Goal: Task Accomplishment & Management: Manage account settings

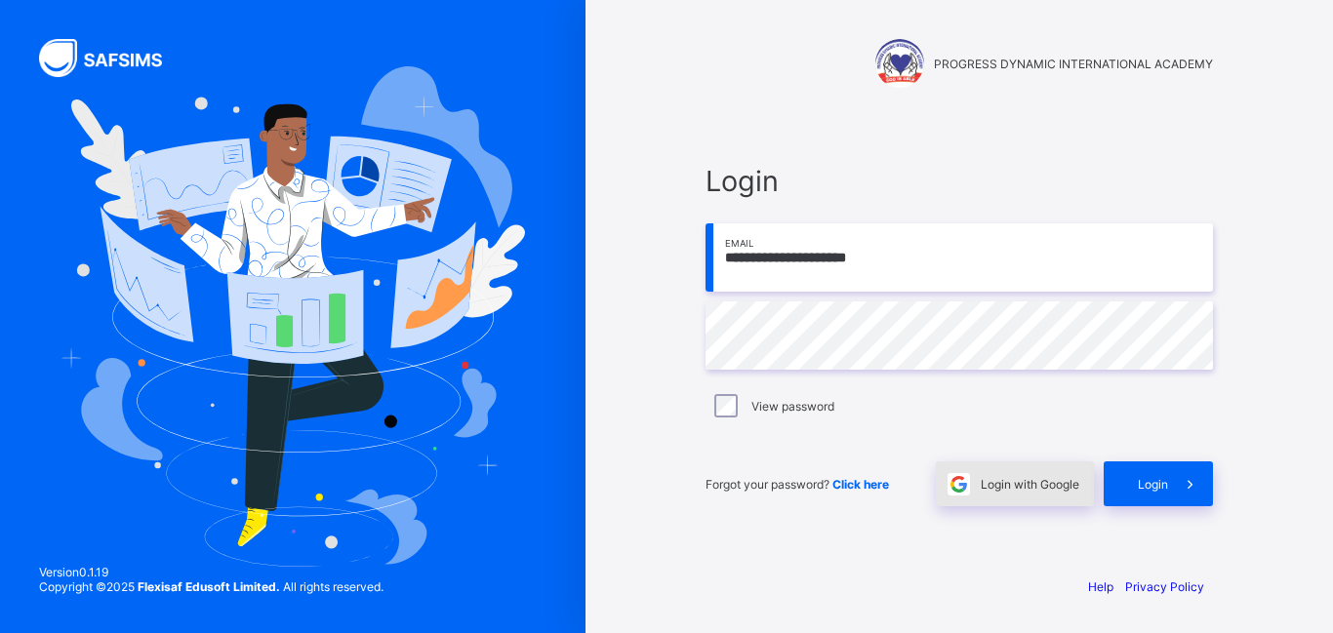
click at [1005, 477] on span "Login with Google" at bounding box center [1030, 484] width 99 height 15
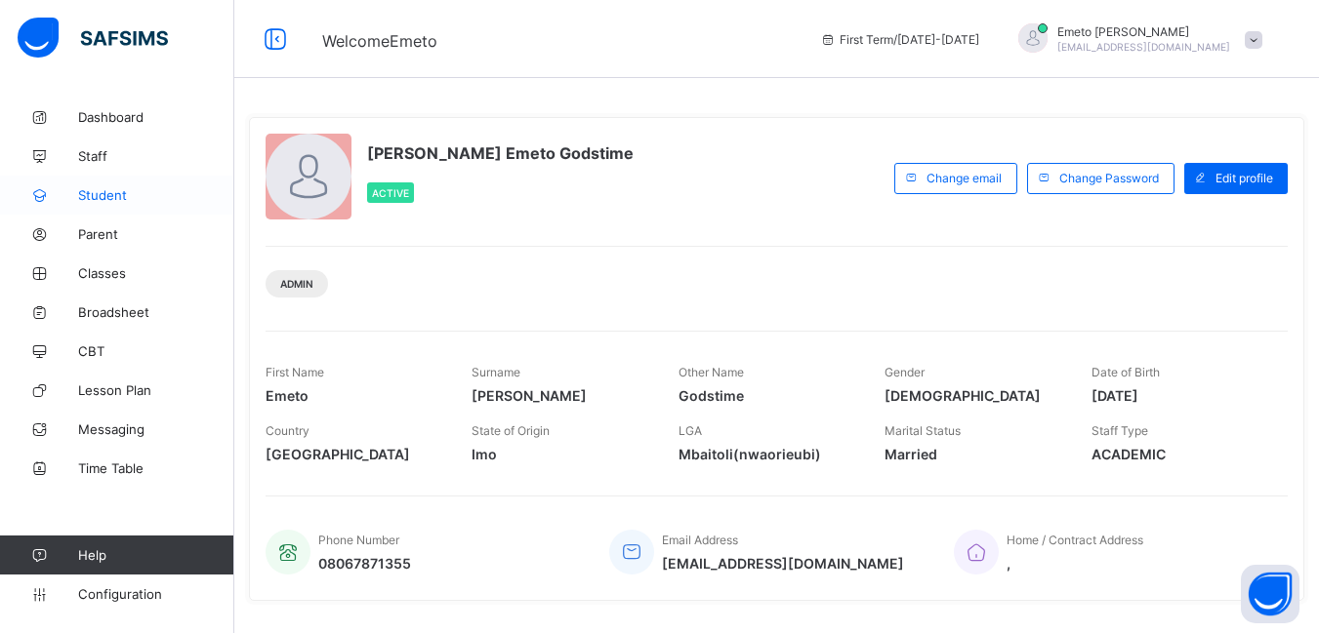
click at [109, 192] on span "Student" at bounding box center [156, 195] width 156 height 16
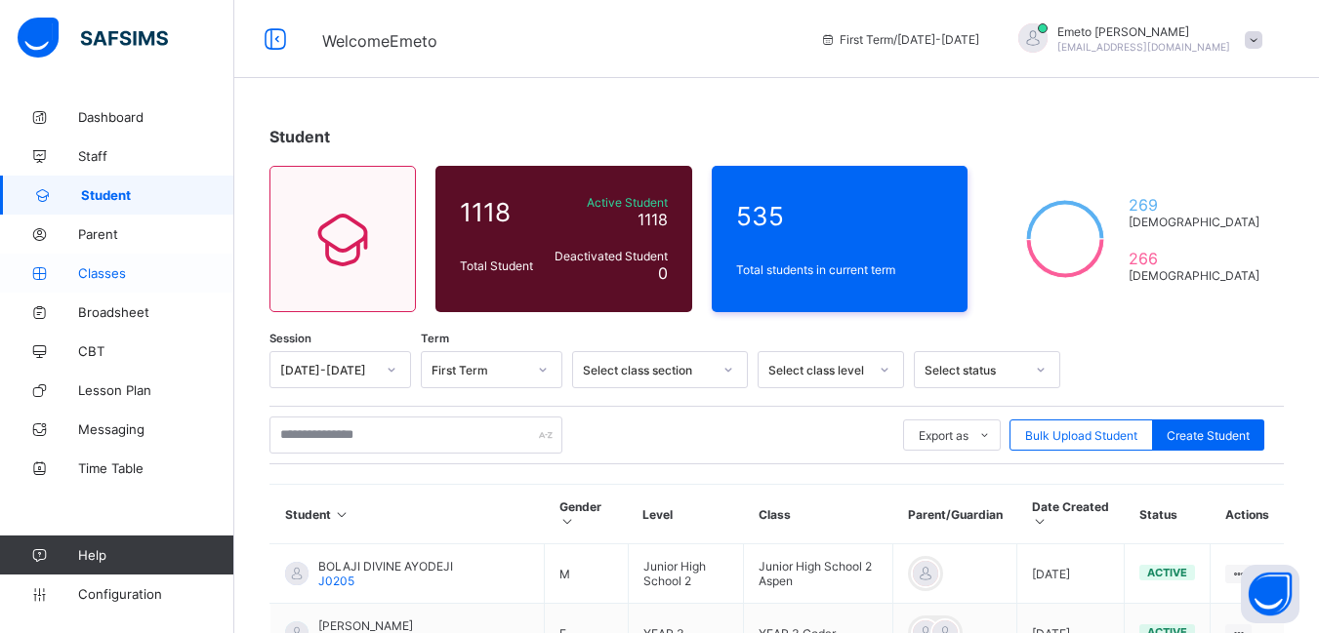
click at [111, 270] on span "Classes" at bounding box center [156, 273] width 156 height 16
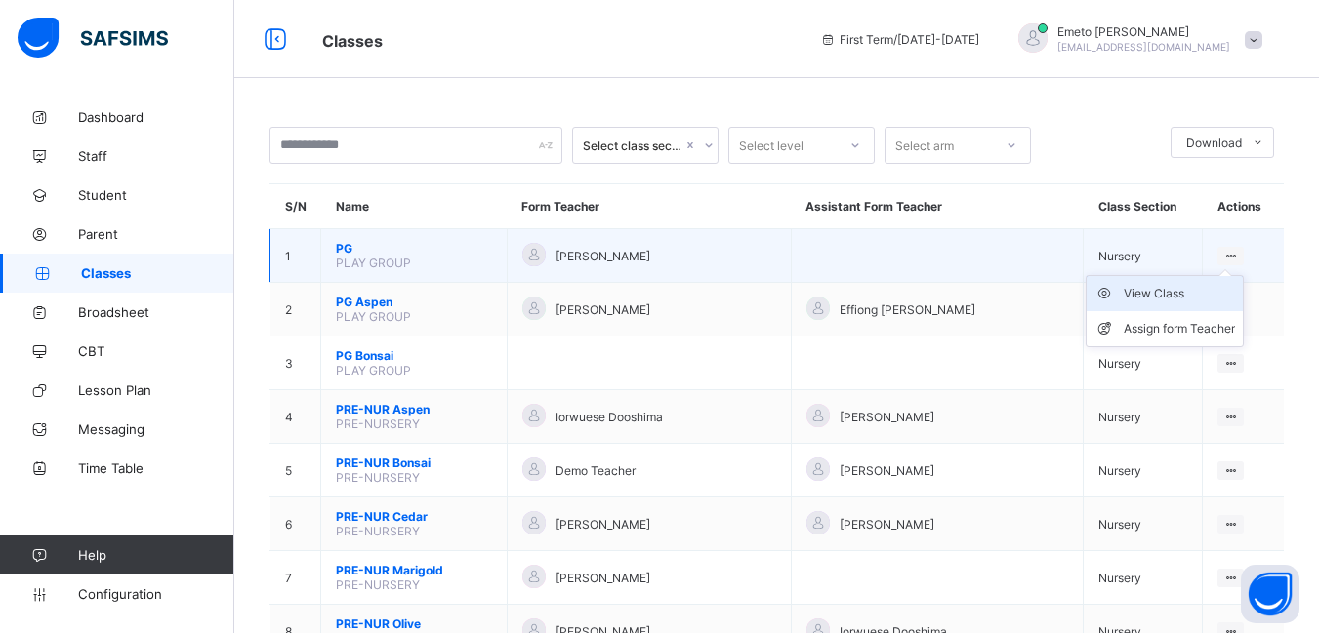
click at [1176, 293] on div "View Class" at bounding box center [1178, 294] width 111 height 20
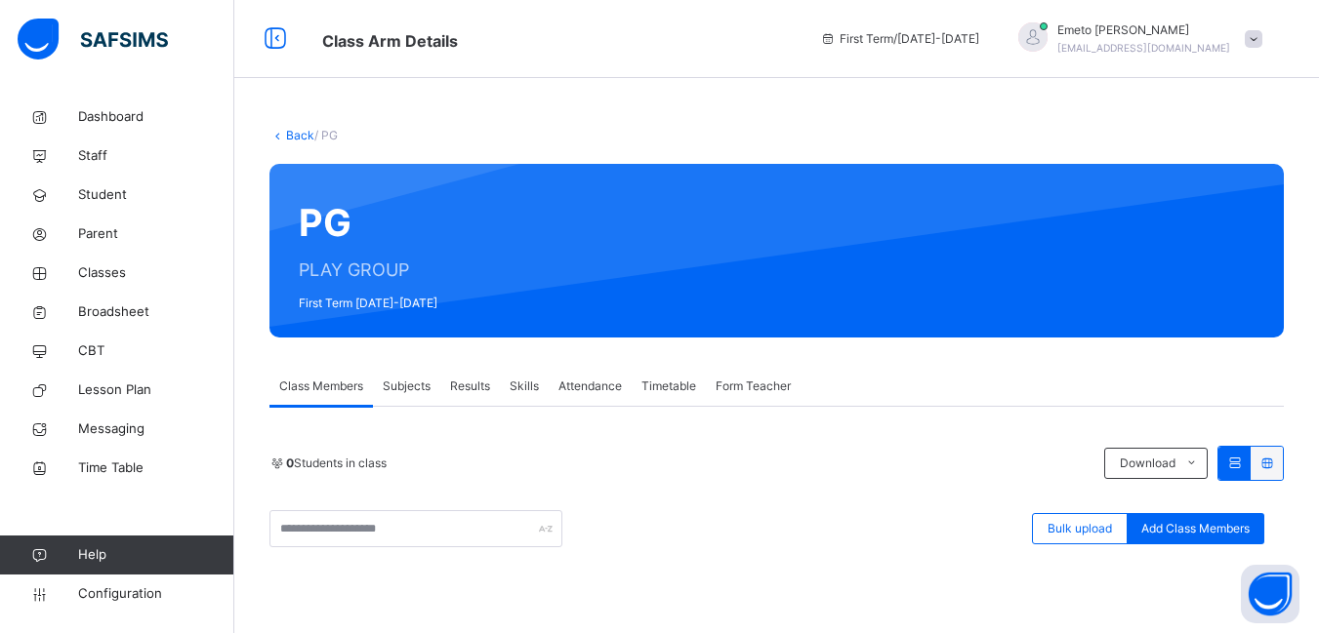
click at [300, 128] on link "Back" at bounding box center [300, 135] width 28 height 15
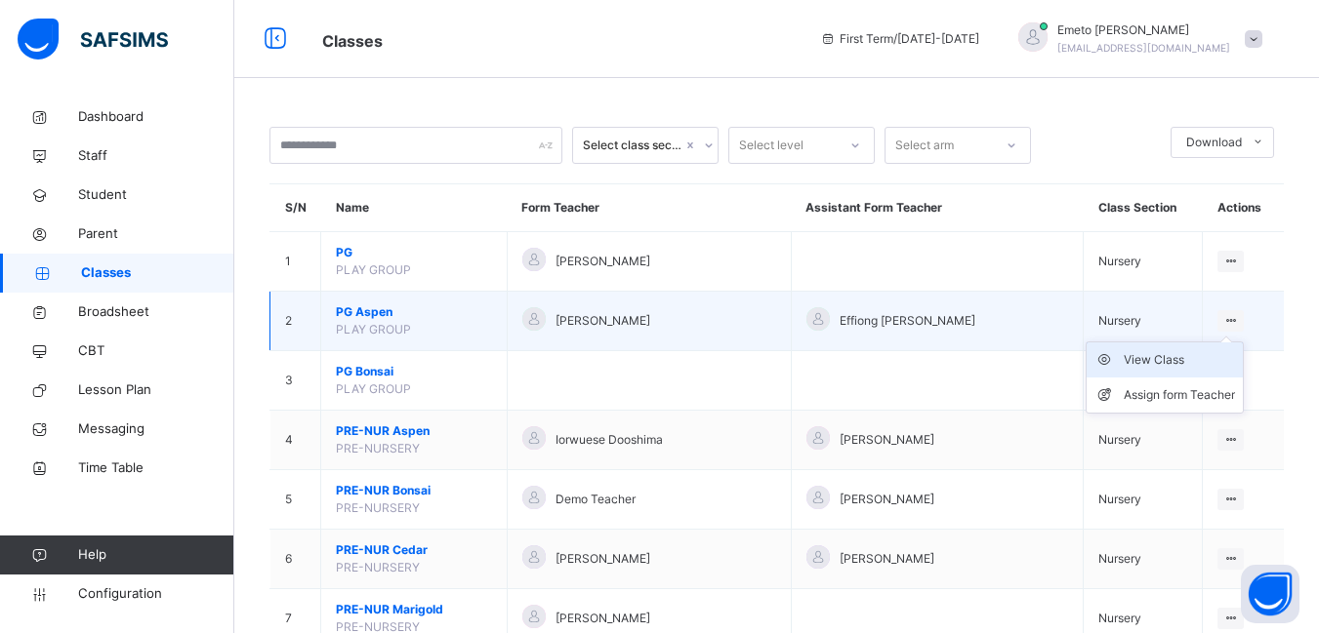
click at [1145, 362] on div "View Class" at bounding box center [1178, 360] width 111 height 20
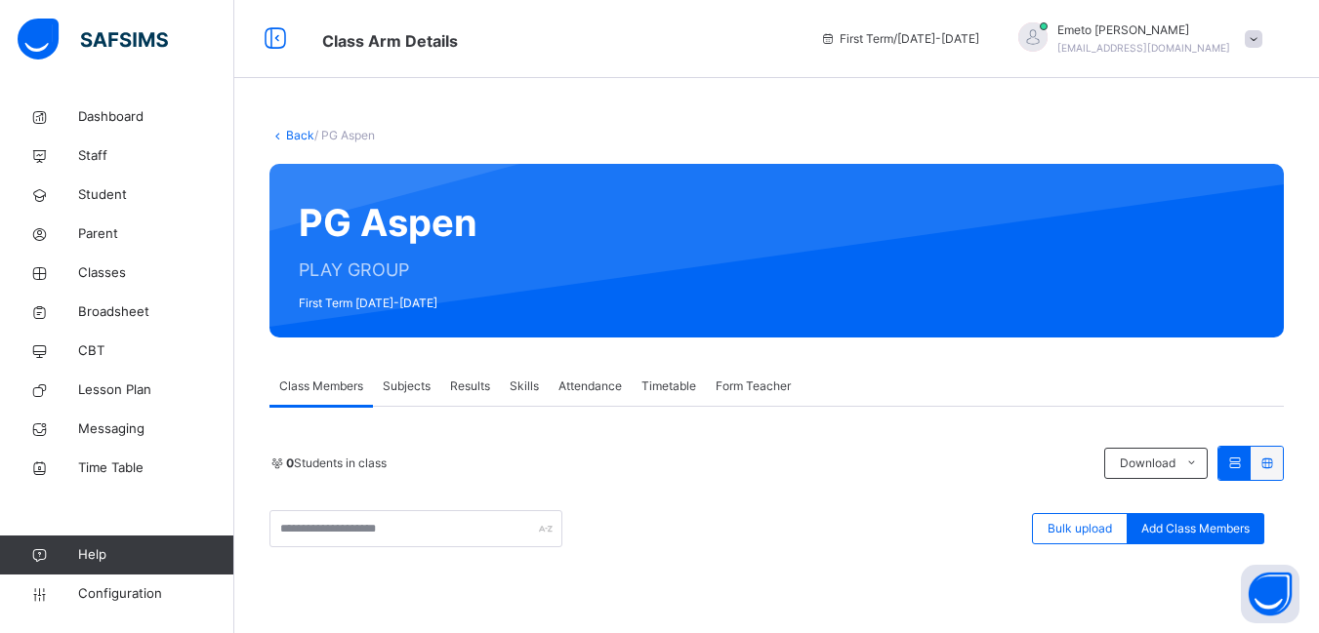
click at [292, 136] on link "Back" at bounding box center [300, 135] width 28 height 15
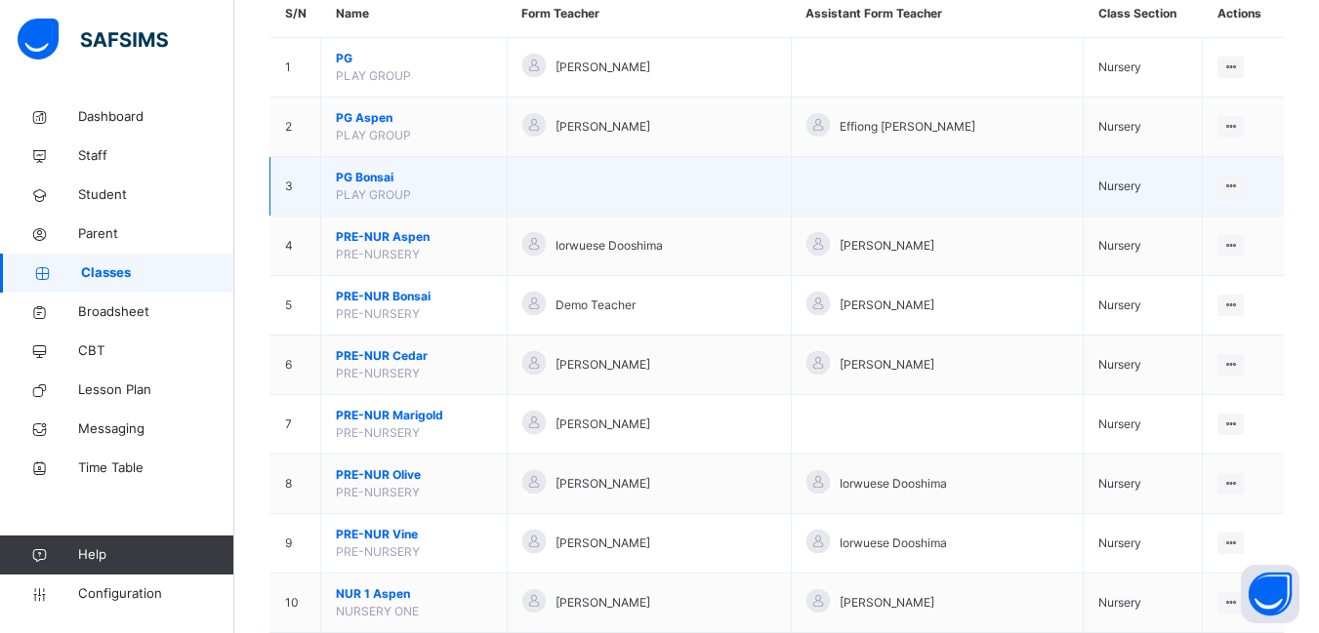
scroll to position [195, 0]
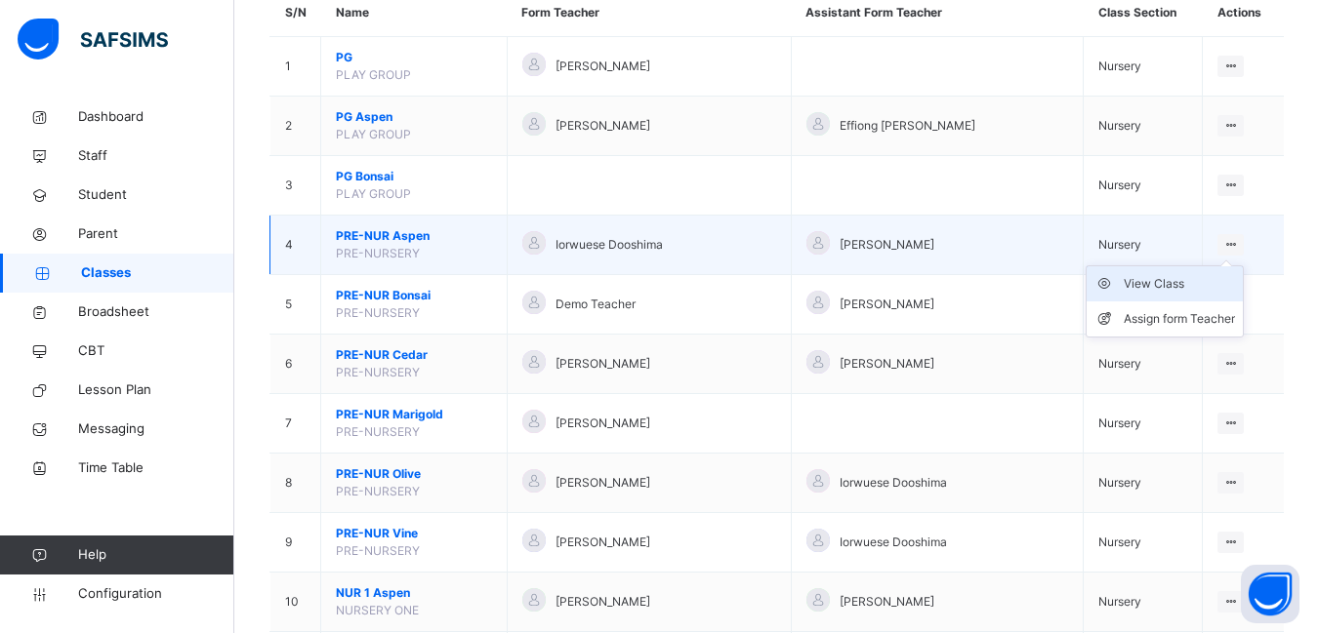
click at [1174, 283] on div "View Class" at bounding box center [1178, 284] width 111 height 20
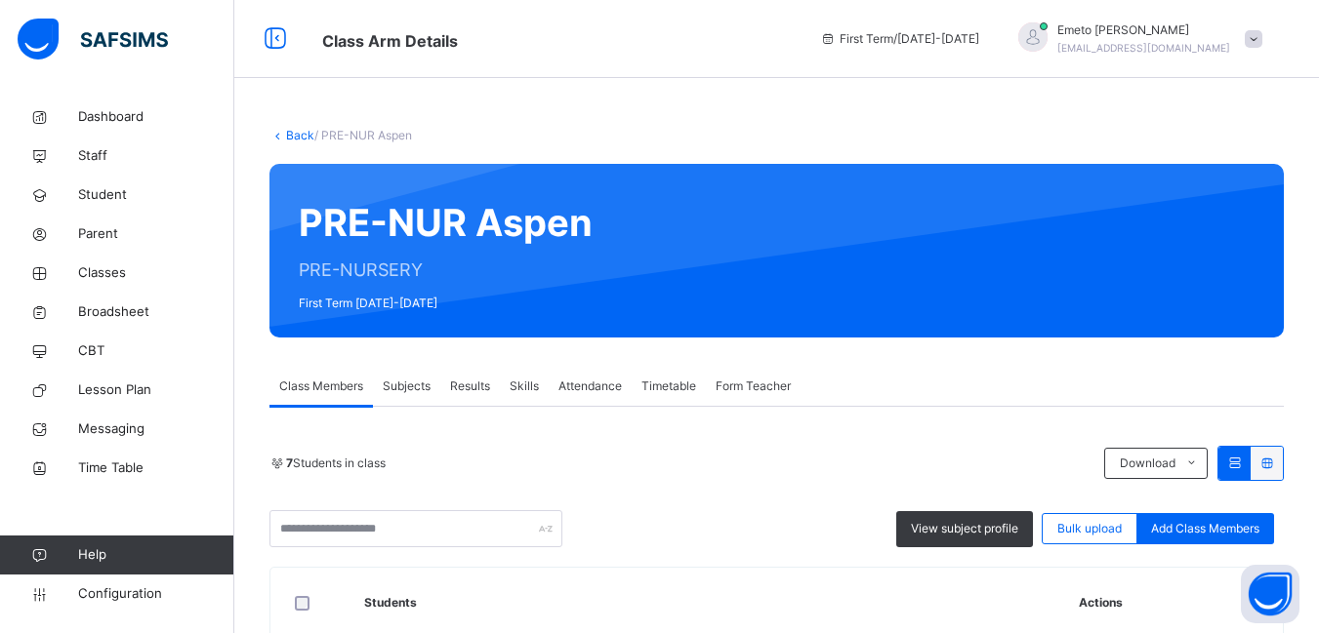
scroll to position [98, 0]
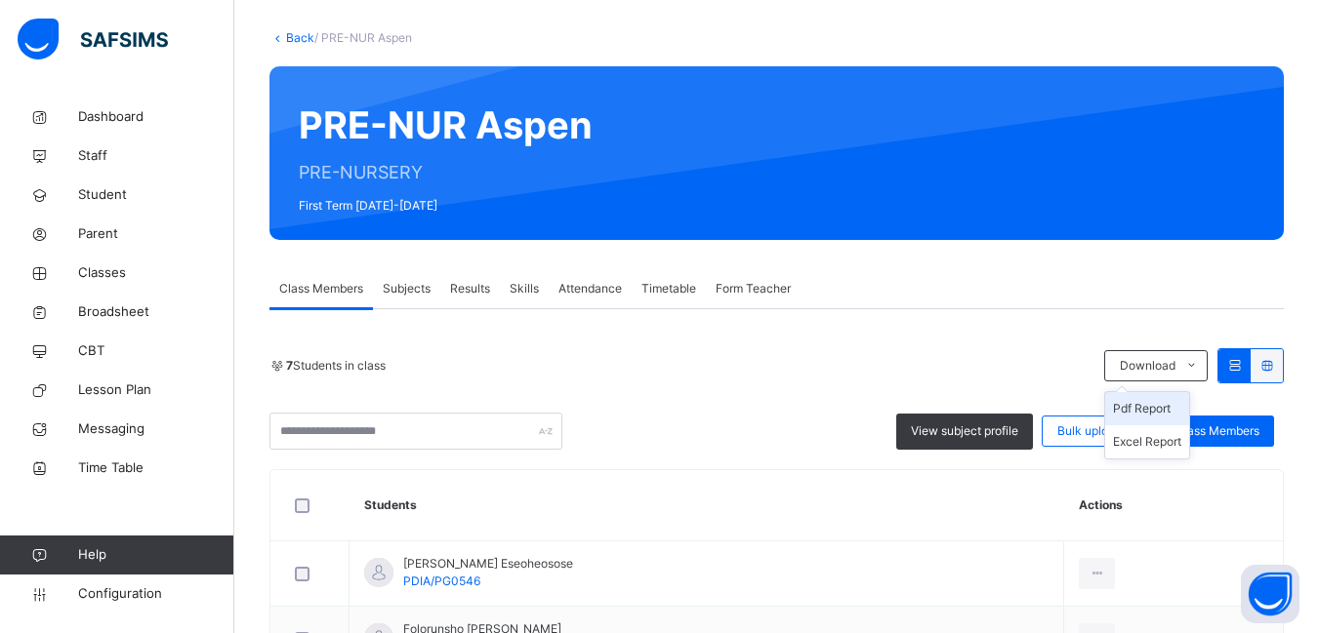
click at [1167, 410] on li "Pdf Report" at bounding box center [1147, 408] width 84 height 33
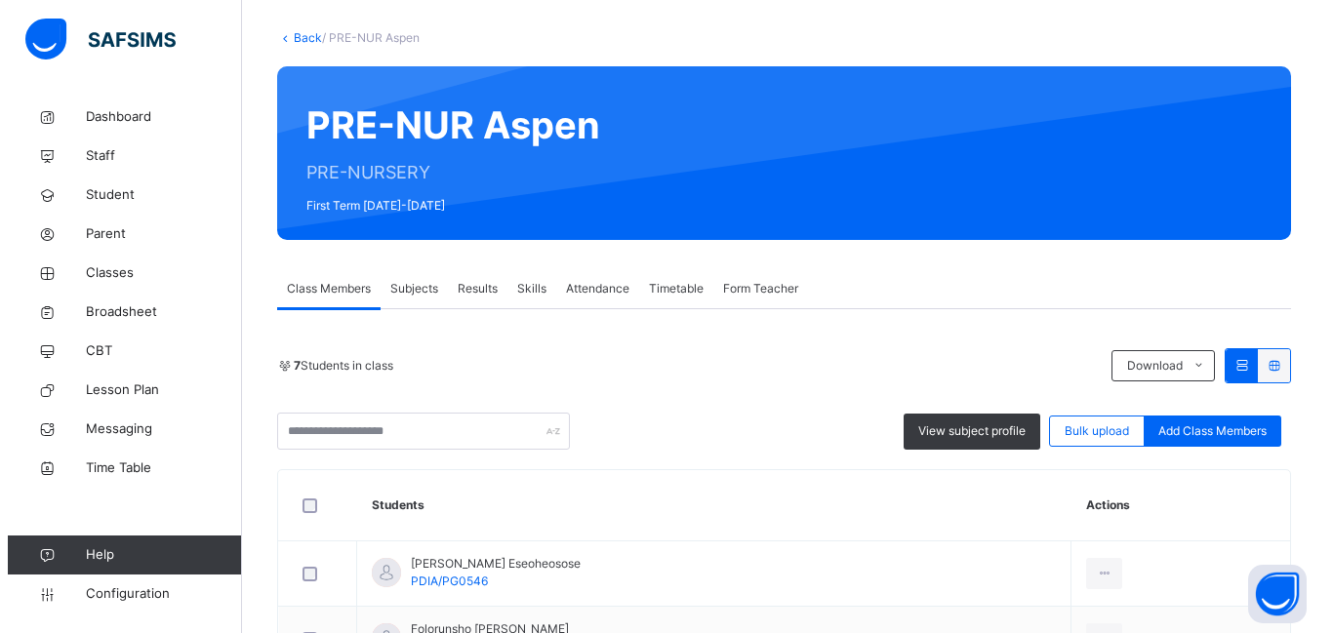
scroll to position [0, 0]
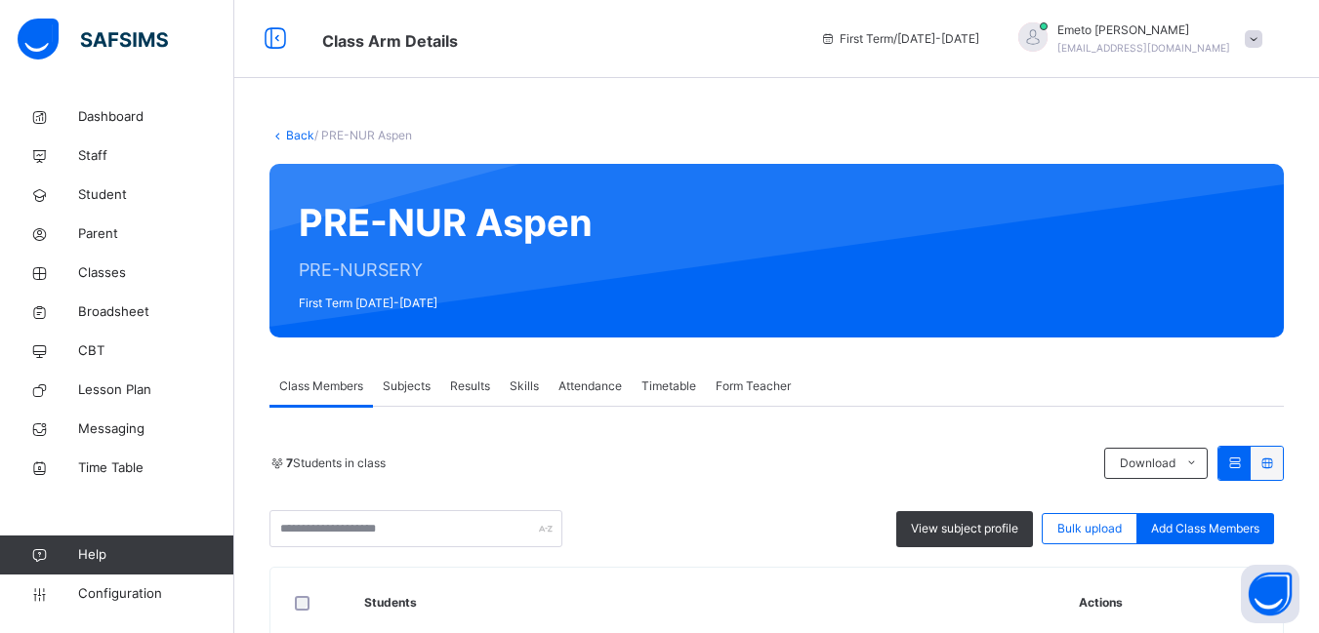
click at [300, 135] on link "Back" at bounding box center [300, 135] width 28 height 15
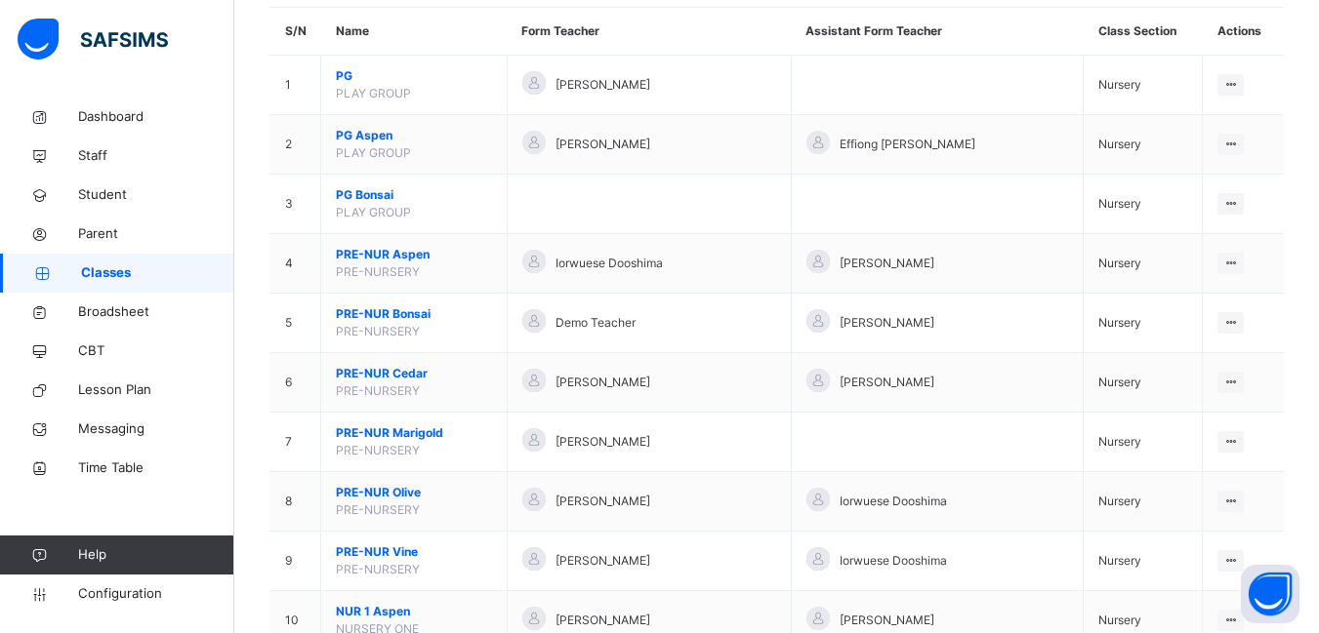
scroll to position [195, 0]
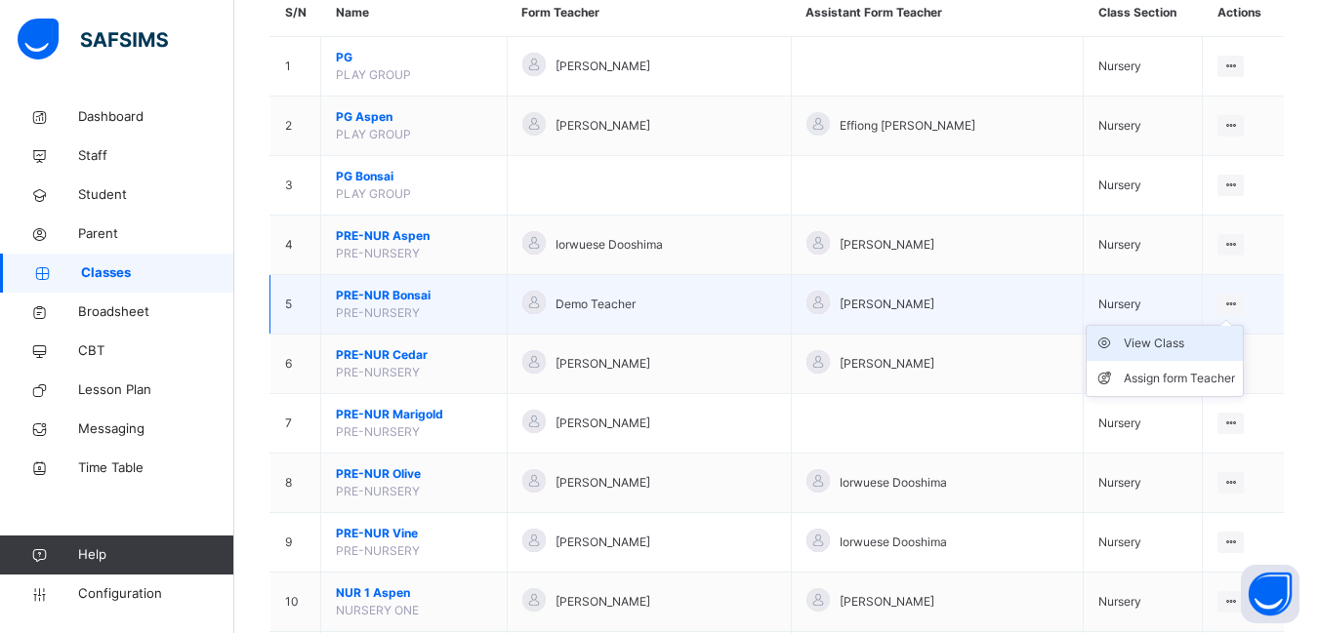
click at [1158, 343] on div "View Class" at bounding box center [1178, 344] width 111 height 20
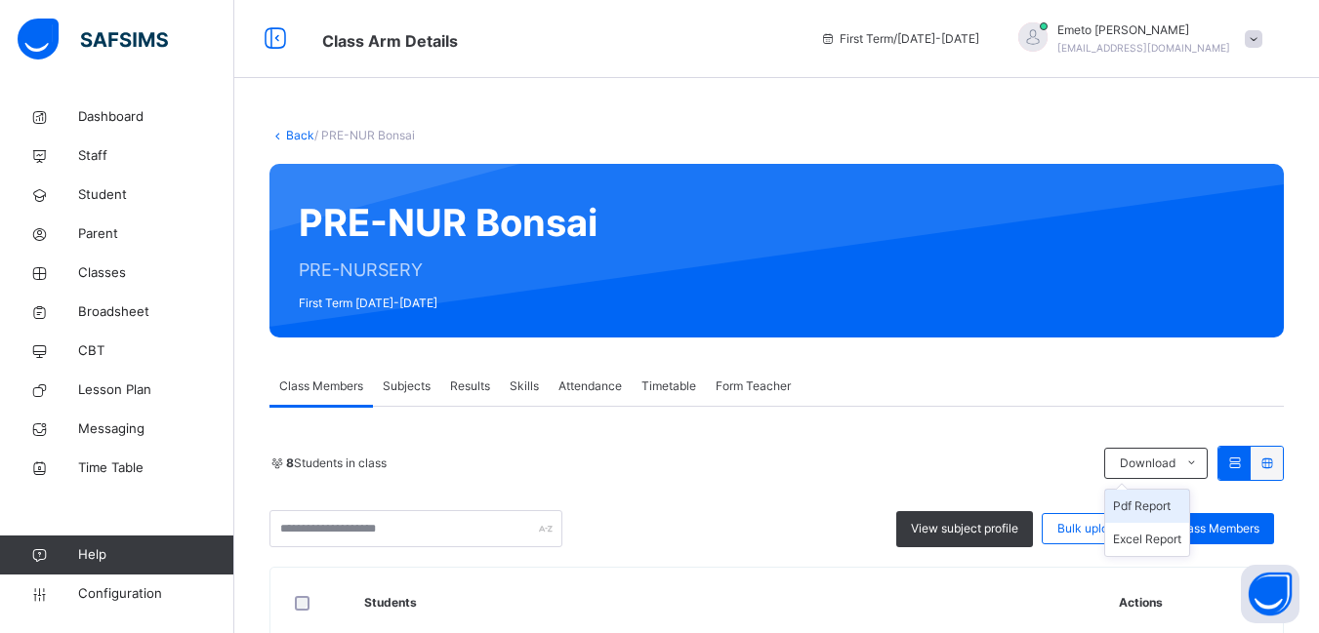
click at [1199, 456] on icon at bounding box center [1191, 464] width 15 height 16
click at [1163, 490] on li "Pdf Report" at bounding box center [1147, 506] width 84 height 33
click at [303, 134] on link "Back" at bounding box center [300, 135] width 28 height 15
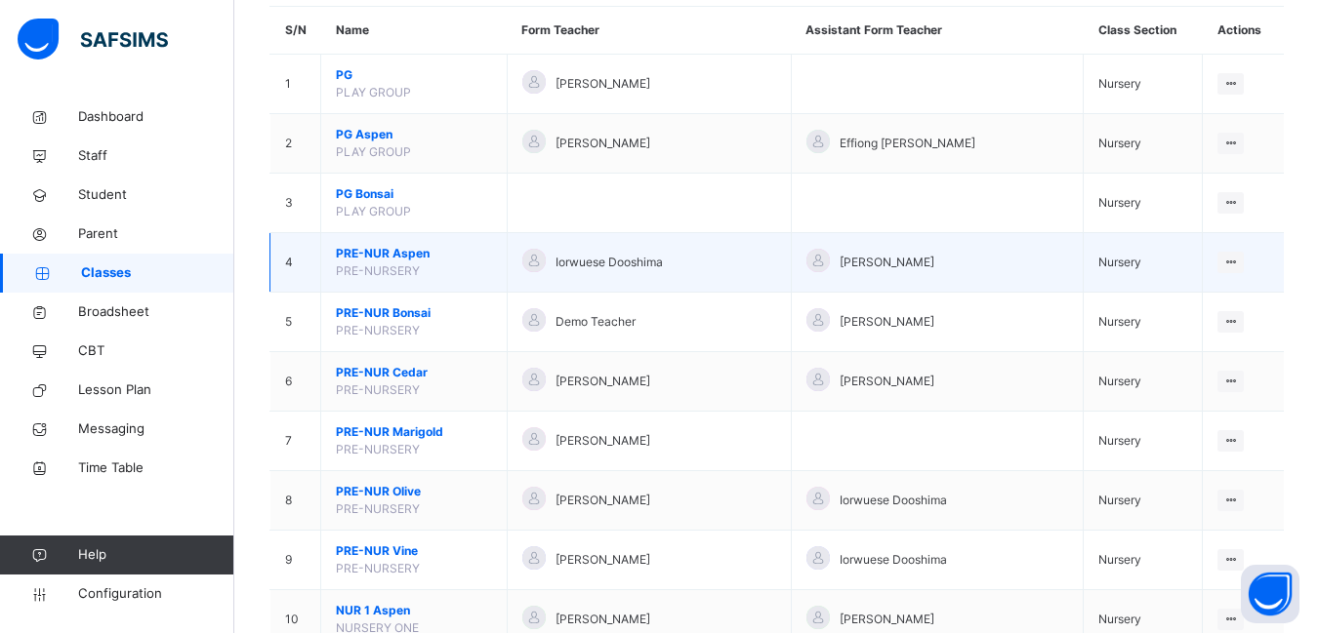
scroll to position [195, 0]
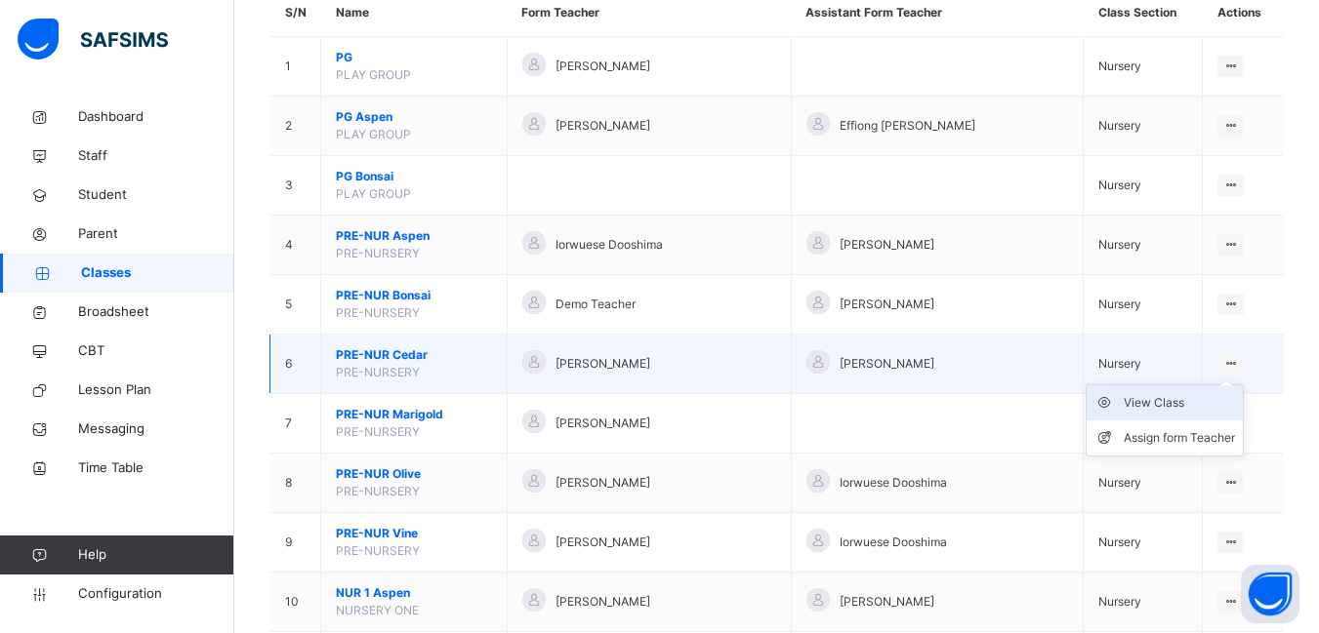
click at [1153, 399] on div "View Class" at bounding box center [1178, 403] width 111 height 20
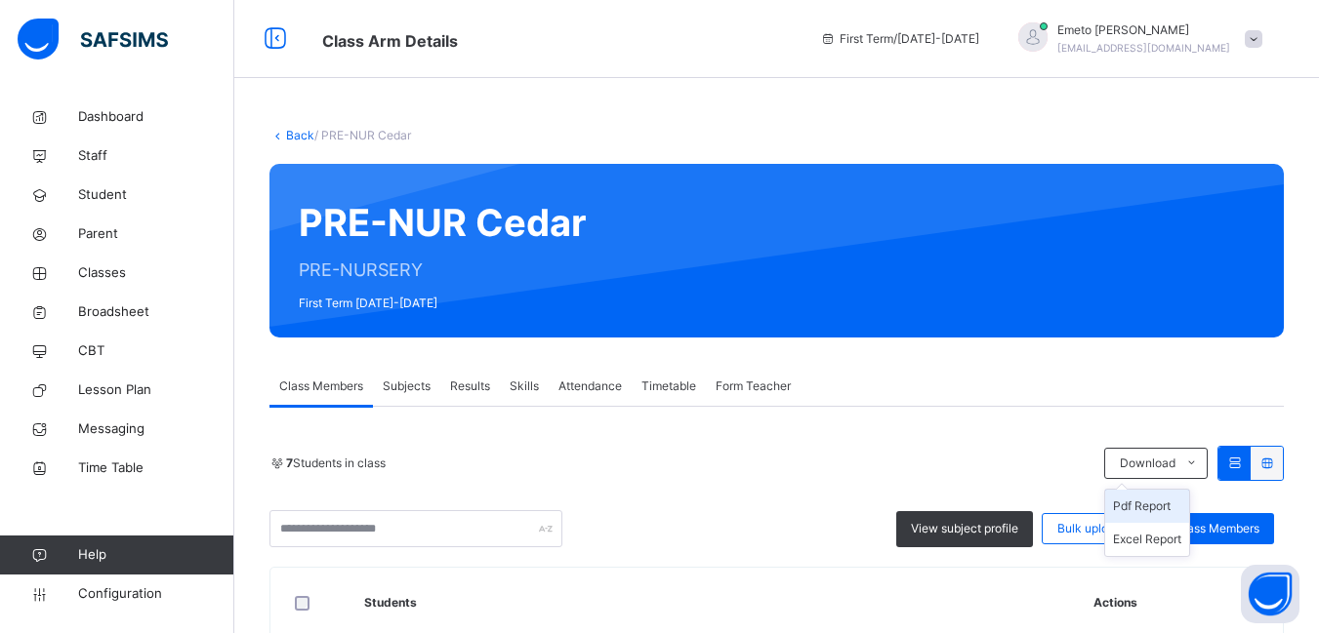
click at [1169, 503] on li "Pdf Report" at bounding box center [1147, 506] width 84 height 33
click at [291, 132] on link "Back" at bounding box center [300, 135] width 28 height 15
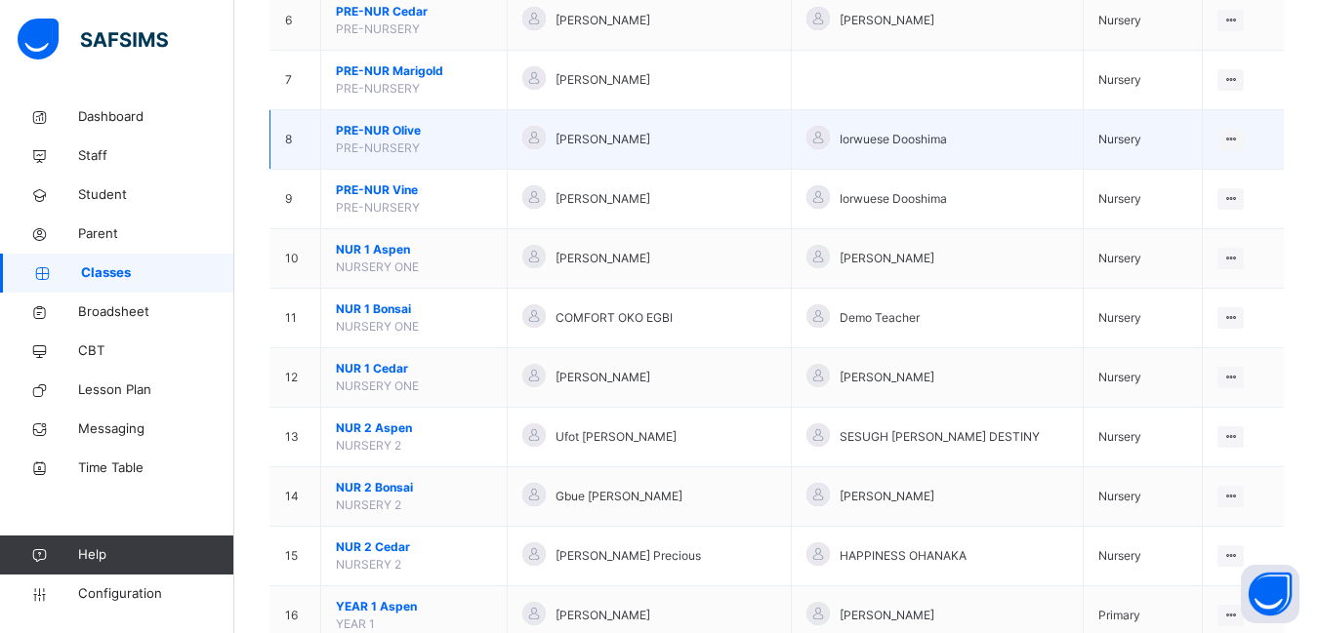
scroll to position [586, 0]
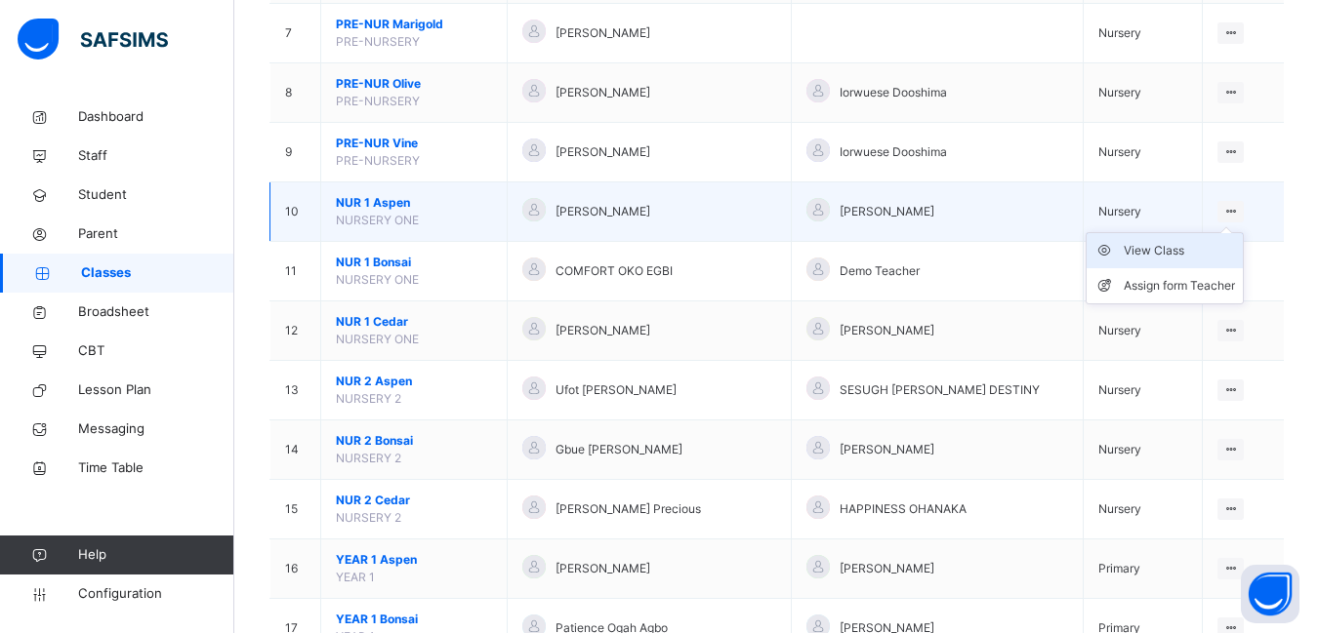
click at [1157, 250] on div "View Class" at bounding box center [1178, 251] width 111 height 20
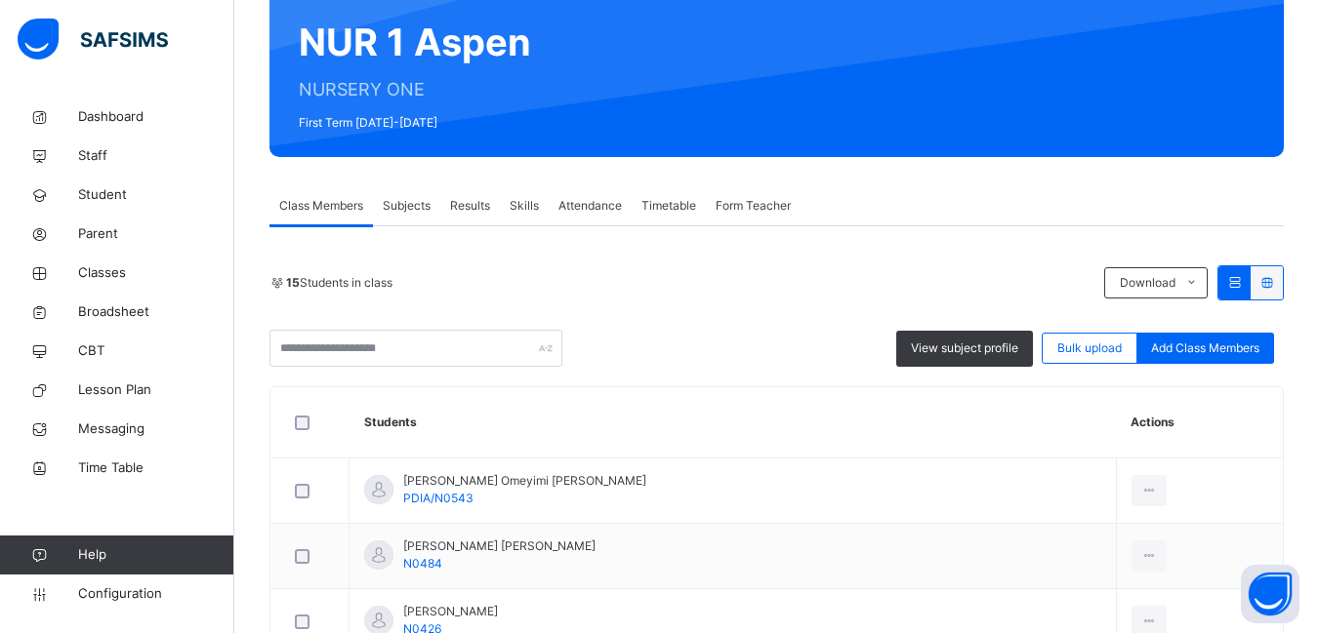
scroll to position [195, 0]
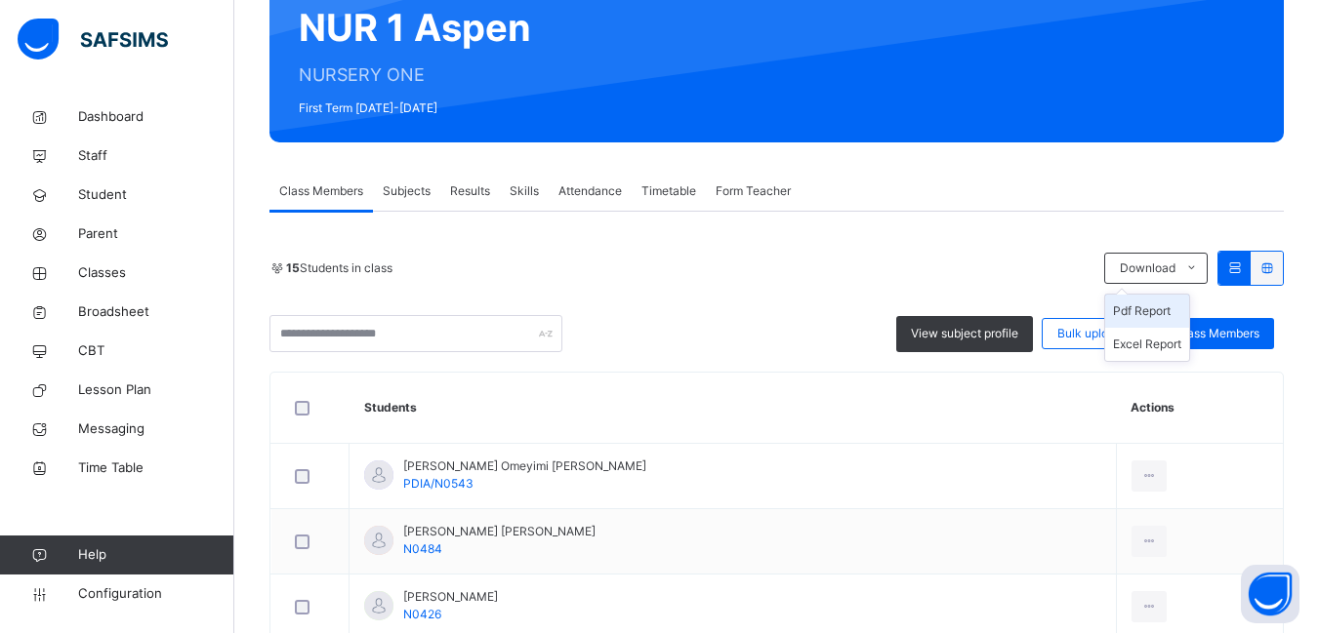
click at [1162, 306] on li "Pdf Report" at bounding box center [1147, 311] width 84 height 33
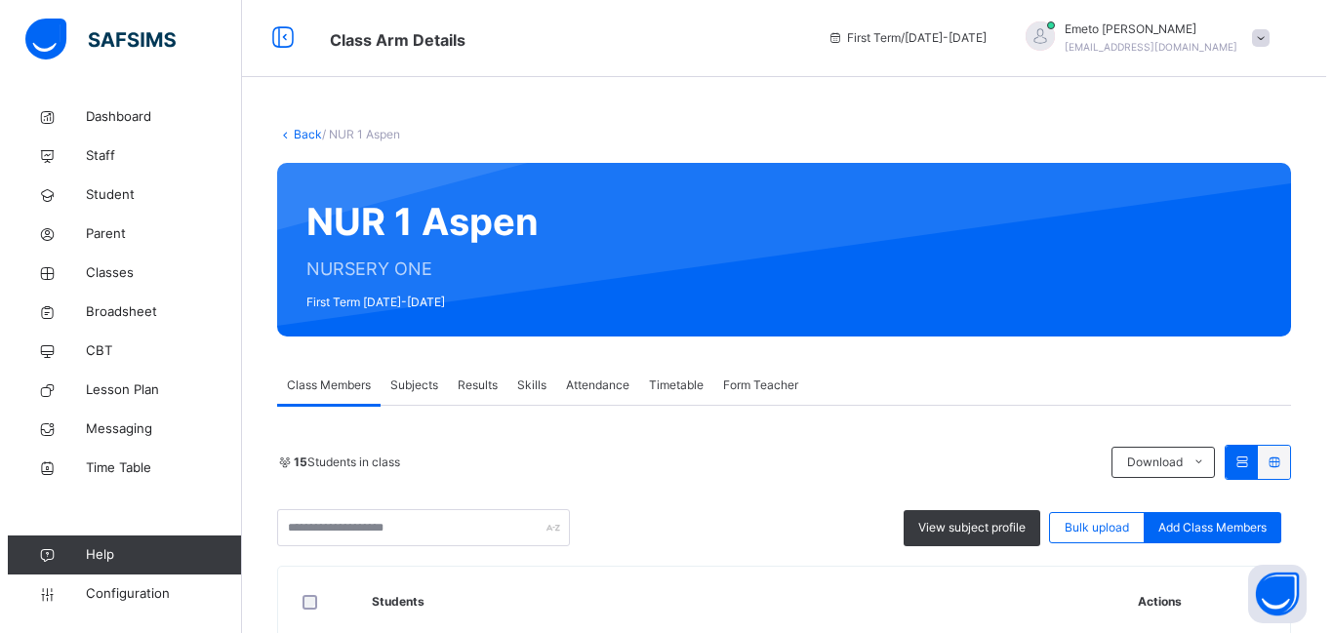
scroll to position [0, 0]
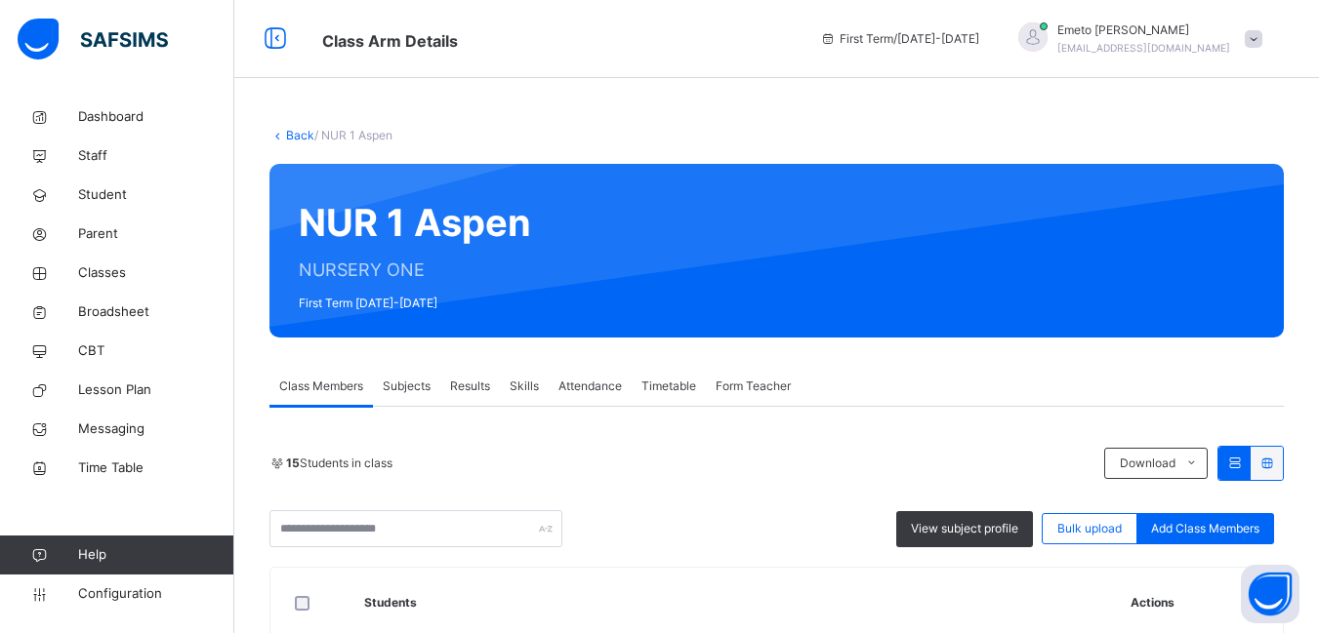
click at [306, 132] on link "Back" at bounding box center [300, 135] width 28 height 15
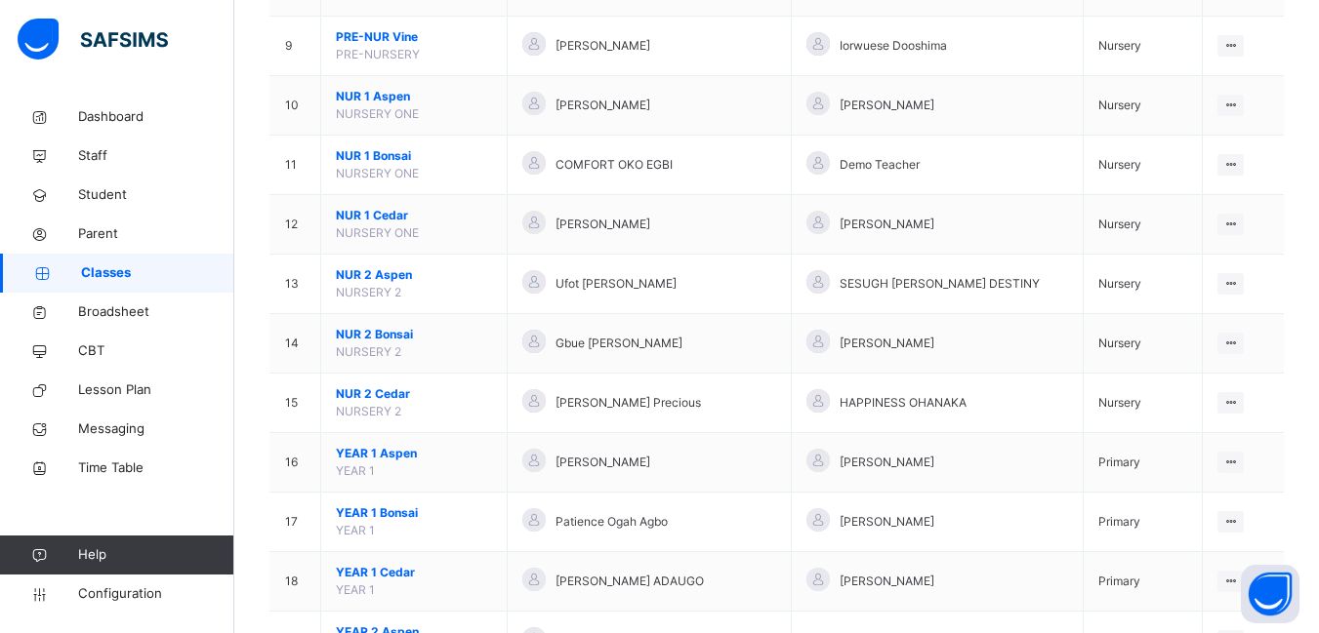
scroll to position [683, 0]
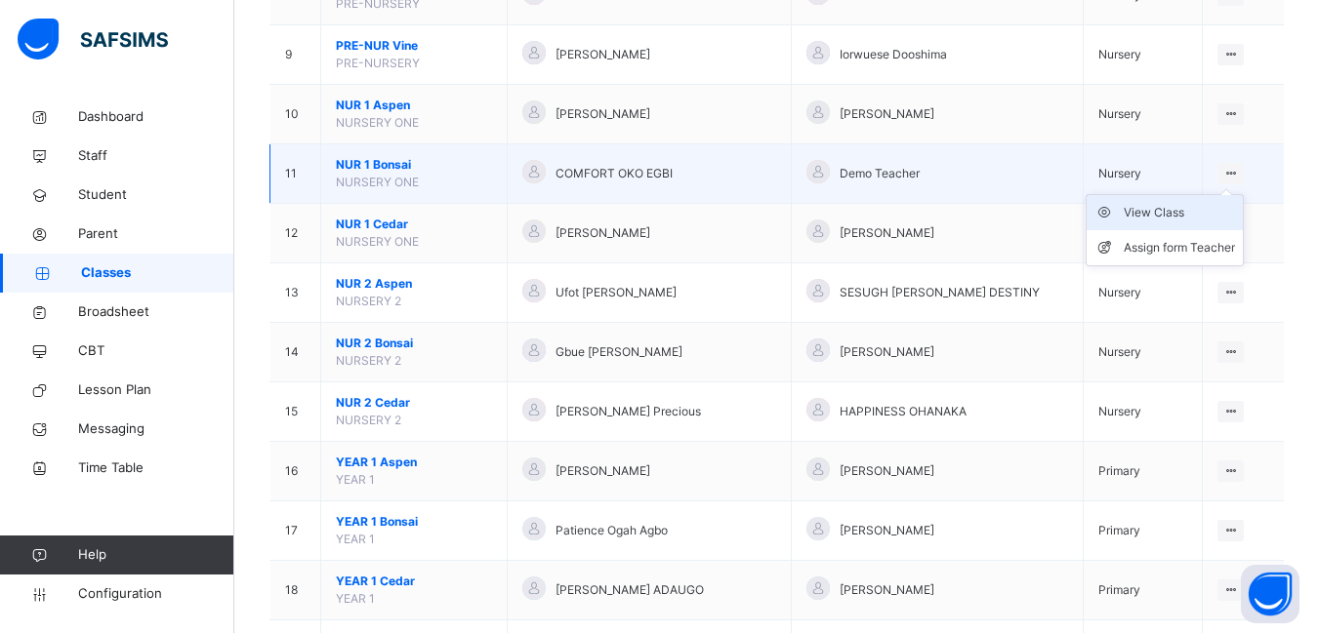
click at [1147, 216] on div "View Class" at bounding box center [1178, 213] width 111 height 20
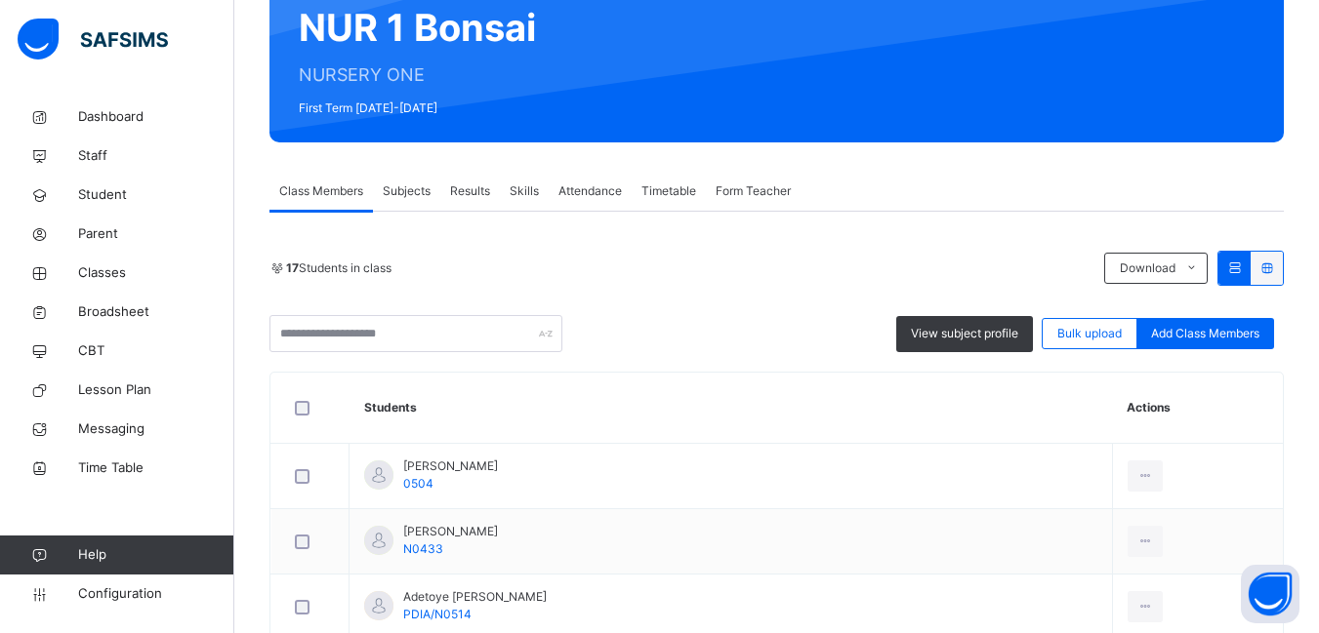
scroll to position [293, 0]
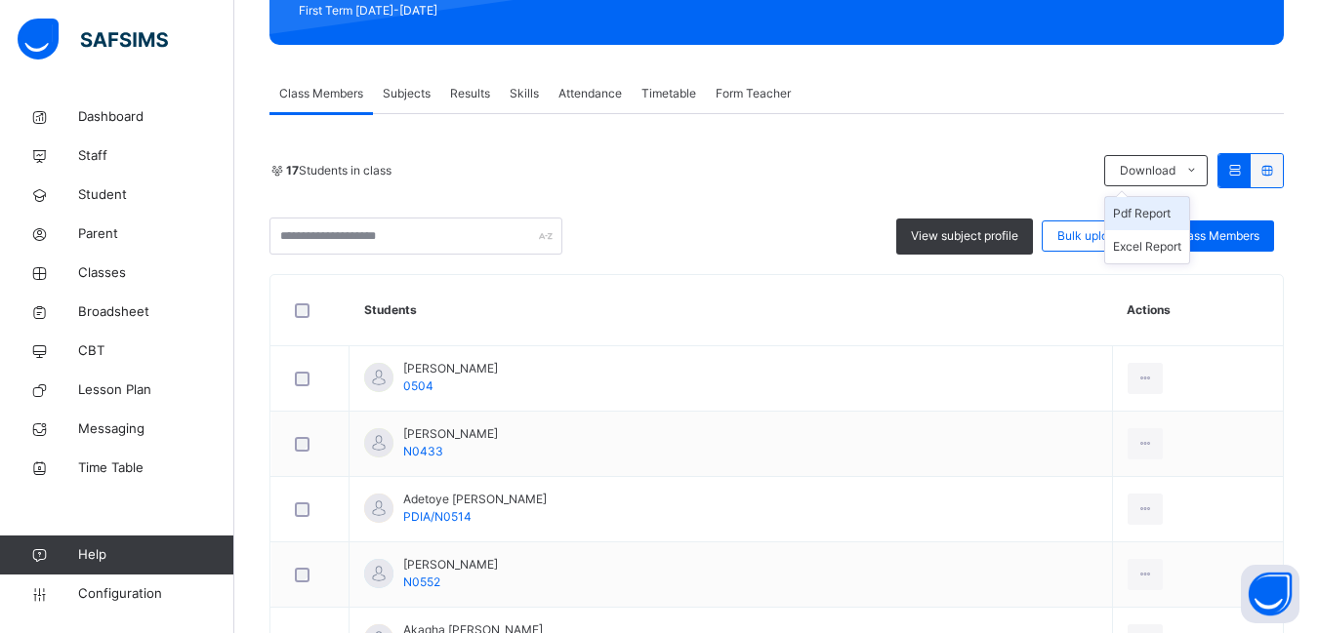
click at [1174, 213] on li "Pdf Report" at bounding box center [1147, 213] width 84 height 33
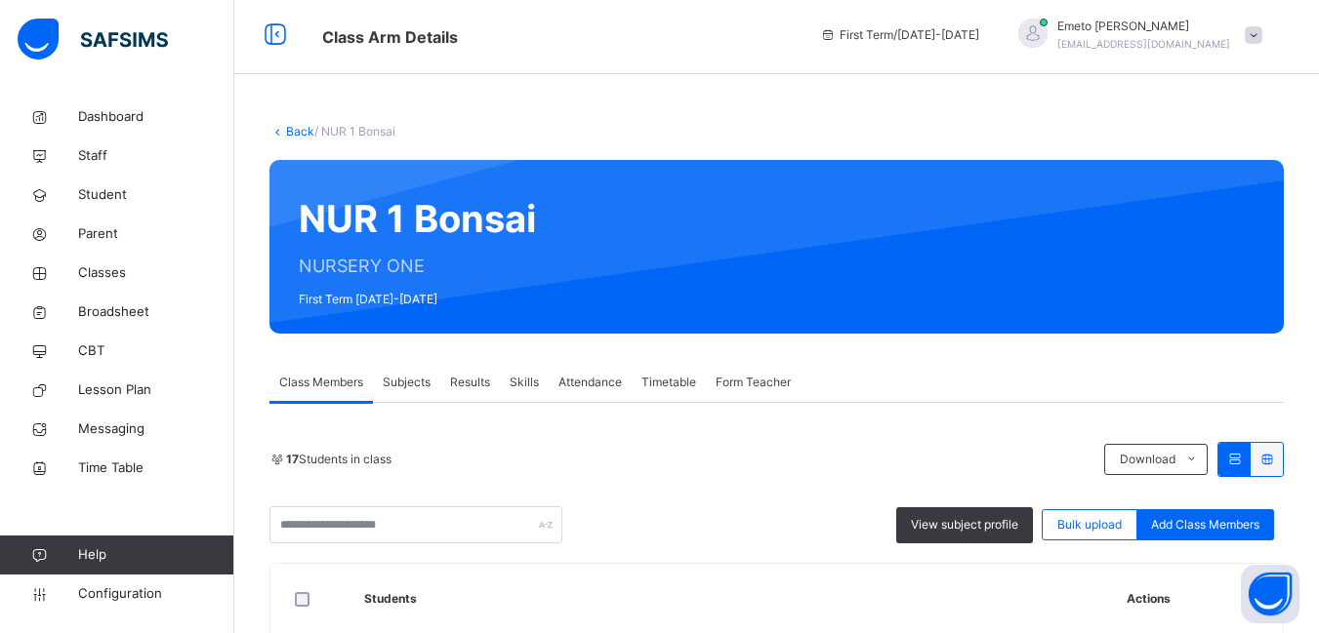
scroll to position [0, 0]
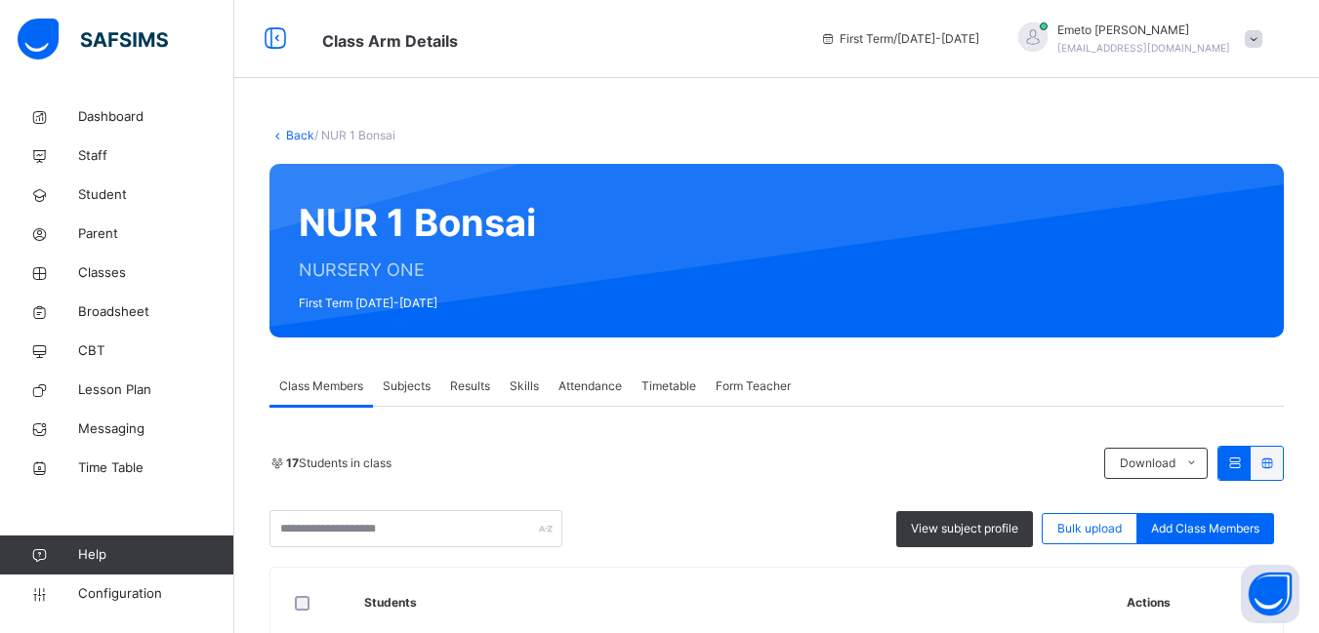
click at [293, 133] on link "Back" at bounding box center [300, 135] width 28 height 15
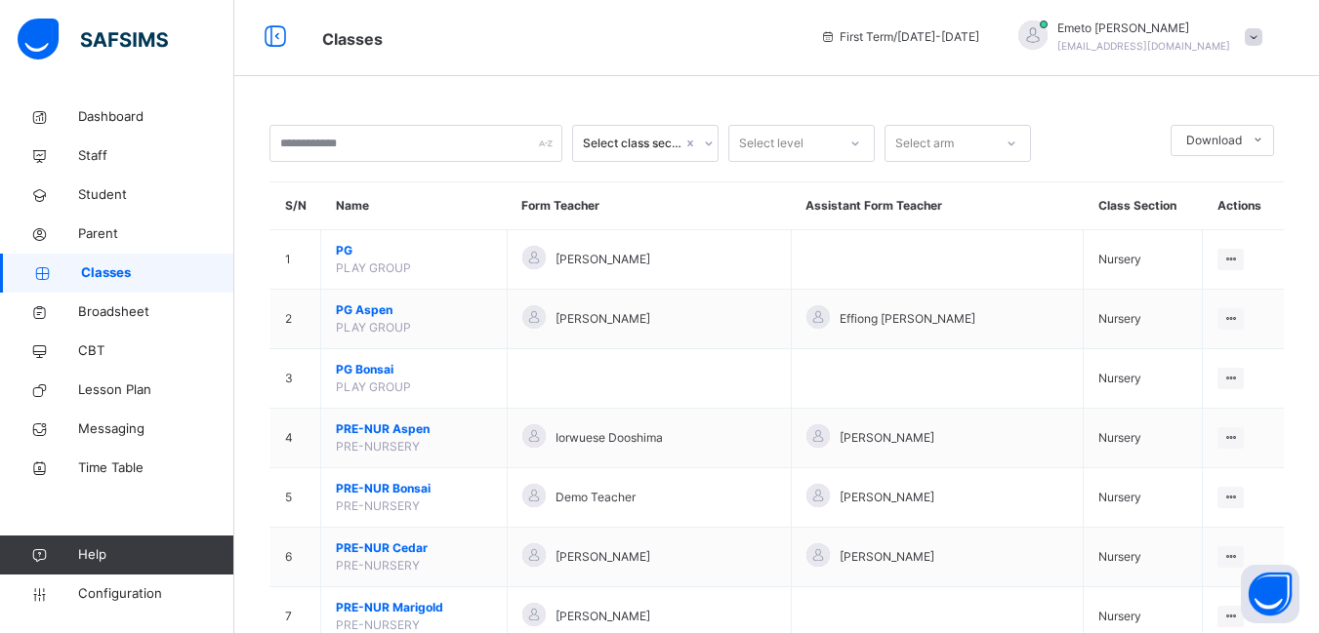
scroll to position [683, 0]
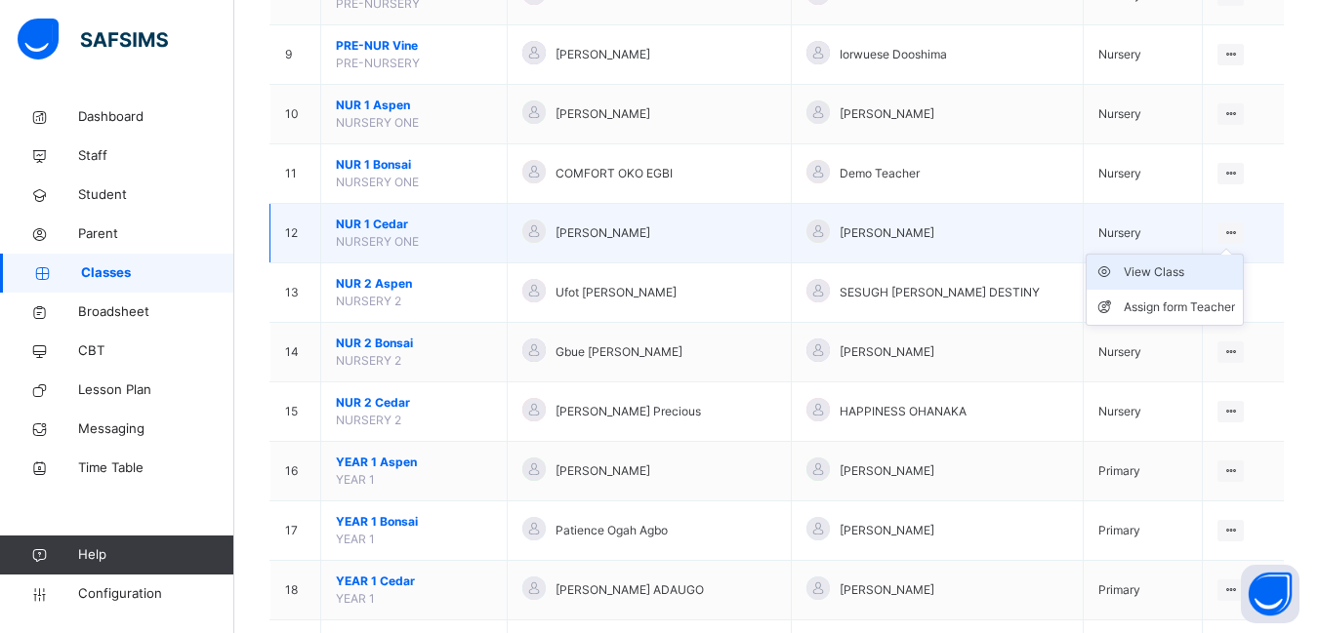
click at [1179, 265] on div "View Class" at bounding box center [1178, 273] width 111 height 20
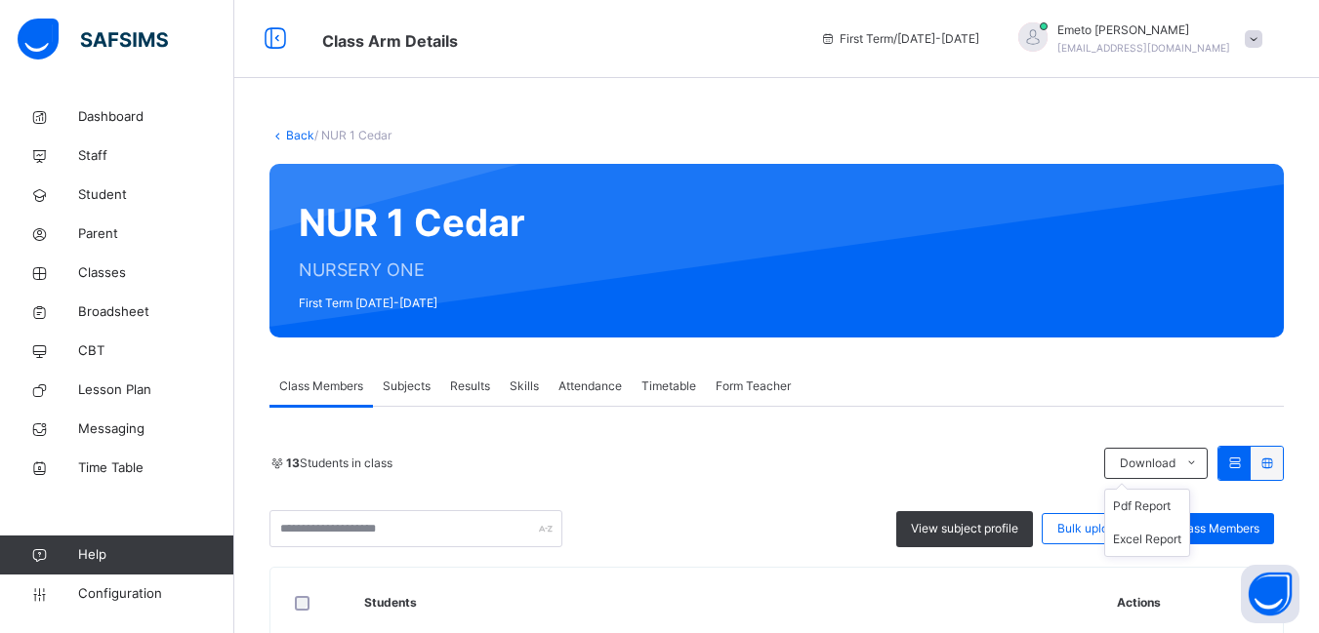
scroll to position [98, 0]
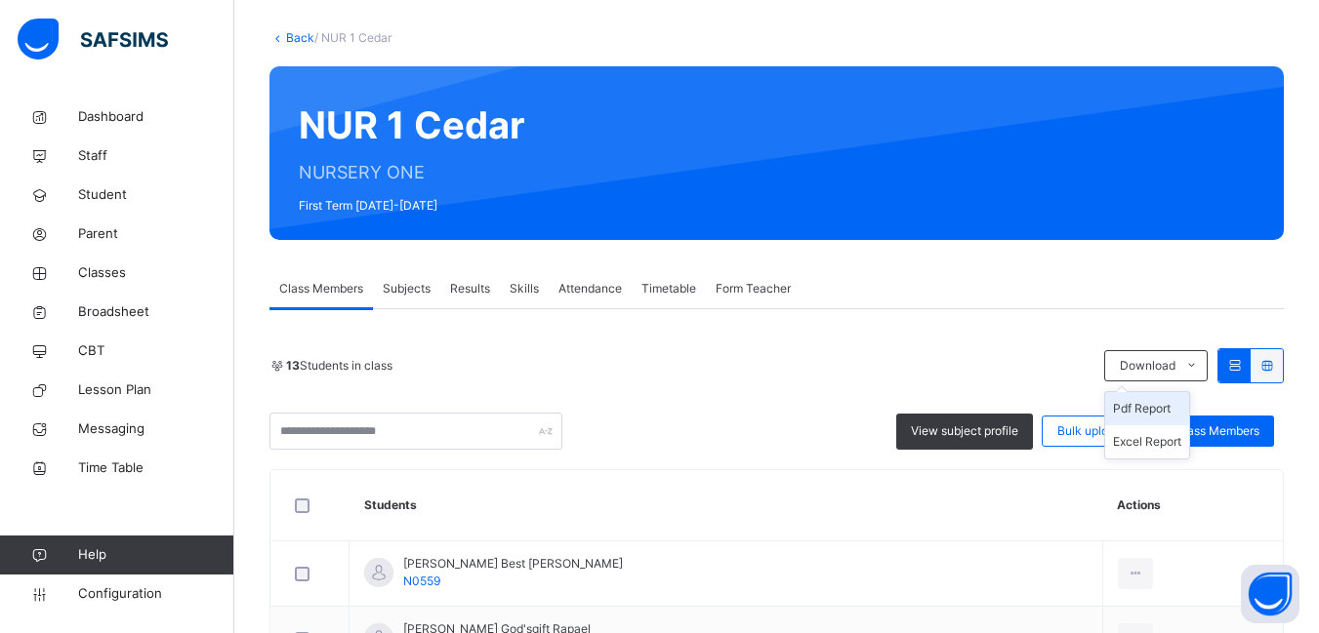
click at [1159, 406] on li "Pdf Report" at bounding box center [1147, 408] width 84 height 33
click at [1175, 406] on li "Pdf Report" at bounding box center [1147, 408] width 84 height 33
drag, startPoint x: 282, startPoint y: 118, endPoint x: 294, endPoint y: 121, distance: 12.1
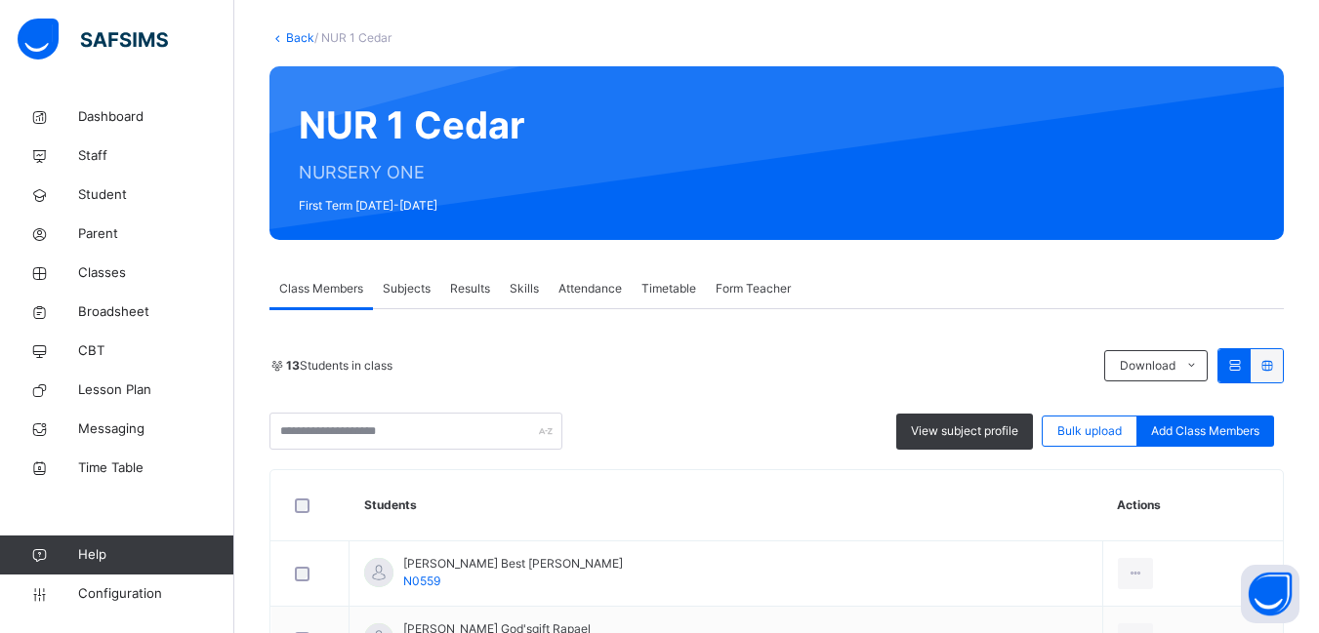
click at [283, 45] on icon at bounding box center [277, 37] width 17 height 15
click at [292, 45] on link "Back" at bounding box center [300, 37] width 28 height 15
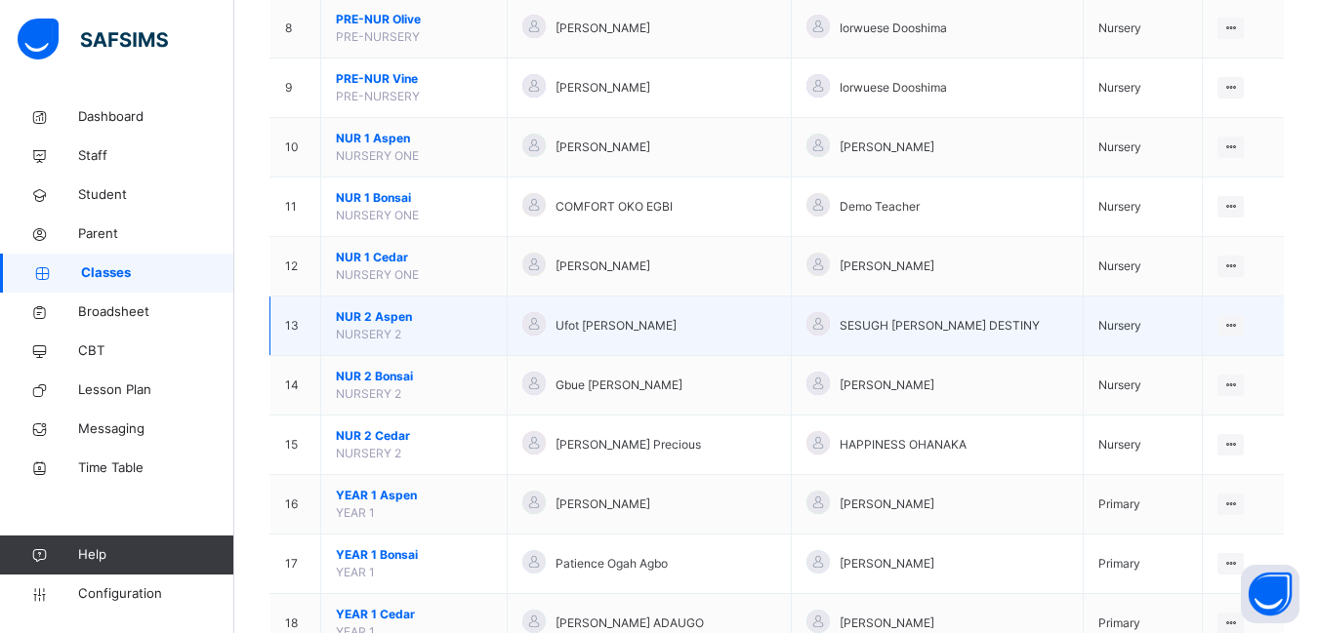
scroll to position [683, 0]
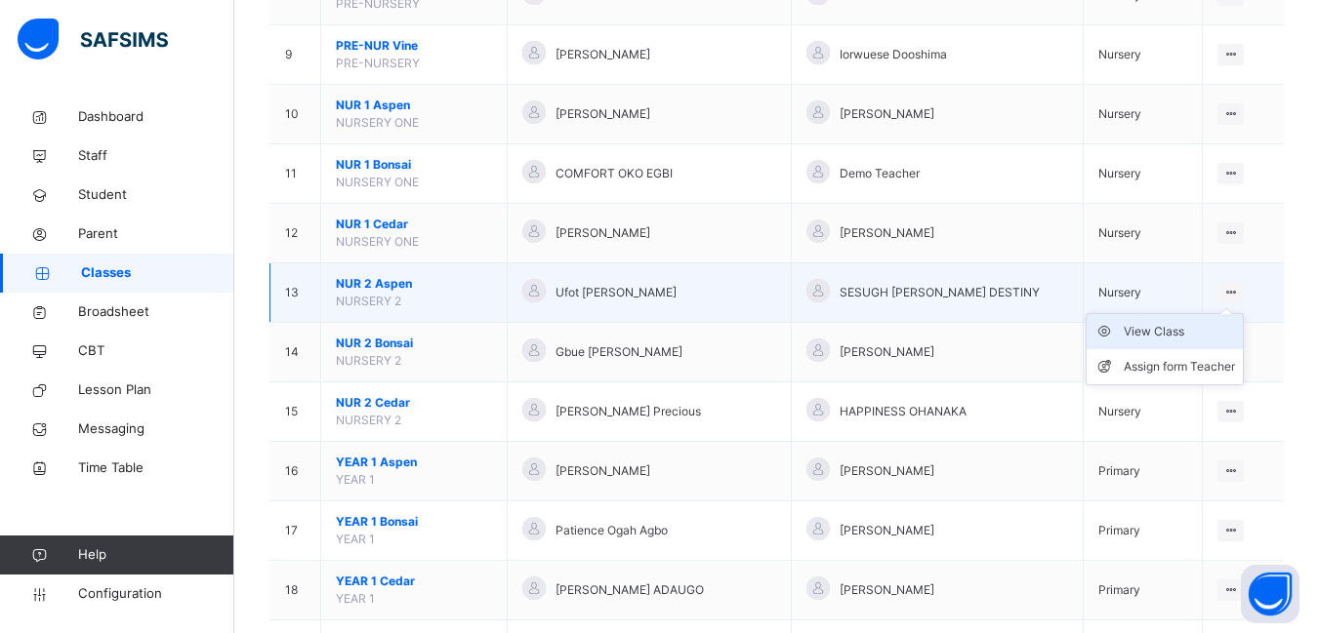
click at [1157, 335] on div "View Class" at bounding box center [1178, 332] width 111 height 20
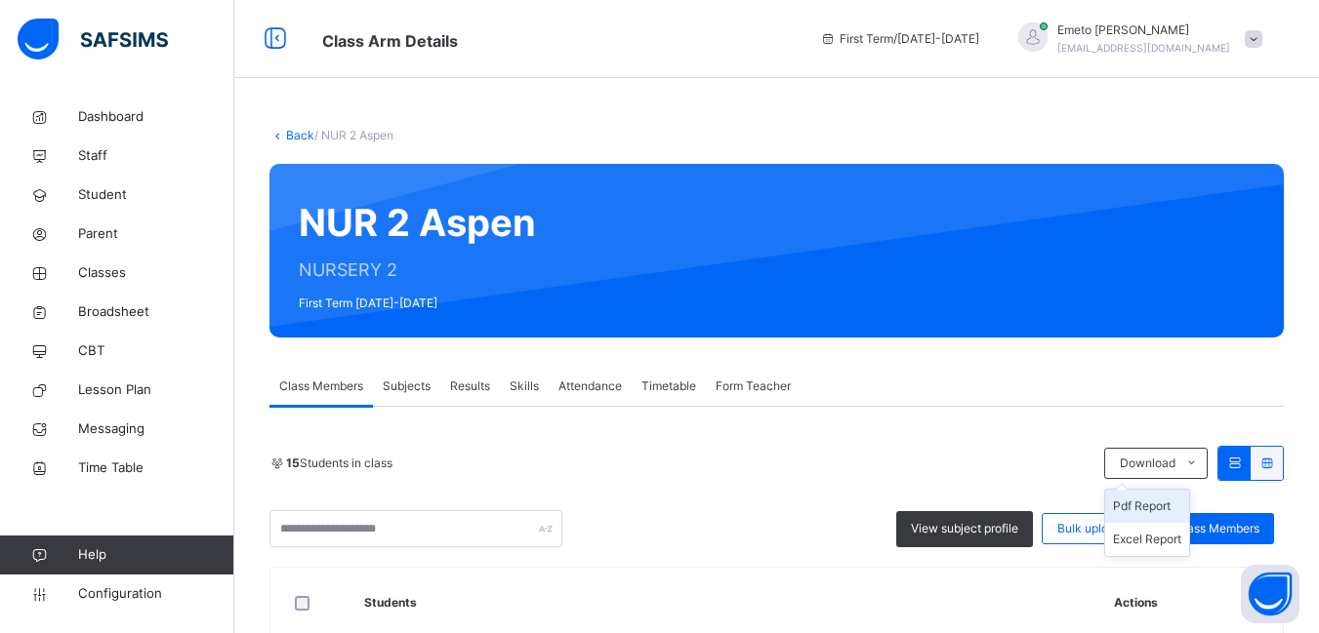
click at [1155, 504] on li "Pdf Report" at bounding box center [1147, 506] width 84 height 33
click at [297, 134] on link "Back" at bounding box center [300, 135] width 28 height 15
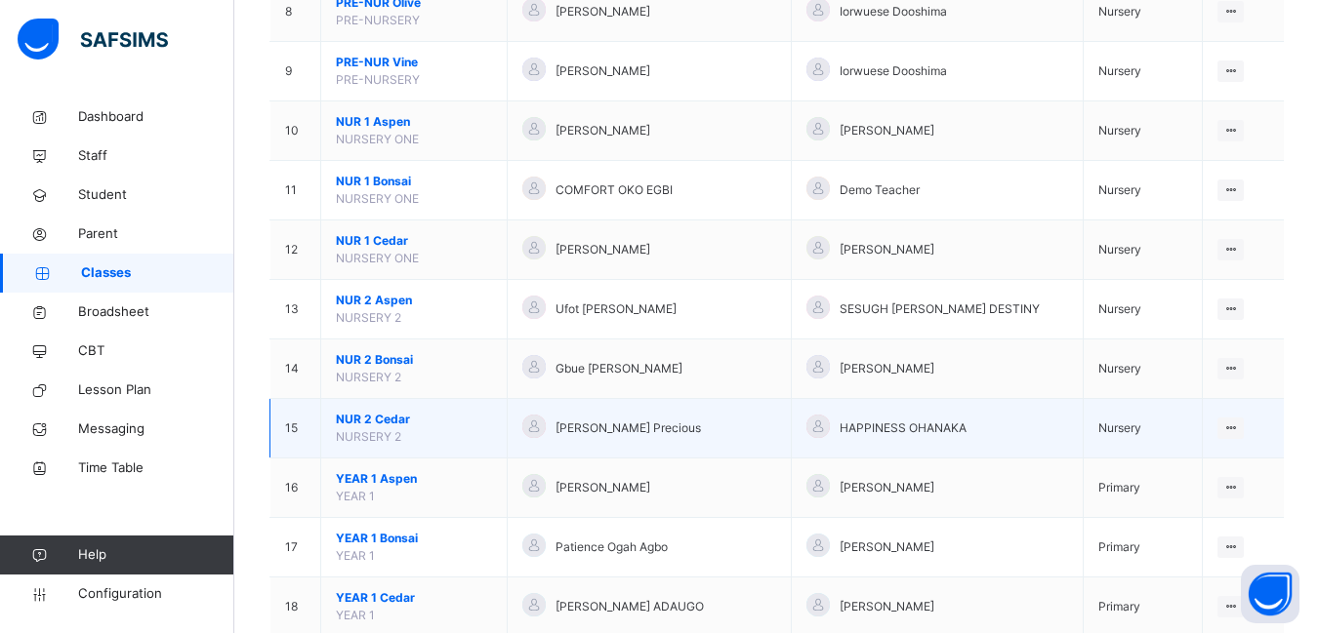
scroll to position [683, 0]
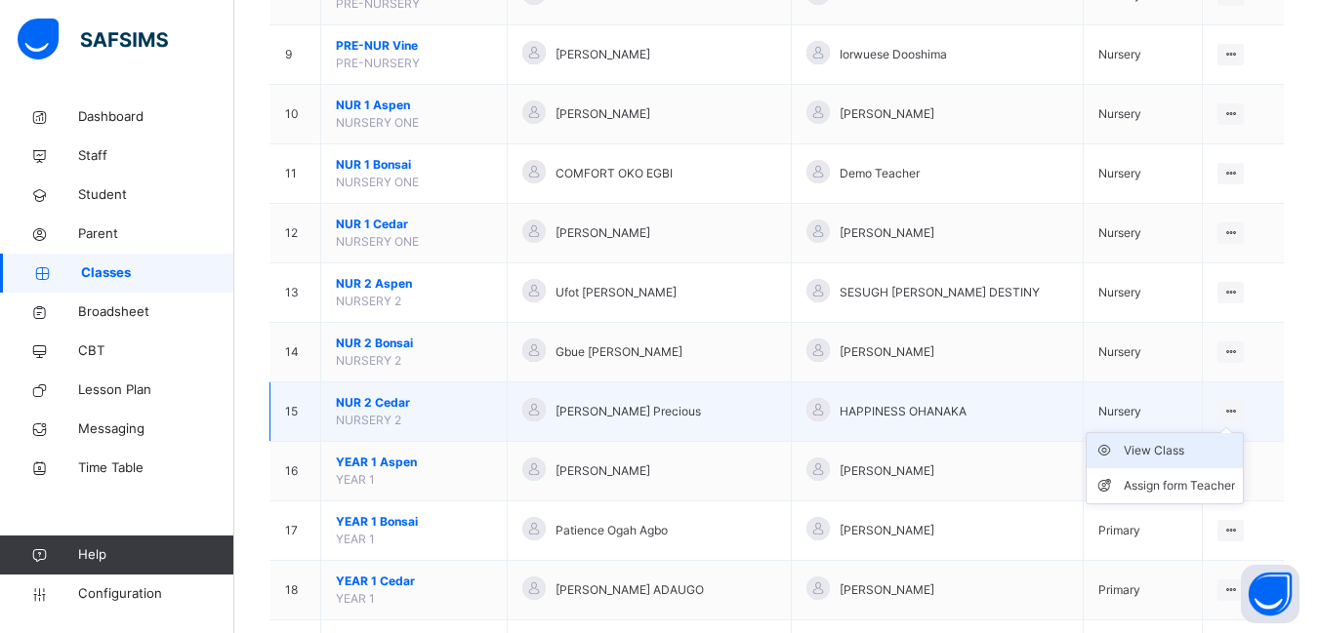
click at [1174, 450] on div "View Class" at bounding box center [1178, 451] width 111 height 20
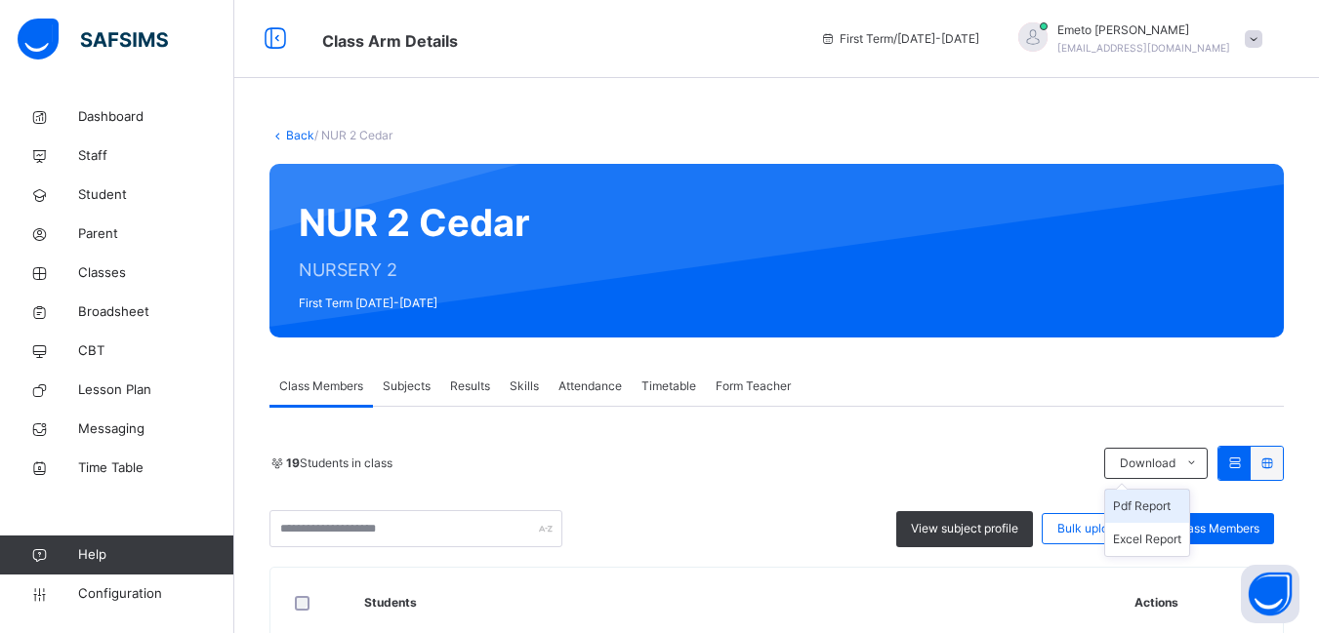
click at [1162, 503] on li "Pdf Report" at bounding box center [1147, 506] width 84 height 33
click at [295, 134] on link "Back" at bounding box center [300, 135] width 28 height 15
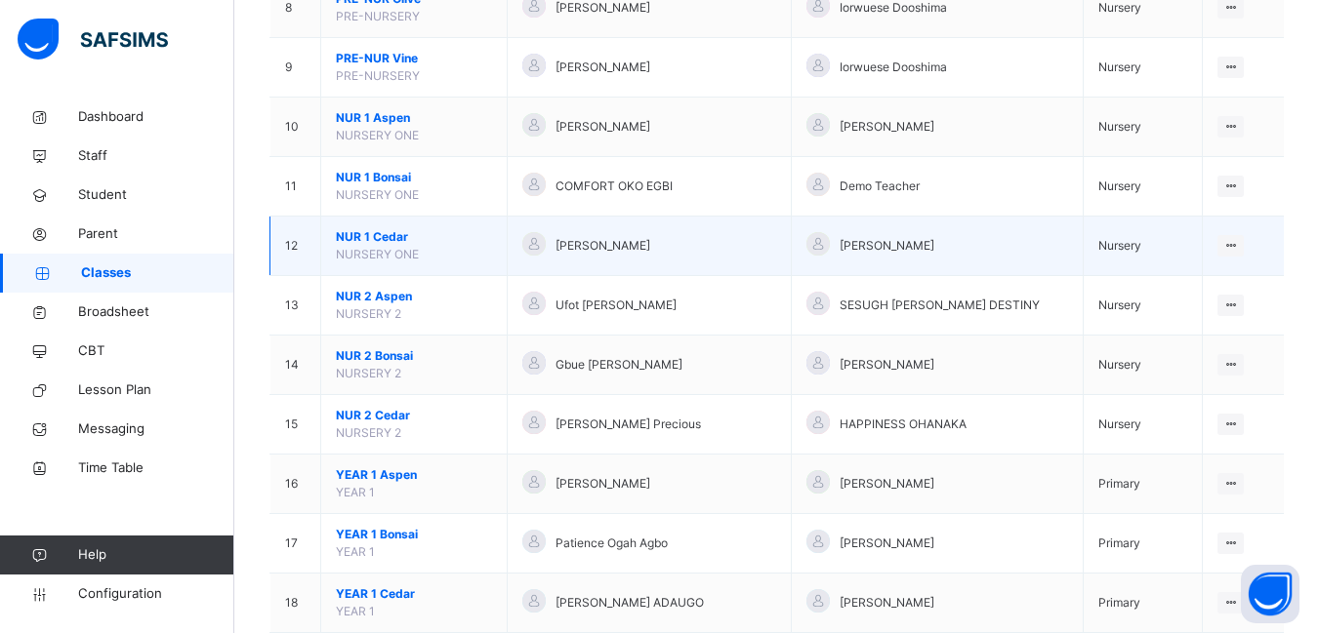
scroll to position [683, 0]
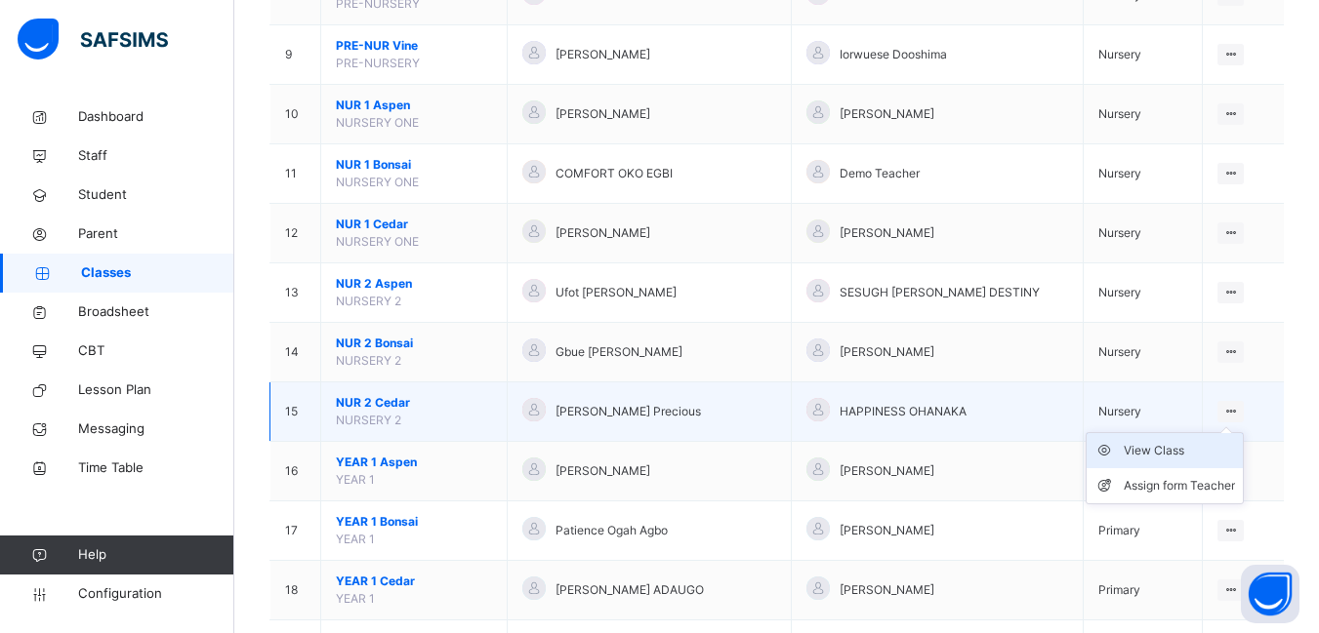
click at [1167, 451] on div "View Class" at bounding box center [1178, 451] width 111 height 20
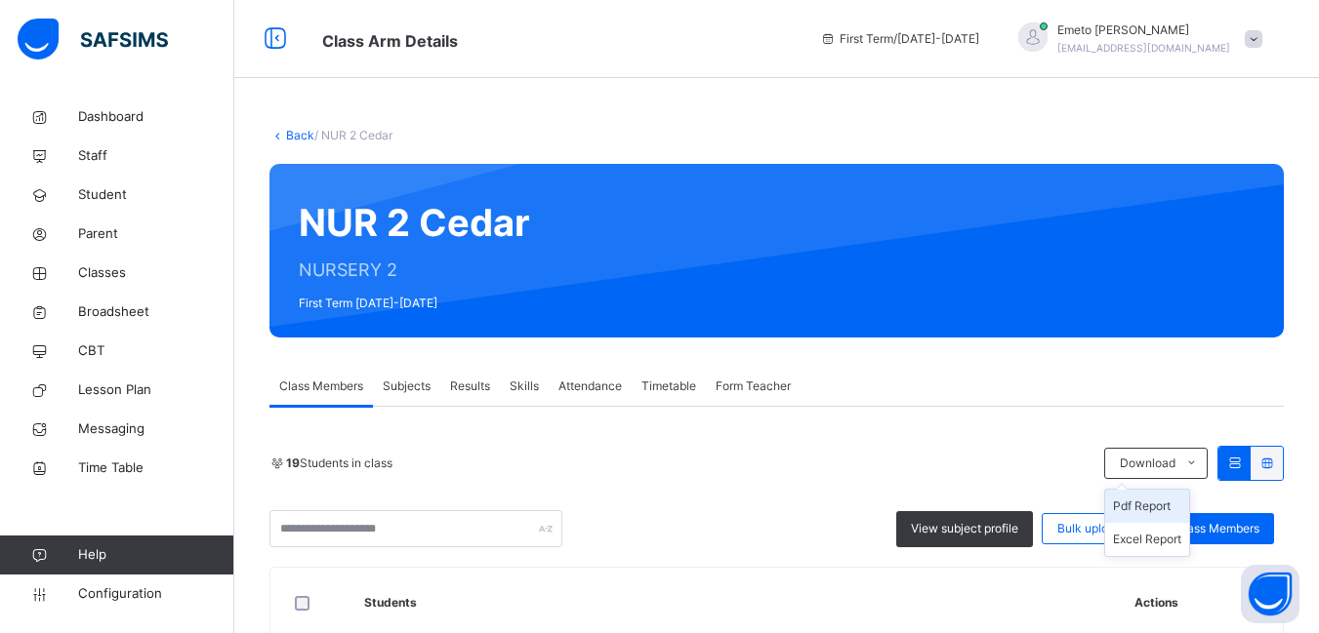
click at [1168, 506] on li "Pdf Report" at bounding box center [1147, 506] width 84 height 33
click at [303, 133] on link "Back" at bounding box center [300, 135] width 28 height 15
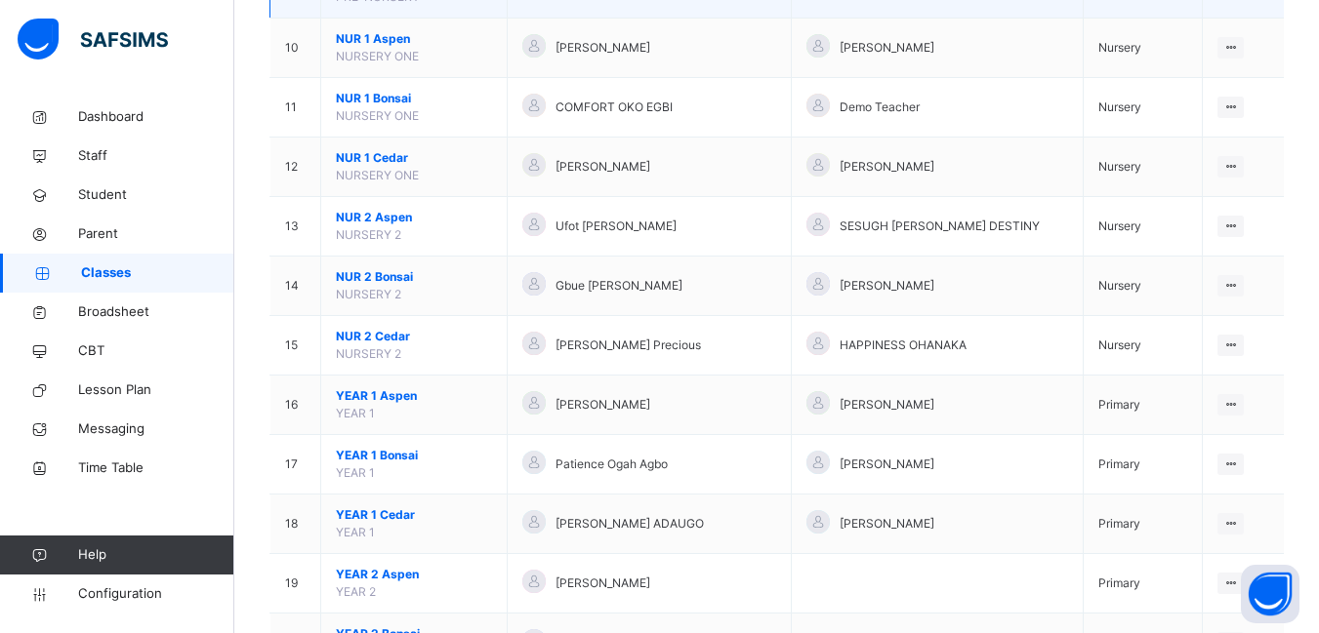
scroll to position [781, 0]
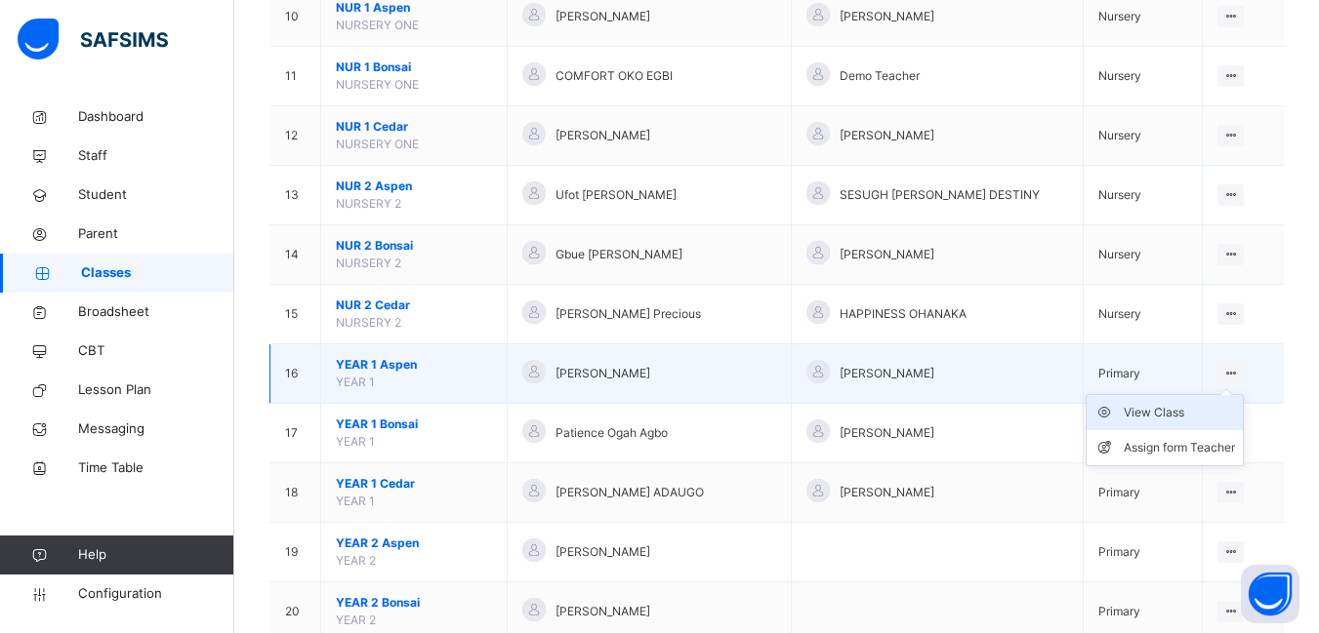
click at [1151, 414] on div "View Class" at bounding box center [1178, 413] width 111 height 20
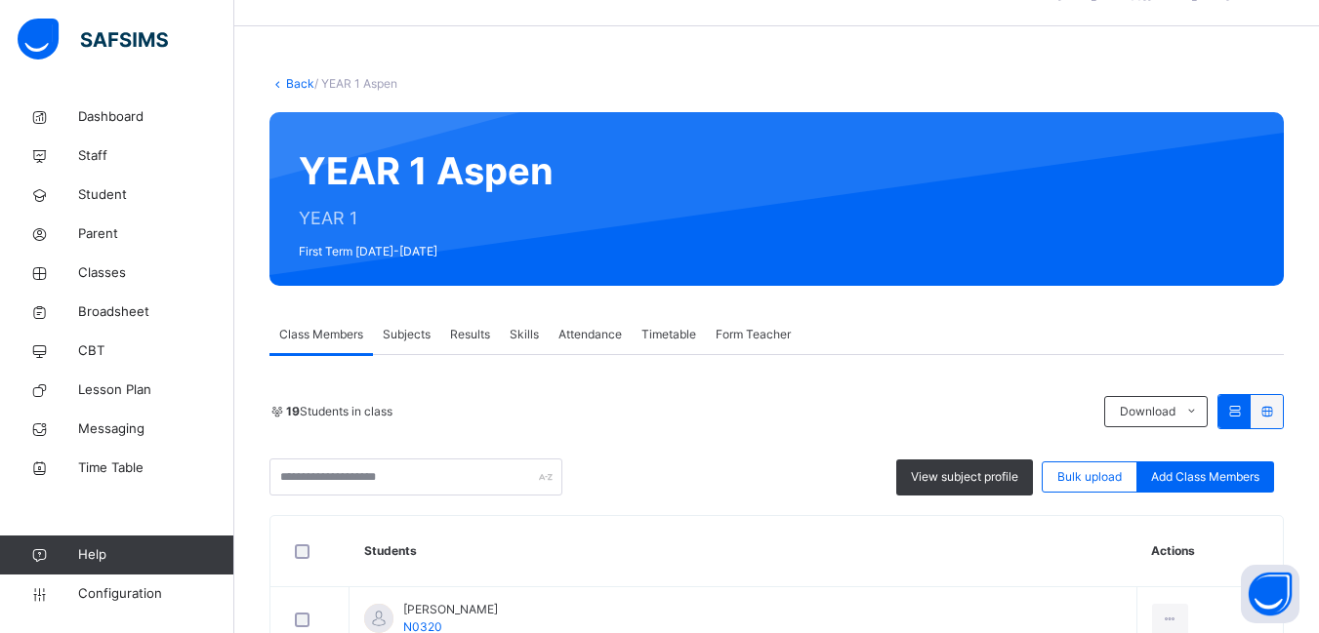
scroll to position [98, 0]
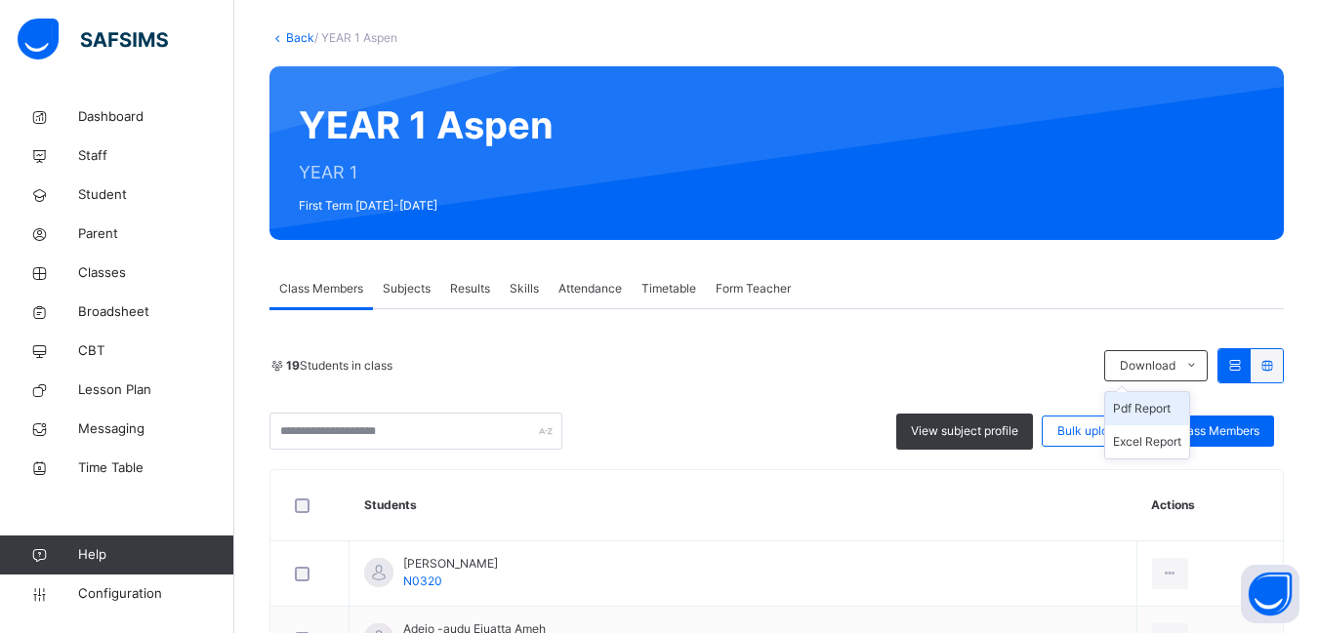
click at [1154, 403] on li "Pdf Report" at bounding box center [1147, 408] width 84 height 33
click at [102, 235] on span "Parent" at bounding box center [156, 234] width 156 height 20
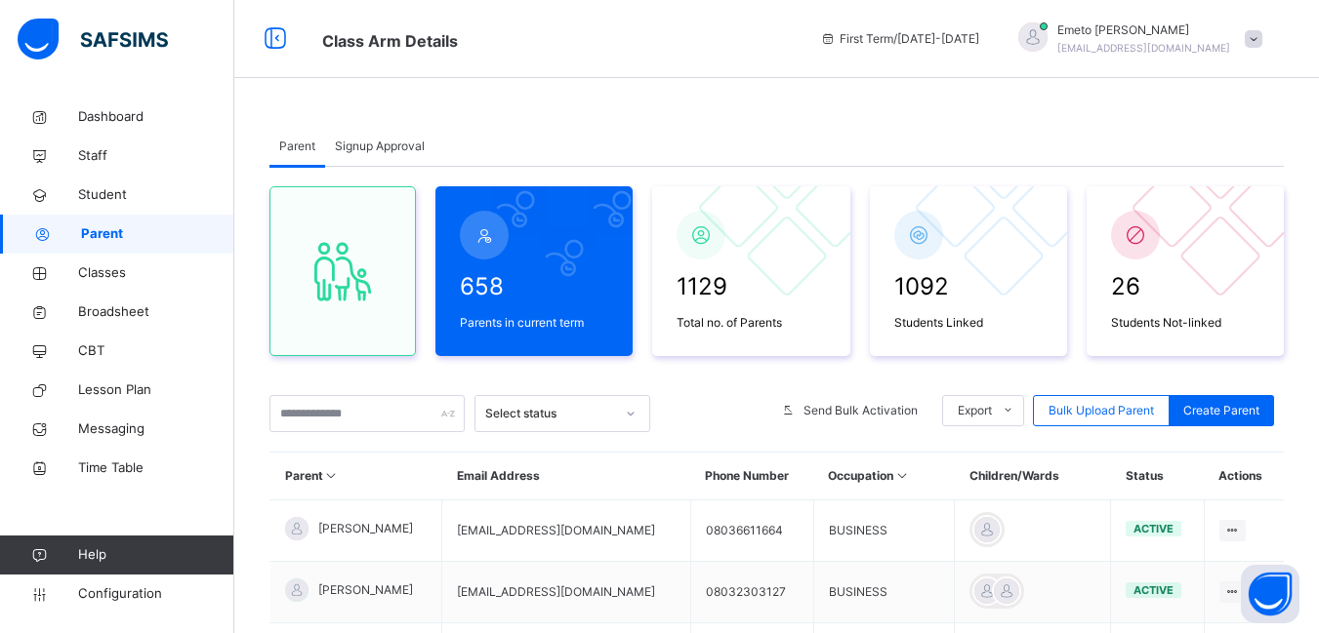
click at [357, 145] on span "Signup Approval" at bounding box center [380, 147] width 90 height 18
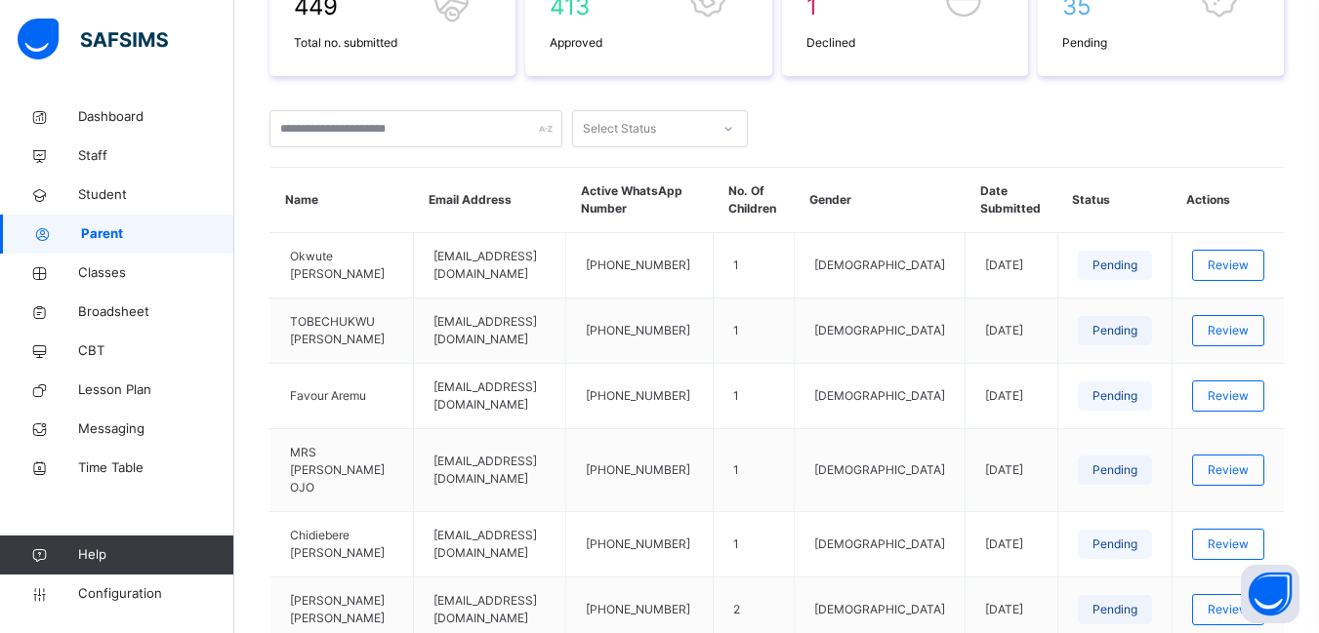
scroll to position [390, 0]
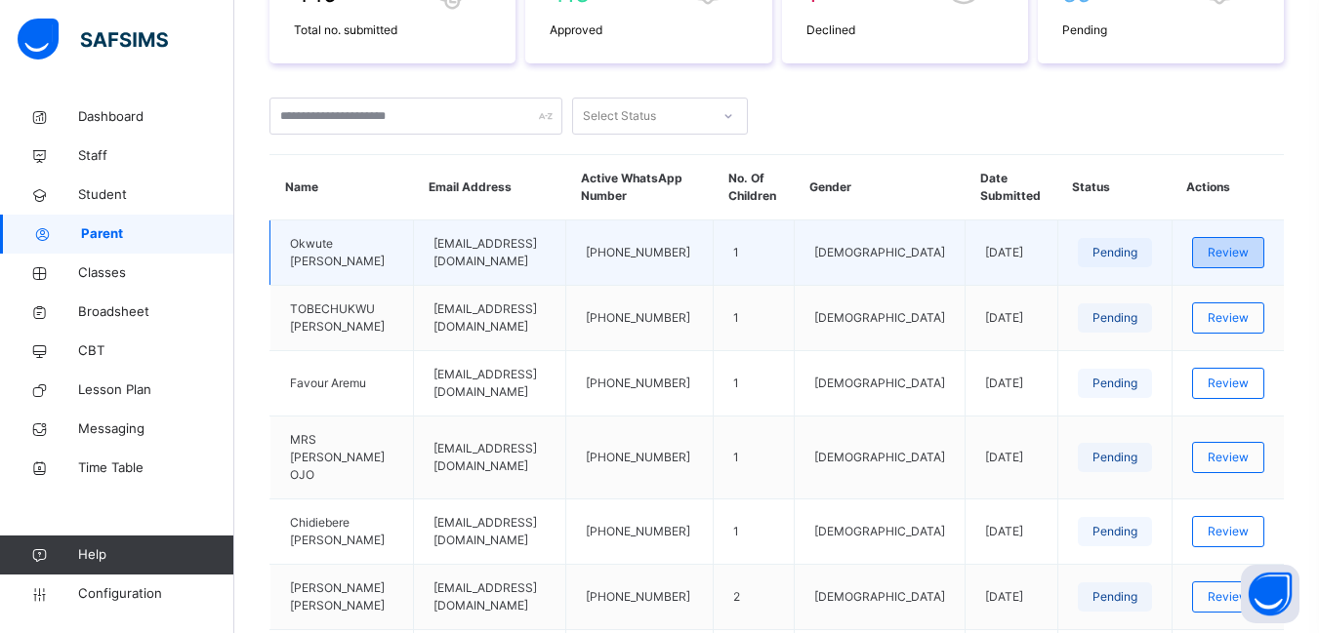
click at [1260, 238] on div "Review" at bounding box center [1228, 252] width 72 height 31
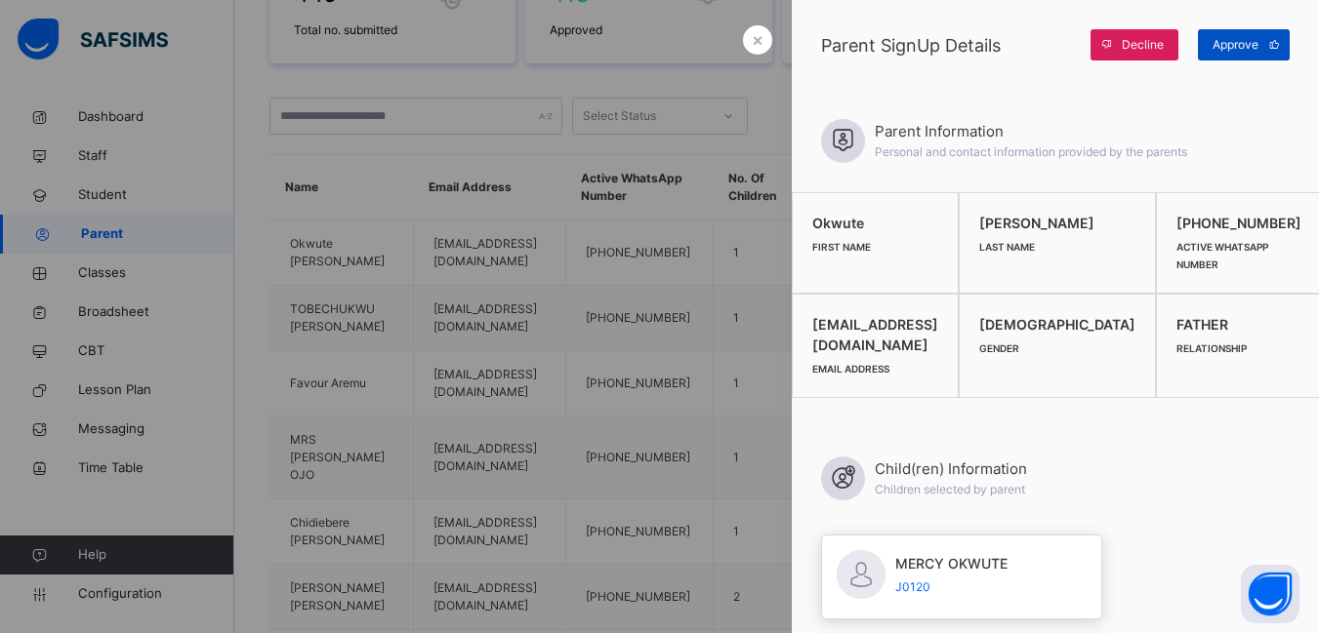
click at [1255, 50] on span "Approve" at bounding box center [1235, 45] width 46 height 18
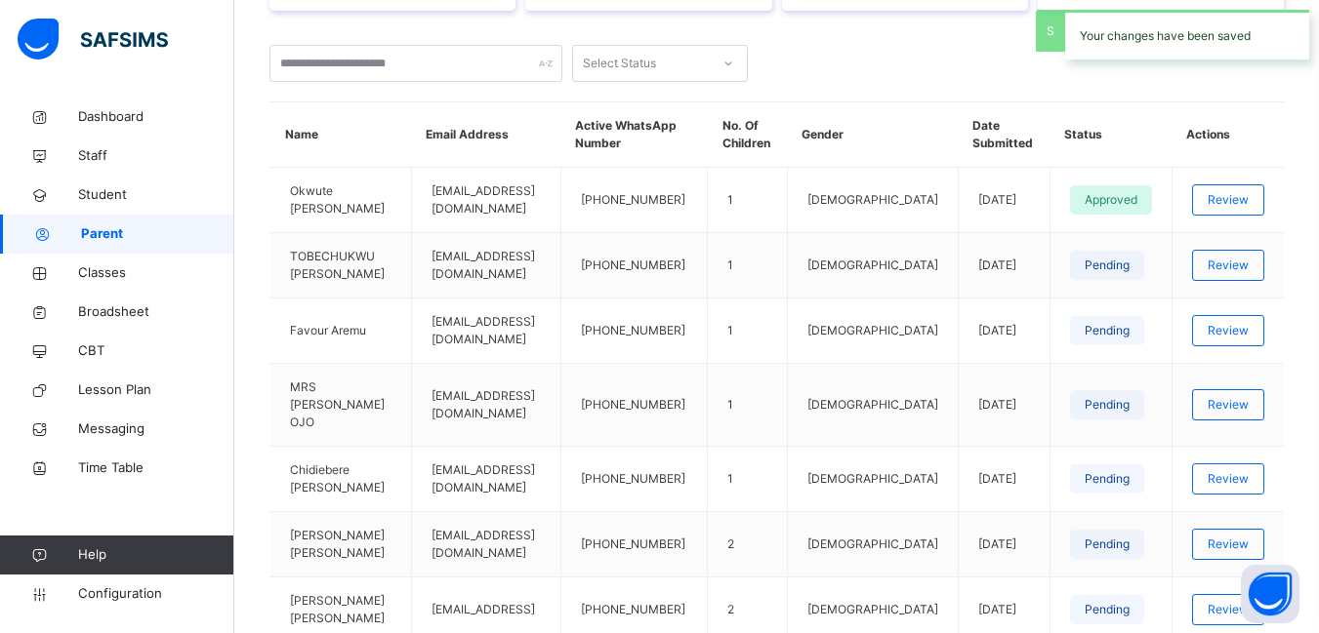
scroll to position [0, 0]
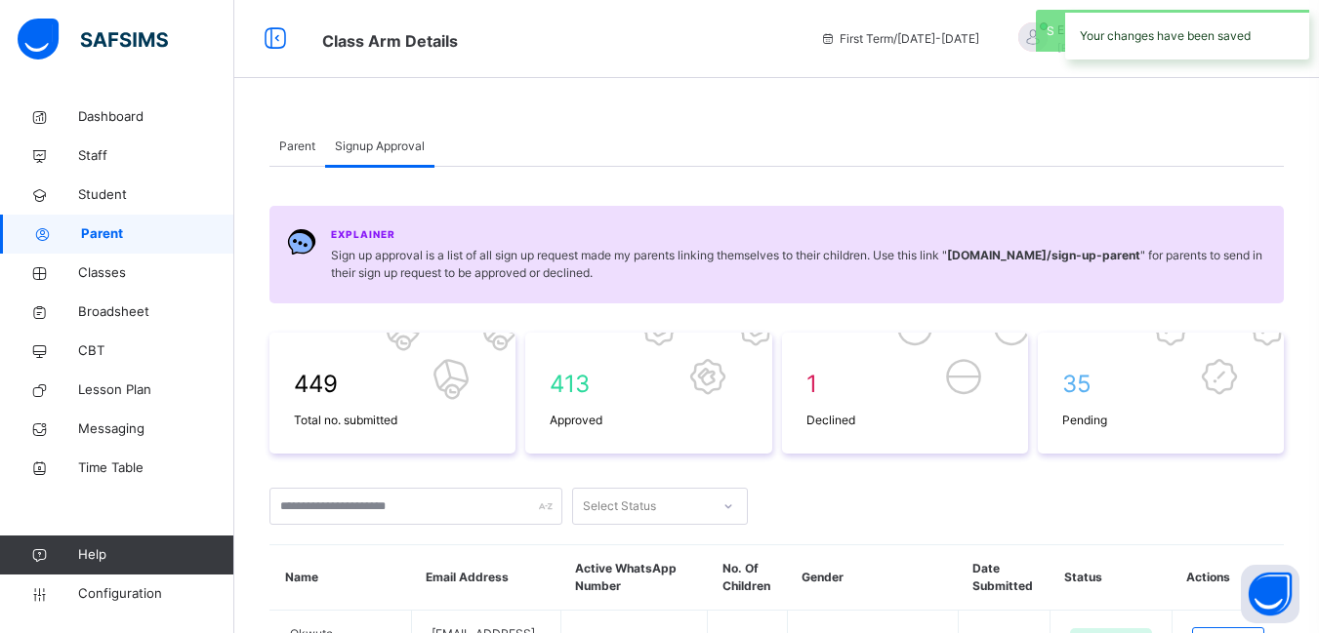
click at [294, 140] on span "Parent" at bounding box center [297, 147] width 36 height 18
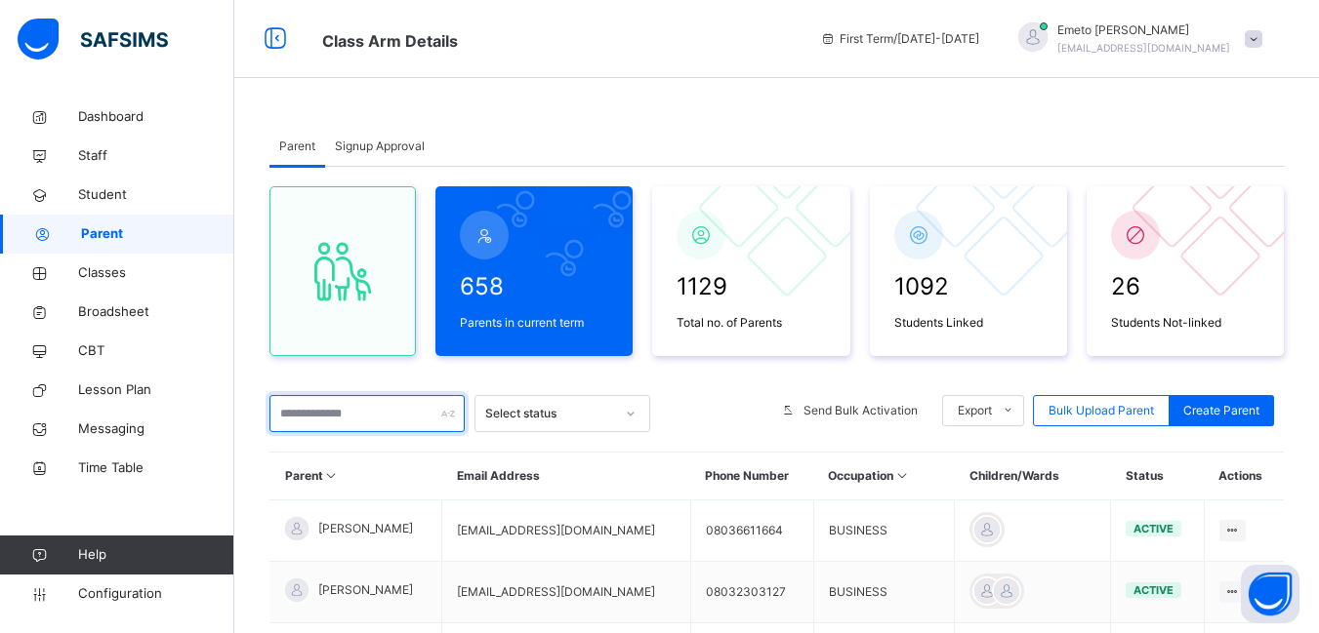
click at [306, 412] on input "text" at bounding box center [366, 413] width 195 height 37
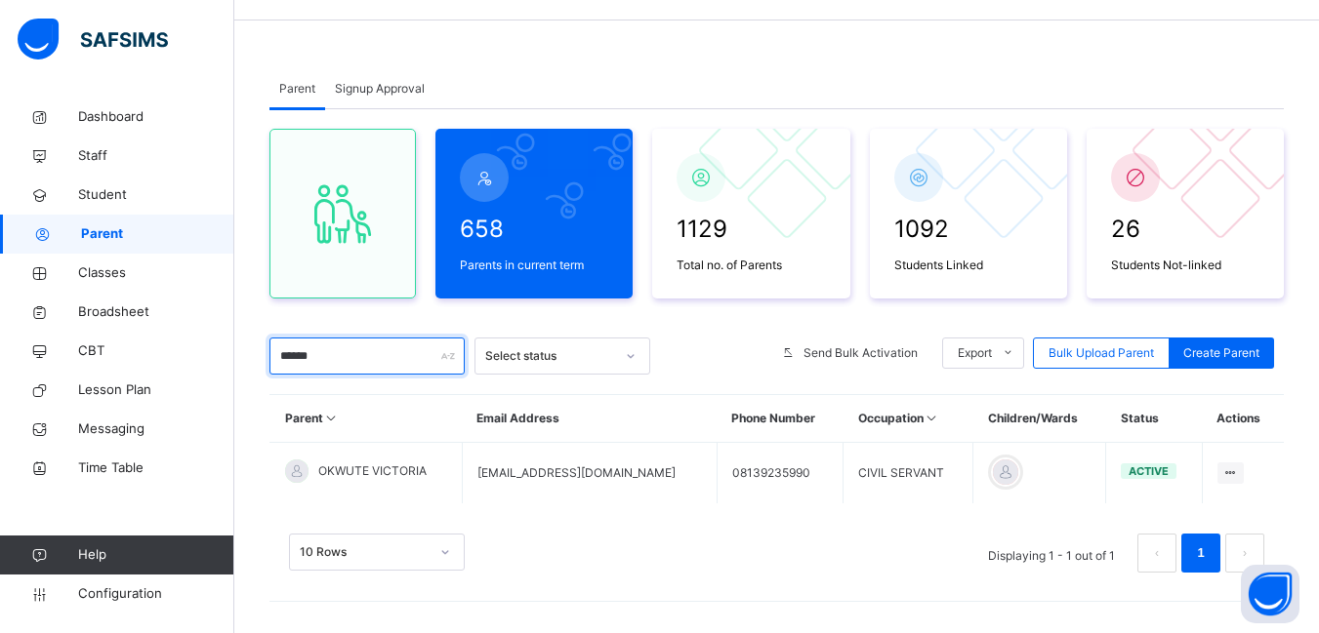
scroll to position [65, 0]
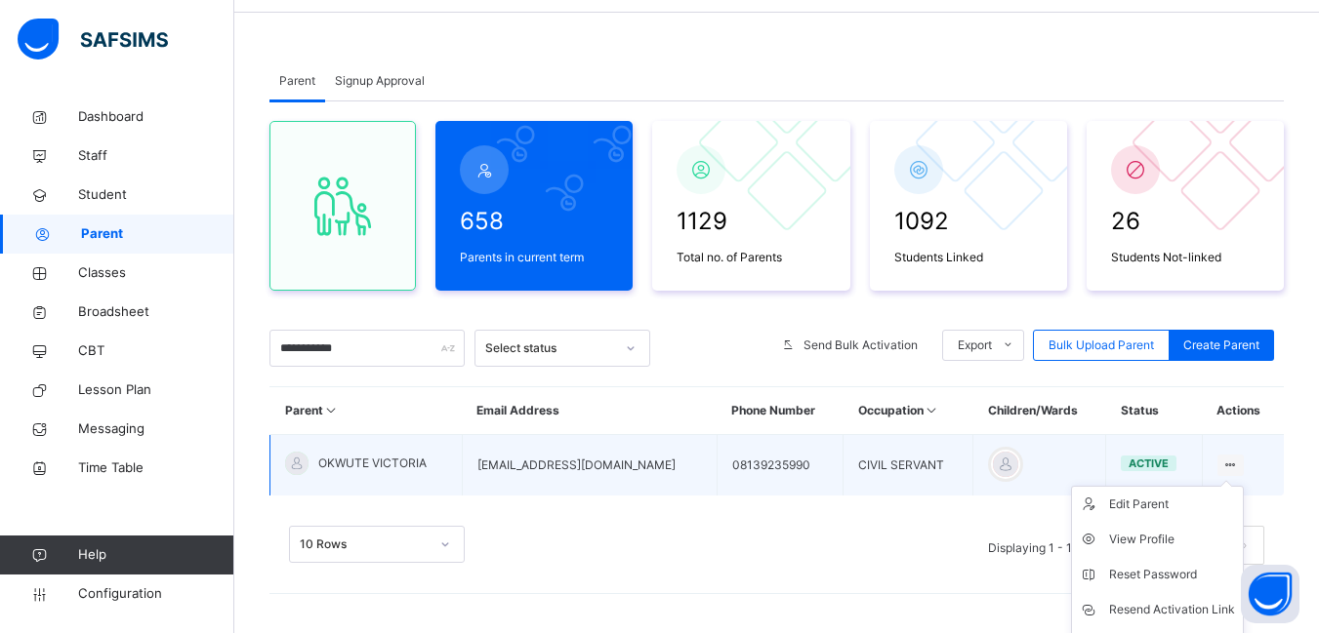
click at [1239, 467] on icon at bounding box center [1230, 465] width 17 height 15
click at [1165, 606] on div "Resend Activation Link" at bounding box center [1172, 610] width 126 height 20
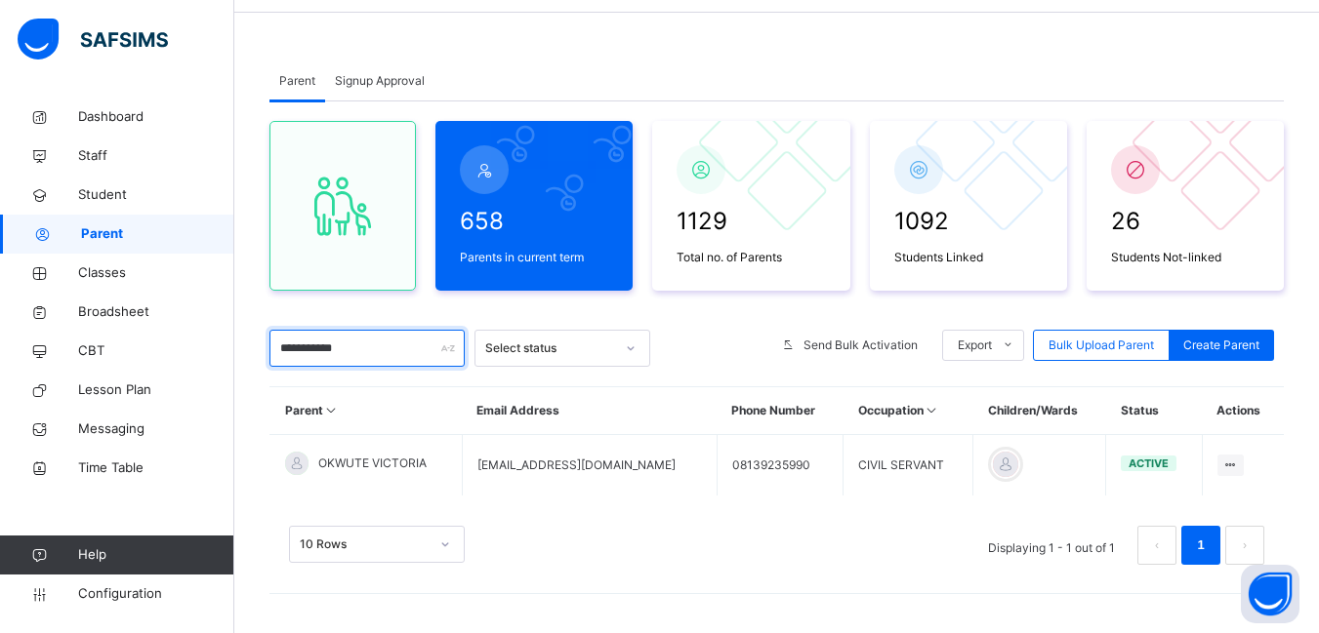
click at [360, 352] on input "**********" at bounding box center [366, 348] width 195 height 37
type input "*"
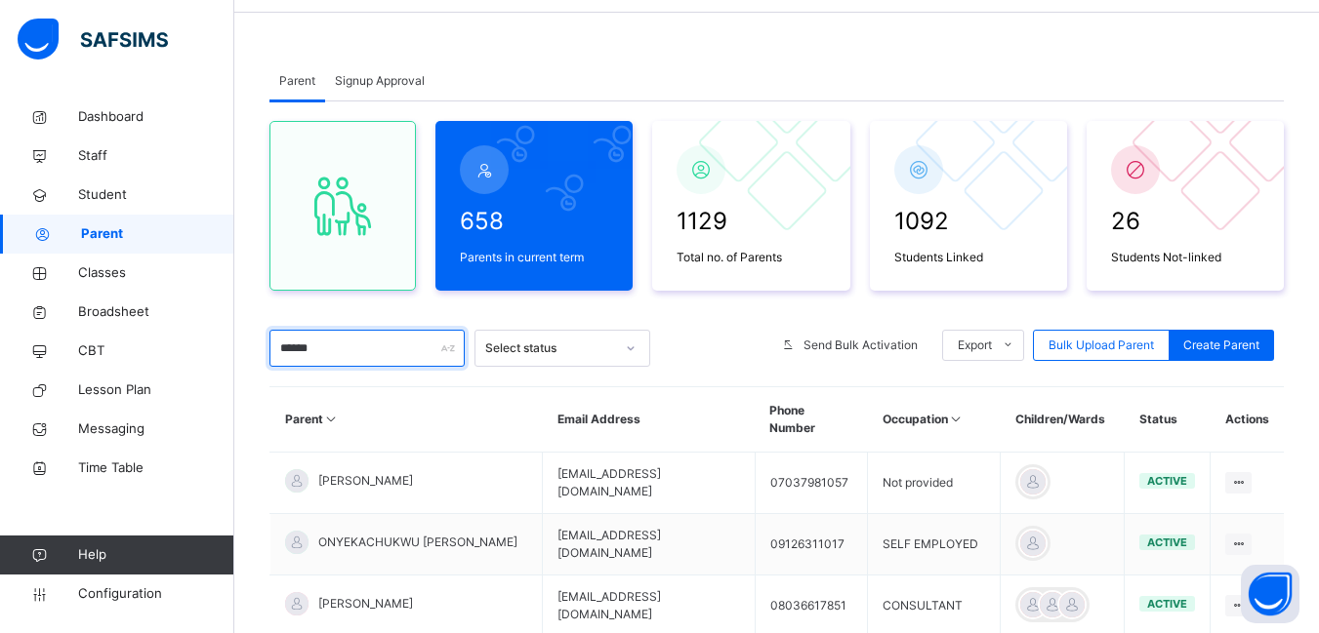
type input "******"
click at [386, 81] on span "Signup Approval" at bounding box center [380, 81] width 90 height 18
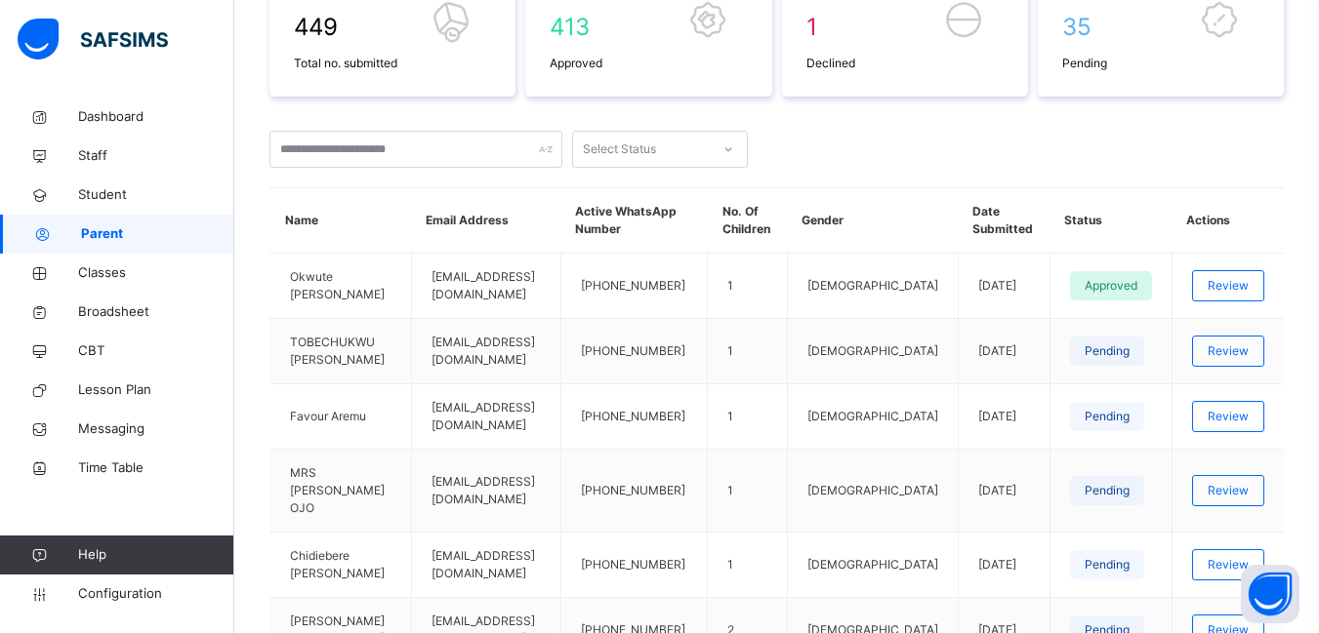
scroll to position [358, 0]
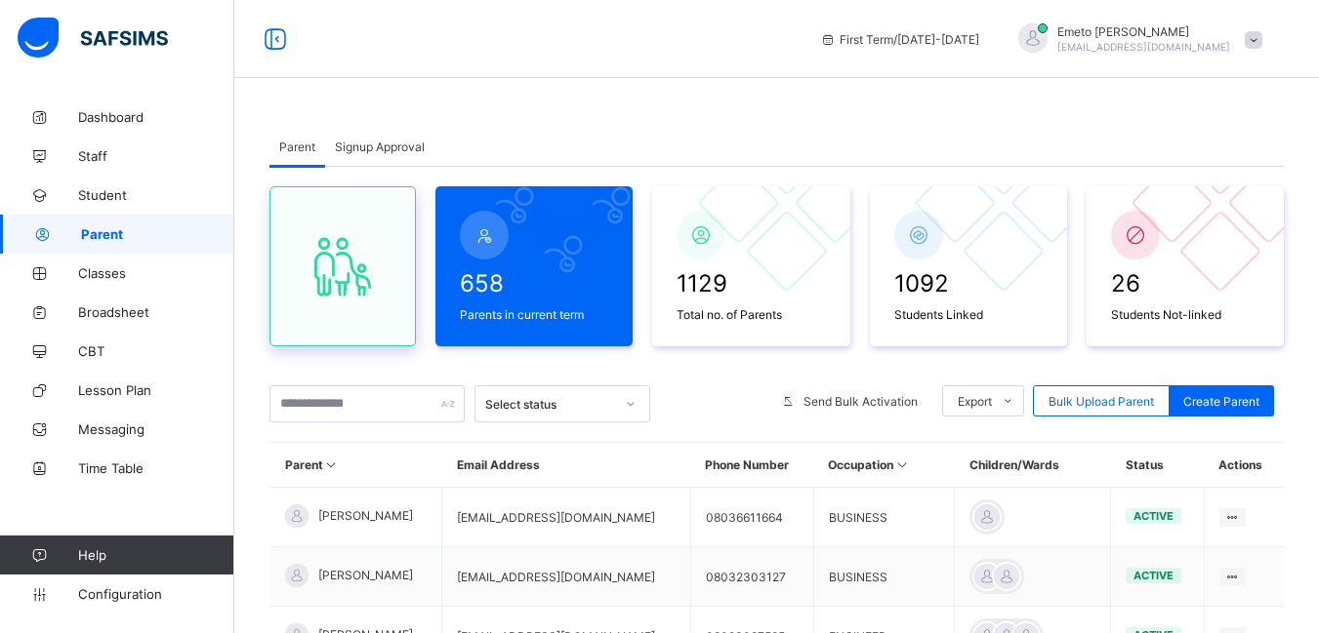
drag, startPoint x: 356, startPoint y: 178, endPoint x: 348, endPoint y: 193, distance: 17.5
click at [355, 145] on span "Signup Approval" at bounding box center [380, 147] width 90 height 15
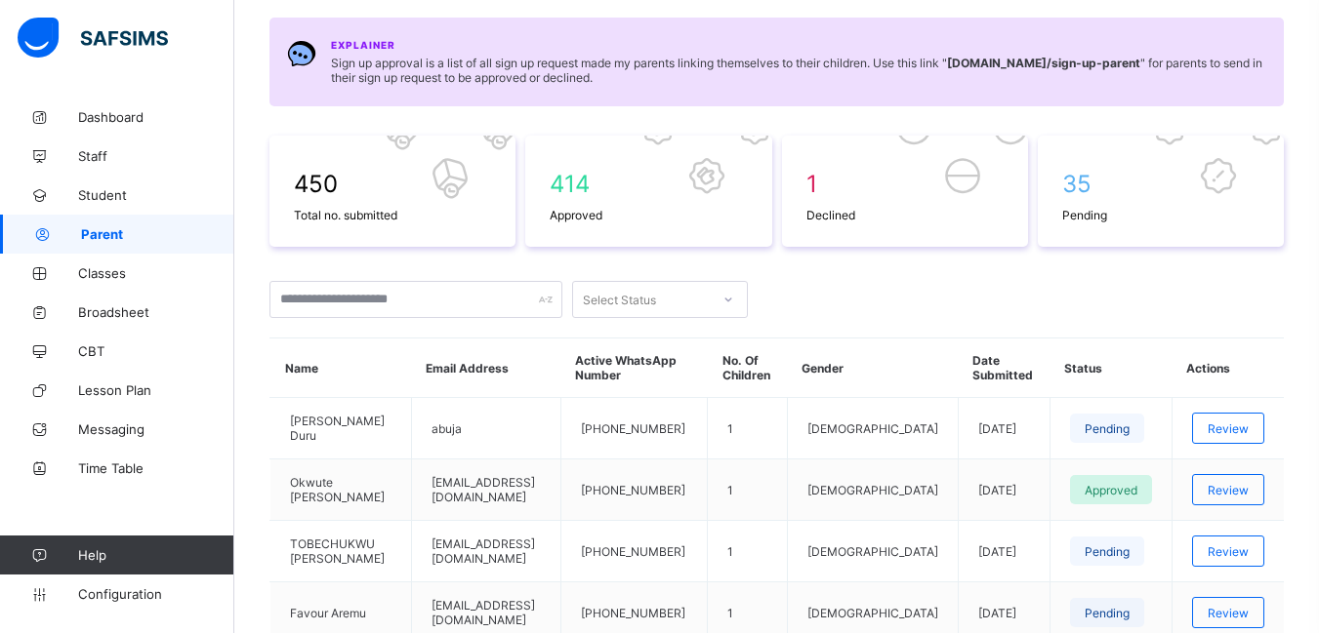
scroll to position [195, 0]
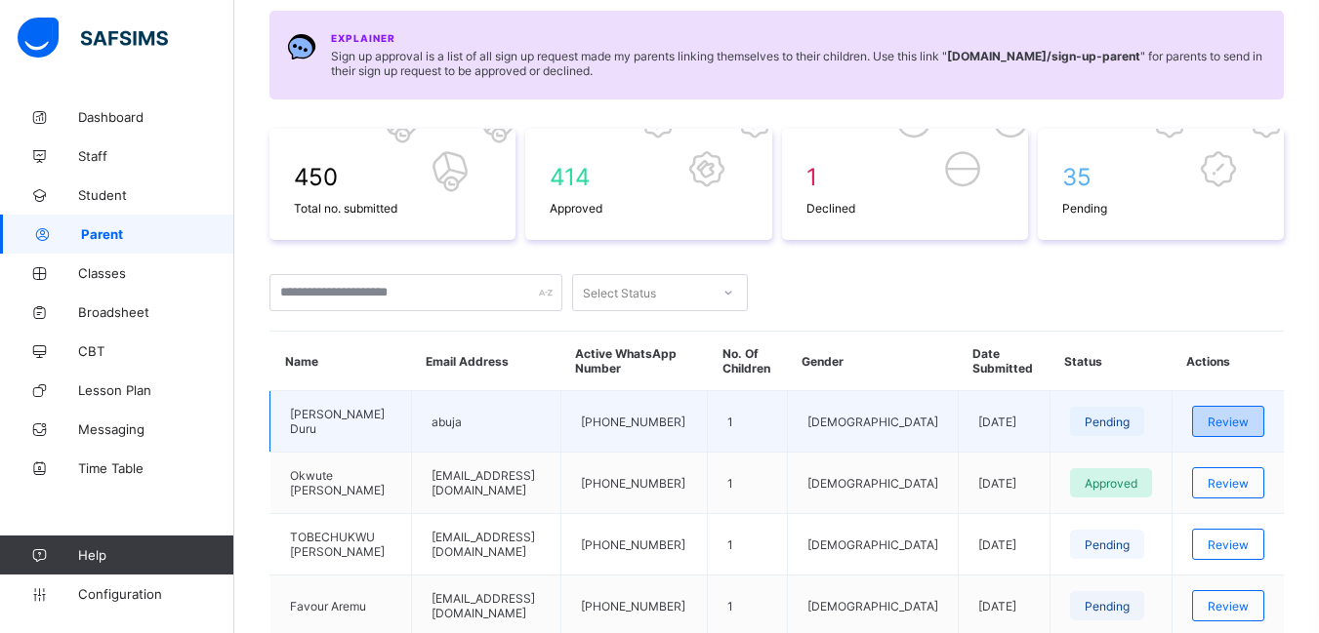
click at [1243, 428] on span "Review" at bounding box center [1227, 422] width 41 height 15
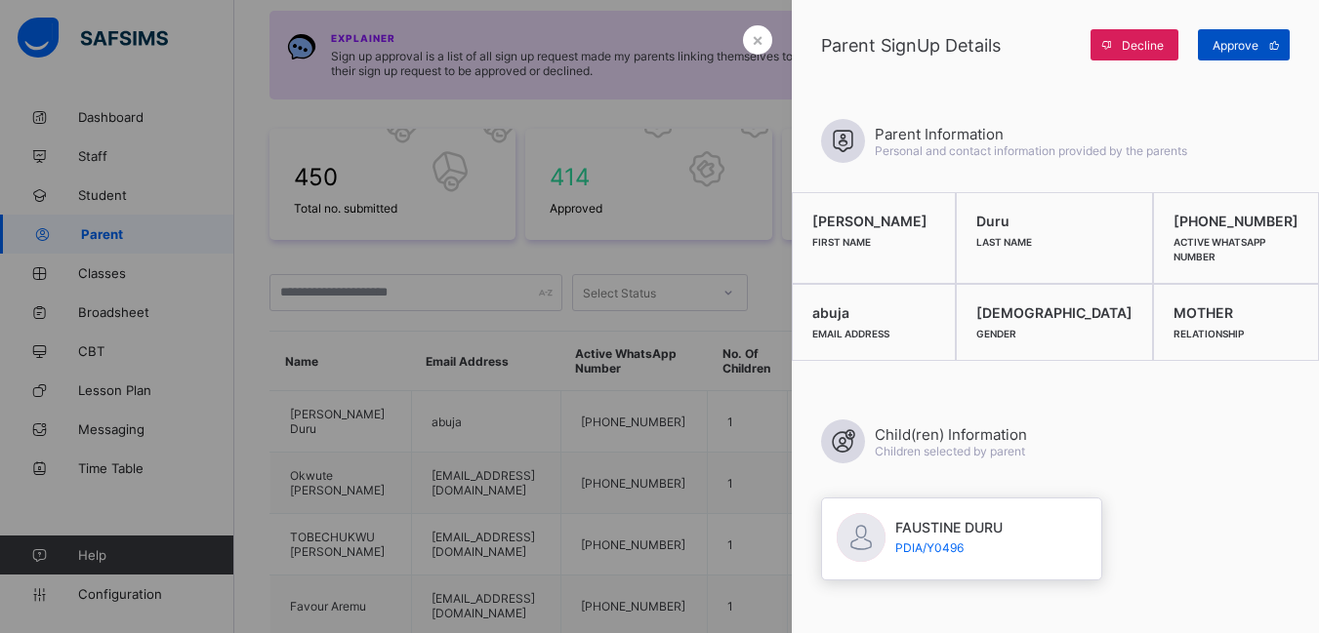
click at [1223, 47] on span "Approve" at bounding box center [1235, 45] width 46 height 15
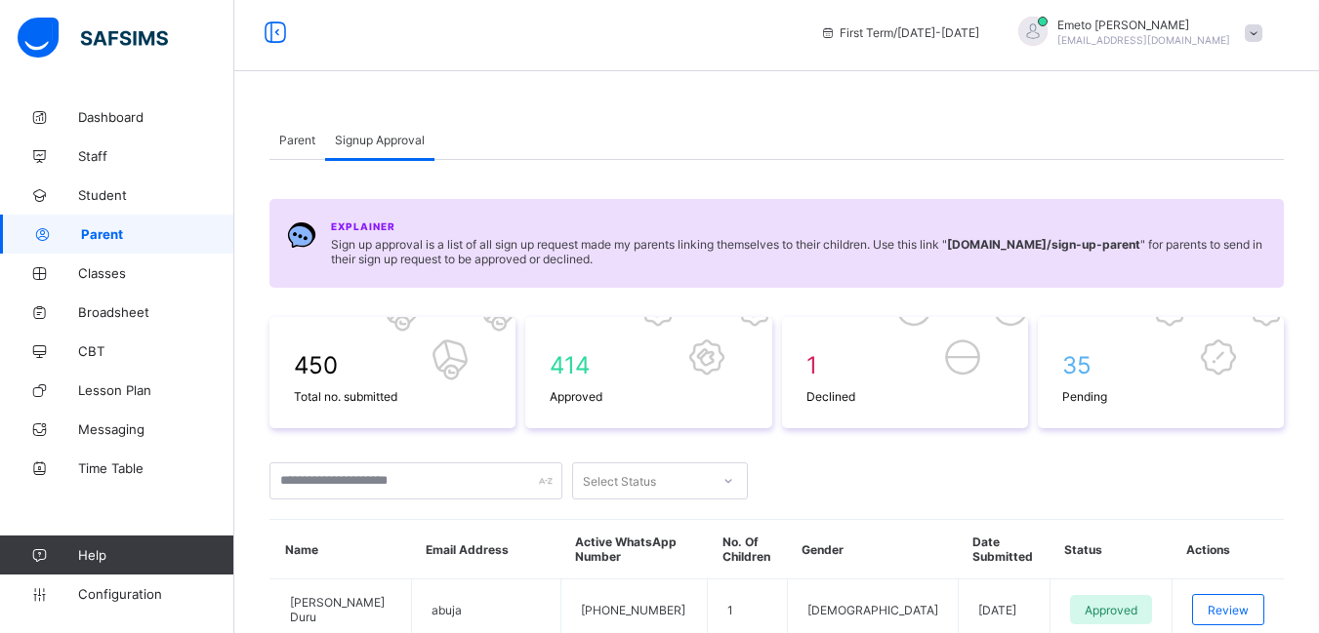
scroll to position [0, 0]
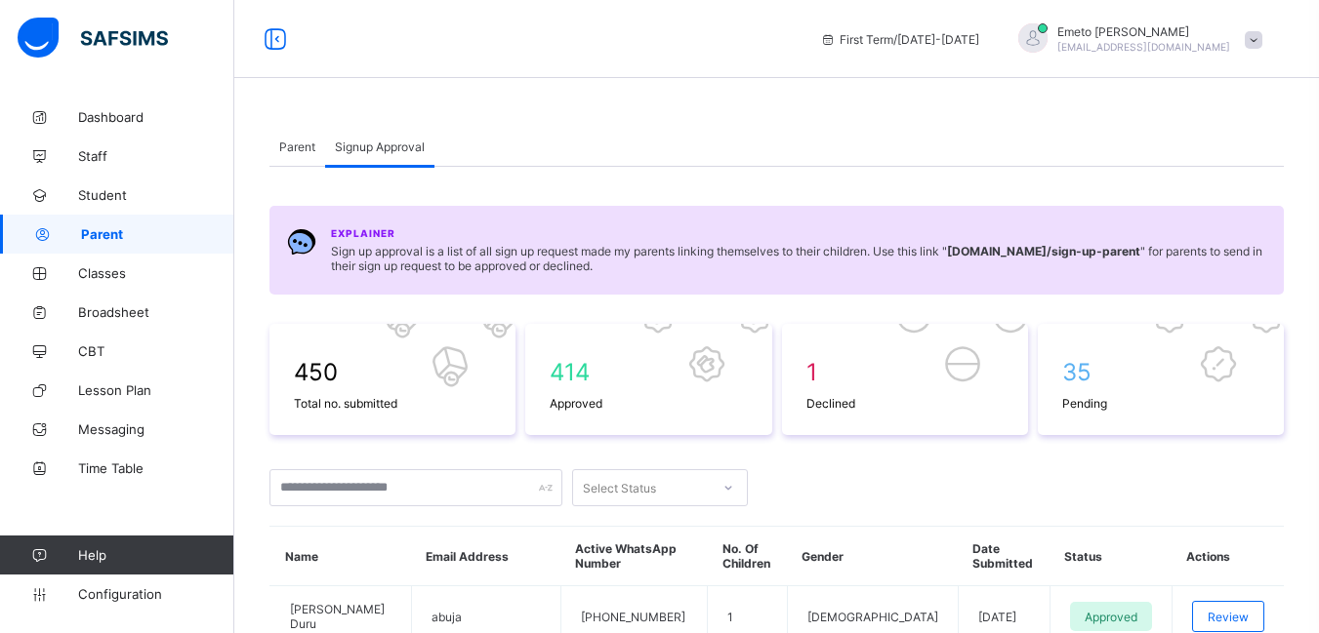
click at [292, 142] on span "Parent" at bounding box center [297, 147] width 36 height 15
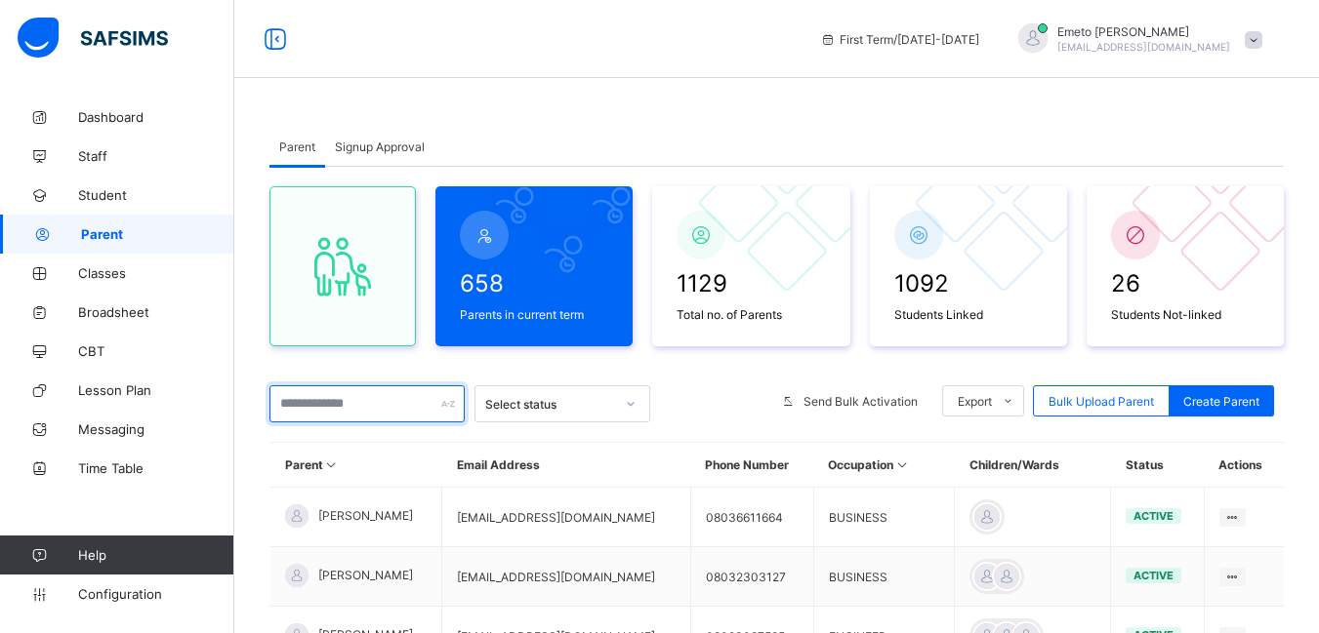
click at [397, 413] on input "text" at bounding box center [366, 404] width 195 height 37
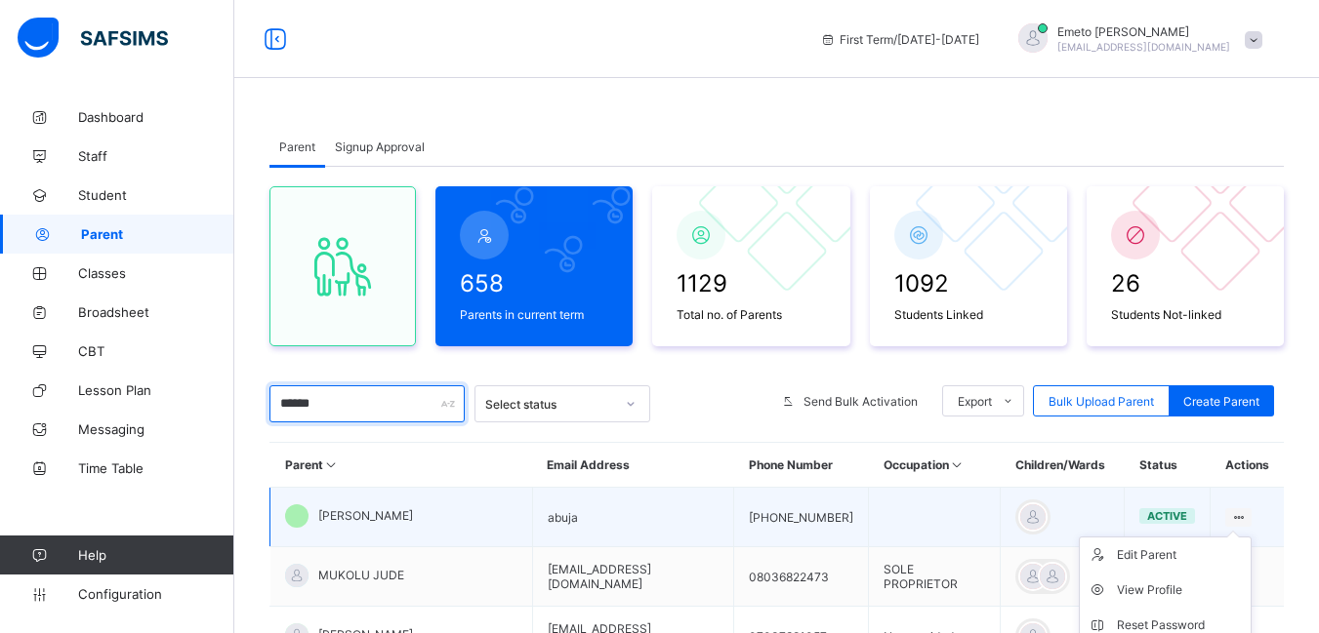
type input "******"
click at [1246, 515] on icon at bounding box center [1238, 517] width 17 height 15
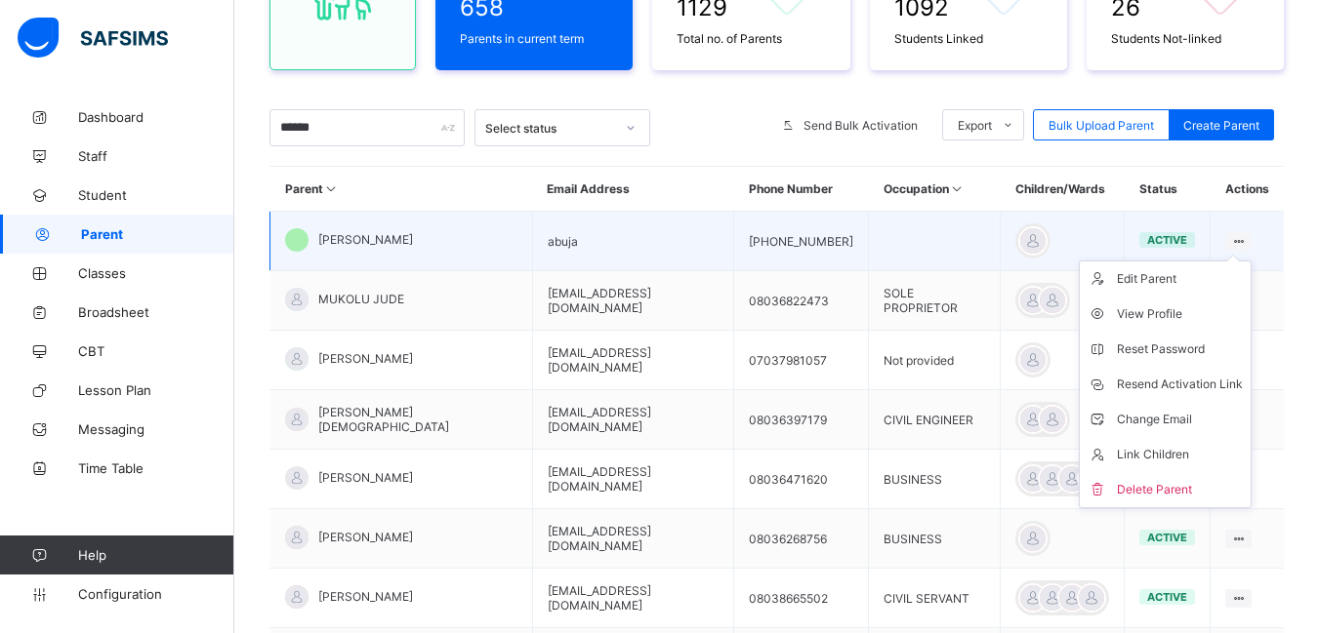
scroll to position [293, 0]
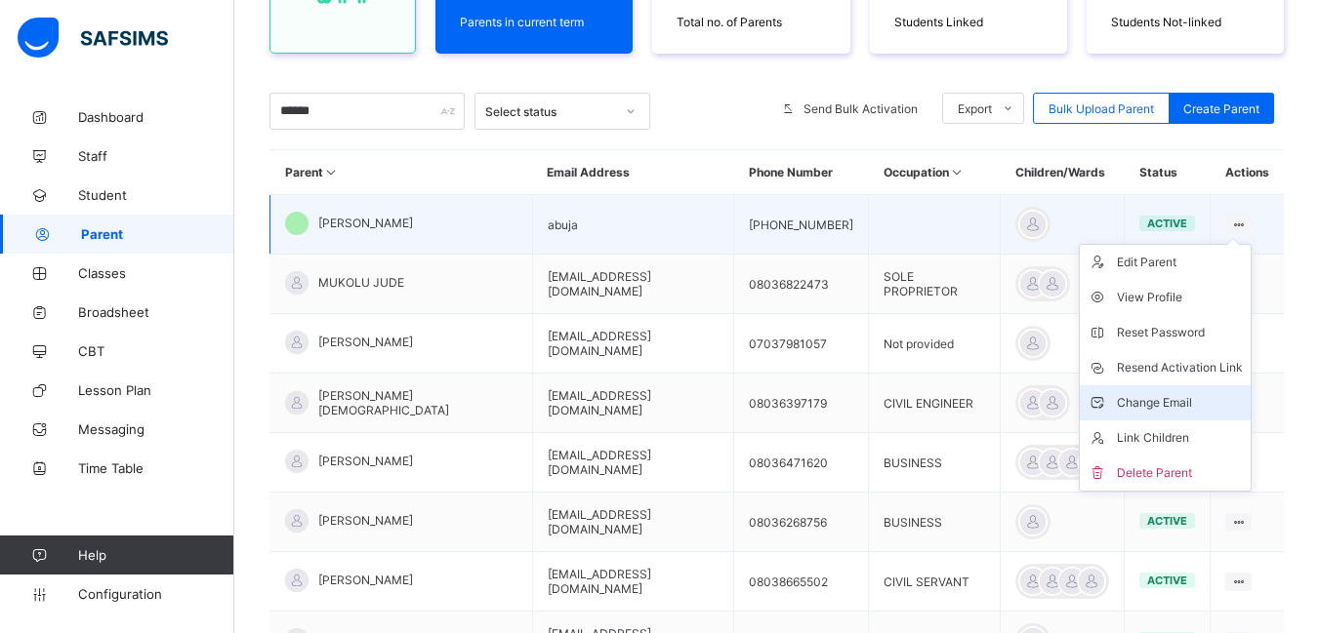
click at [1190, 407] on div "Change Email" at bounding box center [1180, 403] width 126 height 20
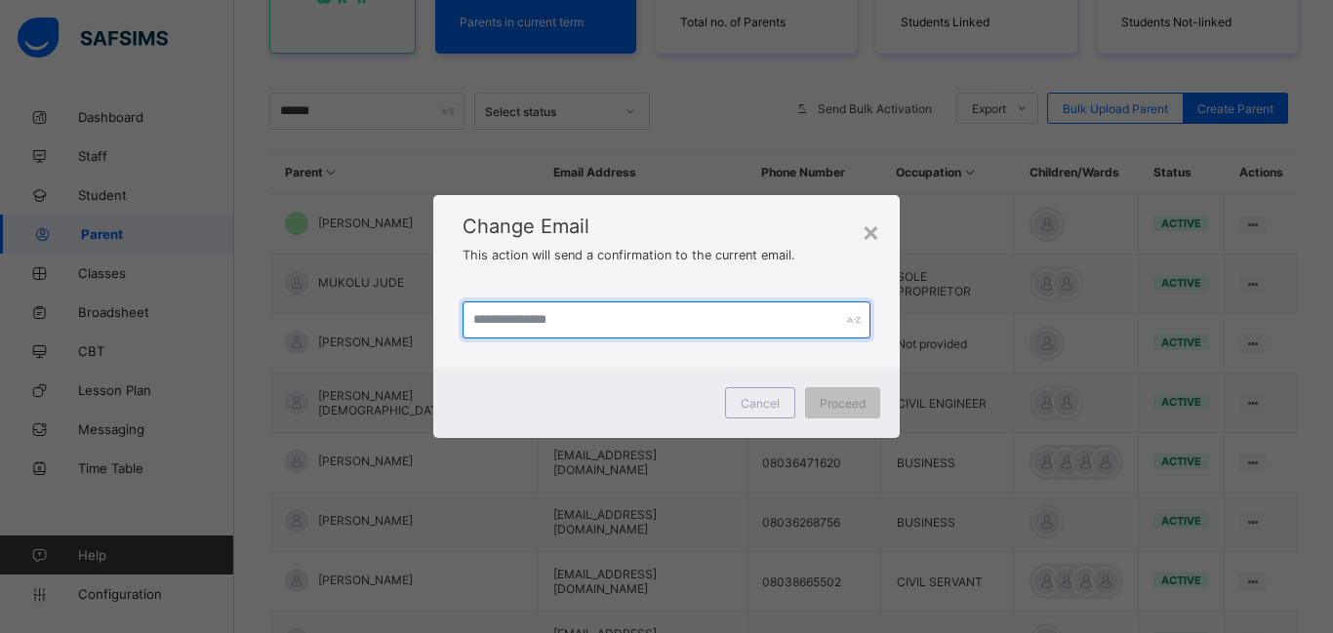
click at [564, 318] on input "text" at bounding box center [667, 320] width 408 height 37
type input "**********"
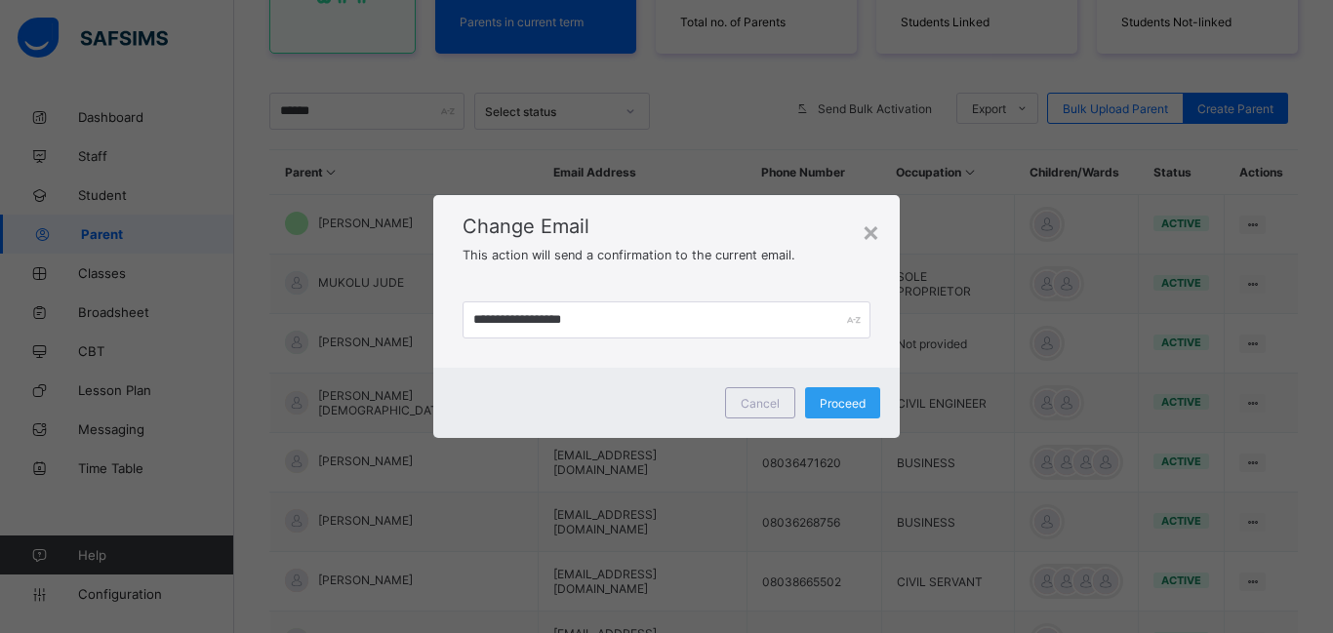
click at [842, 402] on span "Proceed" at bounding box center [843, 403] width 46 height 15
click at [842, 402] on span "Proceed" at bounding box center [833, 403] width 46 height 15
click at [870, 230] on div "×" at bounding box center [861, 231] width 19 height 33
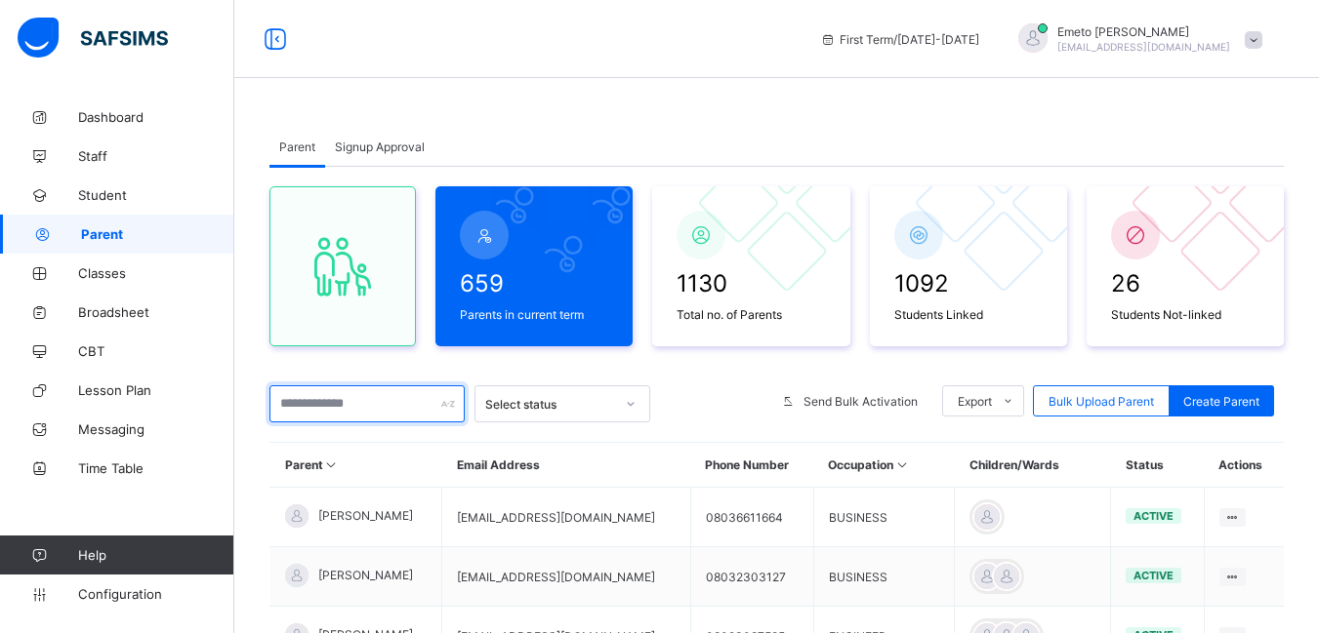
click at [335, 409] on input "text" at bounding box center [366, 404] width 195 height 37
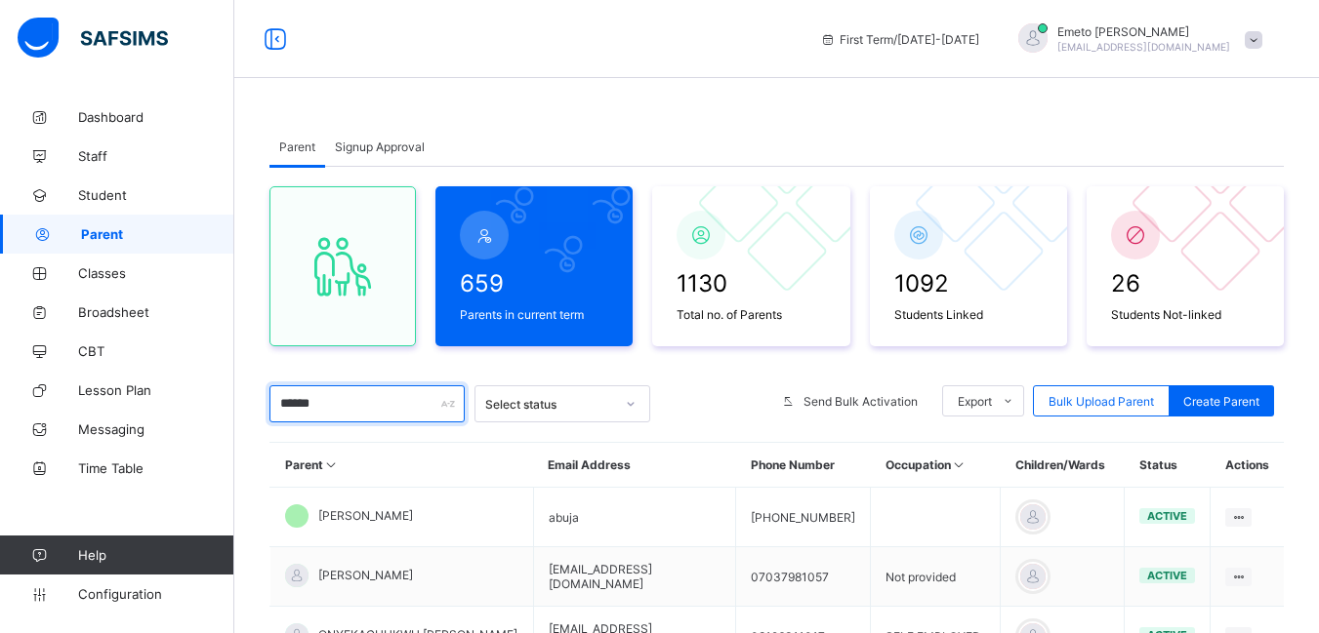
type input "******"
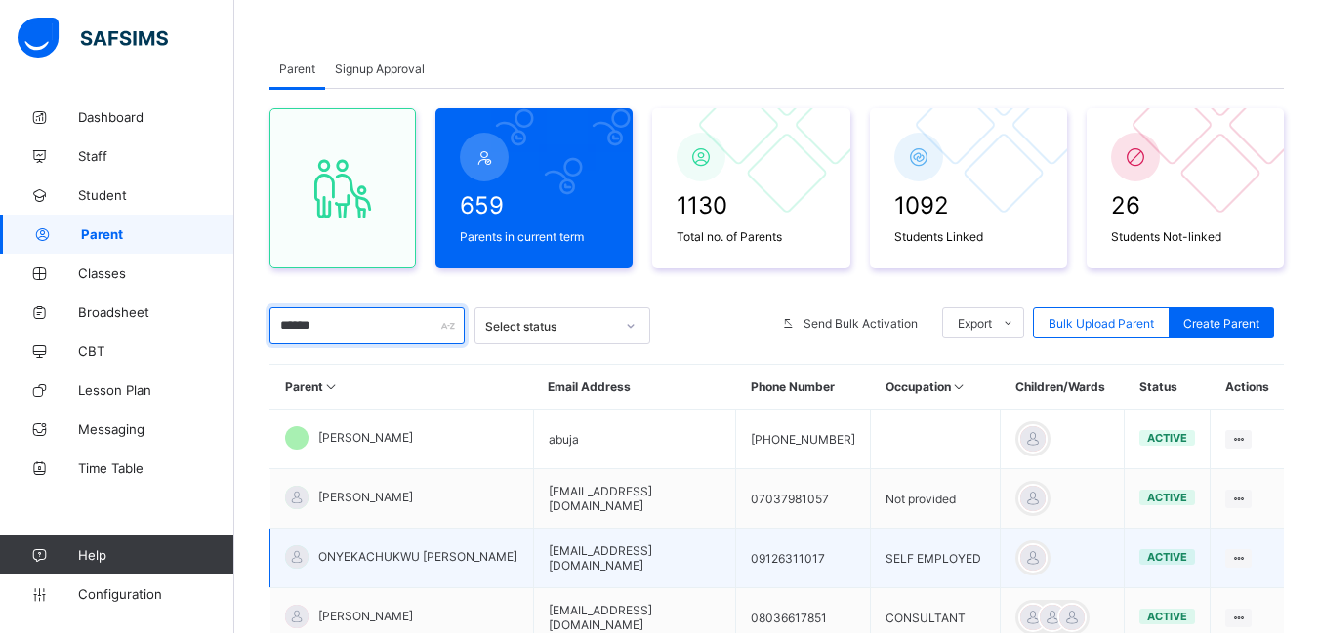
scroll to position [98, 0]
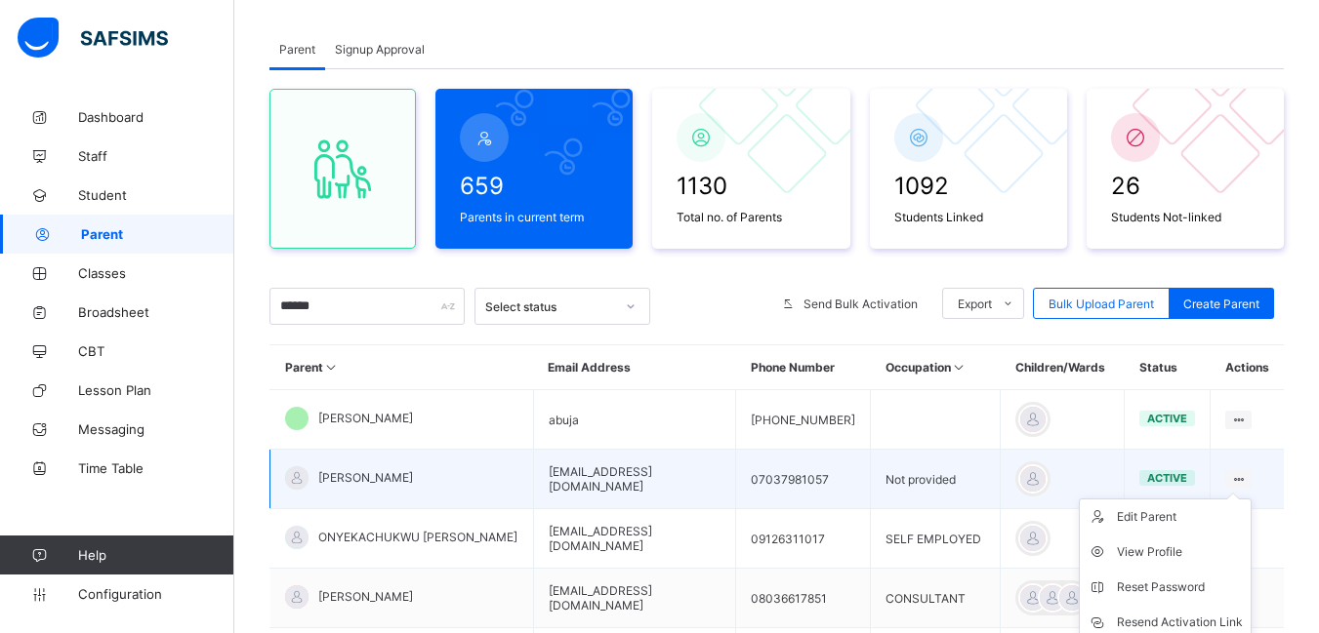
click at [1240, 476] on icon at bounding box center [1238, 479] width 17 height 15
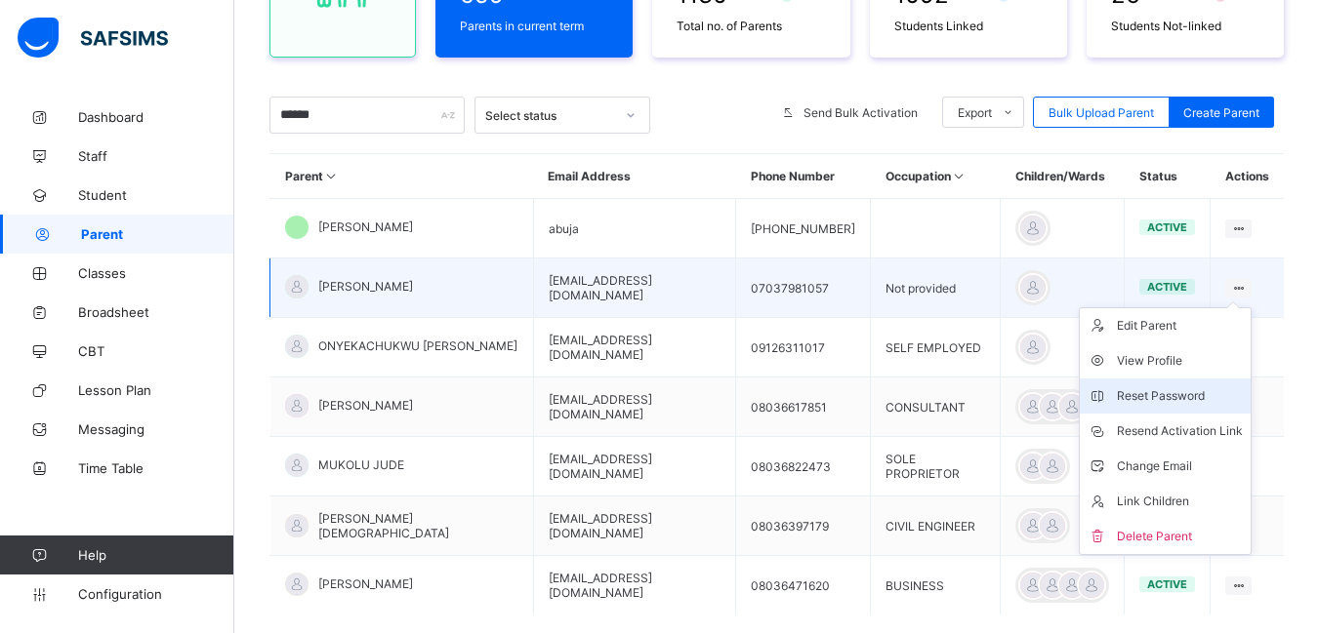
scroll to position [293, 0]
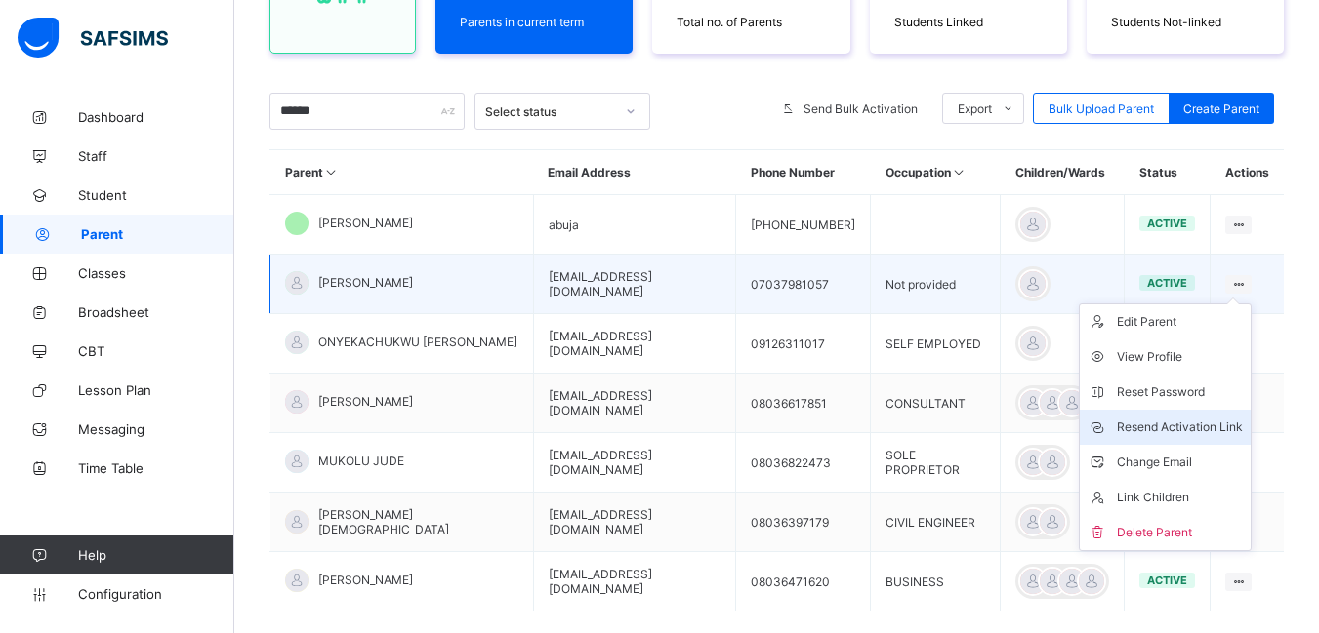
click at [1183, 421] on div "Resend Activation Link" at bounding box center [1180, 428] width 126 height 20
click at [1156, 419] on div "Resend Activation Link" at bounding box center [1180, 428] width 126 height 20
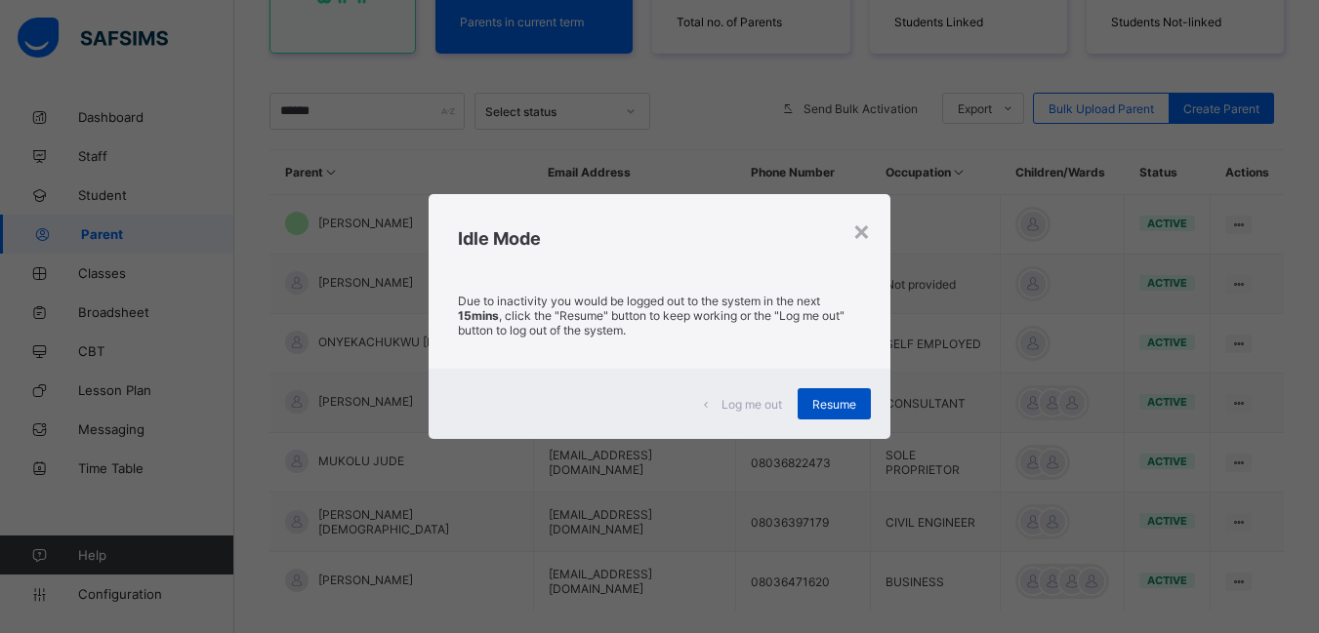
click at [847, 398] on span "Resume" at bounding box center [834, 404] width 44 height 15
click at [838, 406] on span "Resume" at bounding box center [834, 404] width 44 height 15
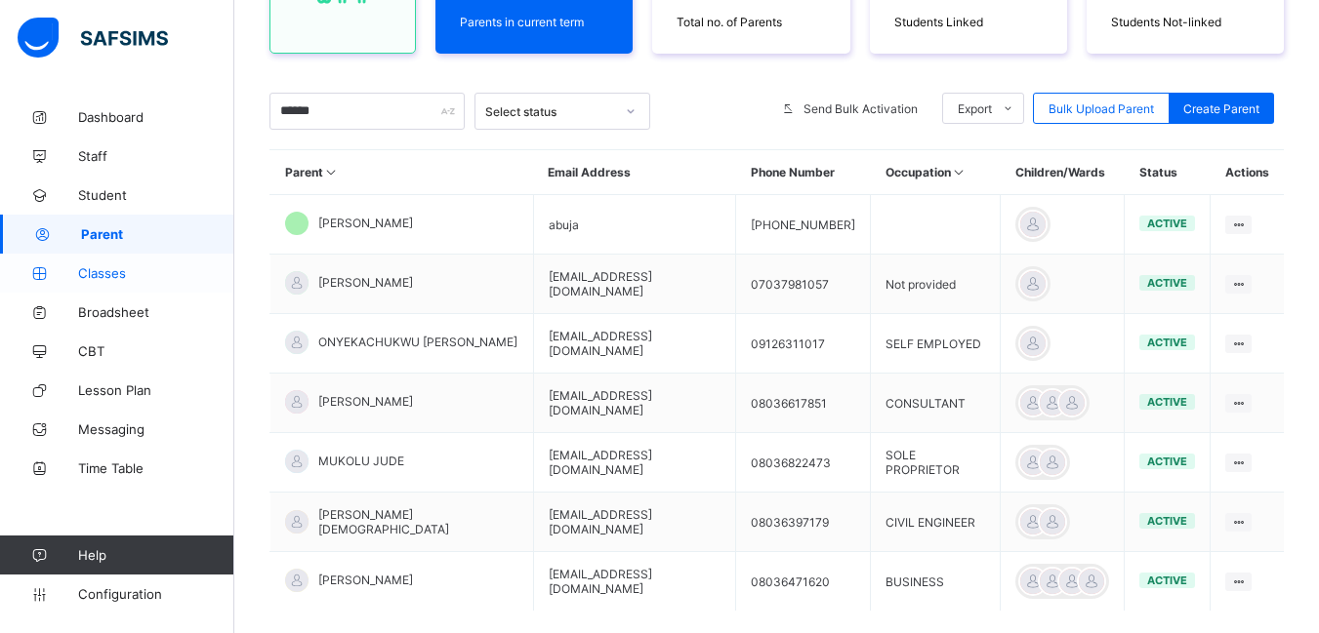
click at [100, 272] on span "Classes" at bounding box center [156, 273] width 156 height 16
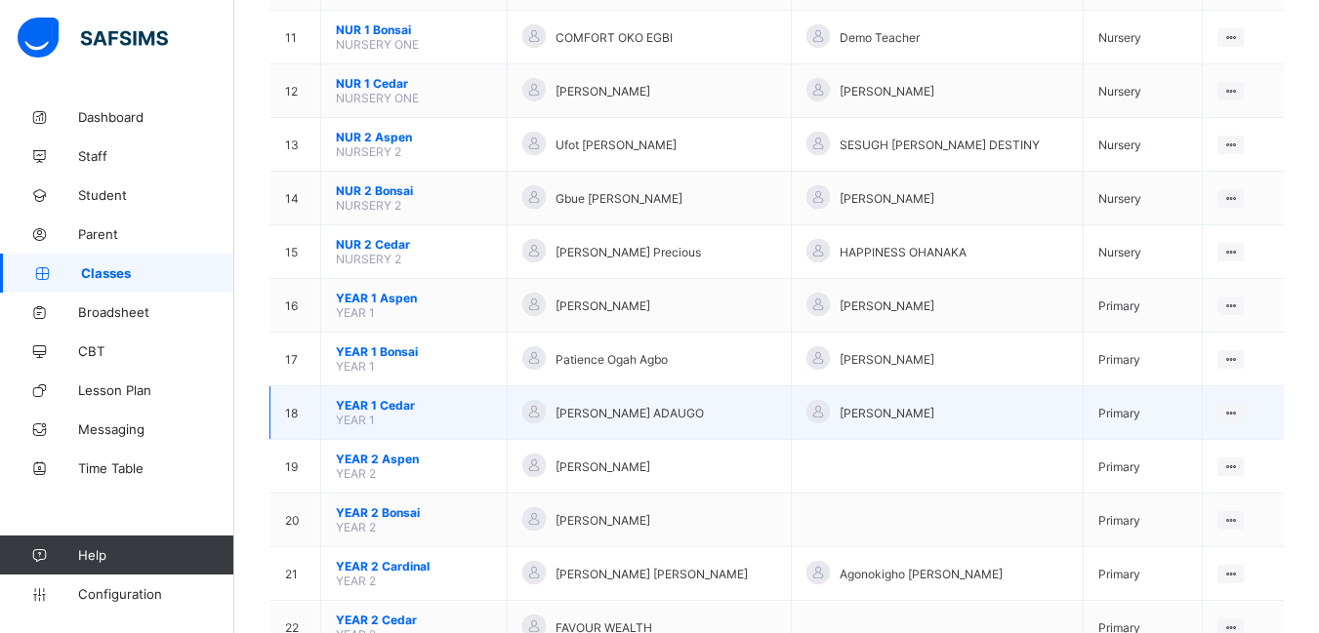
scroll to position [781, 0]
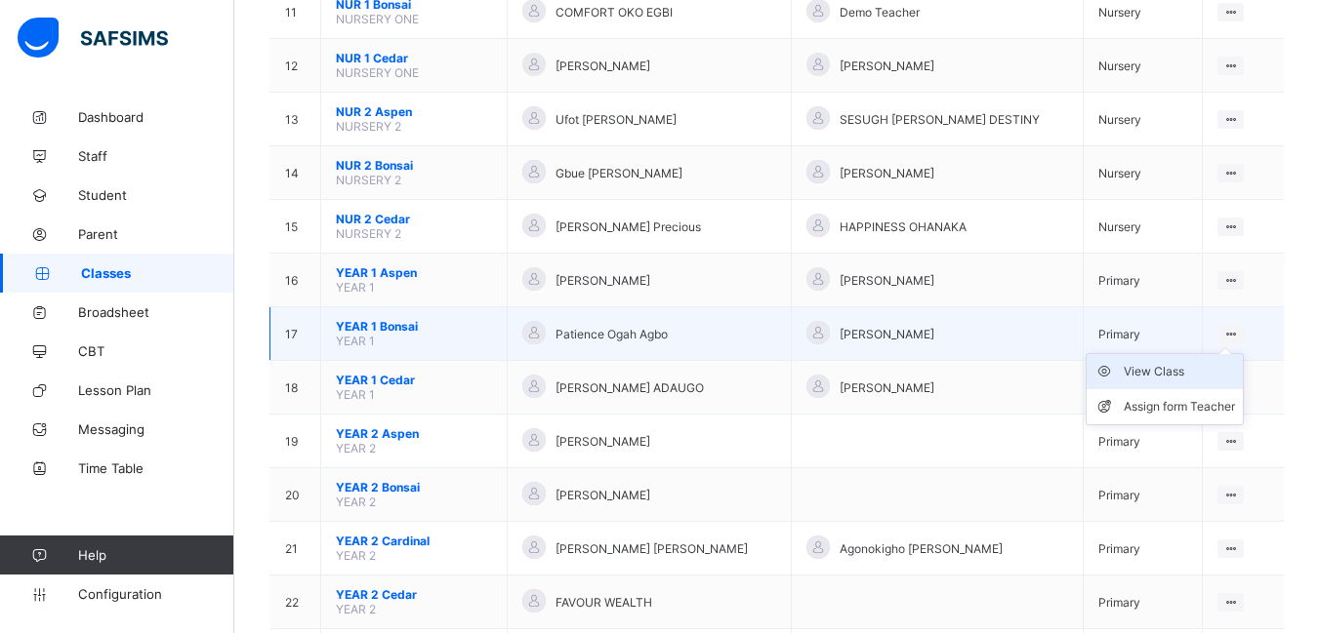
click at [1162, 369] on div "View Class" at bounding box center [1178, 372] width 111 height 20
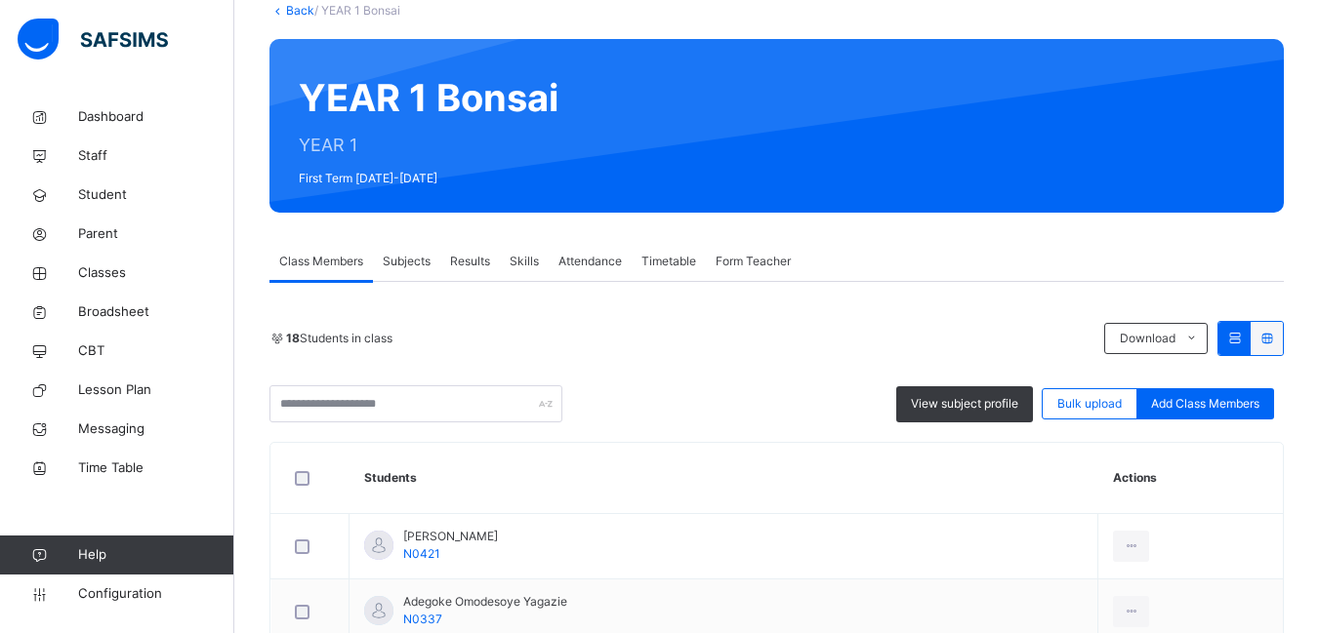
scroll to position [195, 0]
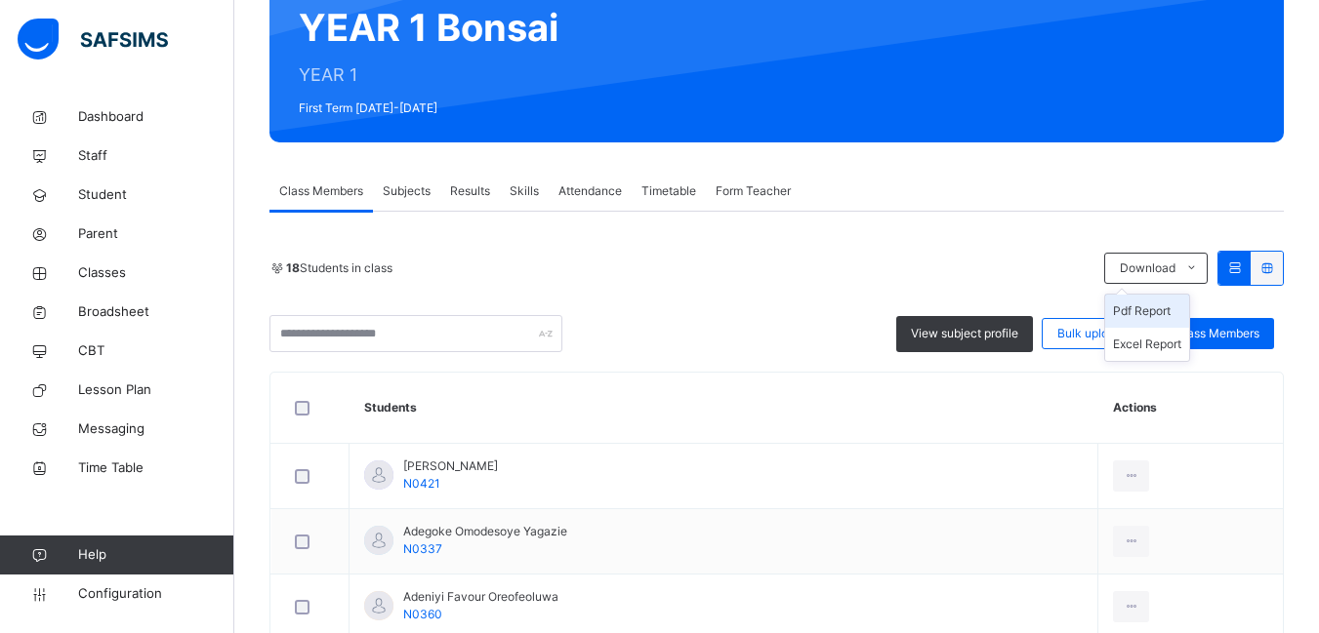
click at [1152, 309] on li "Pdf Report" at bounding box center [1147, 311] width 84 height 33
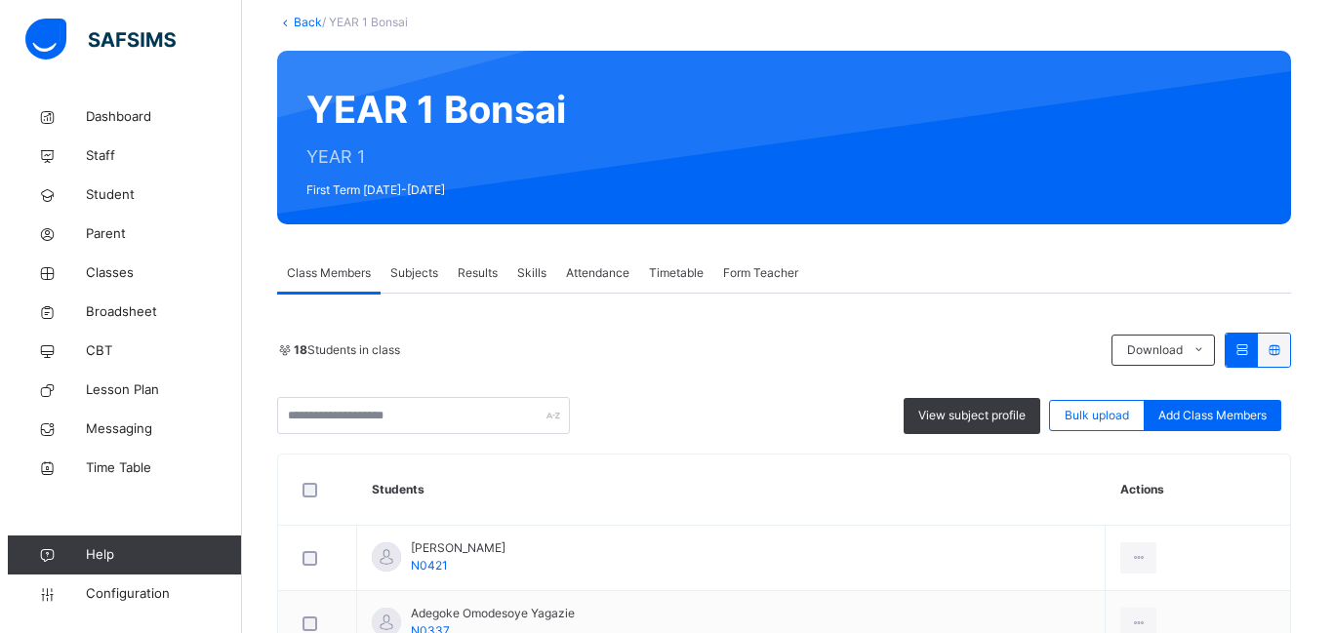
scroll to position [0, 0]
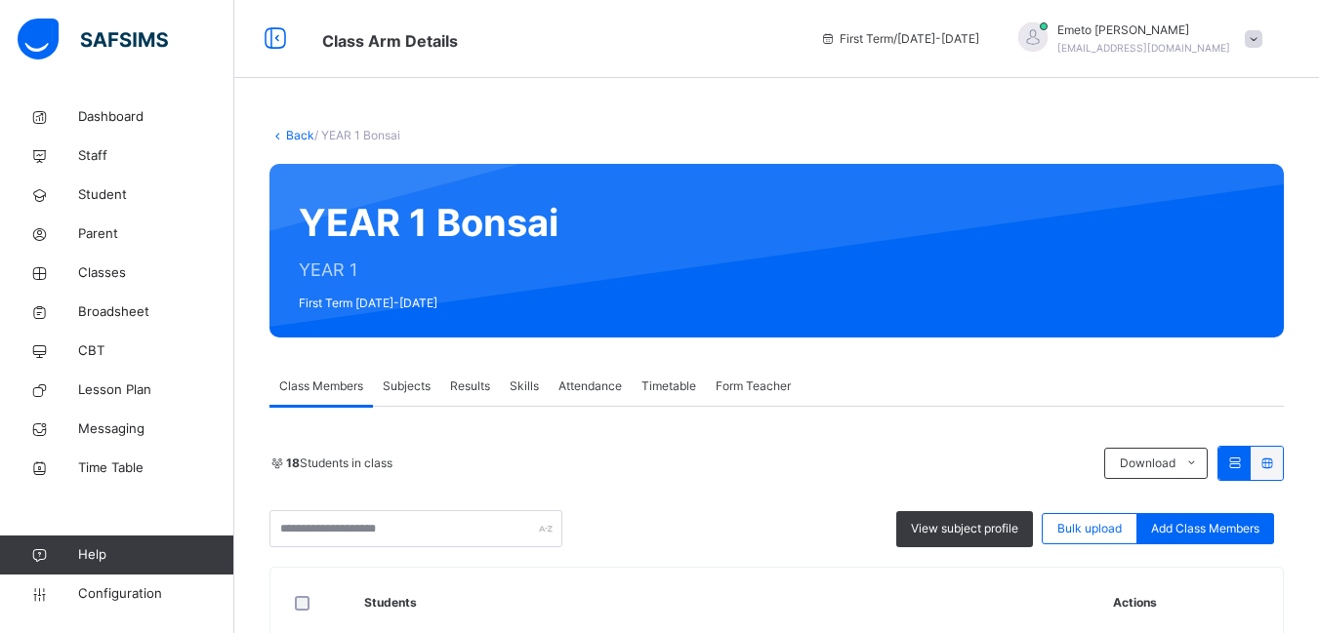
click at [303, 137] on link "Back" at bounding box center [300, 135] width 28 height 15
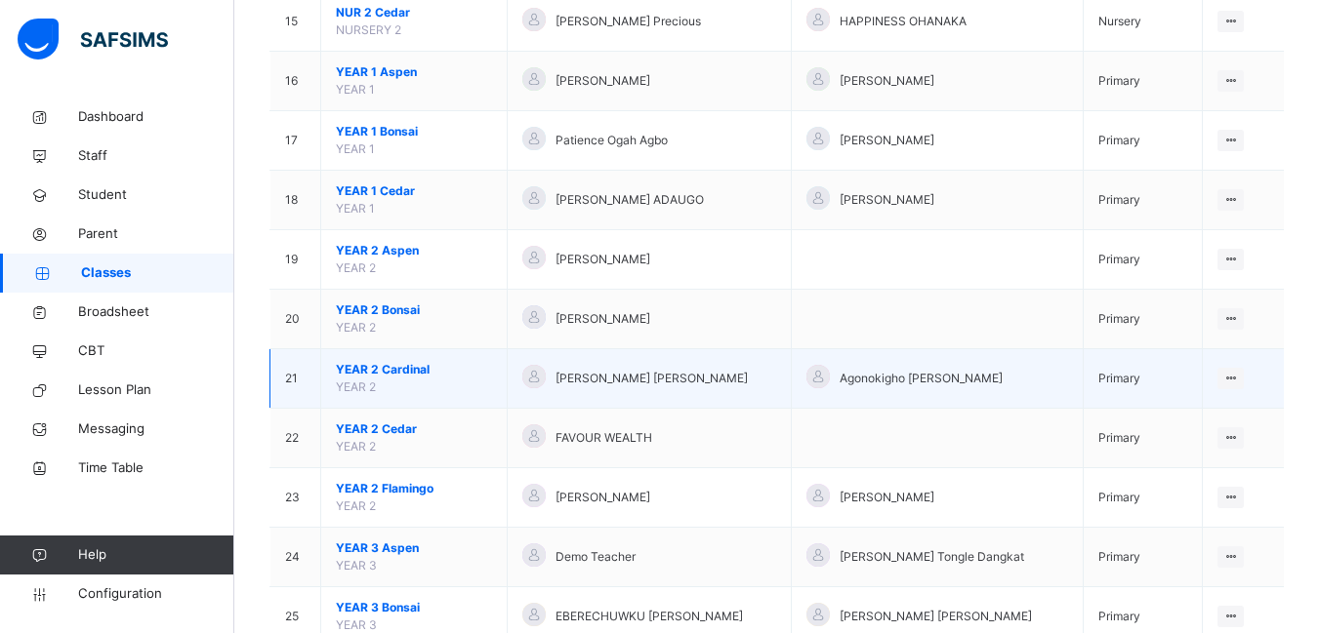
scroll to position [1171, 0]
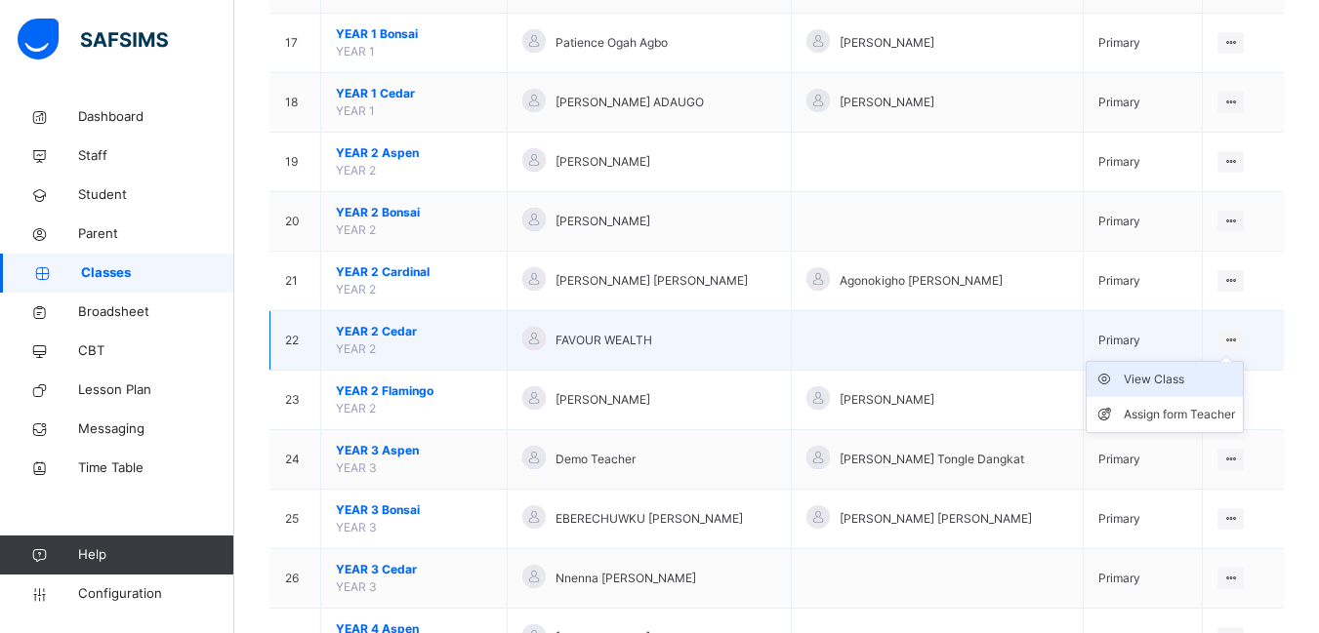
click at [1163, 379] on div "View Class" at bounding box center [1178, 380] width 111 height 20
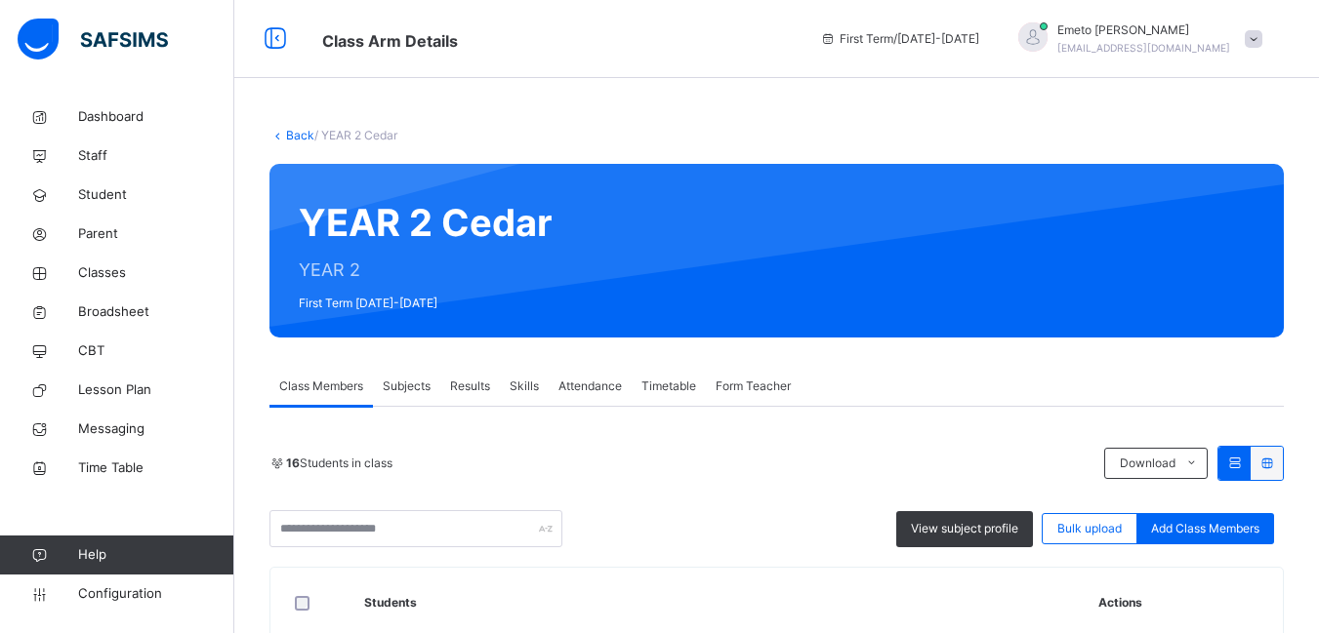
click at [297, 135] on link "Back" at bounding box center [300, 135] width 28 height 15
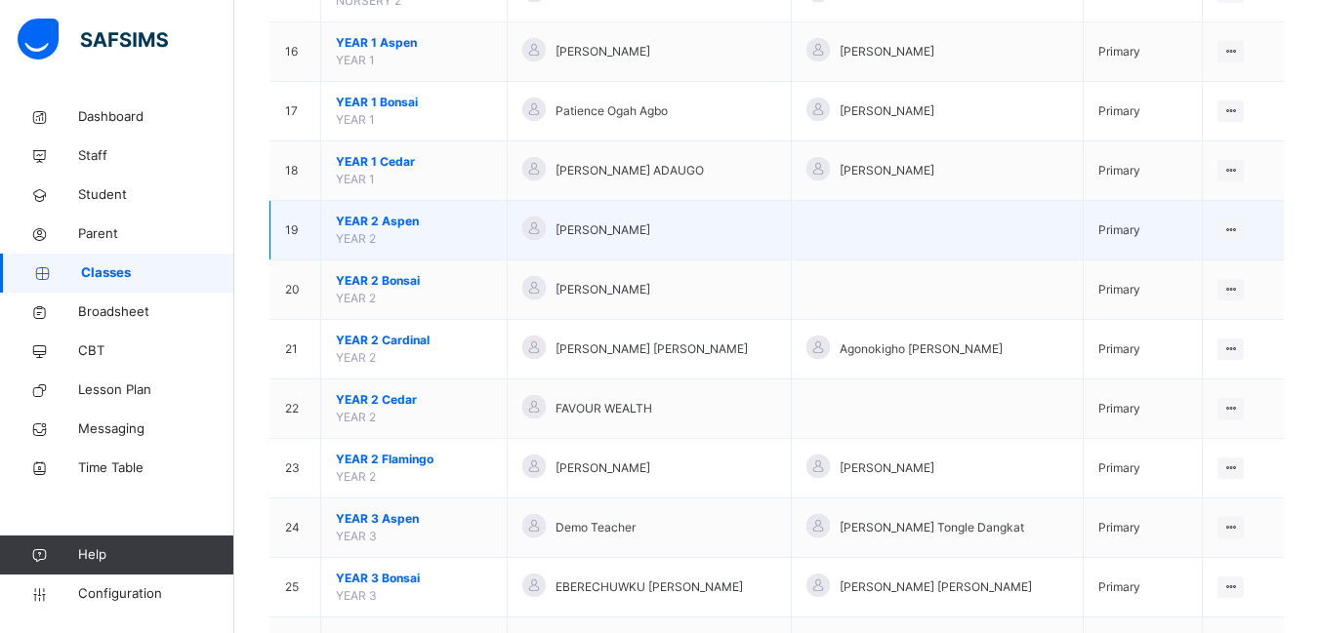
scroll to position [1074, 0]
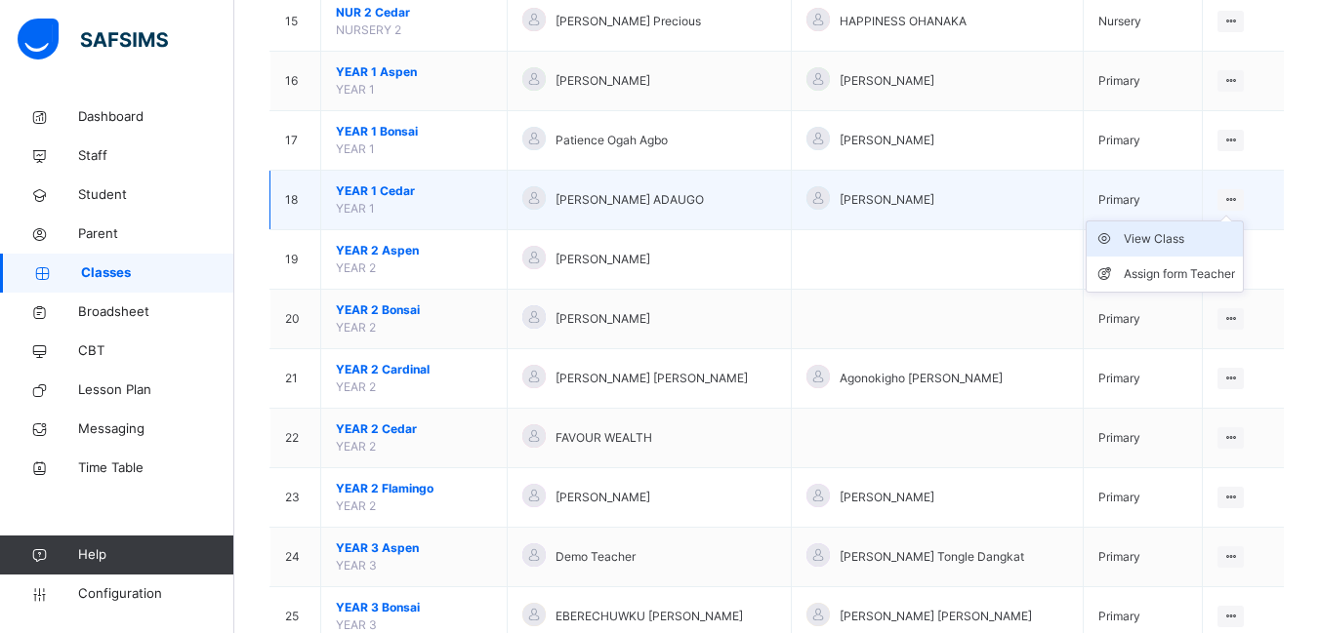
click at [1173, 238] on div "View Class" at bounding box center [1178, 239] width 111 height 20
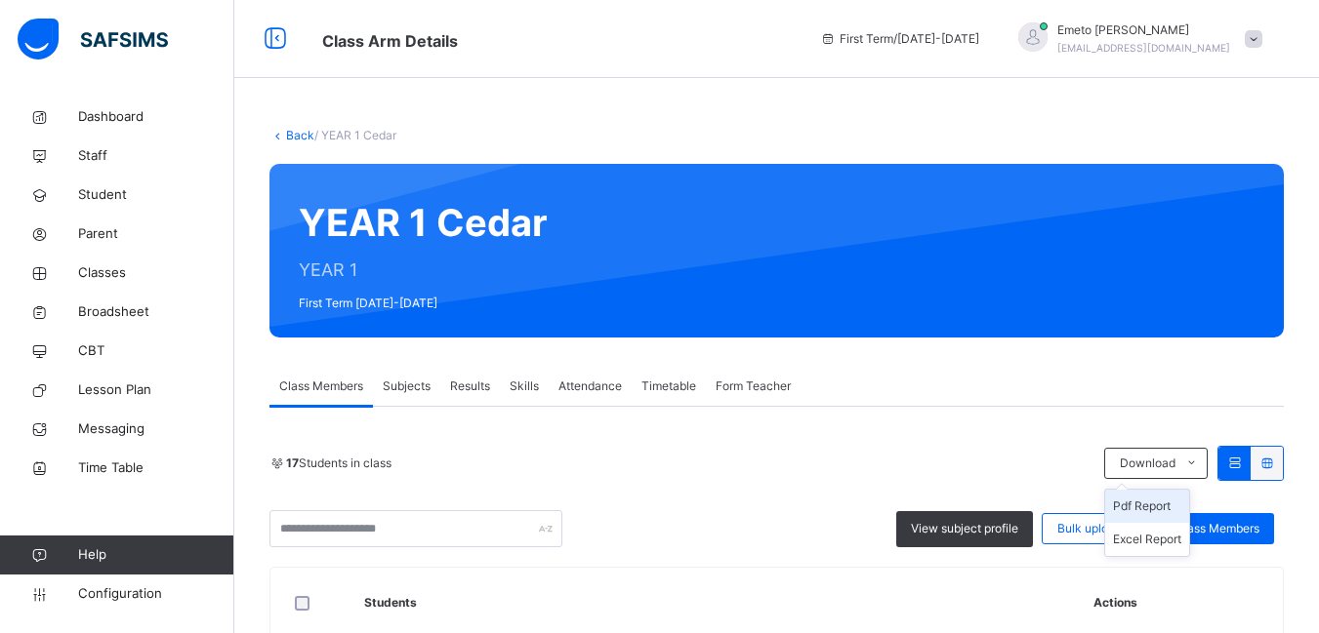
click at [1169, 507] on li "Pdf Report" at bounding box center [1147, 506] width 84 height 33
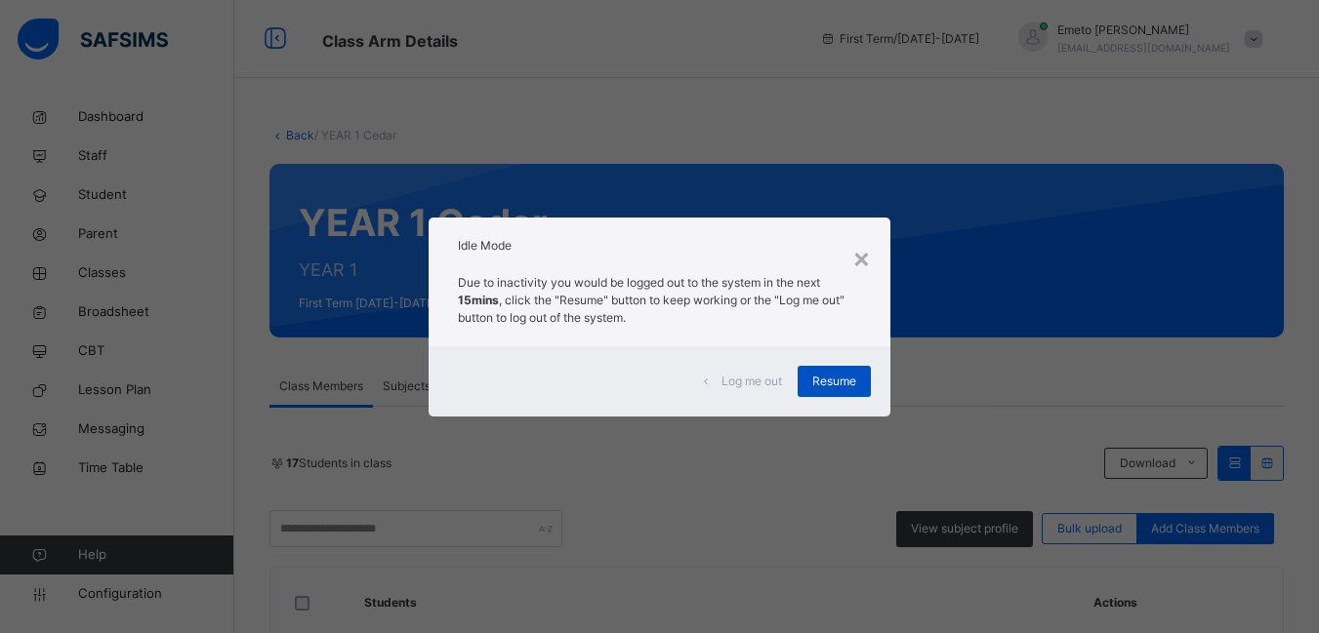
click at [853, 378] on span "Resume" at bounding box center [834, 382] width 44 height 18
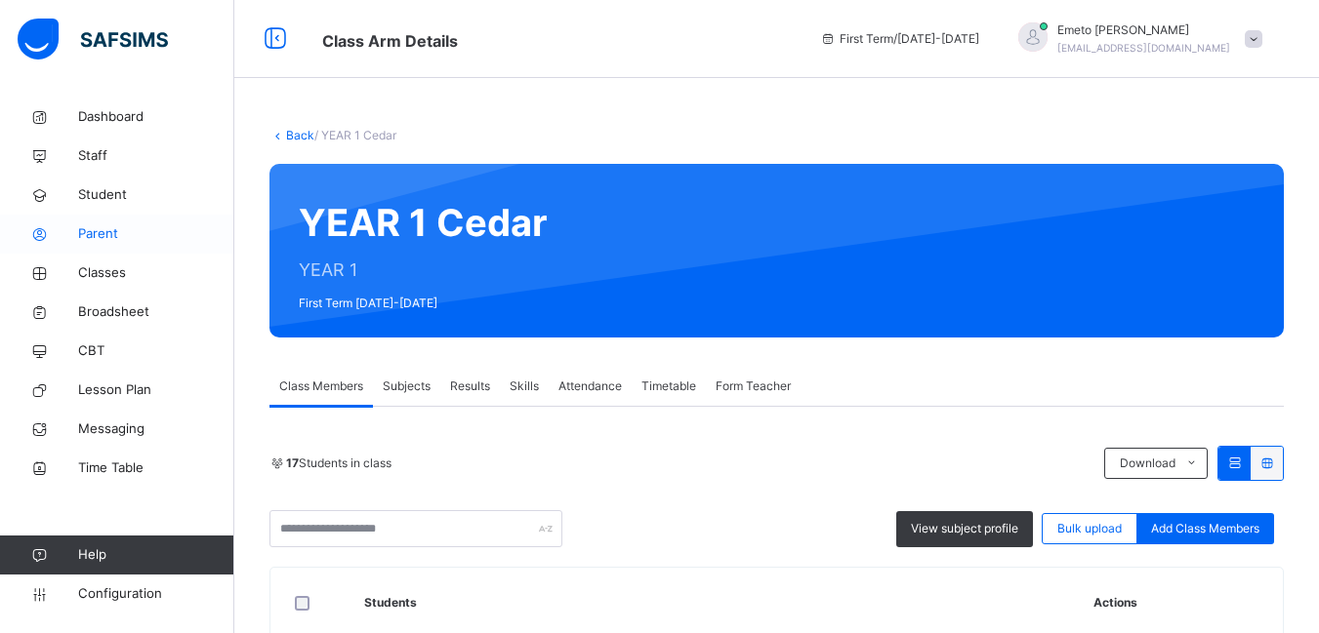
click at [94, 233] on span "Parent" at bounding box center [156, 234] width 156 height 20
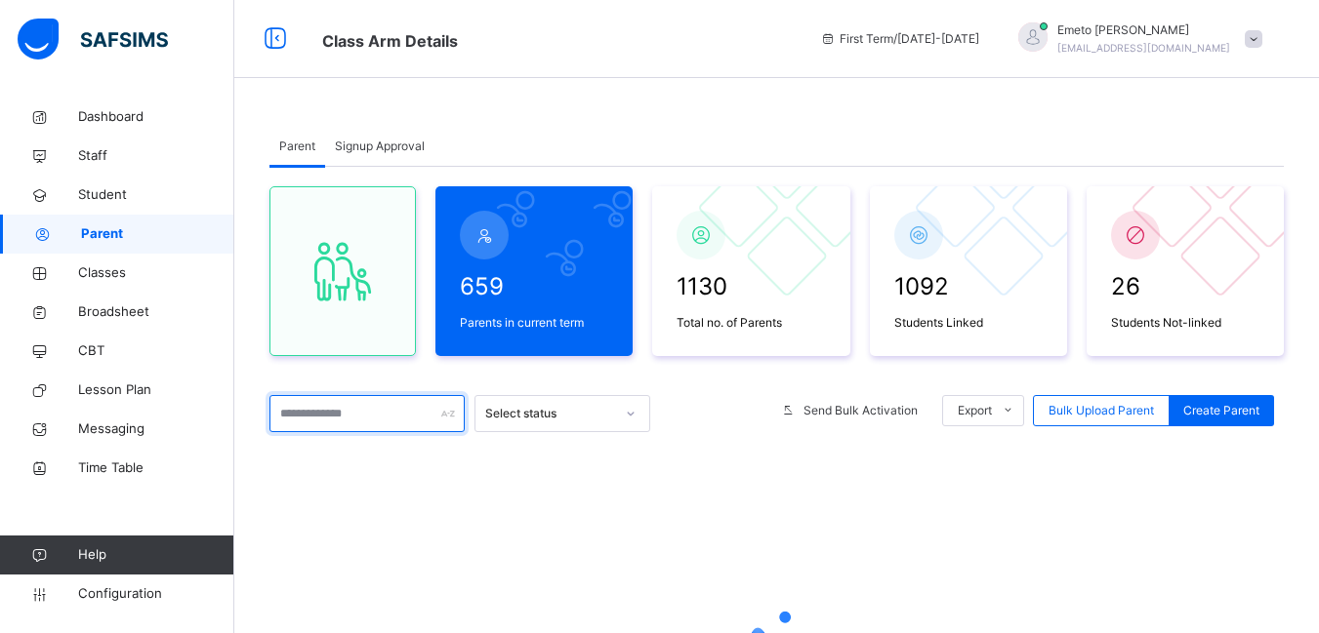
click at [337, 418] on input "text" at bounding box center [366, 413] width 195 height 37
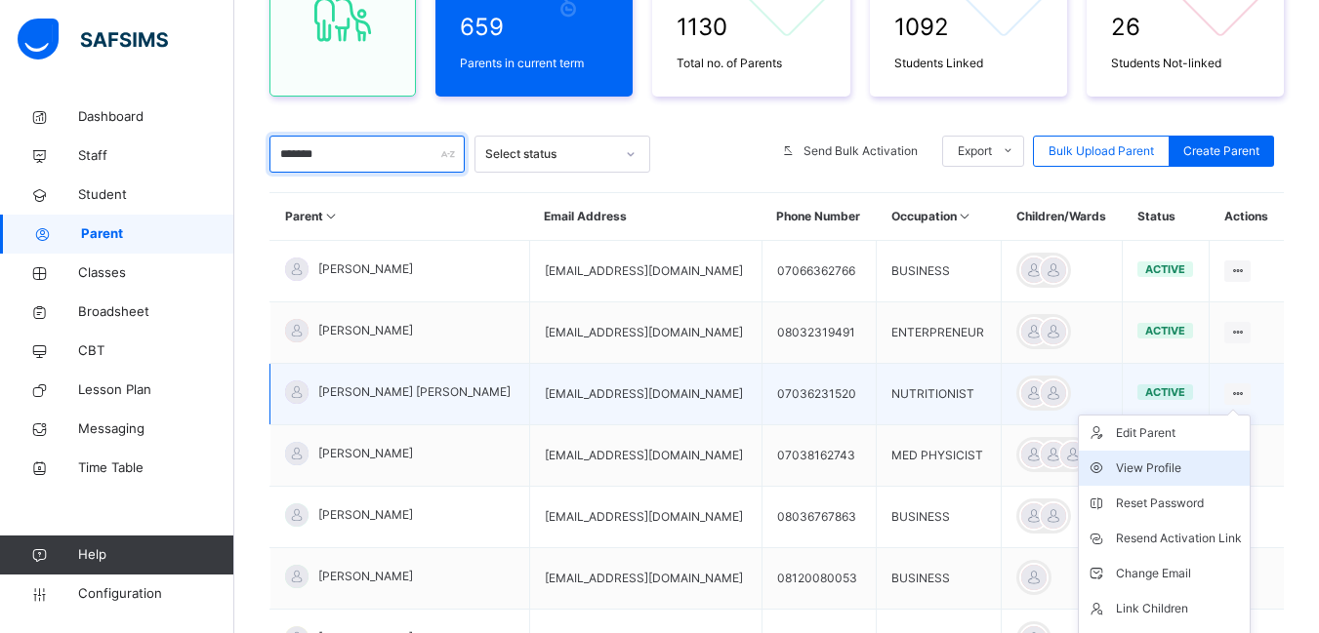
scroll to position [293, 0]
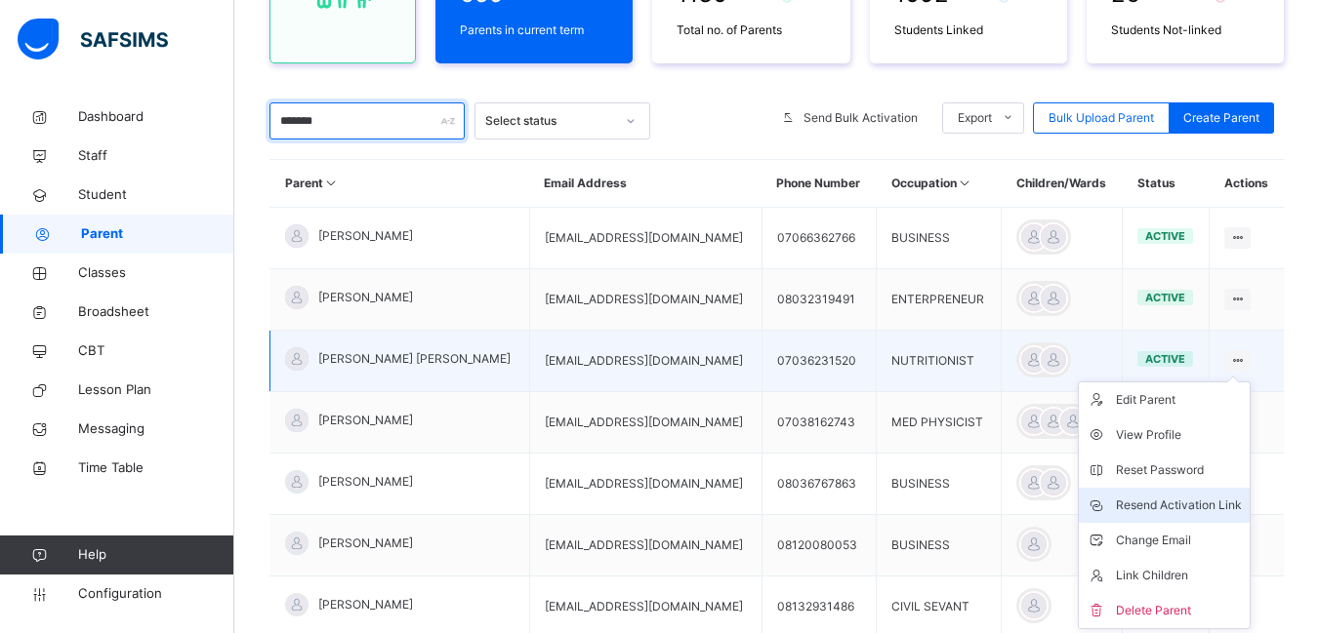
type input "*******"
click at [1177, 507] on div "Resend Activation Link" at bounding box center [1179, 506] width 126 height 20
click at [1204, 508] on div "Resend Activation Link" at bounding box center [1179, 506] width 126 height 20
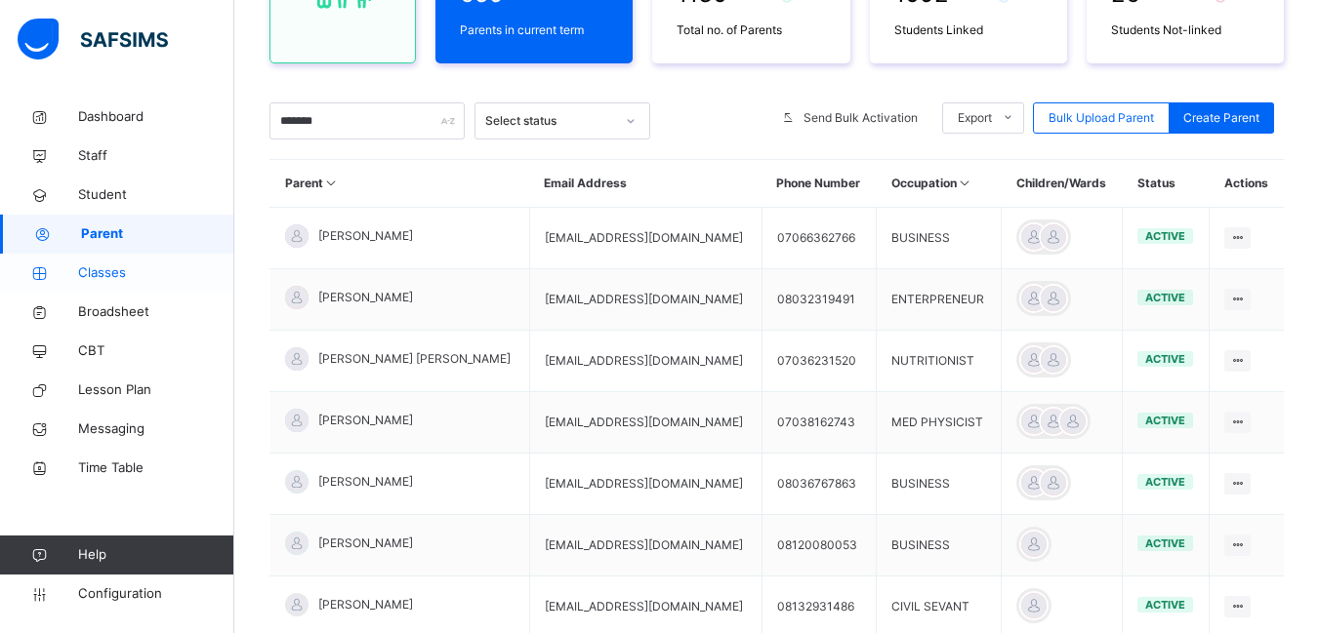
click at [87, 270] on span "Classes" at bounding box center [156, 274] width 156 height 20
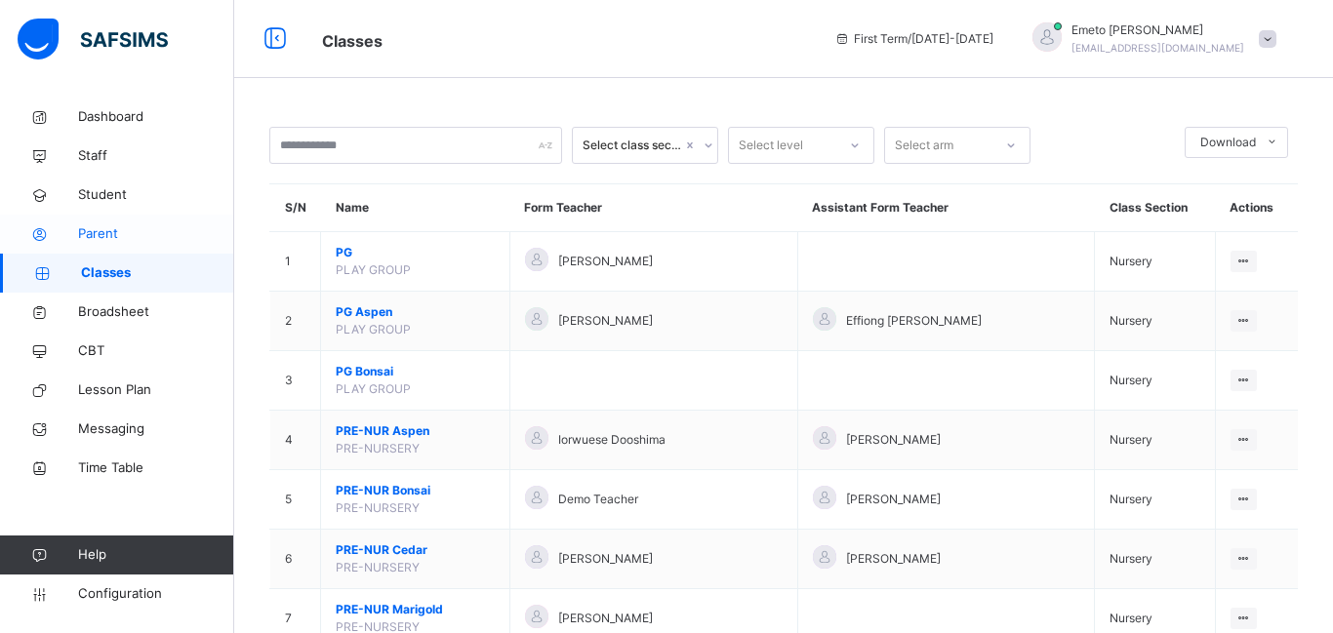
click at [108, 234] on span "Parent" at bounding box center [156, 234] width 156 height 20
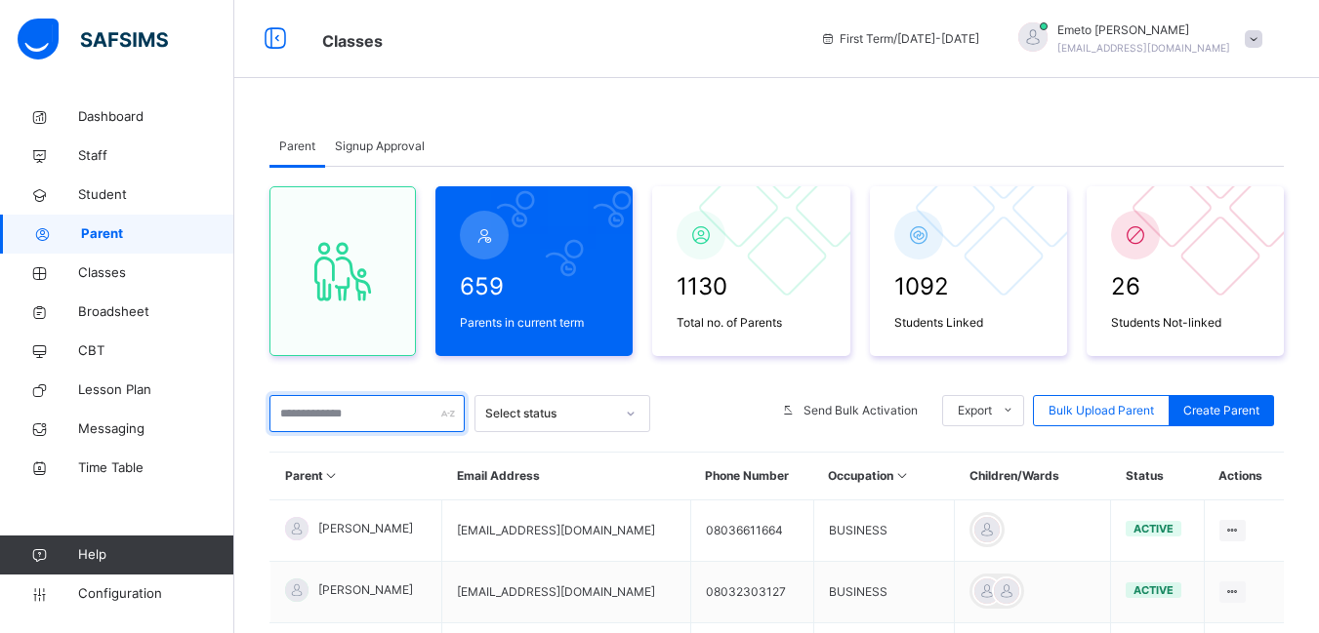
click at [336, 416] on input "text" at bounding box center [366, 413] width 195 height 37
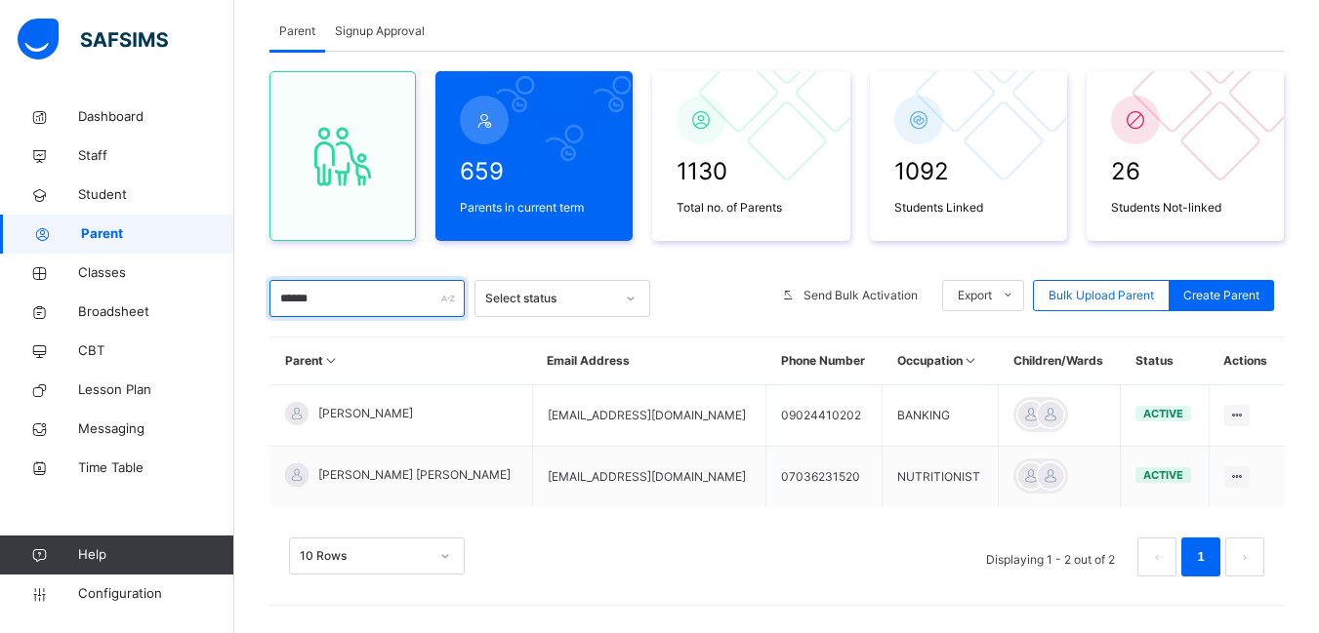
scroll to position [127, 0]
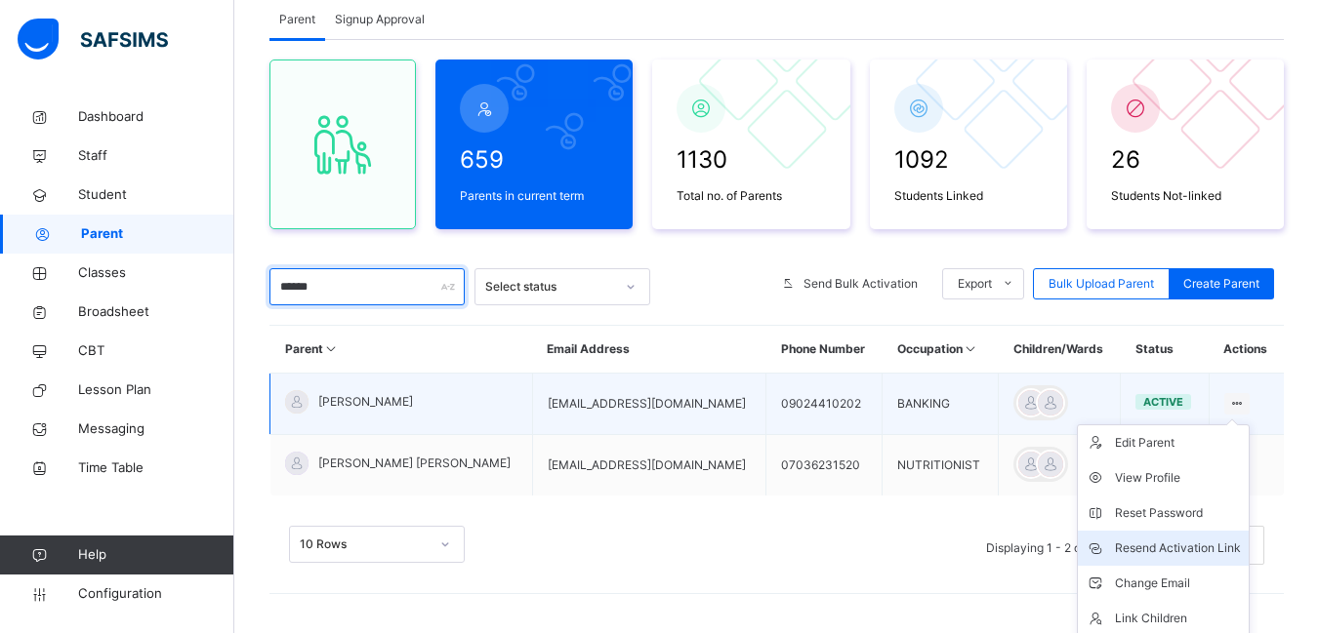
type input "******"
click at [1171, 546] on div "Resend Activation Link" at bounding box center [1178, 549] width 126 height 20
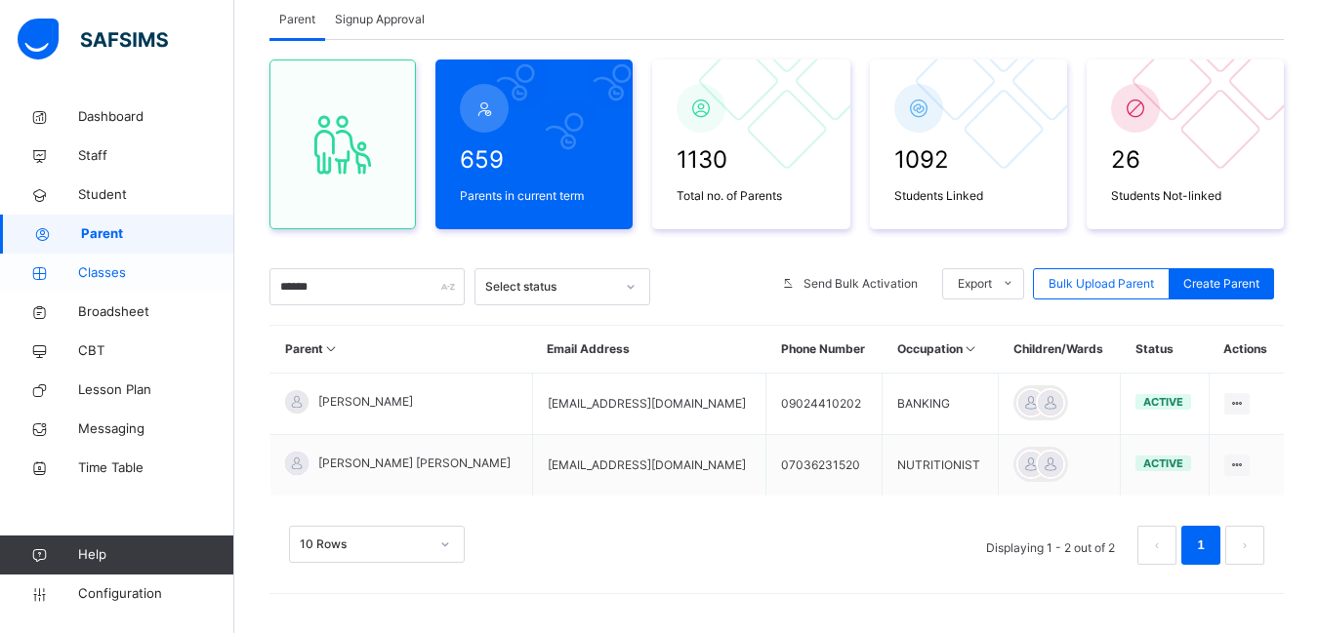
click at [96, 273] on span "Classes" at bounding box center [156, 274] width 156 height 20
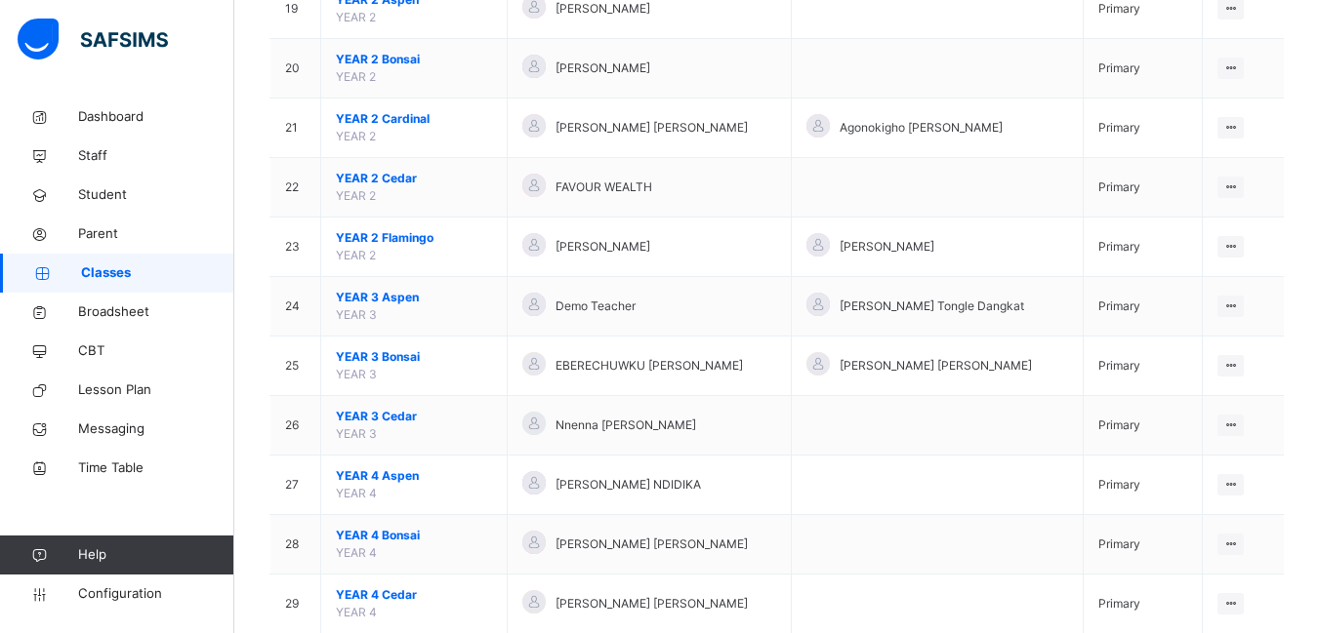
scroll to position [683, 0]
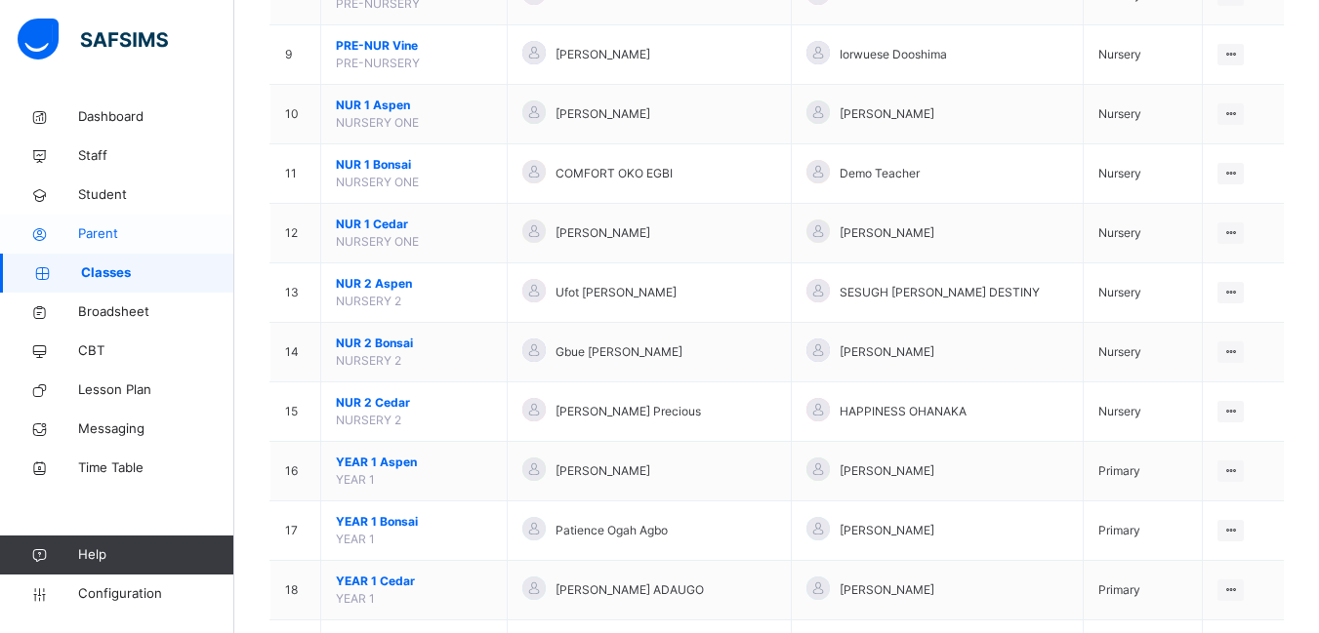
click at [102, 229] on span "Parent" at bounding box center [156, 234] width 156 height 20
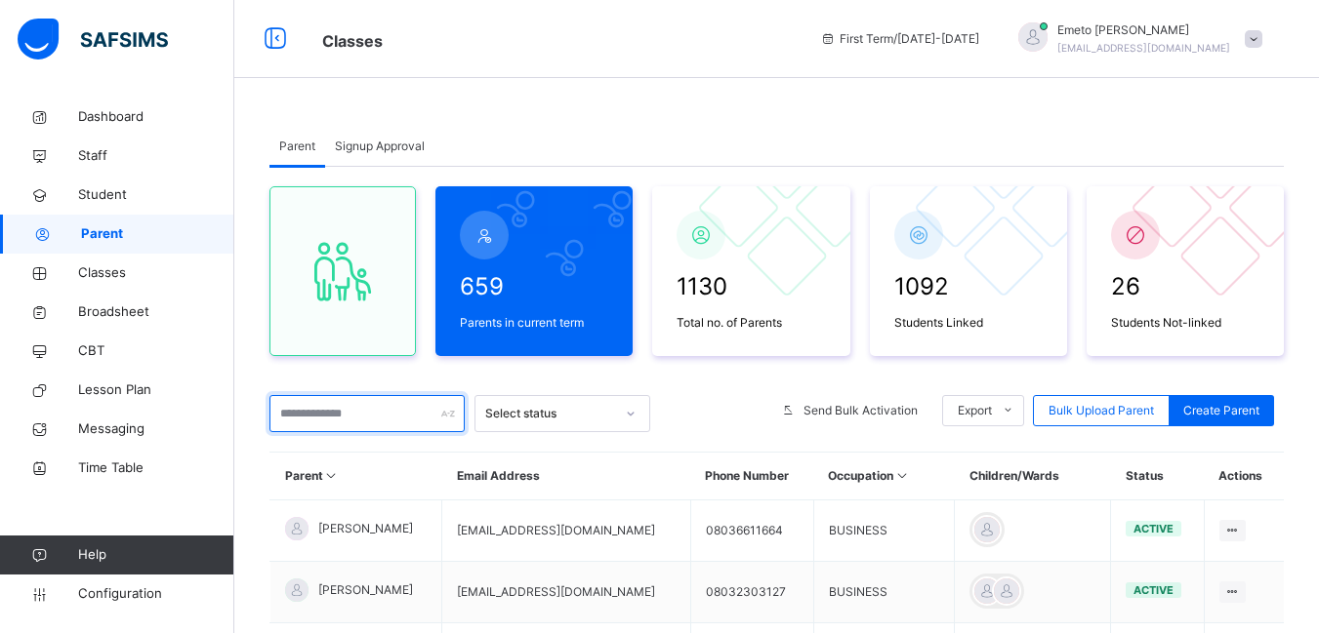
click at [356, 419] on input "text" at bounding box center [366, 413] width 195 height 37
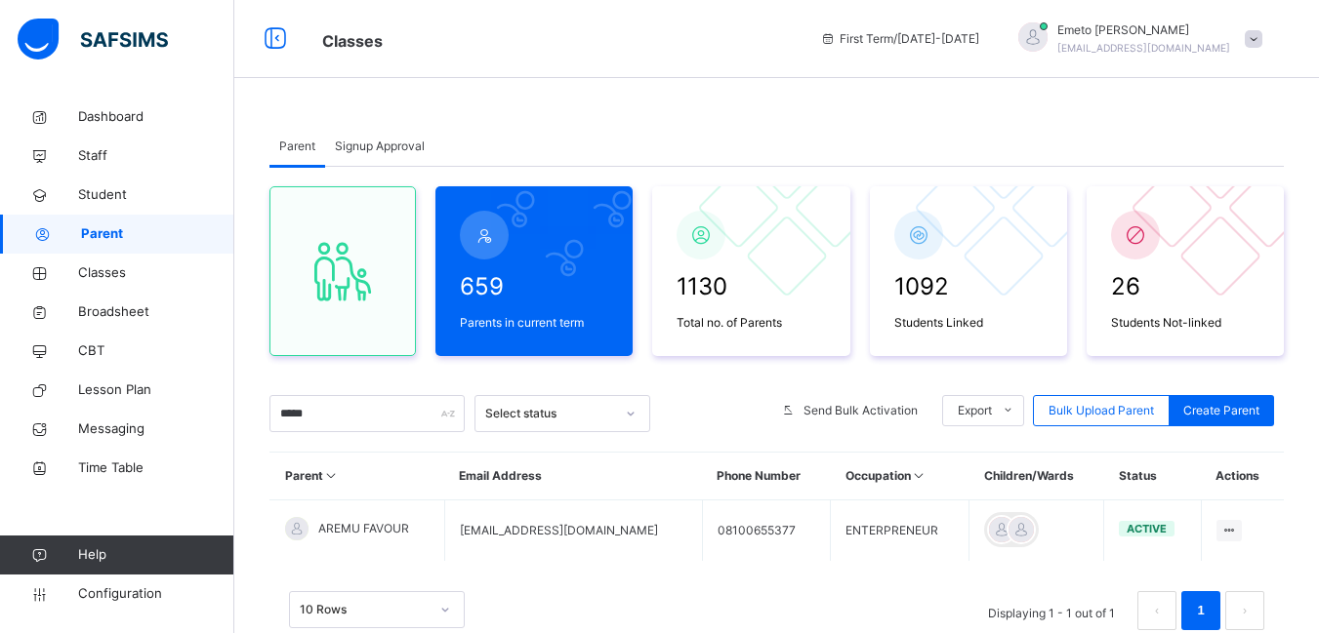
click at [377, 143] on span "Signup Approval" at bounding box center [380, 147] width 90 height 18
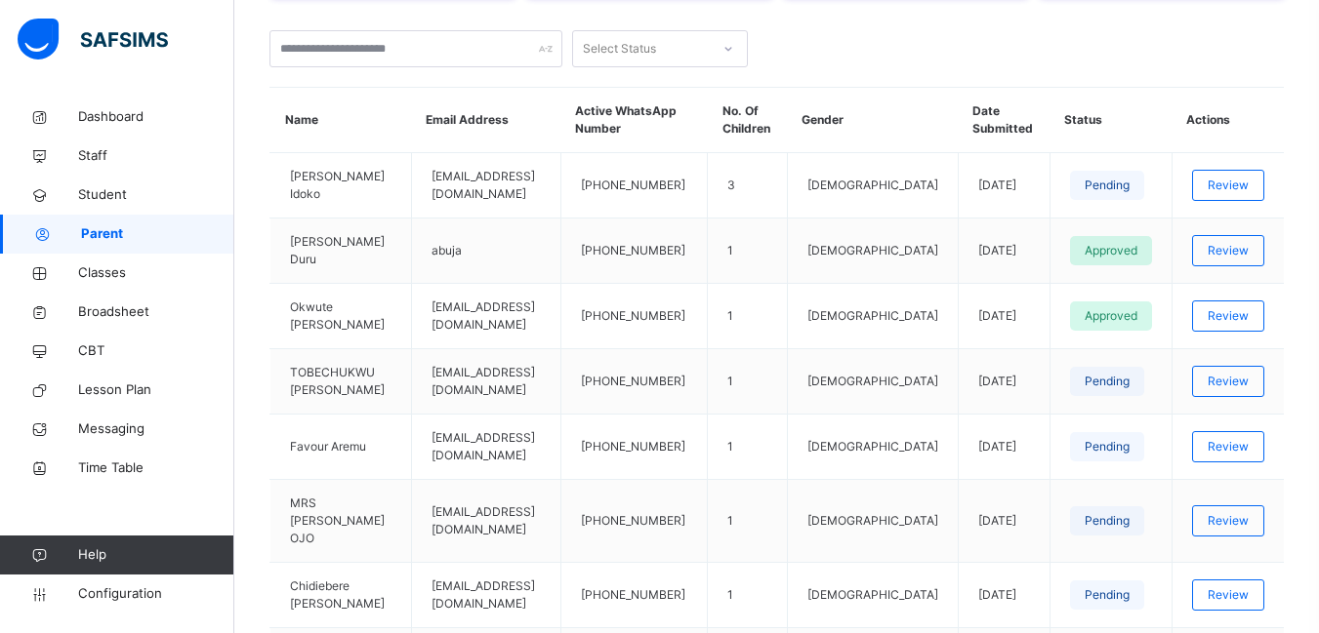
scroll to position [488, 0]
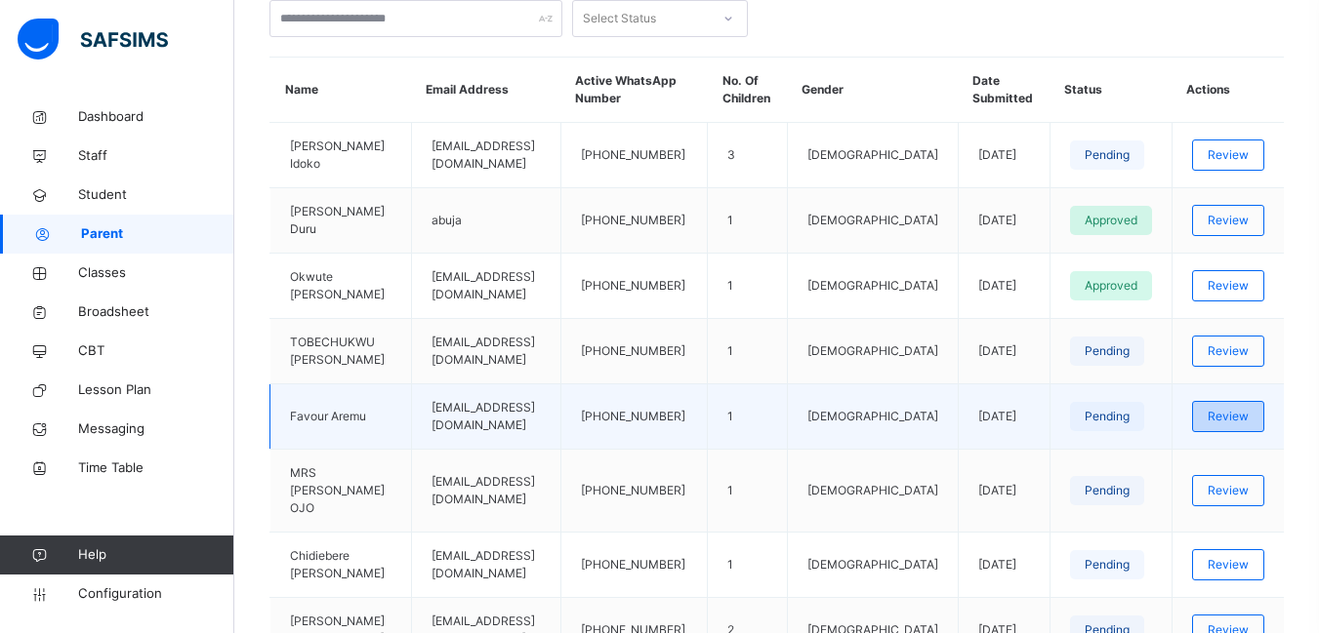
click at [1234, 408] on span "Review" at bounding box center [1227, 417] width 41 height 18
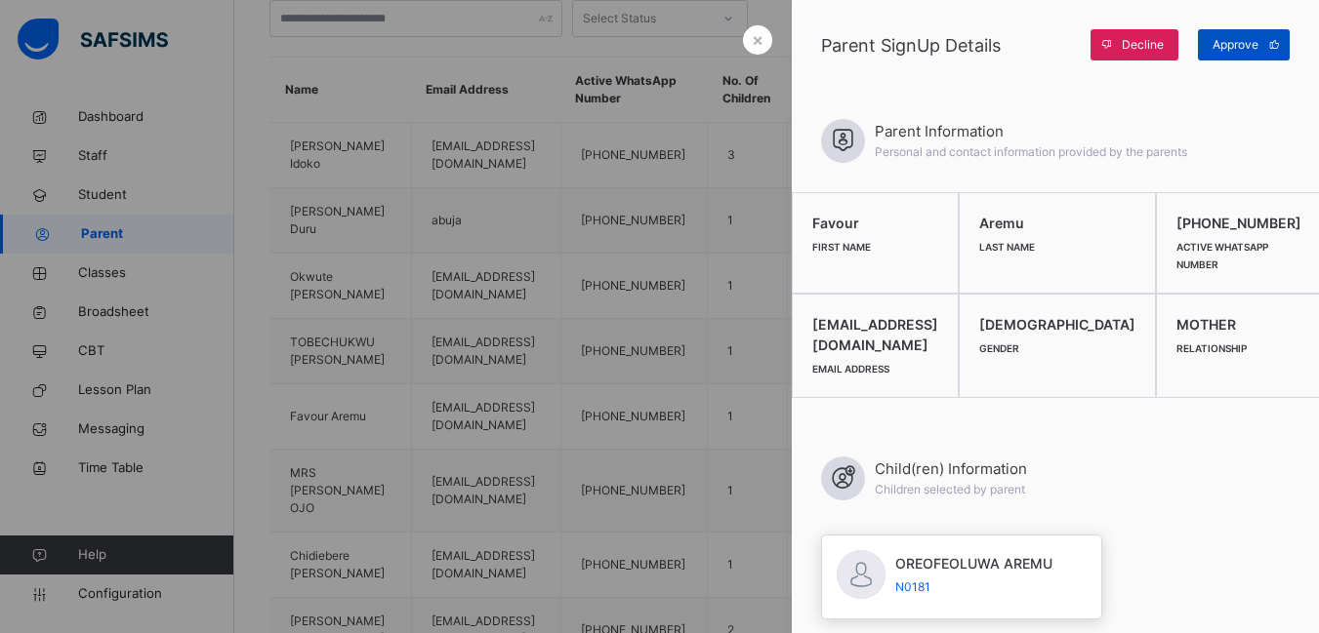
click at [1231, 38] on span "Approve" at bounding box center [1235, 45] width 46 height 18
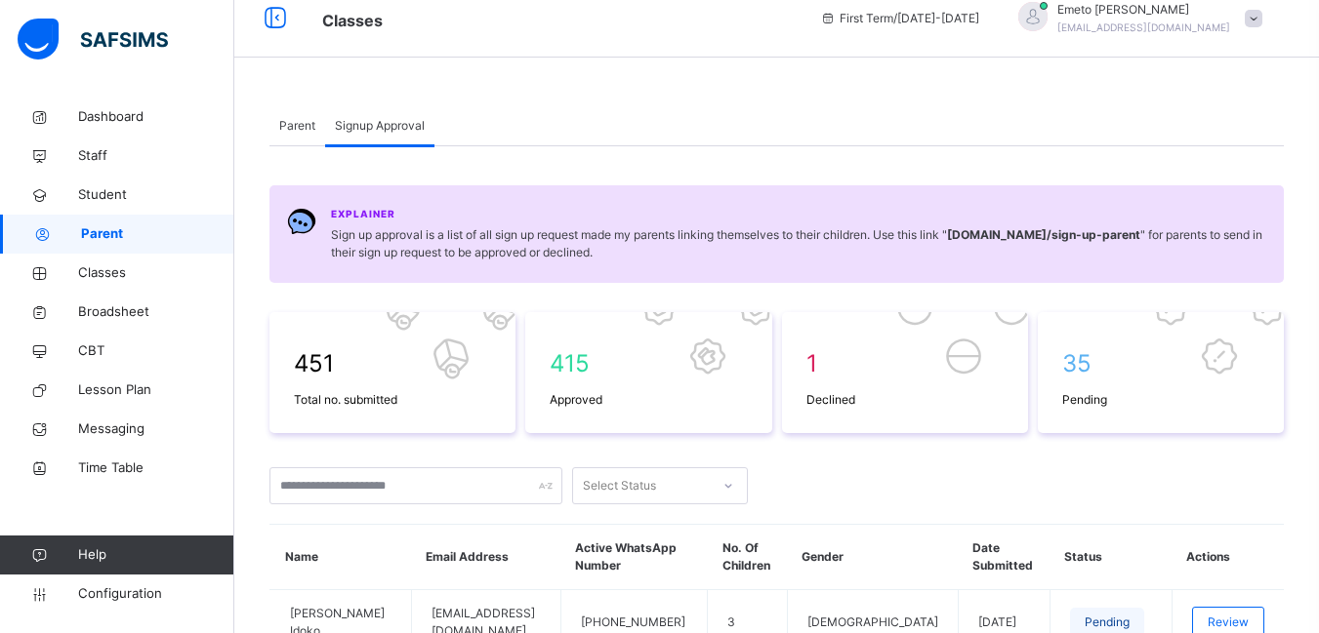
scroll to position [0, 0]
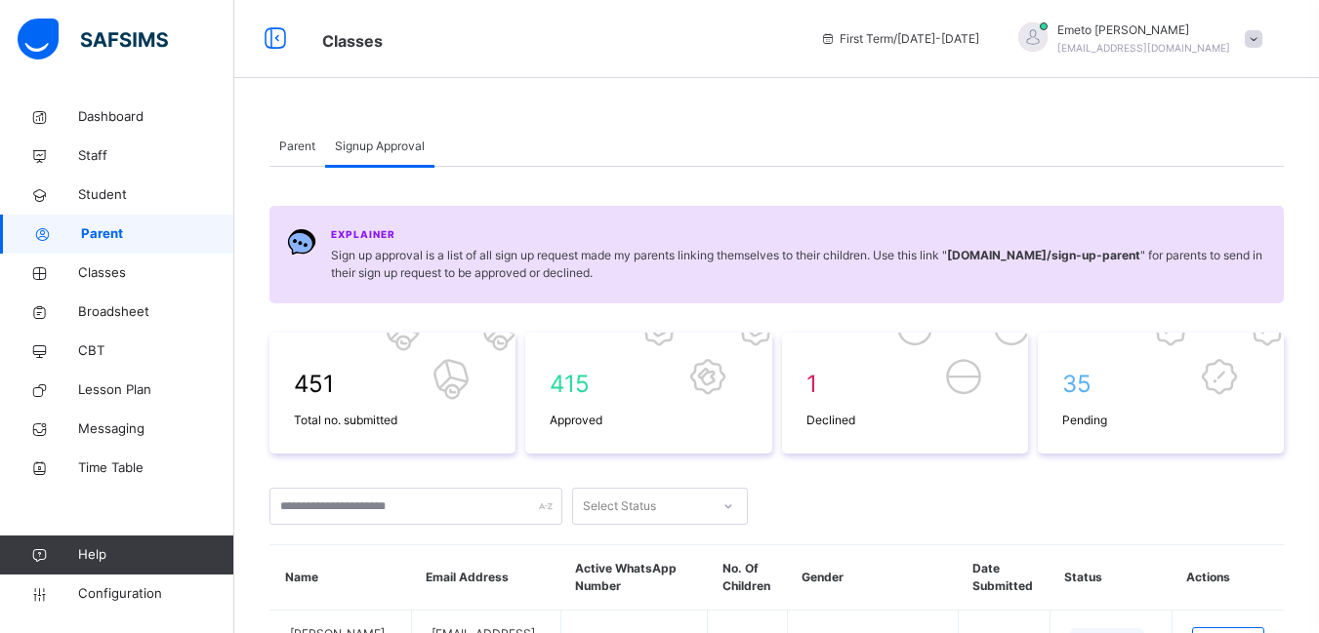
click at [301, 148] on span "Parent" at bounding box center [297, 147] width 36 height 18
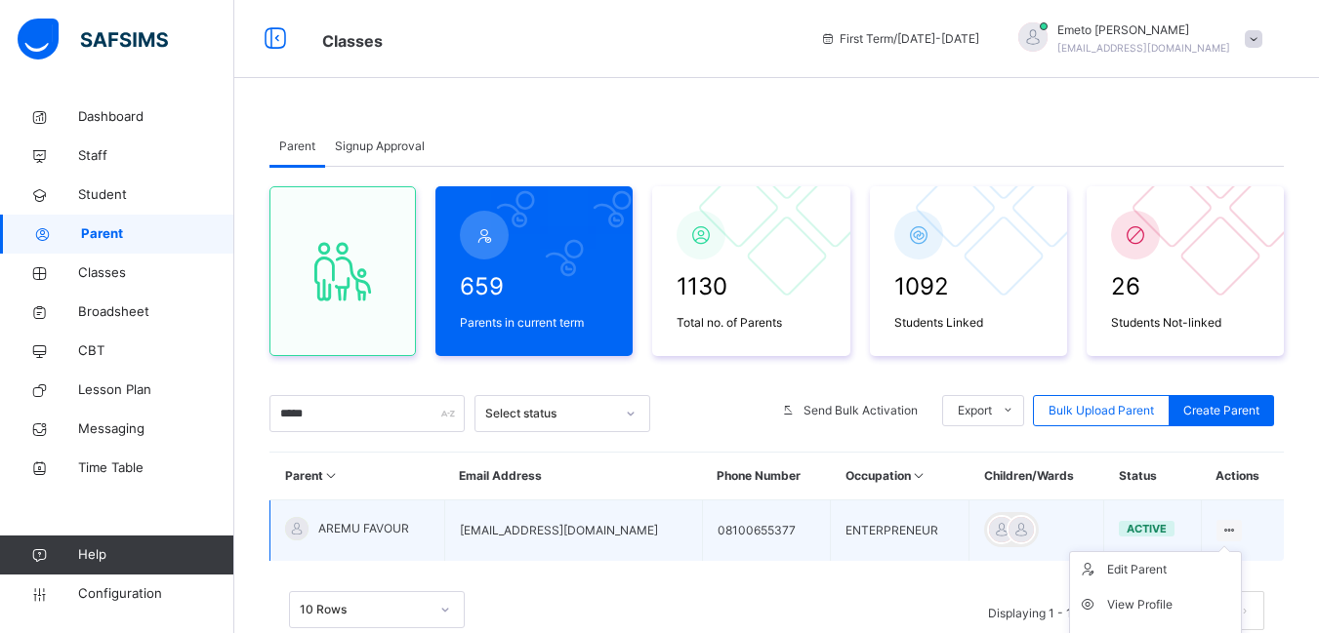
click at [1236, 529] on icon at bounding box center [1229, 530] width 17 height 15
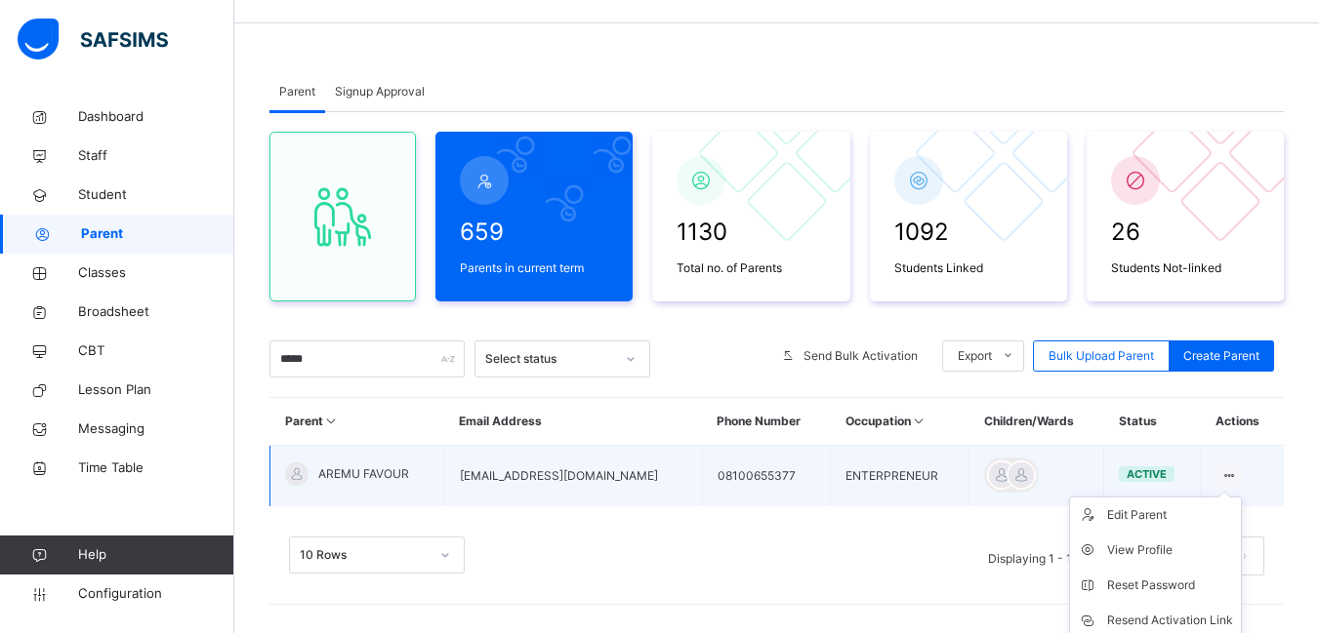
scroll to position [98, 0]
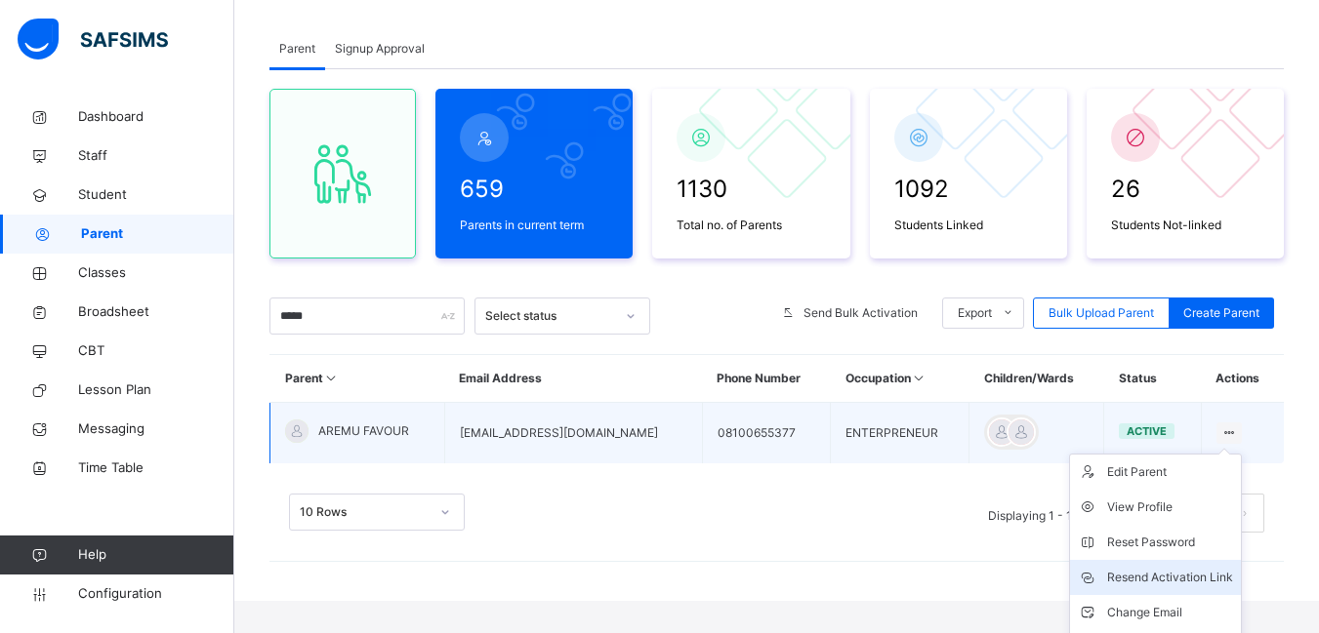
click at [1175, 576] on div "Resend Activation Link" at bounding box center [1170, 578] width 126 height 20
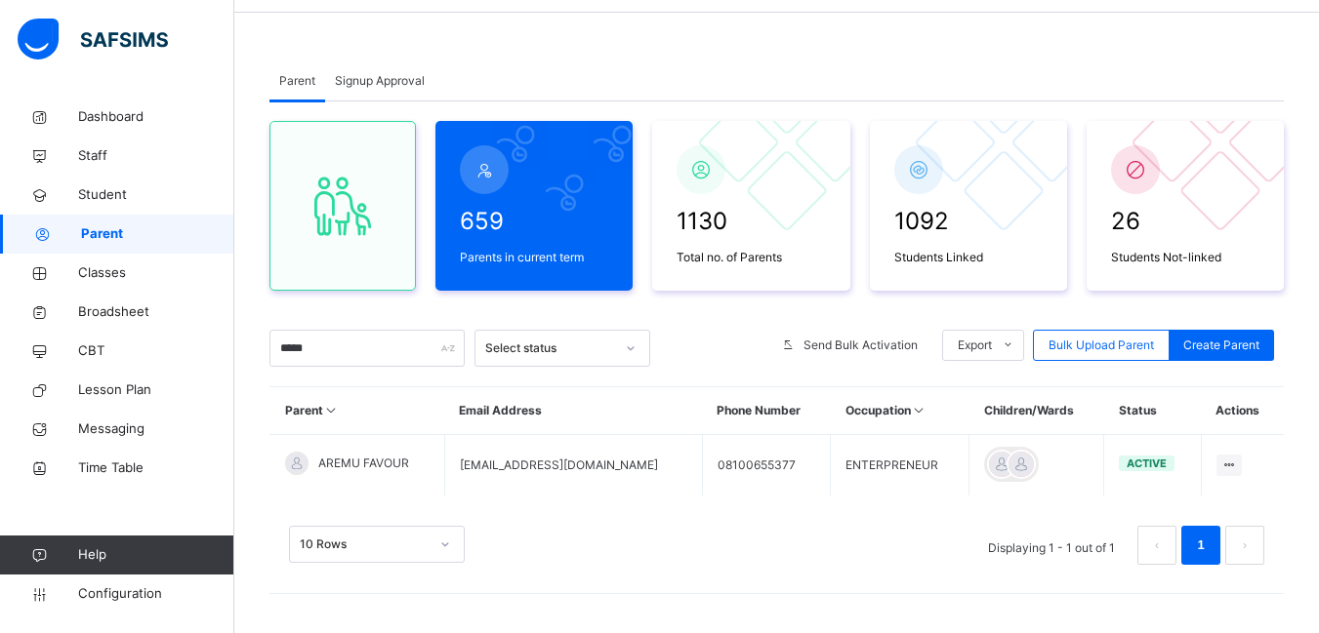
scroll to position [65, 0]
click at [356, 349] on input "*****" at bounding box center [366, 348] width 195 height 37
type input "*"
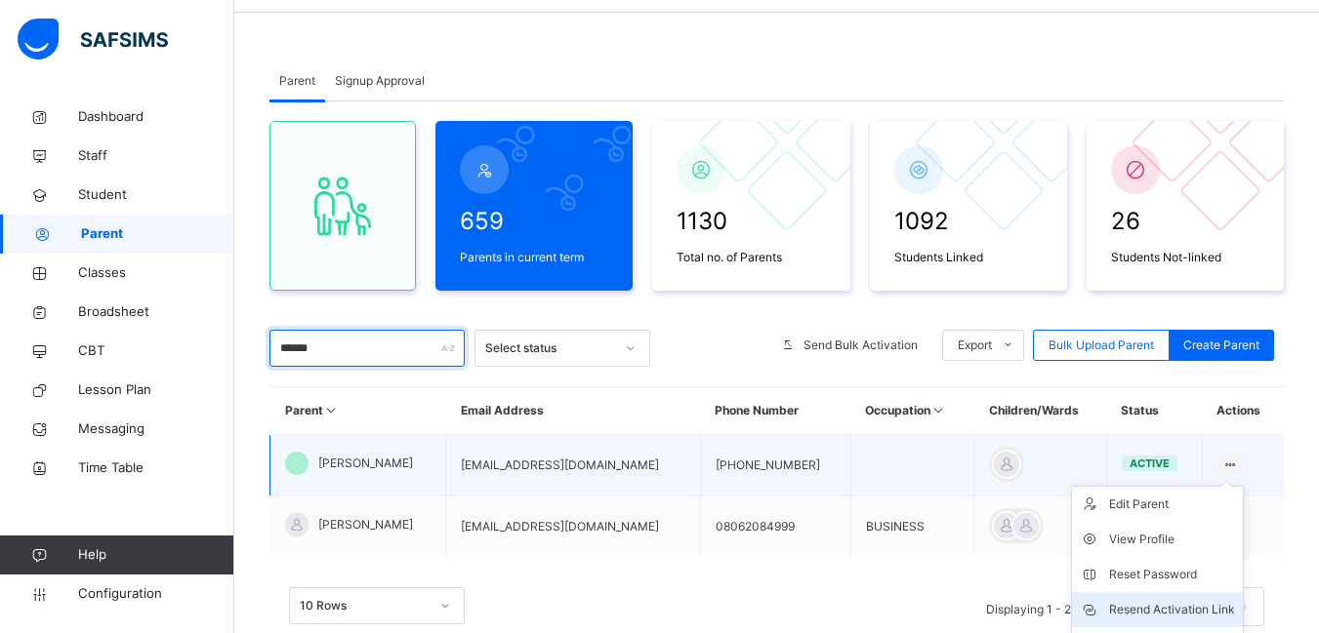
type input "******"
click at [1167, 604] on div "Resend Activation Link" at bounding box center [1172, 610] width 126 height 20
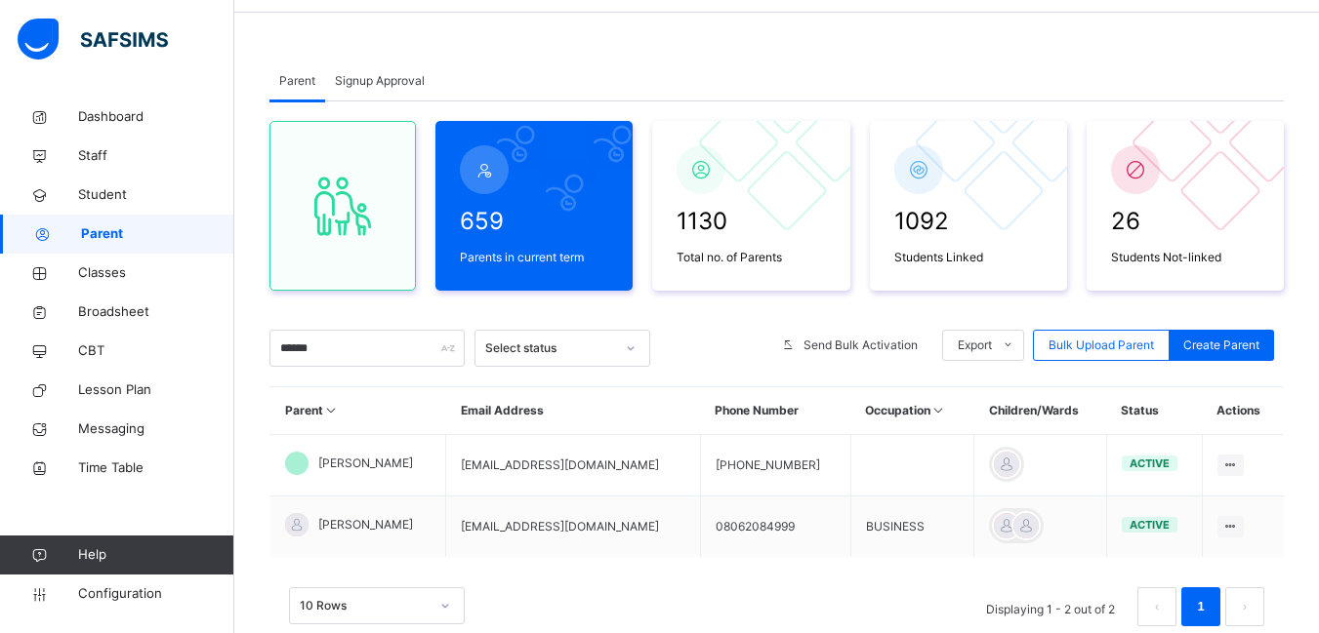
click at [358, 75] on span "Signup Approval" at bounding box center [380, 81] width 90 height 18
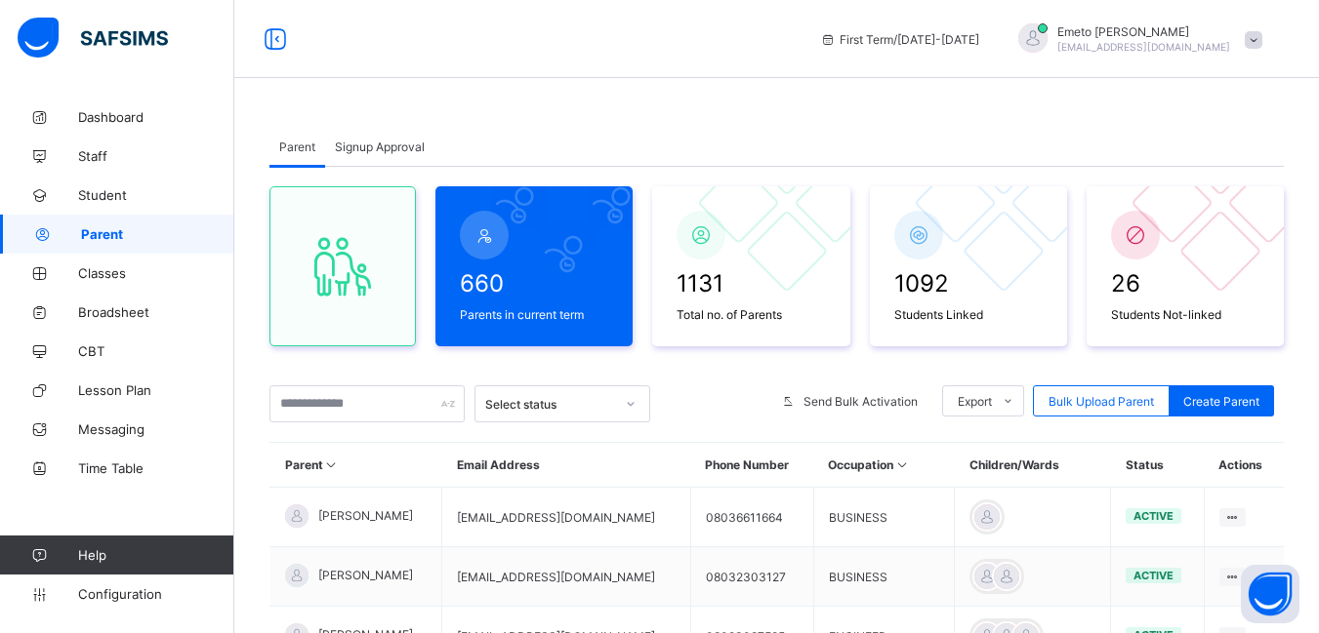
click at [369, 149] on span "Signup Approval" at bounding box center [380, 147] width 90 height 15
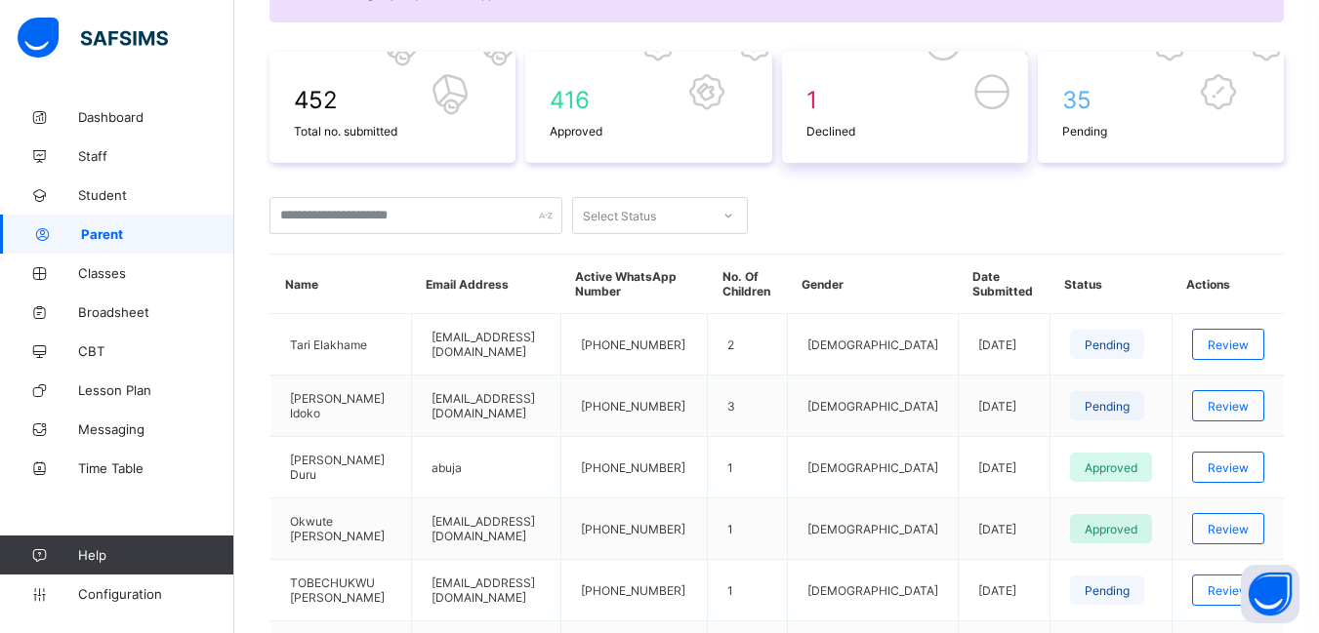
scroll to position [390, 0]
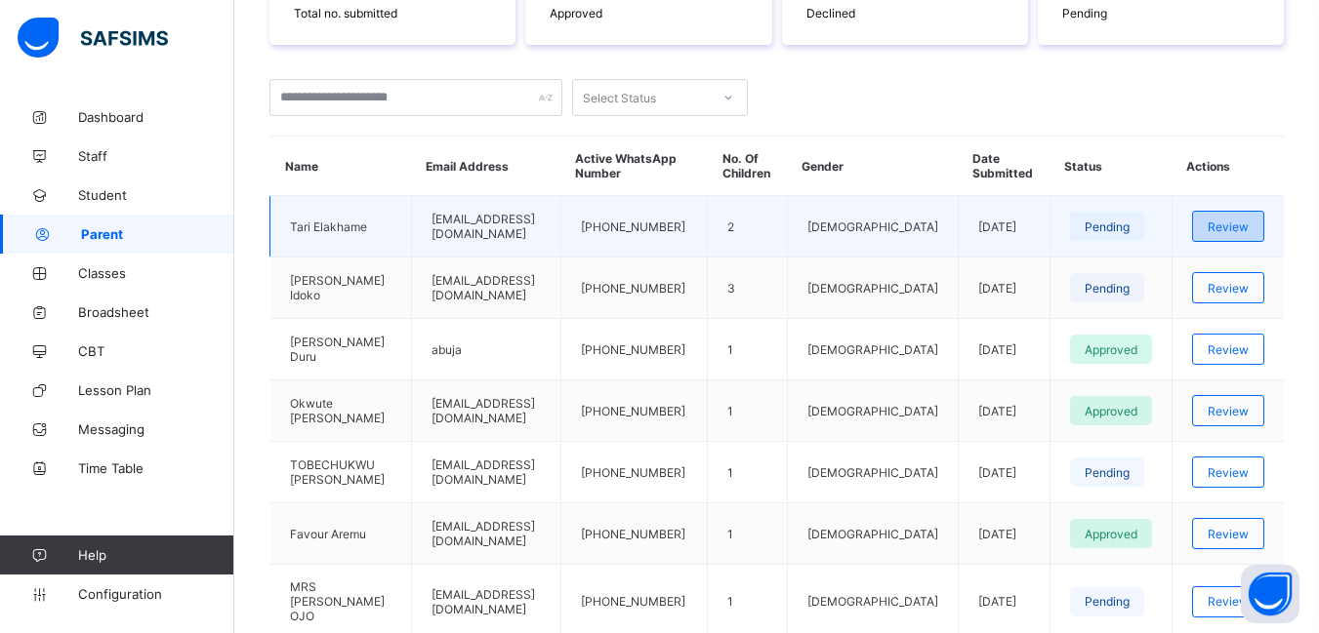
click at [1264, 227] on div "Review" at bounding box center [1228, 226] width 72 height 31
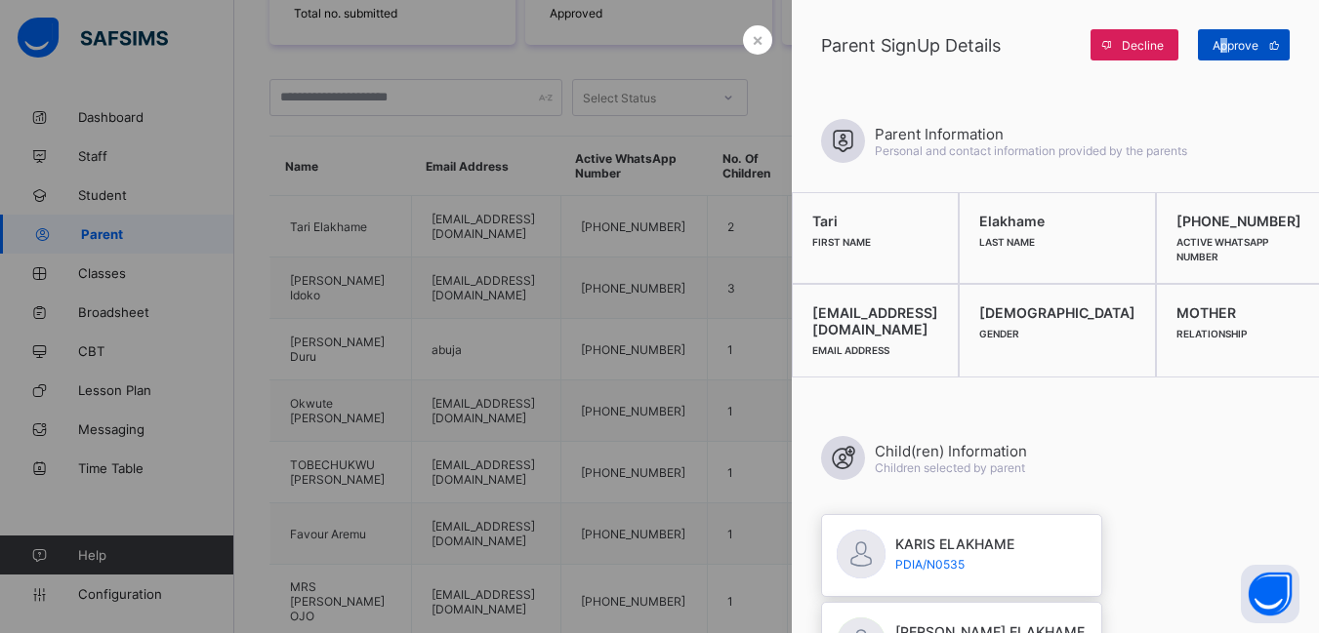
drag, startPoint x: 1226, startPoint y: 46, endPoint x: 1222, endPoint y: 59, distance: 13.3
click at [1217, 49] on span "Approve" at bounding box center [1235, 45] width 46 height 15
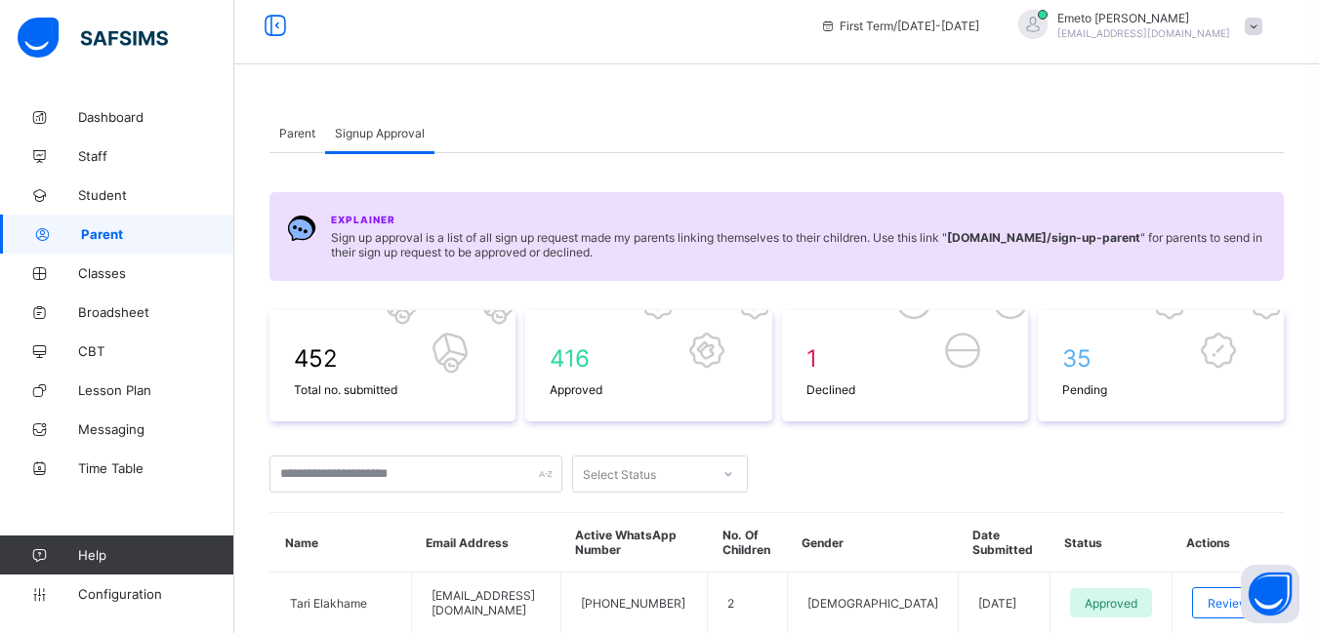
scroll to position [12, 0]
click at [285, 136] on span "Parent" at bounding box center [297, 135] width 36 height 15
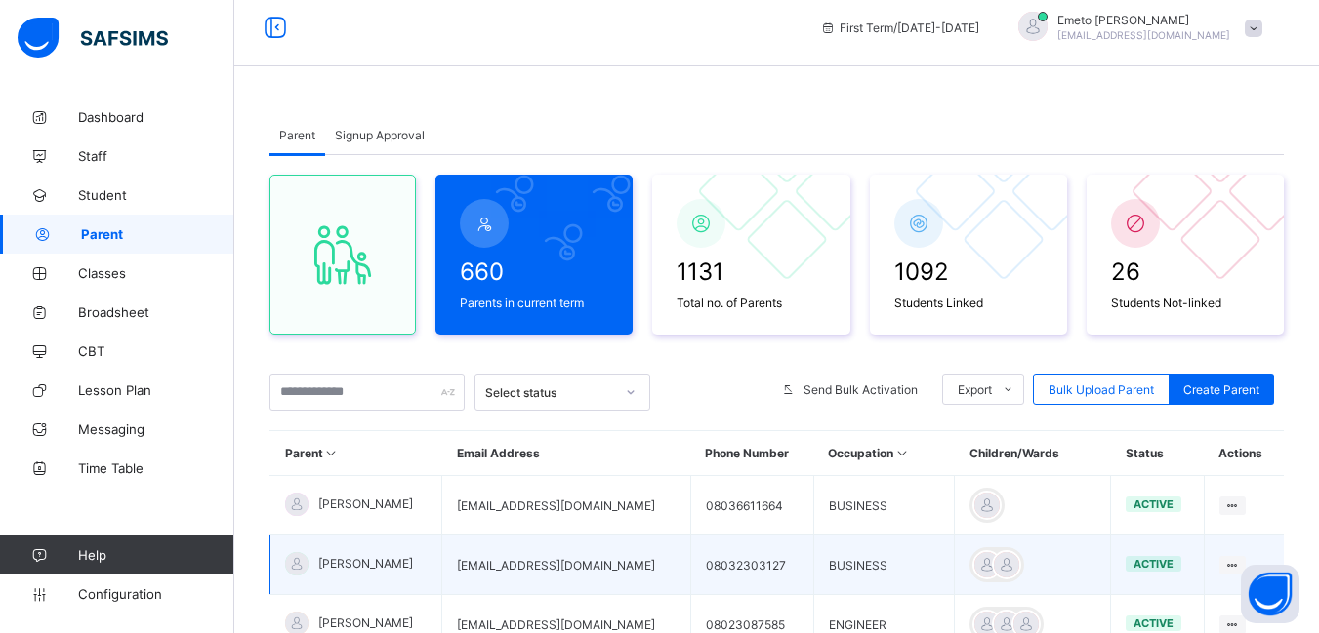
scroll to position [109, 0]
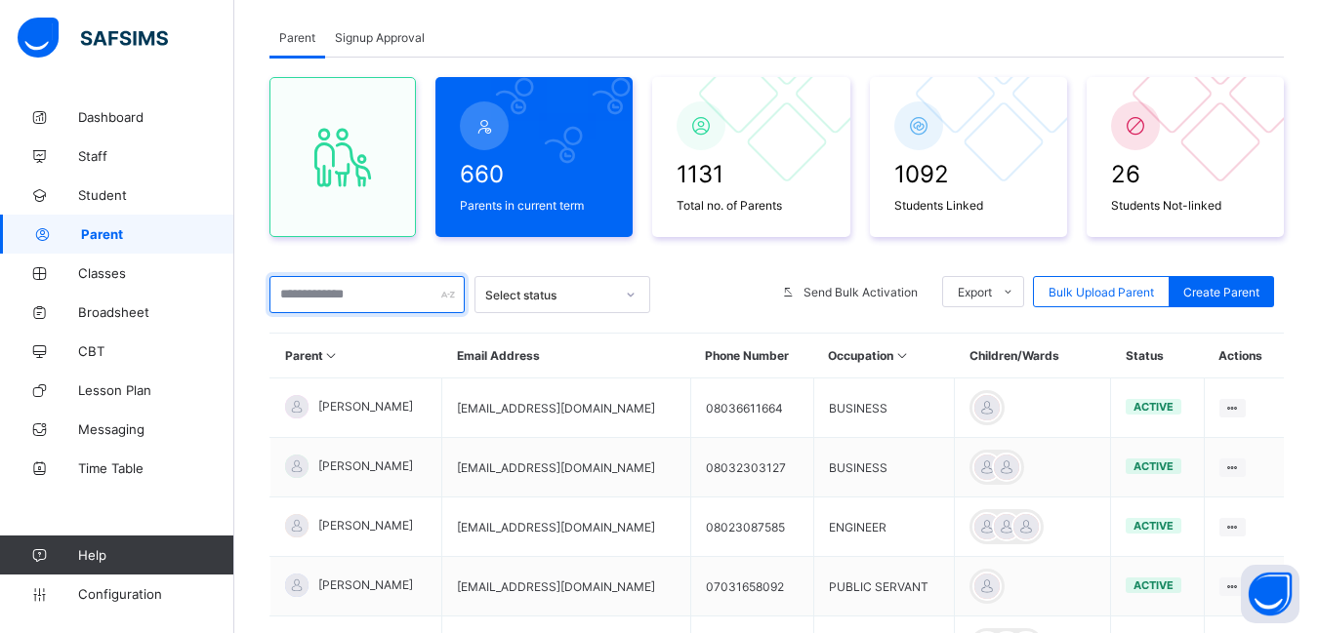
click at [340, 298] on input "text" at bounding box center [366, 294] width 195 height 37
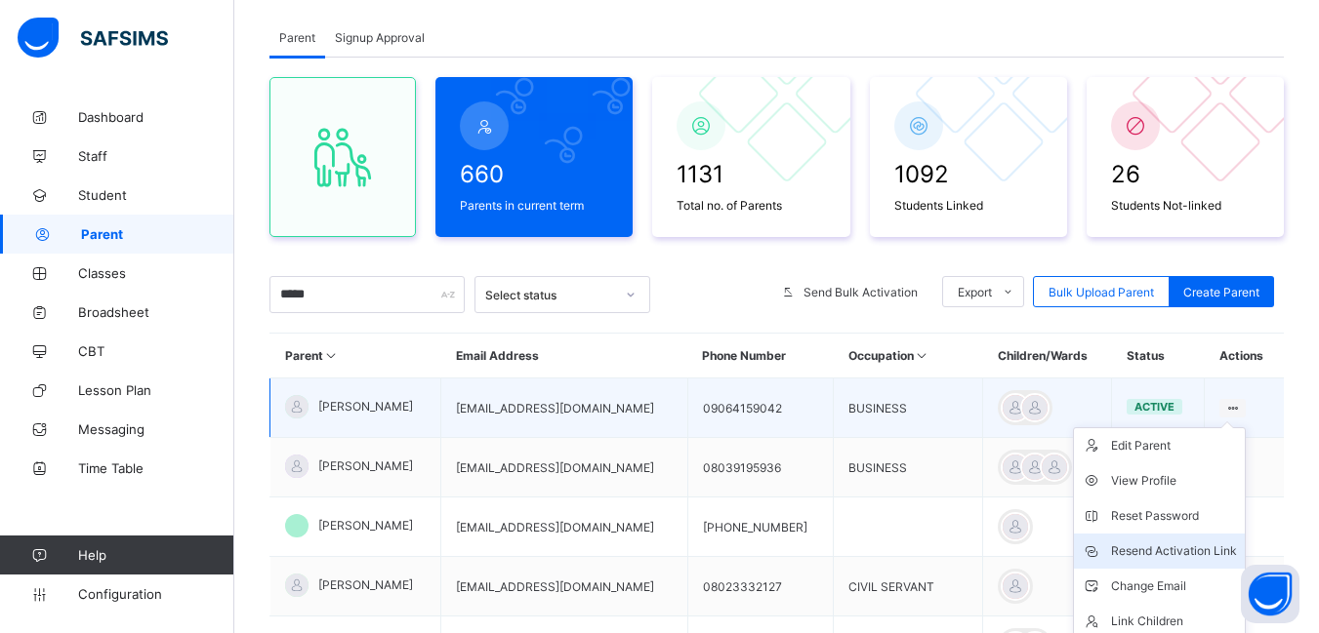
click at [1180, 550] on div "Resend Activation Link" at bounding box center [1174, 552] width 126 height 20
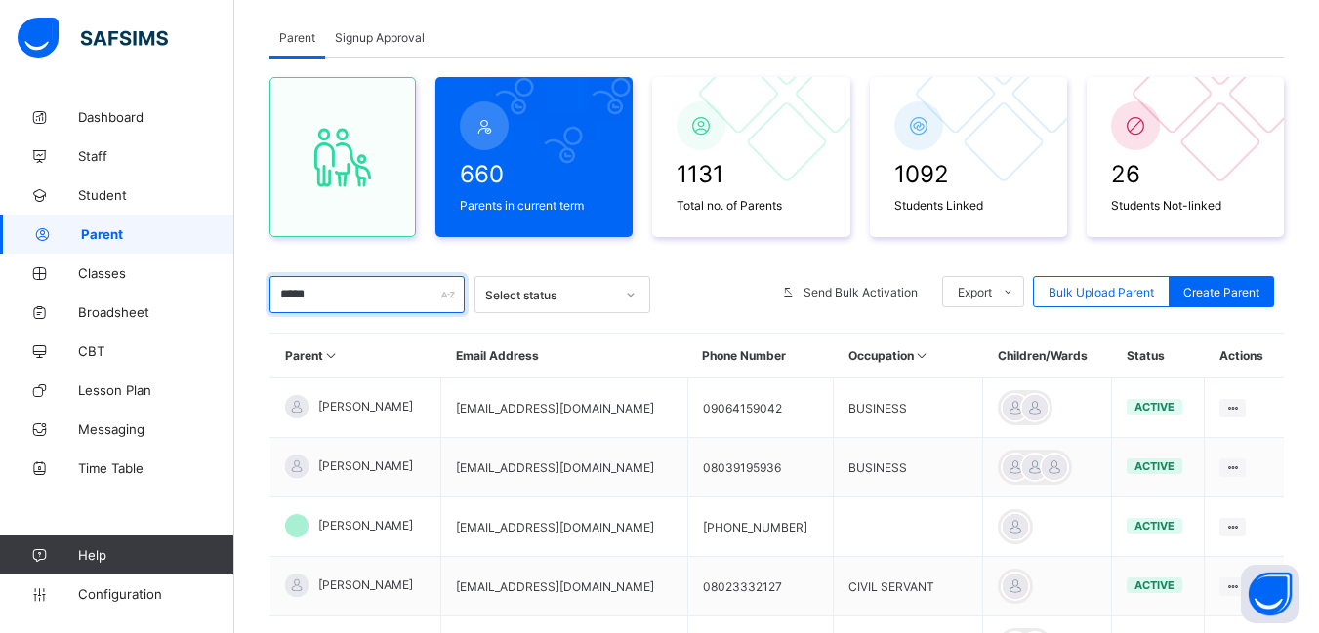
click at [325, 306] on input "*****" at bounding box center [366, 294] width 195 height 37
type input "*"
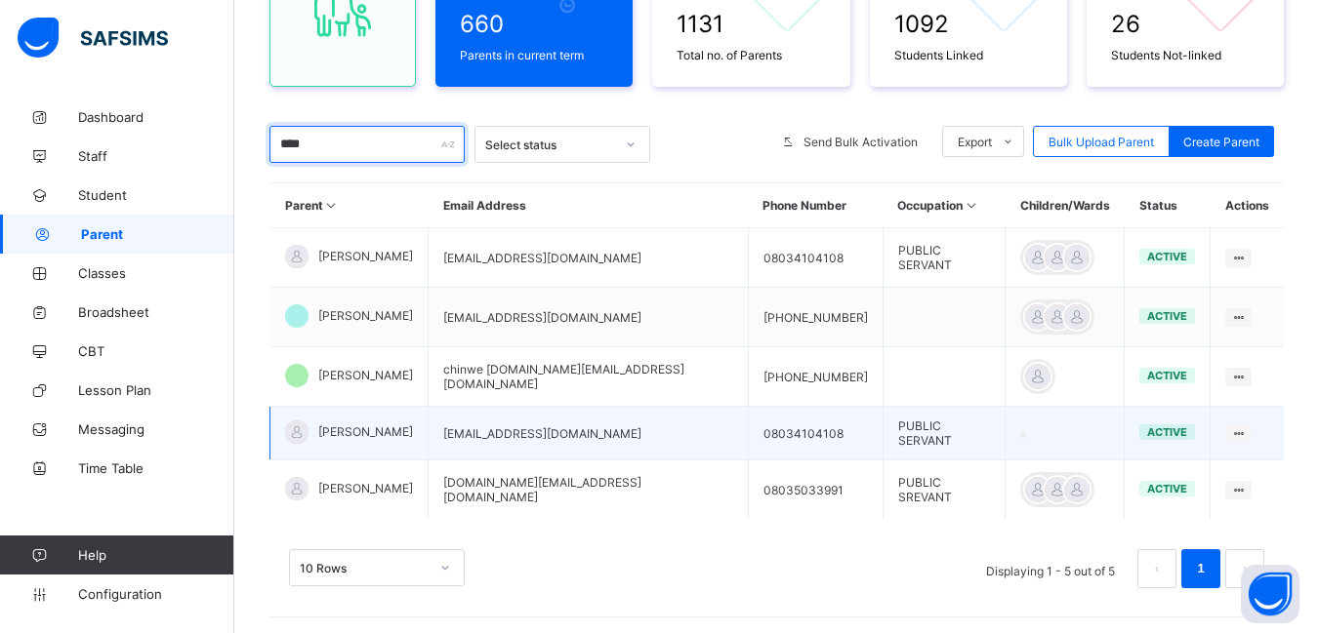
scroll to position [280, 0]
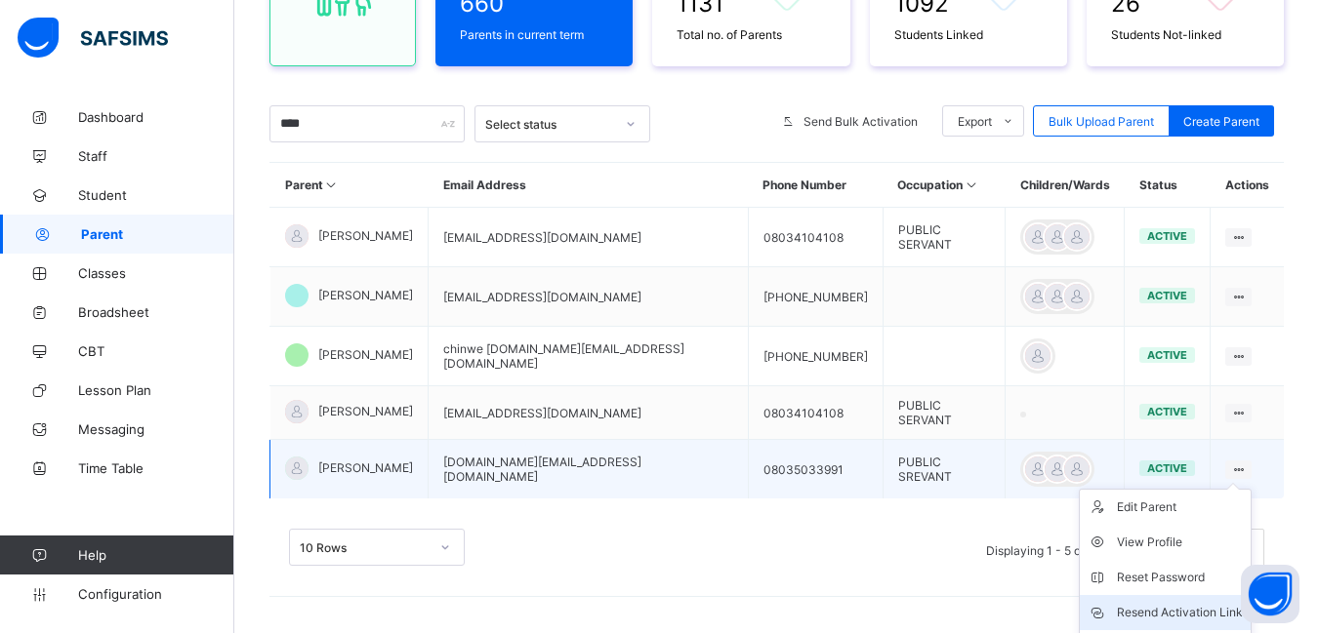
click at [1218, 603] on div "Resend Activation Link" at bounding box center [1180, 613] width 126 height 20
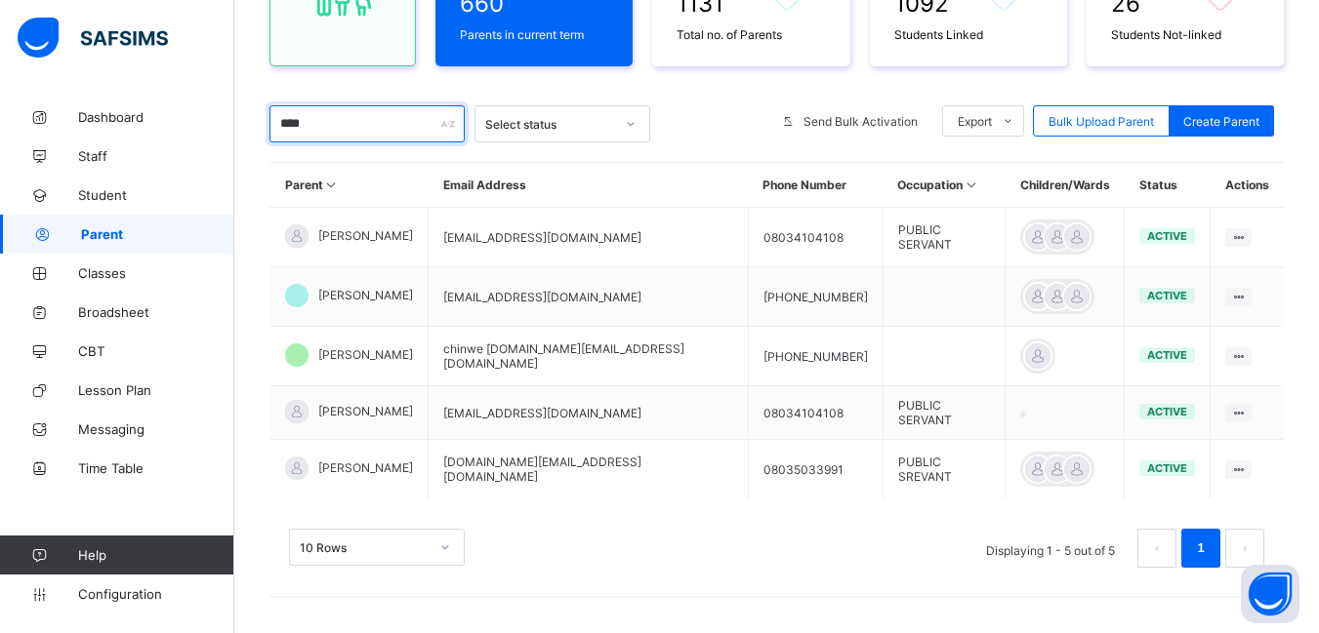
click at [342, 139] on input "****" at bounding box center [366, 123] width 195 height 37
type input "*"
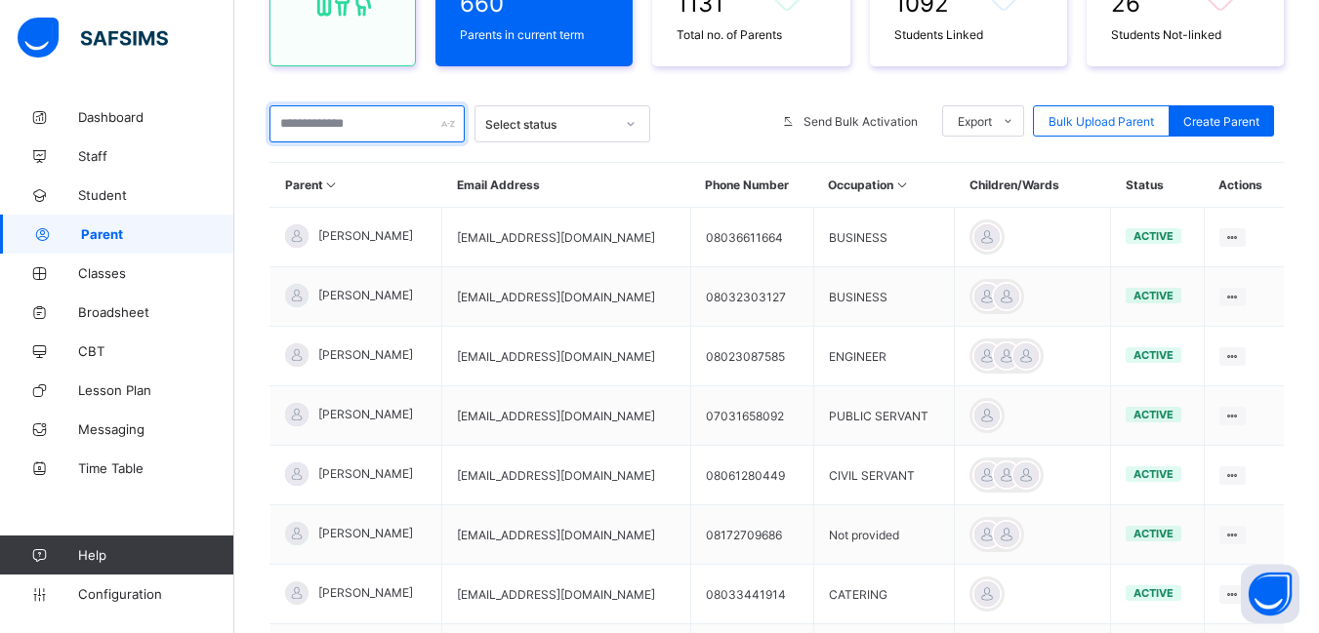
click at [339, 131] on input "text" at bounding box center [366, 123] width 195 height 37
click at [339, 130] on input "text" at bounding box center [366, 123] width 195 height 37
click at [327, 123] on input "text" at bounding box center [366, 123] width 195 height 37
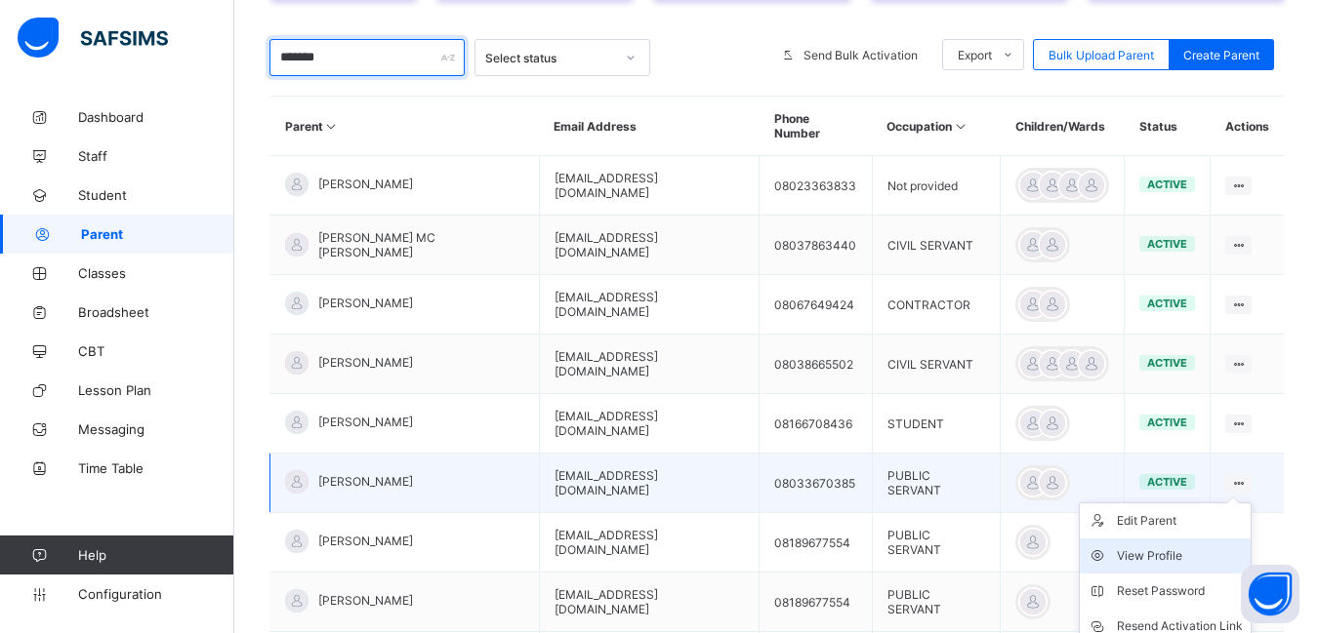
scroll to position [378, 0]
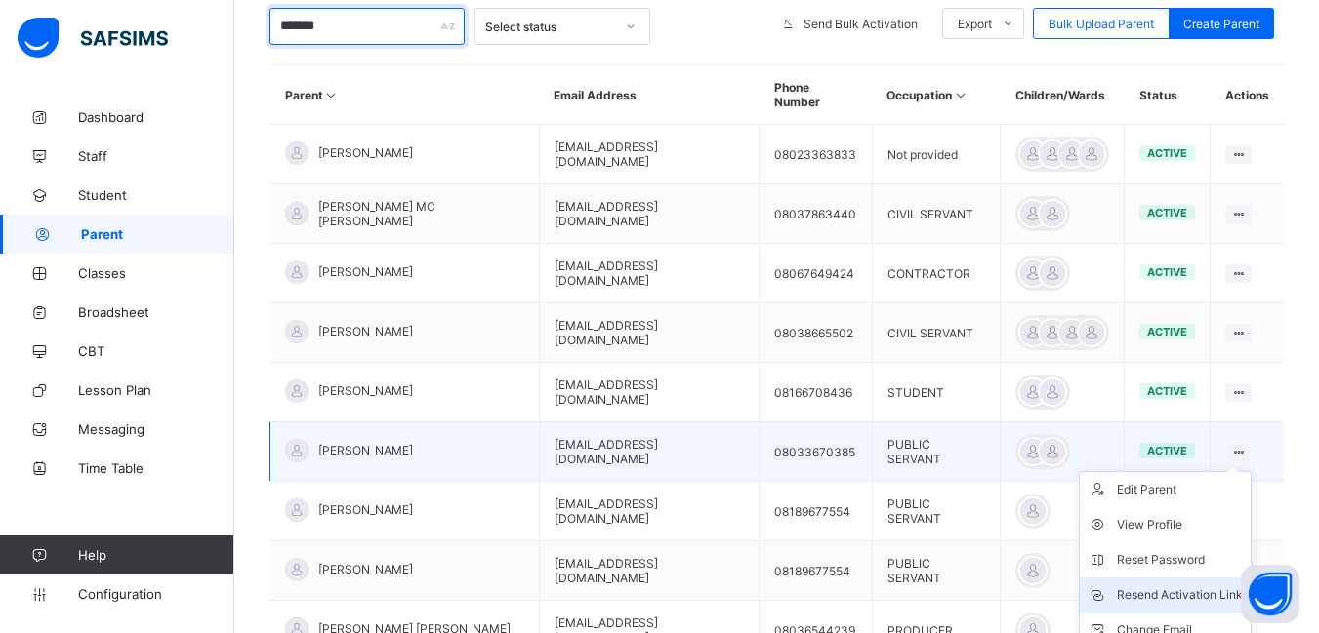
type input "*******"
click at [1172, 586] on div "Resend Activation Link" at bounding box center [1180, 596] width 126 height 20
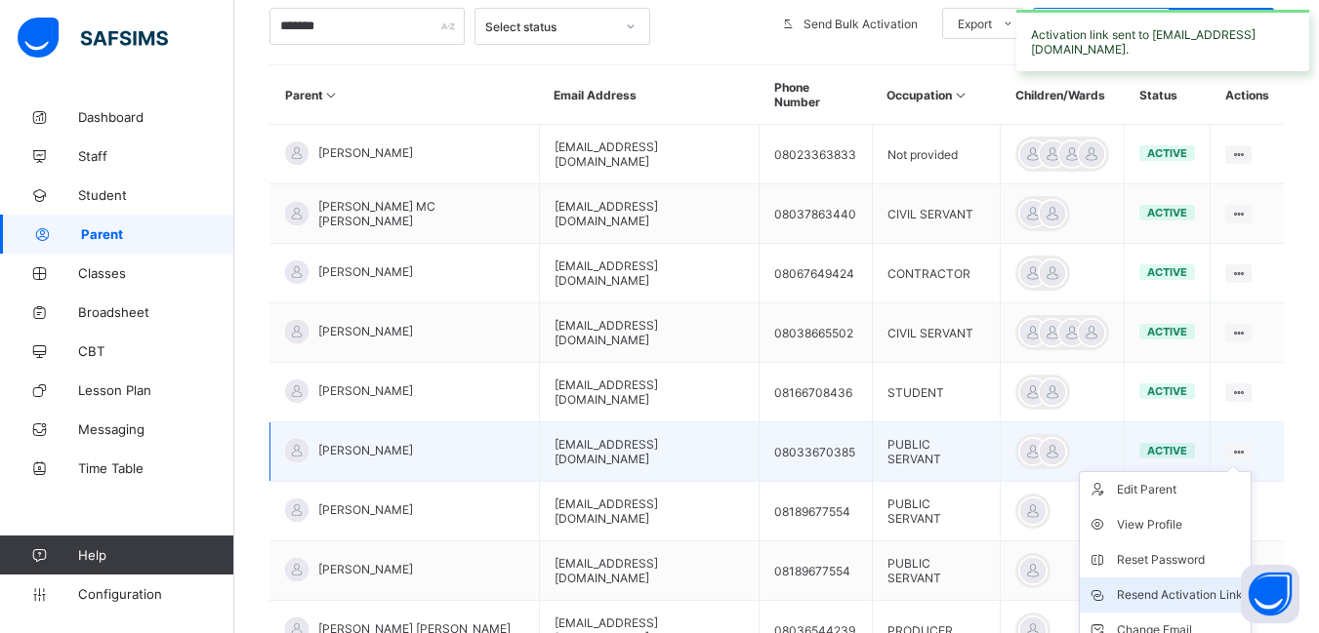
click at [1172, 586] on div "Resend Activation Link" at bounding box center [1180, 596] width 126 height 20
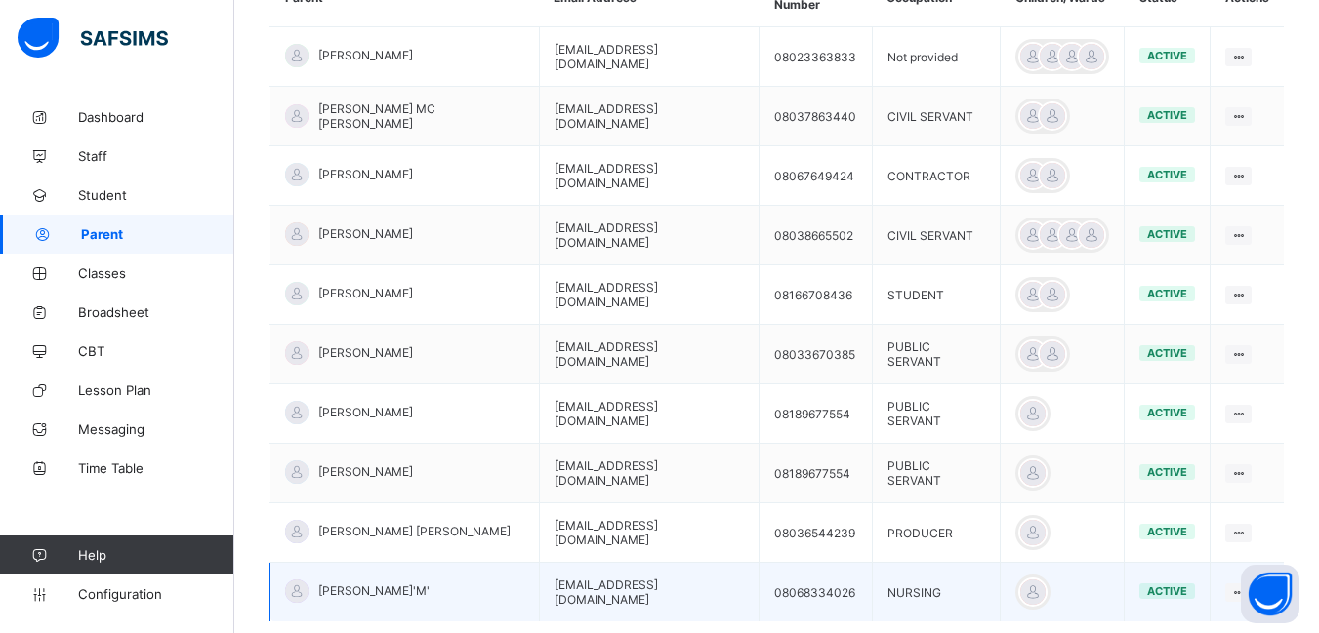
scroll to position [85, 0]
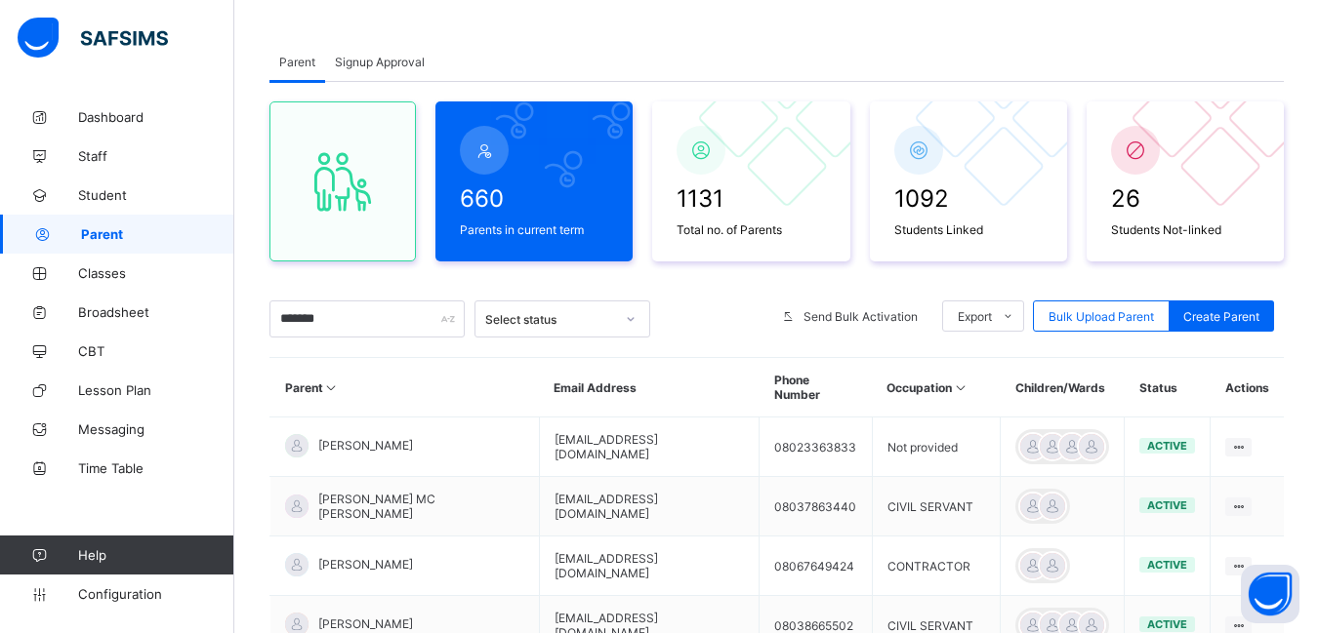
click at [376, 61] on span "Signup Approval" at bounding box center [380, 62] width 90 height 15
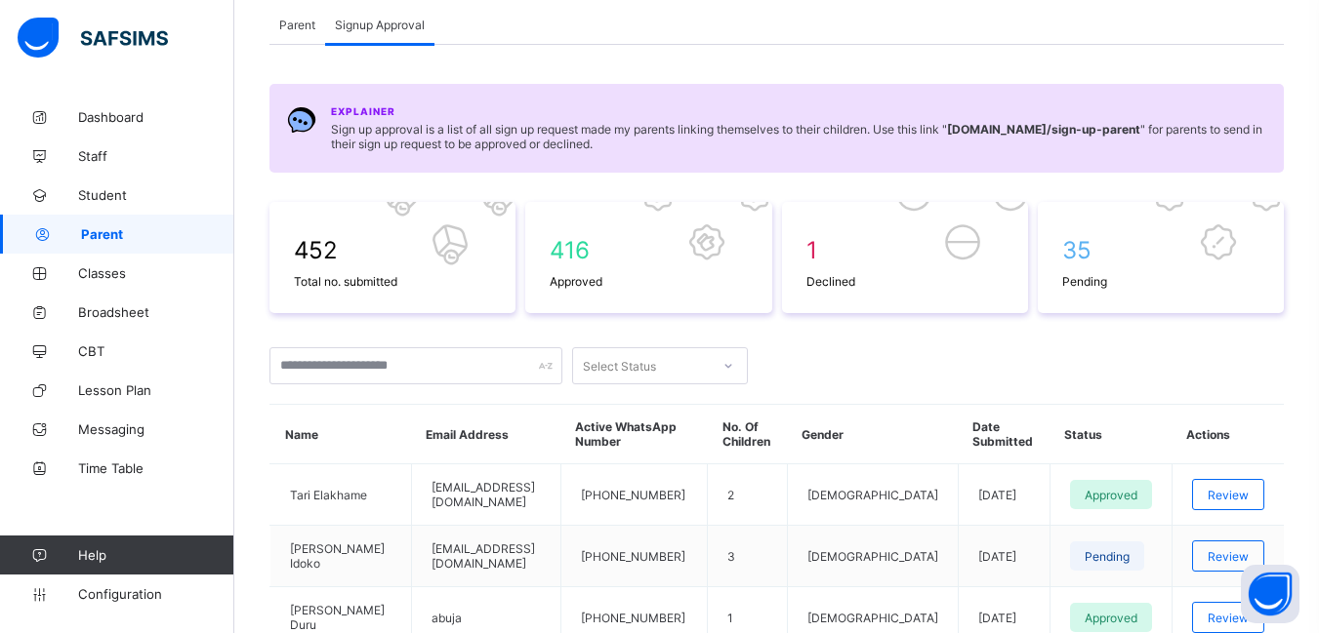
scroll to position [0, 0]
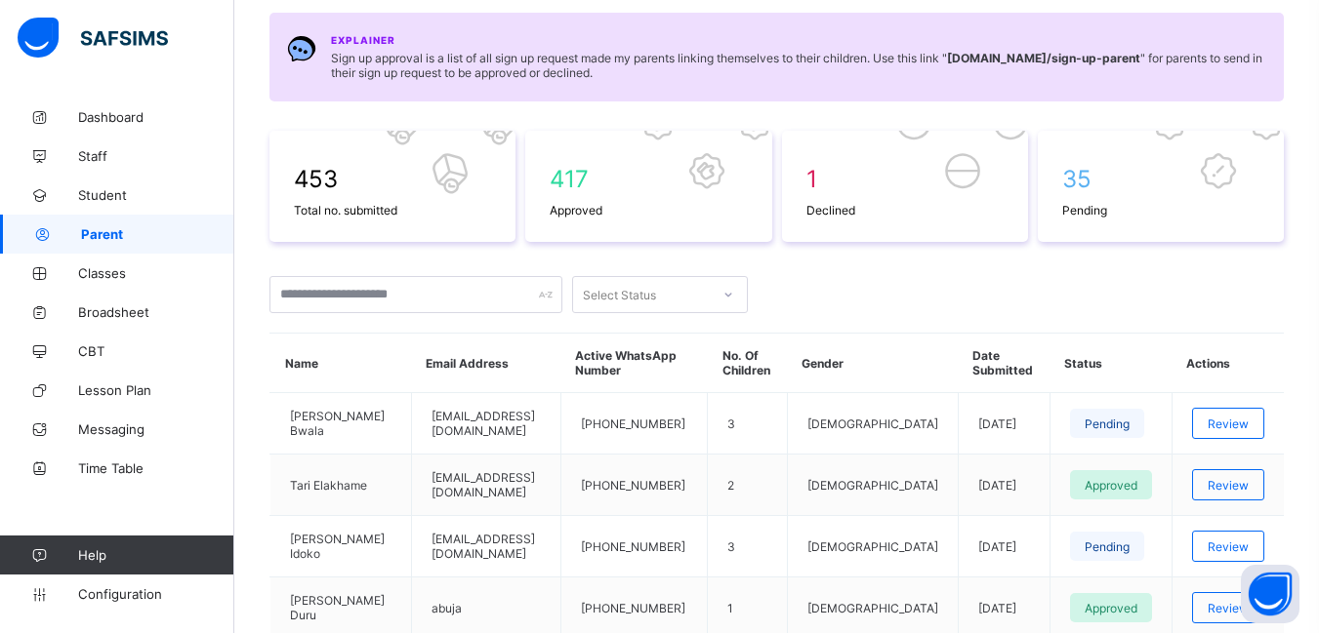
scroll to position [293, 0]
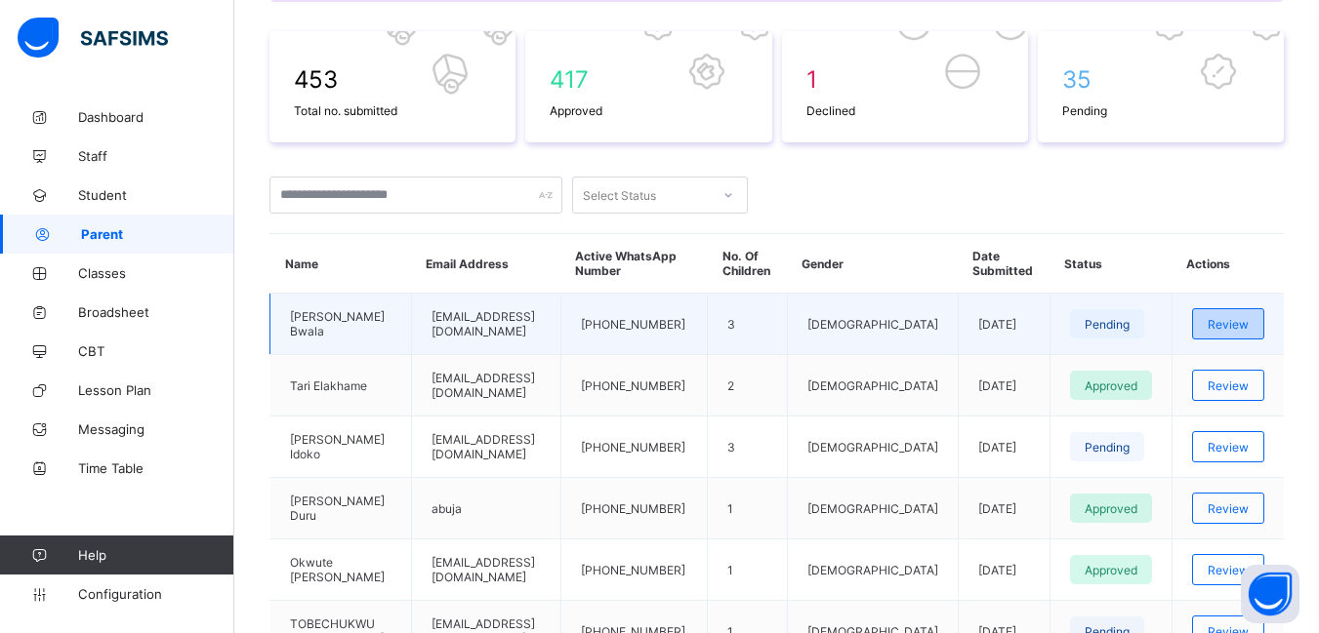
click at [1243, 330] on span "Review" at bounding box center [1227, 324] width 41 height 15
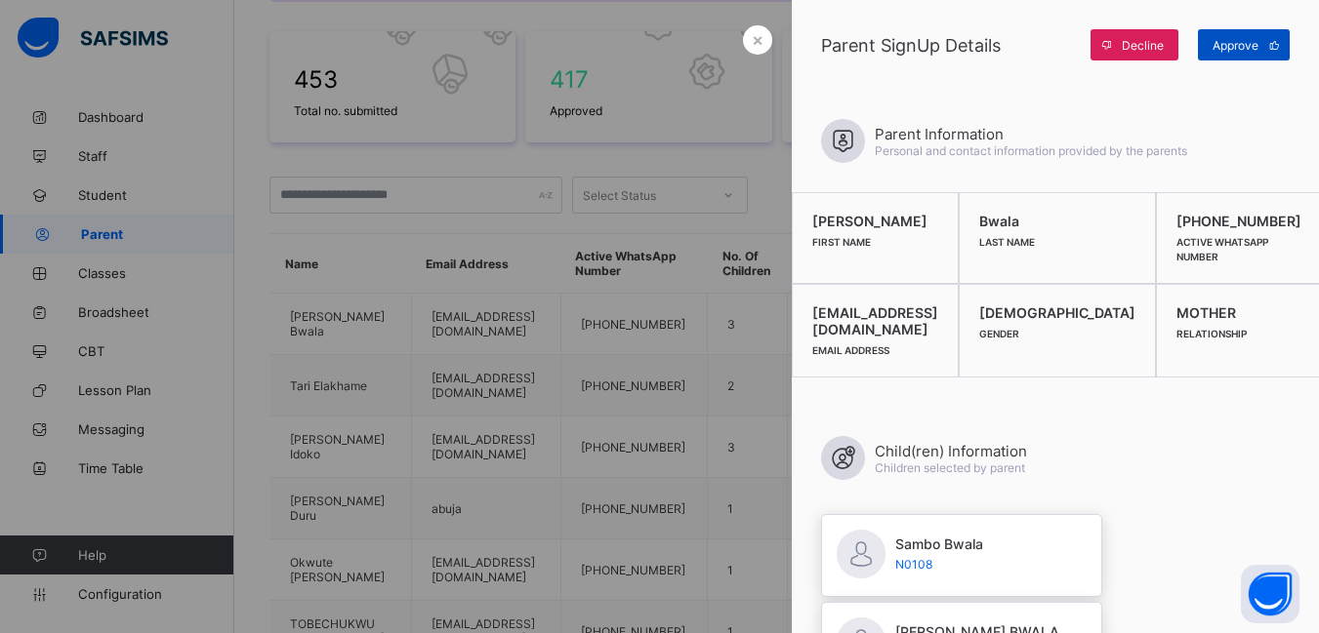
click at [1239, 44] on span "Approve" at bounding box center [1235, 45] width 46 height 15
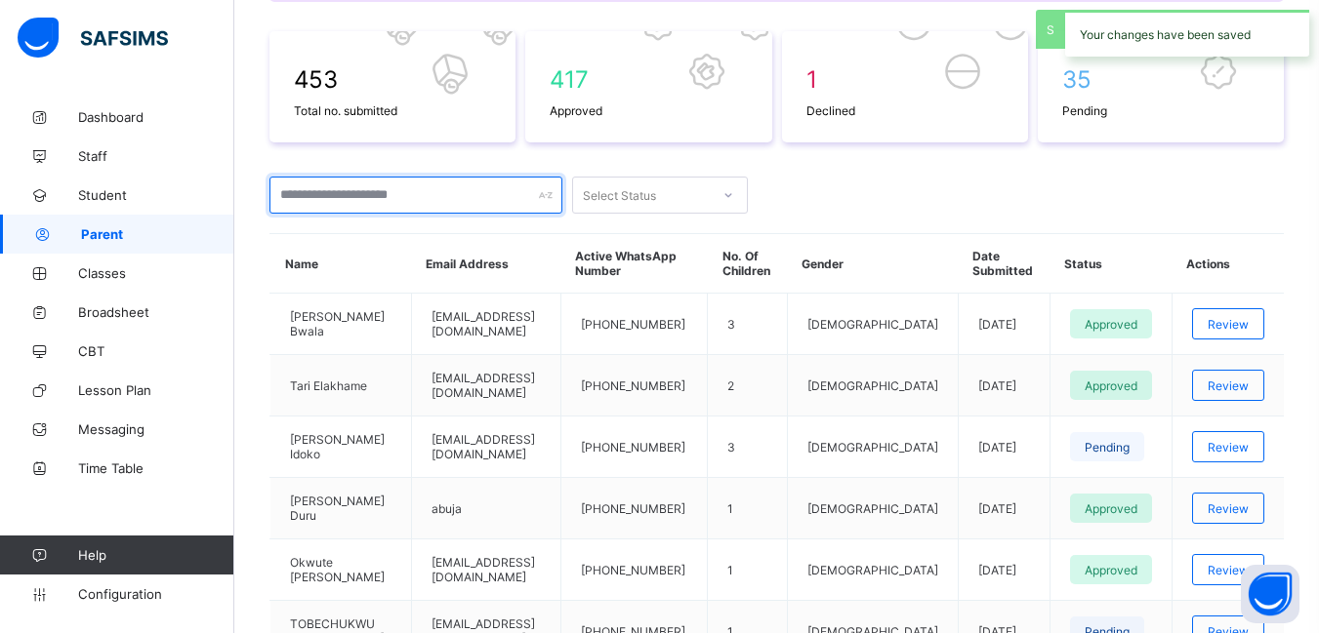
click at [282, 211] on input "text" at bounding box center [415, 195] width 293 height 37
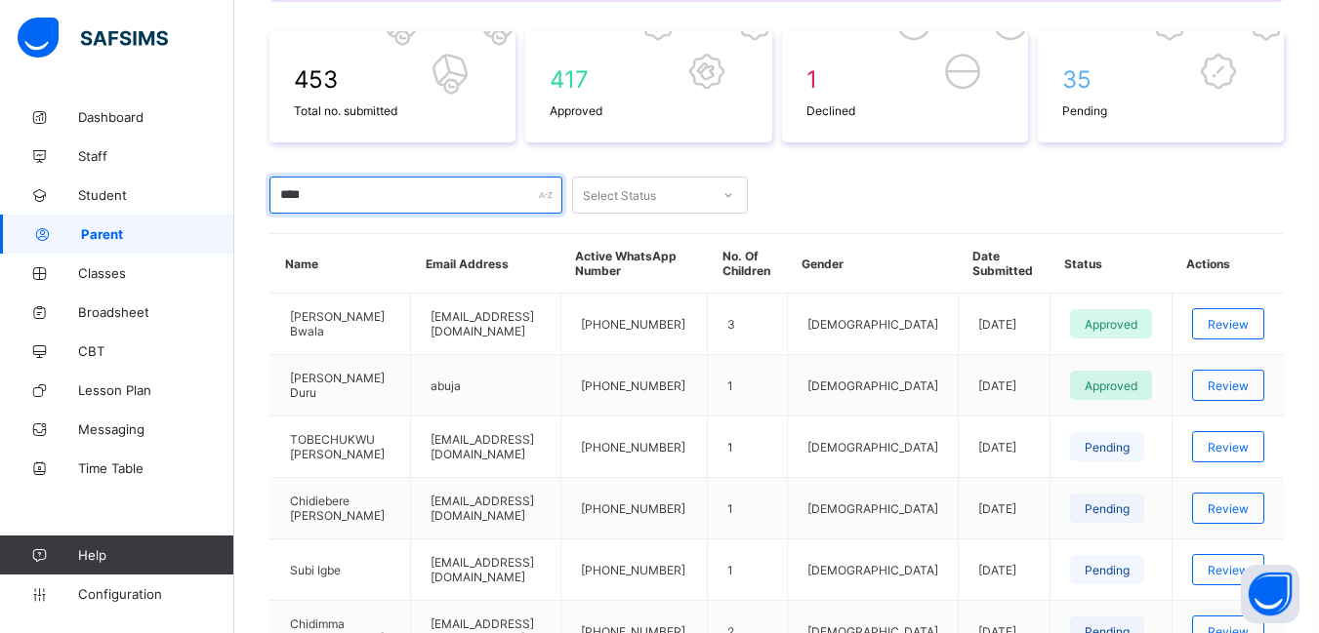
type input "*****"
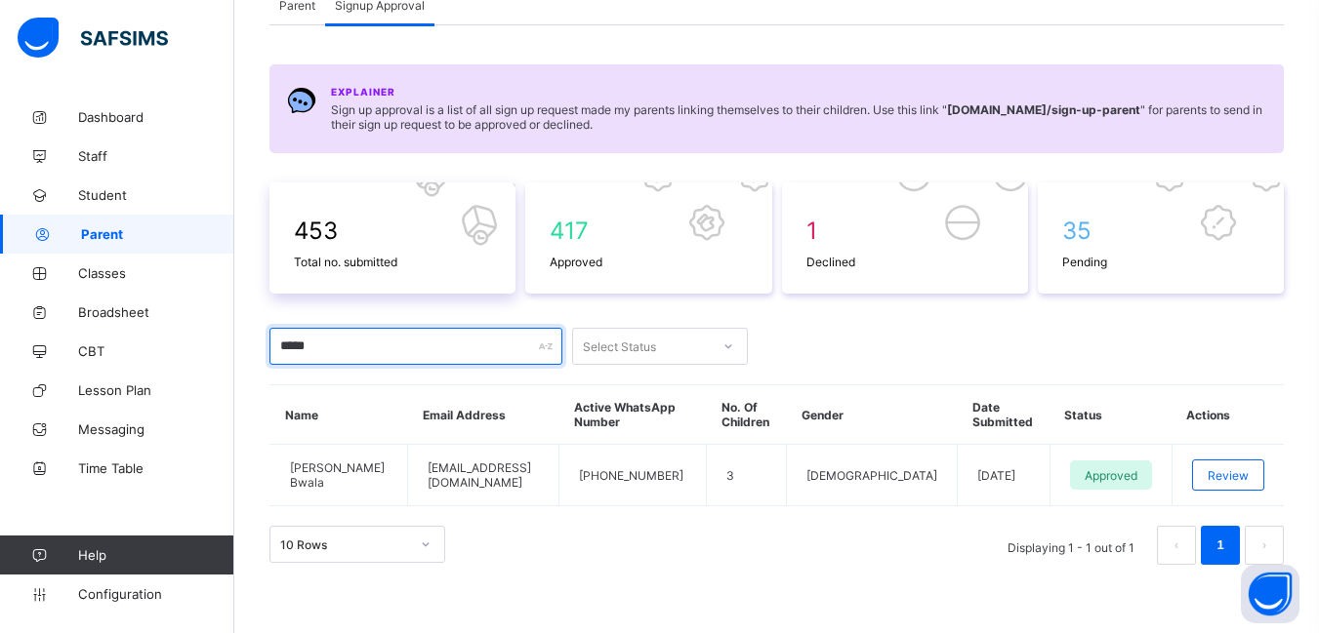
scroll to position [0, 0]
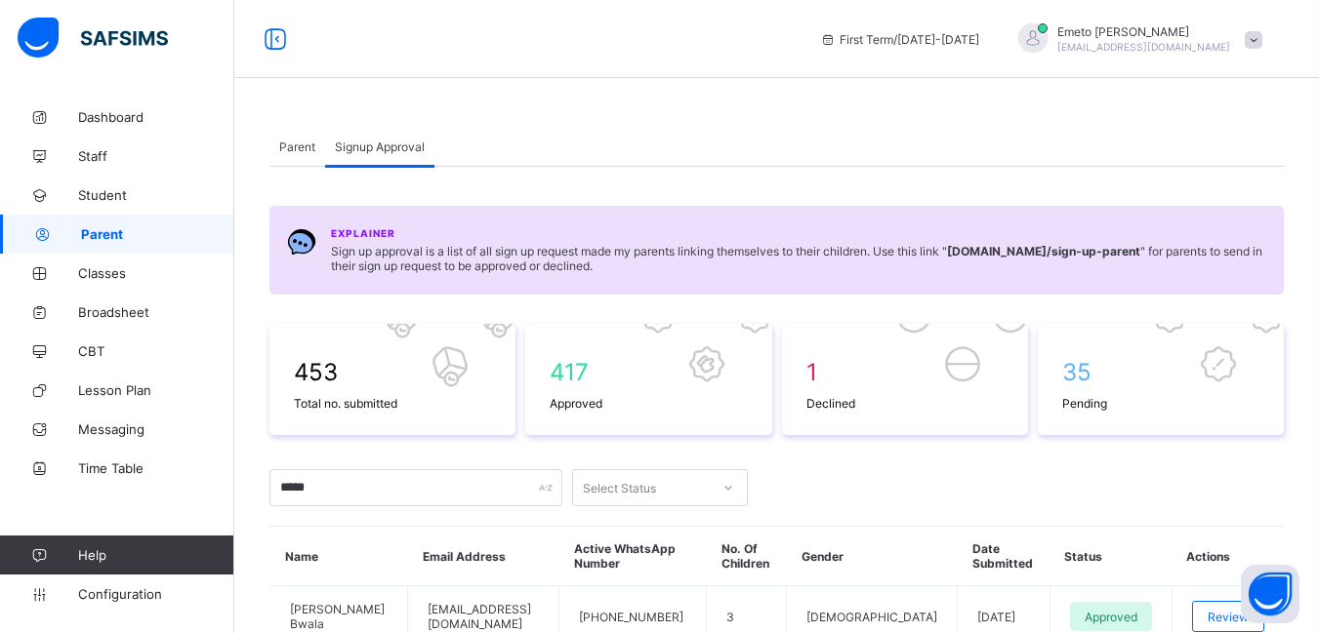
click at [296, 146] on span "Parent" at bounding box center [297, 147] width 36 height 15
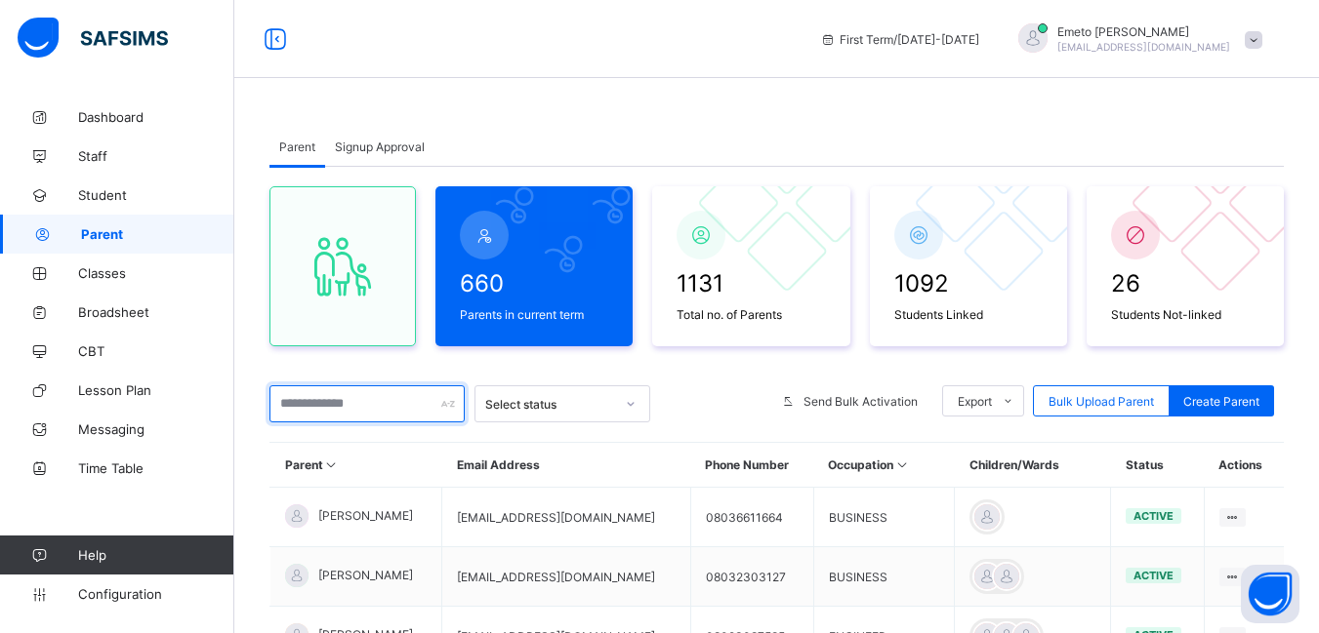
click at [337, 388] on input "text" at bounding box center [366, 404] width 195 height 37
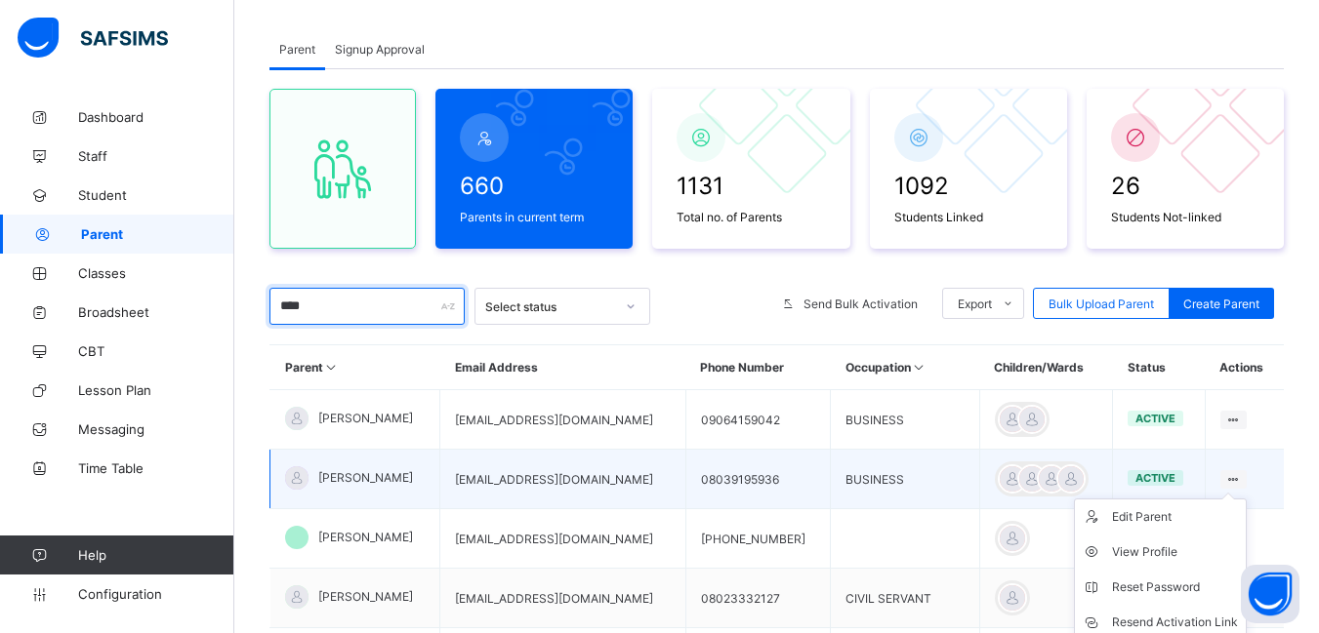
scroll to position [195, 0]
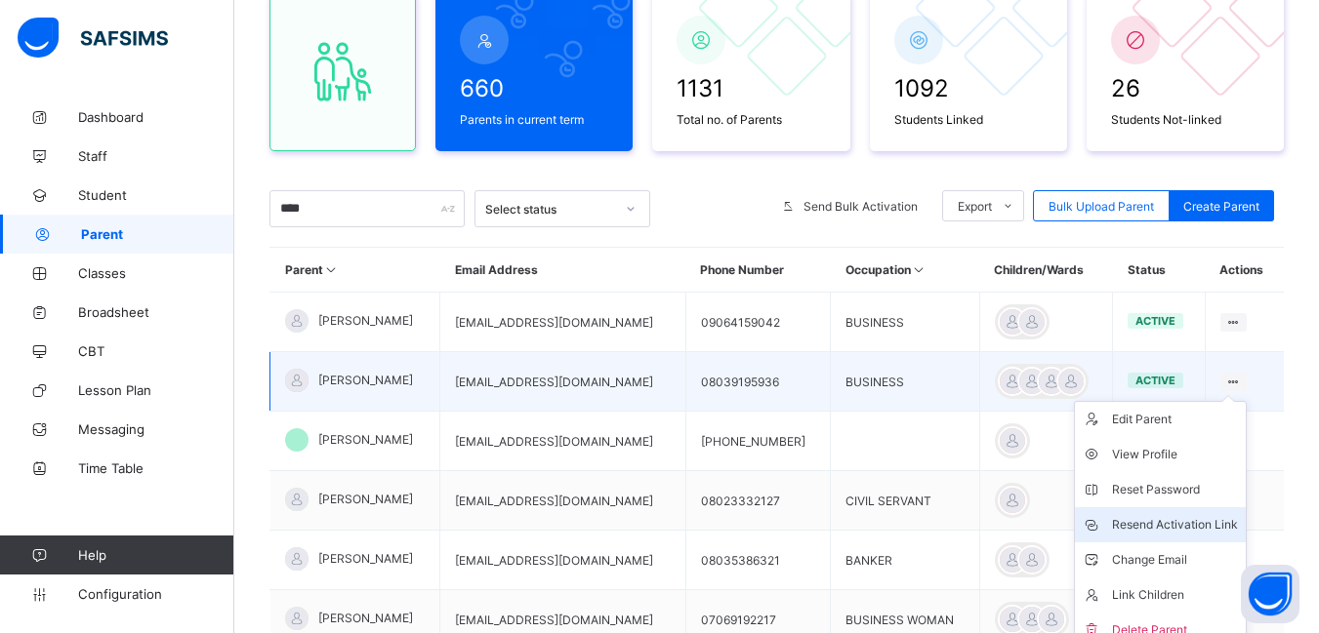
click at [1200, 521] on div "Resend Activation Link" at bounding box center [1175, 525] width 126 height 20
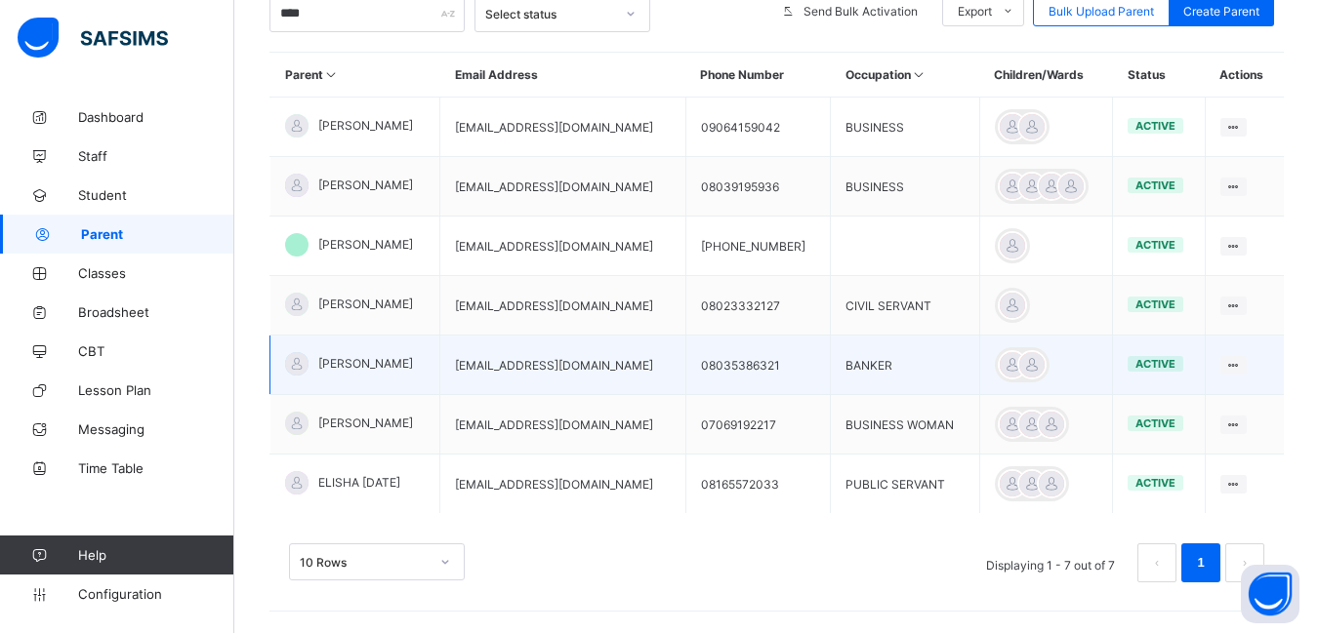
scroll to position [0, 0]
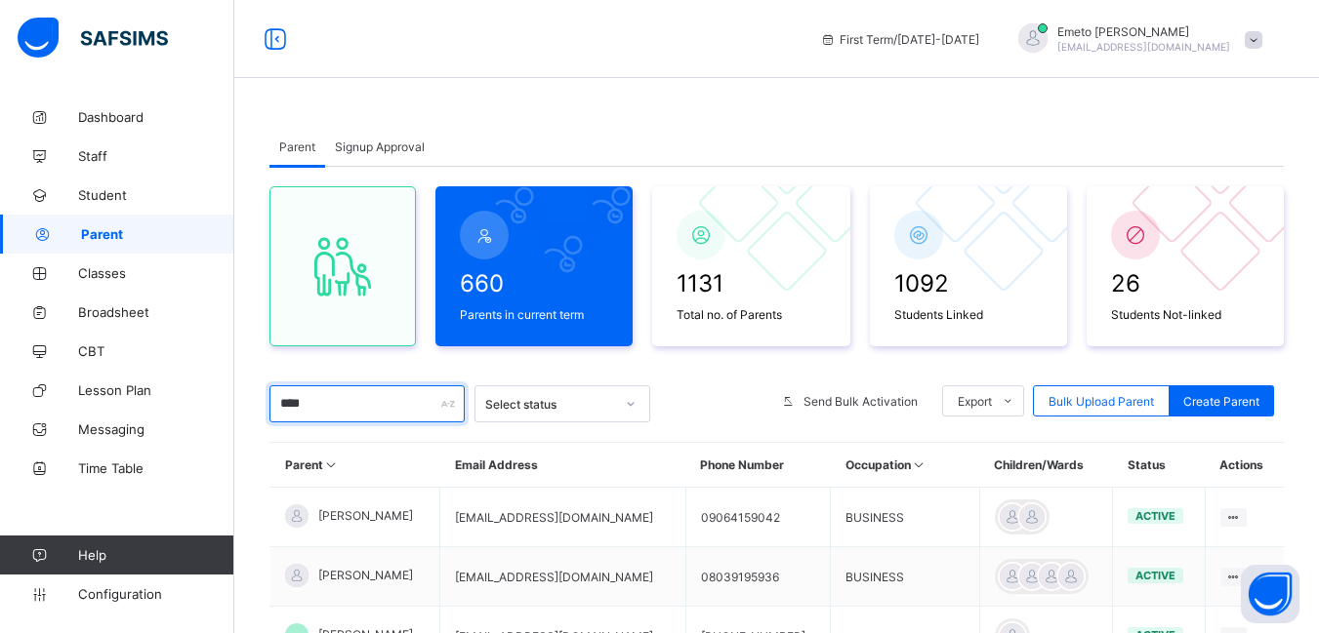
click at [334, 403] on input "****" at bounding box center [366, 404] width 195 height 37
type input "*"
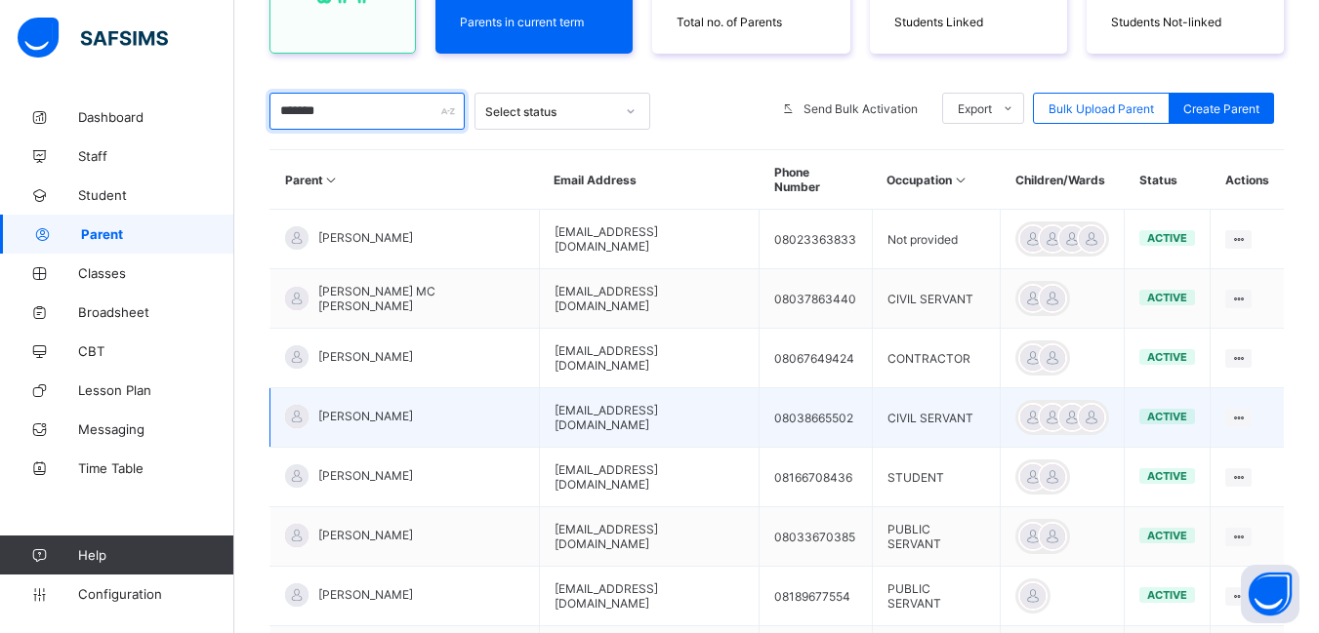
scroll to position [390, 0]
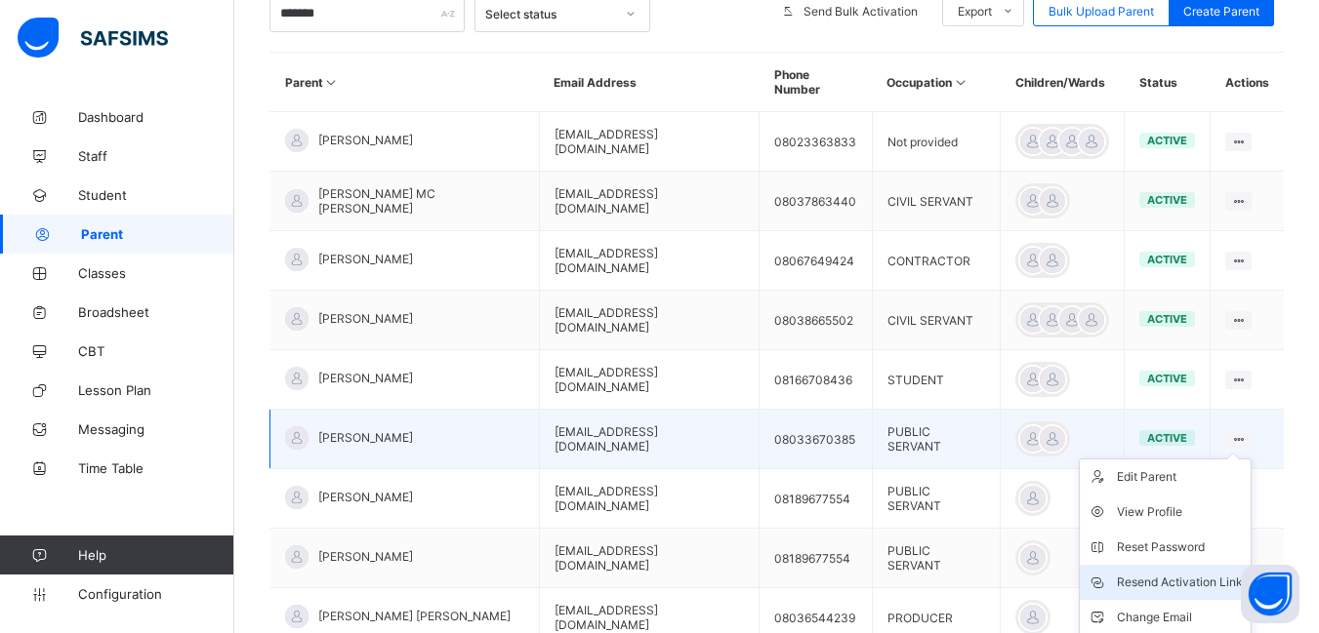
click at [1201, 573] on div "Resend Activation Link" at bounding box center [1180, 583] width 126 height 20
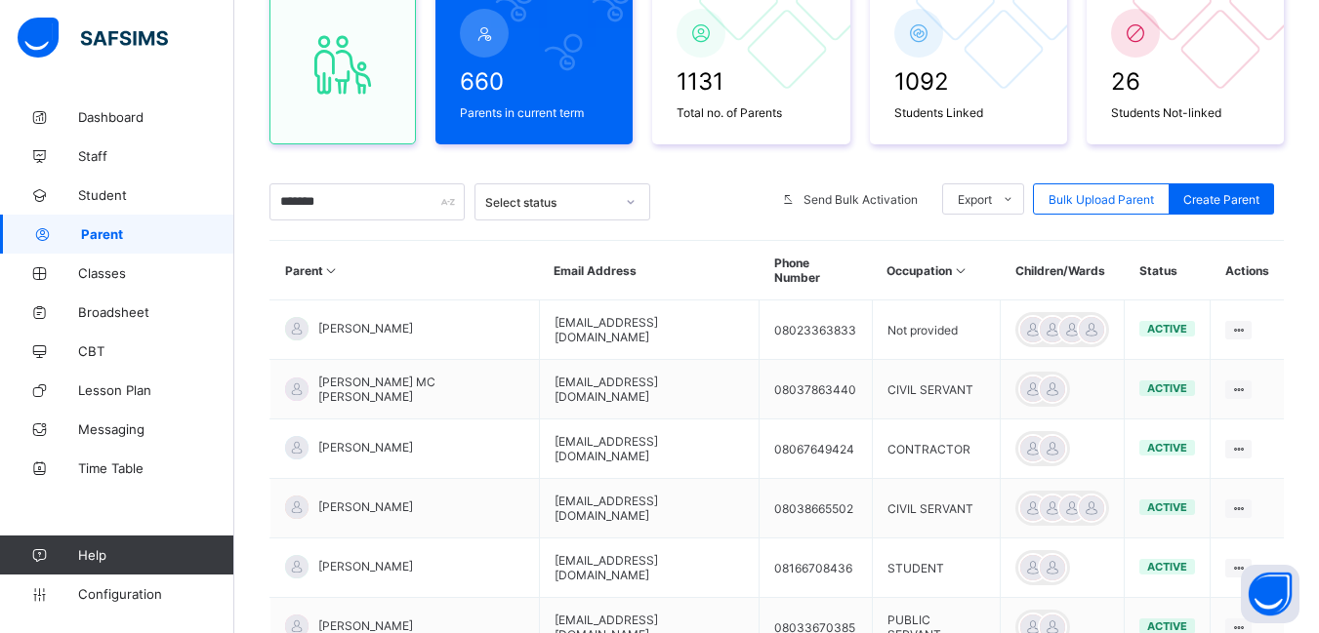
scroll to position [0, 0]
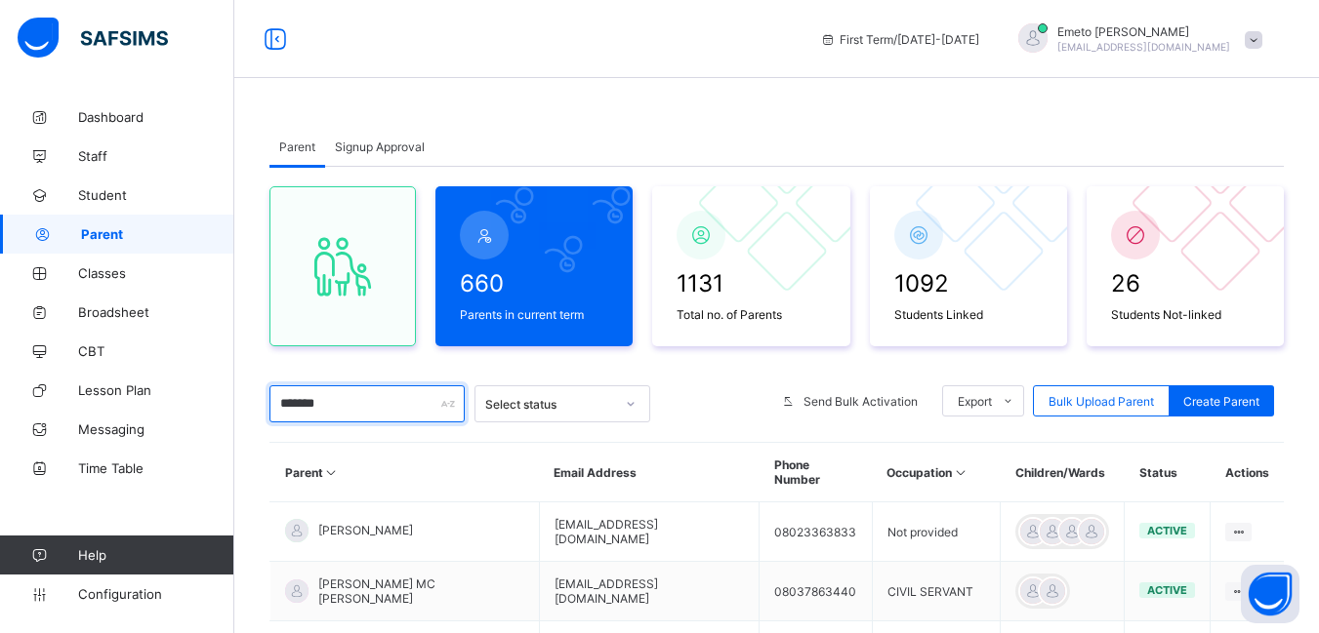
type input "*"
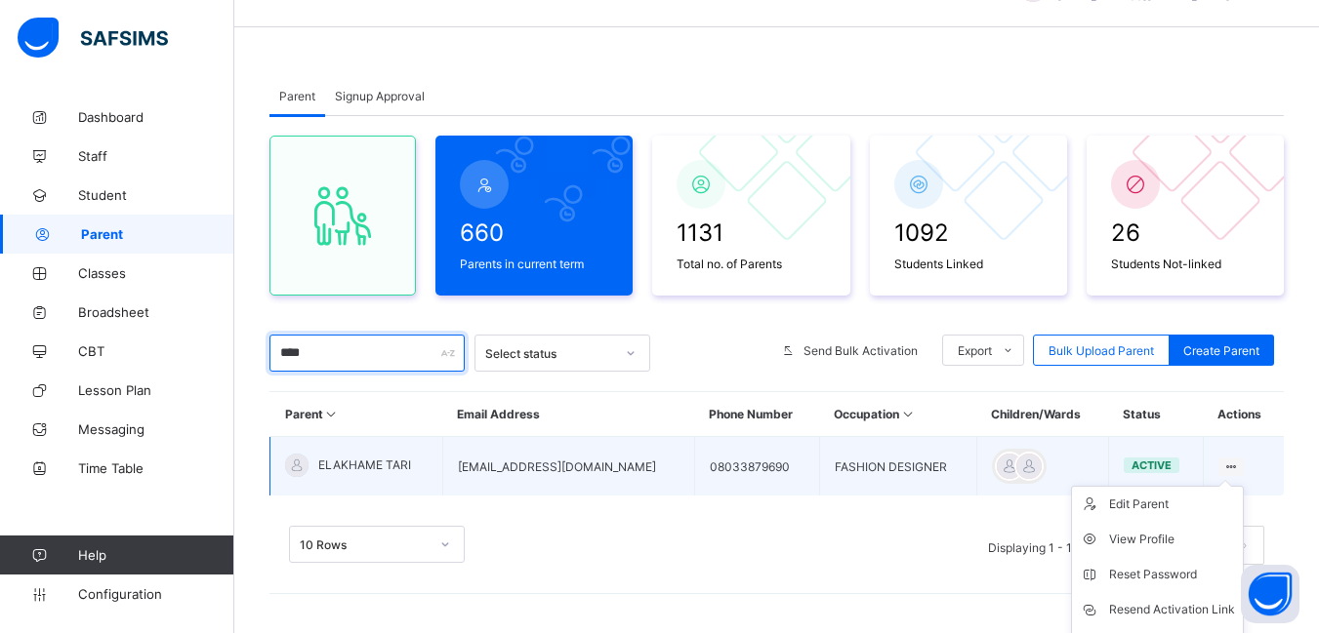
scroll to position [148, 0]
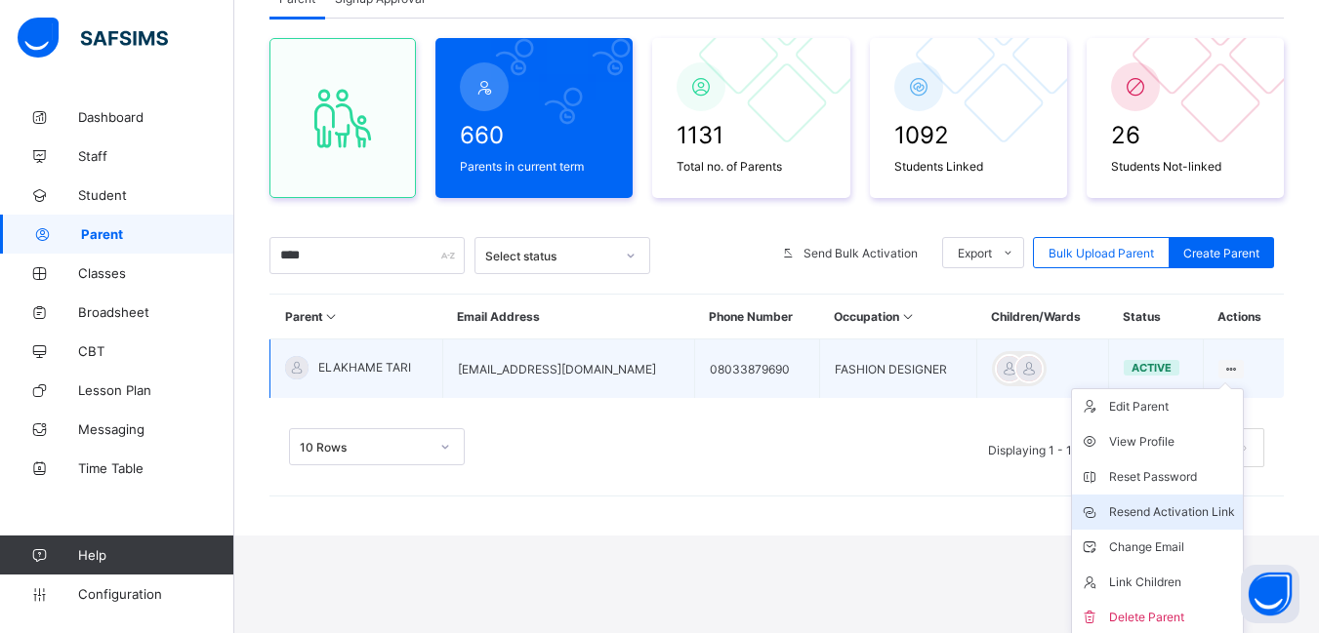
click at [1191, 508] on div "Resend Activation Link" at bounding box center [1172, 513] width 126 height 20
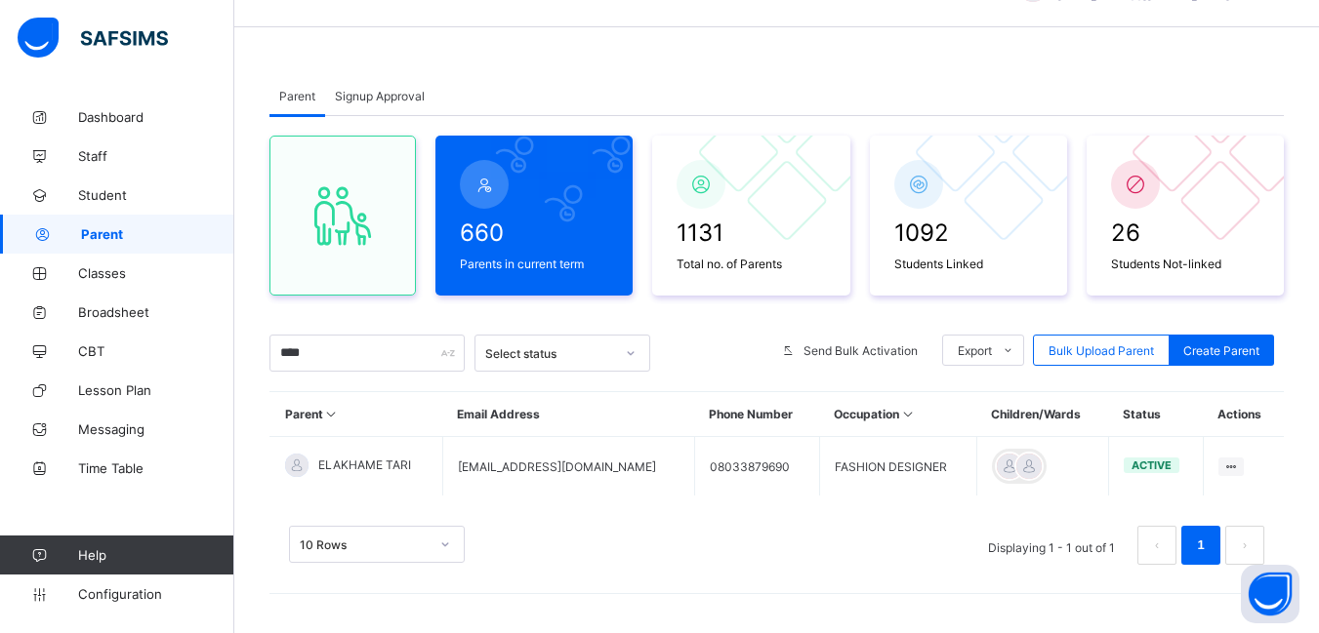
scroll to position [51, 0]
click at [331, 360] on input "****" at bounding box center [366, 353] width 195 height 37
type input "*"
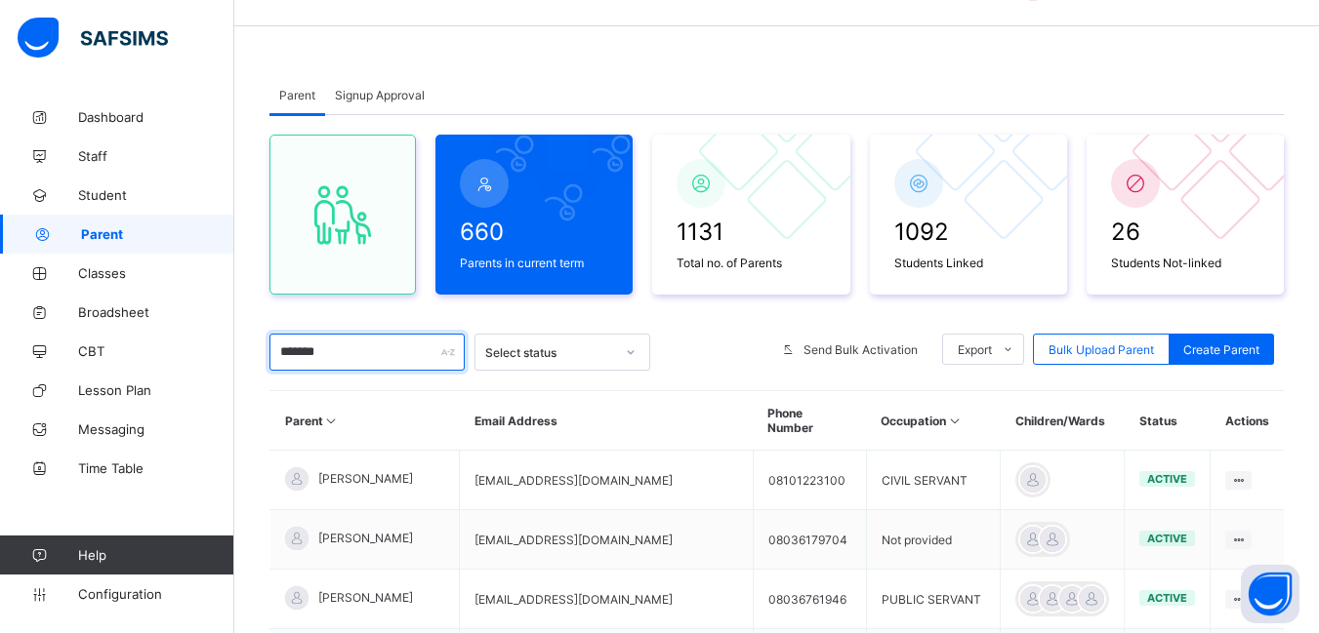
scroll to position [0, 0]
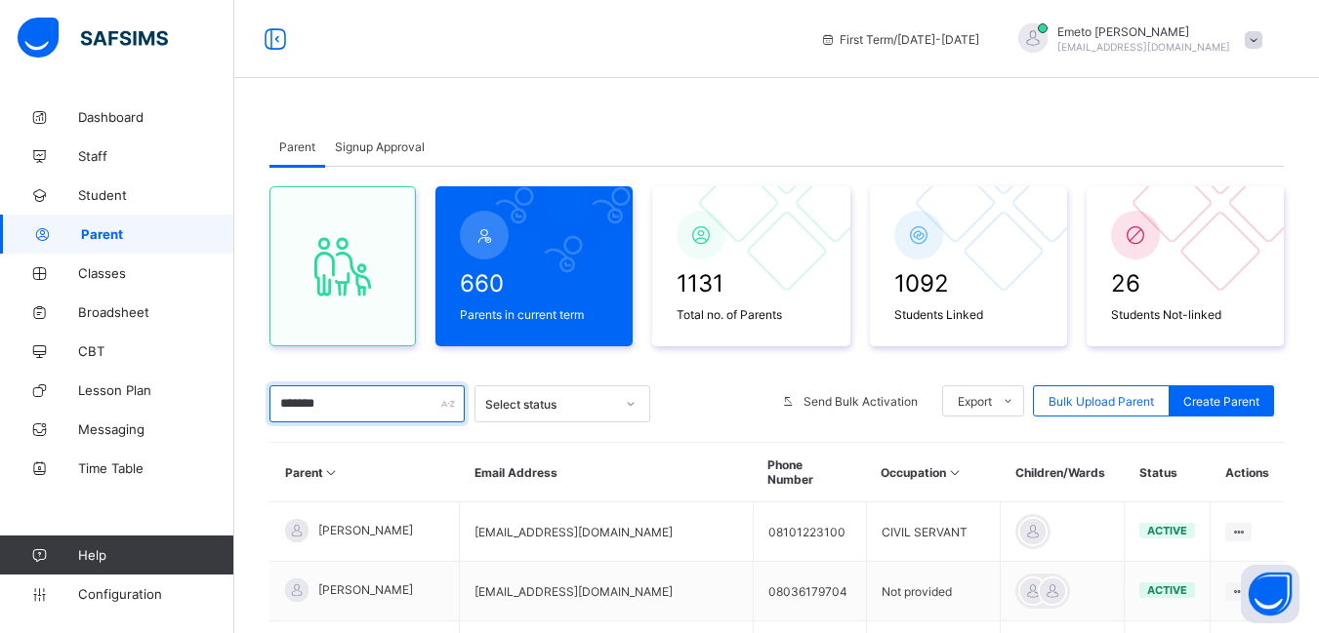
click at [351, 409] on input "*******" at bounding box center [366, 404] width 195 height 37
type input "*"
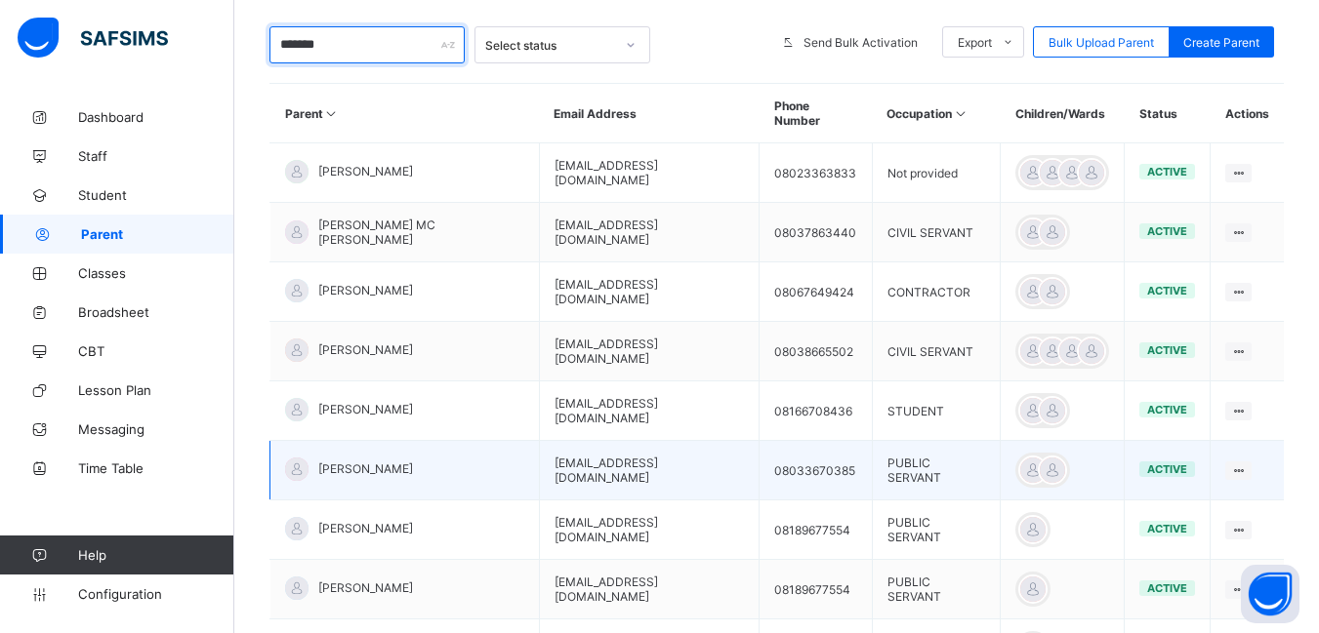
scroll to position [390, 0]
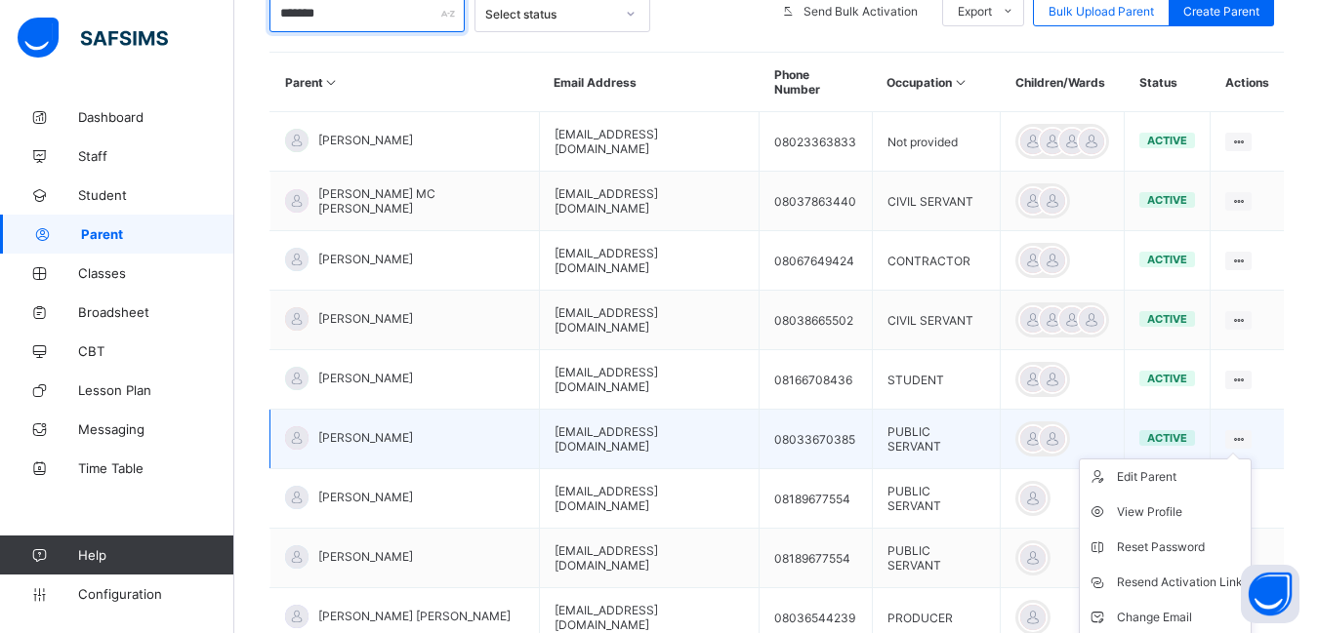
type input "*******"
click at [1246, 432] on icon at bounding box center [1238, 439] width 17 height 15
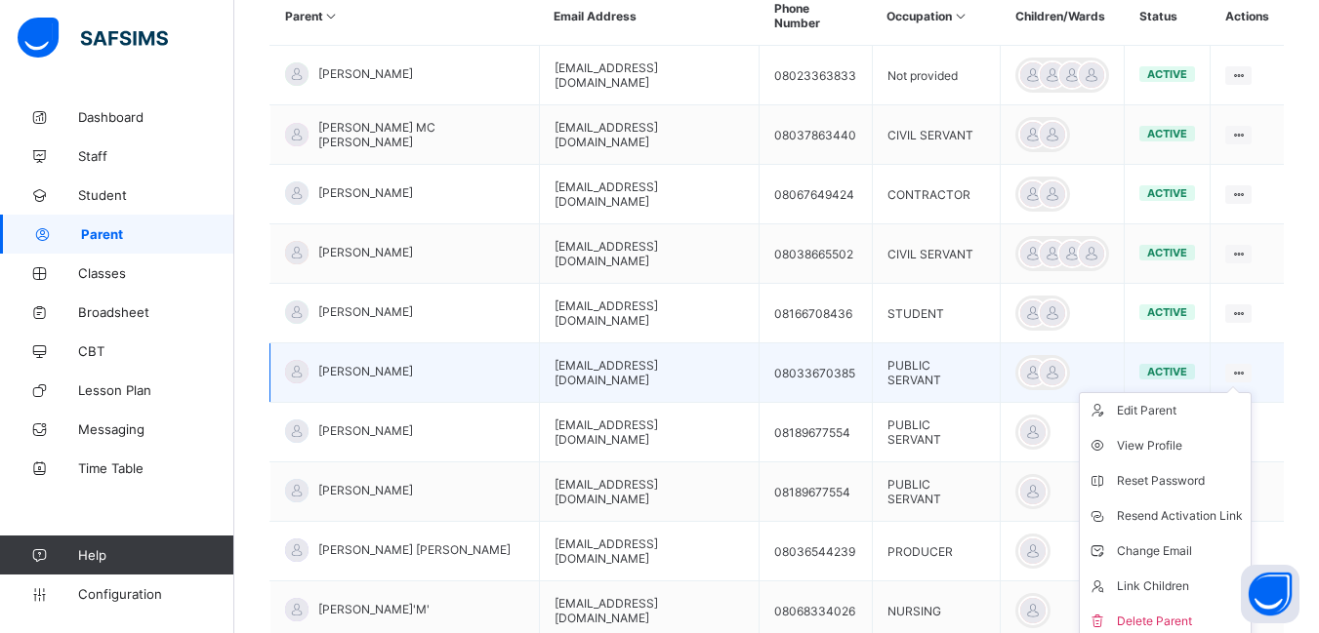
scroll to position [586, 0]
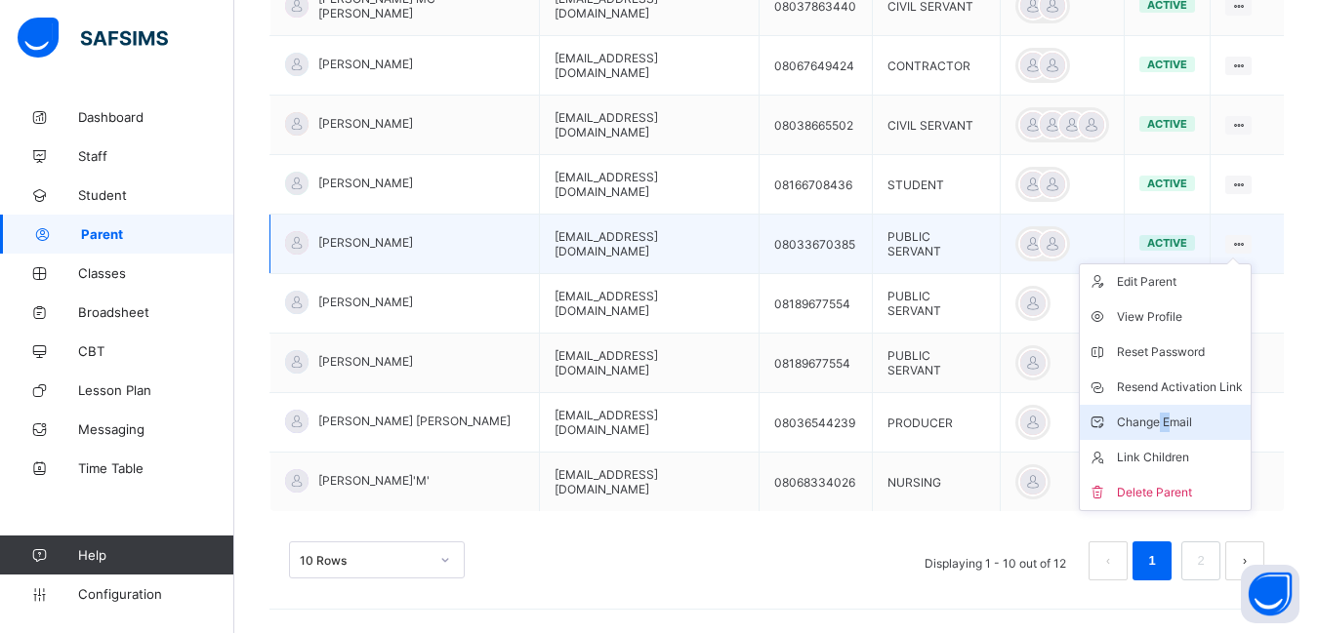
click at [1186, 420] on li "Change Email" at bounding box center [1165, 422] width 171 height 35
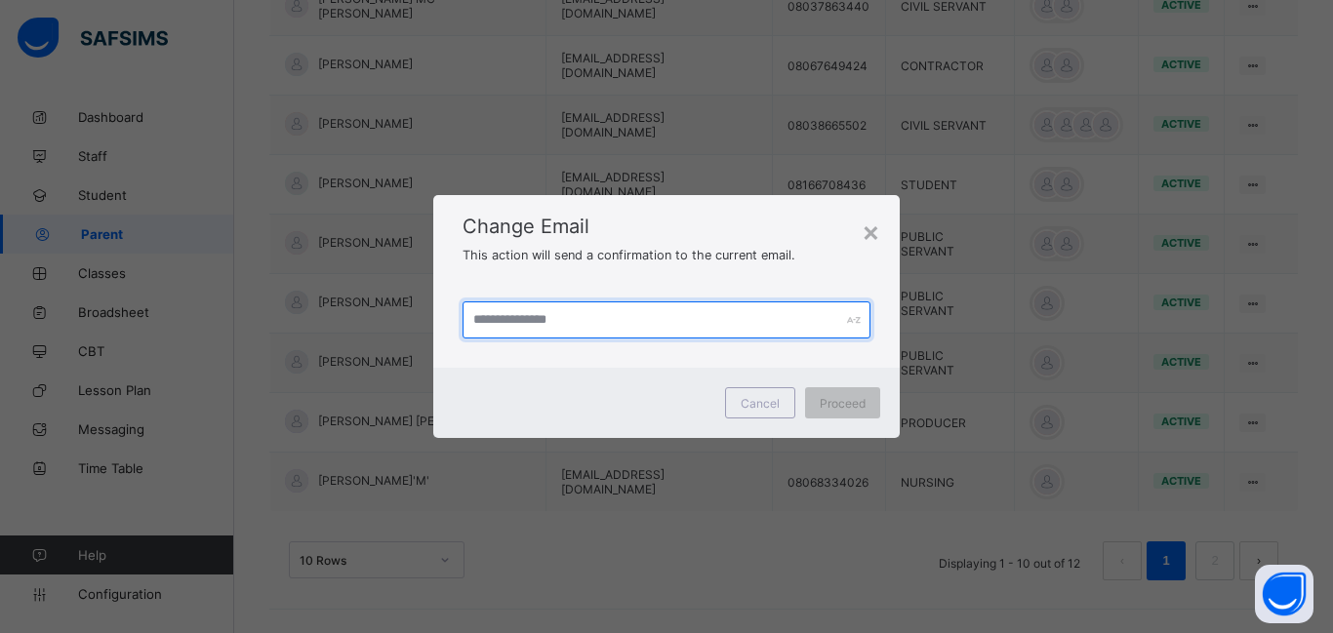
click at [593, 314] on input "text" at bounding box center [667, 320] width 408 height 37
type input "**********"
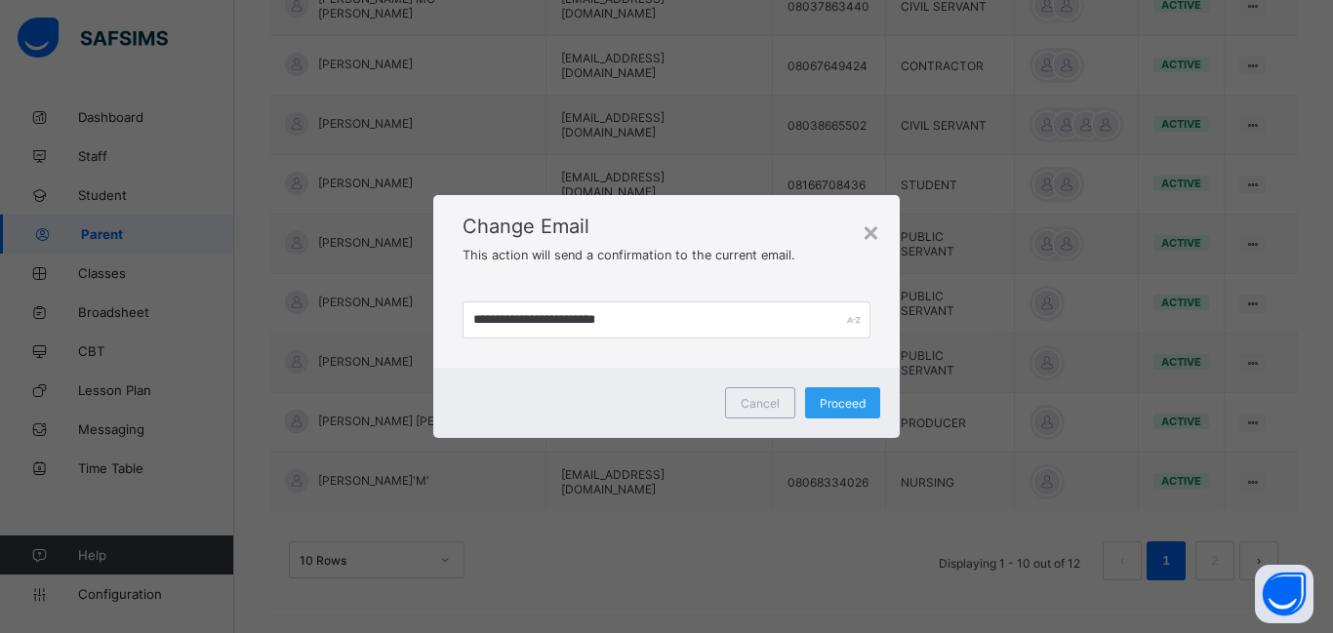
click at [831, 408] on span "Proceed" at bounding box center [843, 403] width 46 height 15
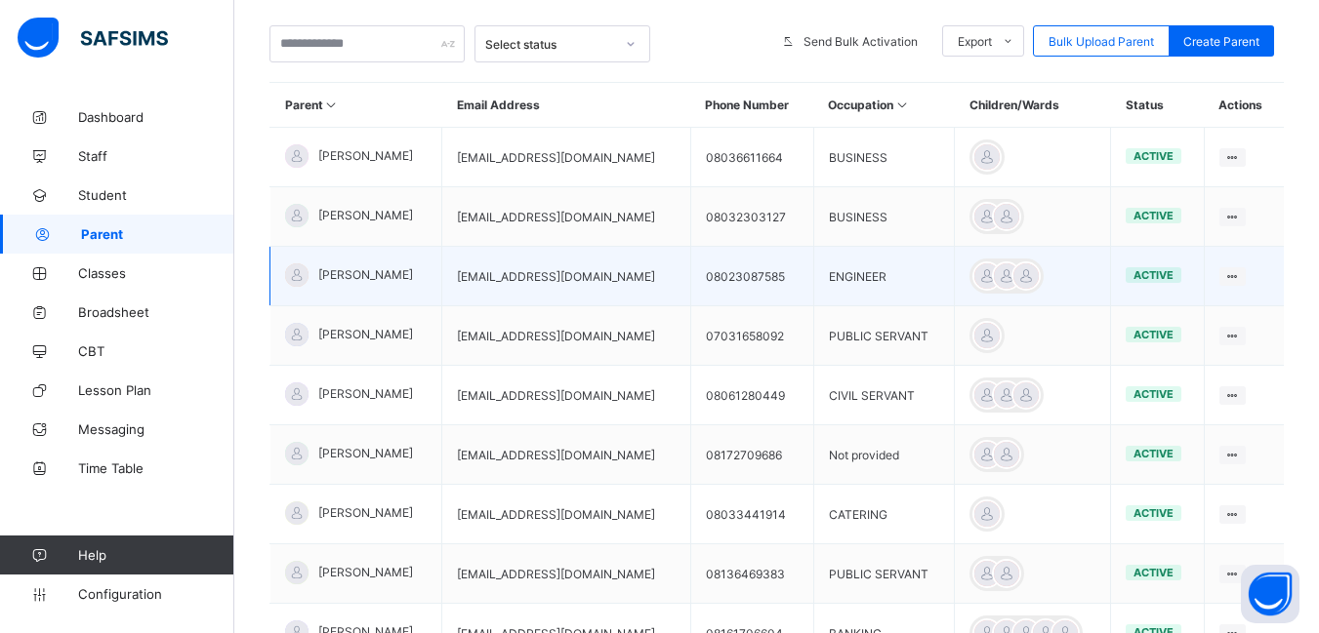
scroll to position [390, 0]
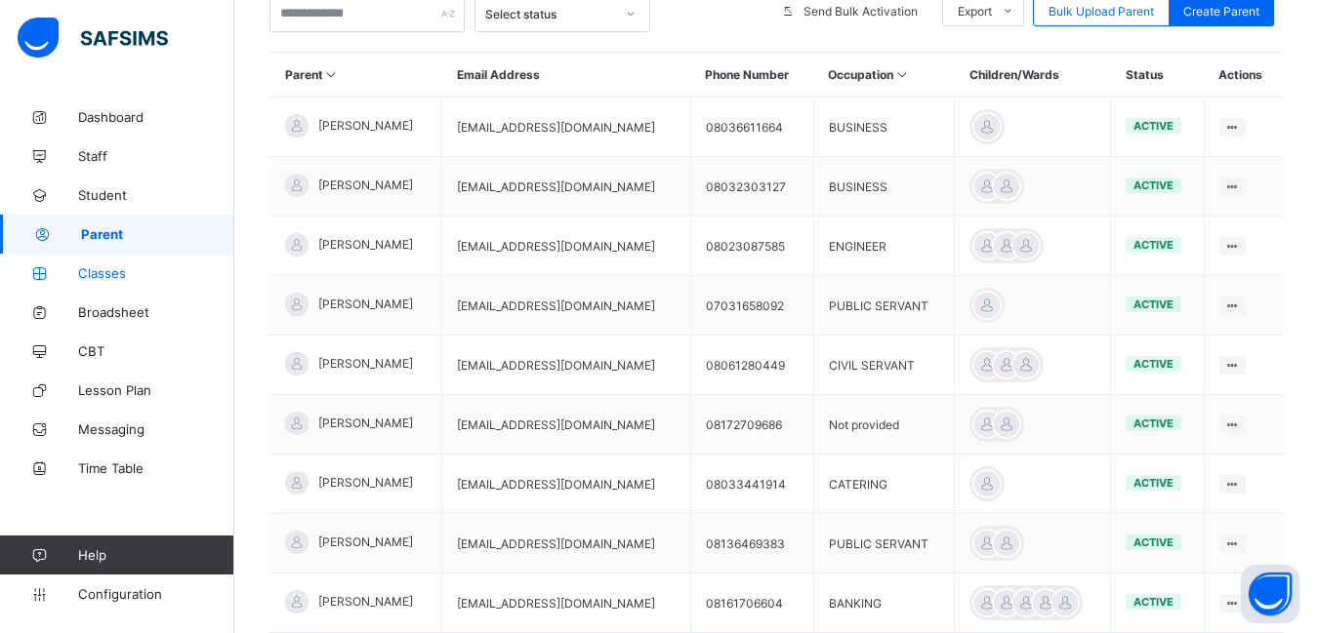
click at [97, 267] on span "Classes" at bounding box center [156, 273] width 156 height 16
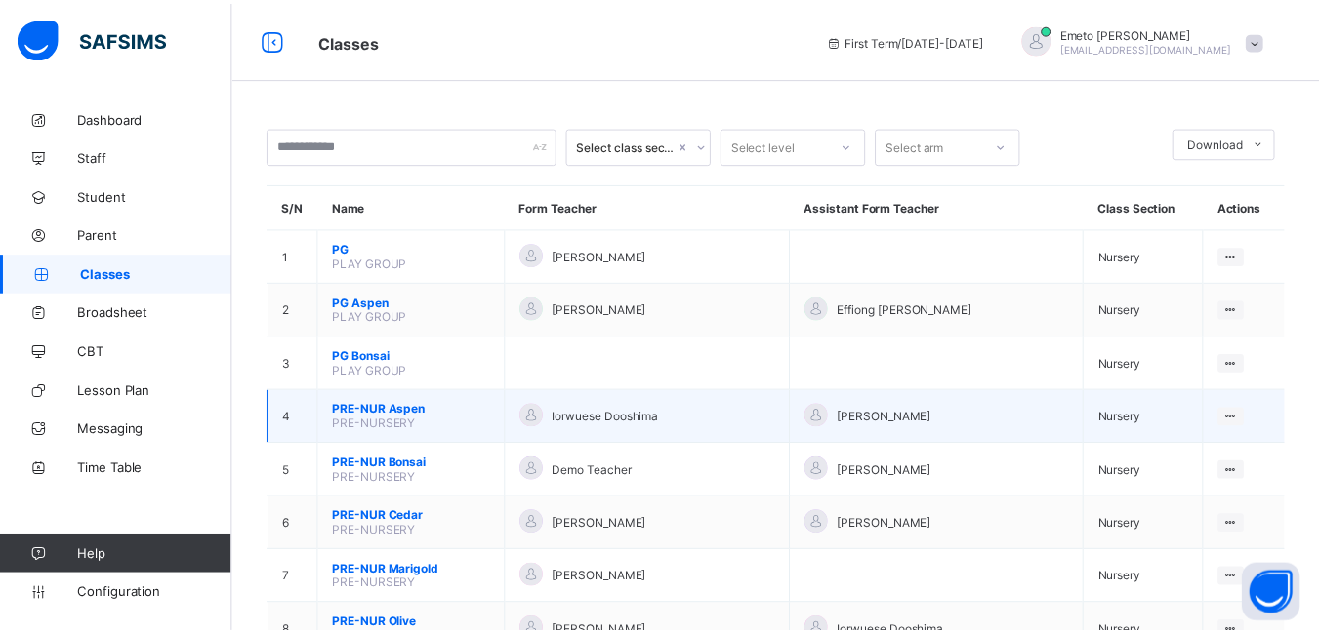
scroll to position [195, 0]
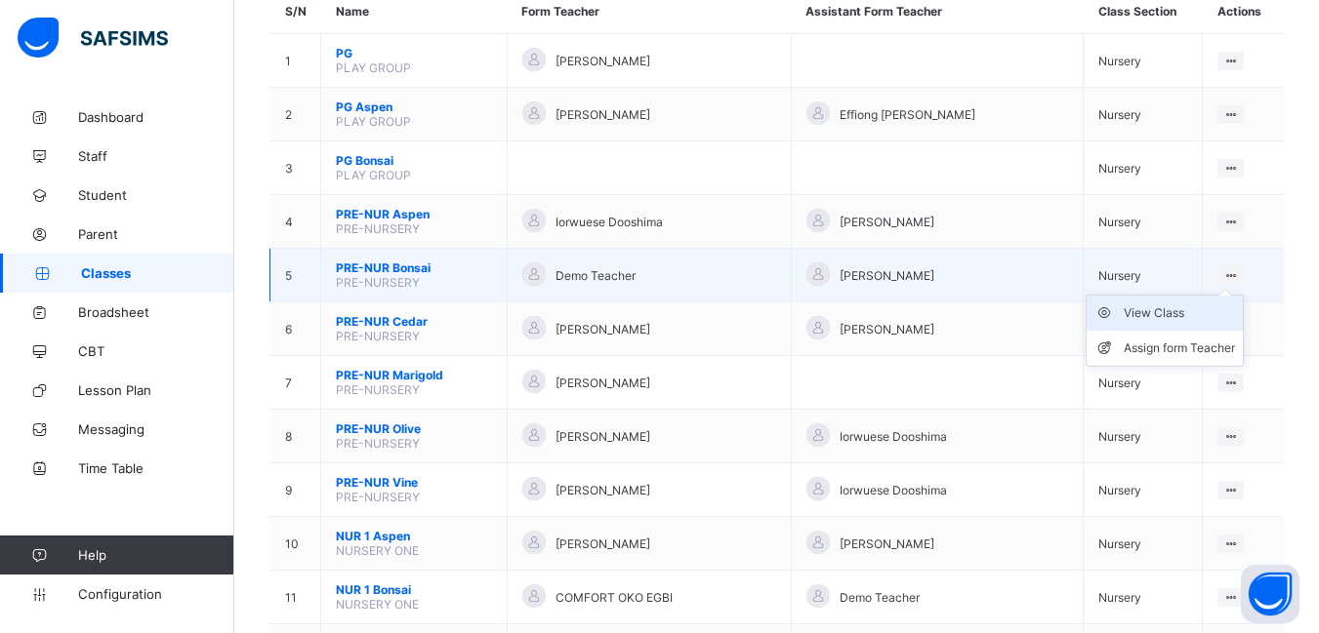
click at [1155, 312] on div "View Class" at bounding box center [1178, 314] width 111 height 20
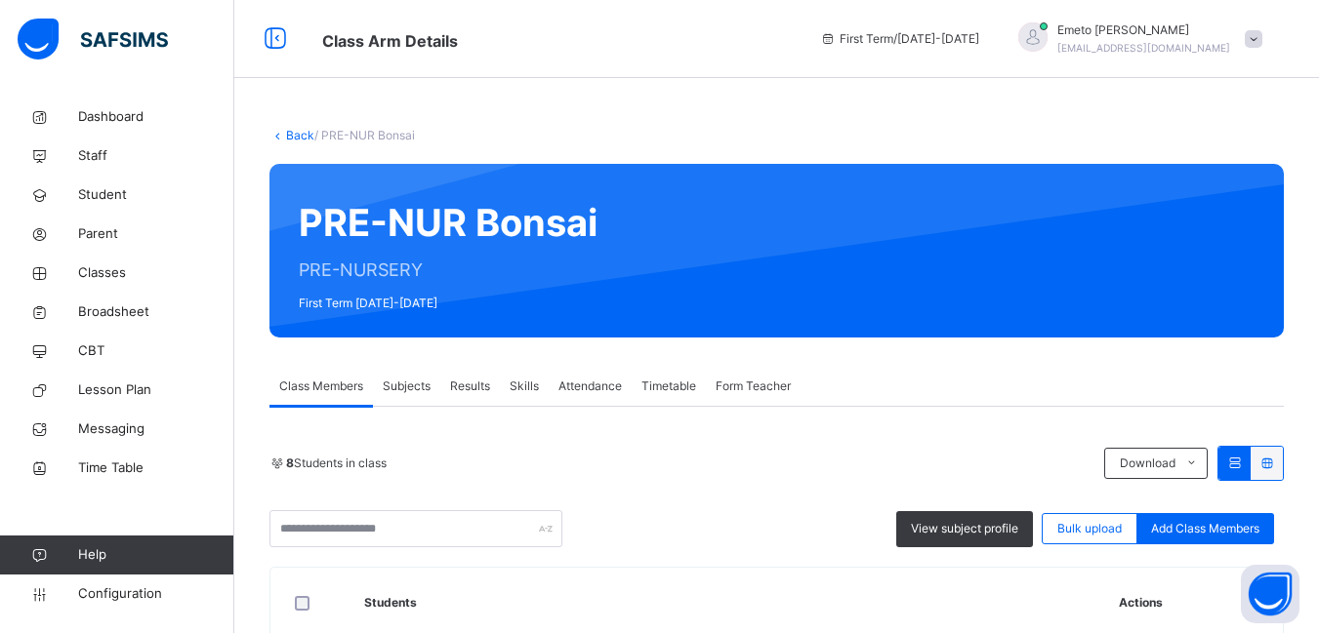
click at [305, 136] on link "Back" at bounding box center [300, 135] width 28 height 15
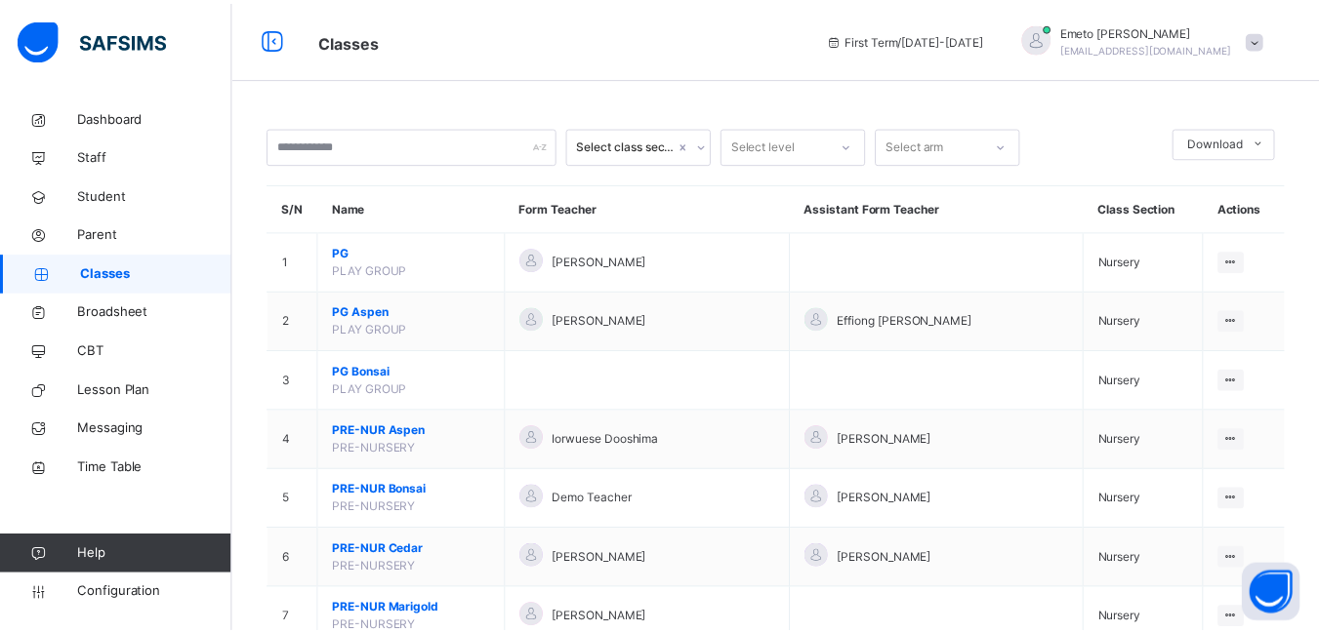
scroll to position [390, 0]
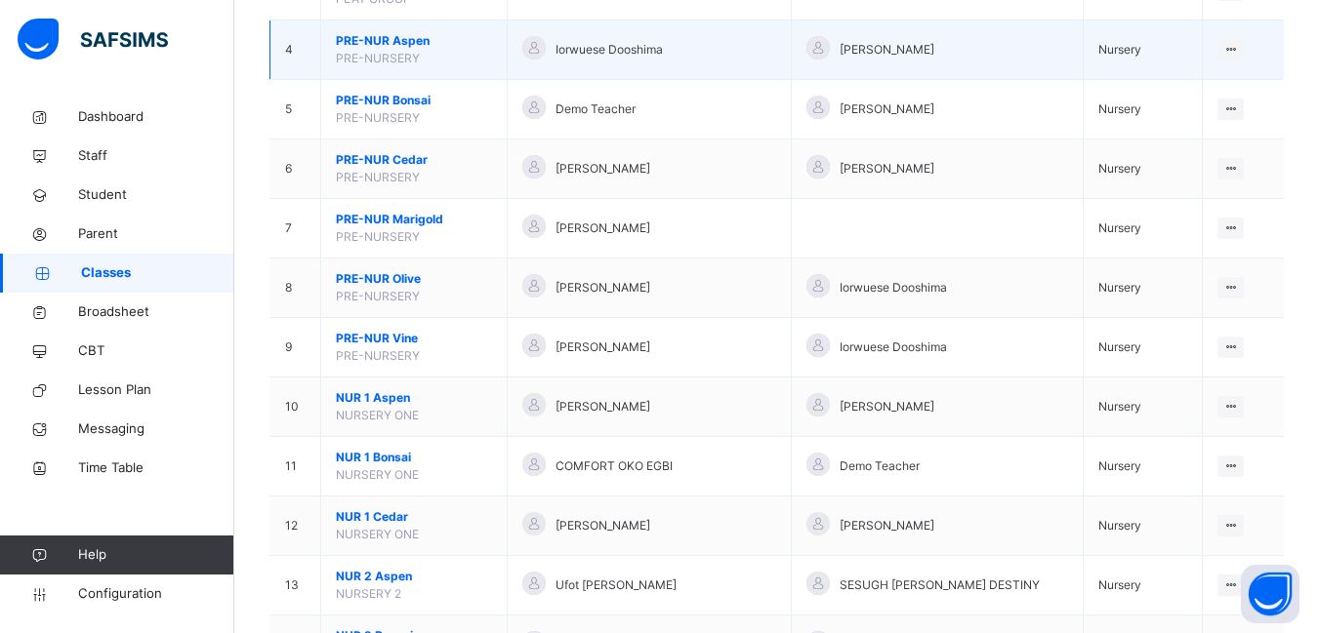
click at [401, 46] on span "PRE-NUR Aspen" at bounding box center [414, 41] width 156 height 18
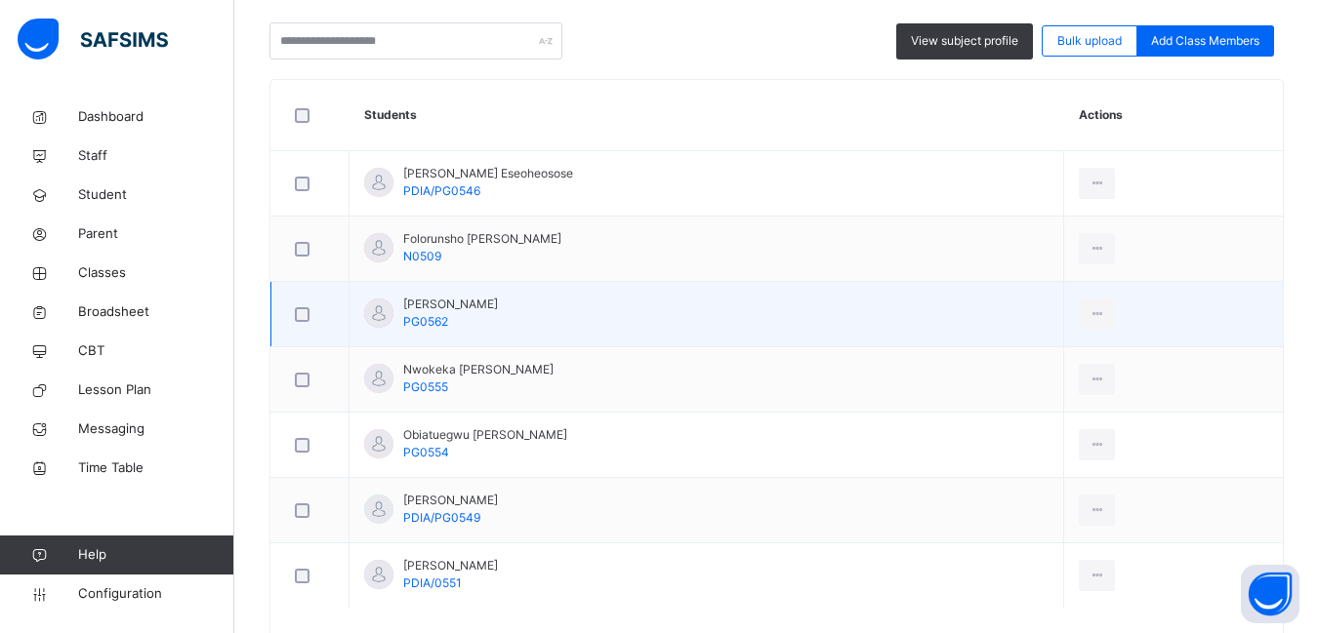
scroll to position [571, 0]
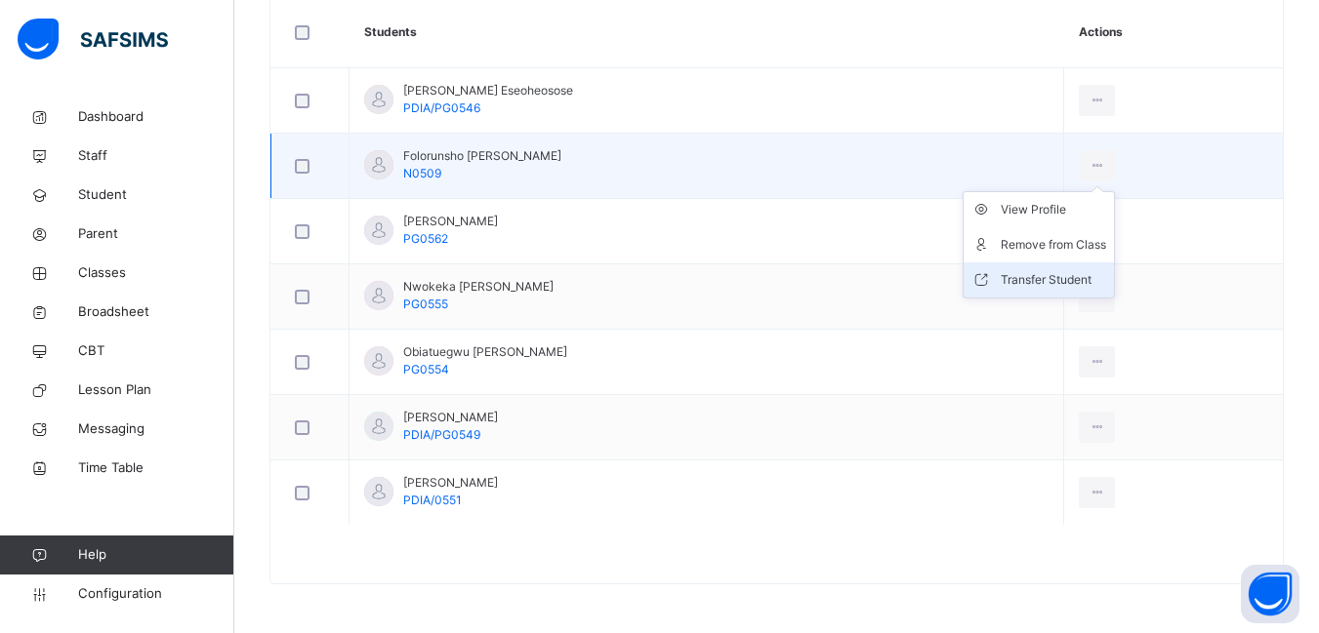
click at [1058, 271] on div "Transfer Student" at bounding box center [1052, 280] width 105 height 20
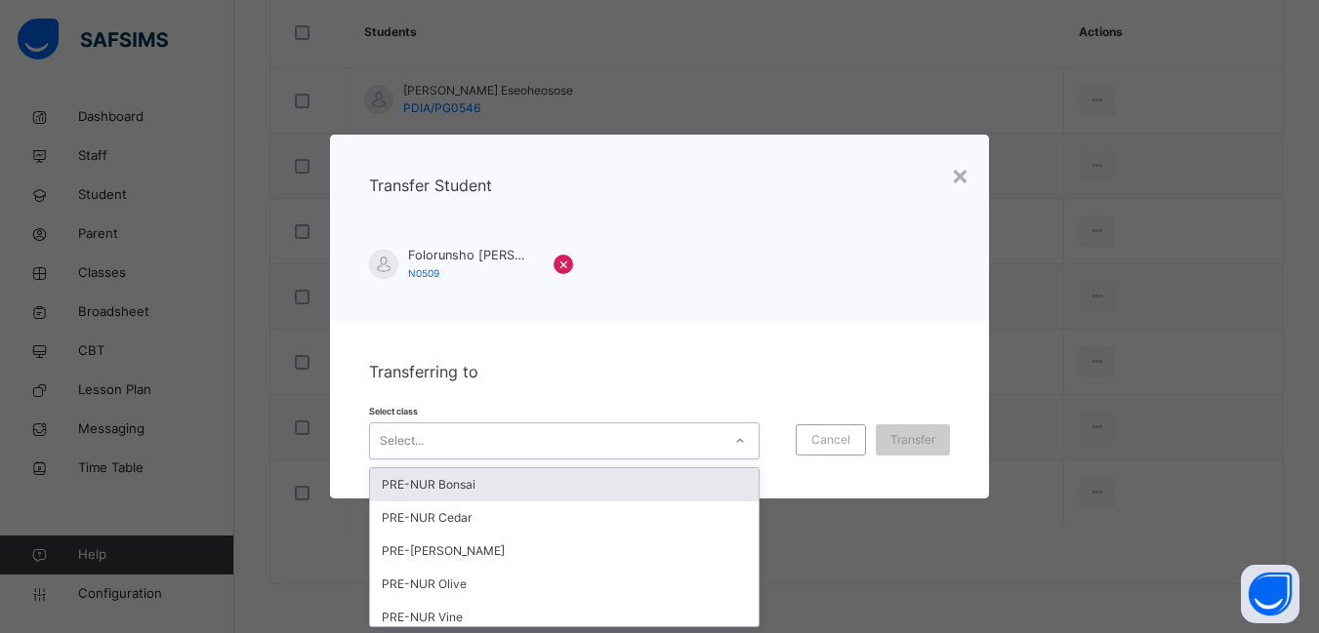
click at [737, 438] on icon at bounding box center [740, 441] width 12 height 20
click at [484, 479] on div "PRE-NUR Bonsai" at bounding box center [564, 485] width 388 height 33
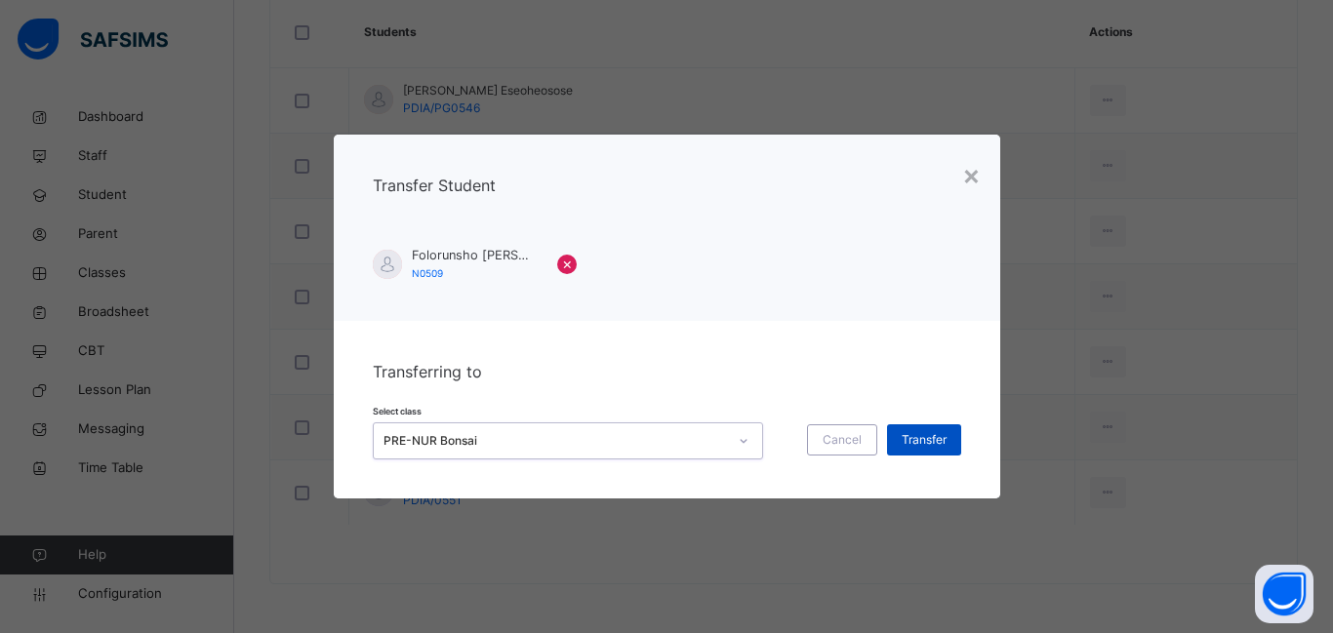
click at [914, 442] on span "Transfer" at bounding box center [924, 440] width 45 height 18
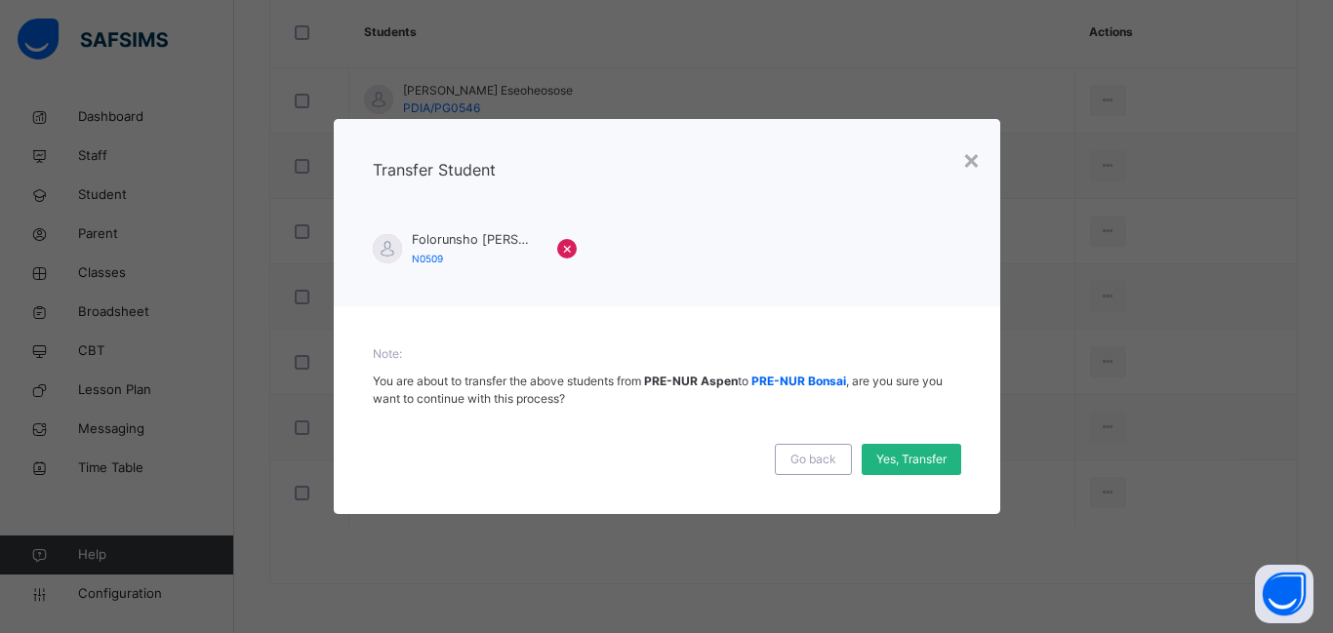
click at [921, 457] on span "Yes, Transfer" at bounding box center [912, 460] width 70 height 18
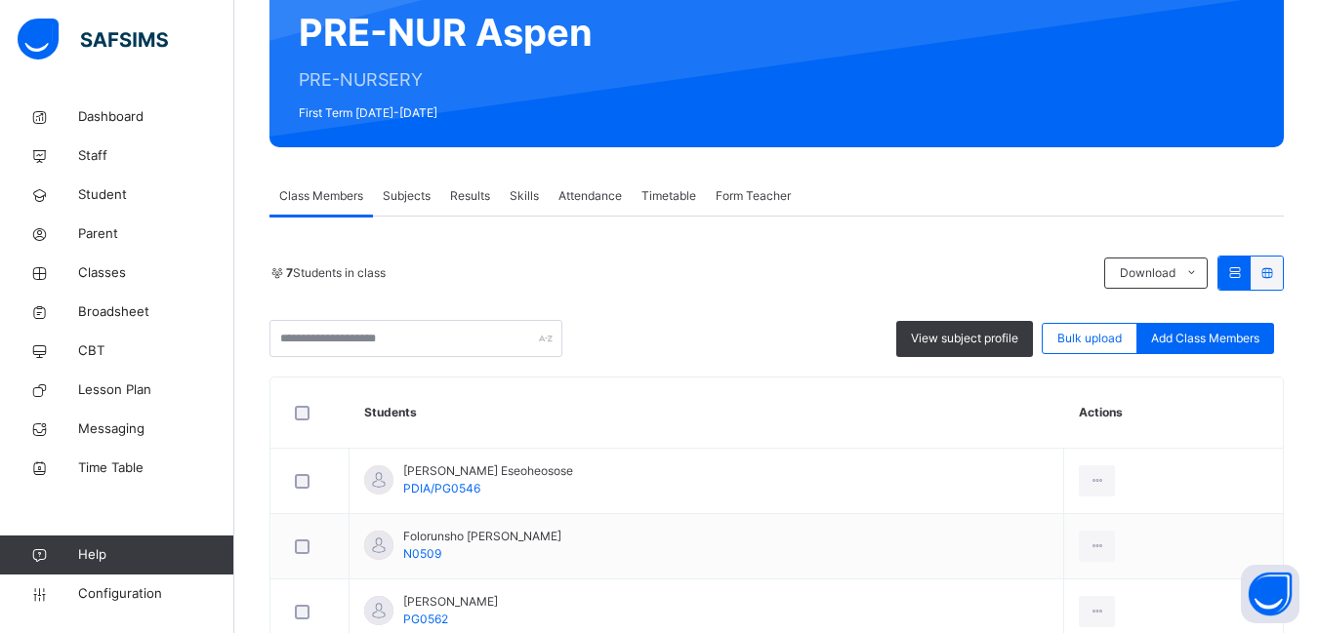
scroll to position [181, 0]
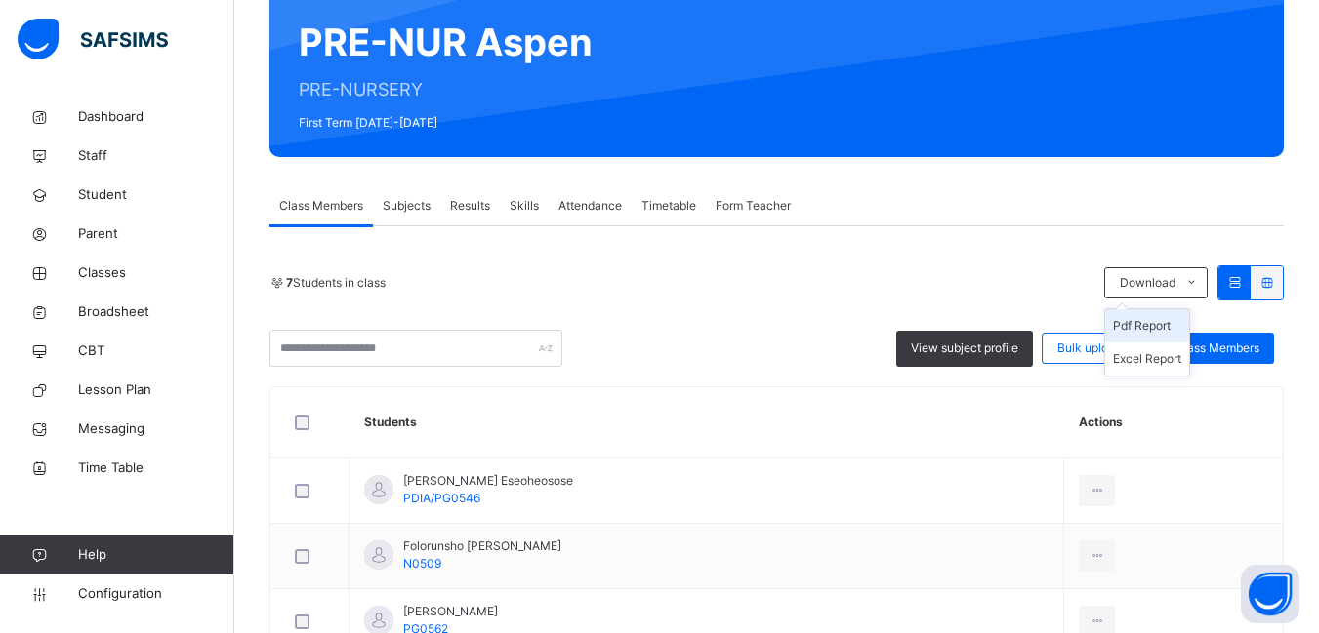
click at [1159, 326] on li "Pdf Report" at bounding box center [1147, 325] width 84 height 33
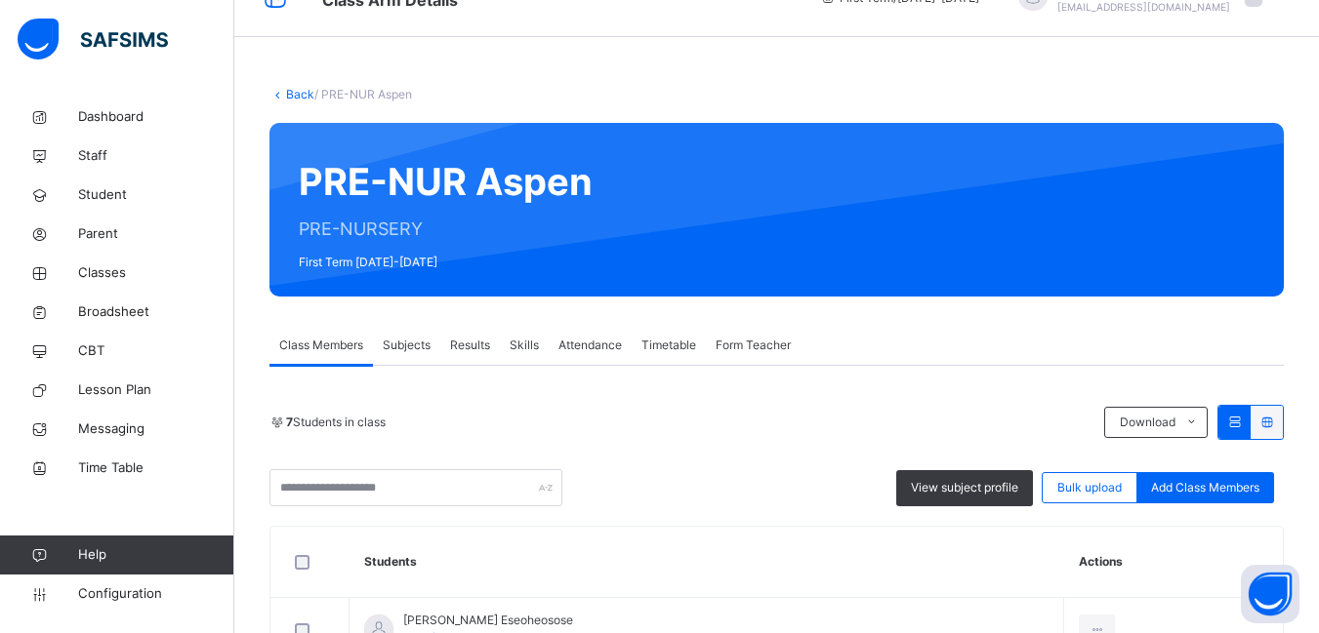
scroll to position [0, 0]
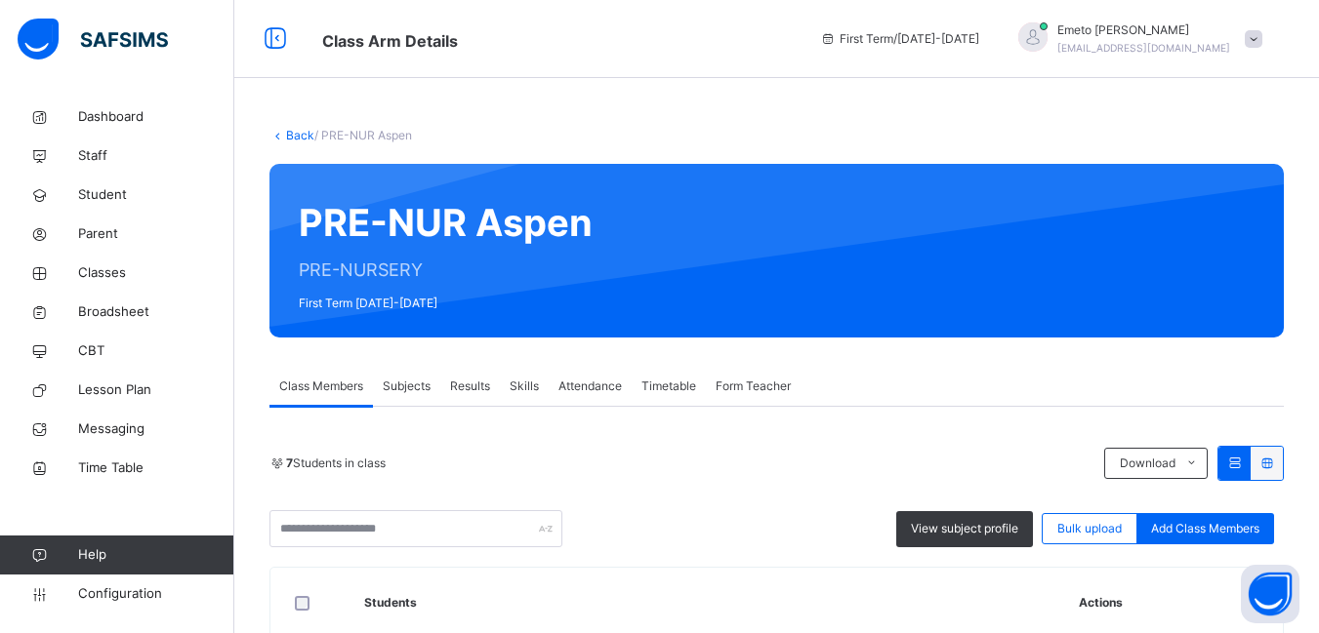
click at [298, 134] on link "Back" at bounding box center [300, 135] width 28 height 15
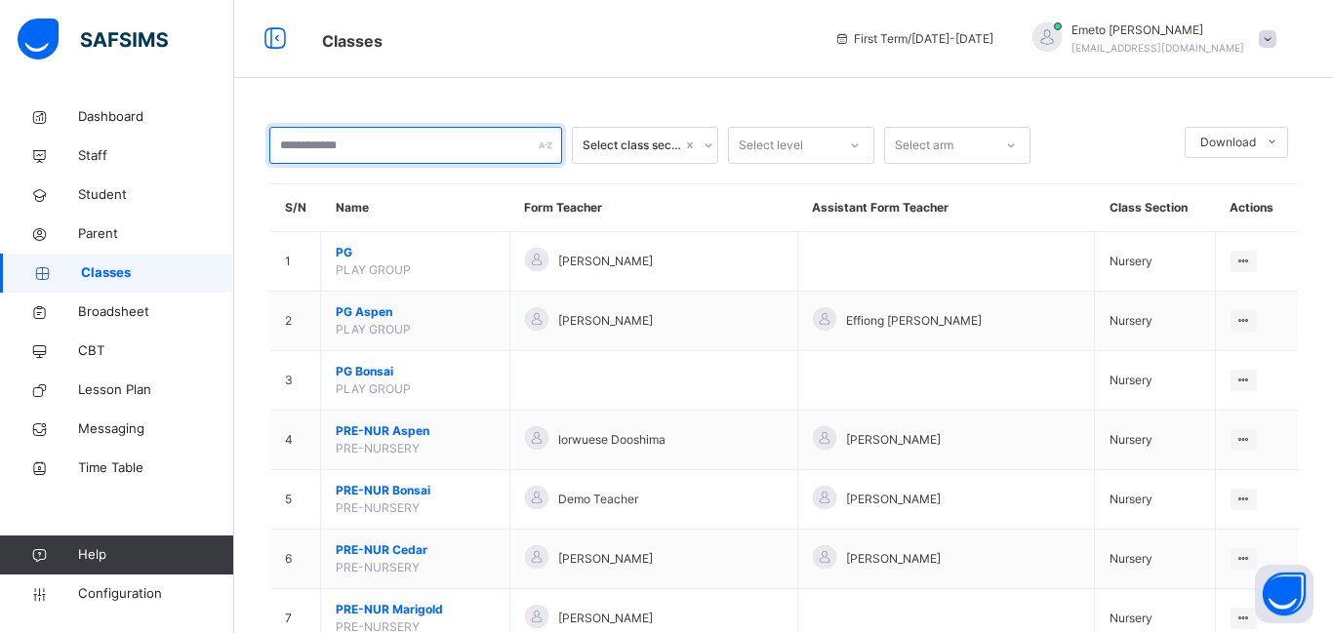
click at [314, 151] on input "text" at bounding box center [415, 145] width 293 height 37
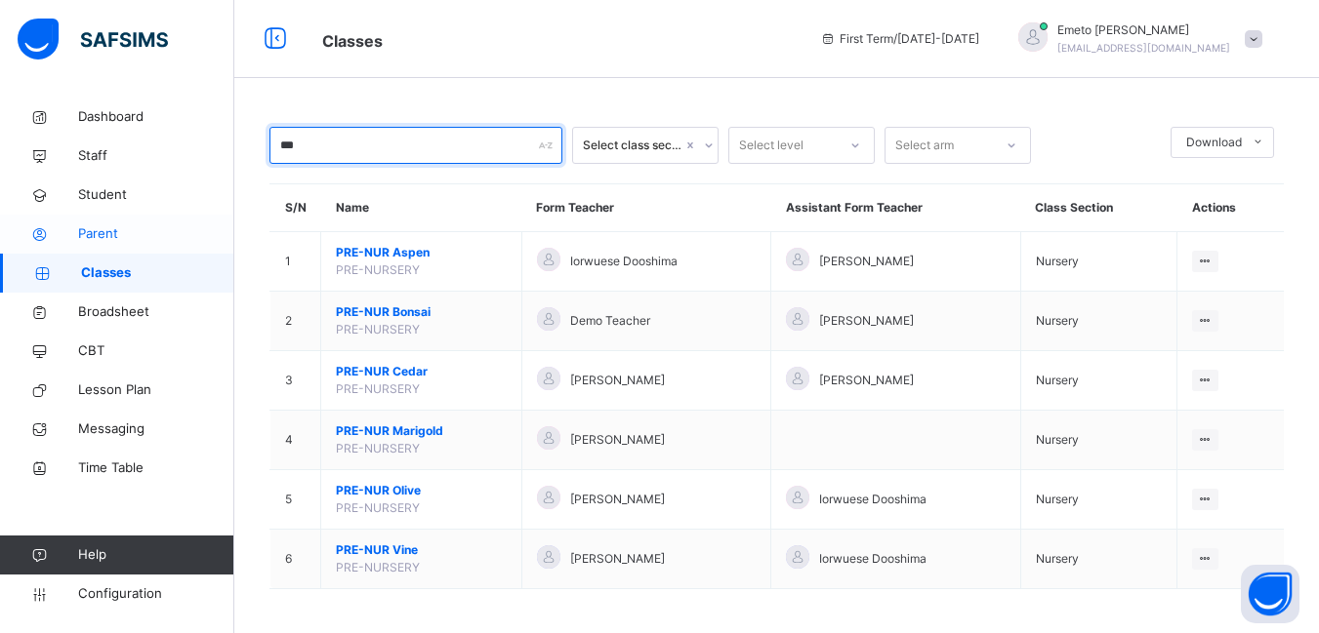
type input "***"
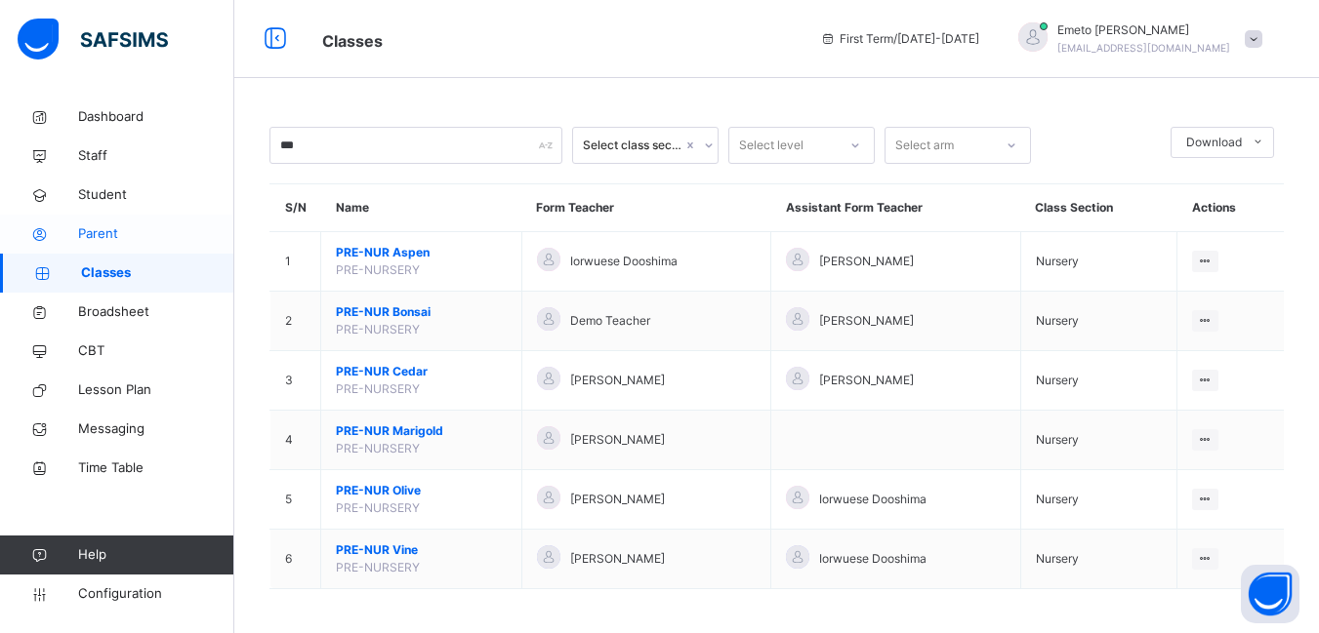
click at [106, 238] on span "Parent" at bounding box center [156, 234] width 156 height 20
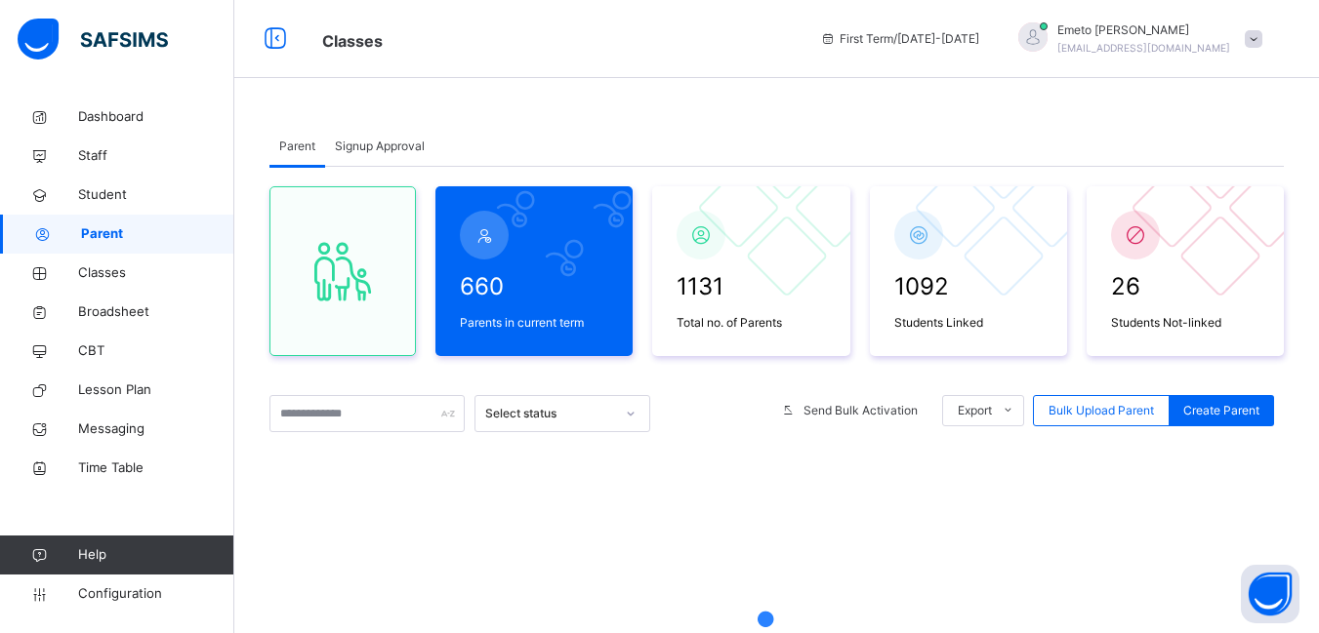
click at [307, 143] on span "Parent" at bounding box center [297, 147] width 36 height 18
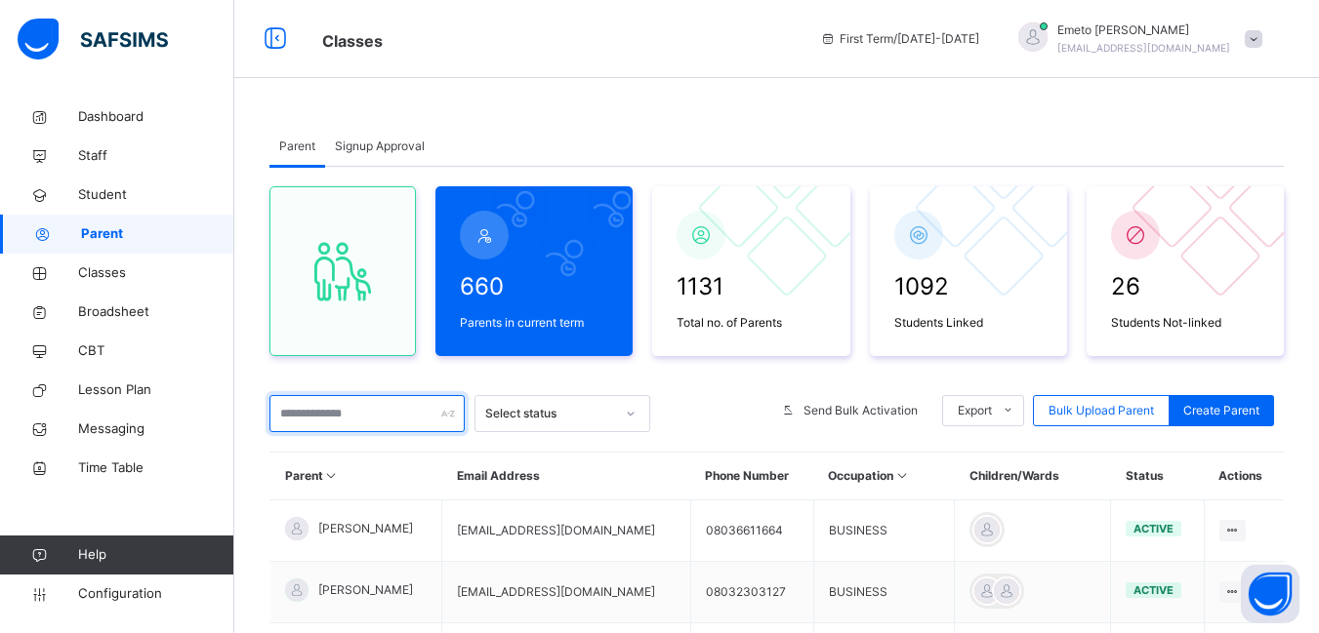
click at [322, 416] on input "text" at bounding box center [366, 413] width 195 height 37
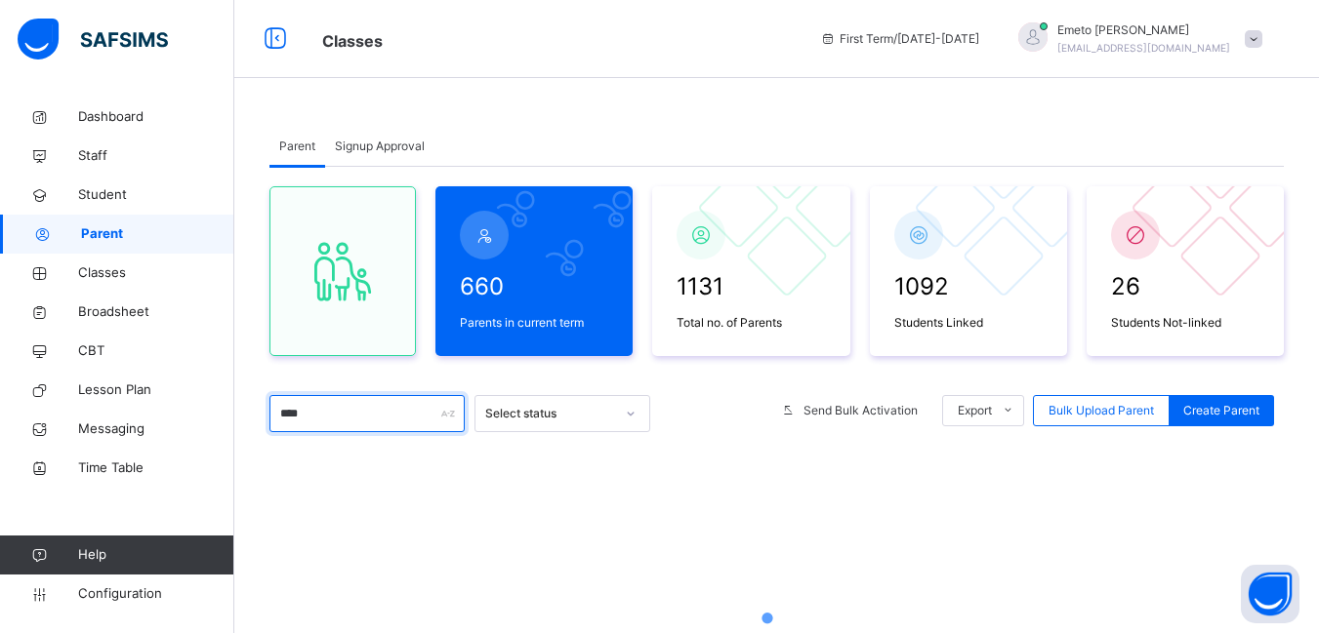
type input "*****"
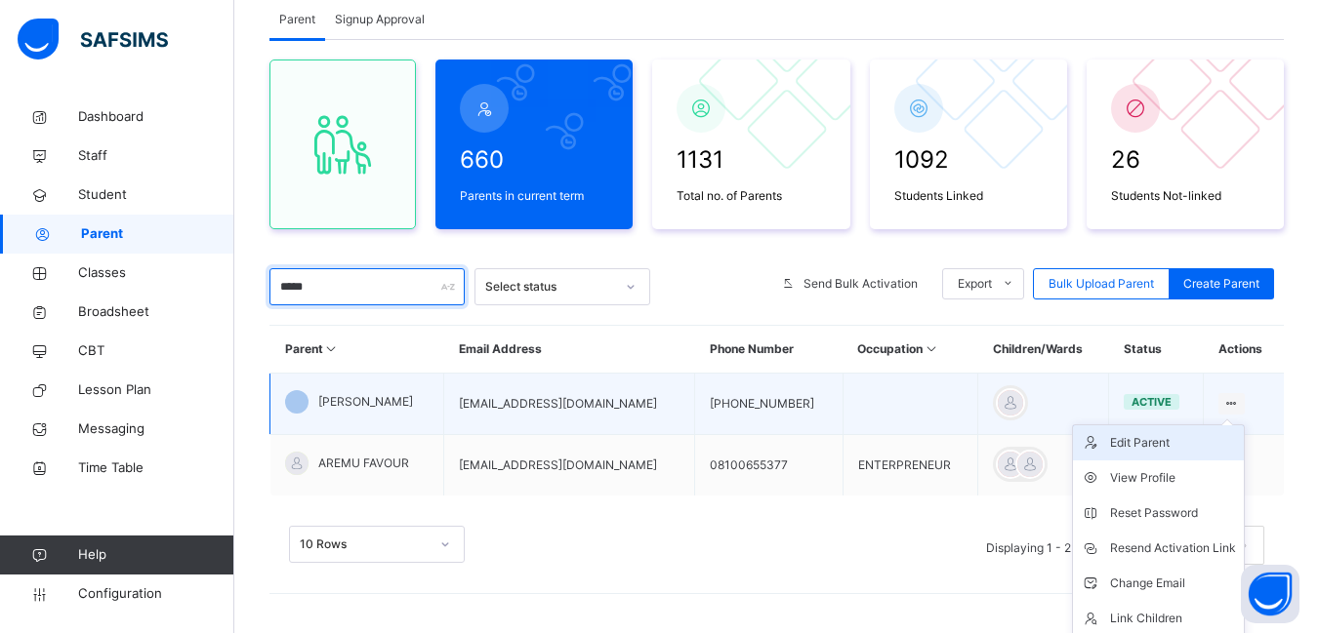
scroll to position [166, 0]
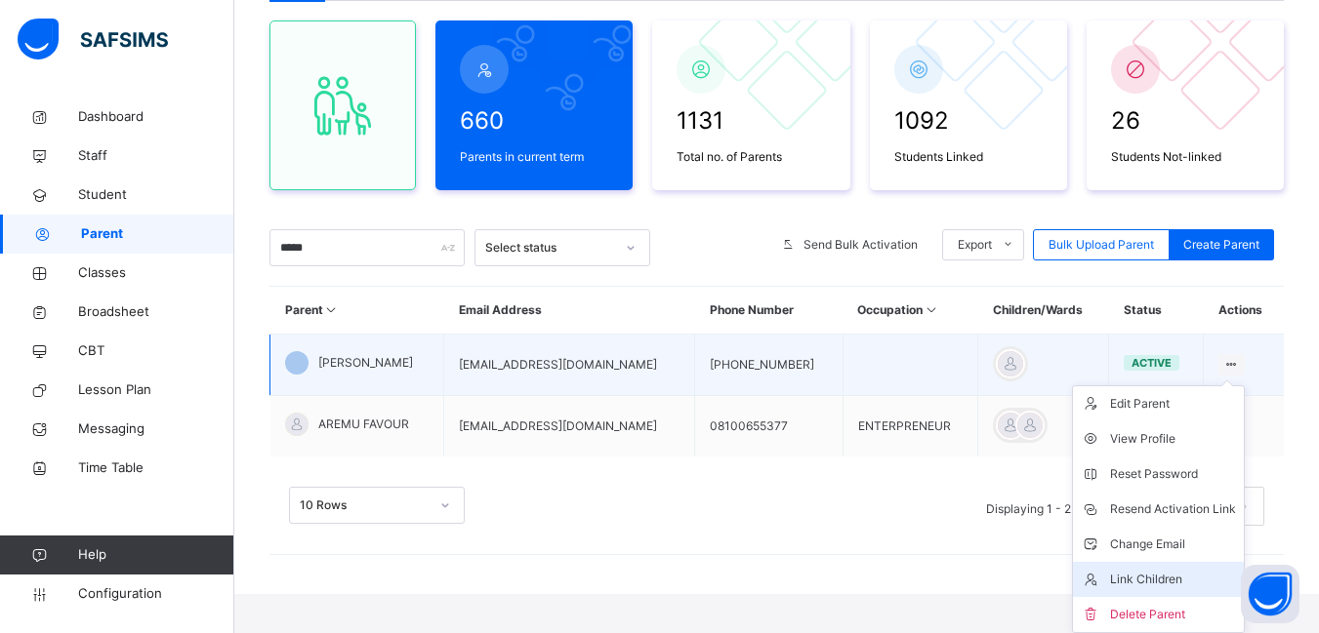
click at [1146, 583] on div "Link Children" at bounding box center [1173, 580] width 126 height 20
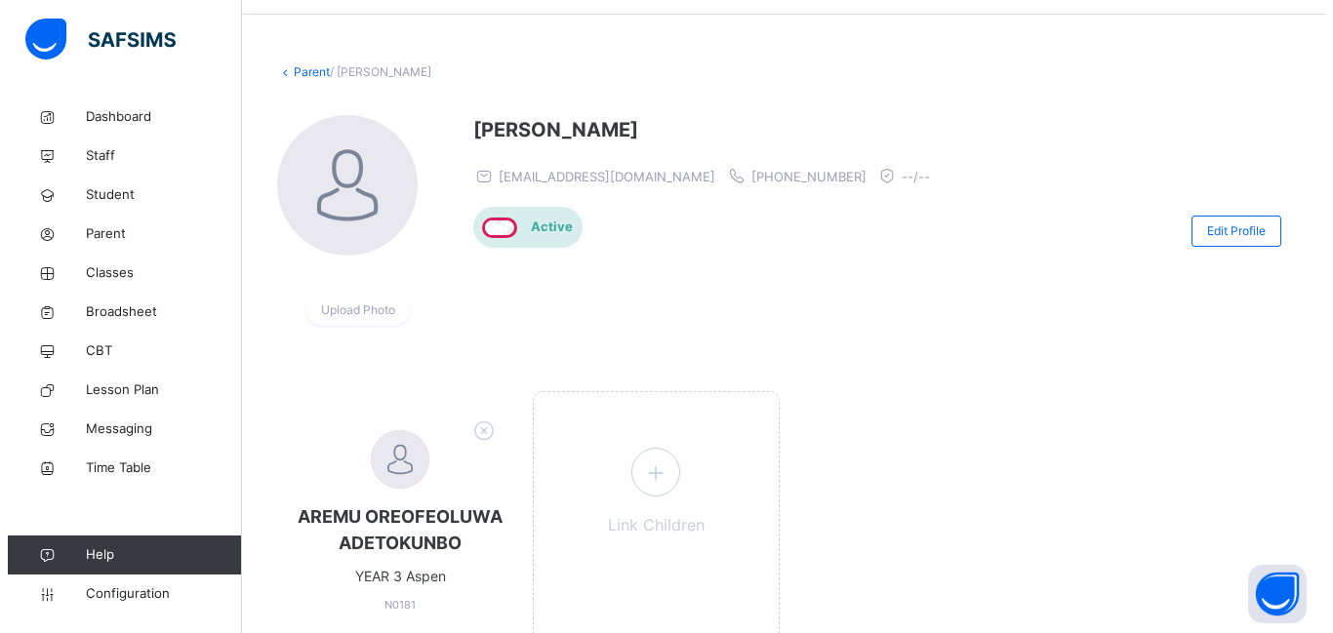
scroll to position [161, 0]
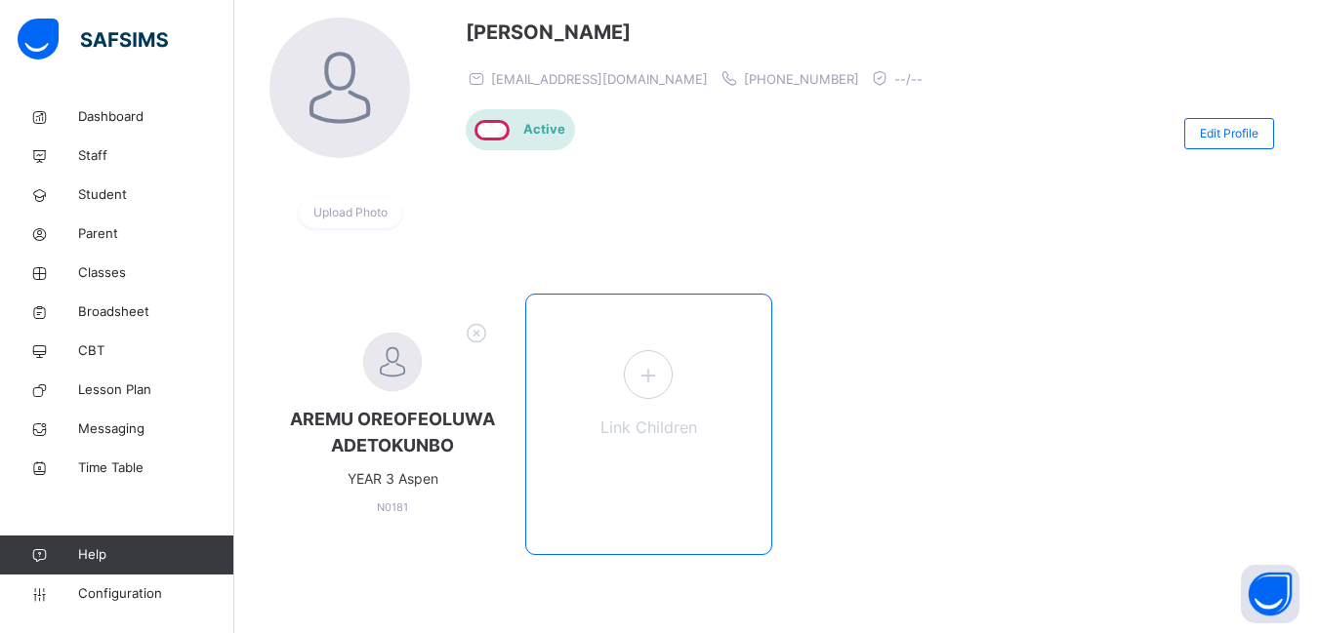
click at [665, 379] on icon at bounding box center [648, 375] width 35 height 38
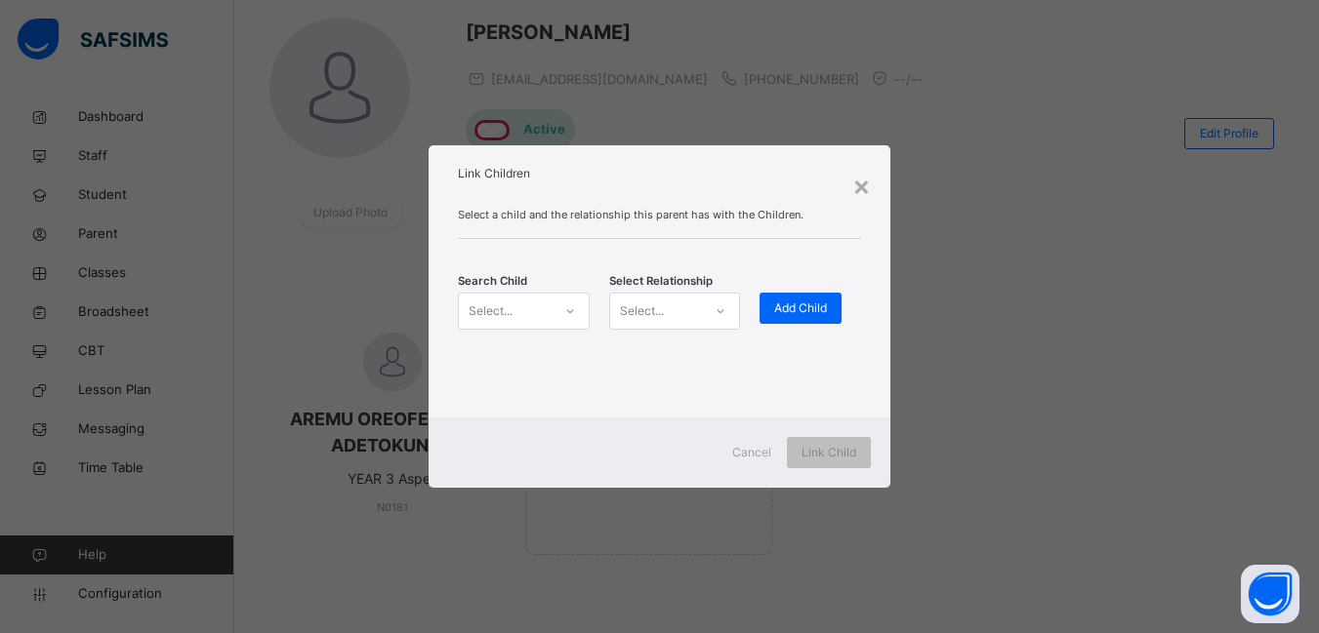
drag, startPoint x: 571, startPoint y: 312, endPoint x: 525, endPoint y: 307, distance: 46.1
click at [572, 312] on icon at bounding box center [570, 312] width 12 height 20
click at [534, 312] on div "Select..." at bounding box center [505, 311] width 92 height 30
type input "*"
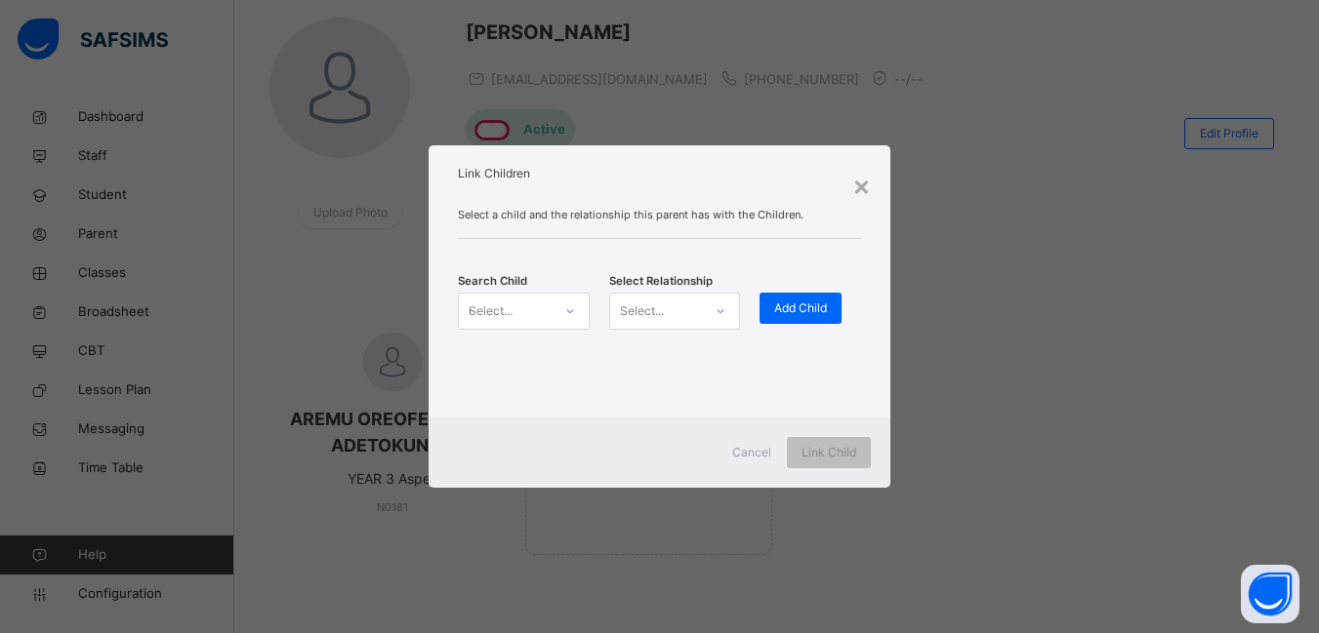
click at [528, 306] on div "Select... *" at bounding box center [505, 311] width 92 height 30
click at [551, 291] on div "Search Child Select... * Select Relationship Select... Add Child" at bounding box center [659, 311] width 403 height 86
click at [550, 300] on div "Select... *" at bounding box center [505, 311] width 92 height 30
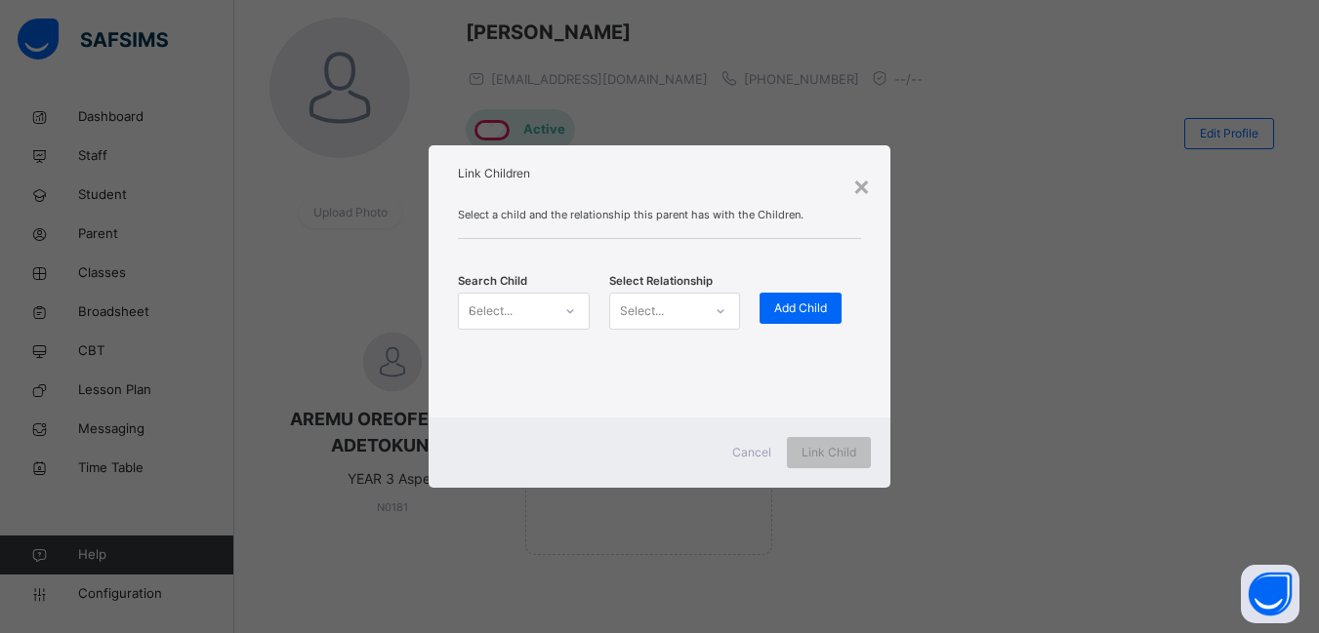
click at [563, 303] on div at bounding box center [569, 311] width 33 height 31
click at [568, 309] on div at bounding box center [569, 311] width 33 height 31
click at [570, 309] on icon at bounding box center [570, 312] width 12 height 20
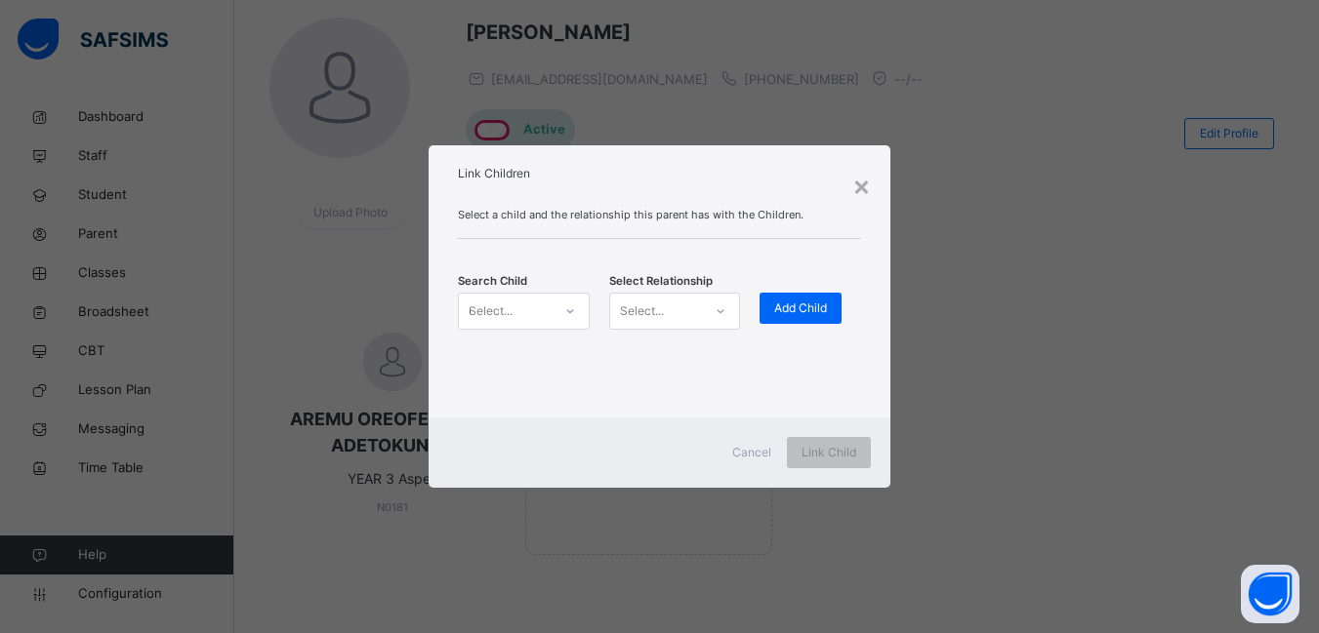
click at [570, 309] on icon at bounding box center [570, 312] width 12 height 20
click at [571, 309] on icon at bounding box center [570, 312] width 12 height 20
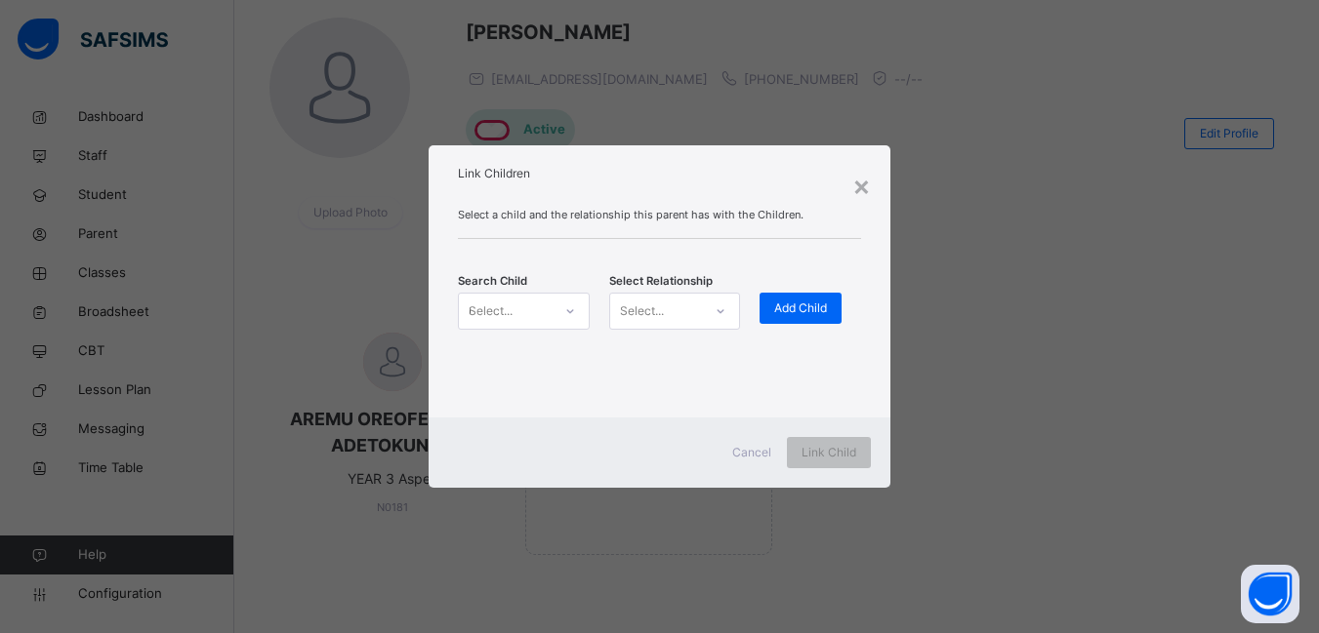
click at [571, 309] on icon at bounding box center [570, 312] width 12 height 20
type input "**********"
click at [512, 300] on div "**********" at bounding box center [505, 311] width 92 height 30
type input "*********"
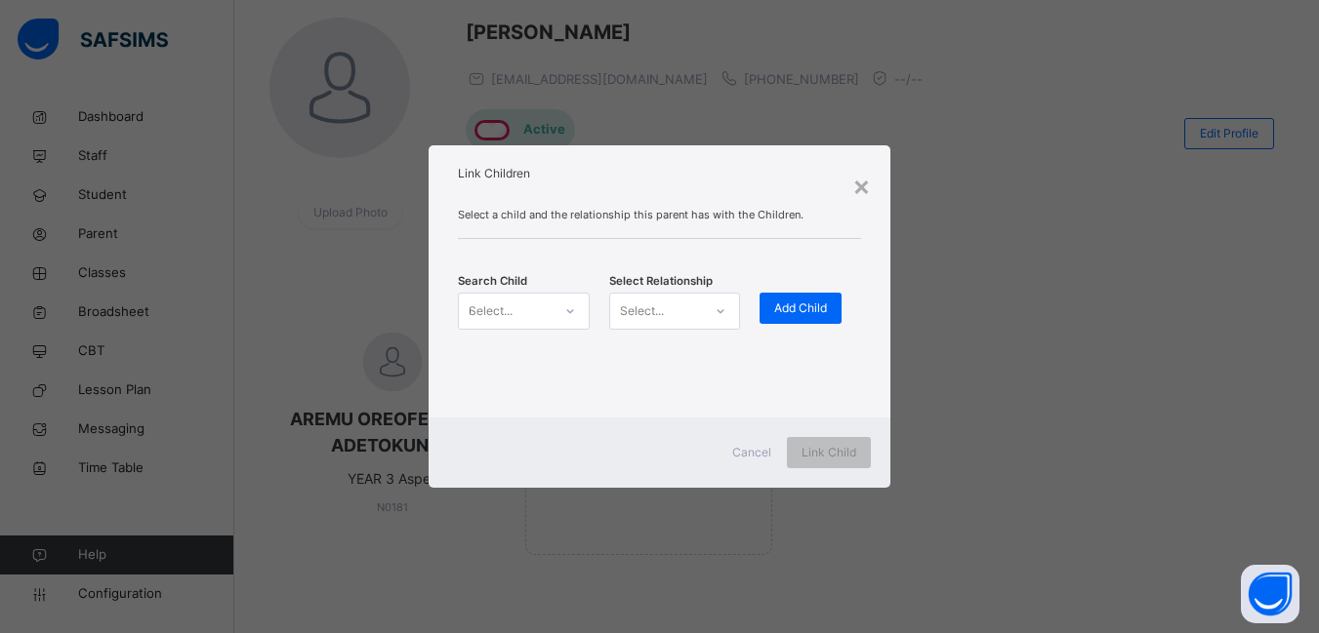
click at [669, 399] on div "Select a child and the relationship this parent has with the Children. Search C…" at bounding box center [659, 304] width 462 height 225
click at [519, 313] on div "Select..." at bounding box center [505, 311] width 92 height 30
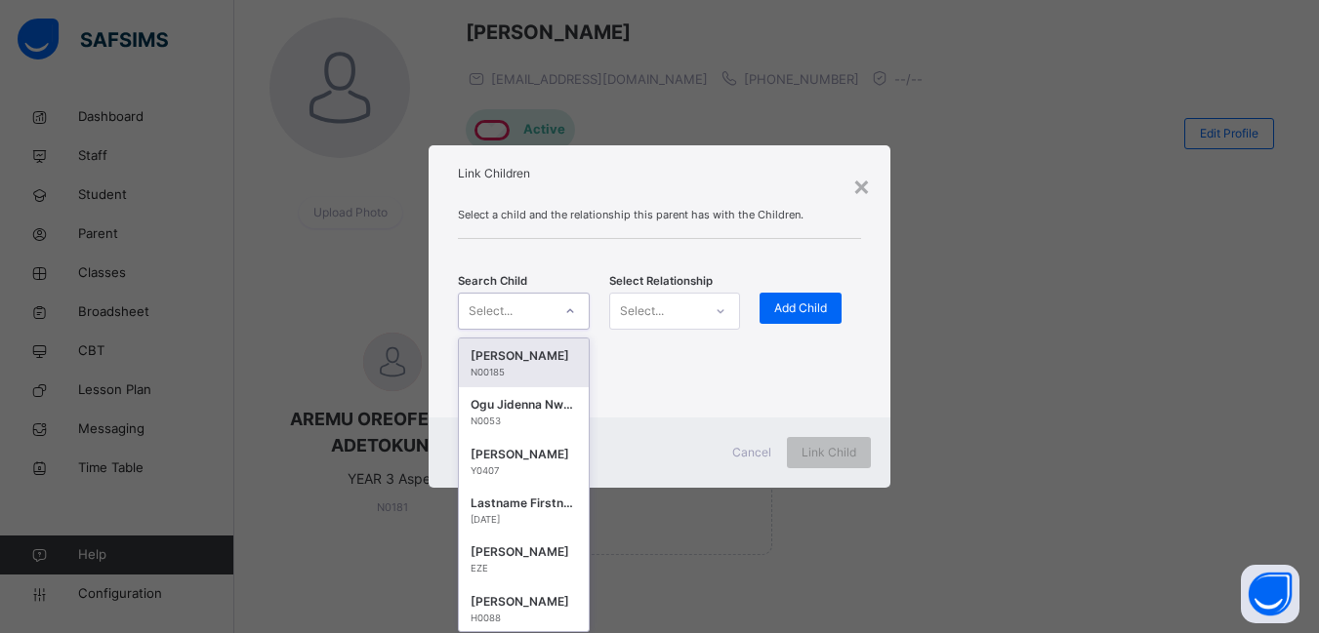
click at [496, 307] on div "Select..." at bounding box center [491, 311] width 44 height 37
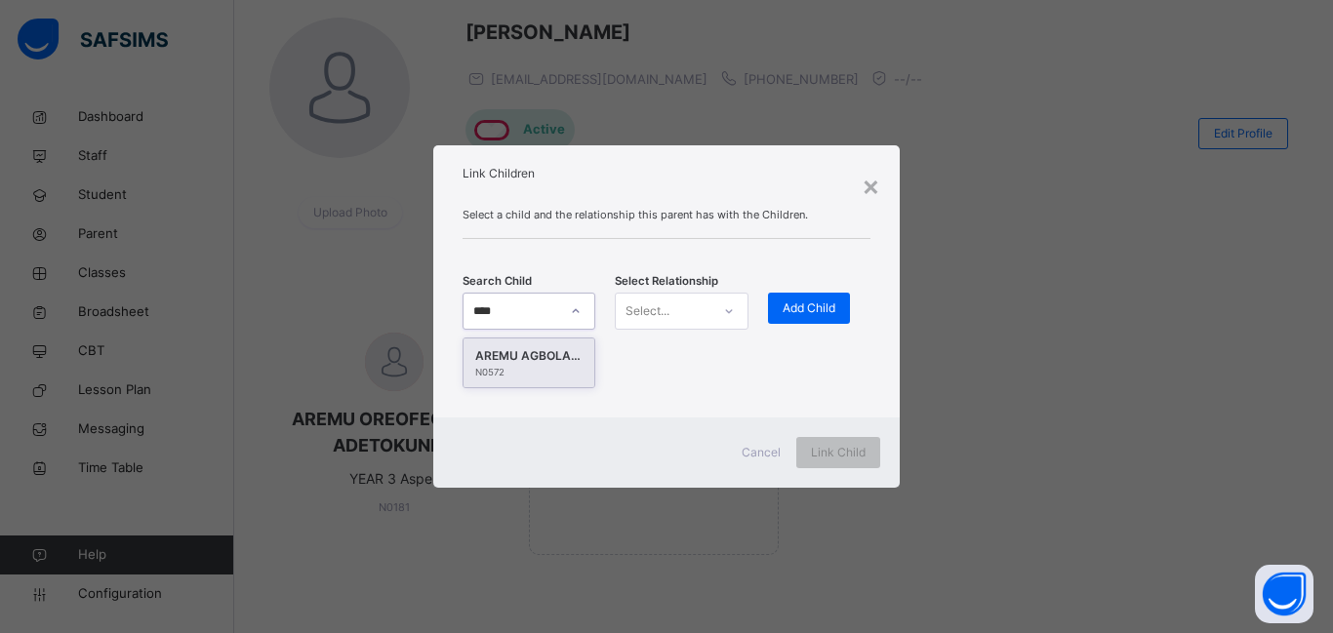
type input "*****"
click at [513, 372] on div "N0572" at bounding box center [528, 373] width 107 height 14
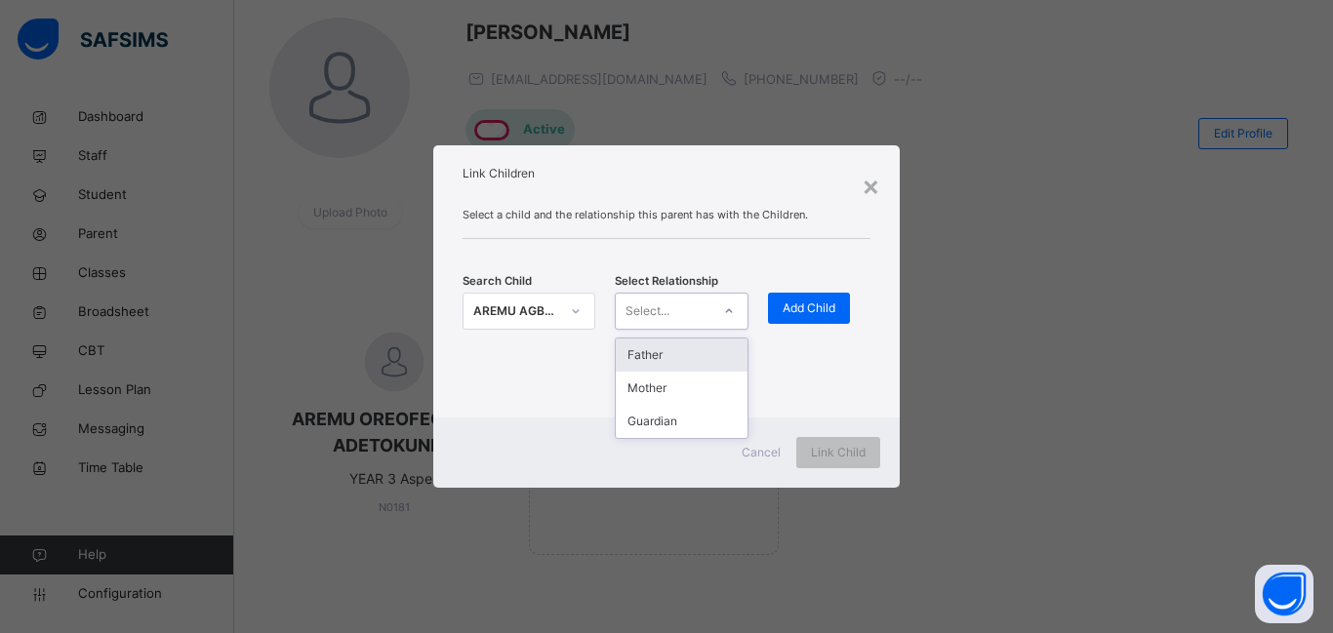
click at [728, 306] on icon at bounding box center [729, 312] width 12 height 20
click at [662, 385] on div "Mother" at bounding box center [681, 388] width 131 height 33
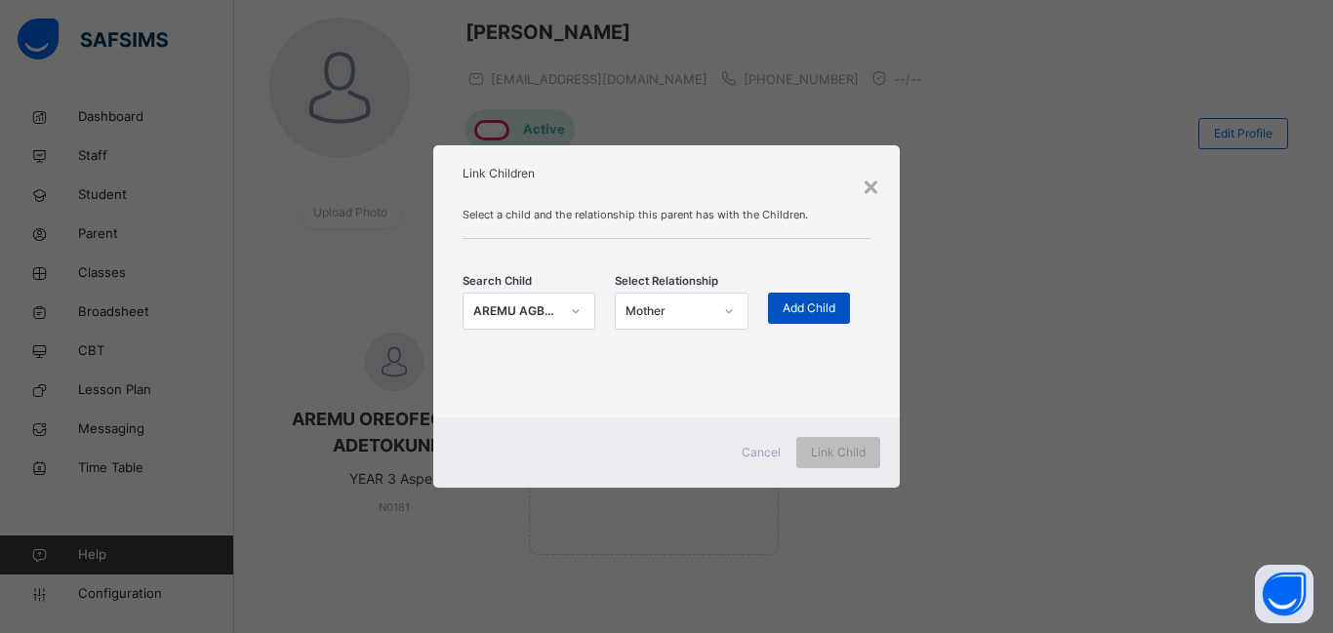
click at [826, 313] on span "Add Child" at bounding box center [809, 309] width 53 height 18
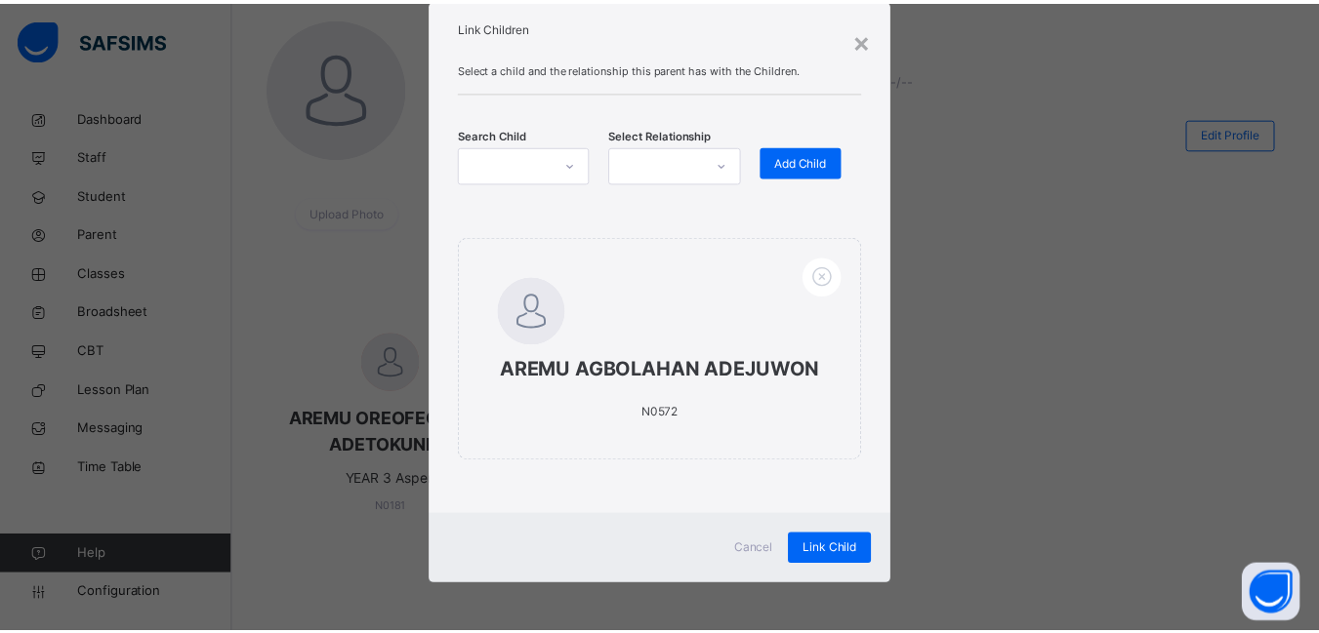
scroll to position [80, 0]
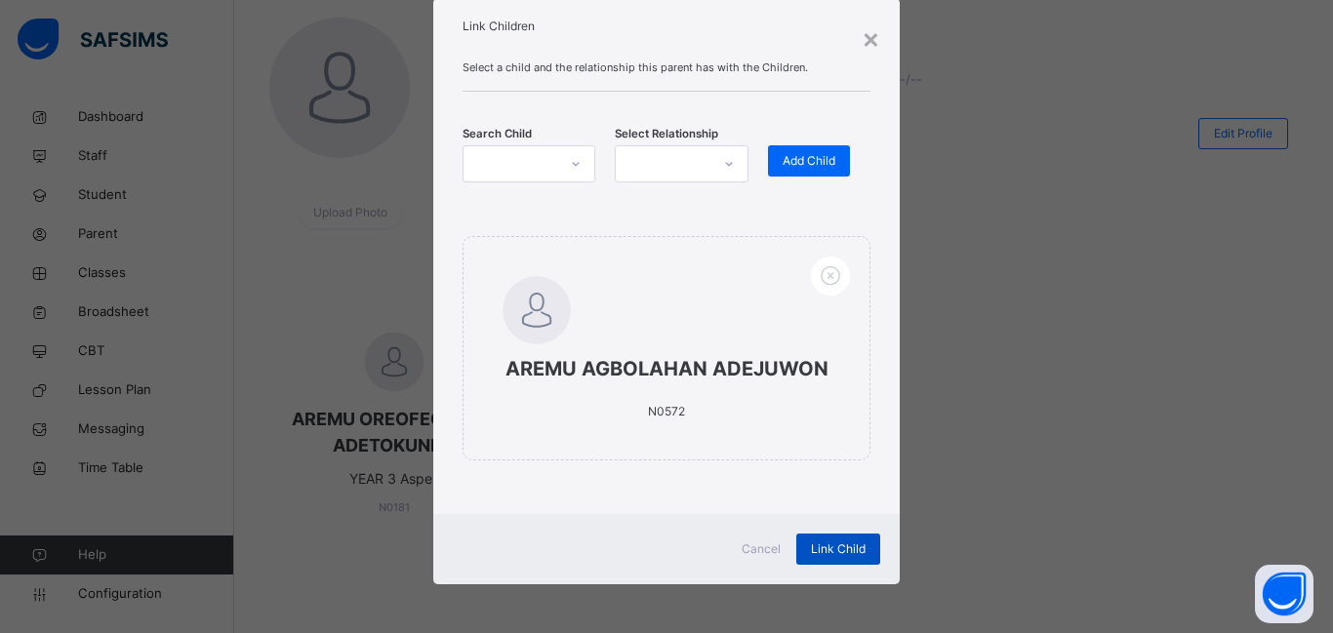
click at [822, 551] on span "Link Child" at bounding box center [838, 550] width 55 height 18
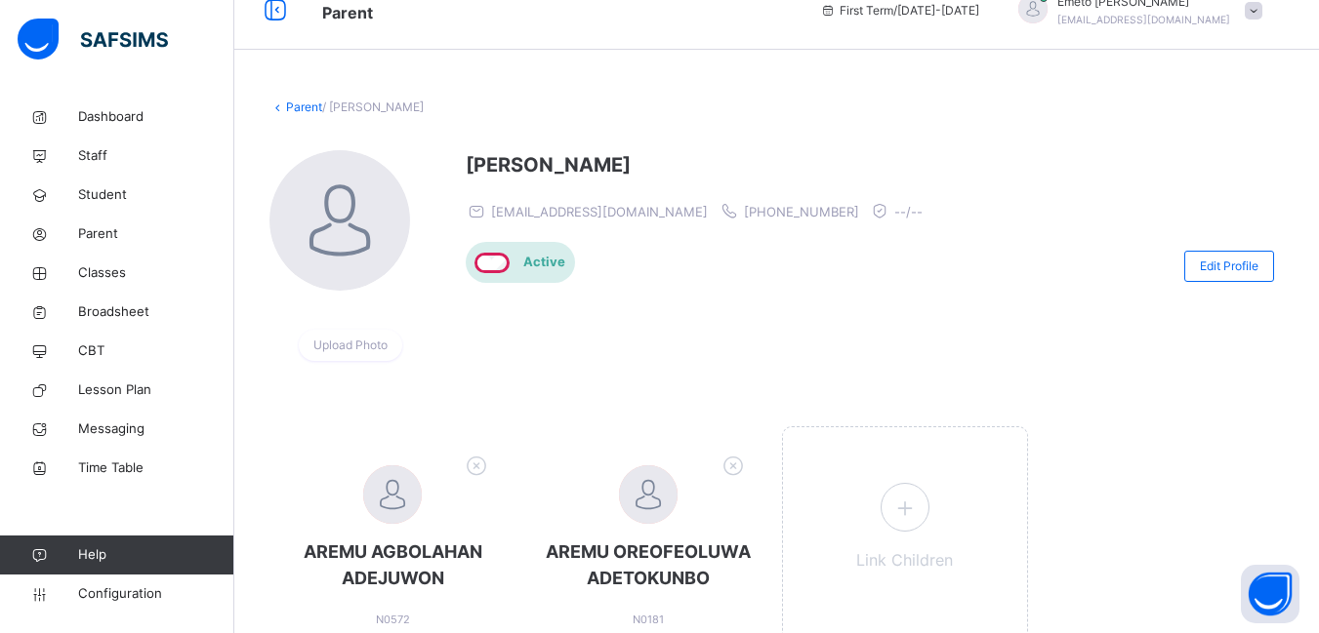
scroll to position [0, 0]
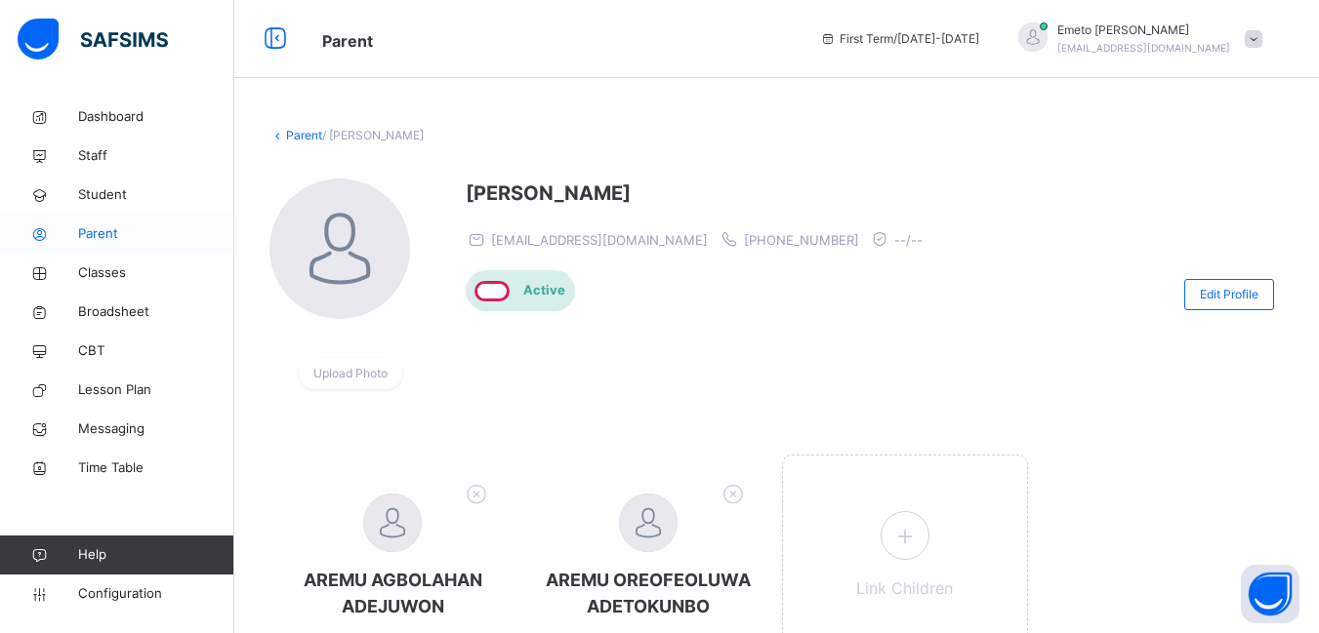
click at [111, 236] on span "Parent" at bounding box center [156, 234] width 156 height 20
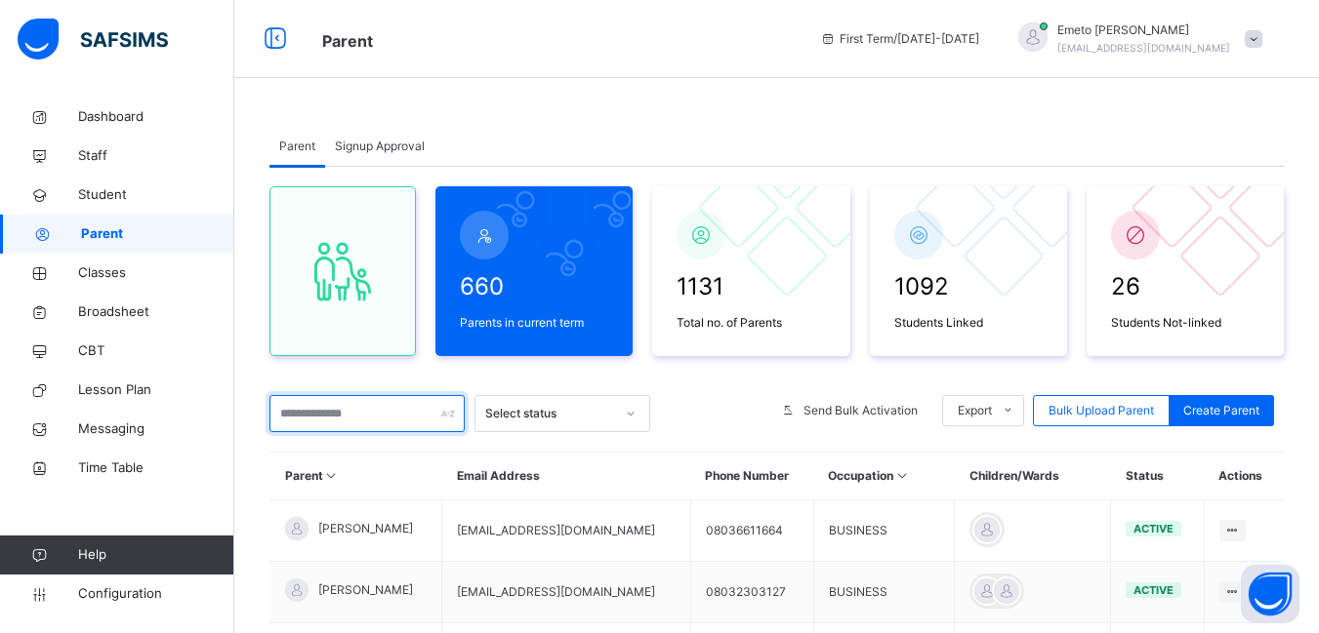
click at [353, 420] on input "text" at bounding box center [366, 413] width 195 height 37
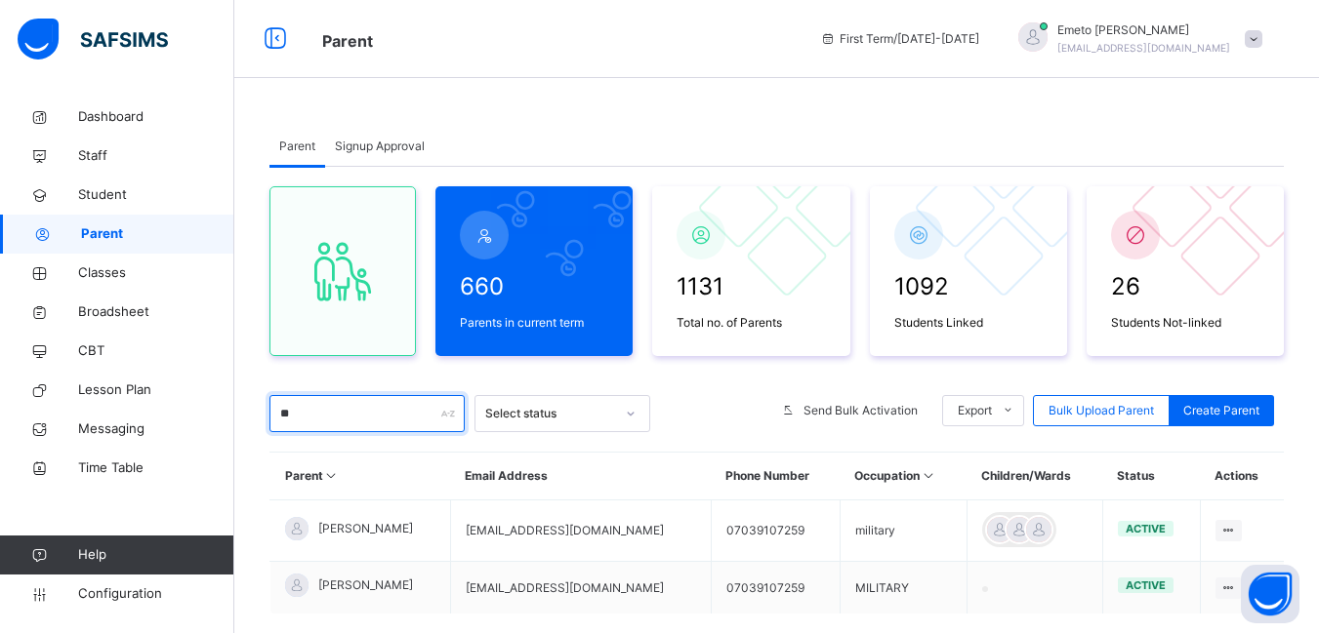
type input "*"
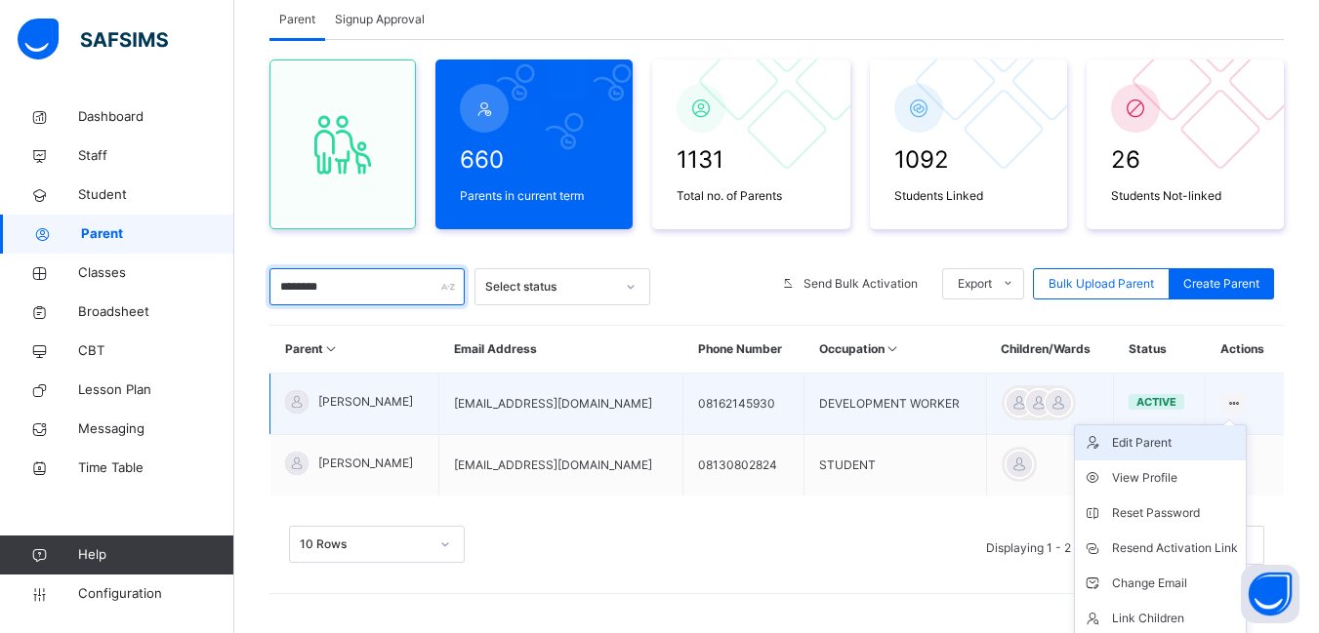
scroll to position [166, 0]
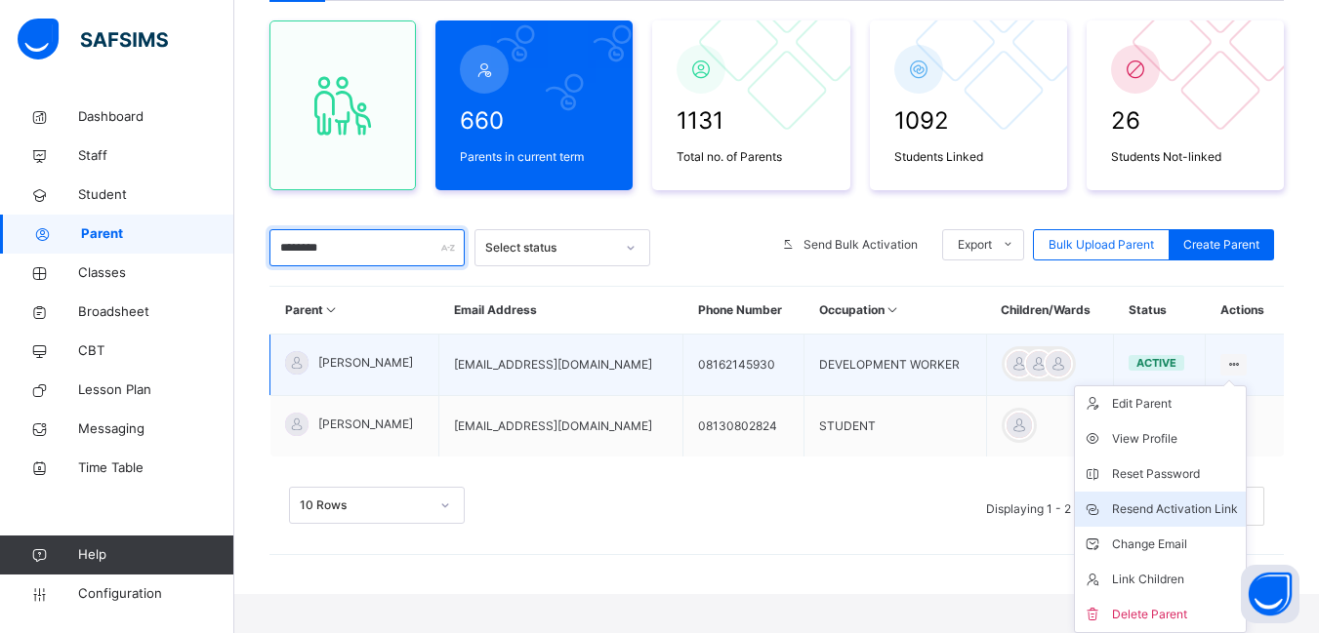
type input "********"
click at [1171, 508] on div "Resend Activation Link" at bounding box center [1175, 510] width 126 height 20
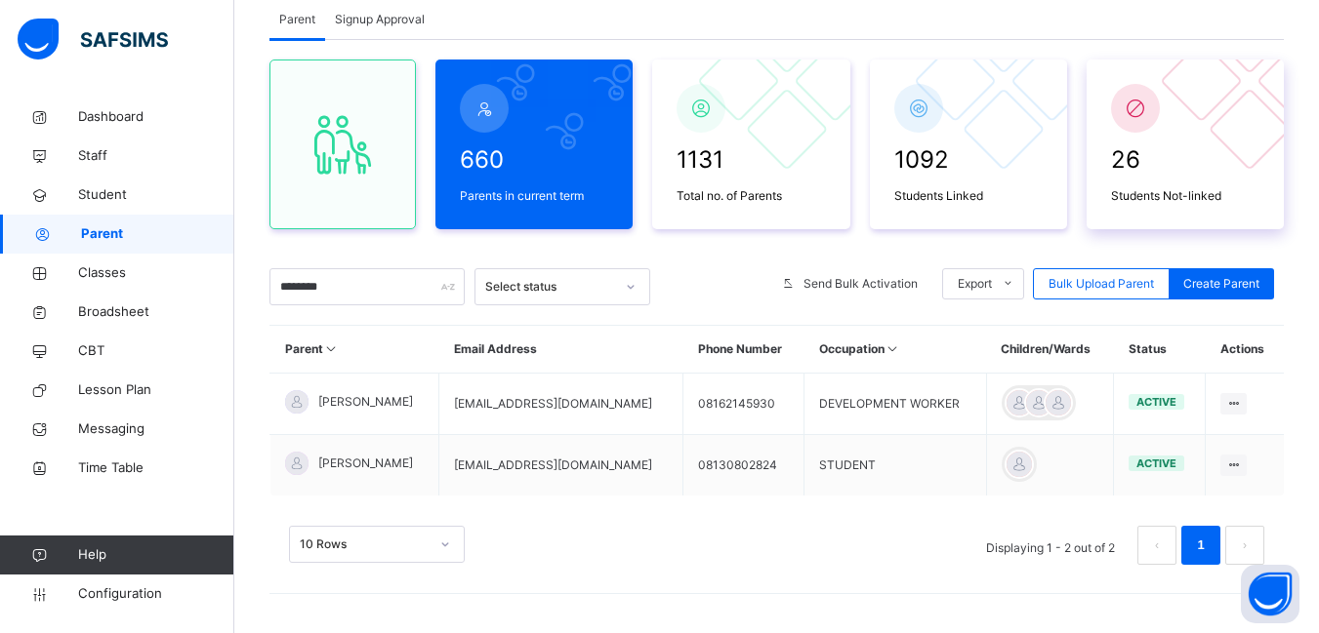
scroll to position [127, 0]
click at [109, 273] on span "Classes" at bounding box center [156, 274] width 156 height 20
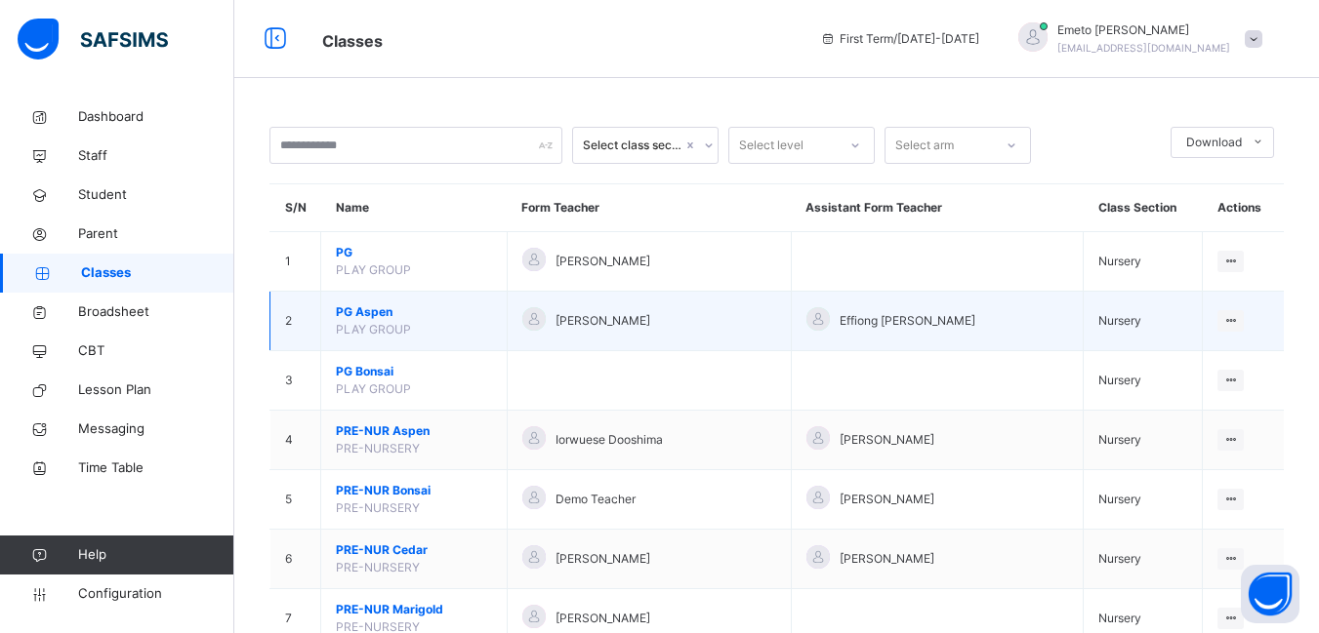
scroll to position [293, 0]
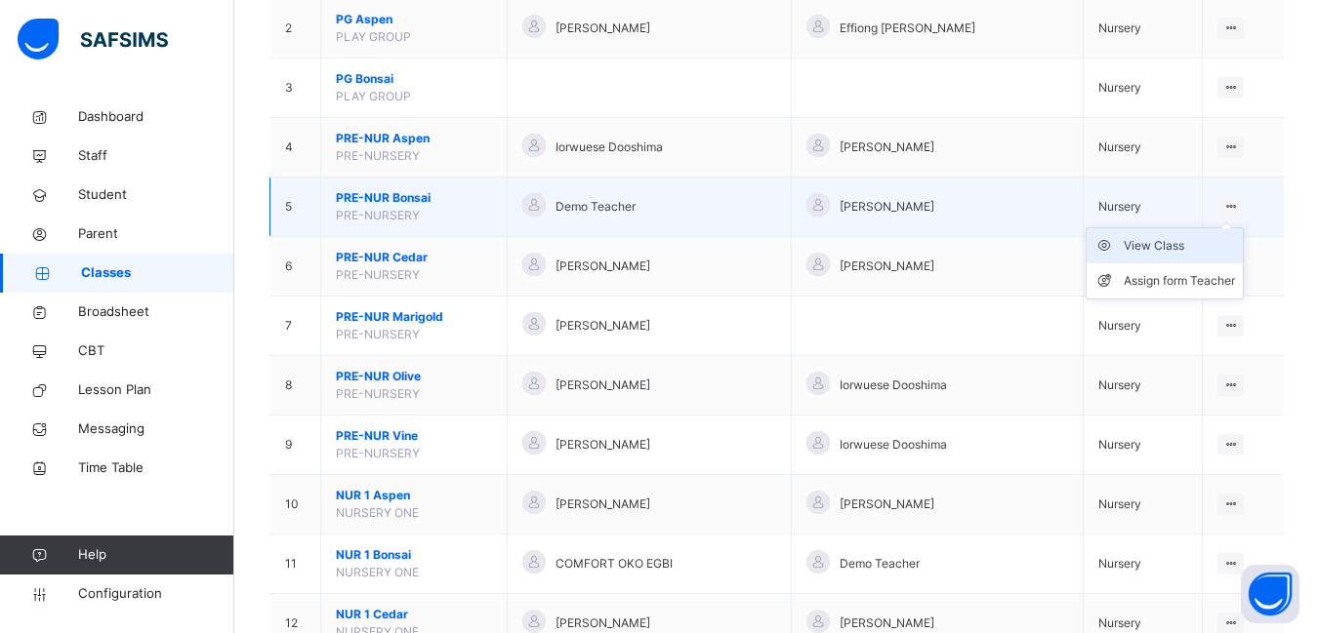
click at [1188, 243] on div "View Class" at bounding box center [1178, 246] width 111 height 20
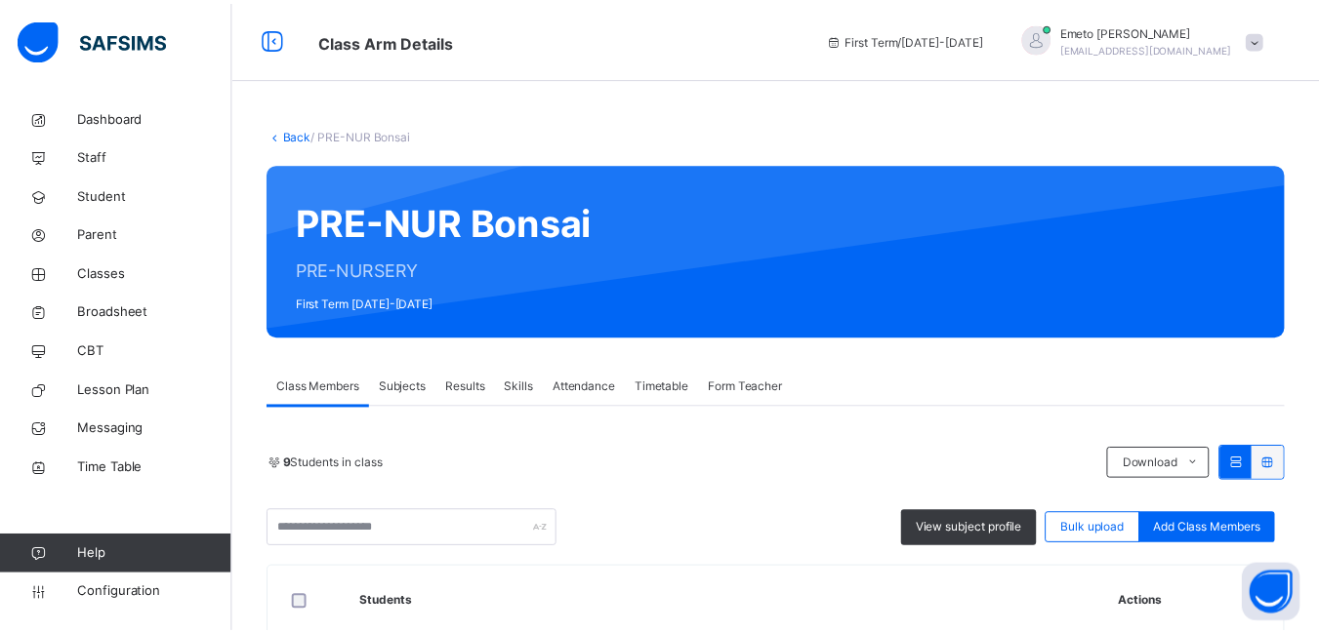
scroll to position [54, 0]
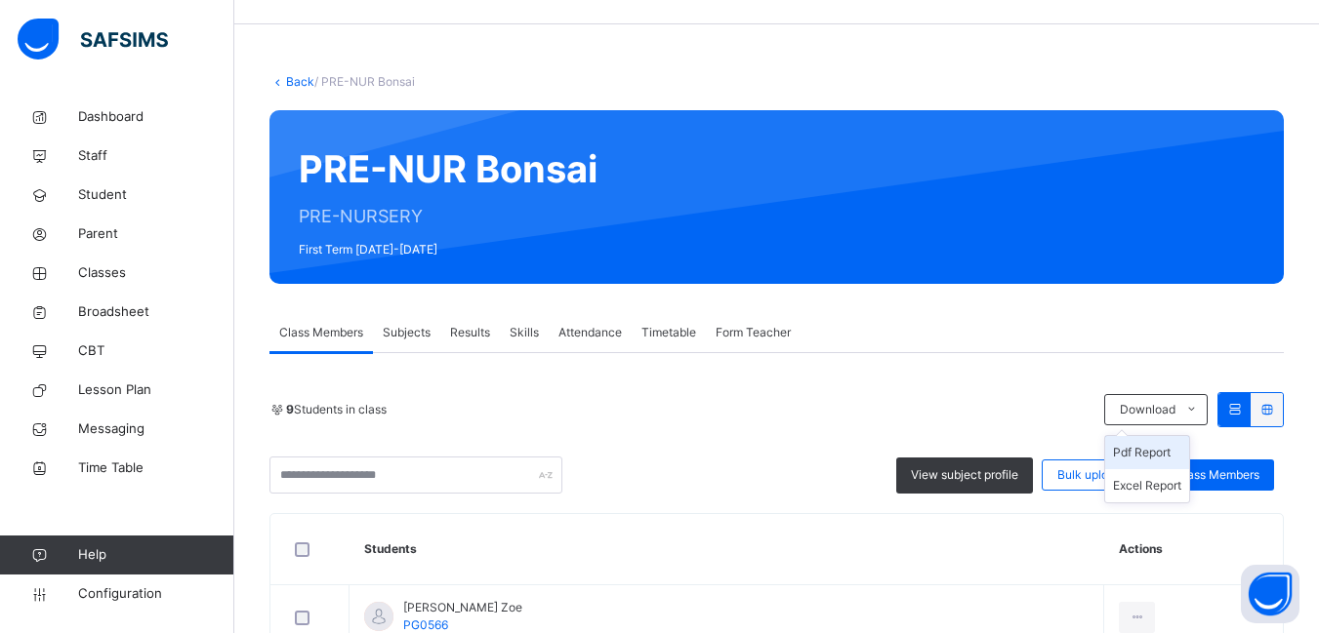
click at [1158, 436] on li "Pdf Report" at bounding box center [1147, 452] width 84 height 33
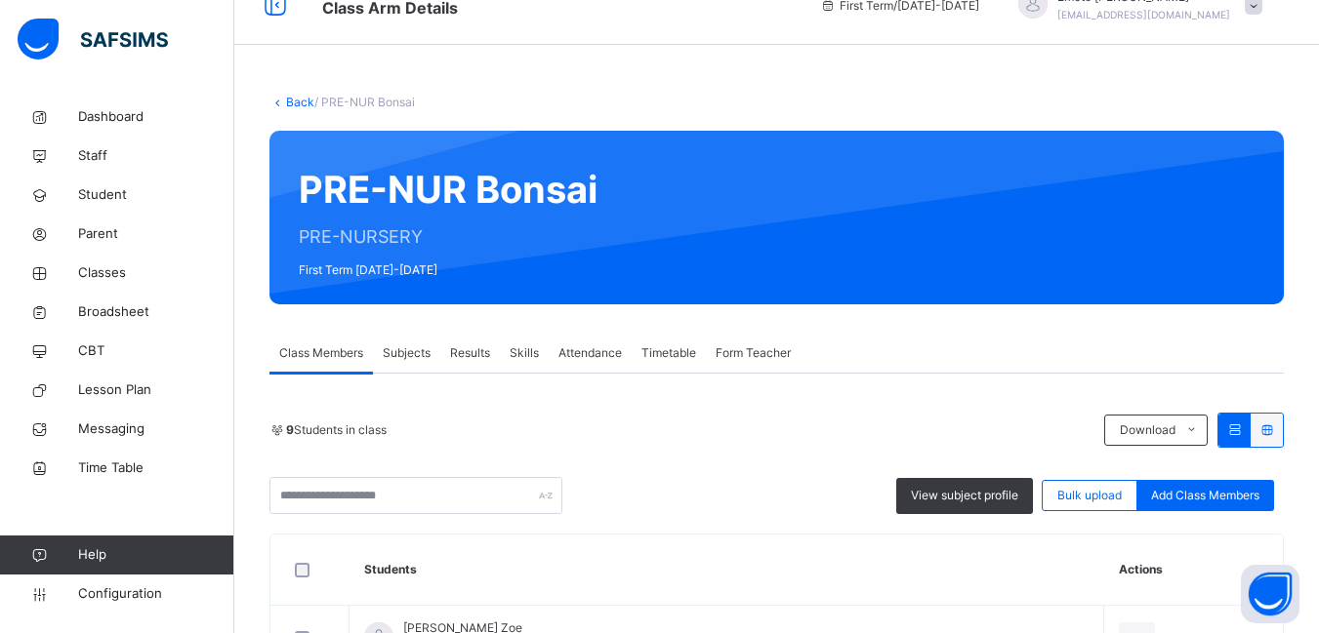
scroll to position [0, 0]
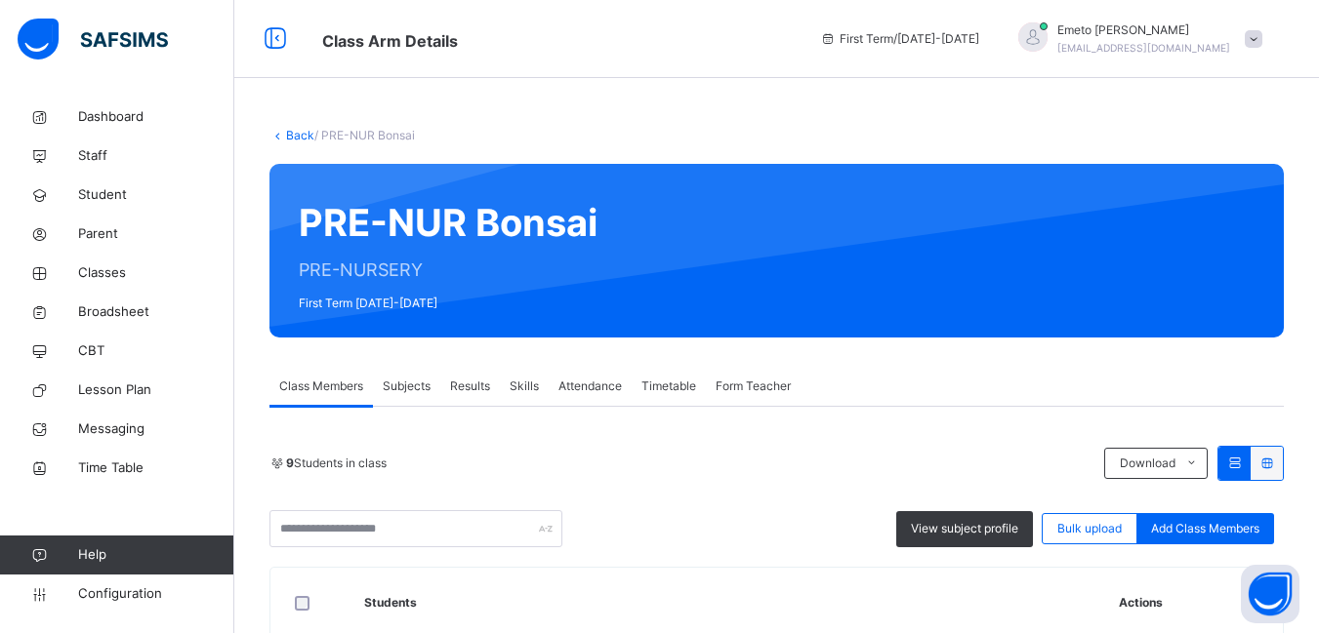
click at [303, 137] on link "Back" at bounding box center [300, 135] width 28 height 15
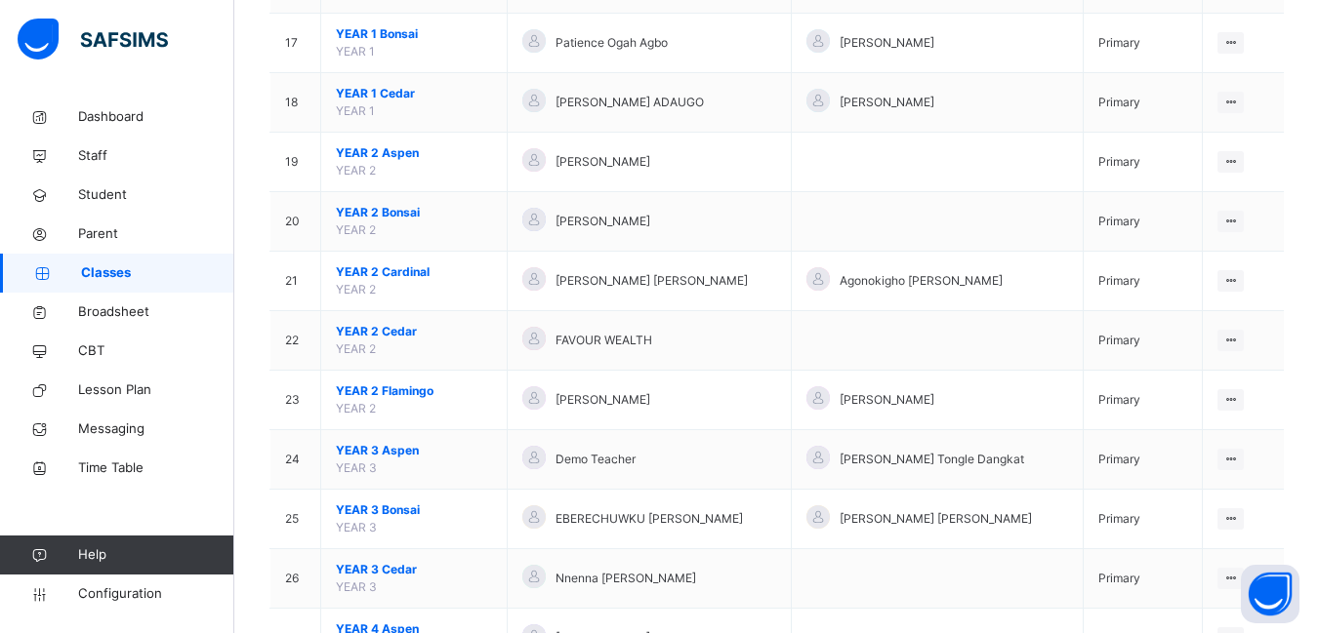
scroll to position [1074, 0]
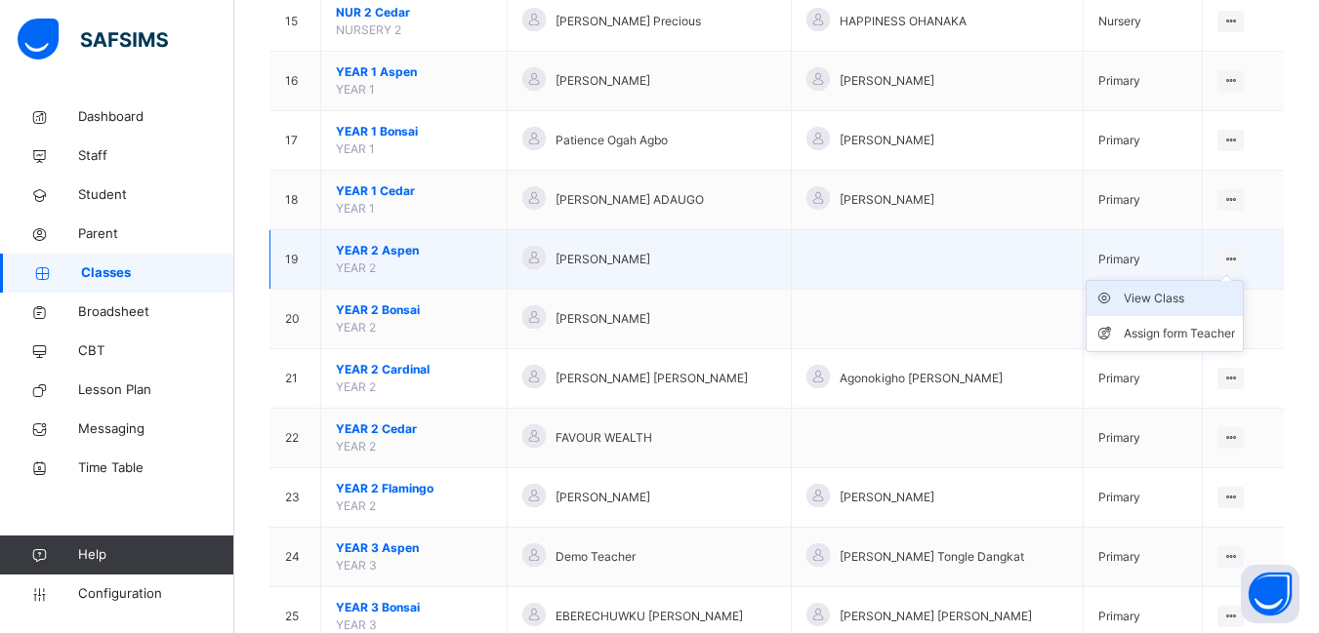
click at [1161, 300] on div "View Class" at bounding box center [1178, 299] width 111 height 20
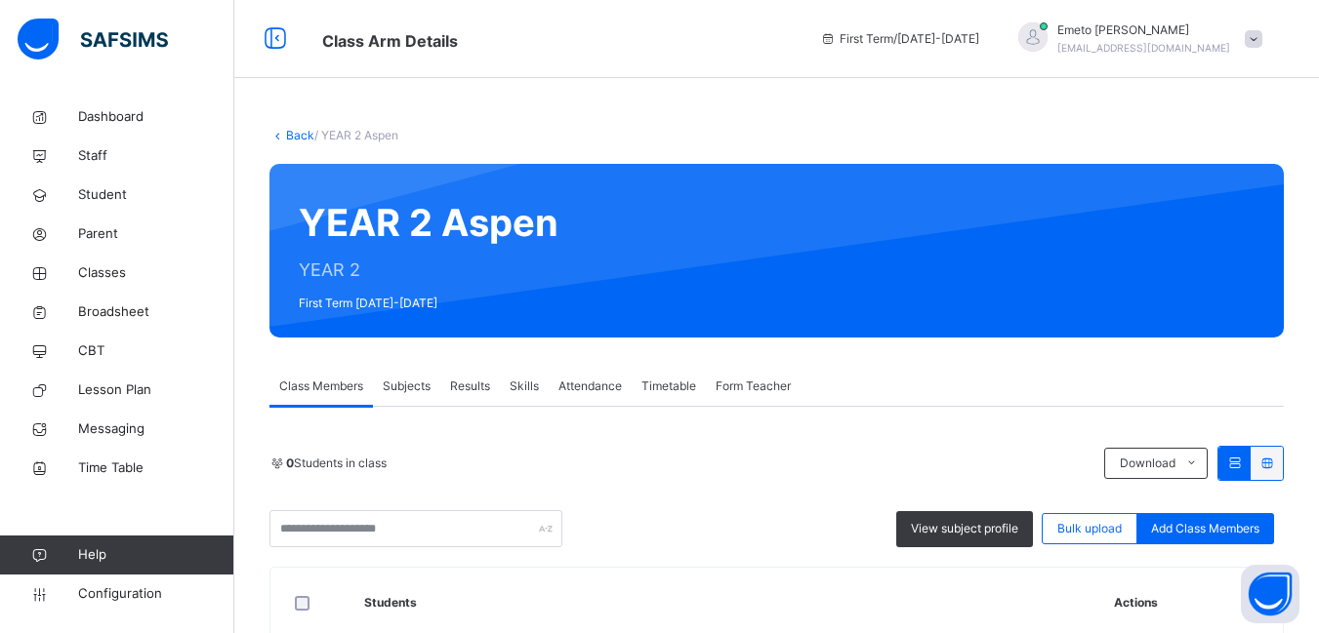
scroll to position [50, 0]
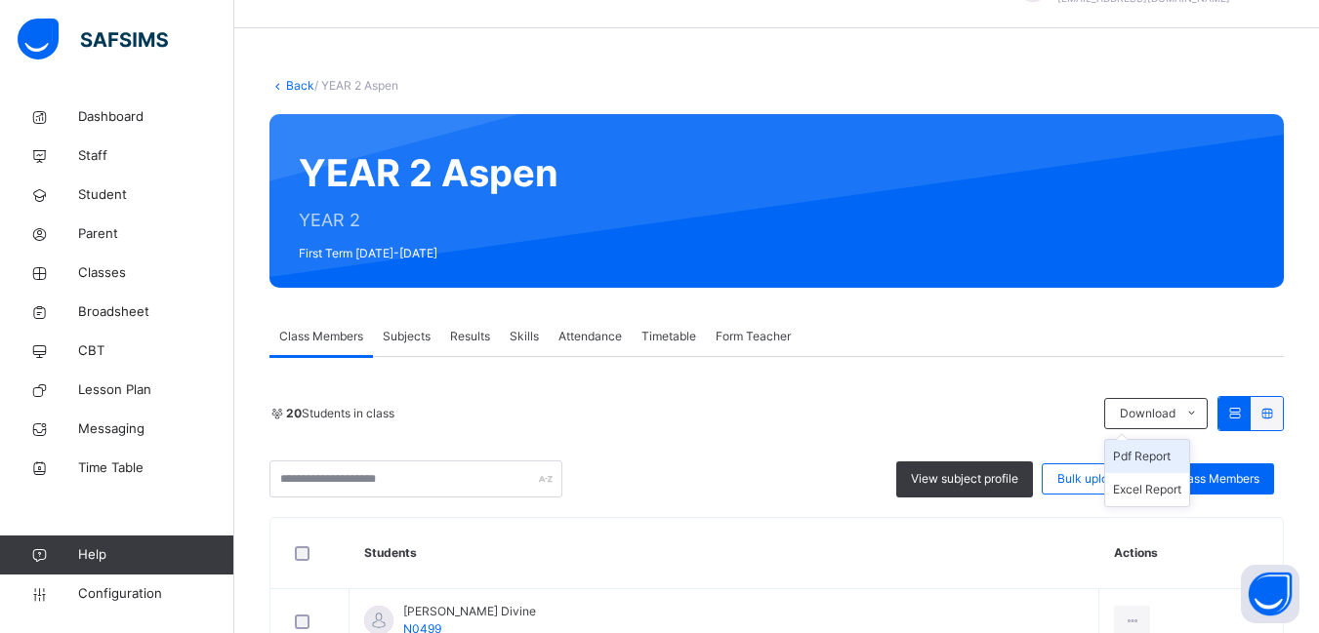
click at [1147, 440] on li "Pdf Report" at bounding box center [1147, 456] width 84 height 33
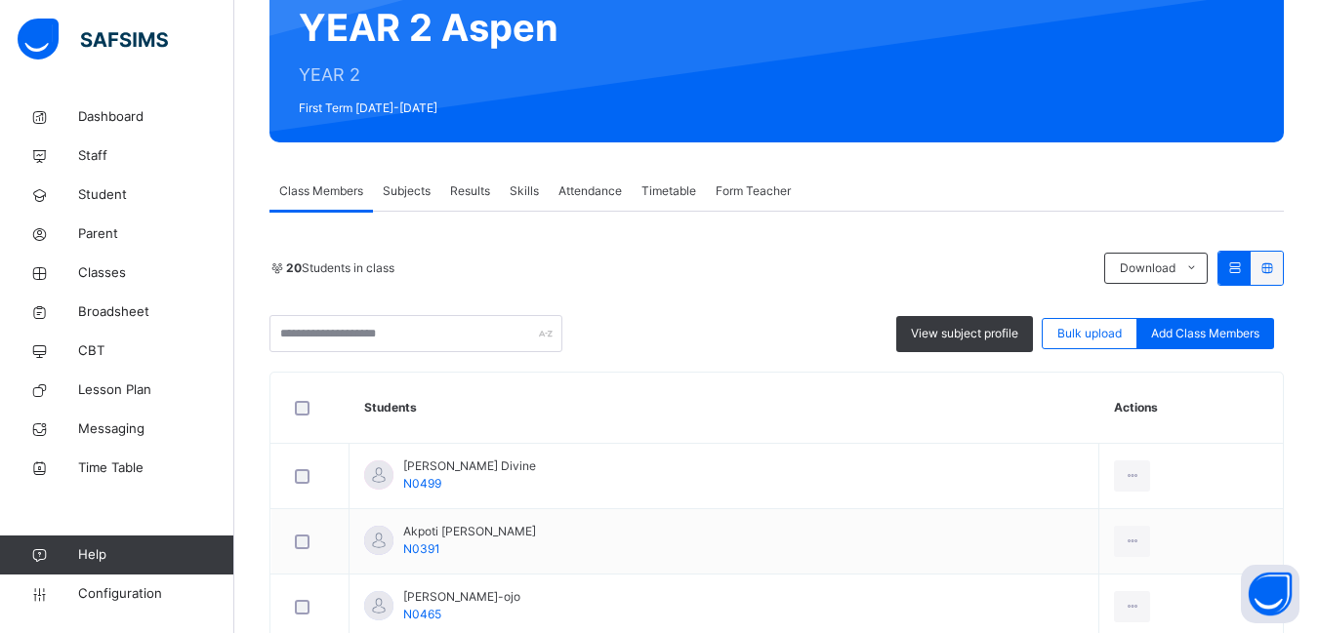
click at [967, 251] on div "20 Students in class Download Pdf Report Excel Report" at bounding box center [776, 268] width 1014 height 35
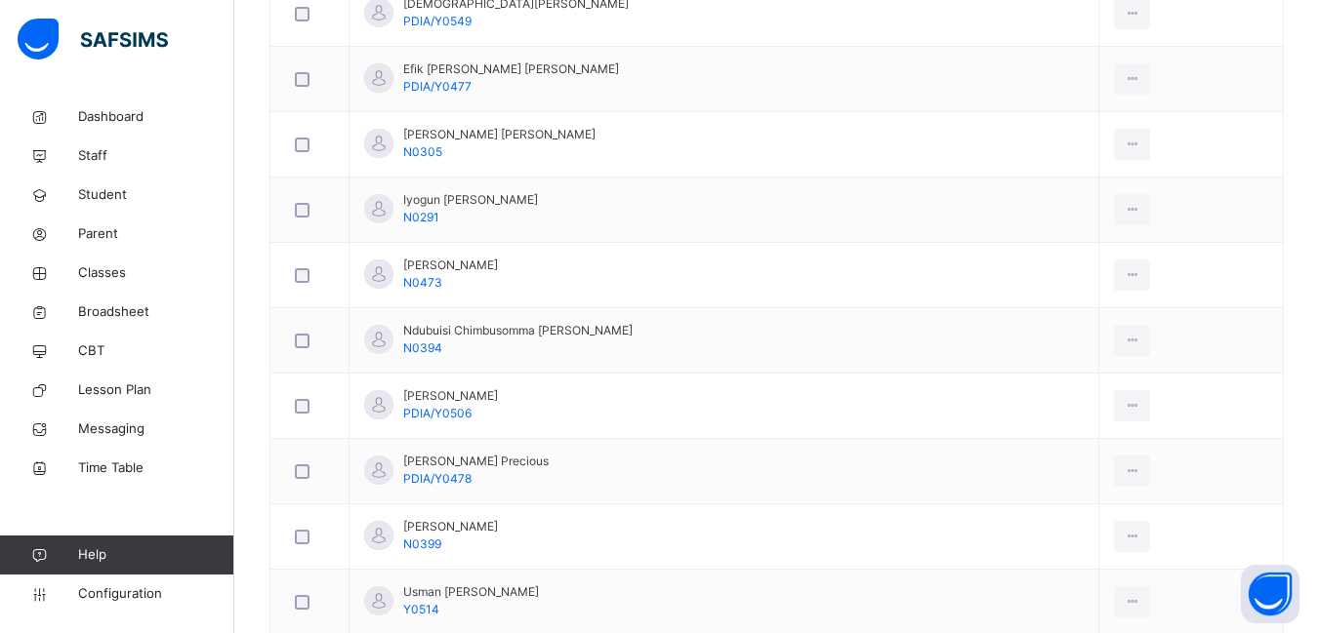
scroll to position [1031, 0]
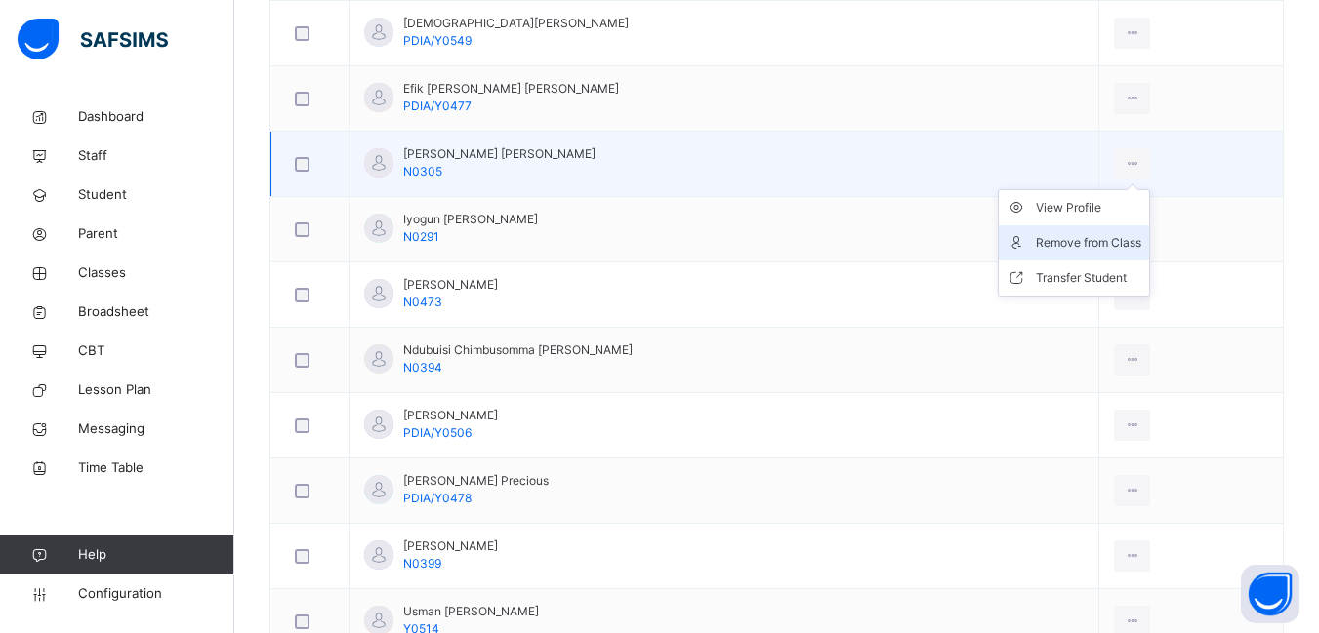
click at [1068, 242] on div "Remove from Class" at bounding box center [1088, 243] width 105 height 20
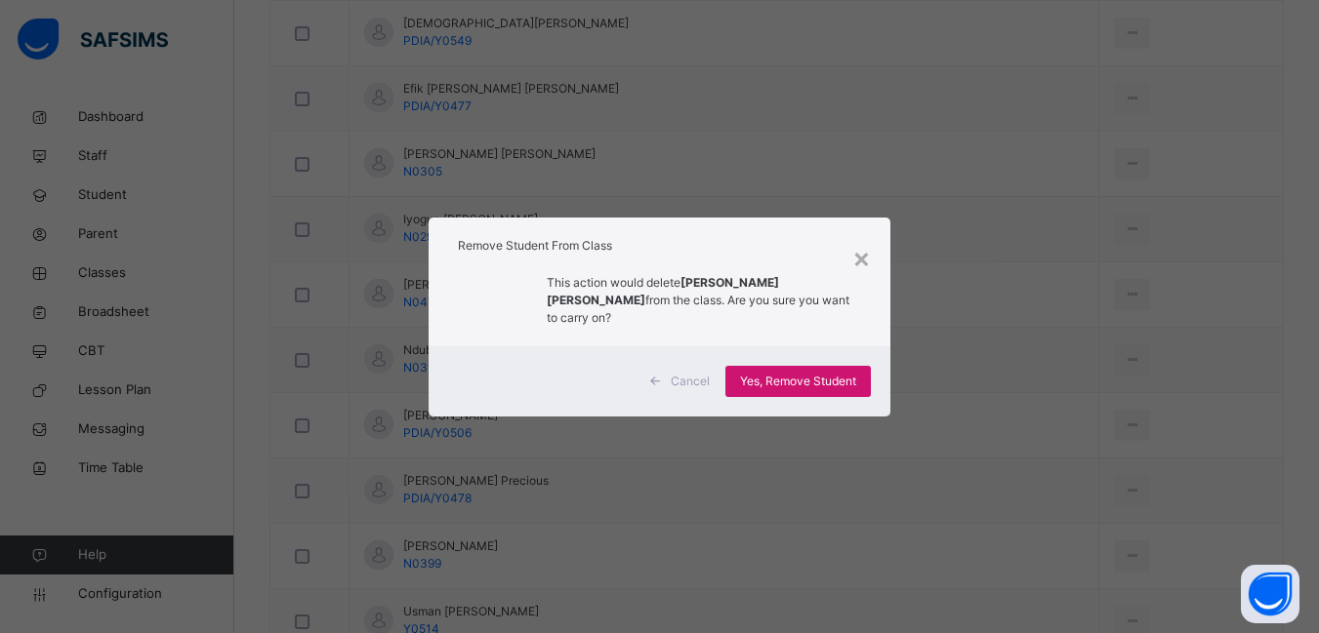
click at [817, 373] on span "Yes, Remove Student" at bounding box center [798, 382] width 116 height 18
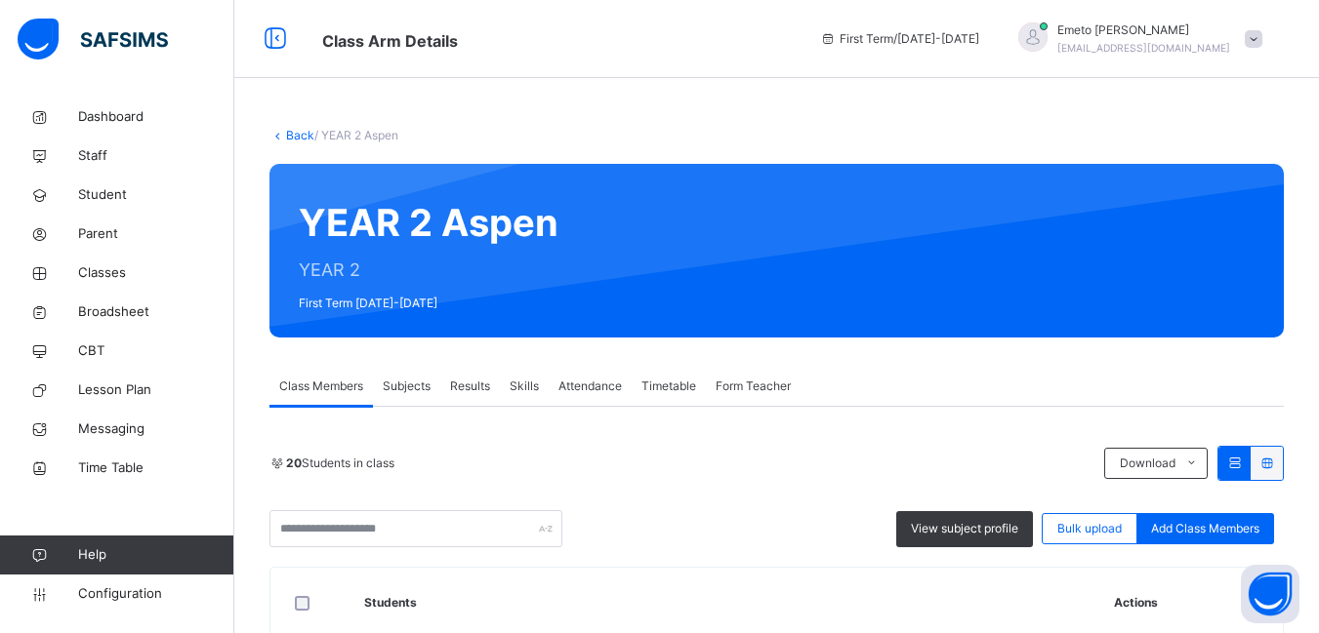
scroll to position [293, 0]
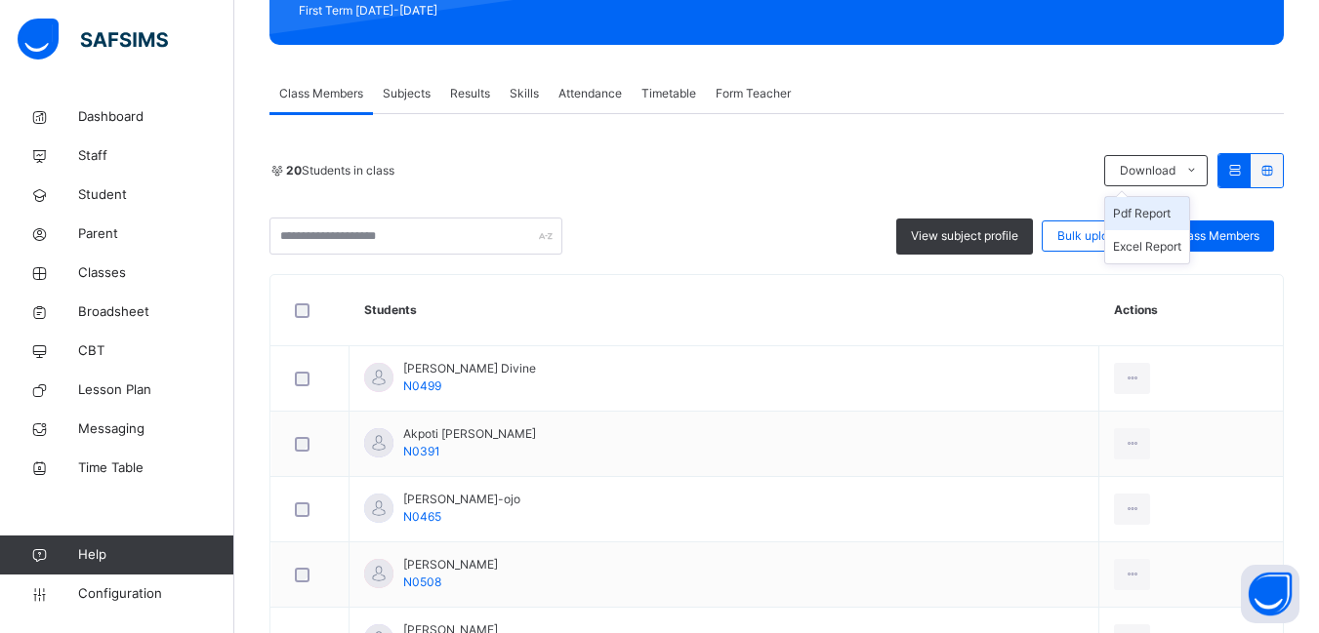
click at [1167, 214] on li "Pdf Report" at bounding box center [1147, 213] width 84 height 33
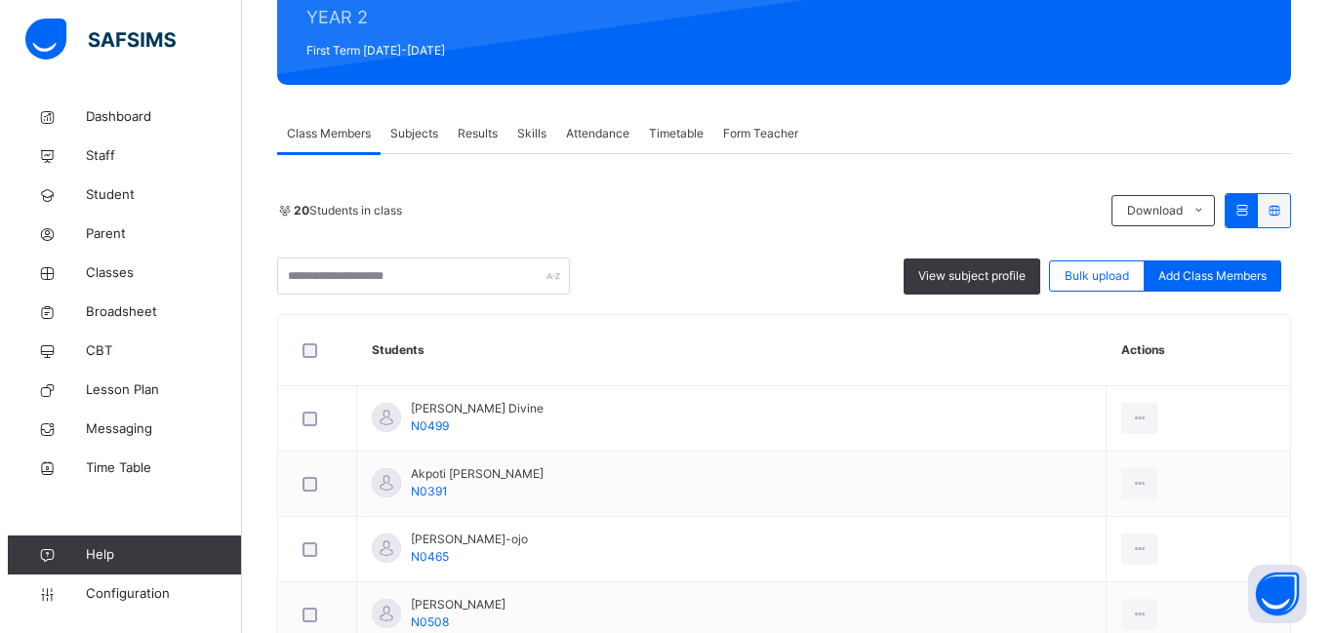
scroll to position [0, 0]
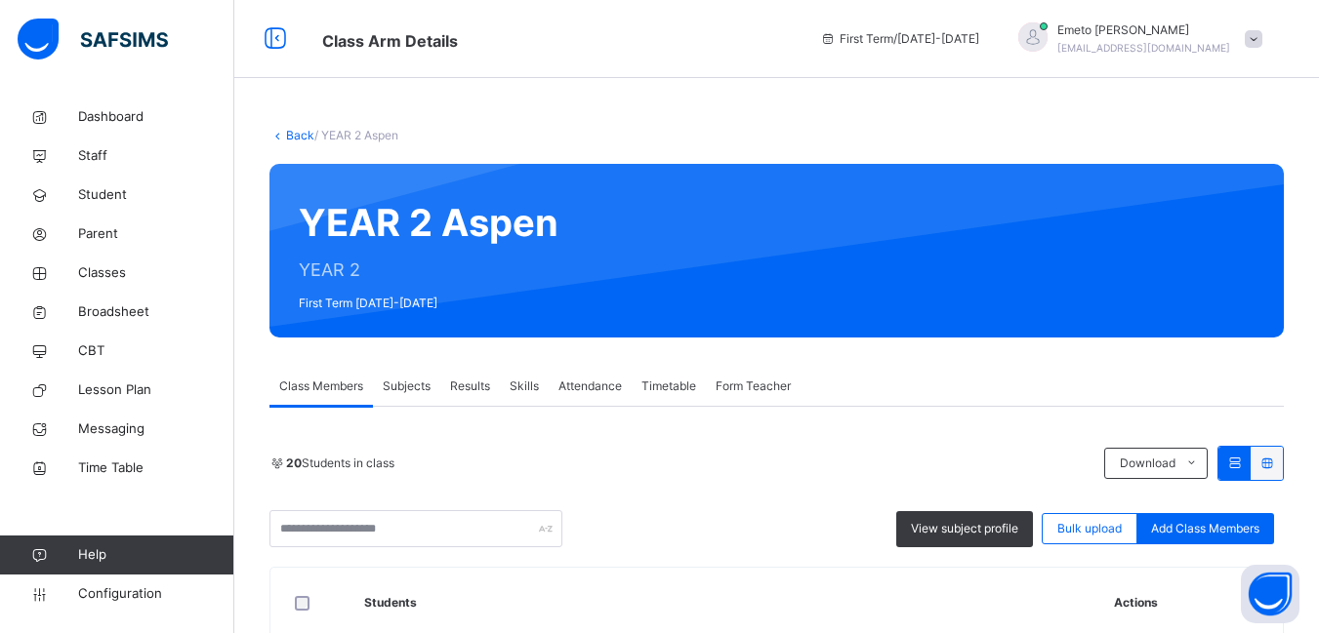
click at [292, 132] on link "Back" at bounding box center [300, 135] width 28 height 15
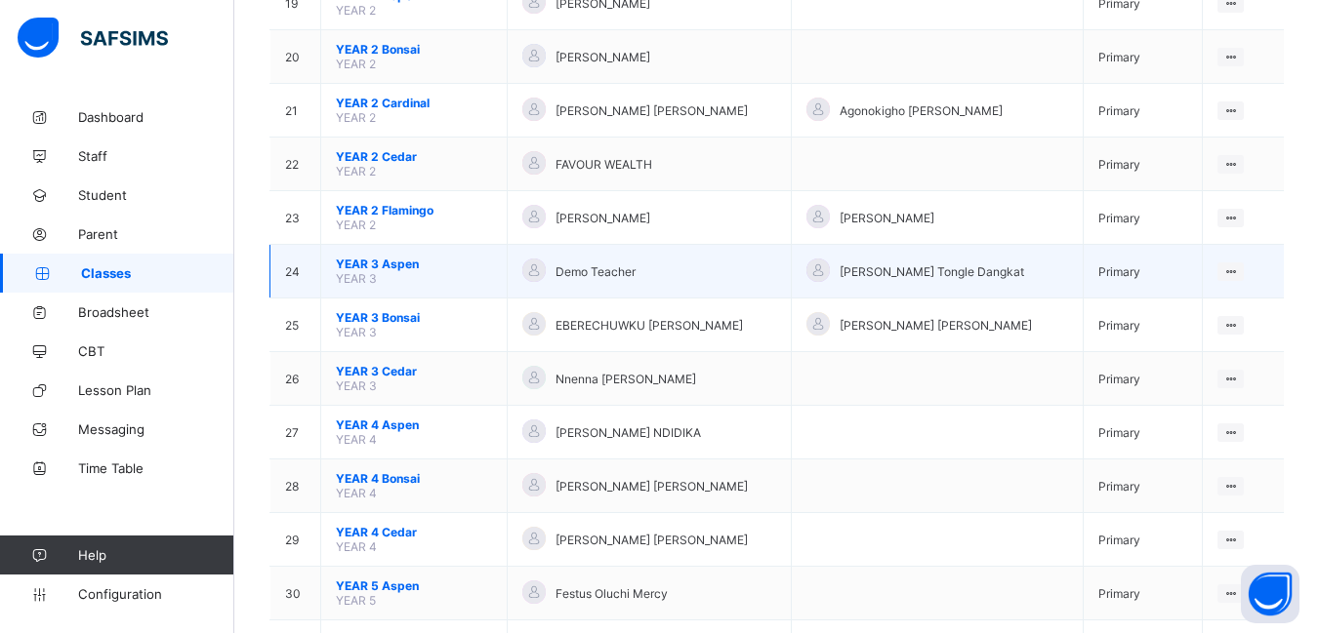
scroll to position [1171, 0]
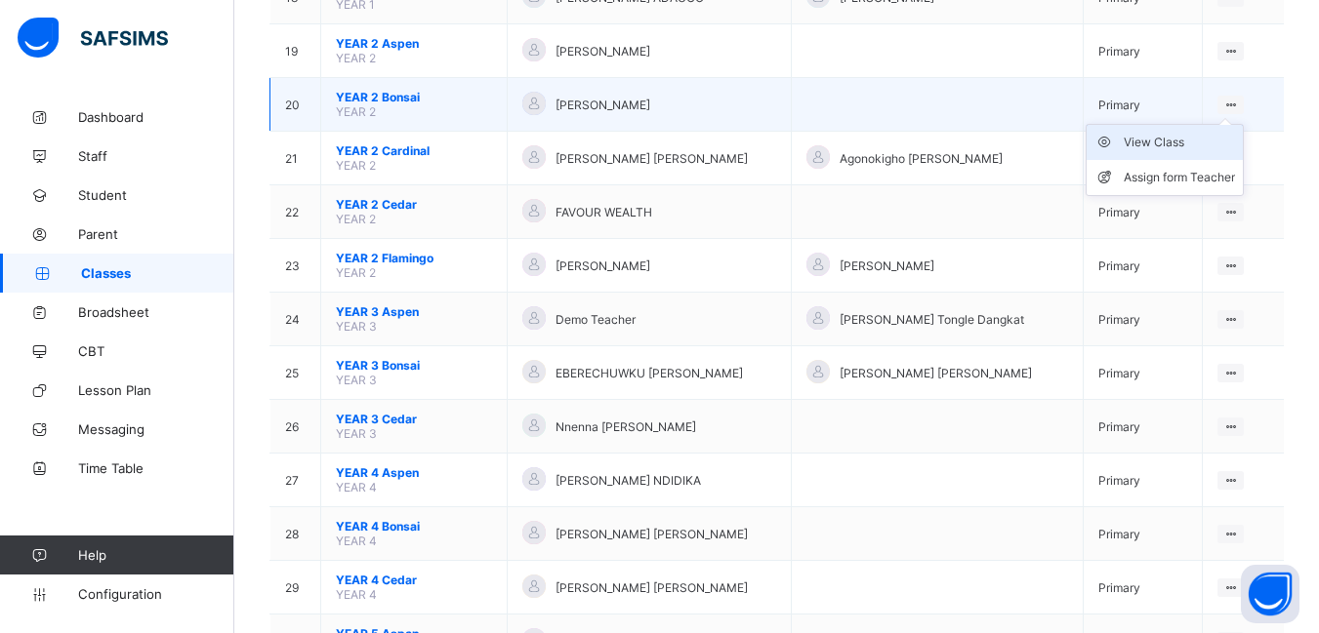
click at [1173, 143] on div "View Class" at bounding box center [1178, 143] width 111 height 20
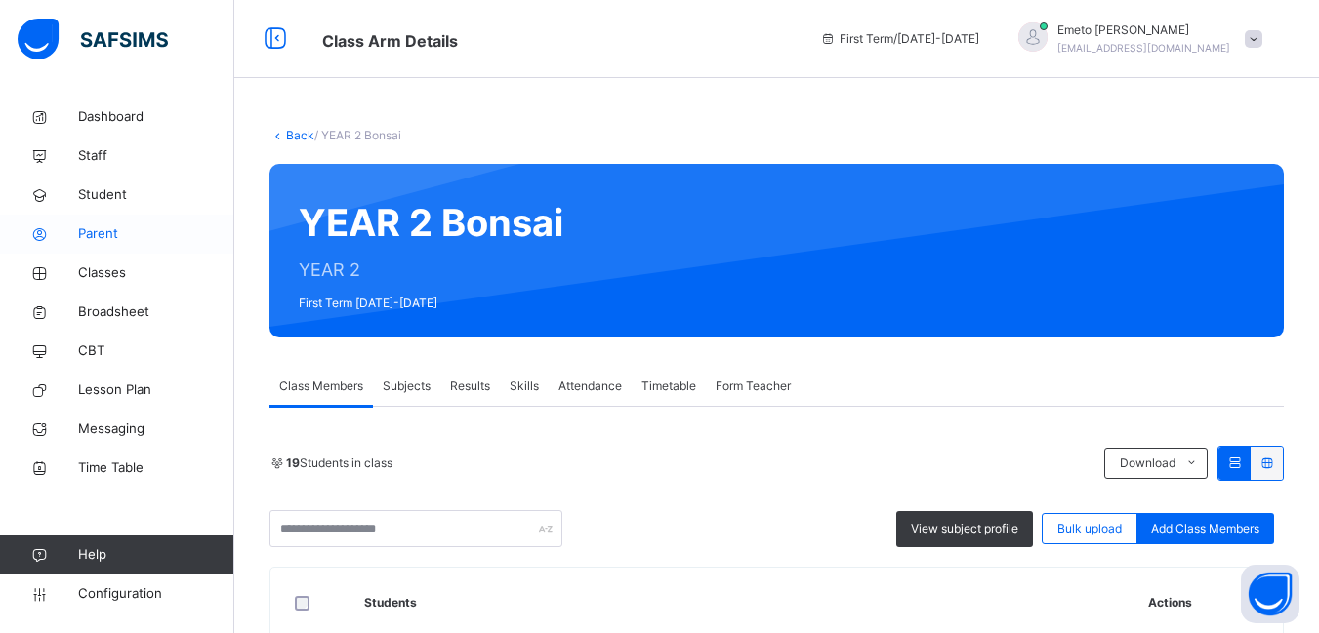
click at [93, 230] on span "Parent" at bounding box center [156, 234] width 156 height 20
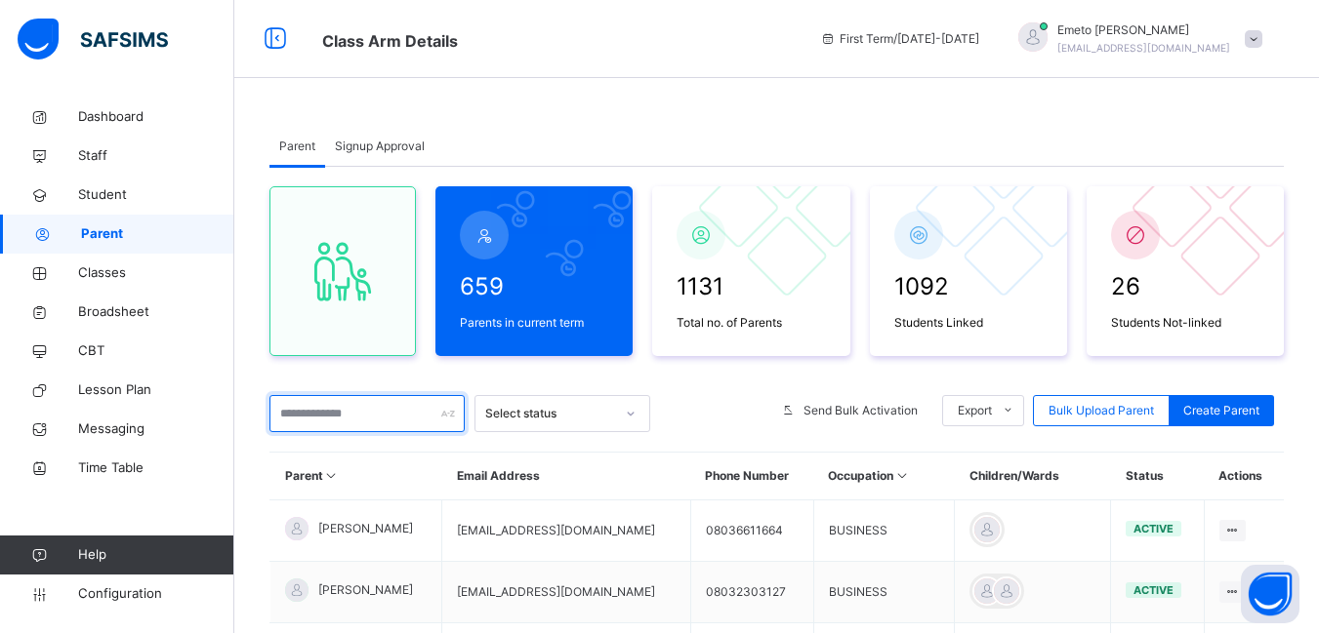
click at [335, 417] on input "text" at bounding box center [366, 413] width 195 height 37
click at [338, 415] on input "text" at bounding box center [366, 413] width 195 height 37
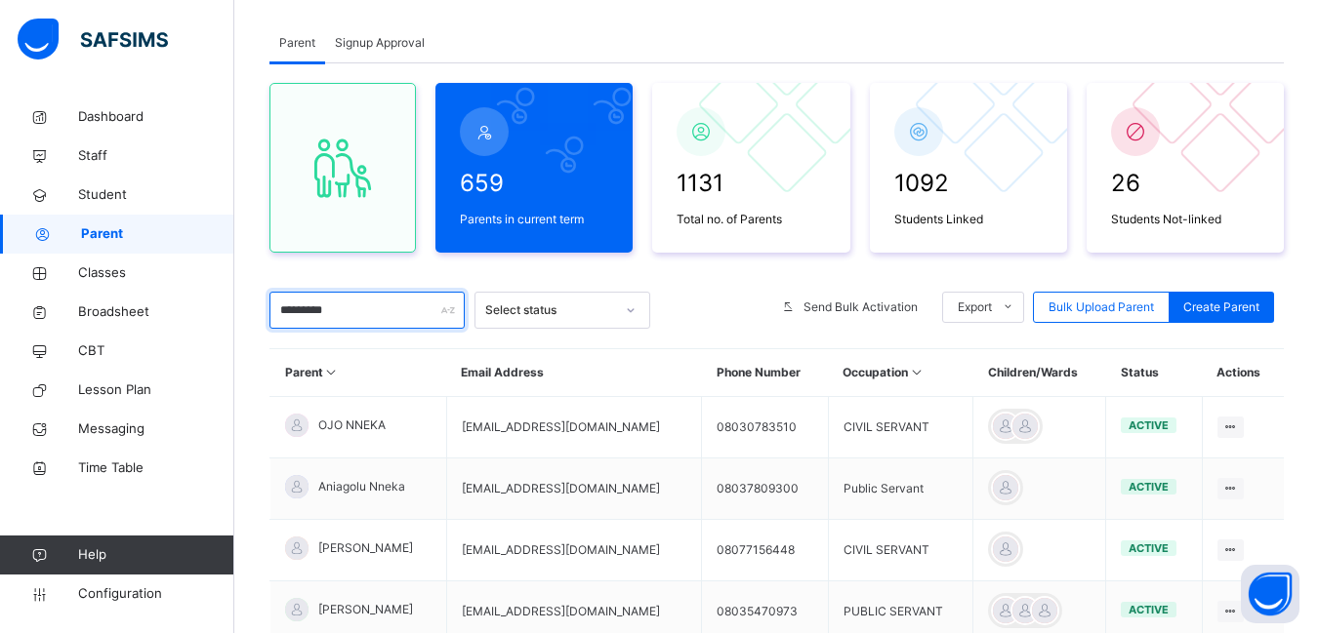
scroll to position [195, 0]
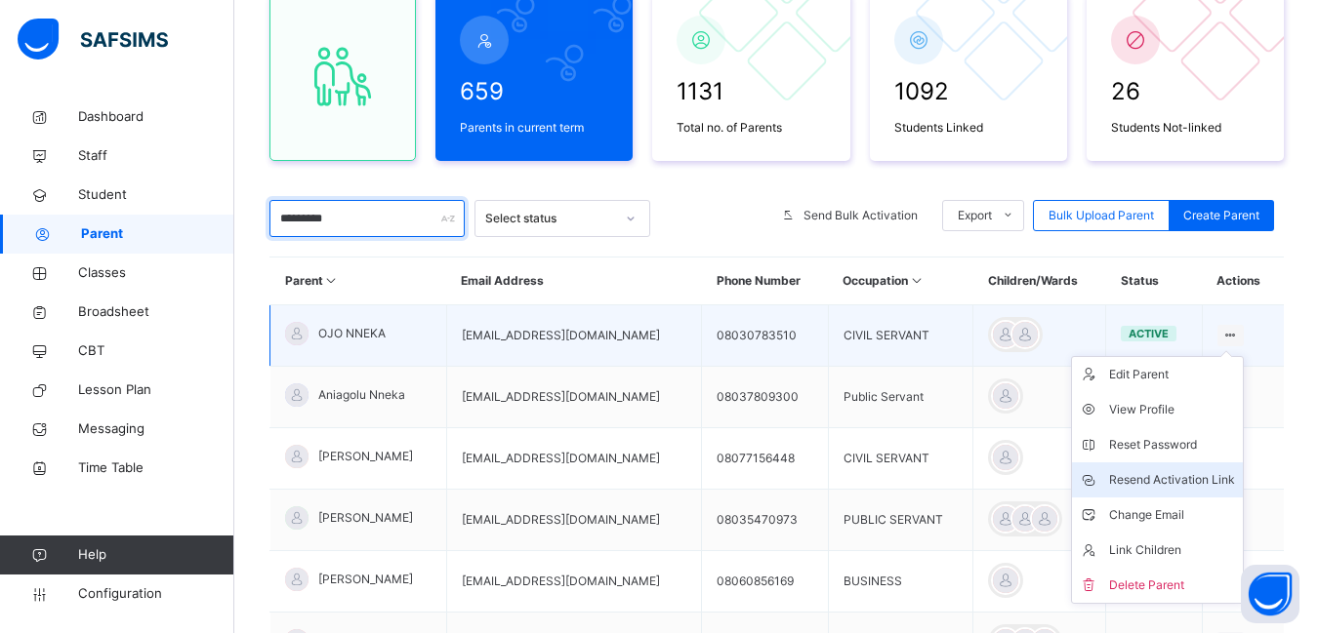
type input "*********"
click at [1204, 474] on div "Resend Activation Link" at bounding box center [1172, 480] width 126 height 20
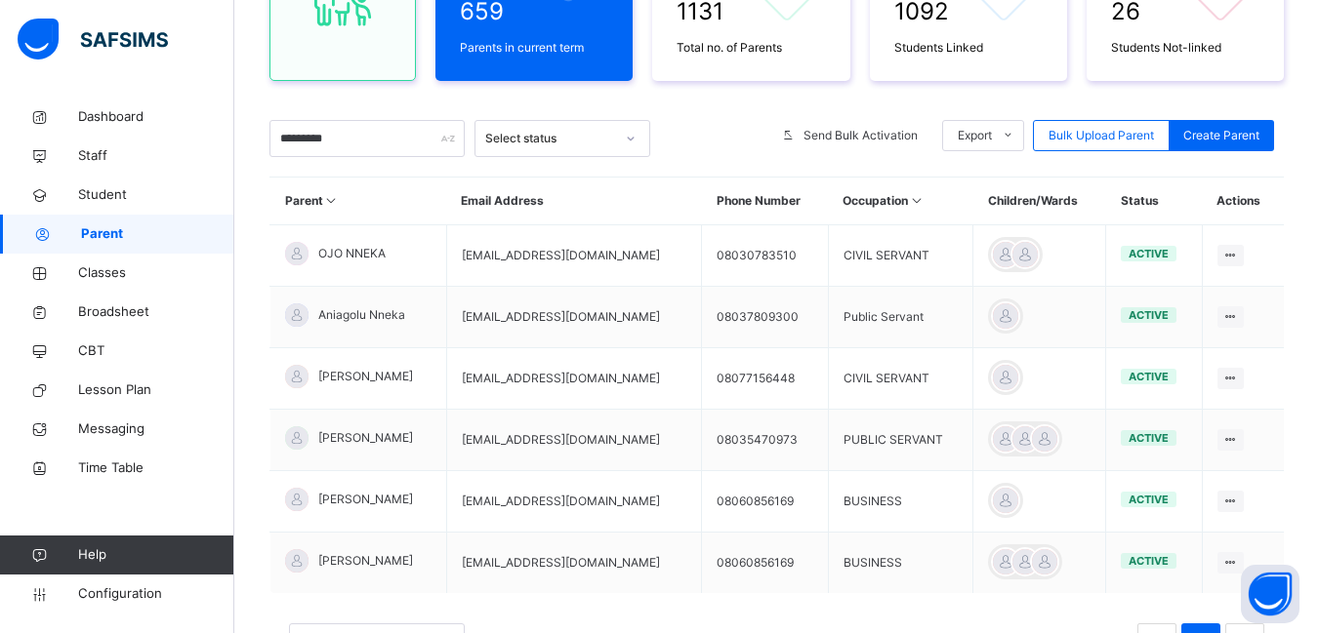
scroll to position [0, 0]
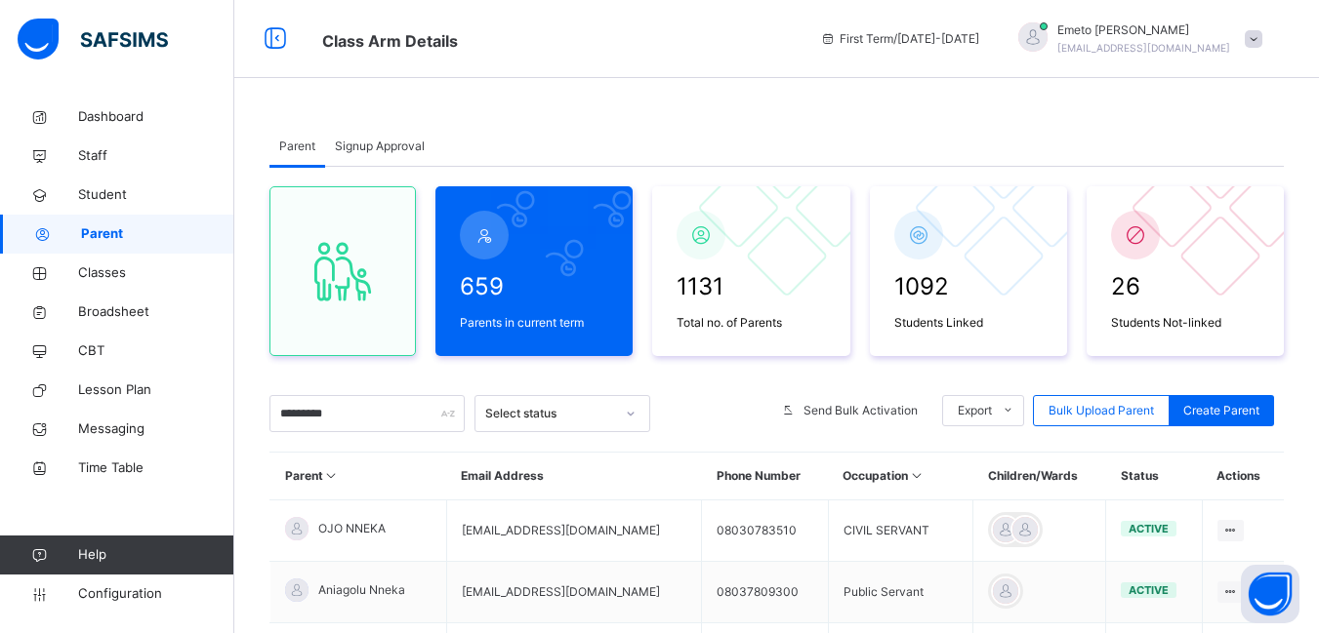
click at [351, 140] on span "Signup Approval" at bounding box center [380, 147] width 90 height 18
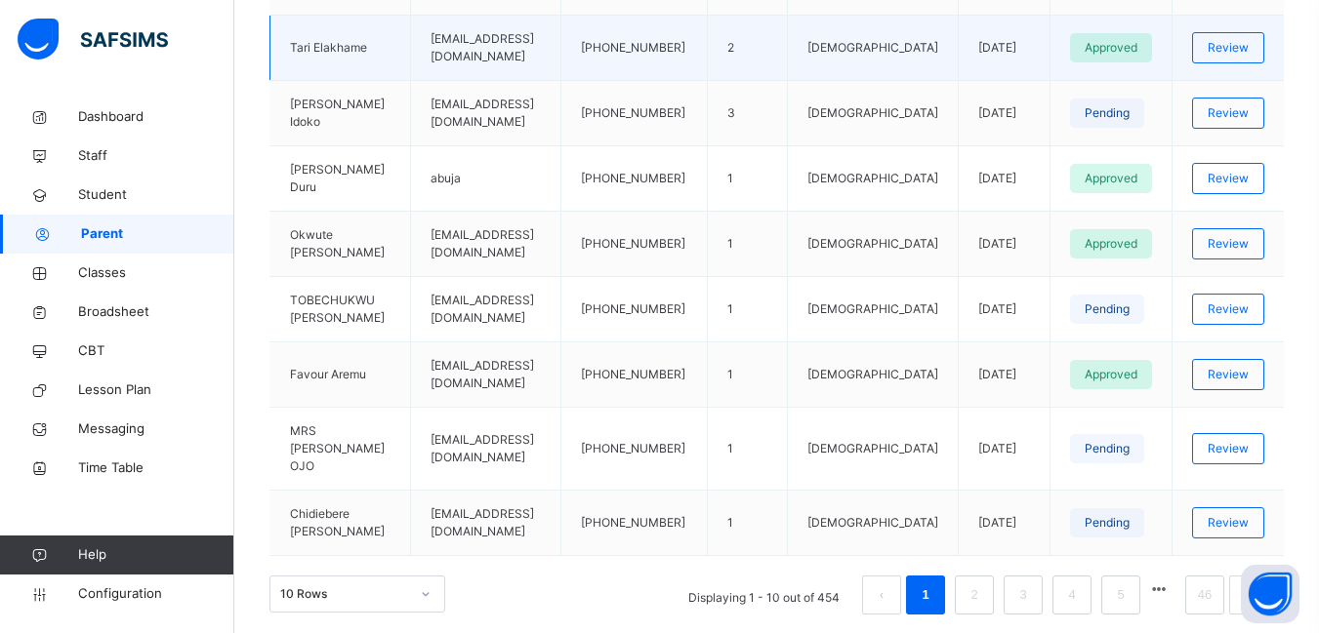
scroll to position [727, 0]
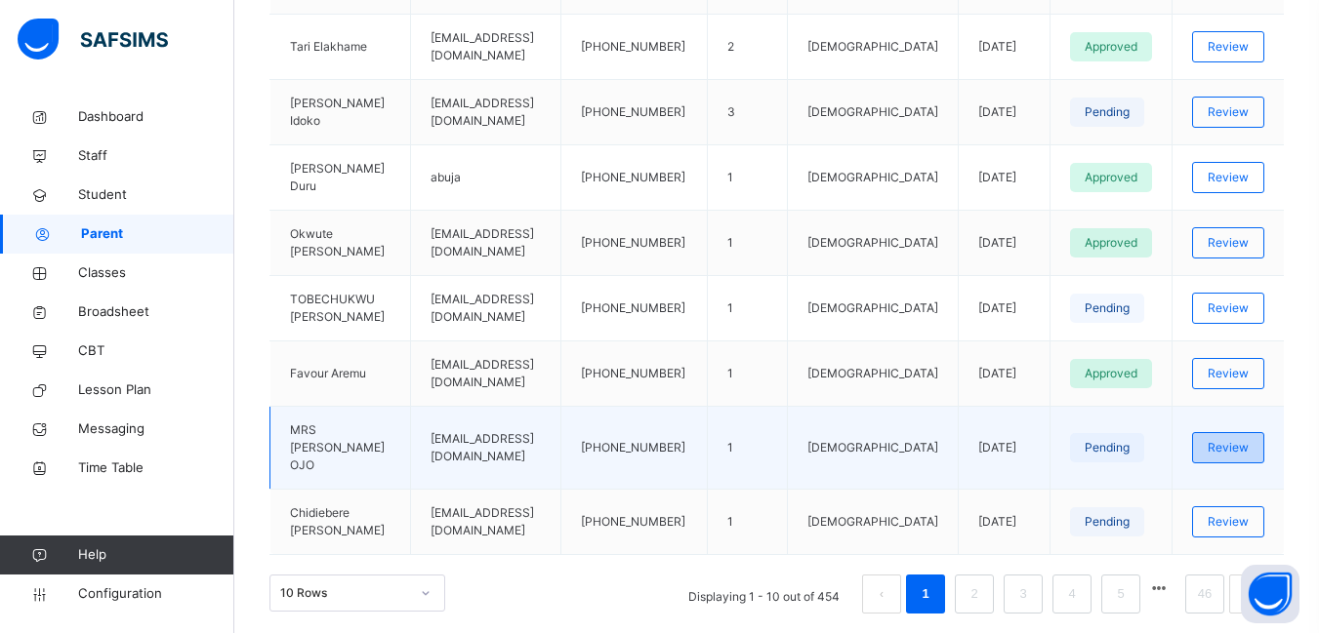
click at [1248, 439] on span "Review" at bounding box center [1227, 448] width 41 height 18
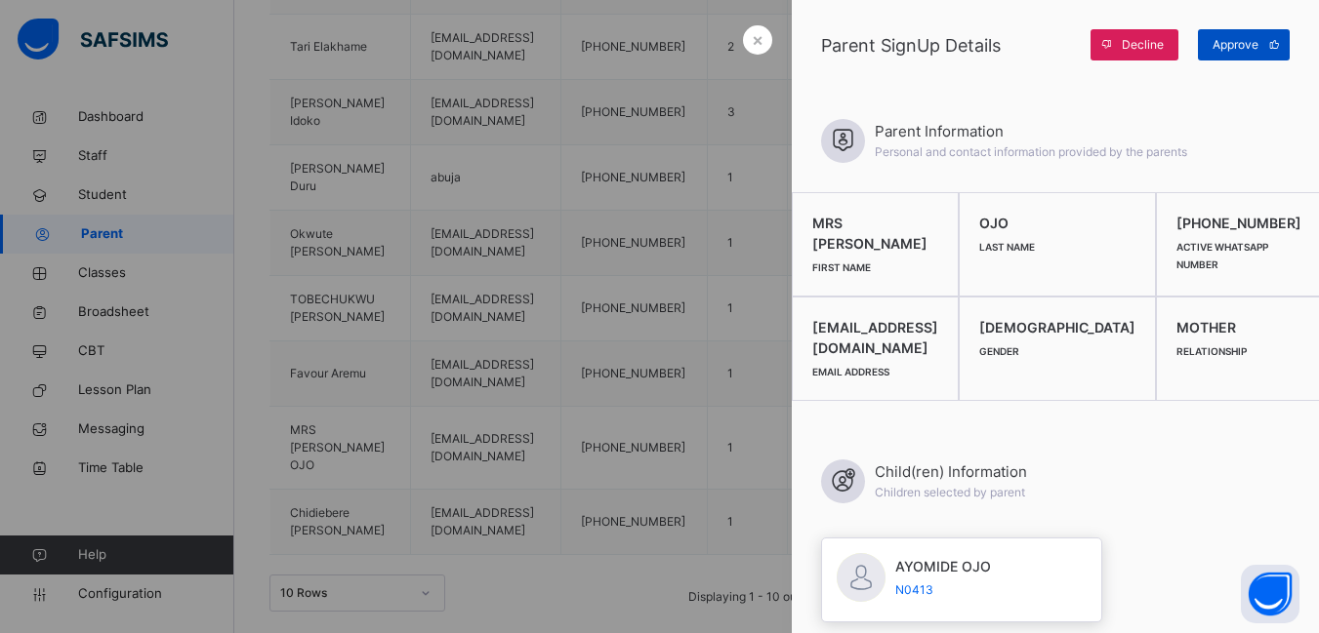
click at [1246, 46] on span "Approve" at bounding box center [1235, 45] width 46 height 18
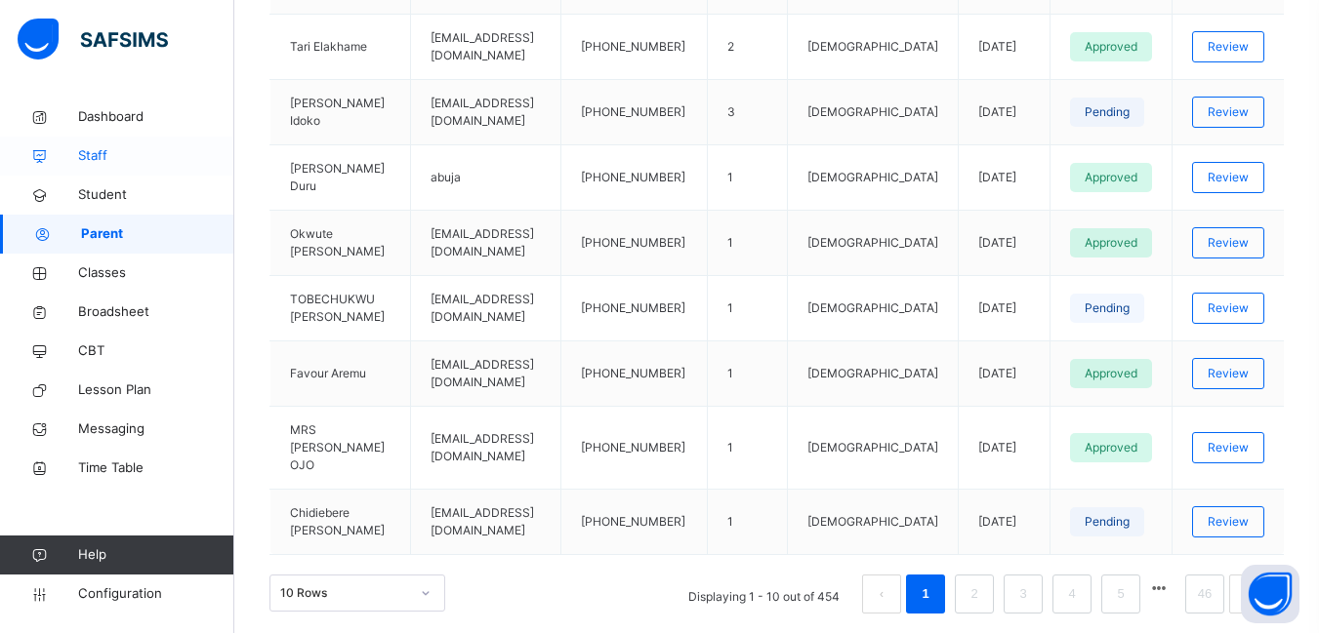
click at [84, 158] on span "Staff" at bounding box center [156, 156] width 156 height 20
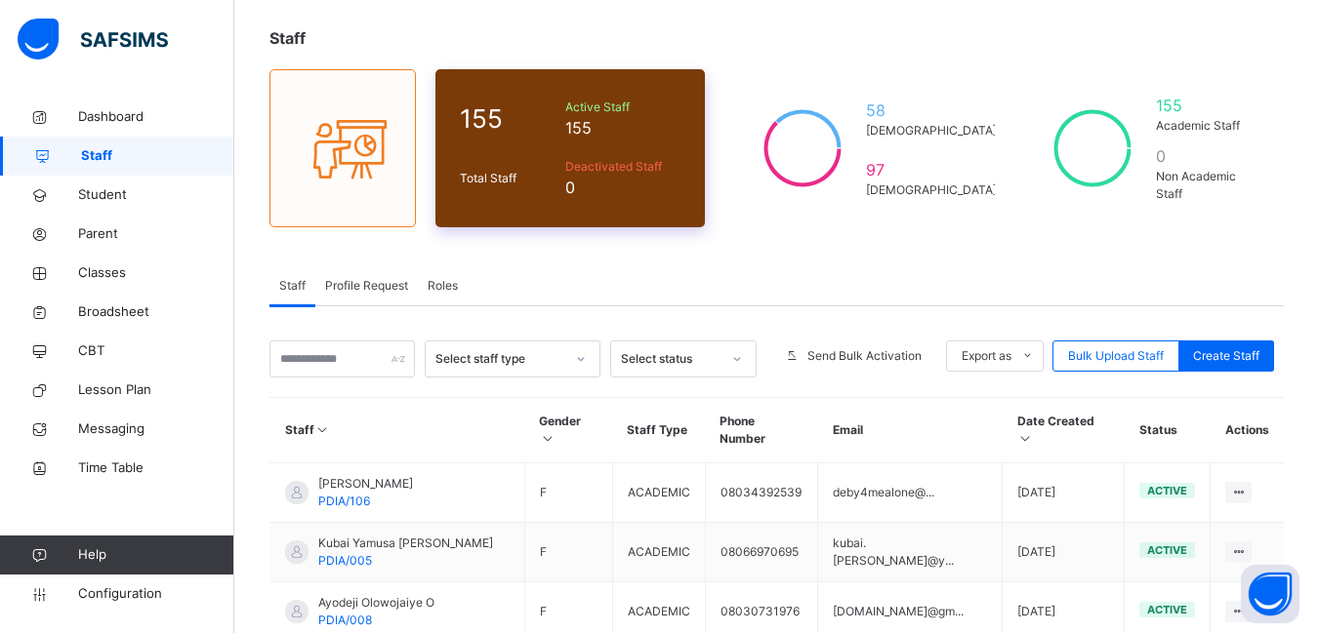
scroll to position [195, 0]
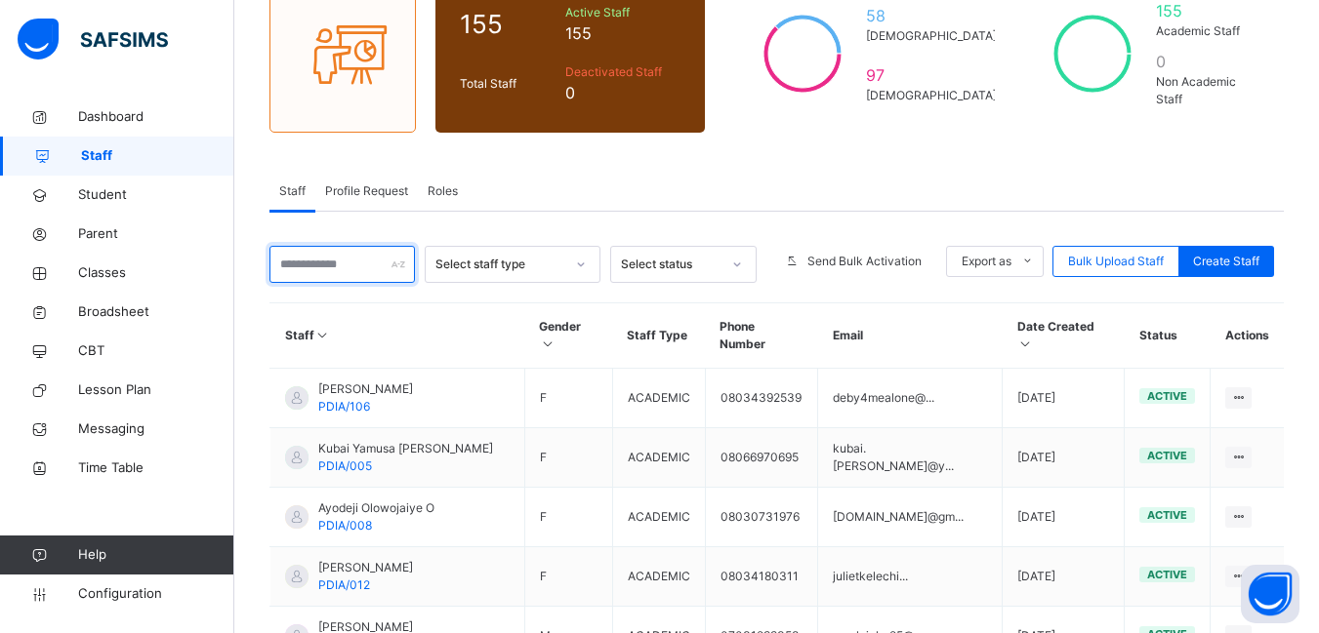
click at [330, 268] on input "text" at bounding box center [341, 264] width 145 height 37
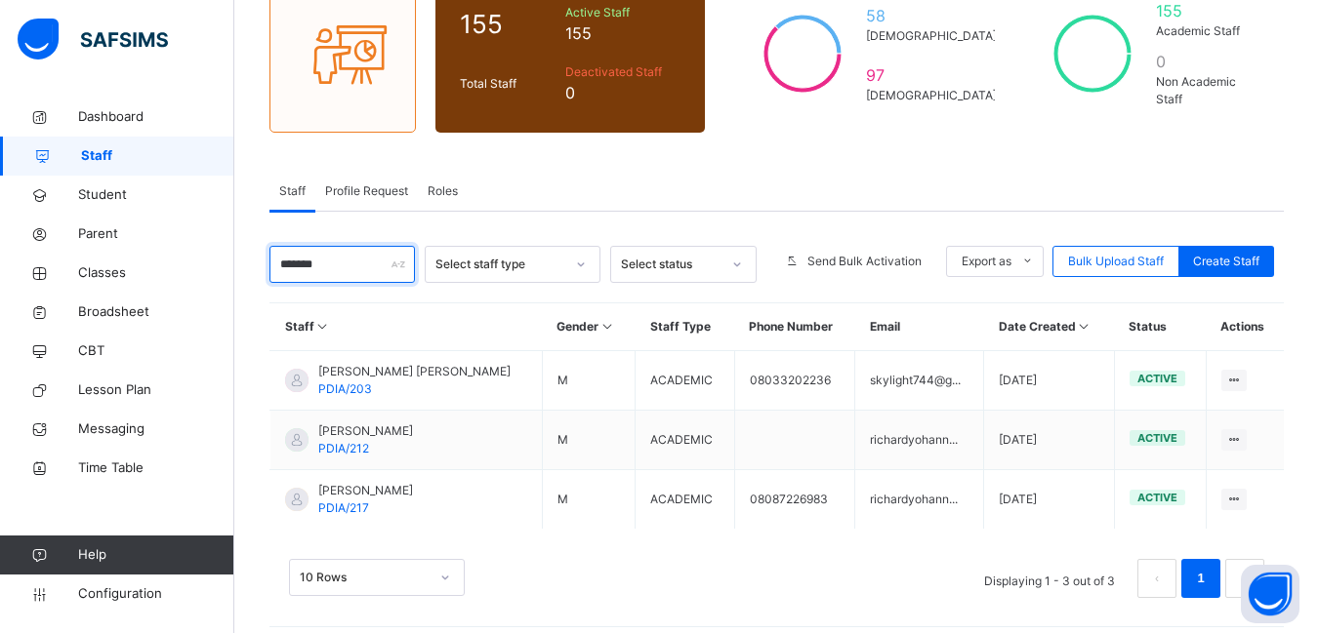
scroll to position [209, 0]
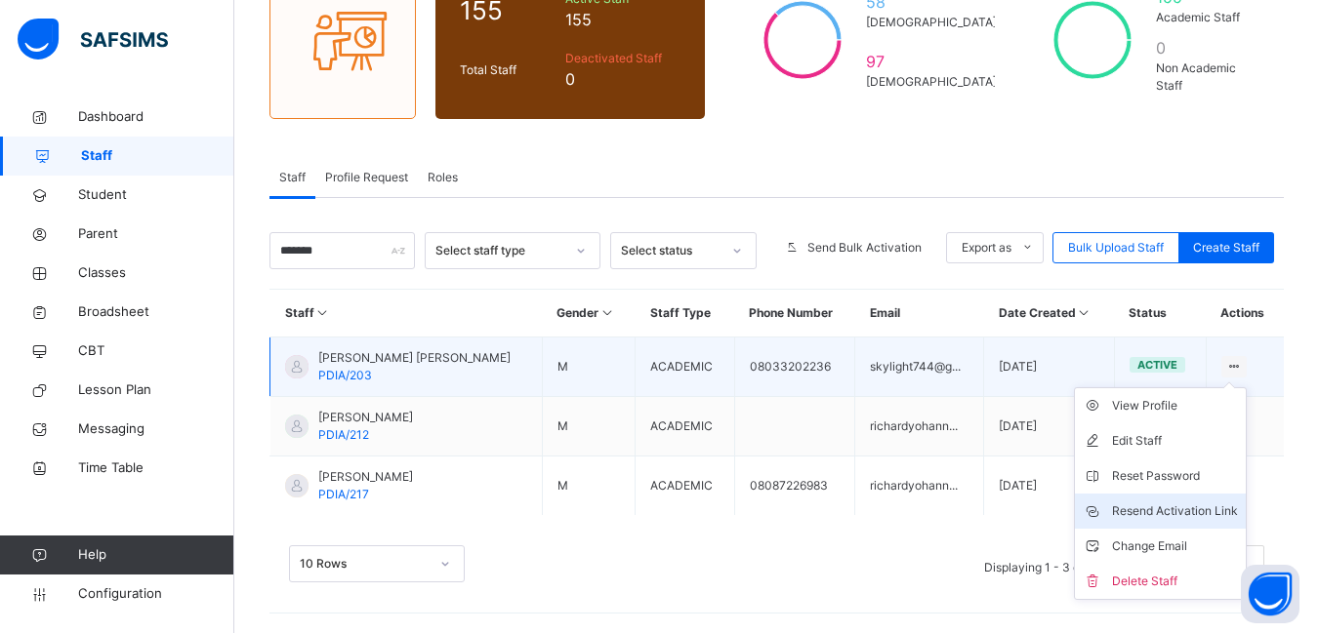
click at [1192, 512] on div "Resend Activation Link" at bounding box center [1175, 512] width 126 height 20
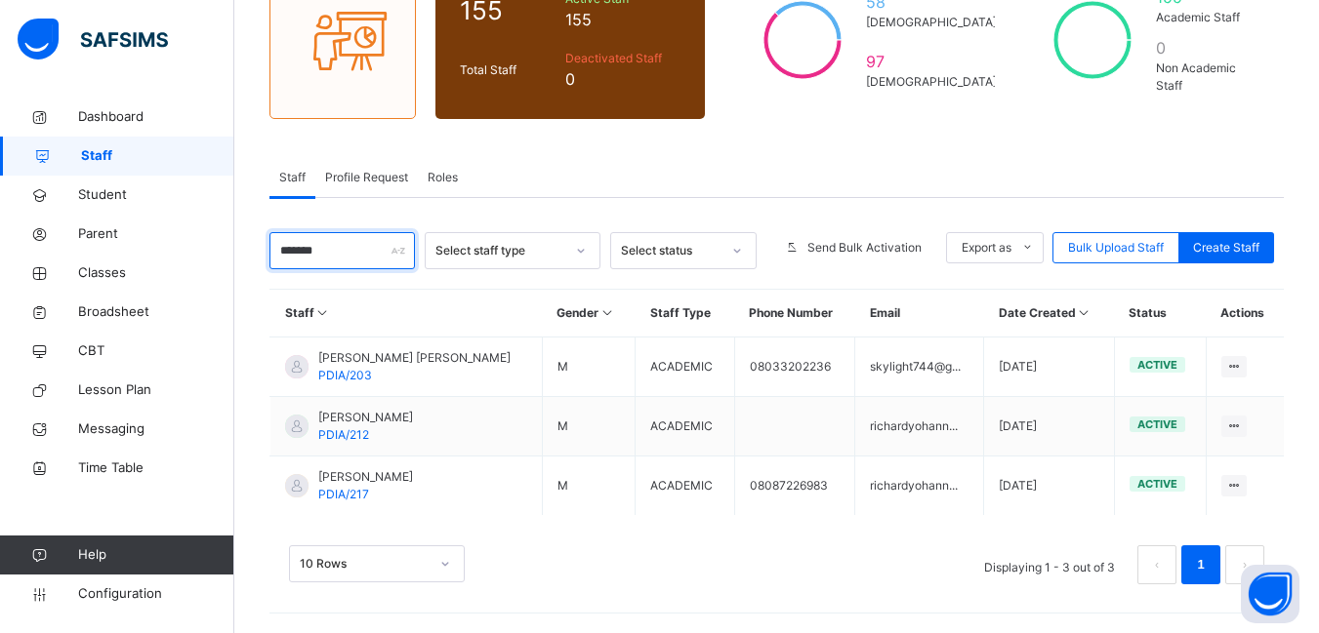
click at [370, 261] on input "*******" at bounding box center [341, 250] width 145 height 37
type input "*"
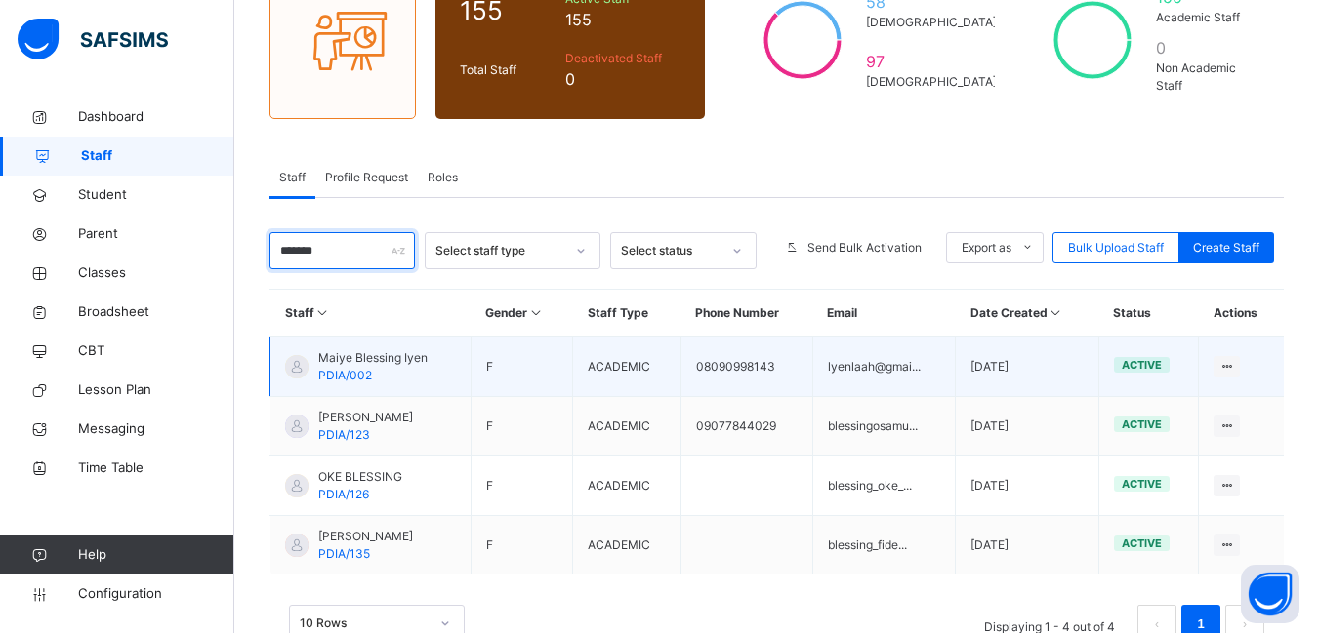
type input "*******"
click at [373, 358] on span "Maiye Blessing Iyen" at bounding box center [372, 358] width 109 height 18
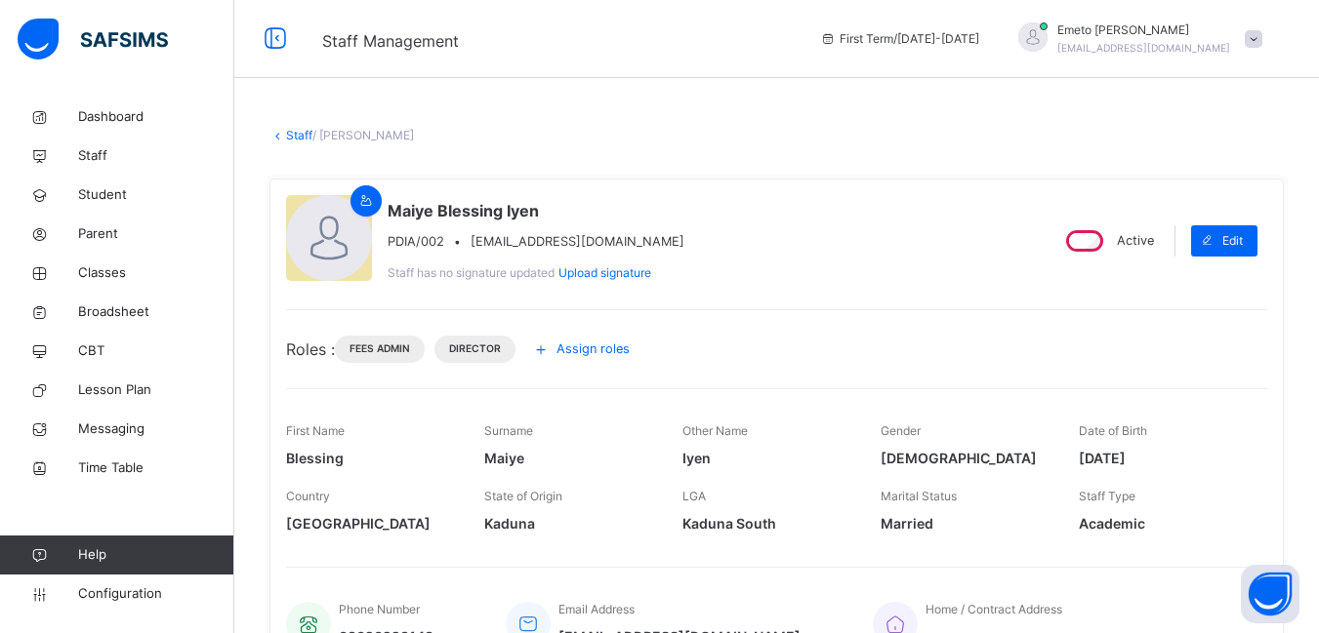
scroll to position [98, 0]
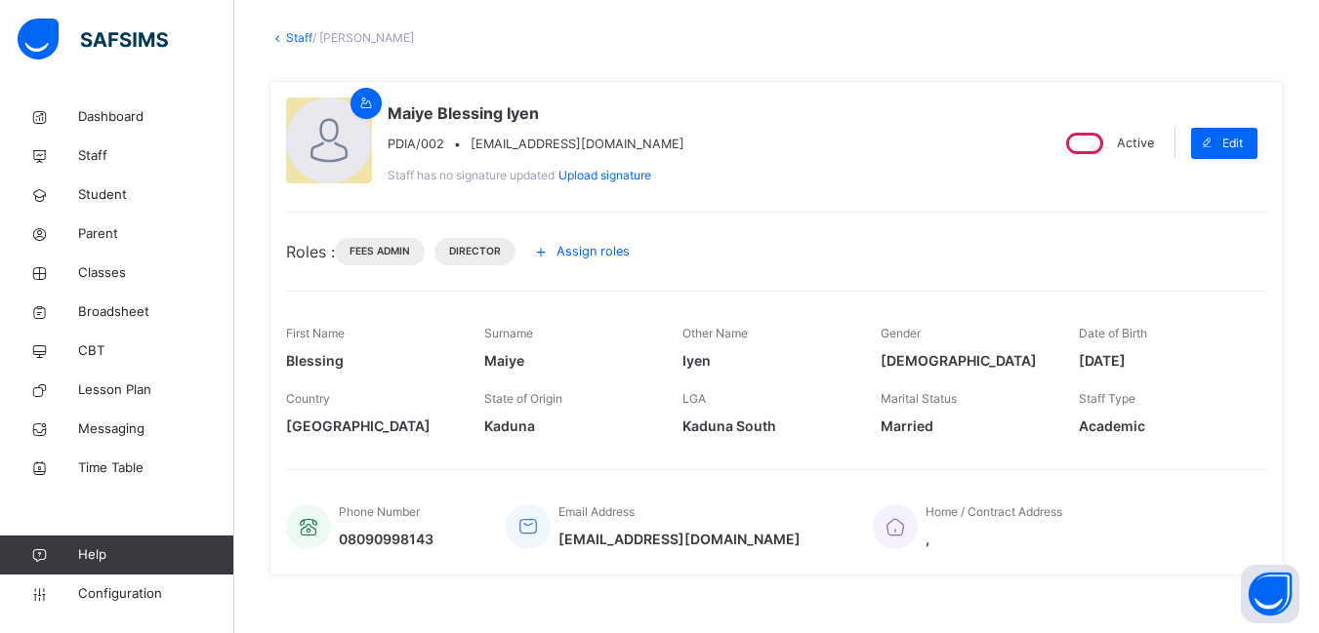
click at [595, 249] on span "Assign roles" at bounding box center [592, 251] width 73 height 19
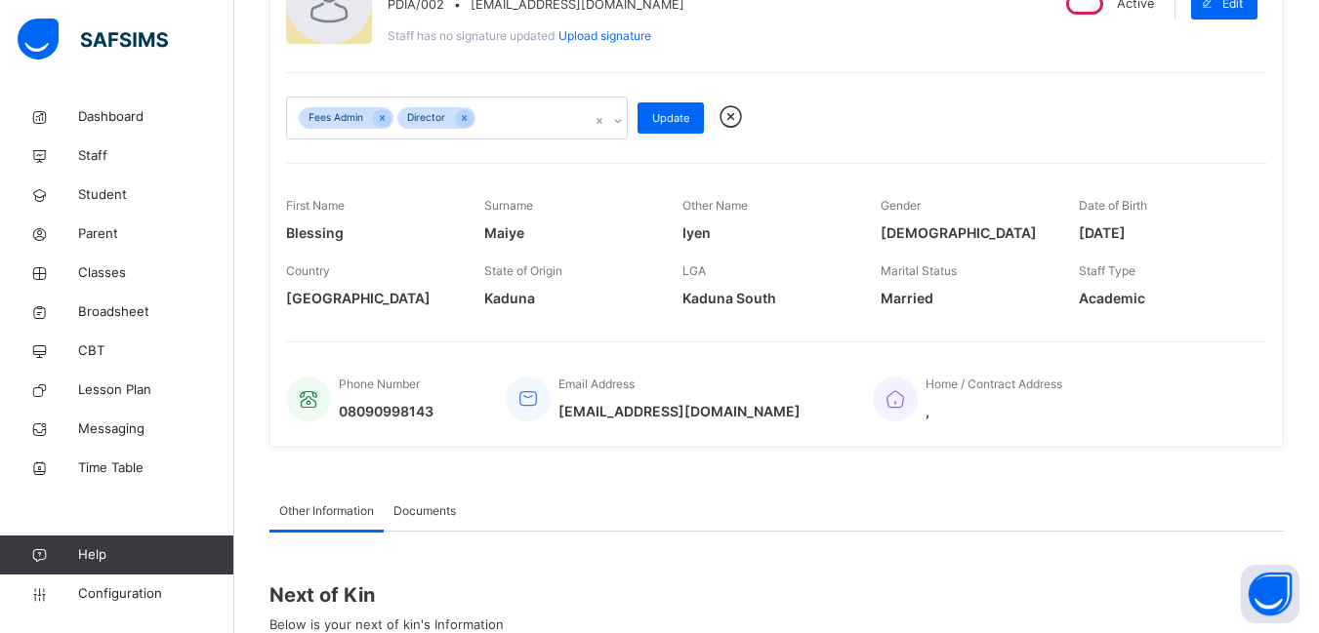
scroll to position [0, 0]
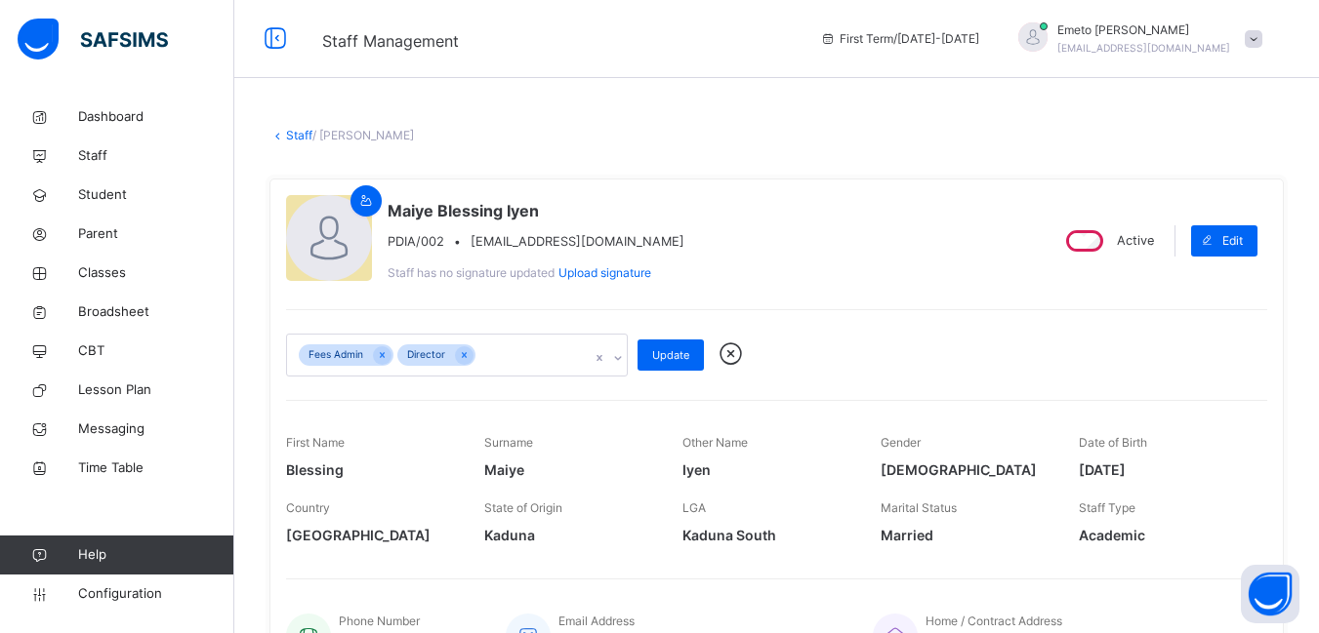
click at [613, 359] on icon at bounding box center [618, 358] width 12 height 20
click at [673, 347] on span "Update" at bounding box center [670, 355] width 37 height 17
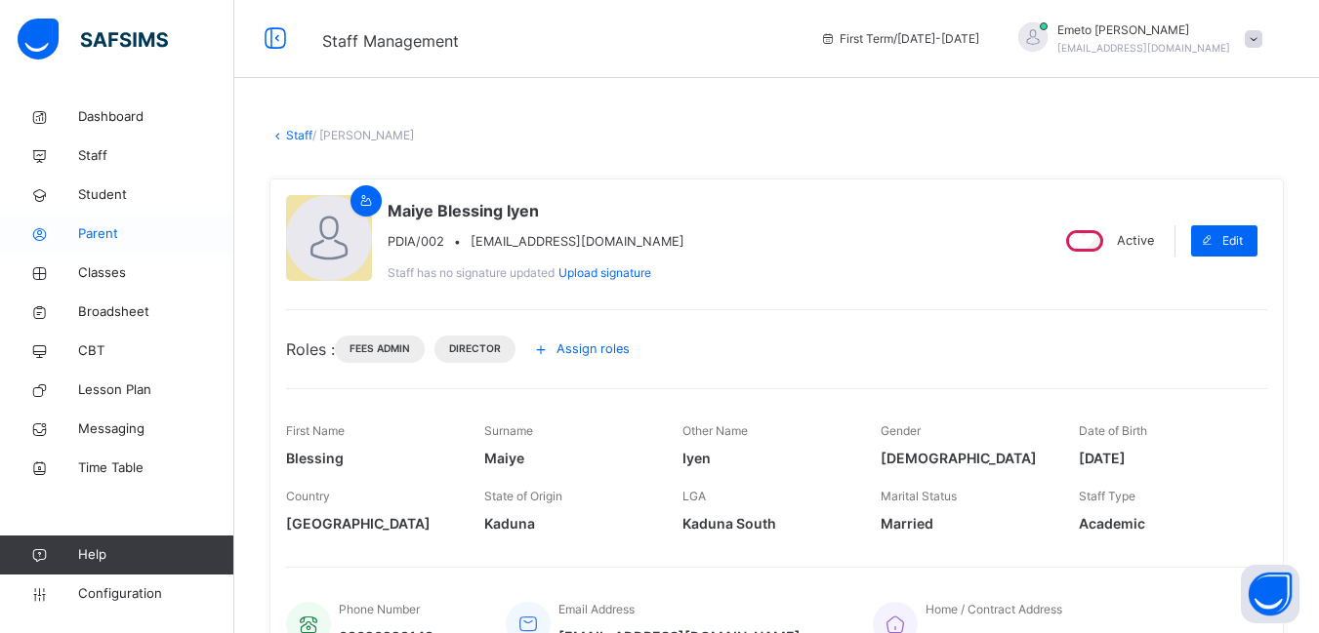
click at [102, 238] on span "Parent" at bounding box center [156, 234] width 156 height 20
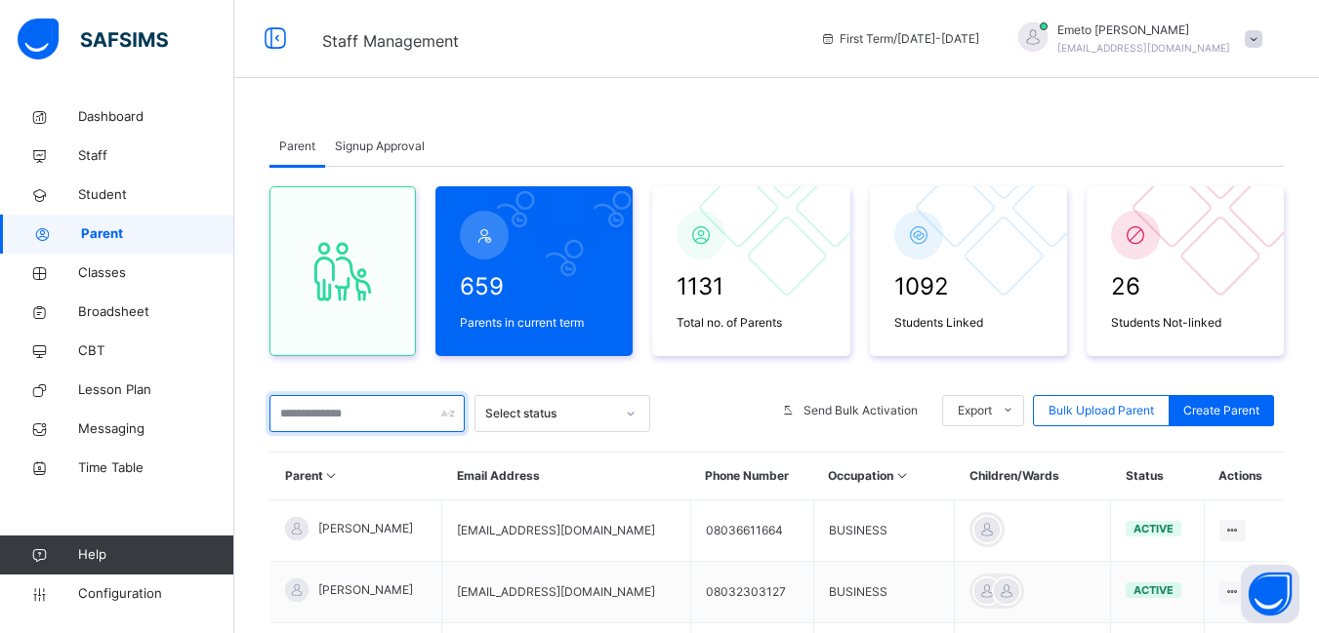
click at [312, 417] on input "text" at bounding box center [366, 413] width 195 height 37
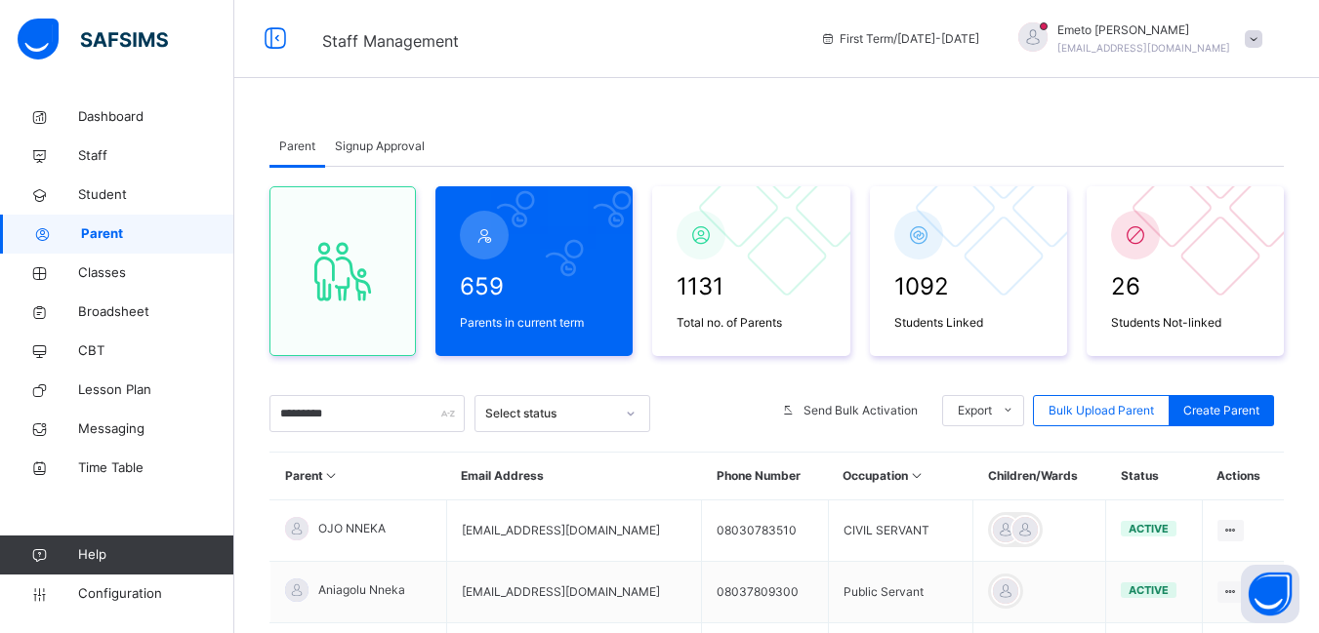
click at [354, 140] on span "Signup Approval" at bounding box center [380, 147] width 90 height 18
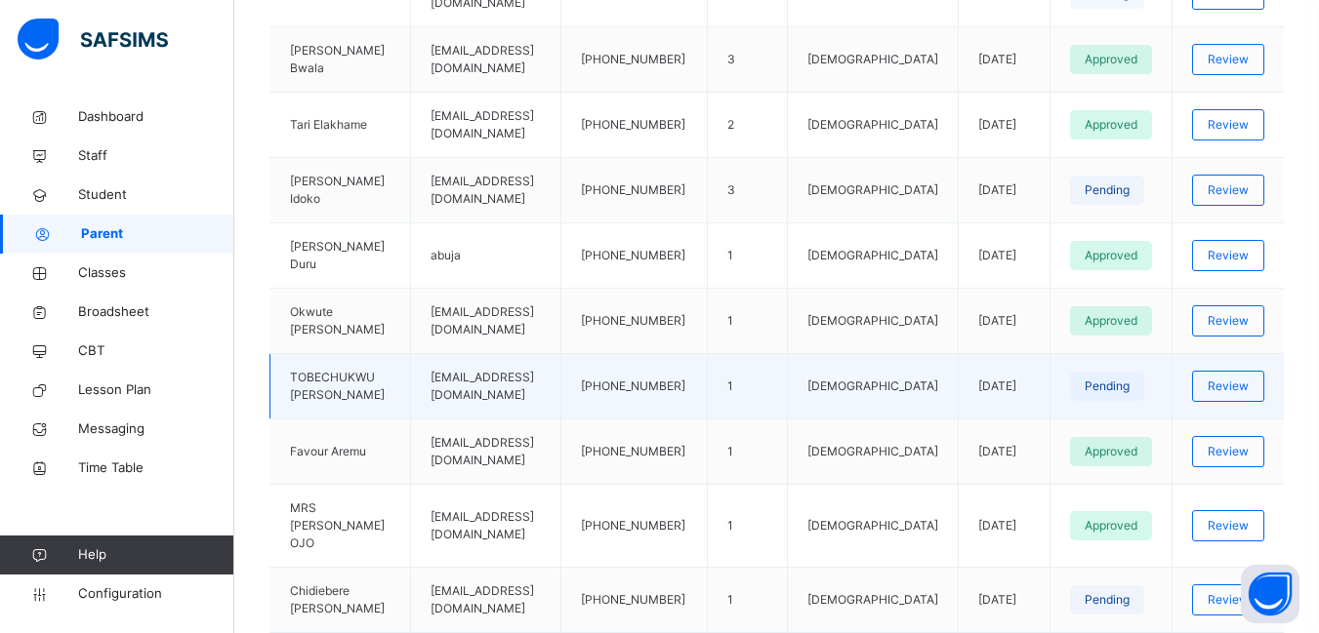
scroll to position [683, 0]
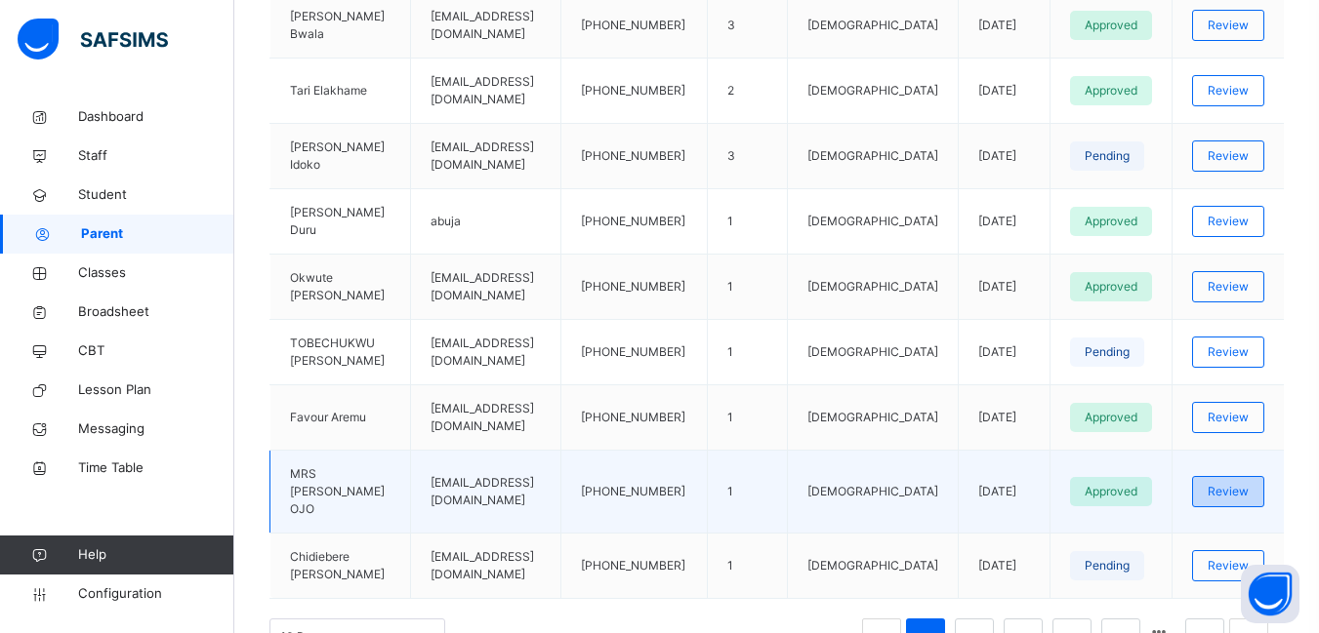
click at [1222, 476] on div "Review" at bounding box center [1228, 491] width 72 height 31
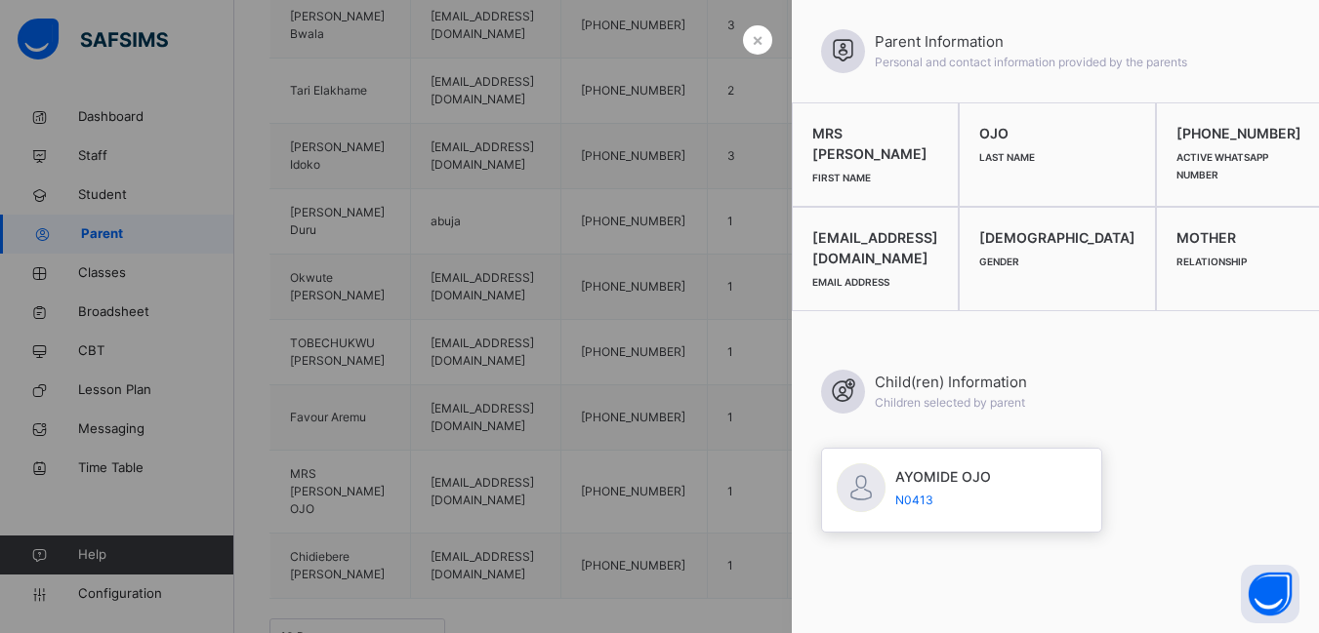
click at [223, 119] on div at bounding box center [659, 316] width 1319 height 633
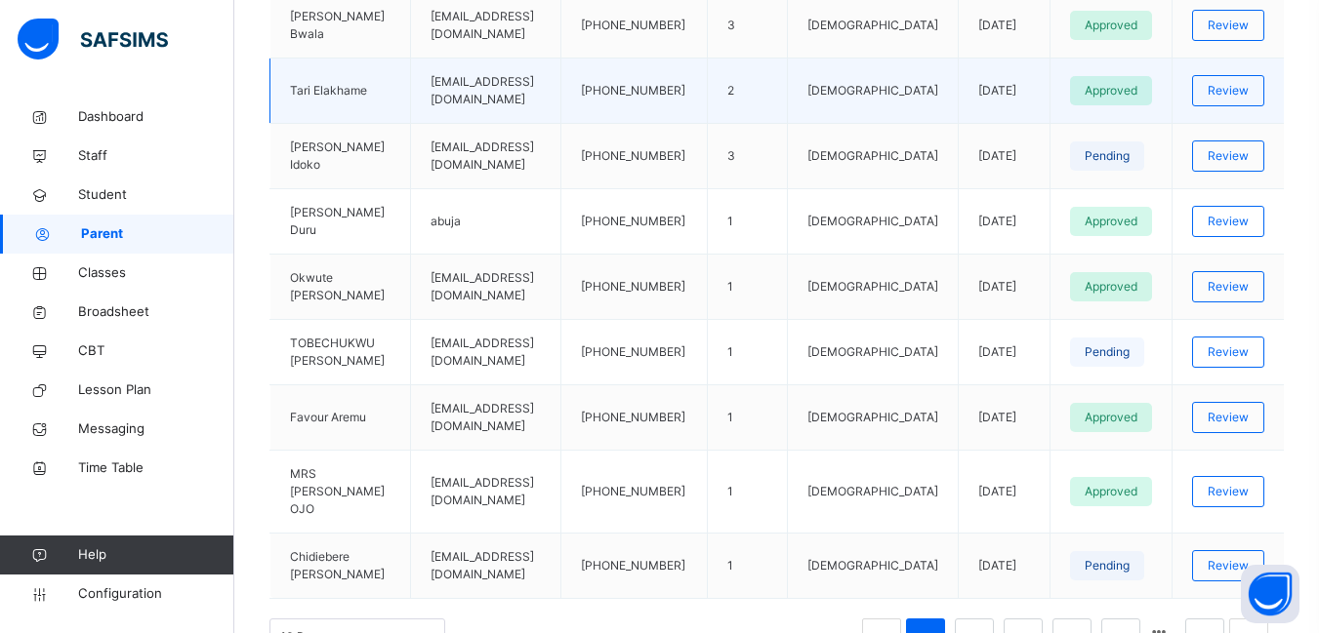
scroll to position [0, 0]
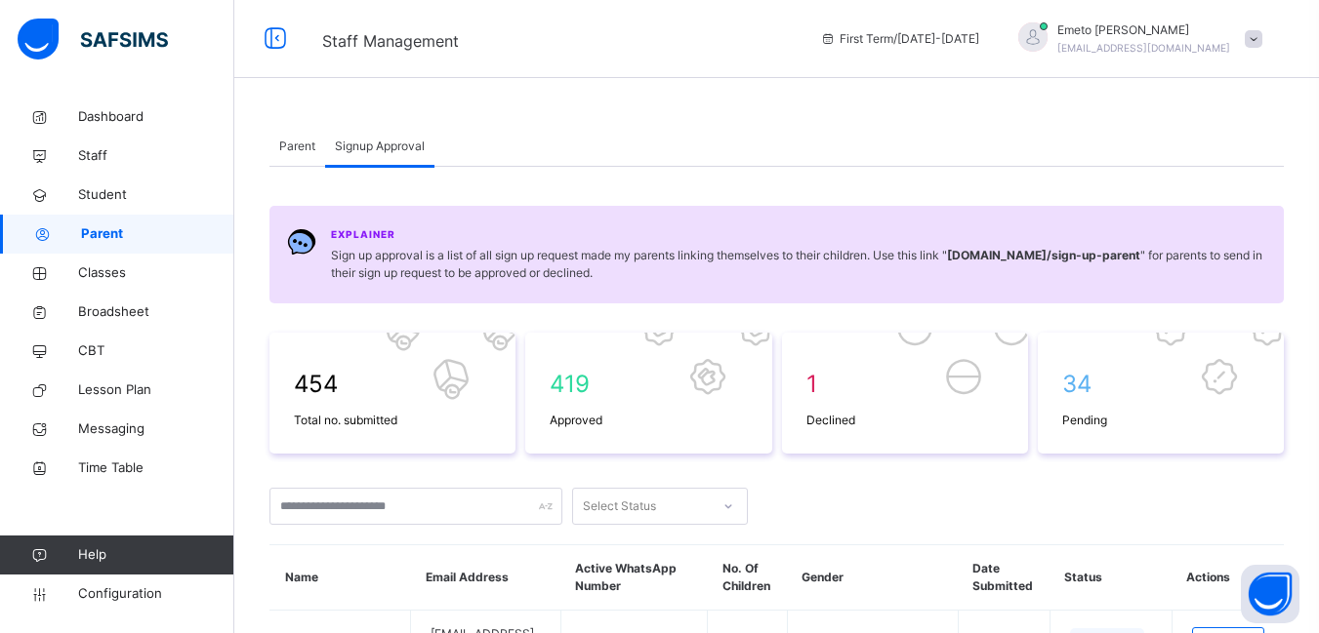
click at [297, 150] on span "Parent" at bounding box center [297, 147] width 36 height 18
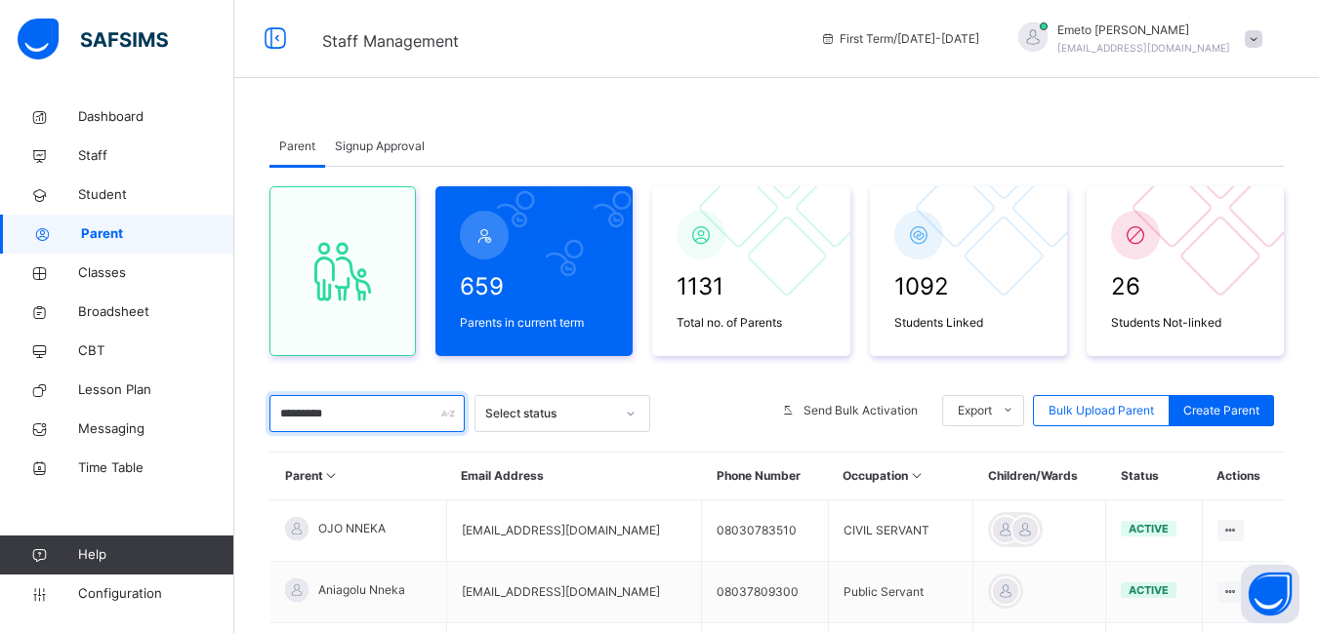
click at [381, 411] on input "*********" at bounding box center [366, 413] width 195 height 37
type input "*"
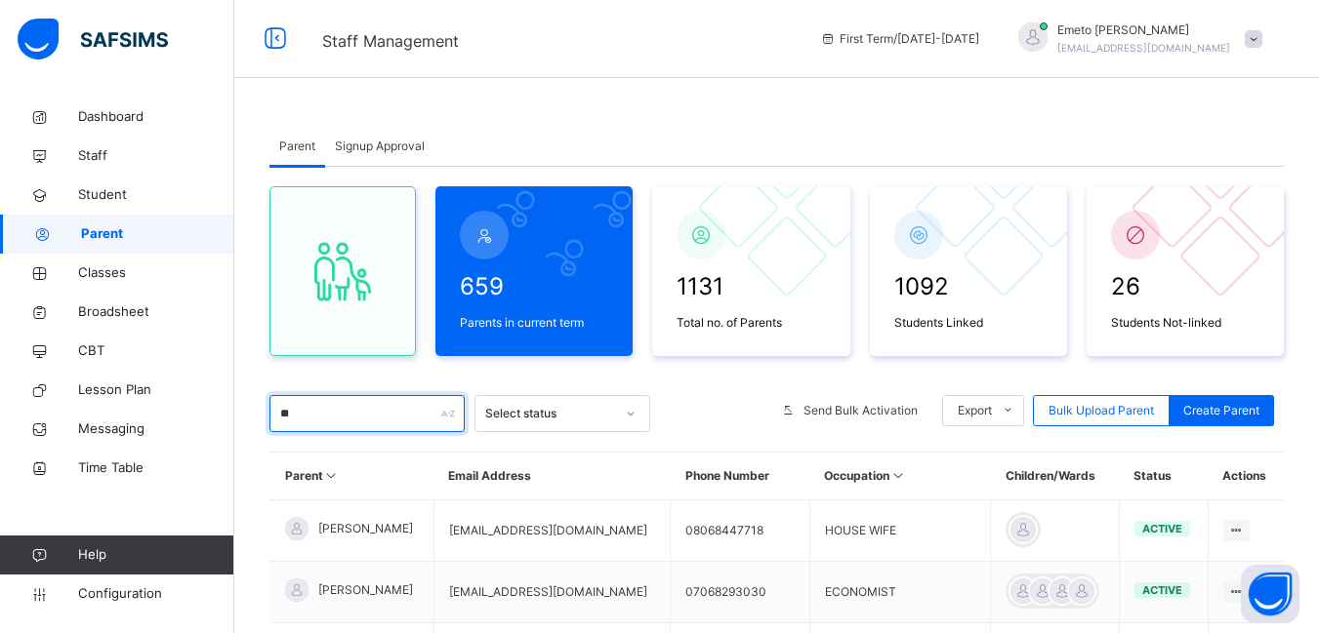
type input "*"
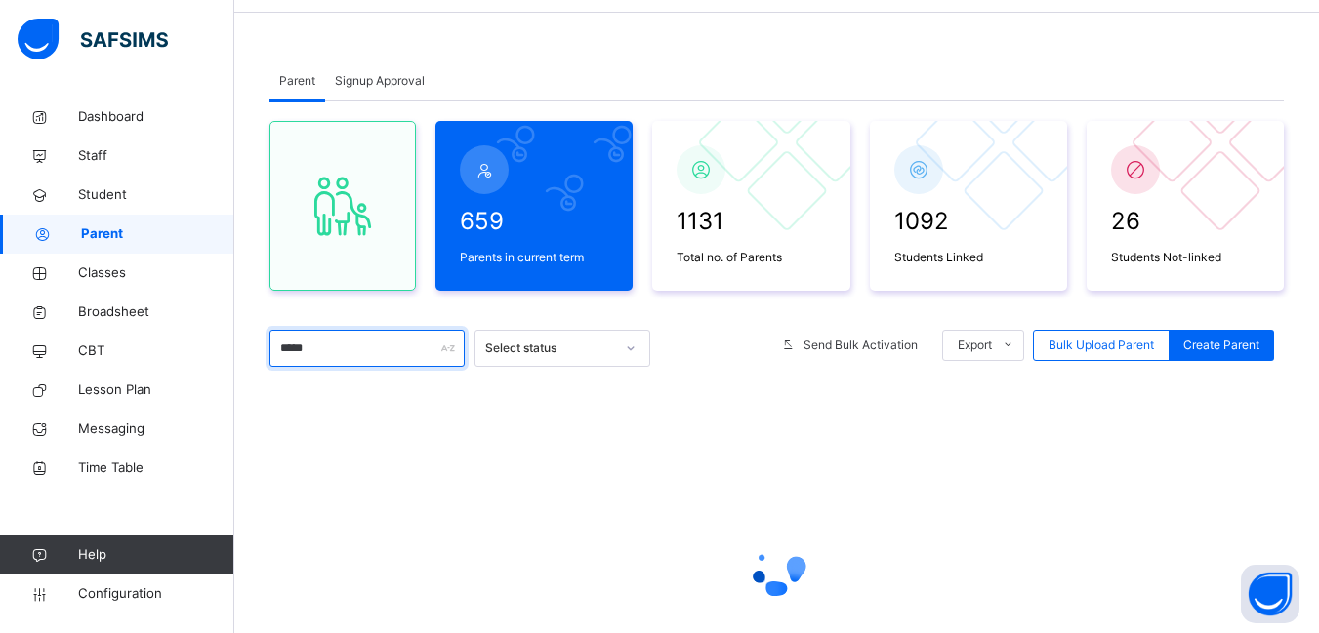
scroll to position [80, 0]
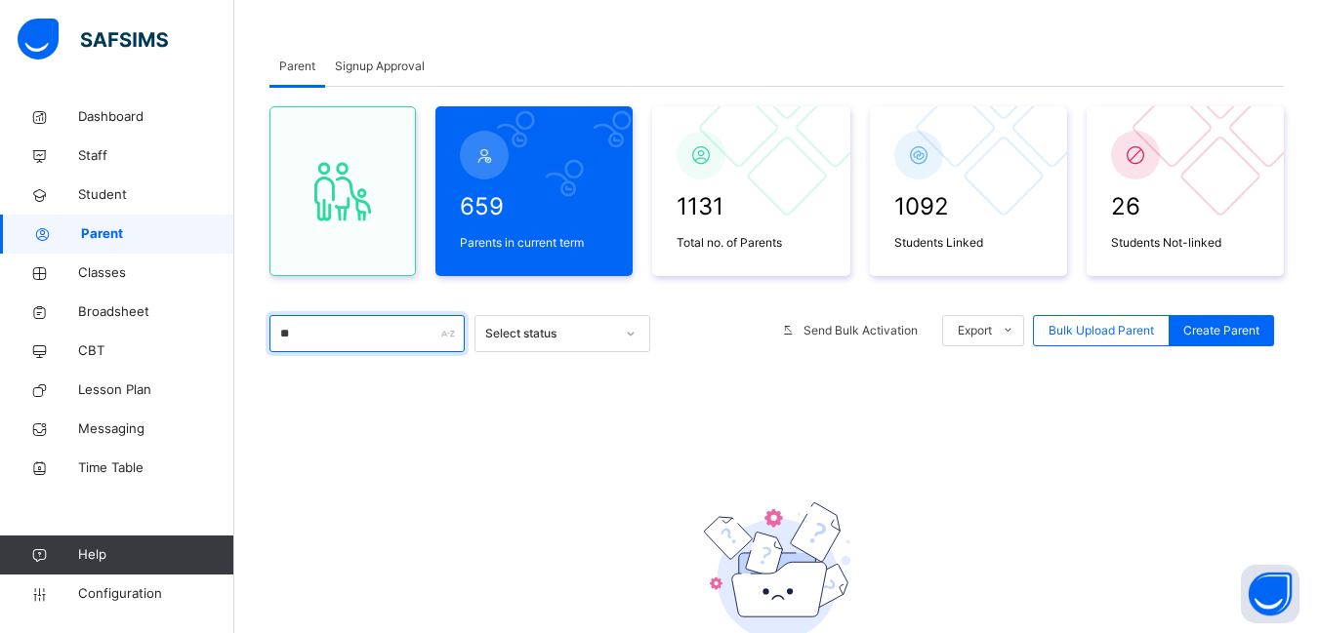
type input "*"
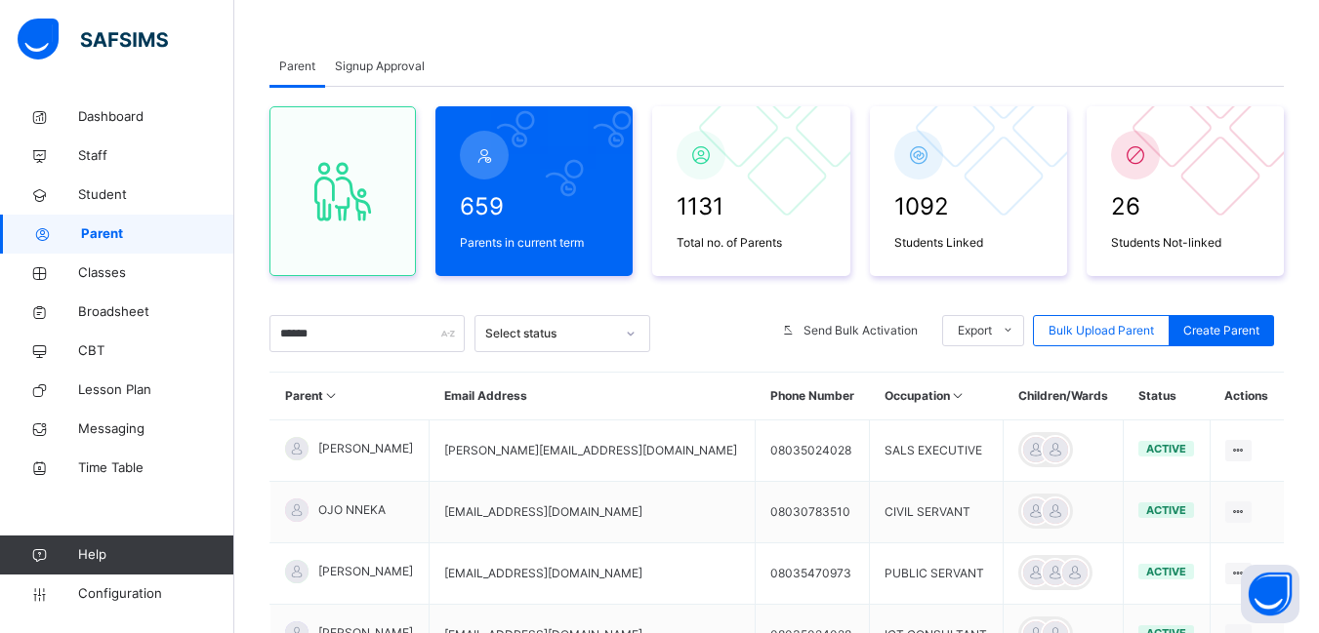
click at [348, 62] on span "Signup Approval" at bounding box center [380, 67] width 90 height 18
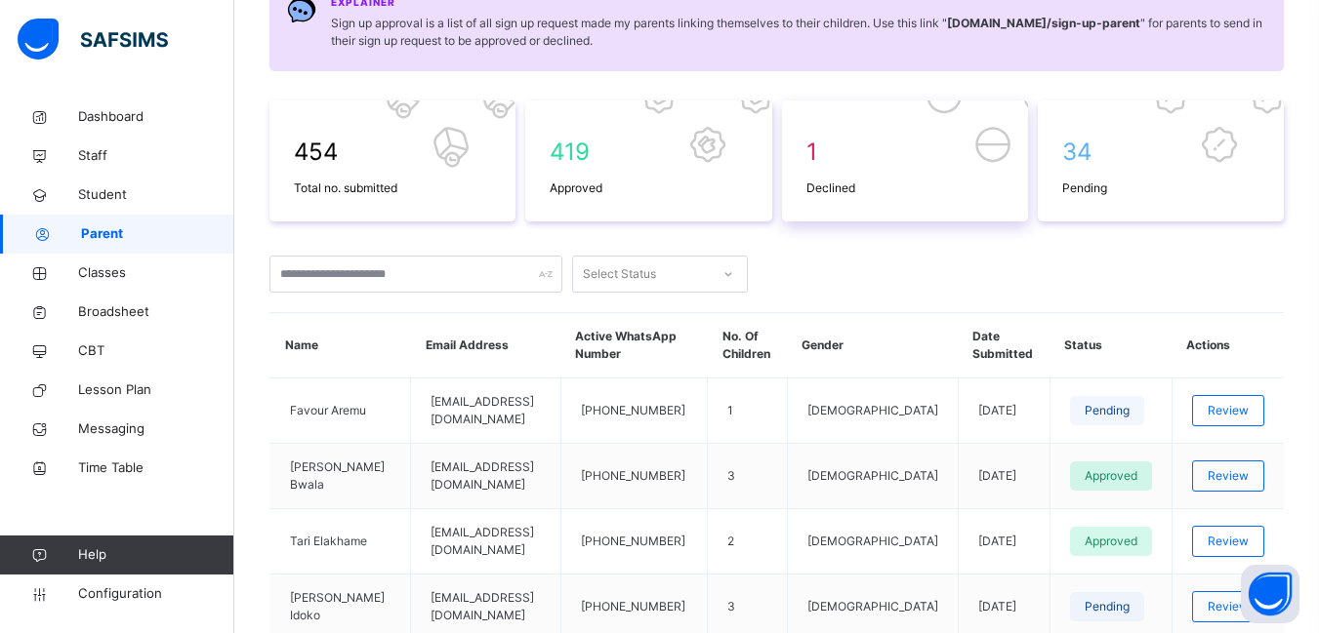
scroll to position [666, 0]
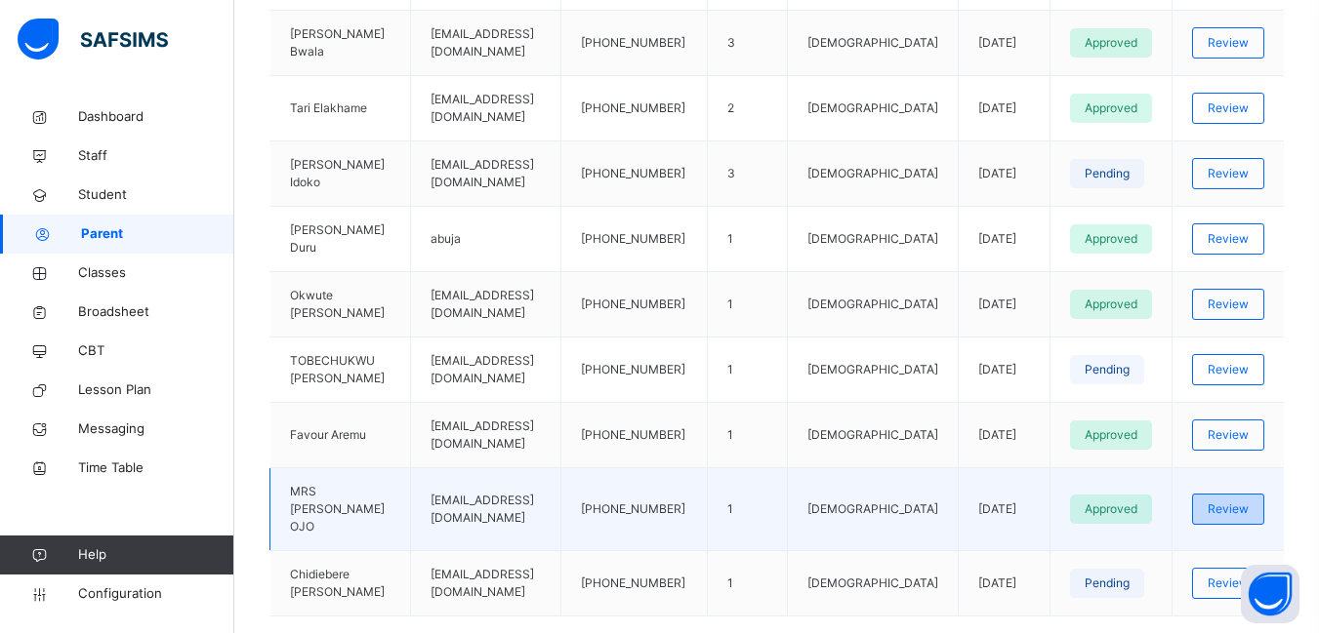
click at [1248, 501] on span "Review" at bounding box center [1227, 510] width 41 height 18
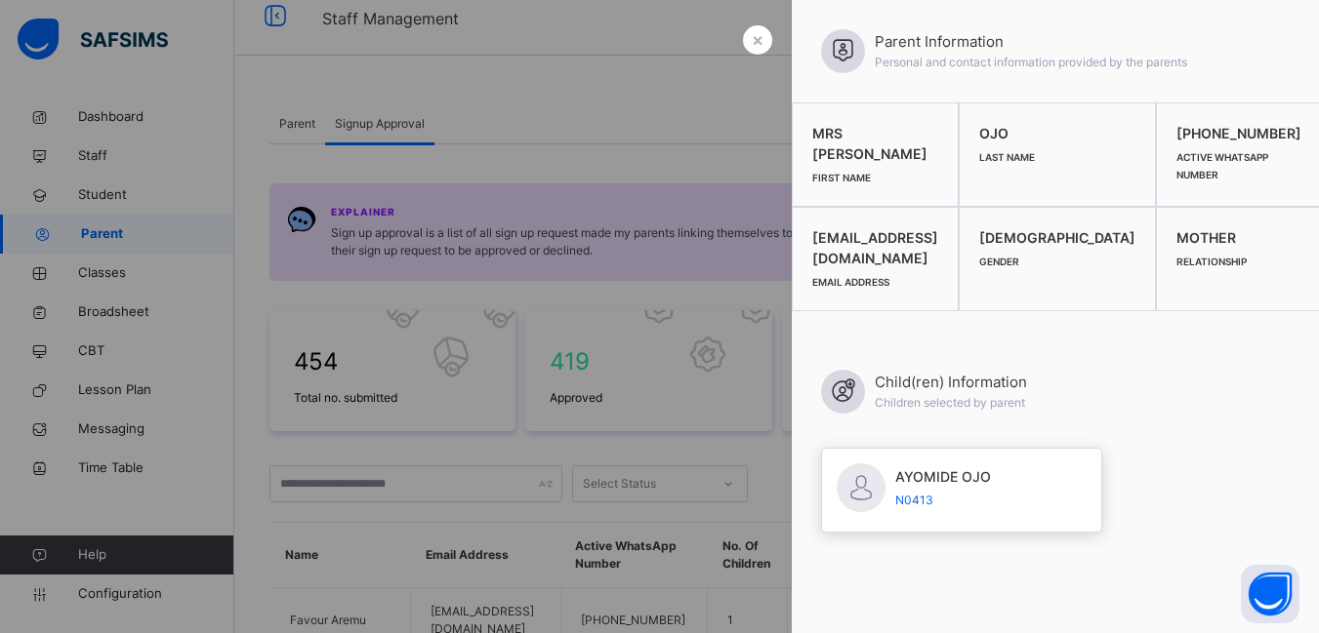
scroll to position [0, 0]
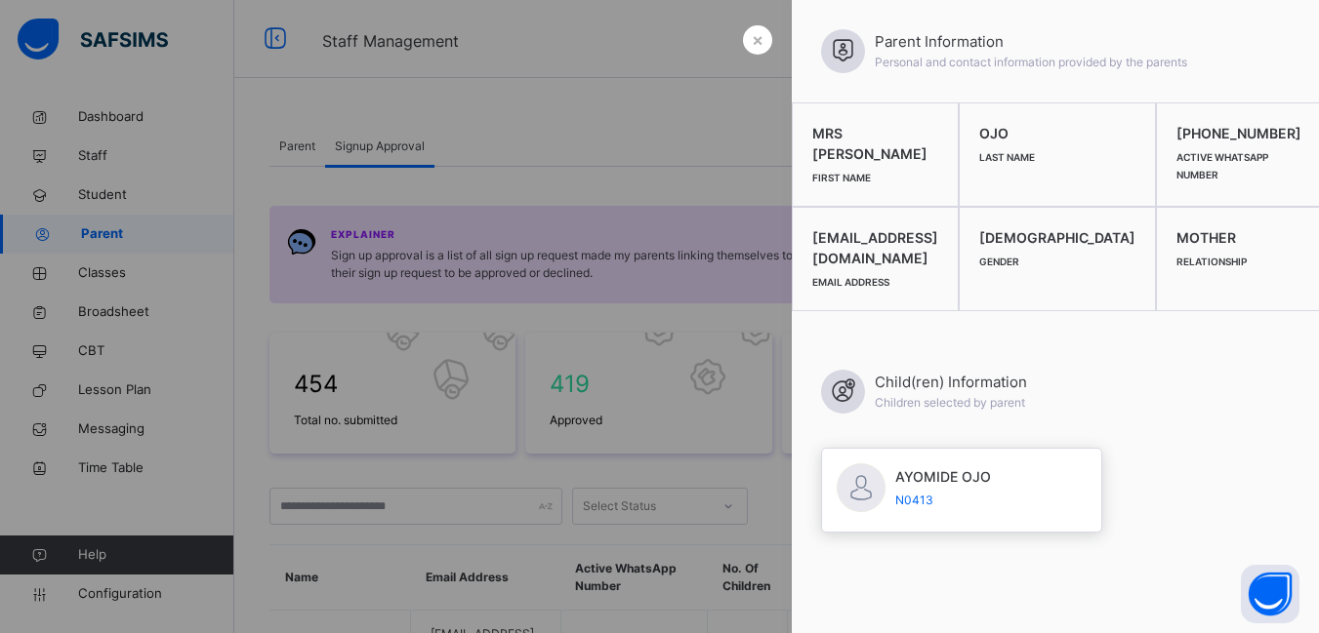
click at [672, 102] on div at bounding box center [659, 316] width 1319 height 633
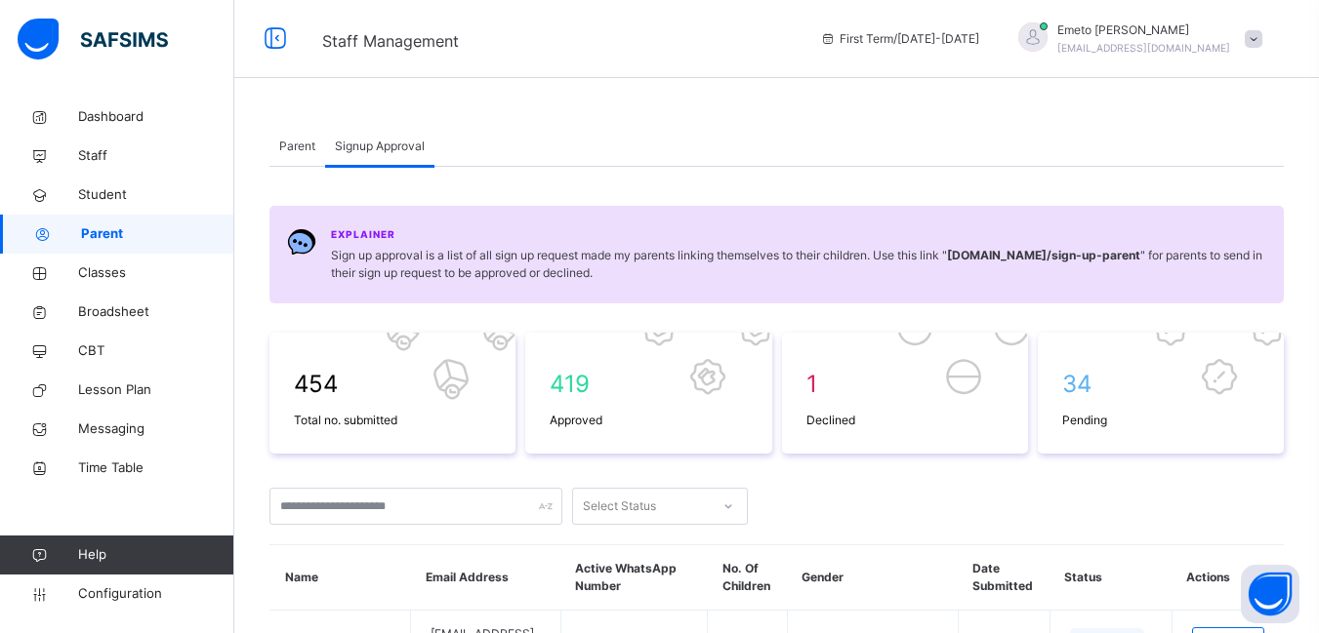
click at [300, 139] on span "Parent" at bounding box center [297, 147] width 36 height 18
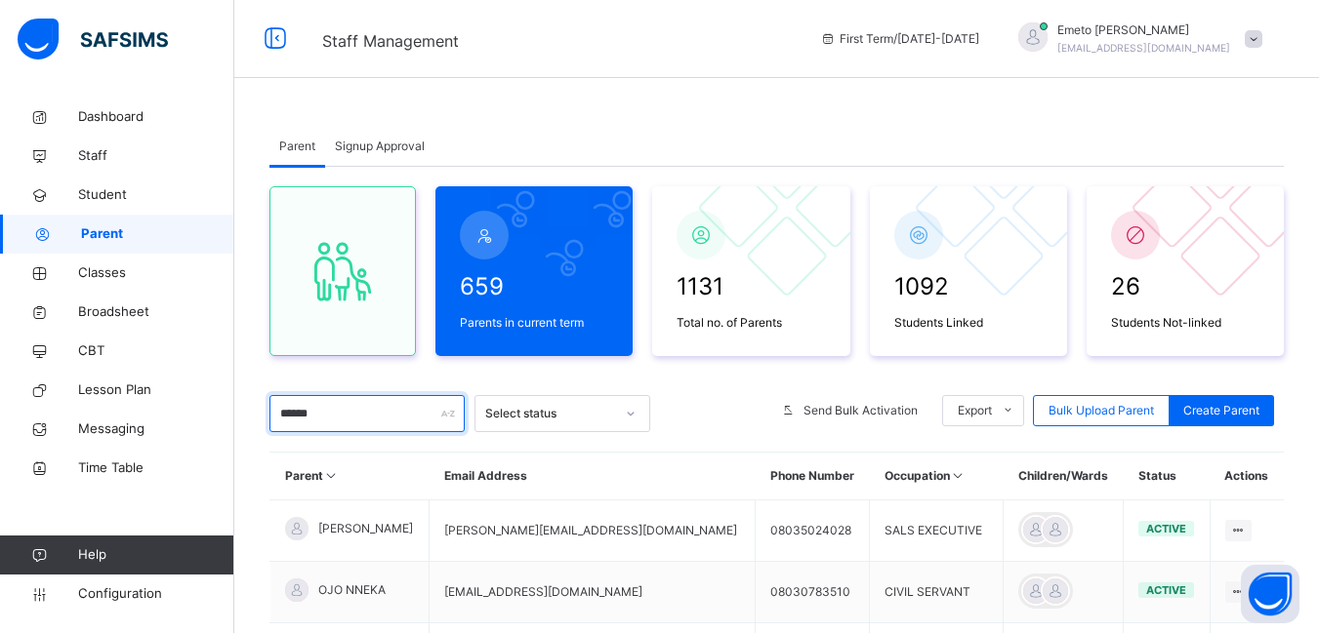
click at [382, 430] on input "******" at bounding box center [366, 413] width 195 height 37
type input "*"
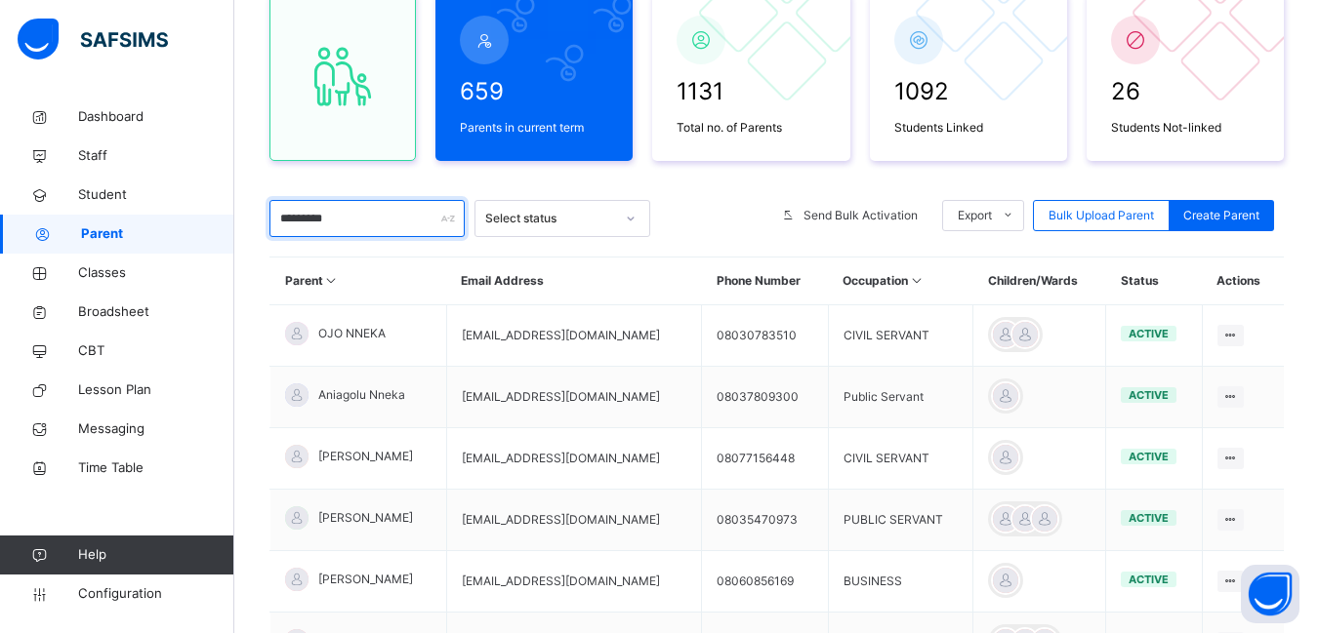
scroll to position [293, 0]
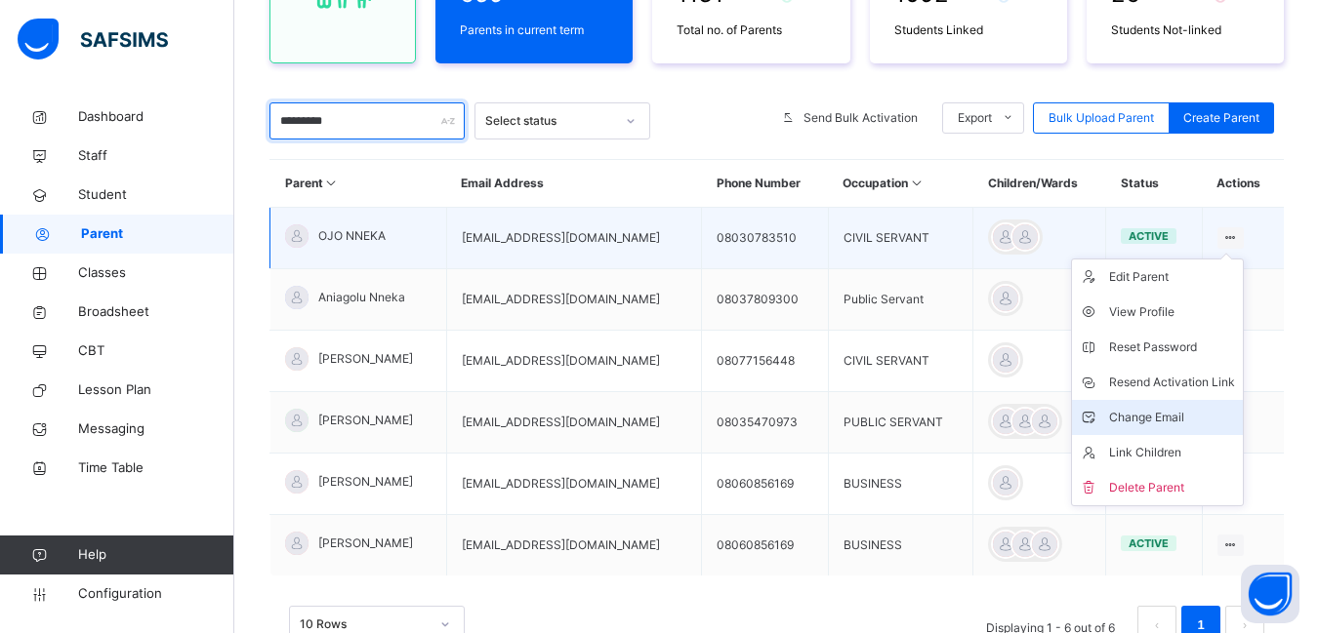
type input "*********"
click at [1175, 414] on div "Change Email" at bounding box center [1172, 418] width 126 height 20
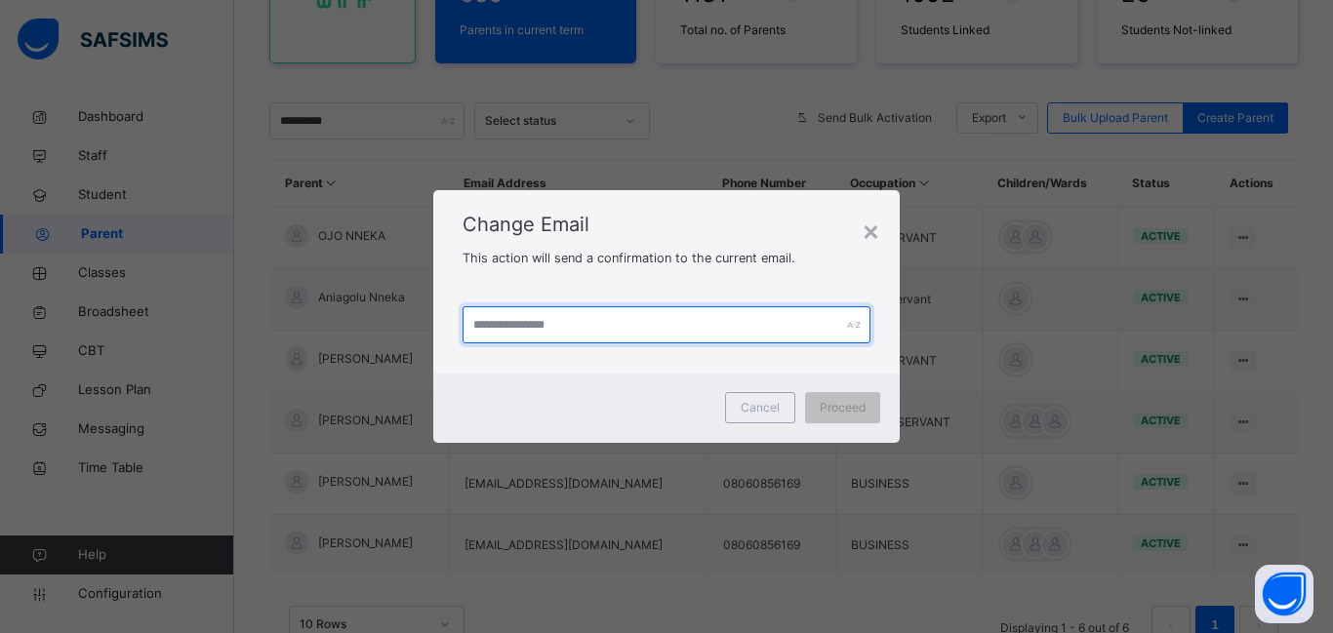
click at [488, 330] on input "text" at bounding box center [667, 324] width 408 height 37
type input "**********"
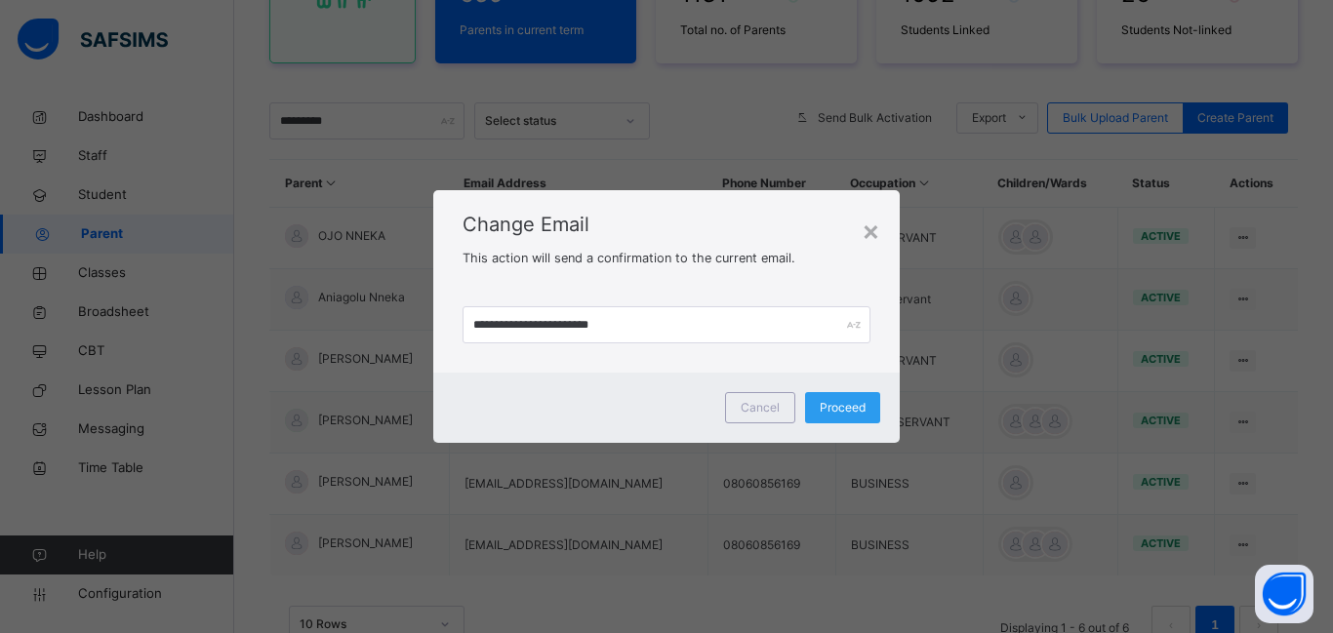
click at [850, 397] on div "Proceed" at bounding box center [842, 407] width 75 height 31
click at [865, 228] on div "×" at bounding box center [861, 230] width 19 height 41
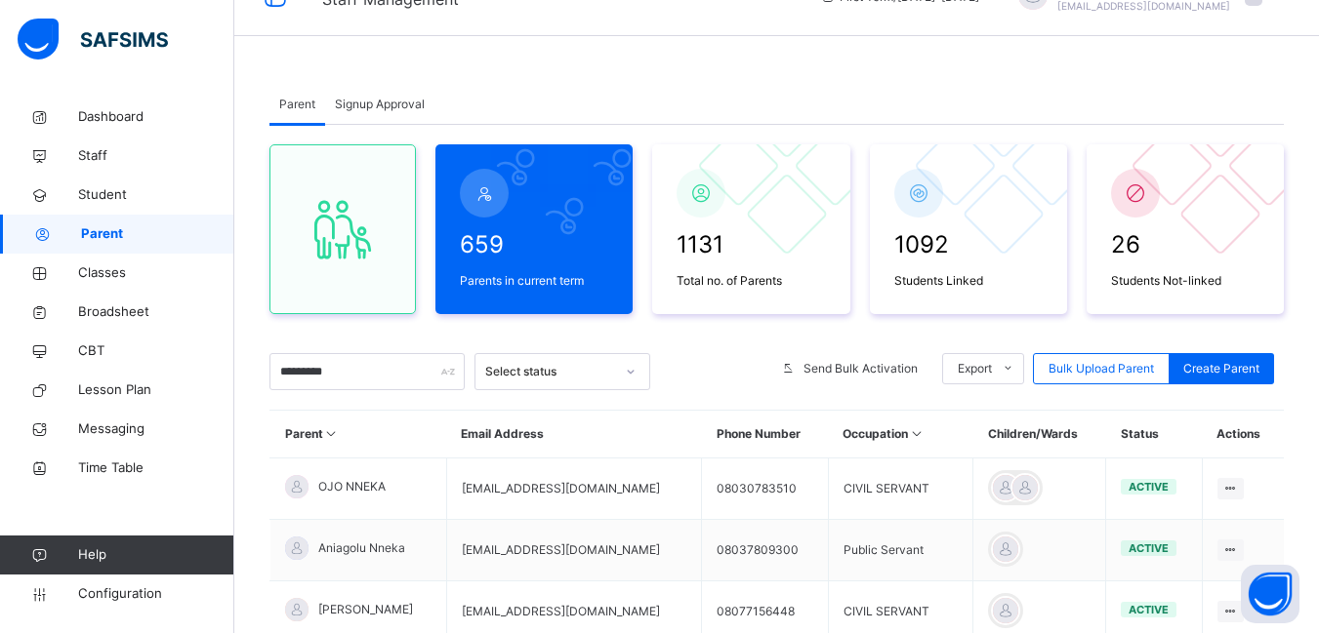
scroll to position [0, 0]
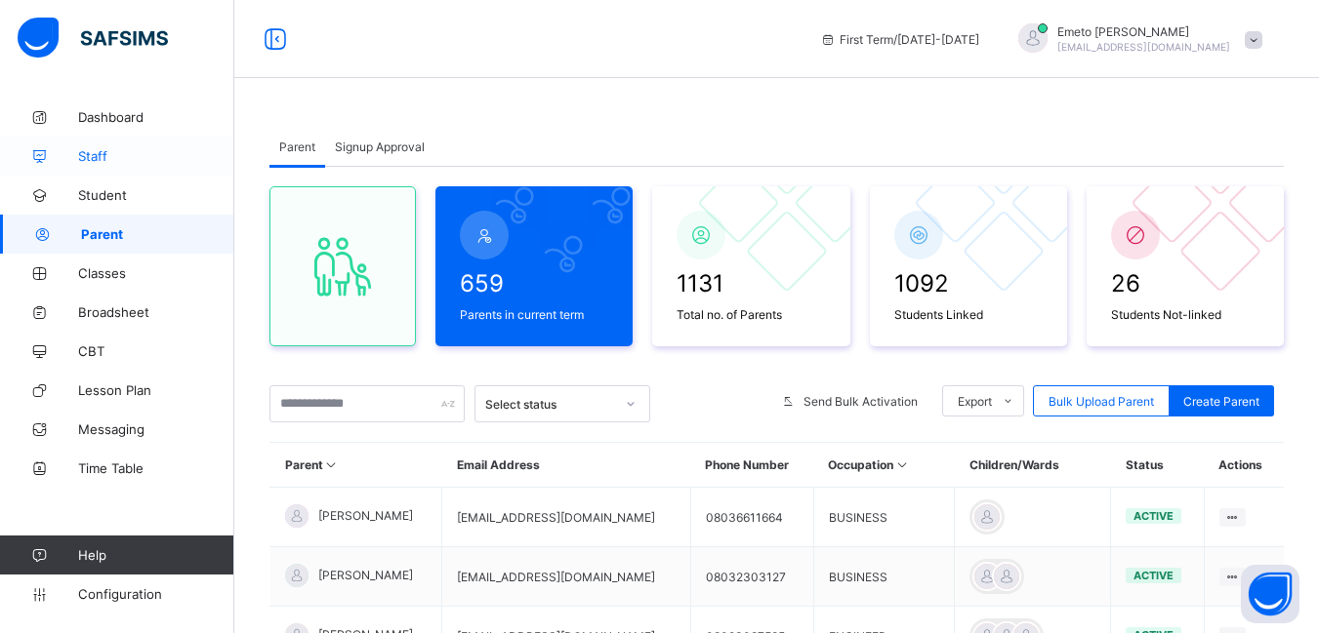
click at [81, 159] on span "Staff" at bounding box center [156, 156] width 156 height 16
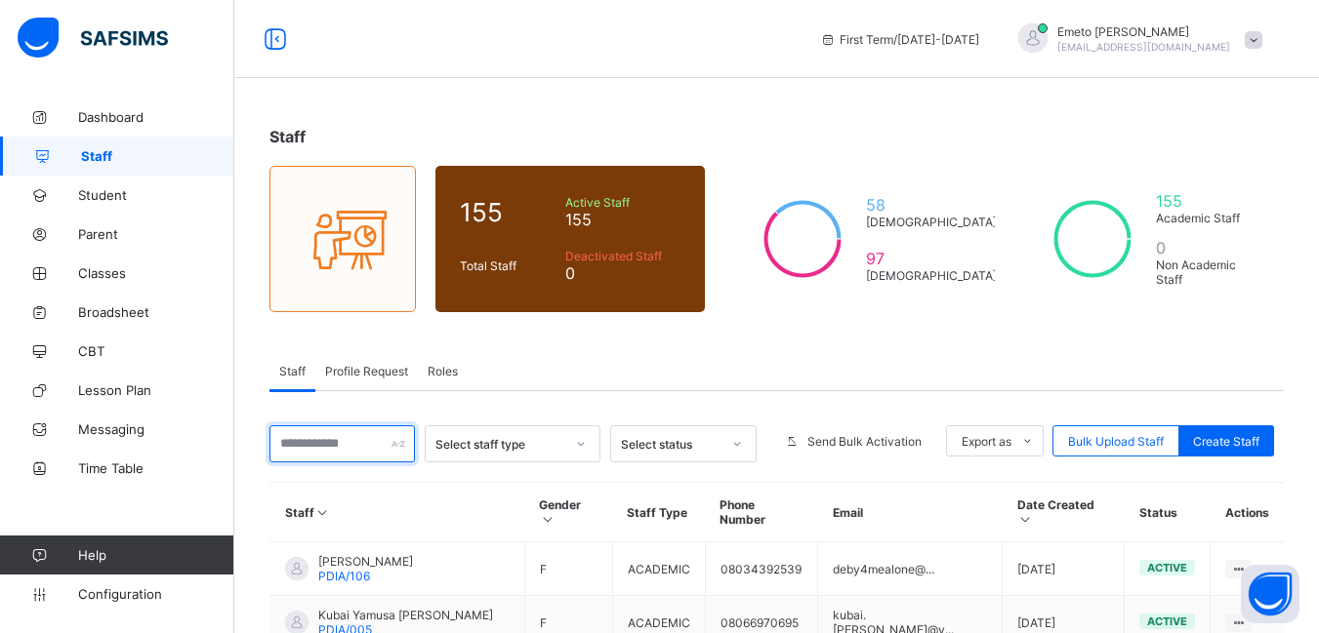
click at [362, 444] on input "text" at bounding box center [341, 444] width 145 height 37
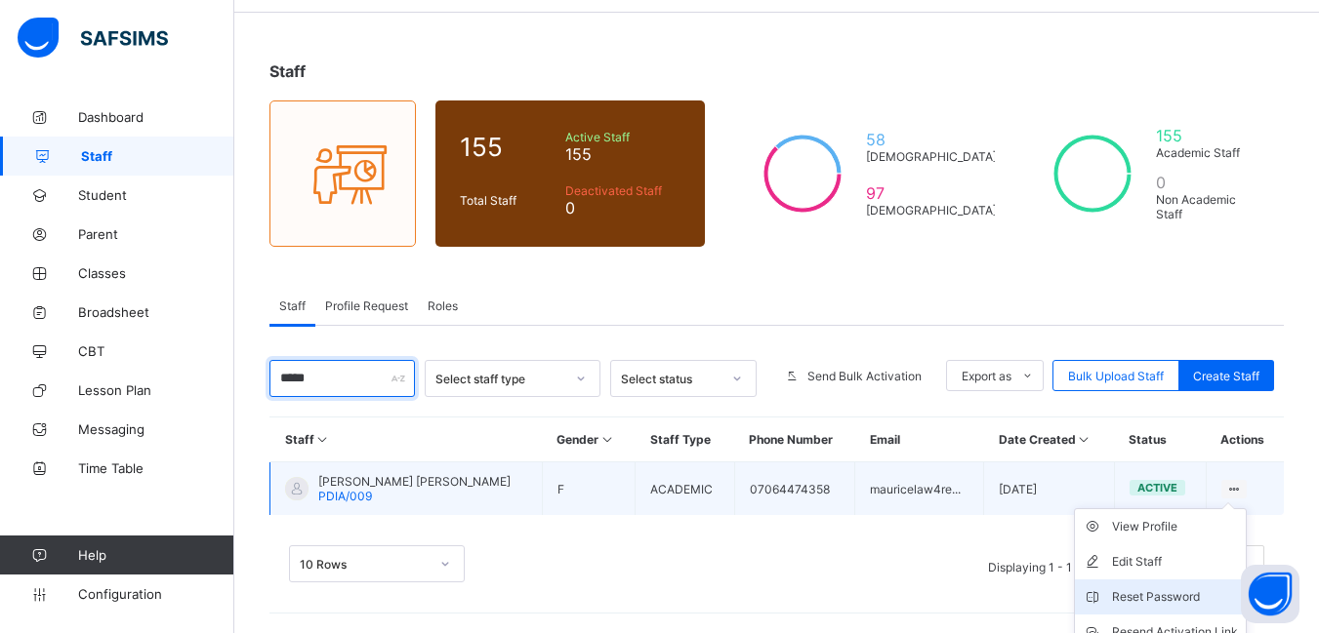
scroll to position [153, 0]
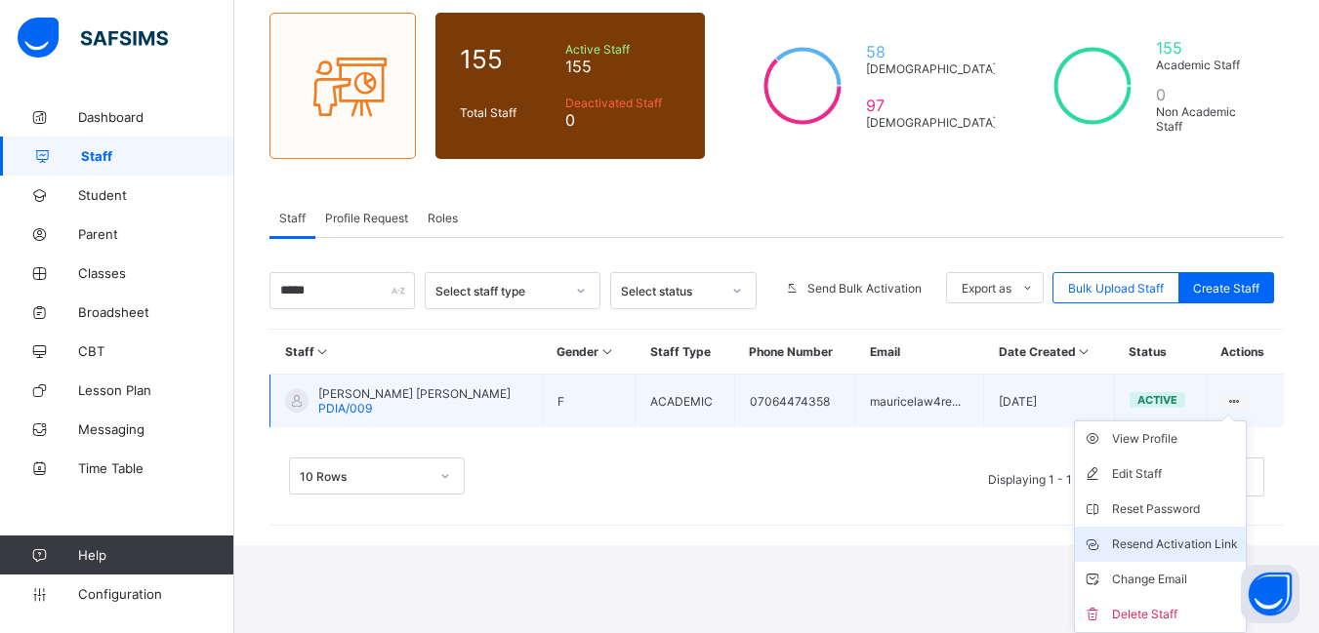
click at [1195, 543] on div "Resend Activation Link" at bounding box center [1175, 545] width 126 height 20
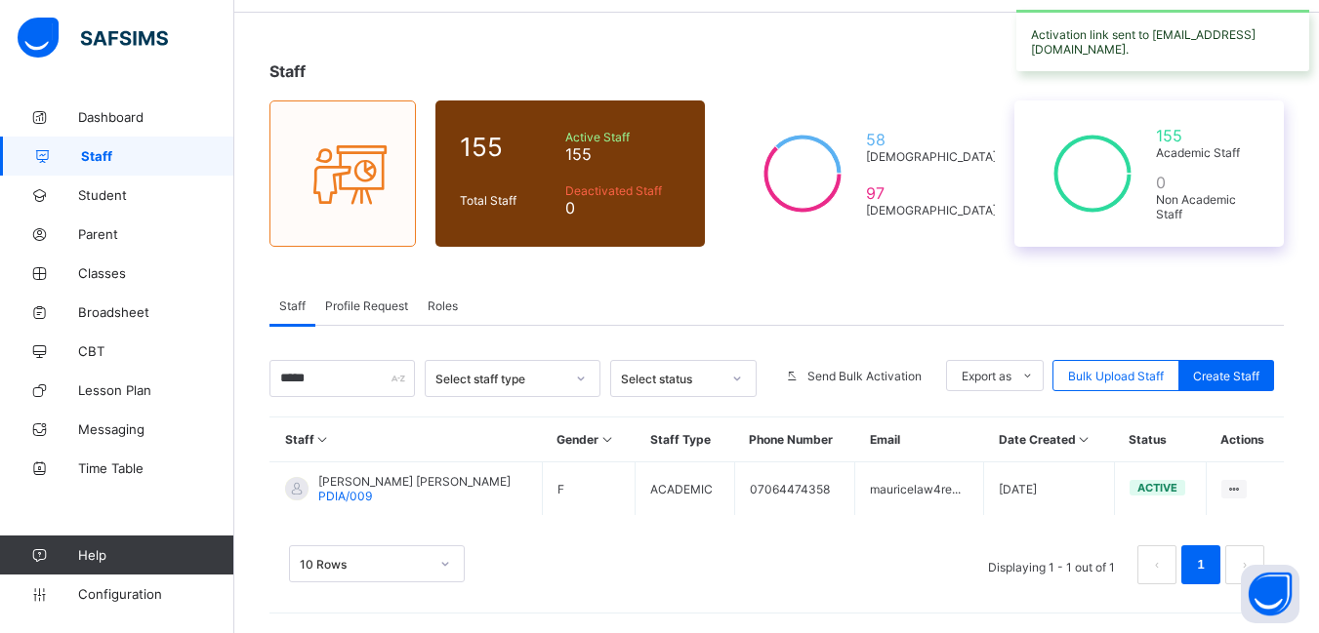
scroll to position [65, 0]
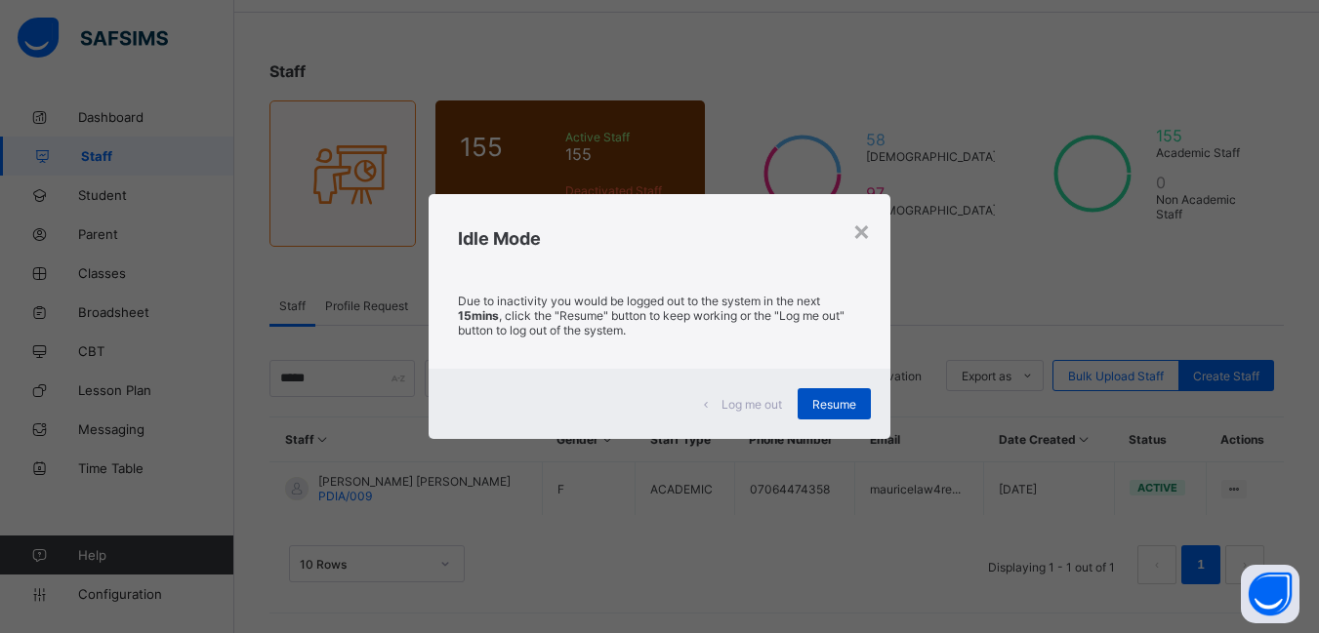
click at [800, 400] on div "Resume" at bounding box center [833, 403] width 73 height 31
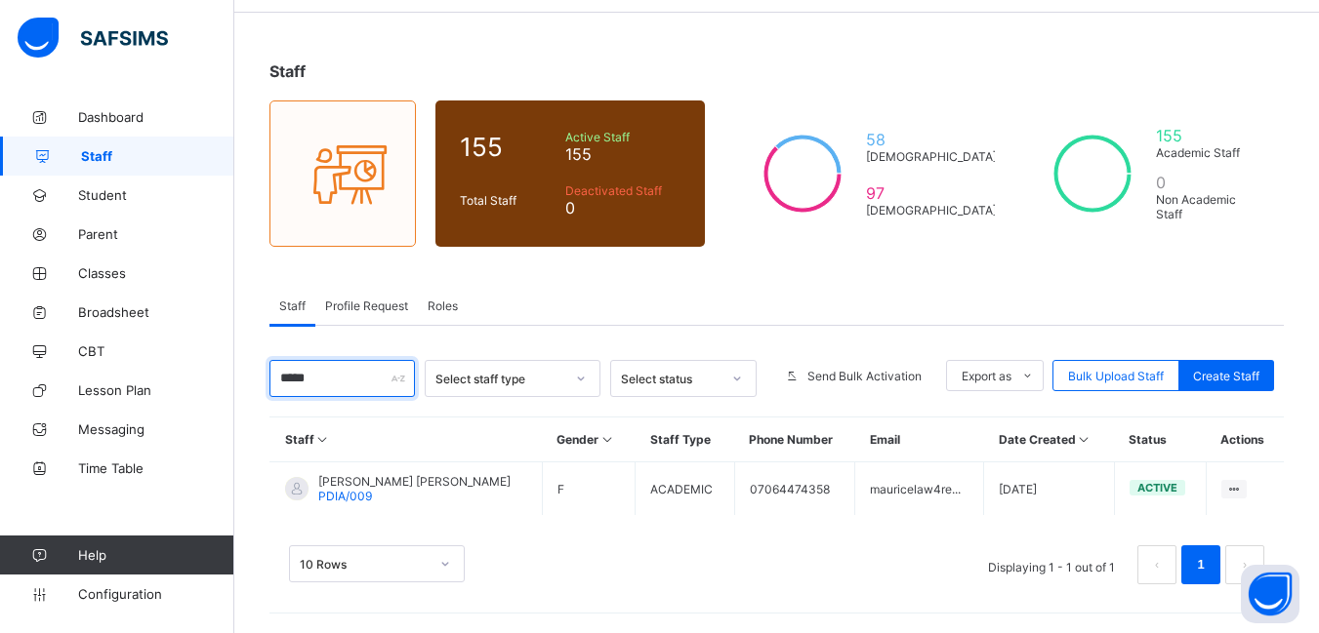
click at [324, 375] on input "*****" at bounding box center [341, 378] width 145 height 37
type input "*"
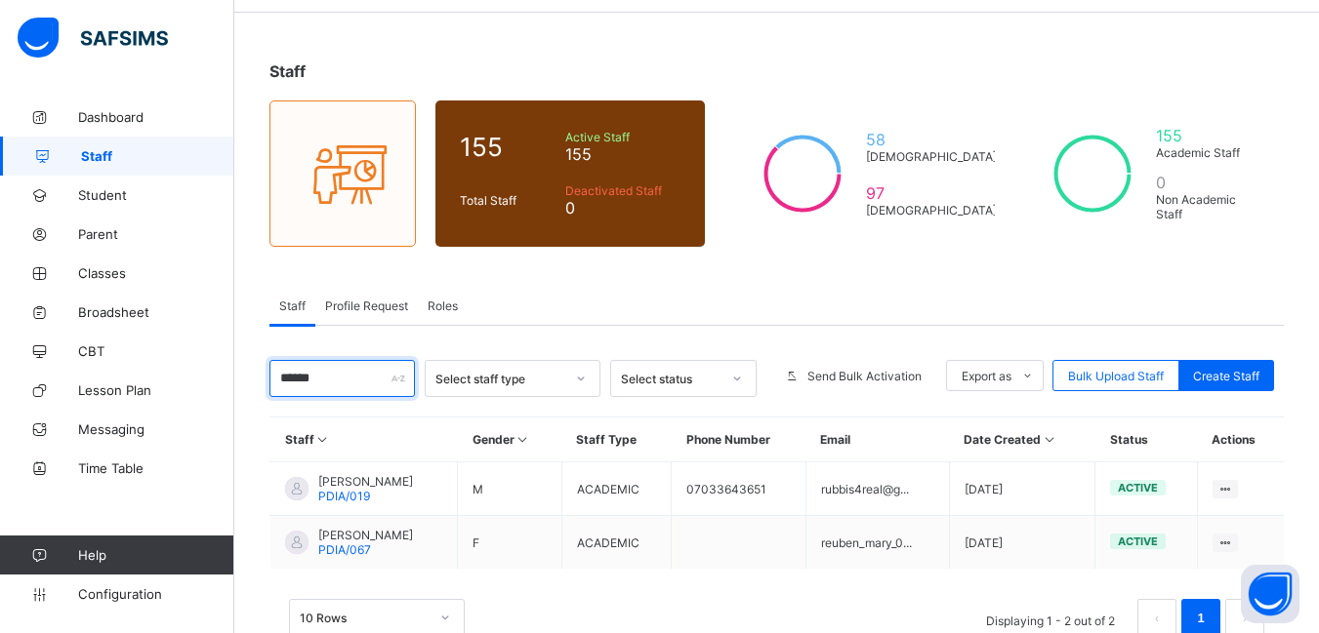
scroll to position [119, 0]
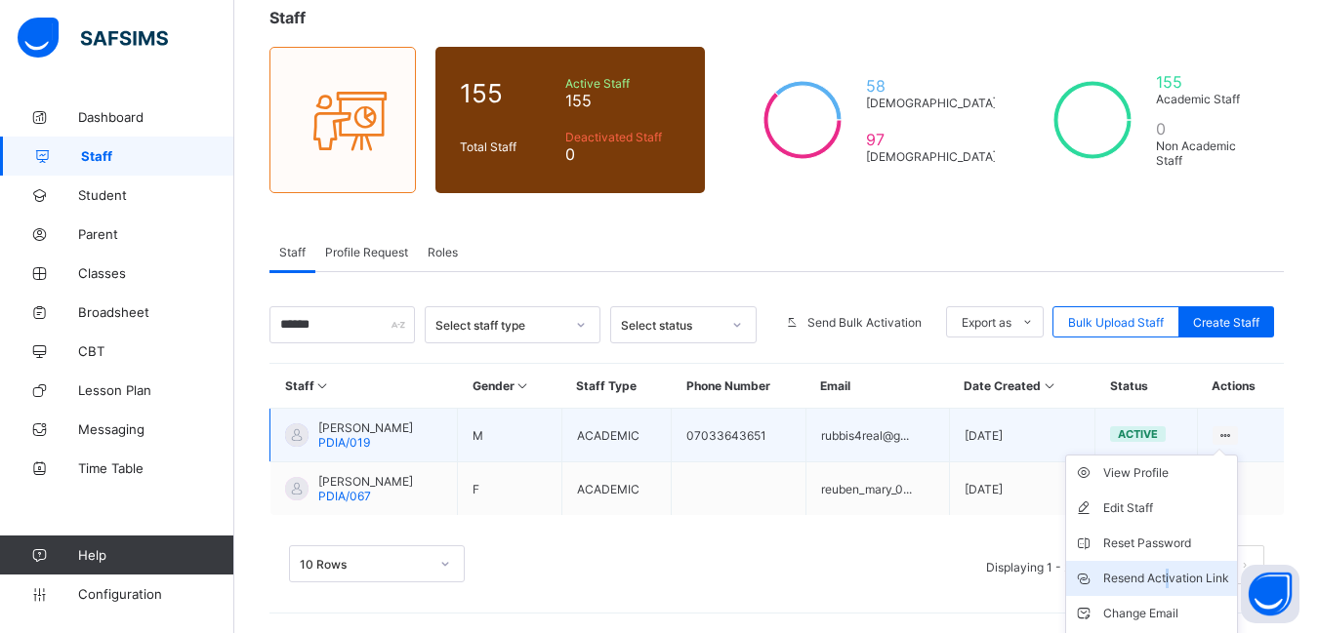
click at [1179, 571] on div "Resend Activation Link" at bounding box center [1166, 579] width 126 height 20
click at [1170, 573] on div "Resend Activation Link" at bounding box center [1166, 579] width 126 height 20
click at [1238, 455] on ul "View Profile Edit Staff Reset Password Resend Activation Link Change Email Dele…" at bounding box center [1151, 561] width 173 height 213
click at [1196, 580] on div "Resend Activation Link" at bounding box center [1166, 579] width 126 height 20
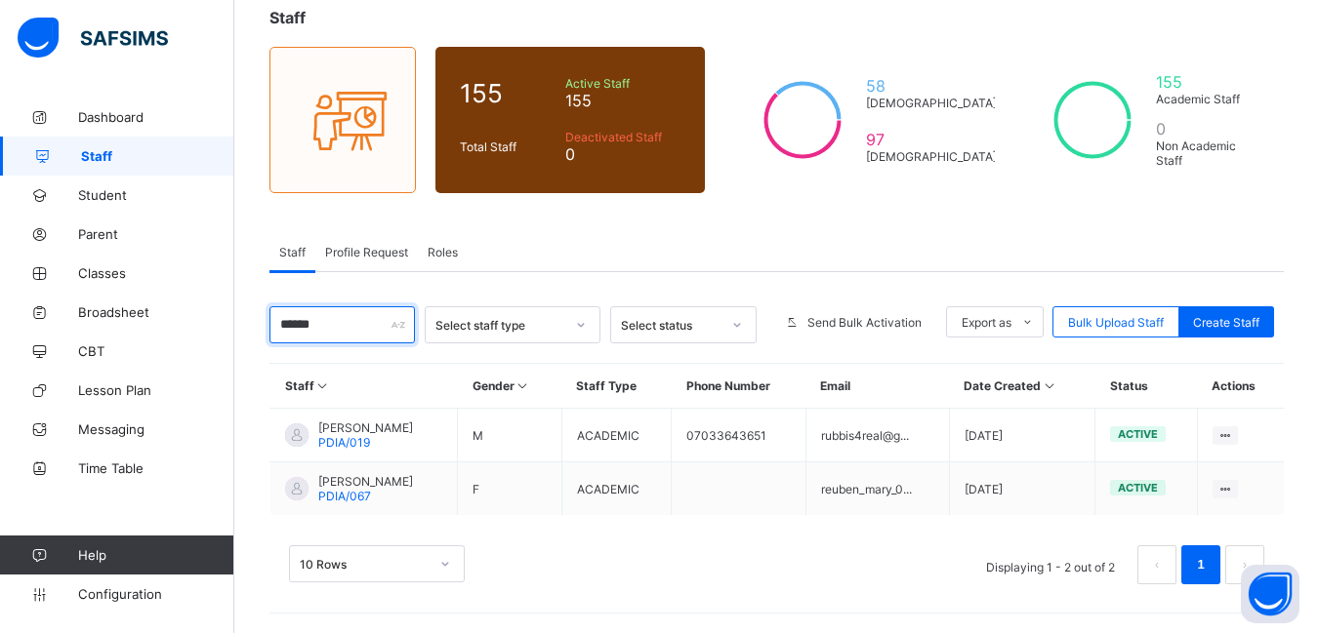
click at [345, 332] on input "******" at bounding box center [341, 324] width 145 height 37
type input "*"
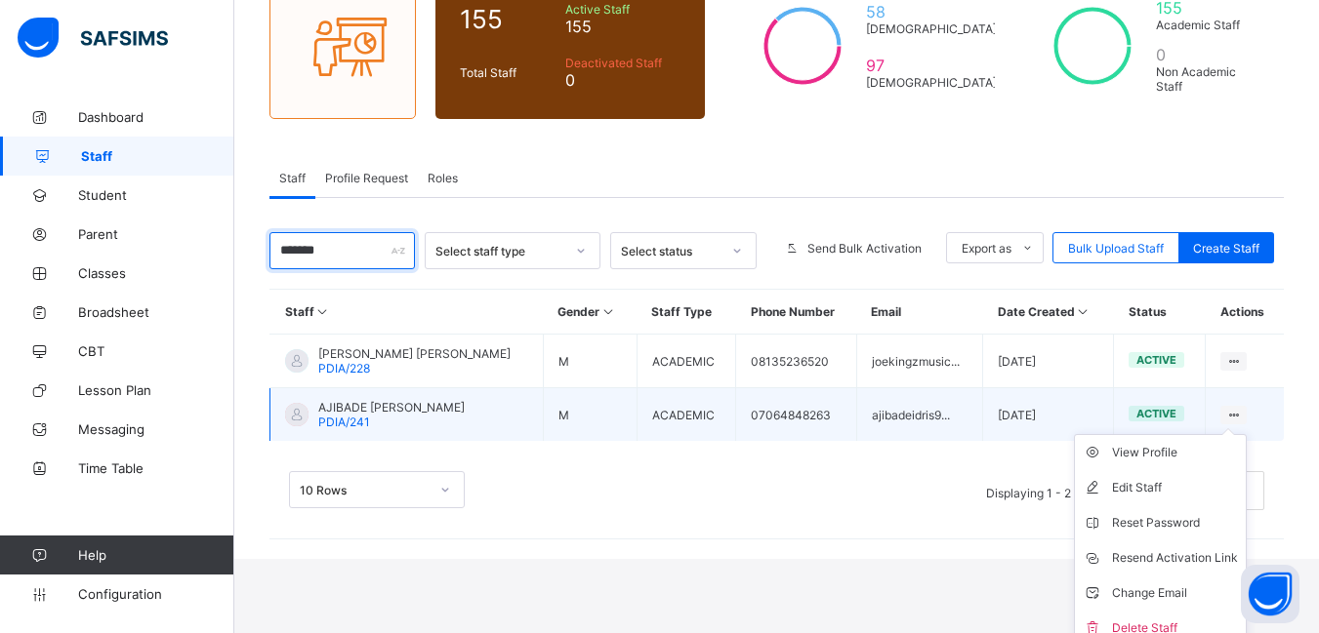
scroll to position [207, 0]
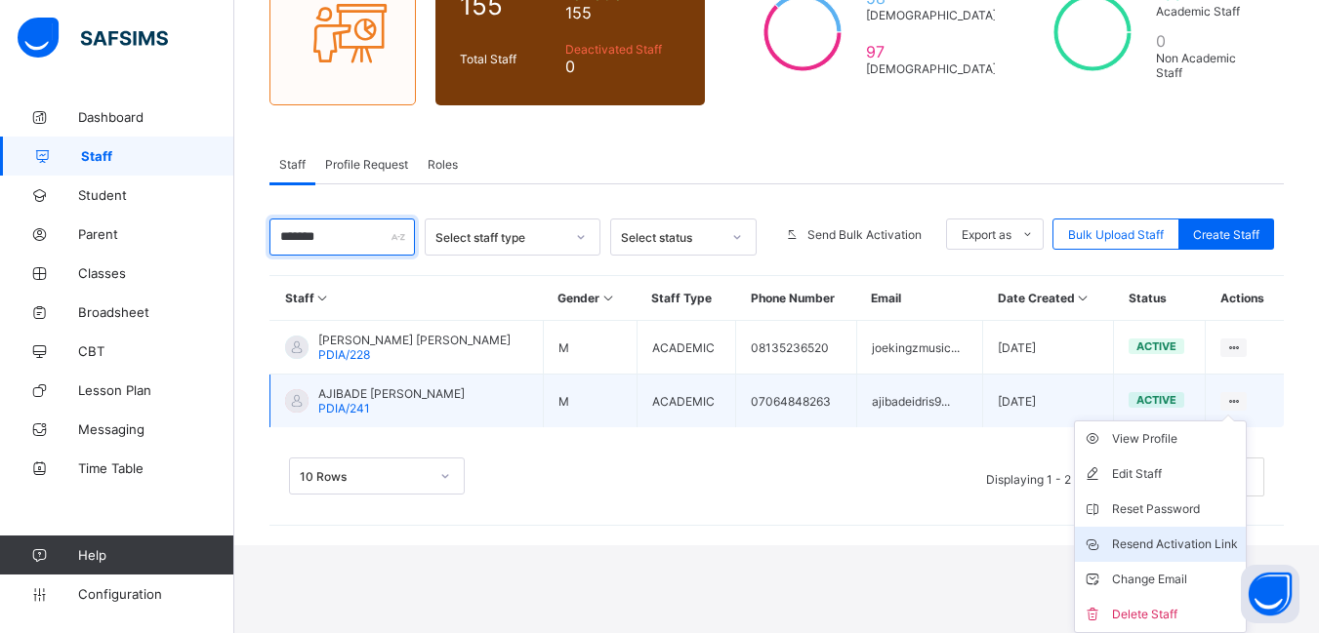
type input "*******"
click at [1196, 535] on div "Resend Activation Link" at bounding box center [1175, 545] width 126 height 20
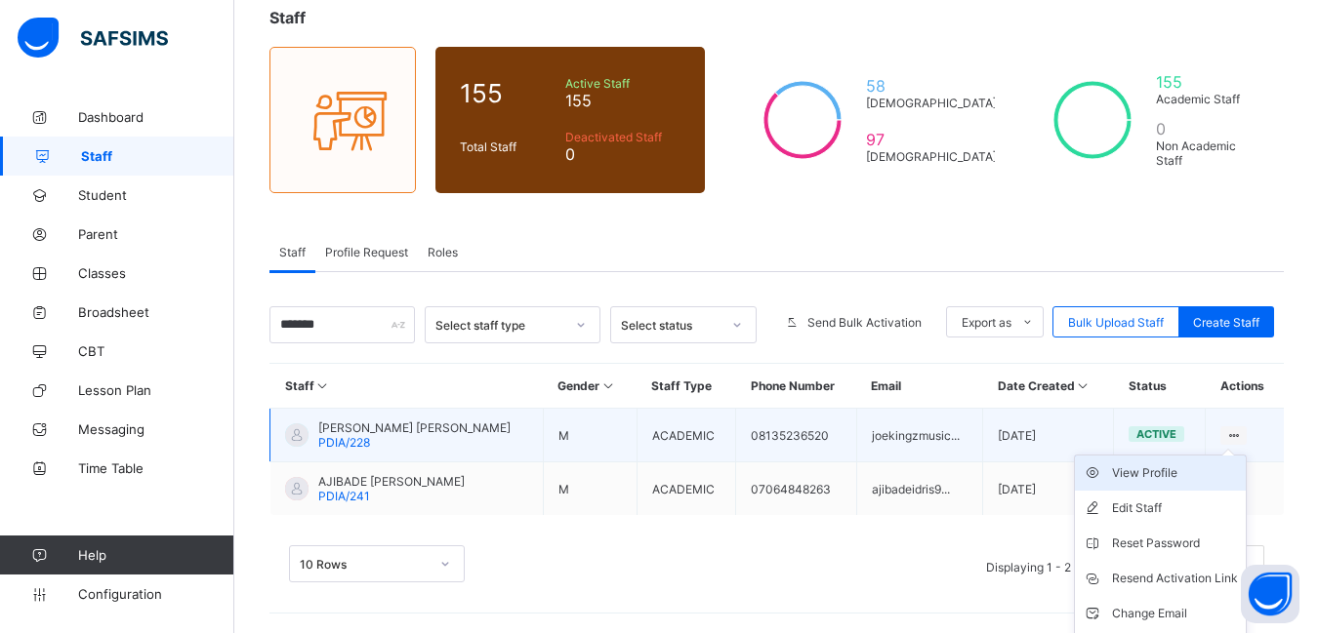
scroll to position [153, 0]
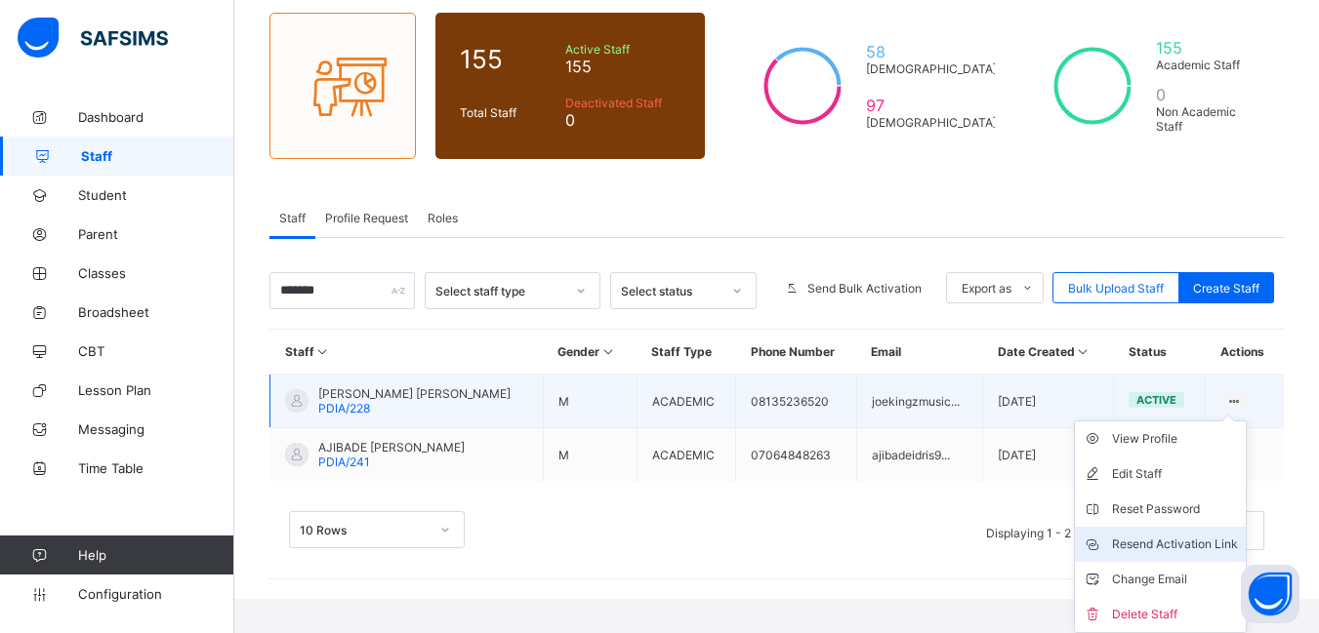
click at [1198, 539] on div "Resend Activation Link" at bounding box center [1175, 545] width 126 height 20
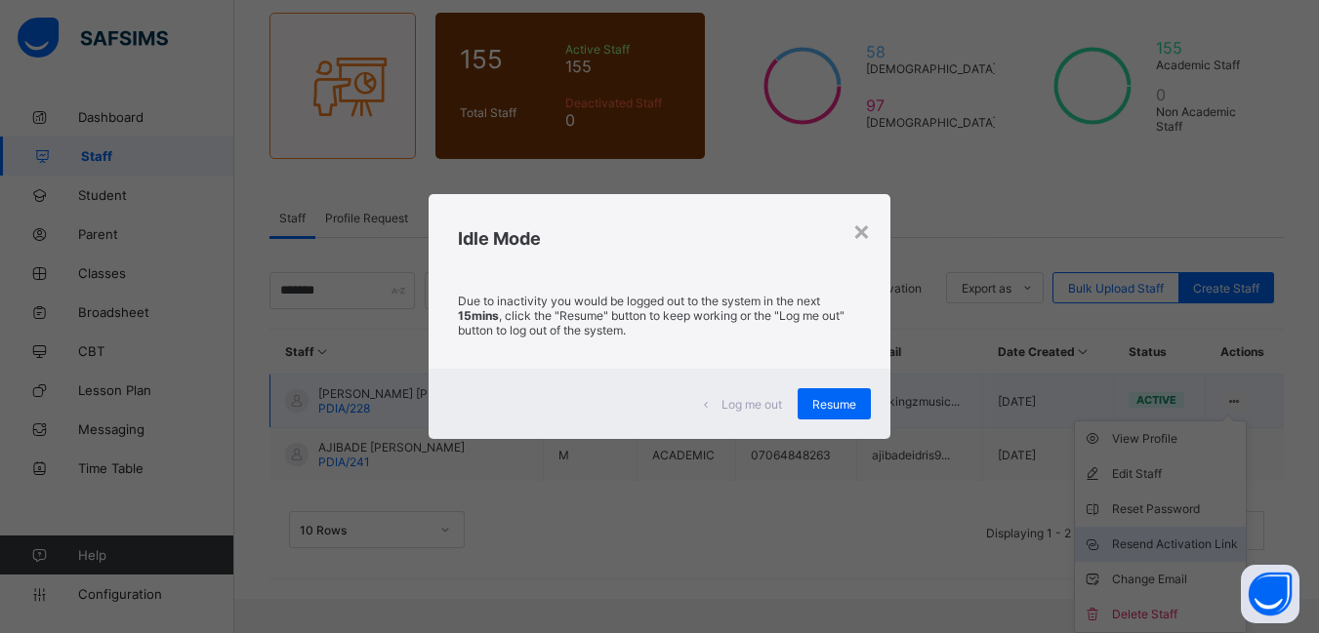
scroll to position [119, 0]
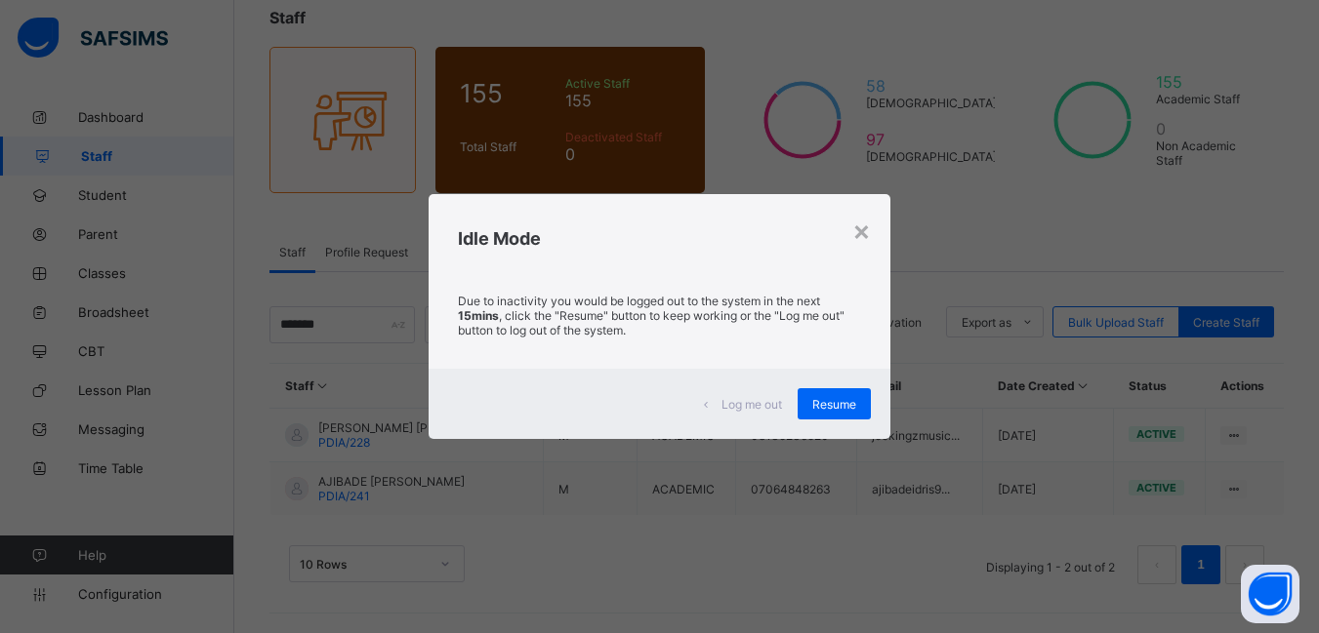
click at [803, 385] on div "Log me out Resume" at bounding box center [659, 404] width 462 height 70
click at [837, 410] on span "Resume" at bounding box center [834, 404] width 44 height 15
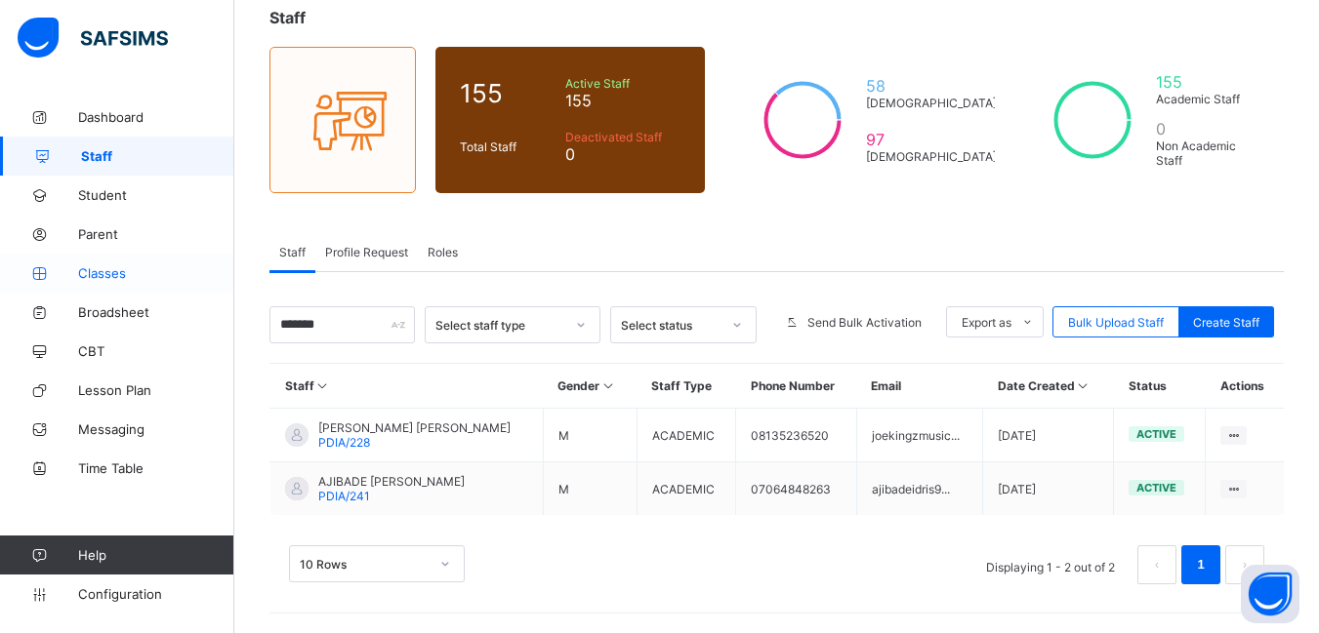
click at [110, 269] on span "Classes" at bounding box center [156, 273] width 156 height 16
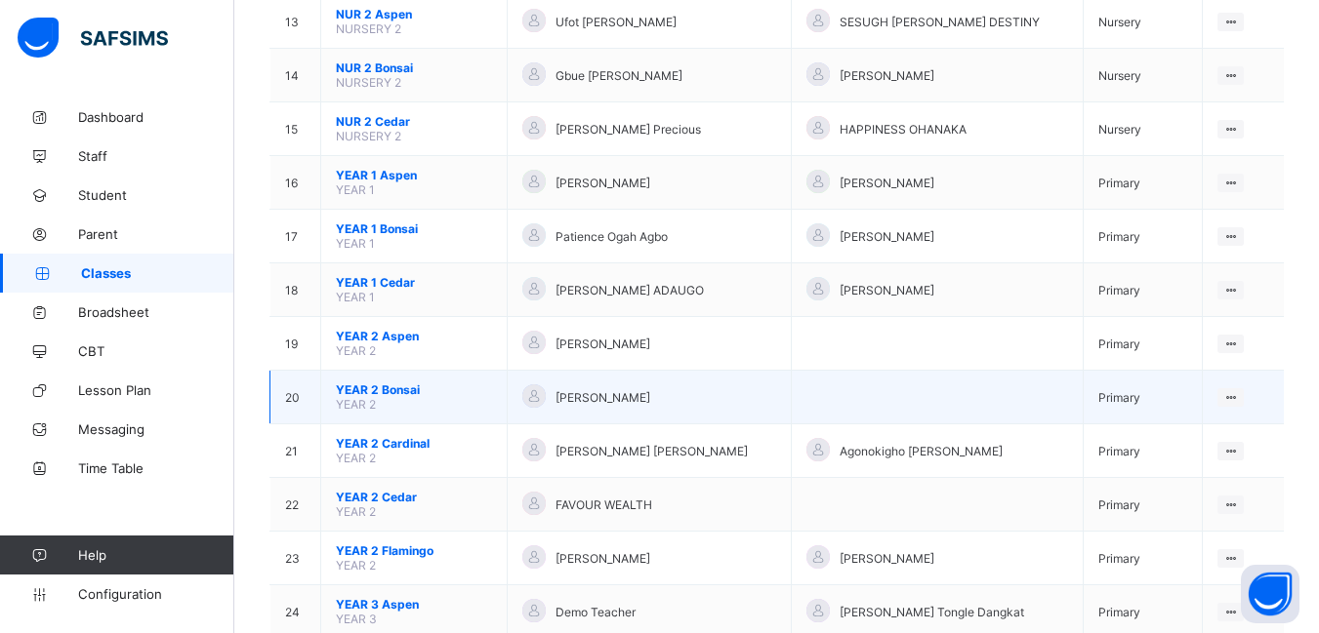
scroll to position [976, 0]
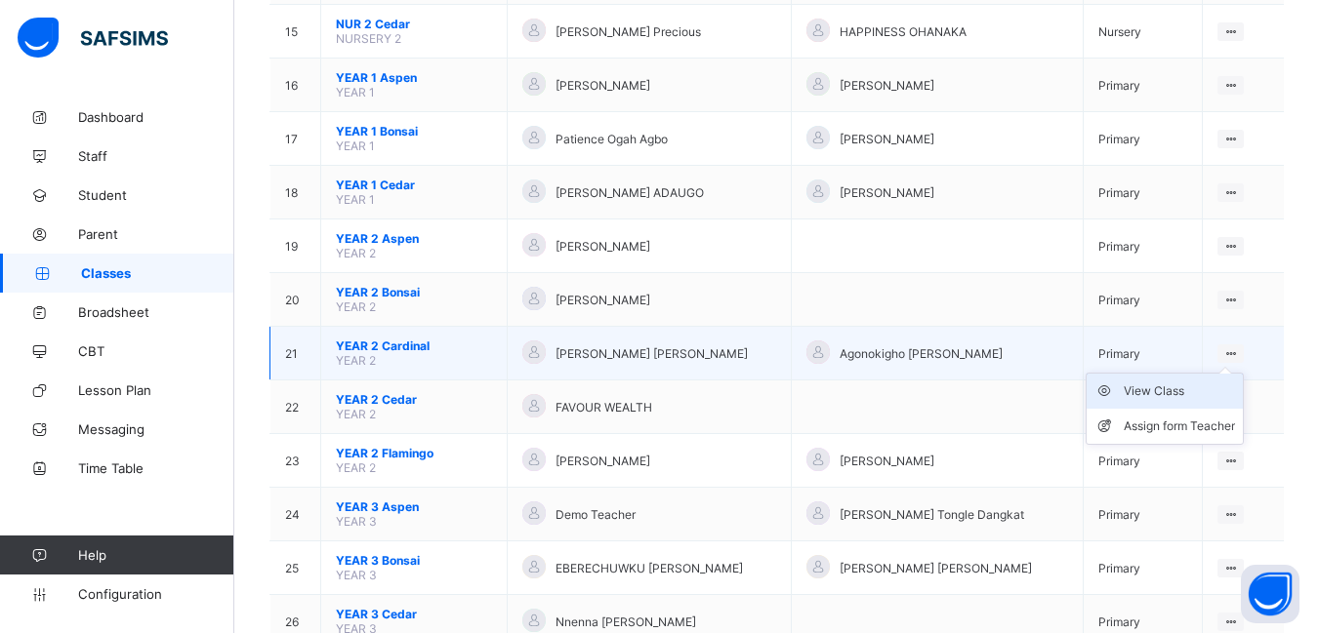
click at [1145, 395] on div "View Class" at bounding box center [1178, 392] width 111 height 20
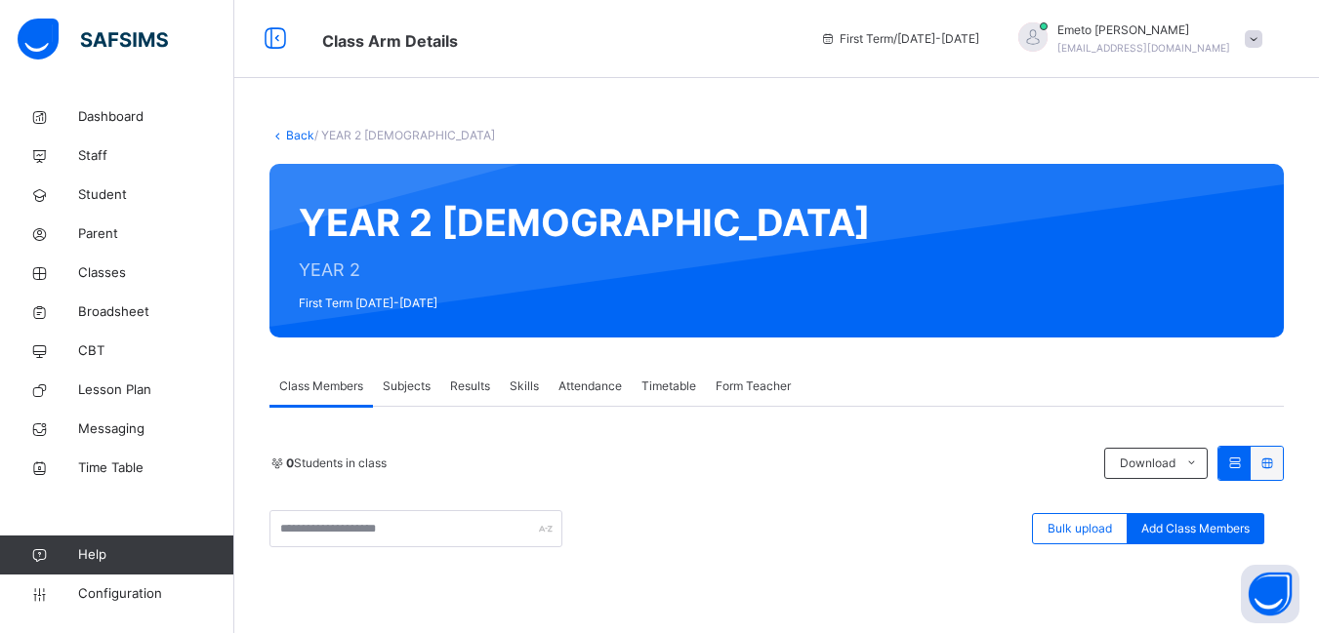
scroll to position [98, 0]
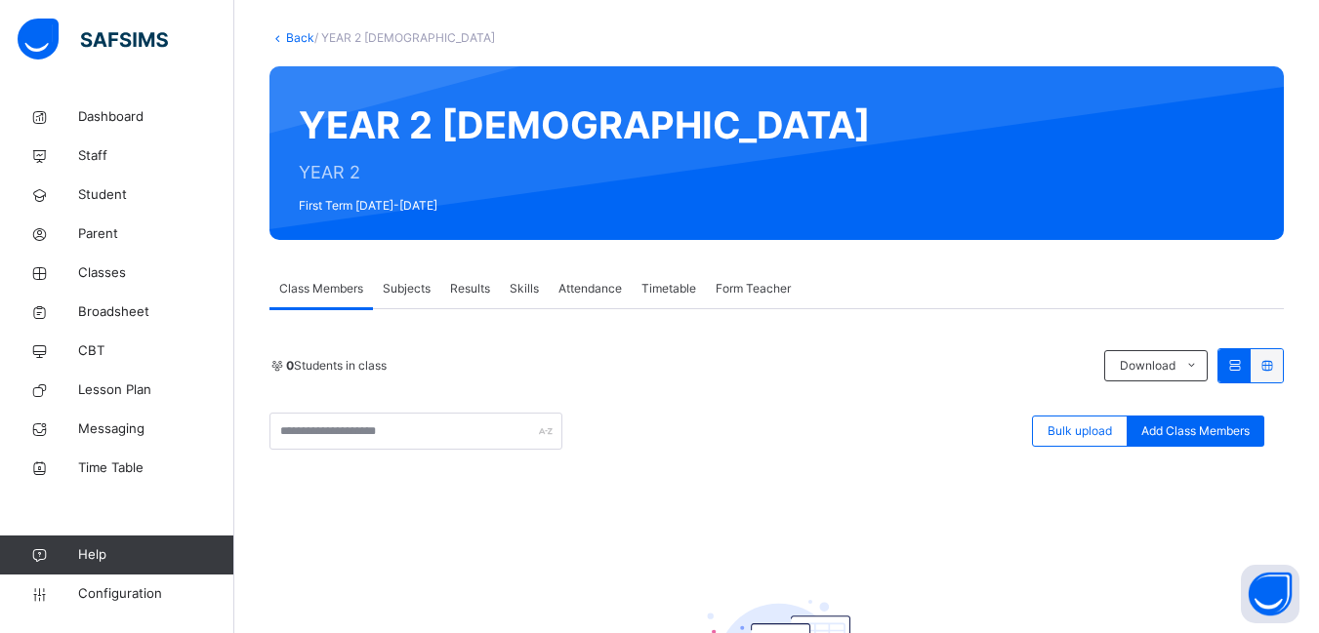
click at [297, 34] on link "Back" at bounding box center [300, 37] width 28 height 15
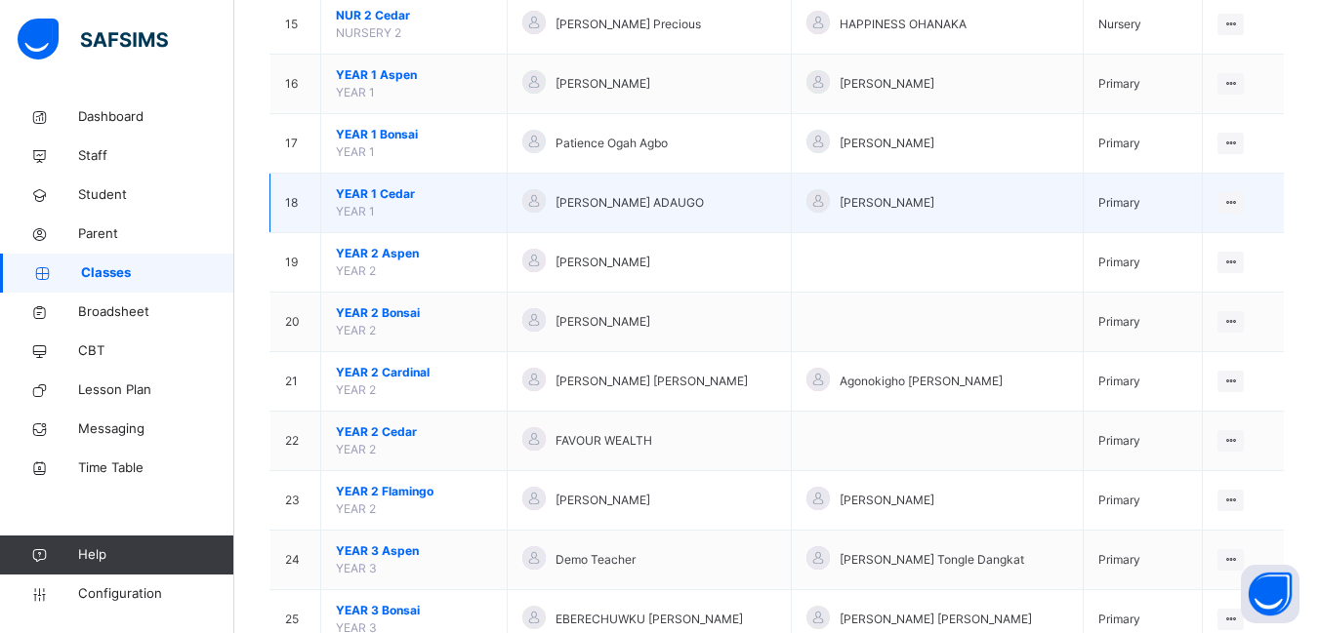
scroll to position [1074, 0]
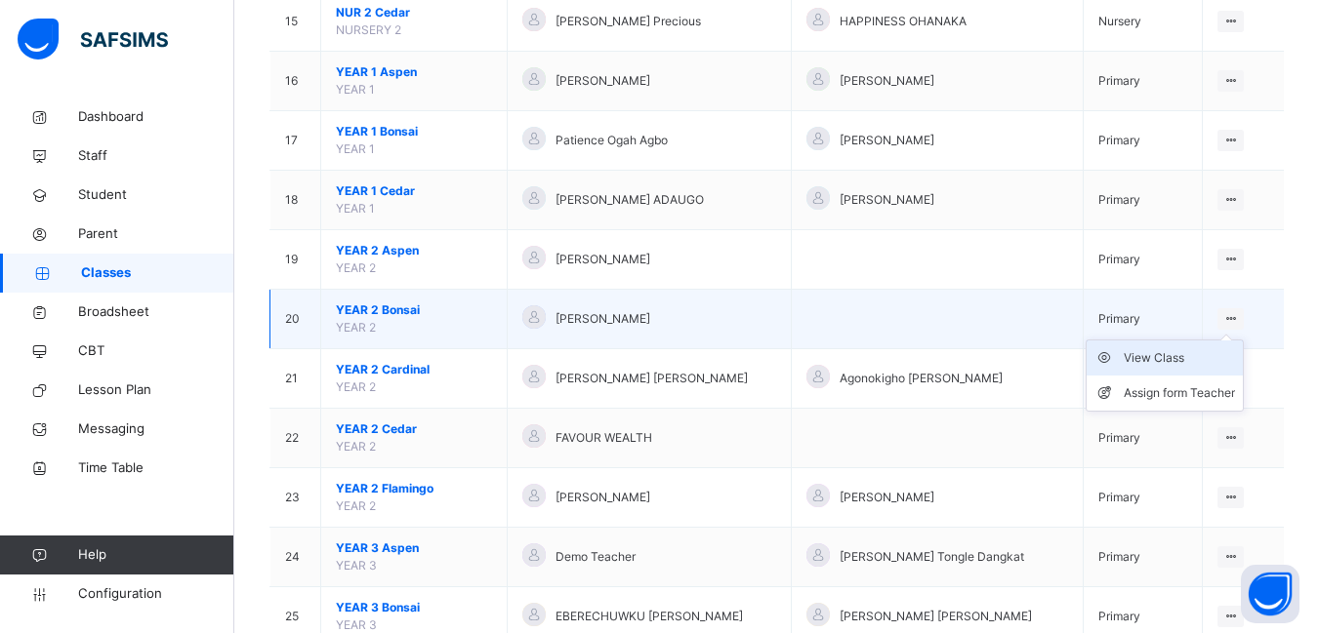
click at [1168, 359] on div "View Class" at bounding box center [1178, 358] width 111 height 20
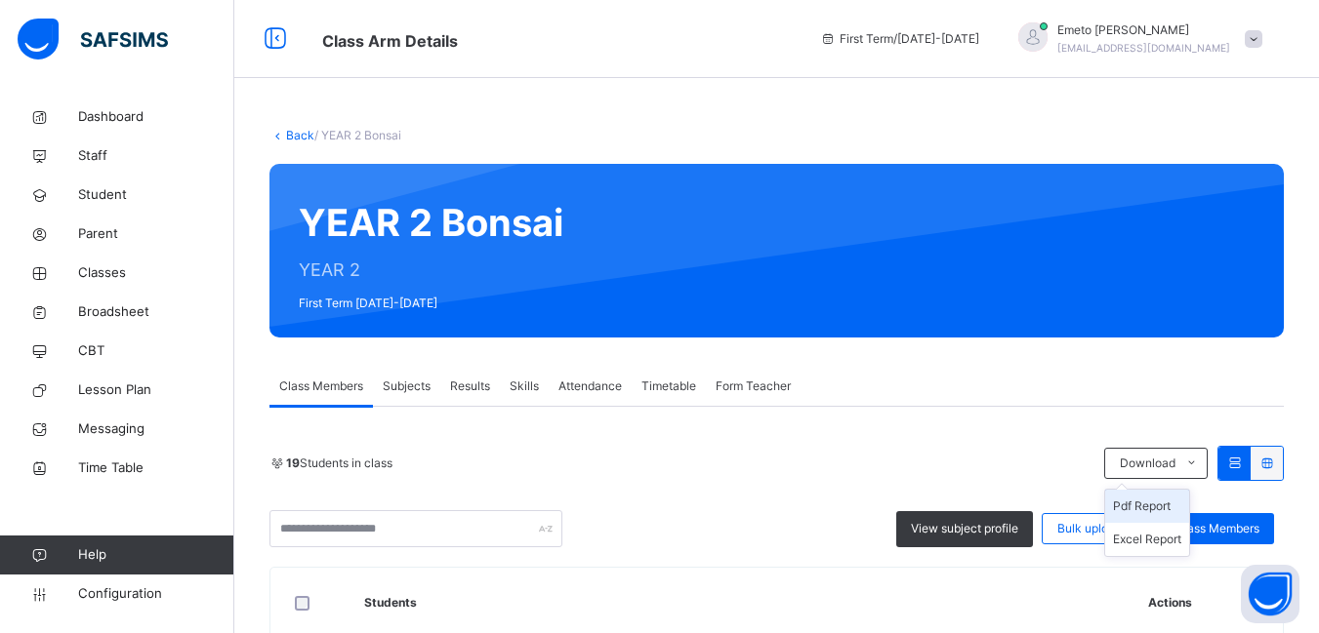
click at [1167, 508] on li "Pdf Report" at bounding box center [1147, 506] width 84 height 33
click at [300, 135] on link "Back" at bounding box center [300, 135] width 28 height 15
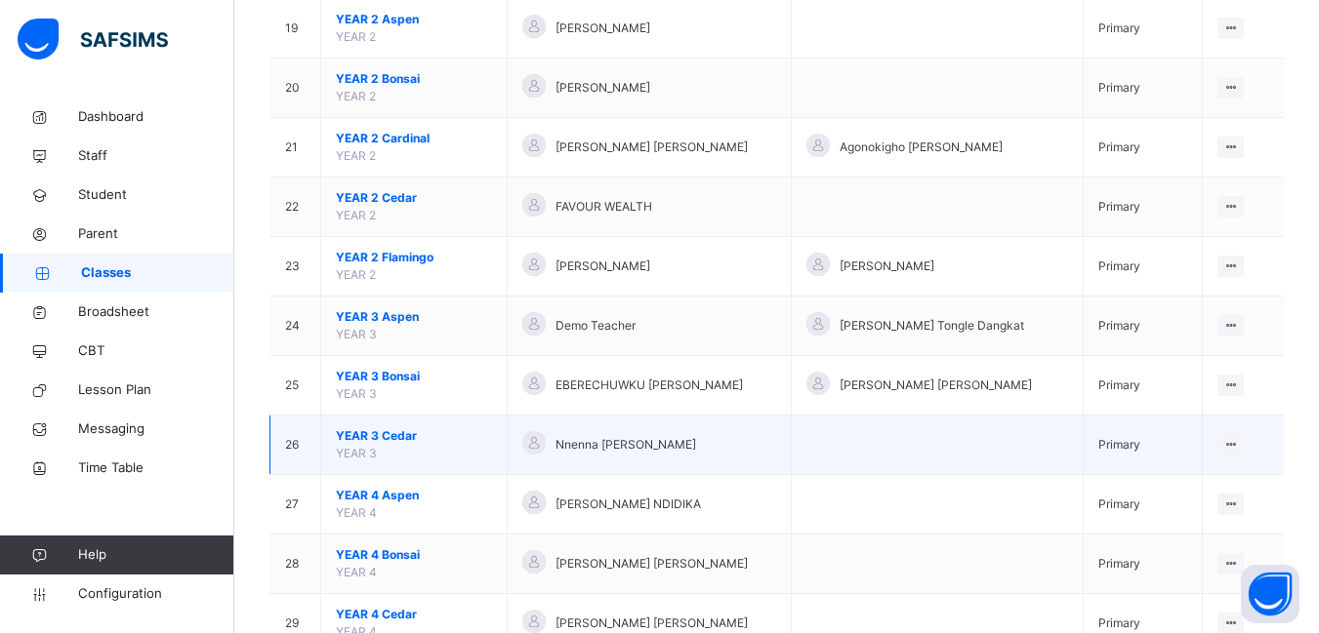
scroll to position [1269, 0]
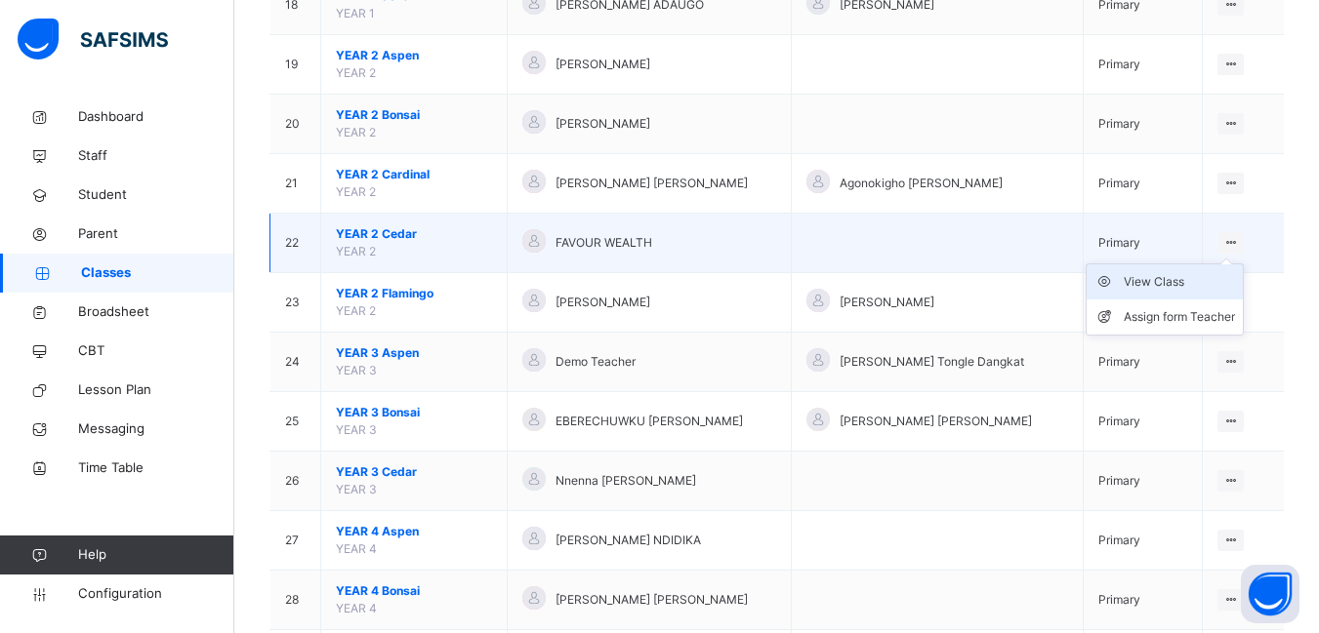
click at [1159, 280] on div "View Class" at bounding box center [1178, 282] width 111 height 20
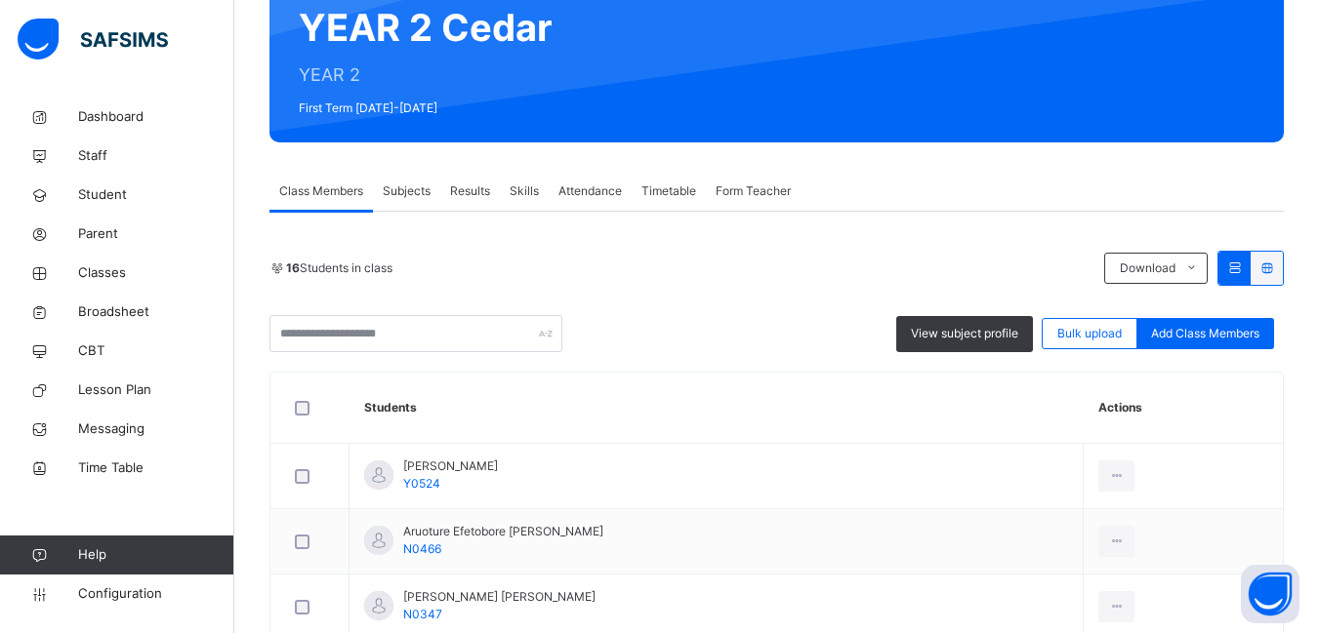
scroll to position [293, 0]
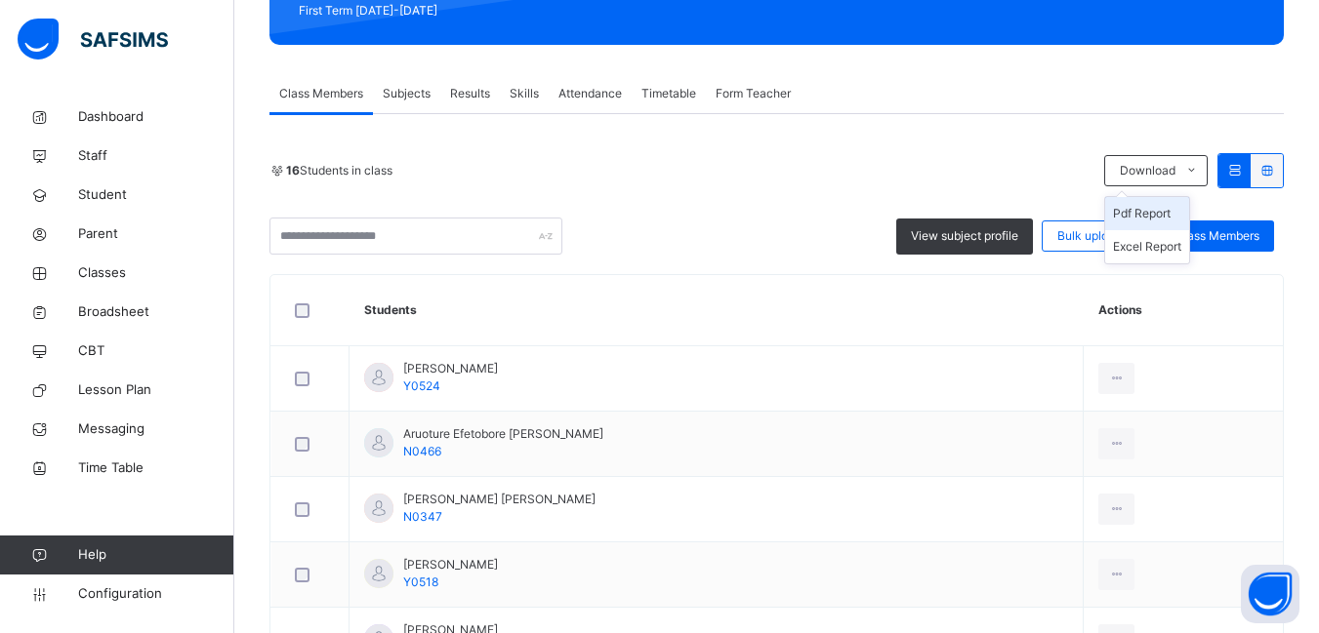
click at [1171, 208] on li "Pdf Report" at bounding box center [1147, 213] width 84 height 33
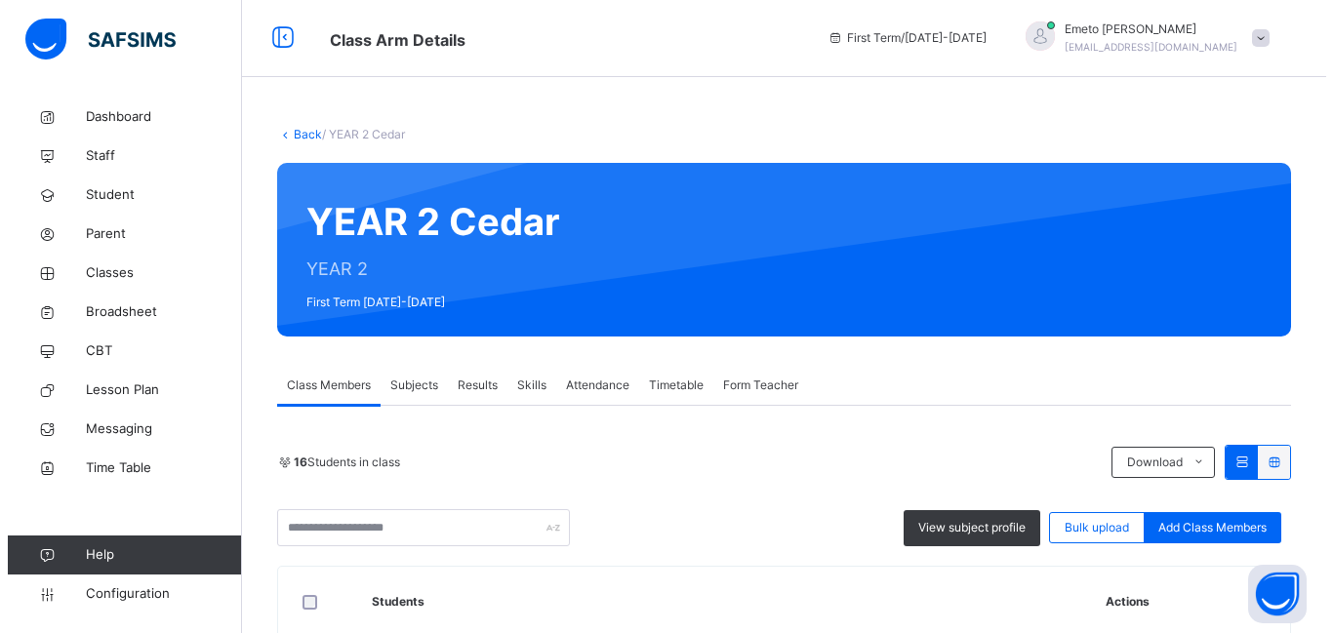
scroll to position [0, 0]
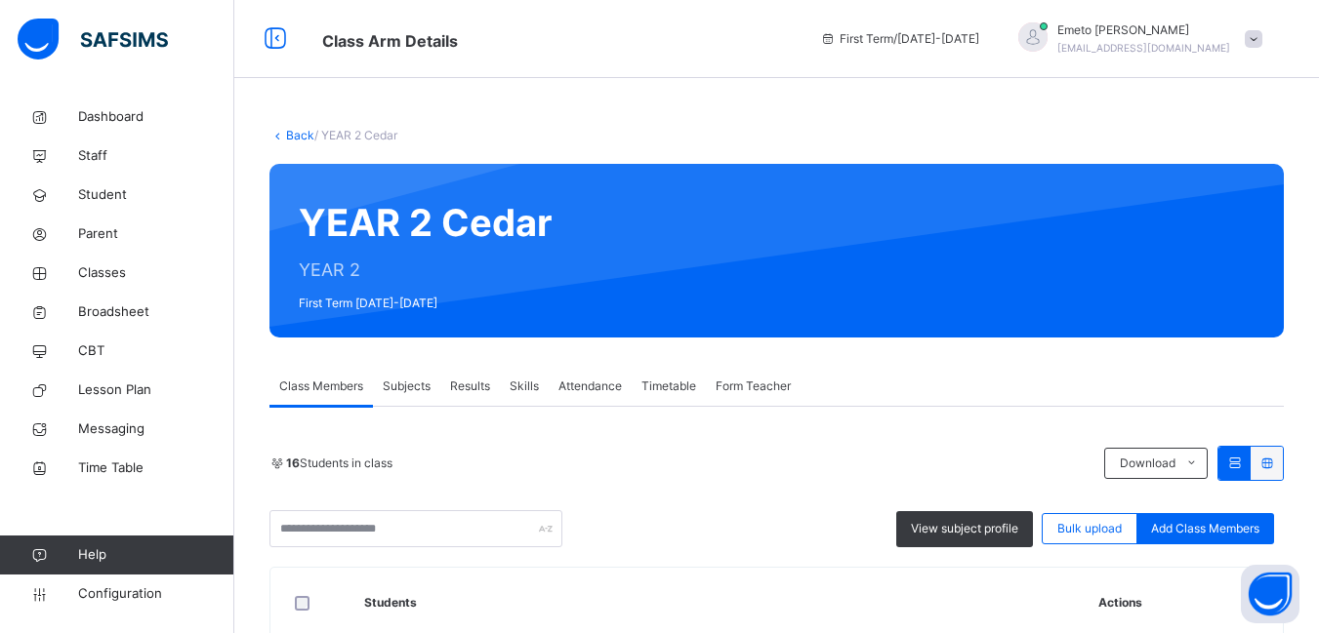
click at [302, 137] on link "Back" at bounding box center [300, 135] width 28 height 15
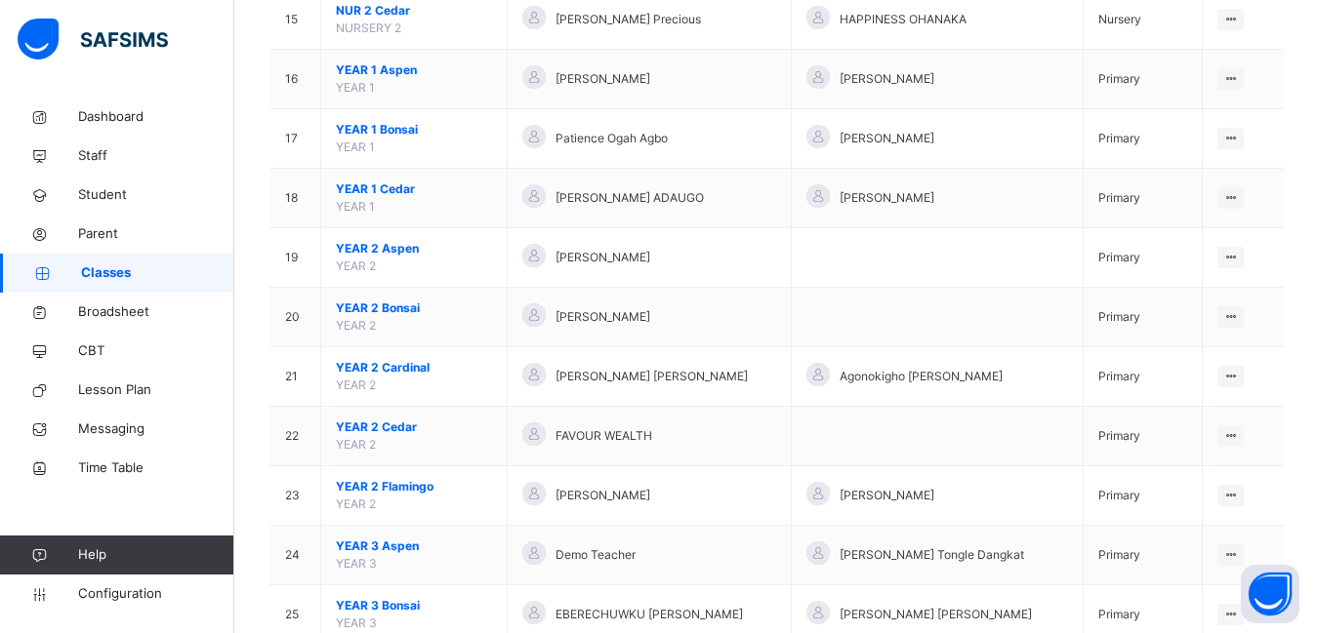
scroll to position [1269, 0]
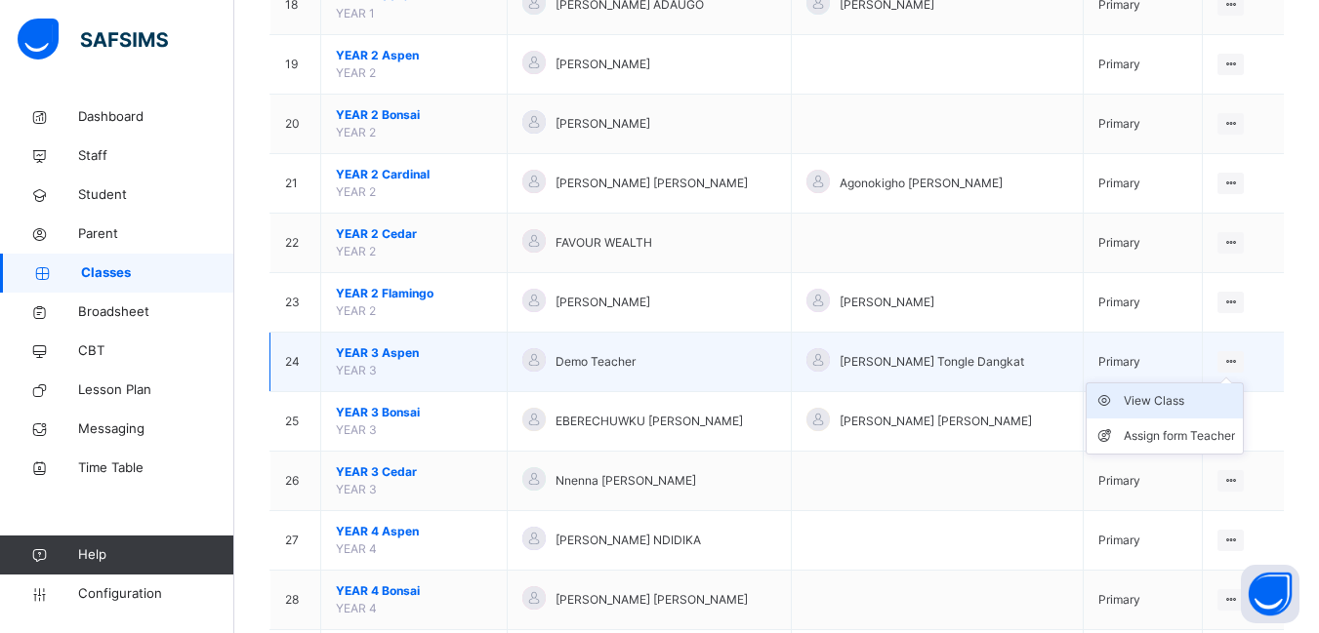
click at [1157, 402] on div "View Class" at bounding box center [1178, 401] width 111 height 20
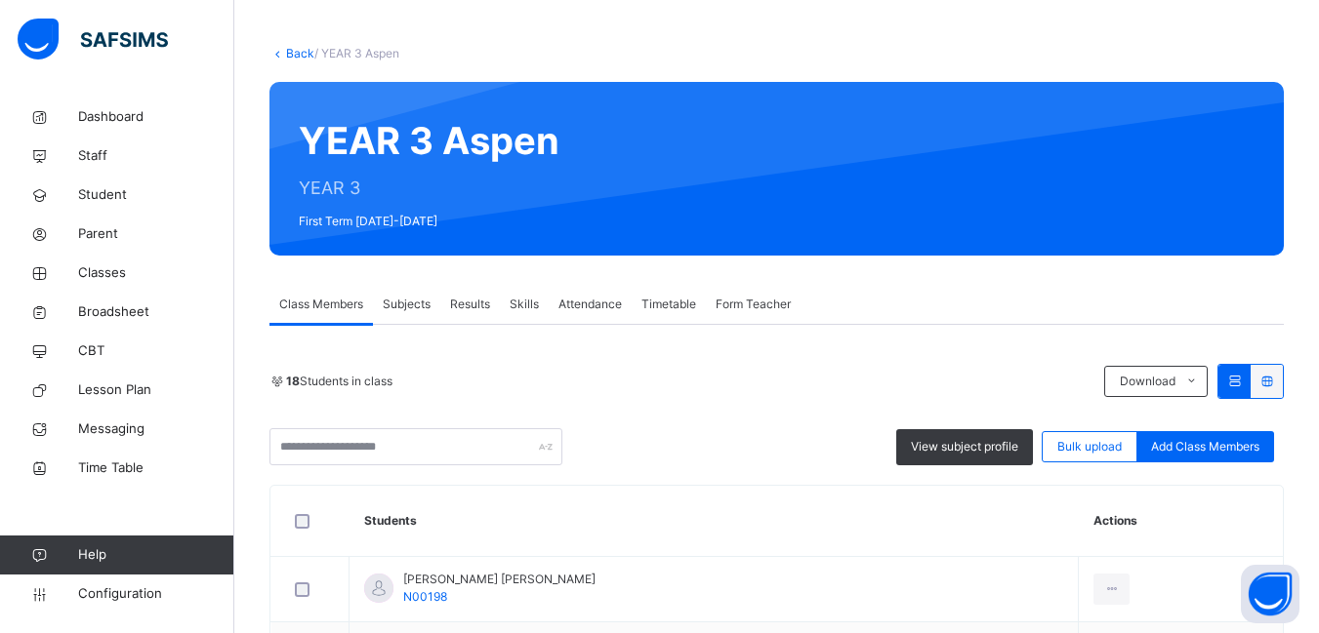
scroll to position [195, 0]
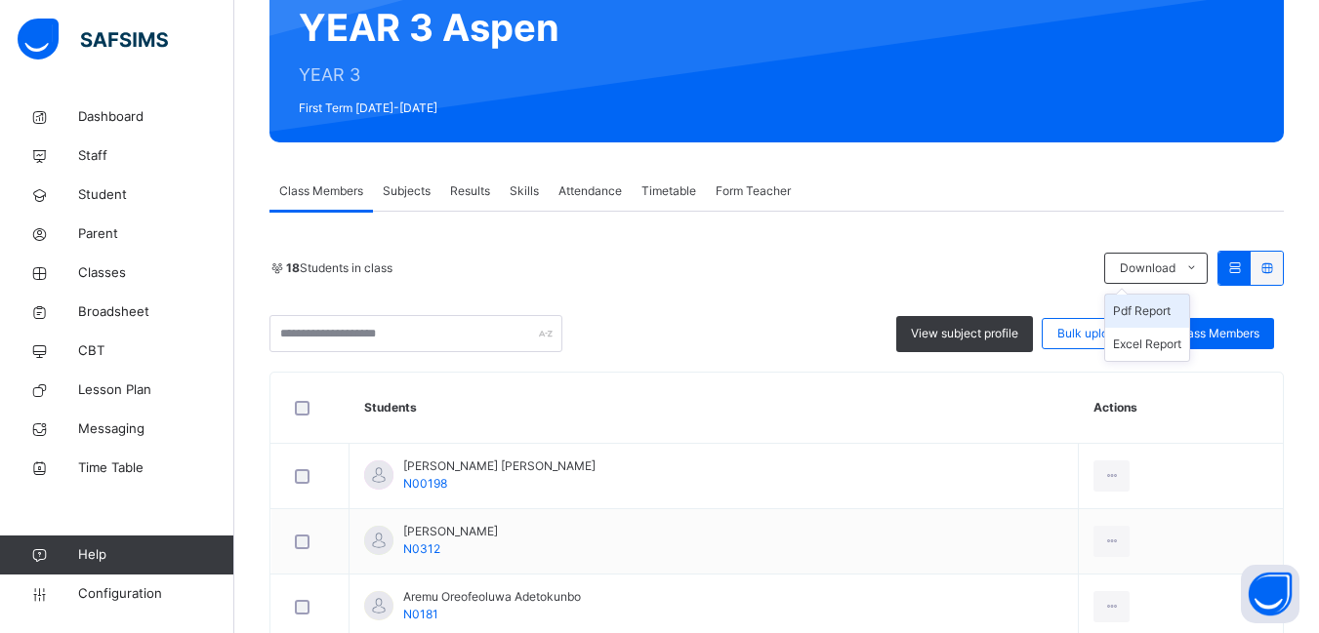
click at [1152, 307] on li "Pdf Report" at bounding box center [1147, 311] width 84 height 33
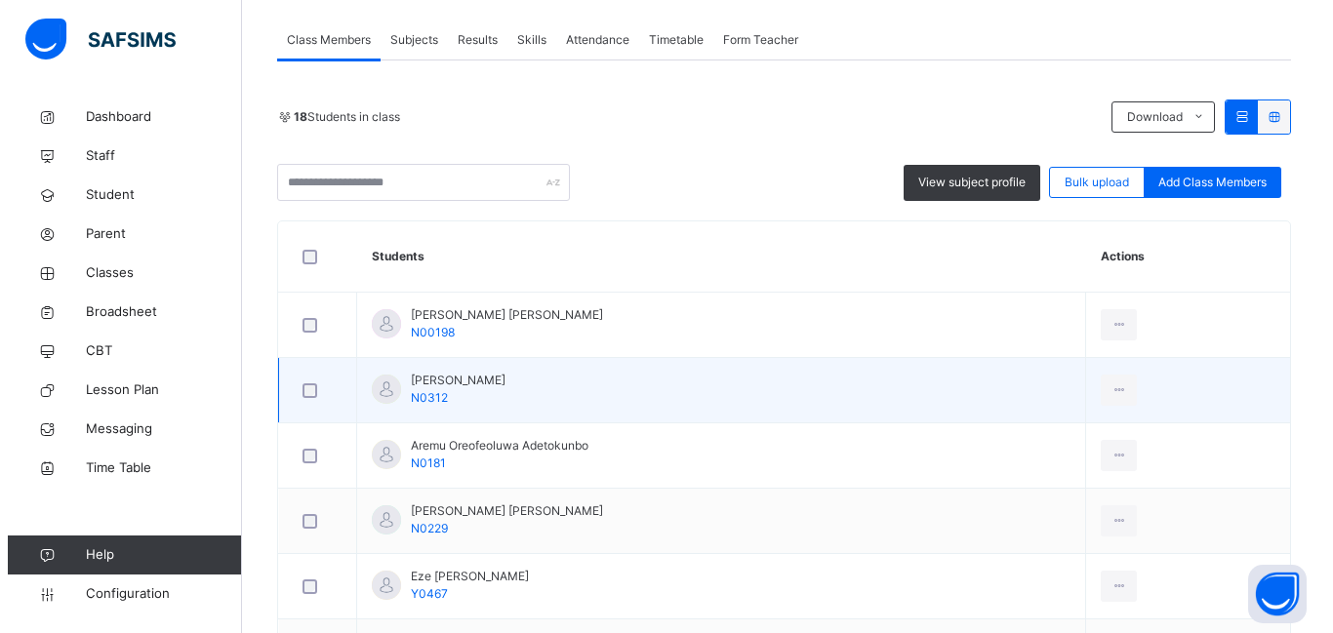
scroll to position [0, 0]
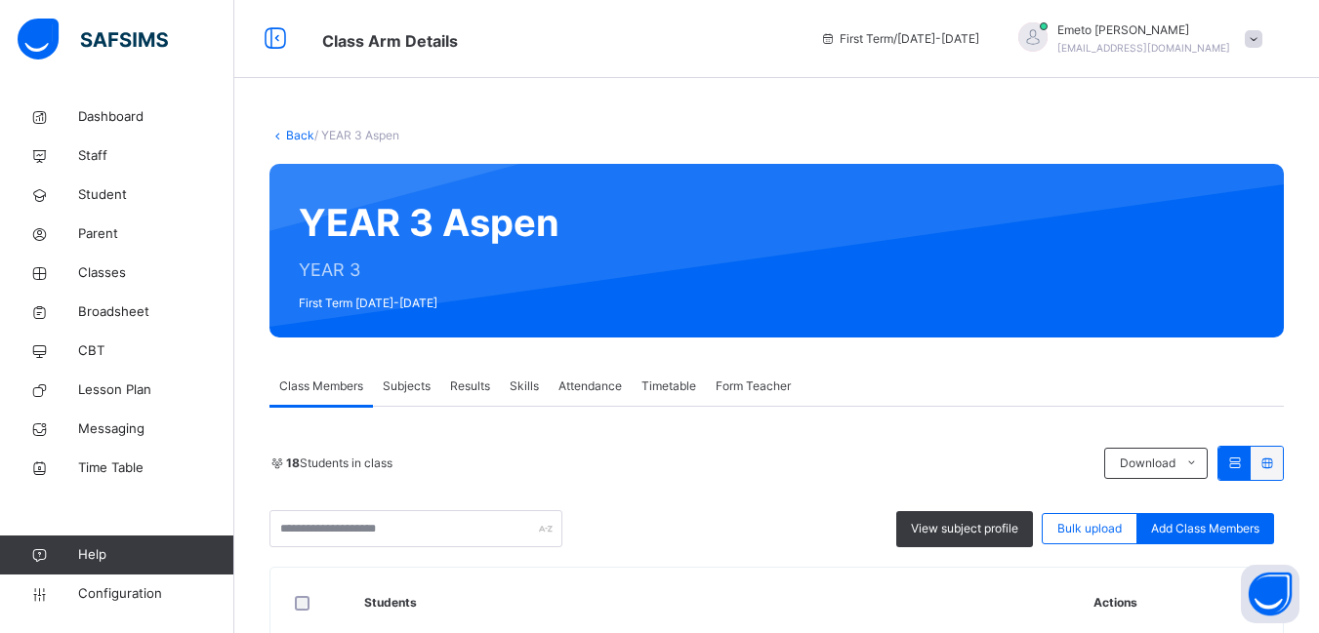
click at [294, 134] on link "Back" at bounding box center [300, 135] width 28 height 15
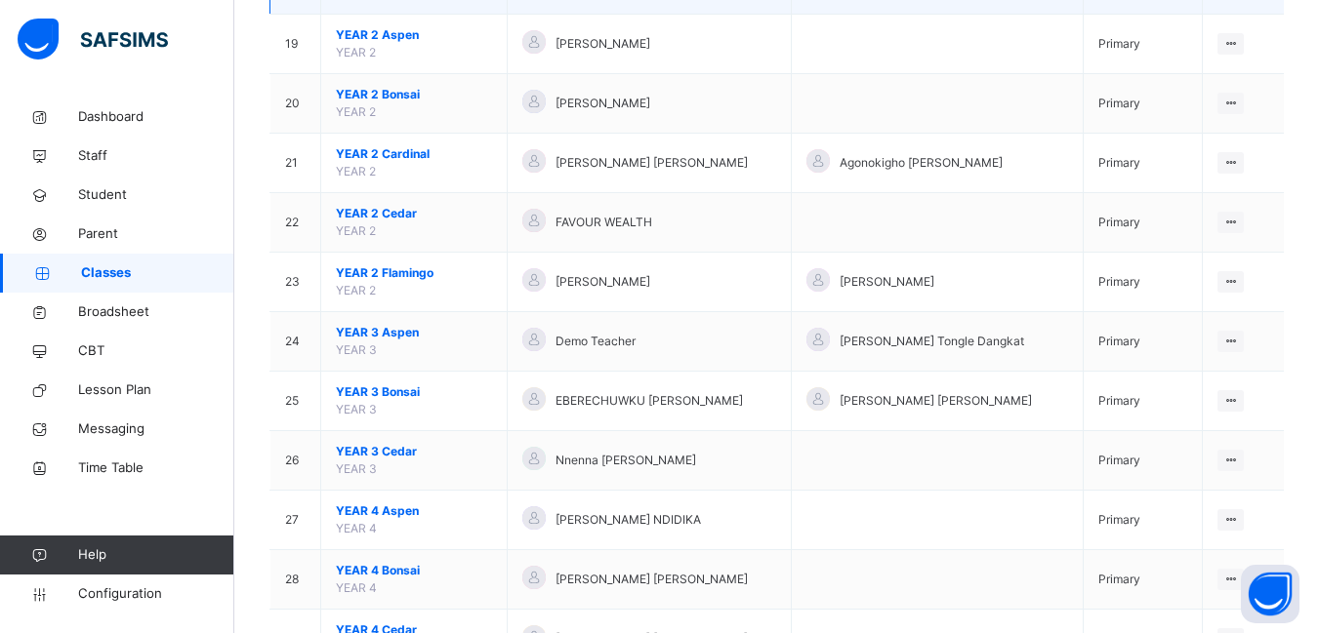
scroll to position [1367, 0]
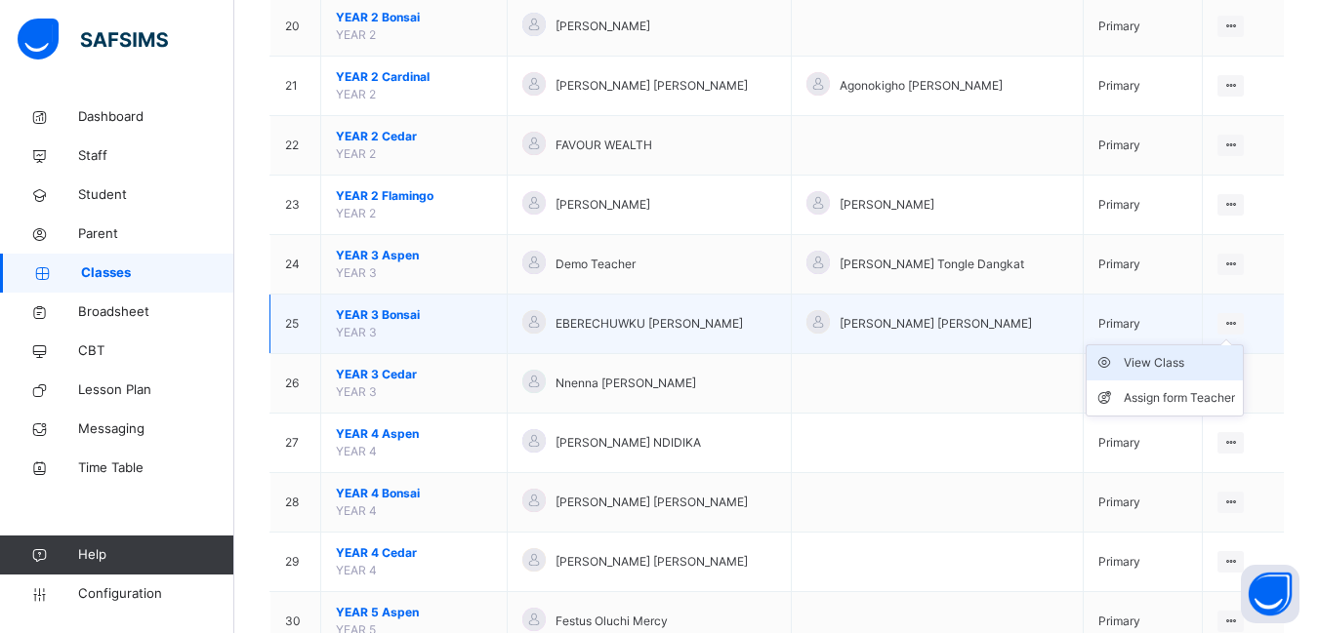
click at [1147, 364] on div "View Class" at bounding box center [1178, 363] width 111 height 20
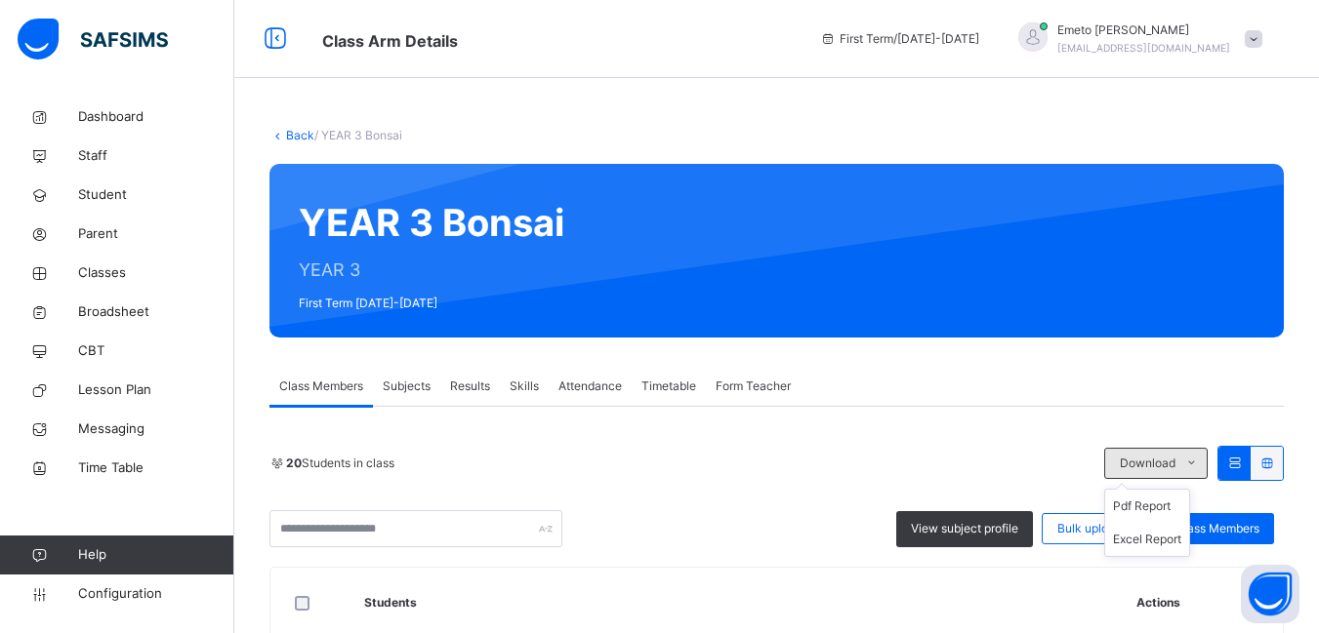
scroll to position [98, 0]
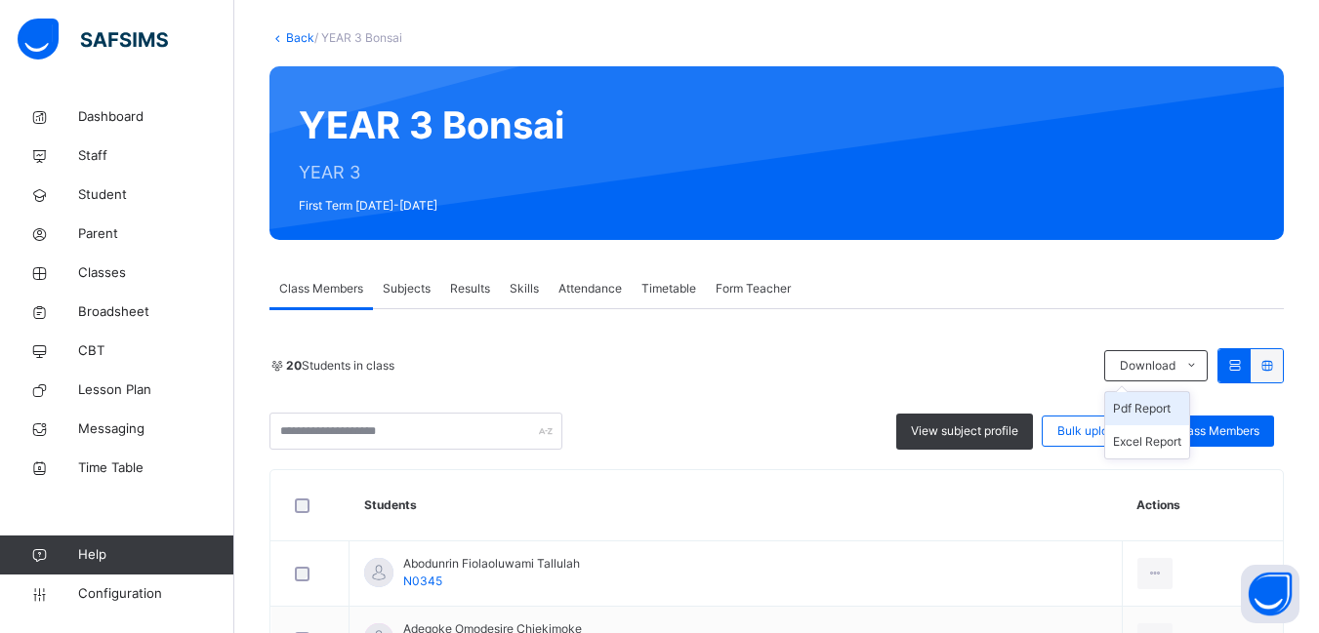
click at [1162, 404] on li "Pdf Report" at bounding box center [1147, 408] width 84 height 33
click at [303, 39] on link "Back" at bounding box center [300, 37] width 28 height 15
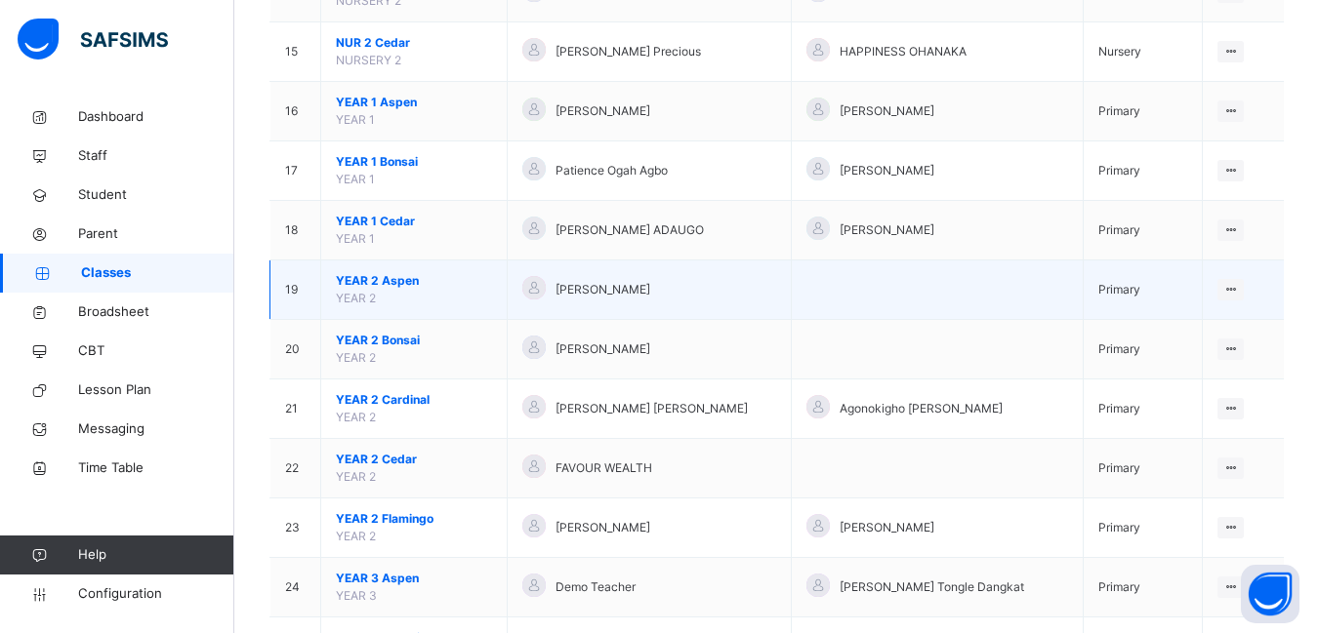
scroll to position [1074, 0]
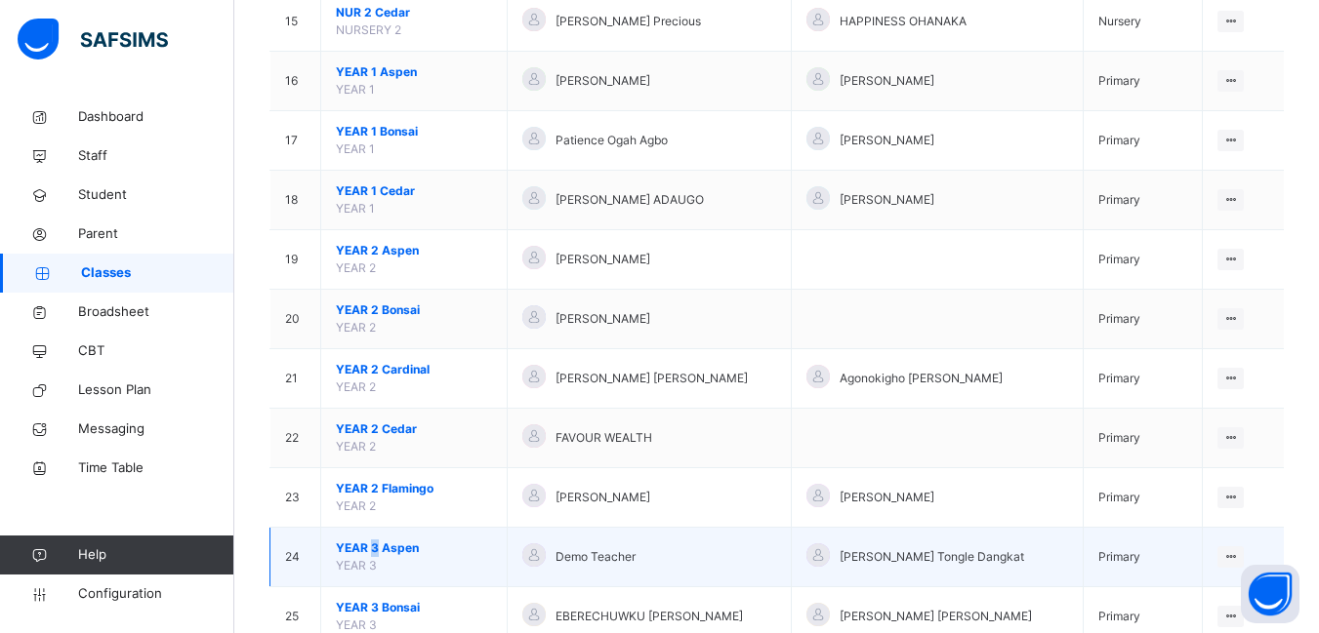
click at [373, 543] on span "YEAR 3 Aspen" at bounding box center [414, 549] width 156 height 18
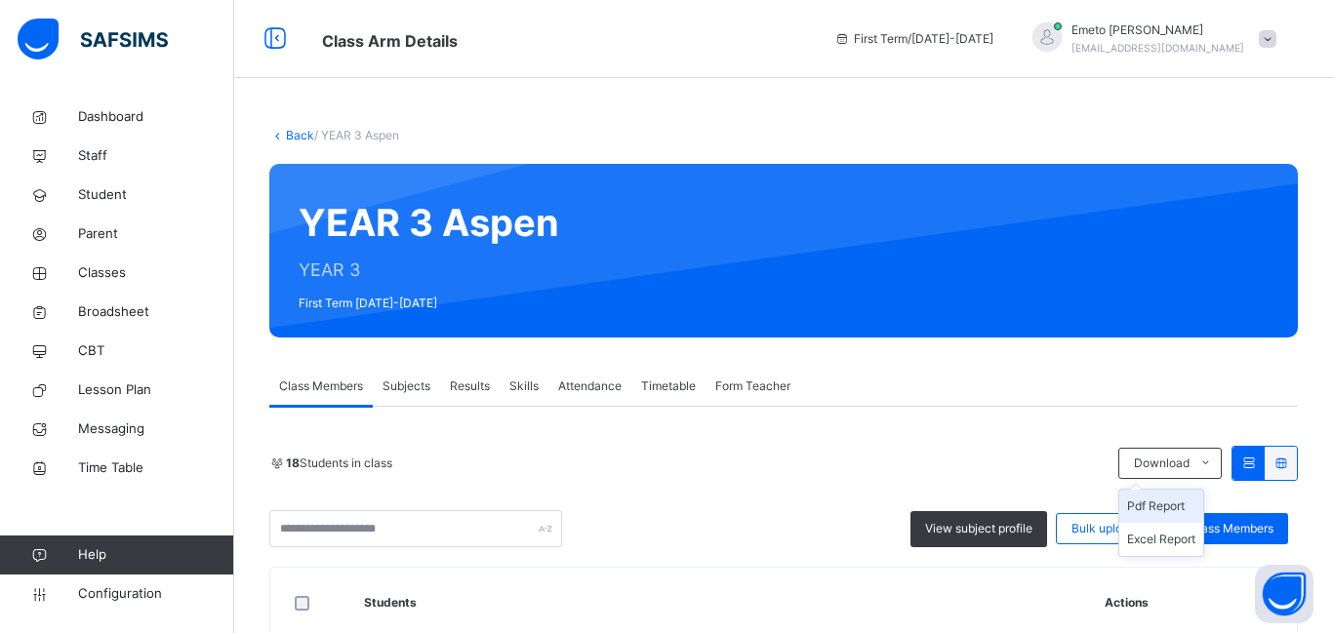
click at [1157, 490] on li "Pdf Report" at bounding box center [1162, 506] width 84 height 33
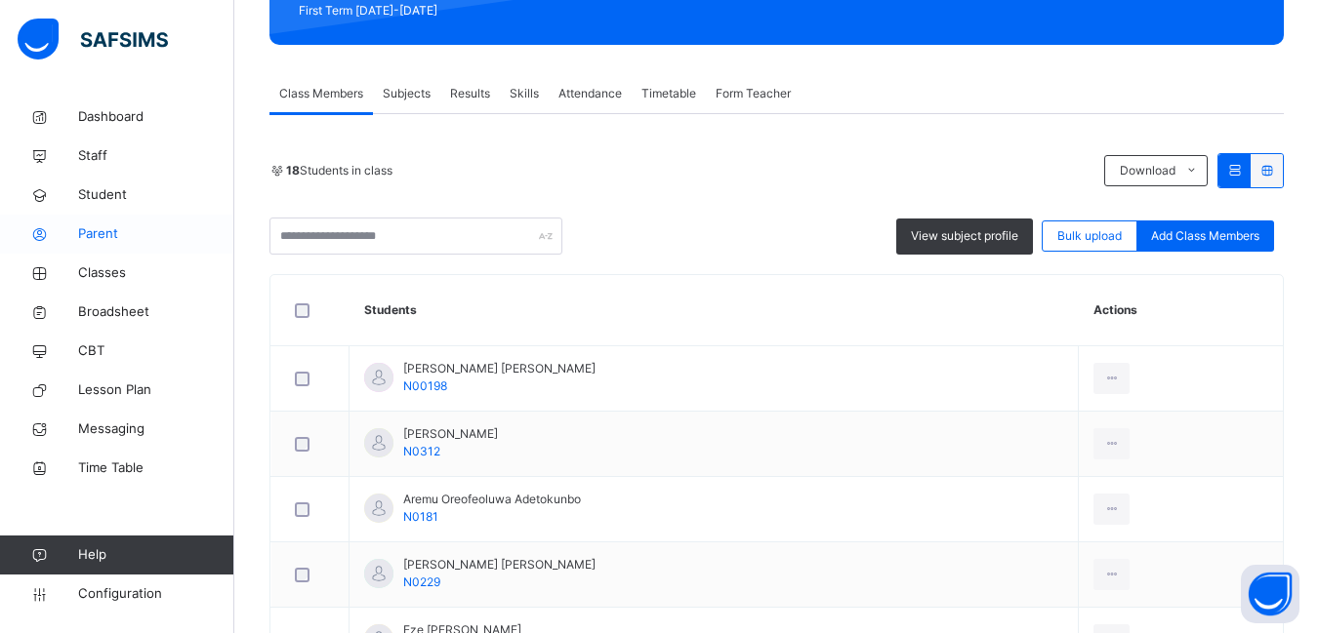
click at [83, 237] on span "Parent" at bounding box center [156, 234] width 156 height 20
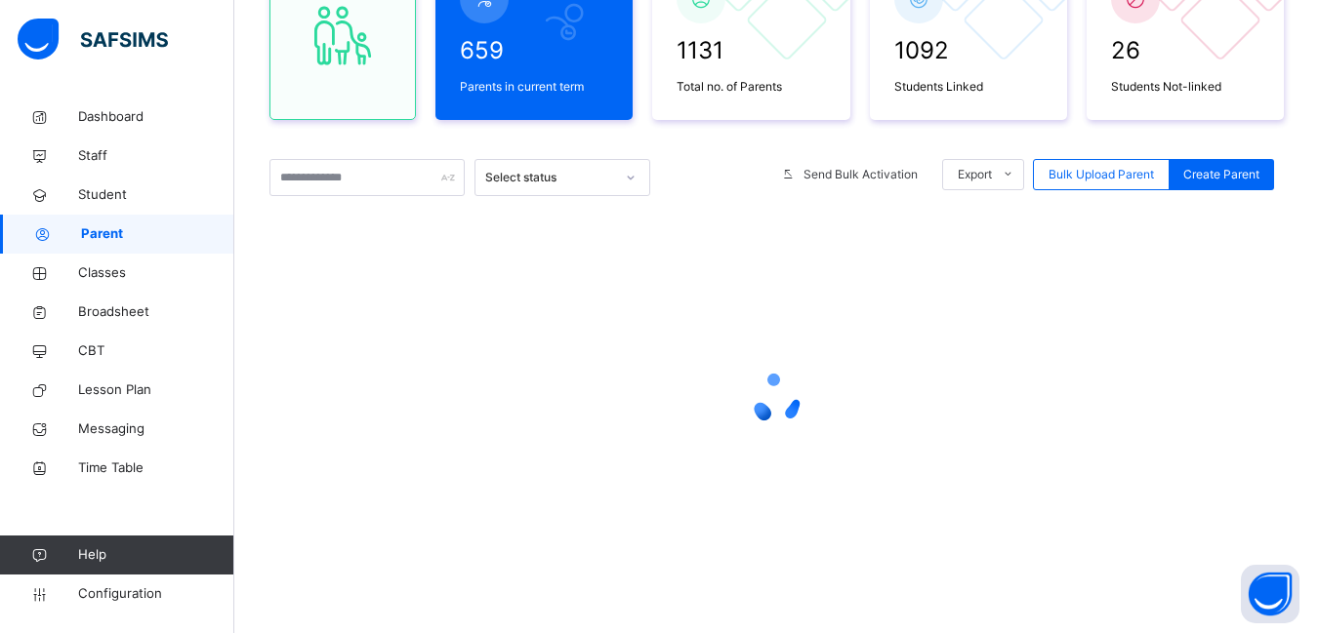
scroll to position [236, 0]
click at [321, 188] on input "text" at bounding box center [366, 177] width 195 height 37
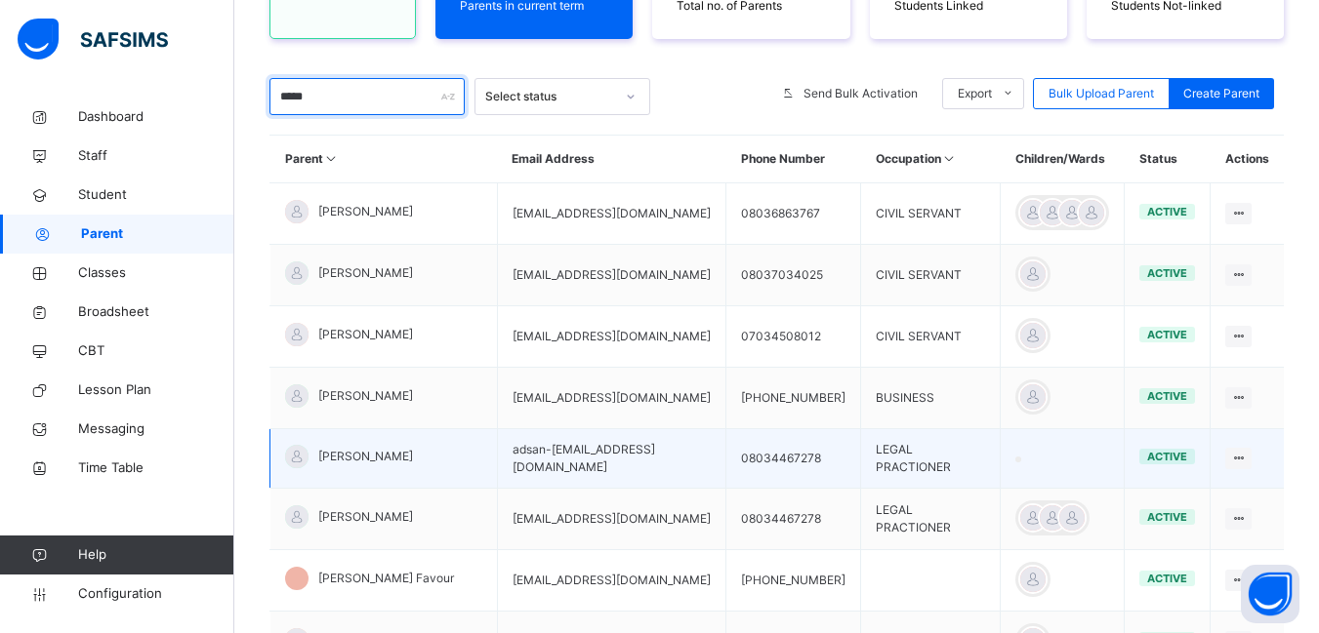
scroll to position [415, 0]
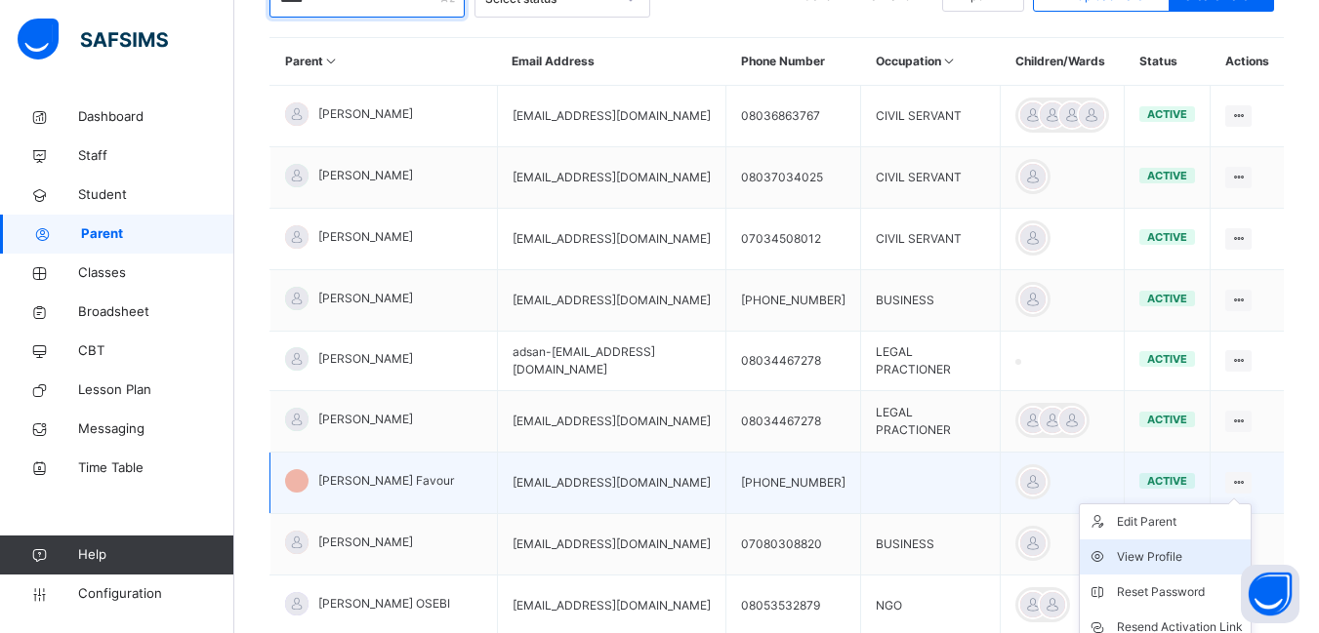
type input "*****"
click at [1154, 548] on div "View Profile" at bounding box center [1180, 558] width 126 height 20
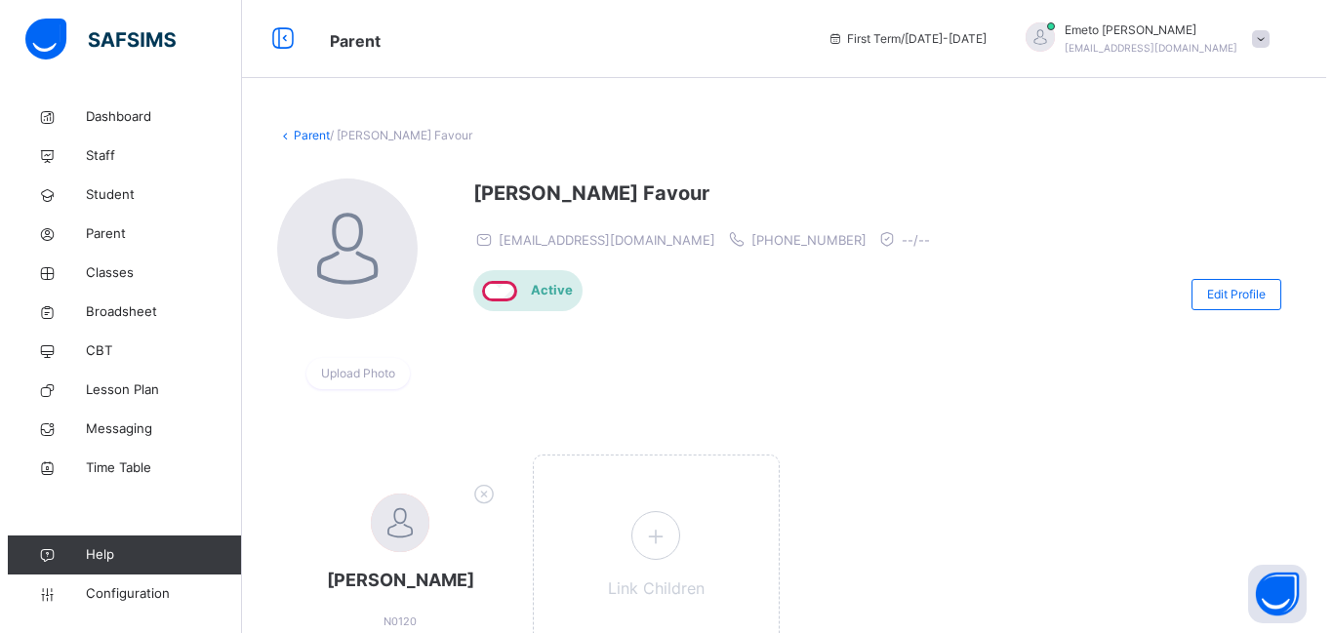
scroll to position [114, 0]
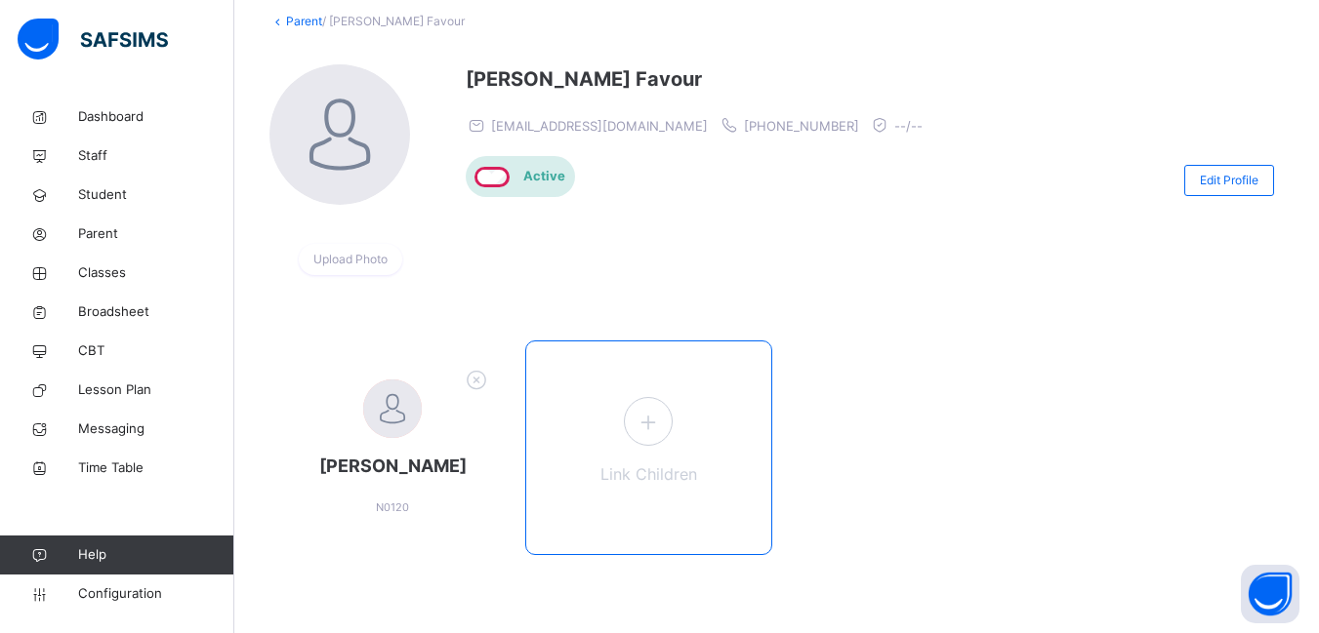
click at [652, 420] on icon at bounding box center [648, 422] width 35 height 38
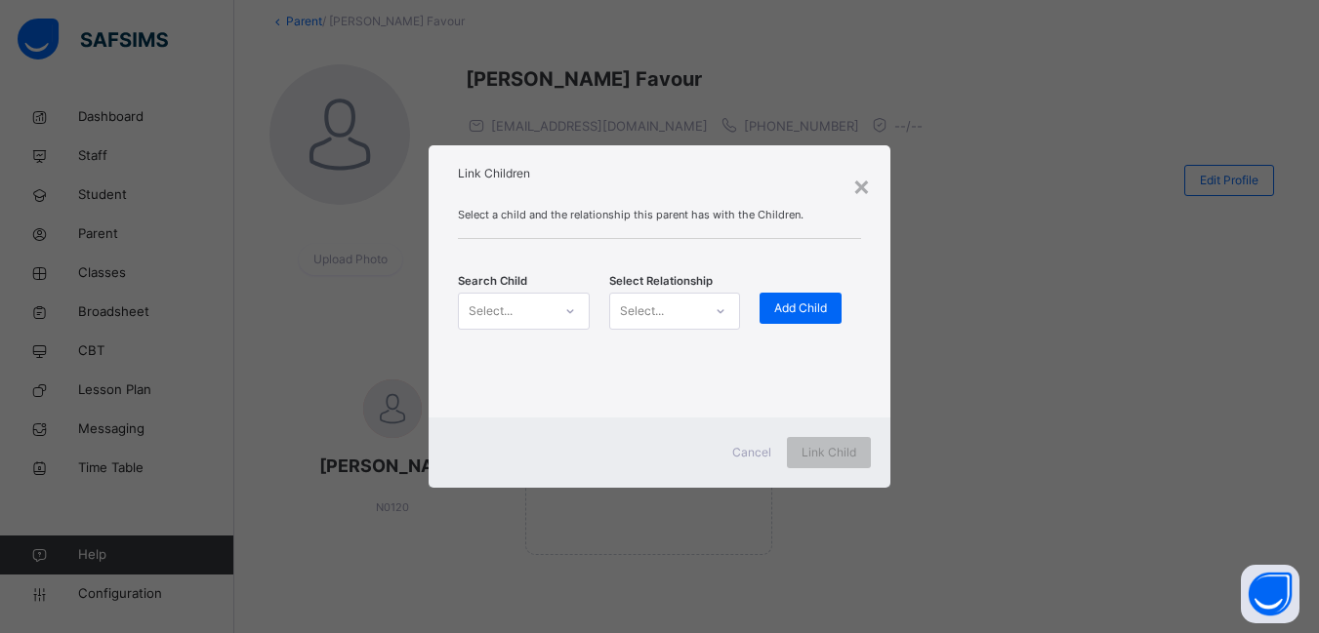
click at [553, 305] on div at bounding box center [569, 311] width 33 height 31
click at [568, 313] on icon at bounding box center [570, 312] width 12 height 20
type input "********"
click at [511, 373] on div "N0307" at bounding box center [528, 373] width 107 height 14
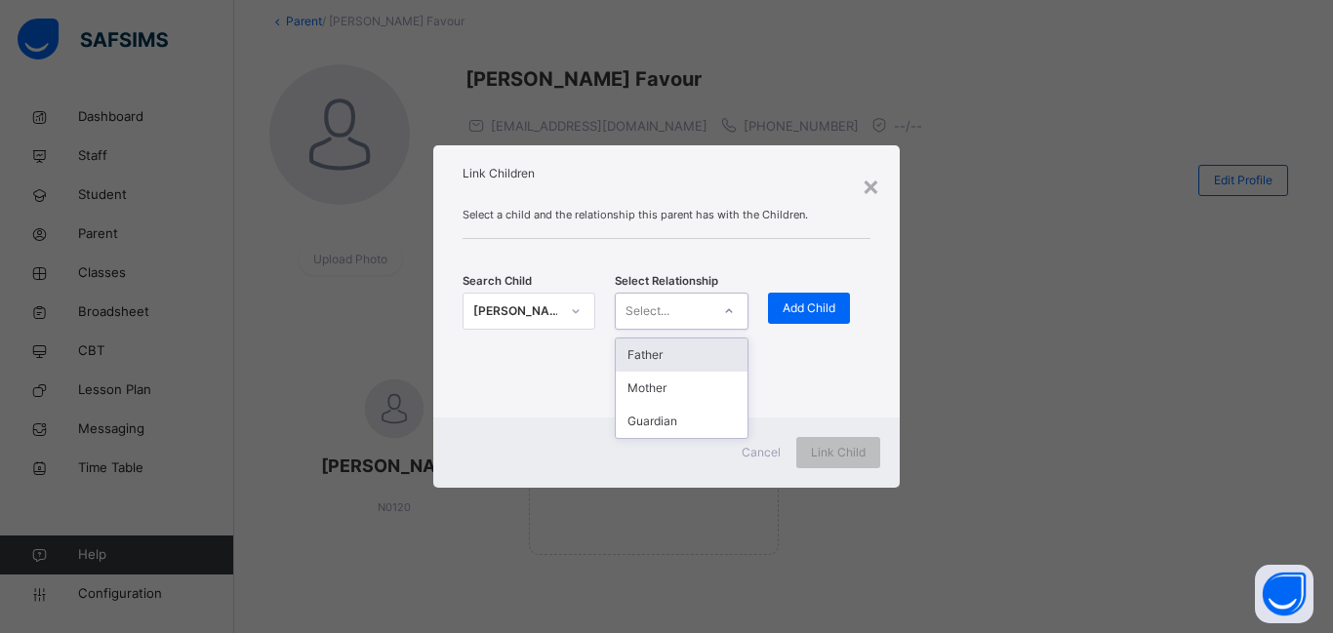
click at [730, 309] on icon at bounding box center [729, 312] width 12 height 20
click at [690, 392] on div "Mother" at bounding box center [681, 388] width 131 height 33
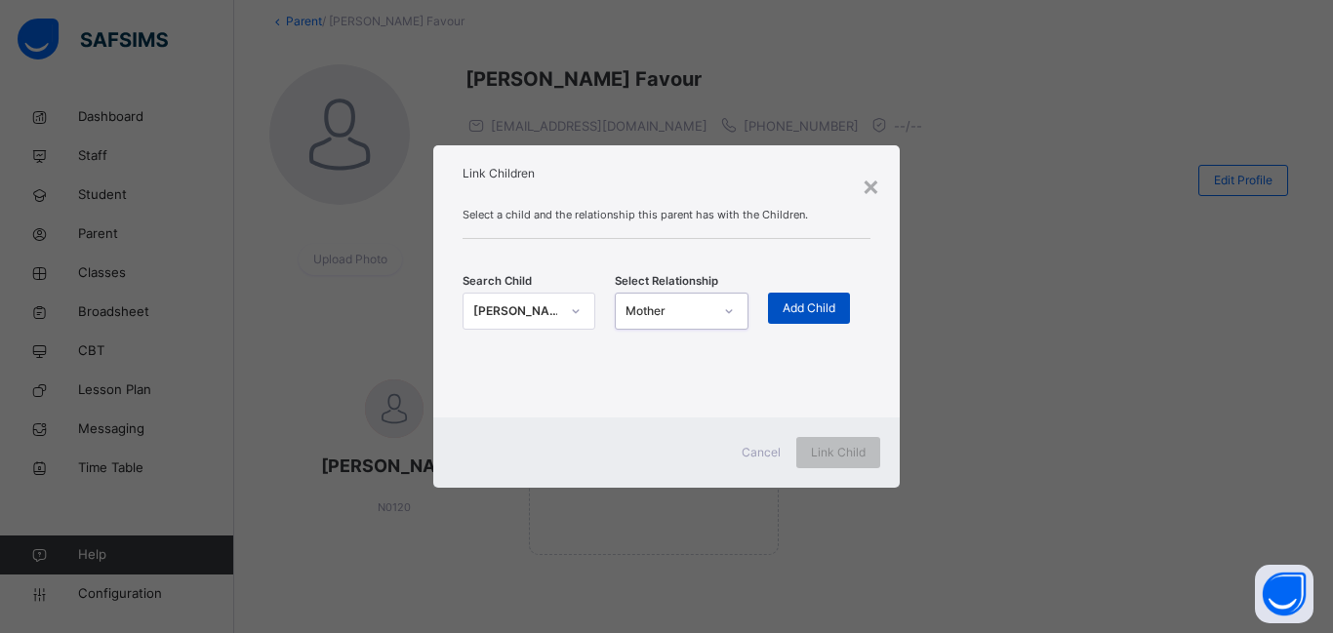
click at [808, 307] on span "Add Child" at bounding box center [809, 309] width 53 height 18
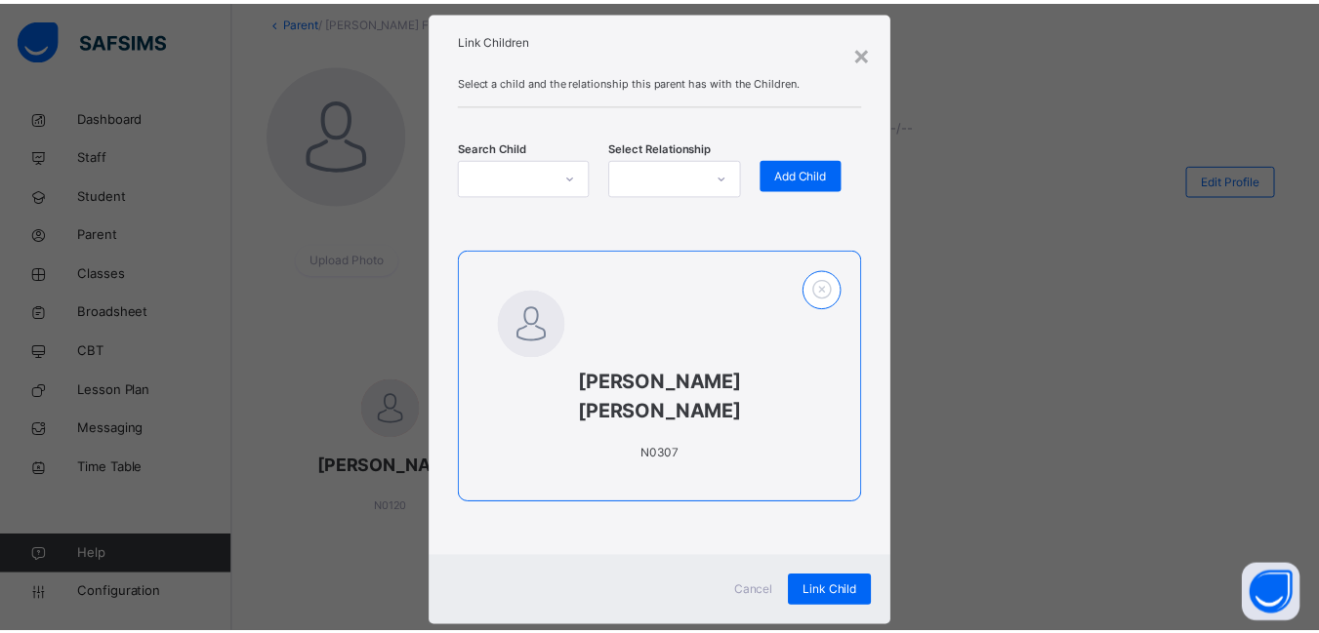
scroll to position [51, 0]
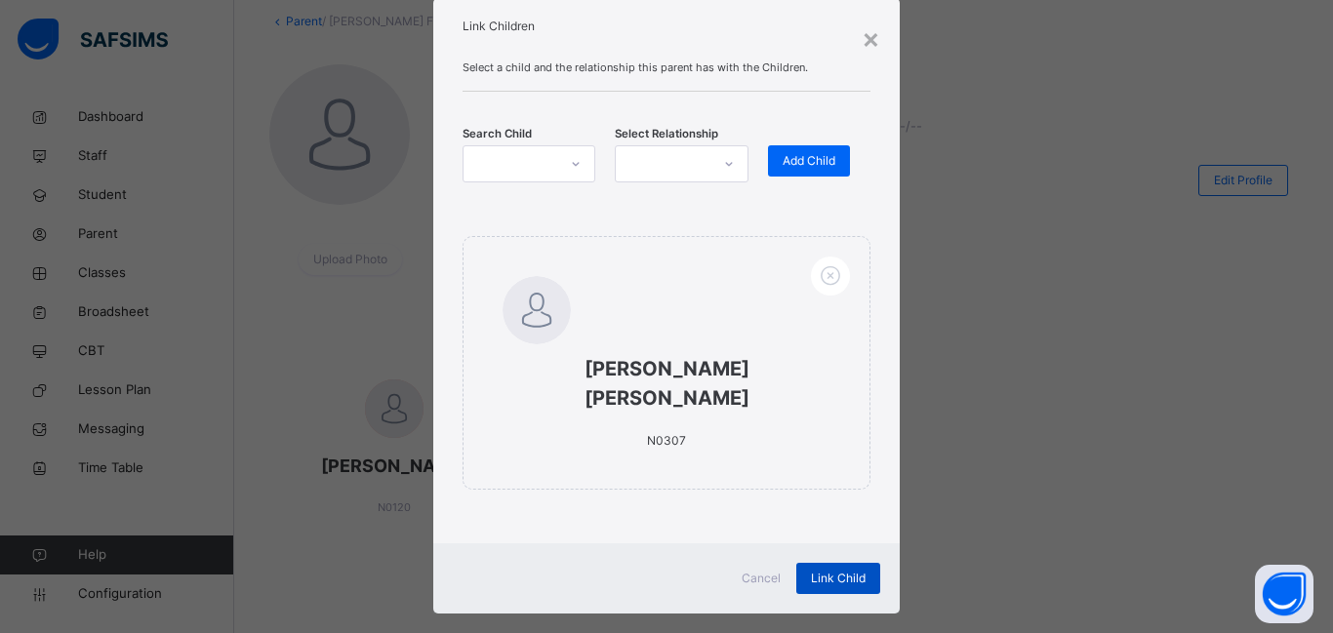
click at [836, 570] on span "Link Child" at bounding box center [838, 579] width 55 height 18
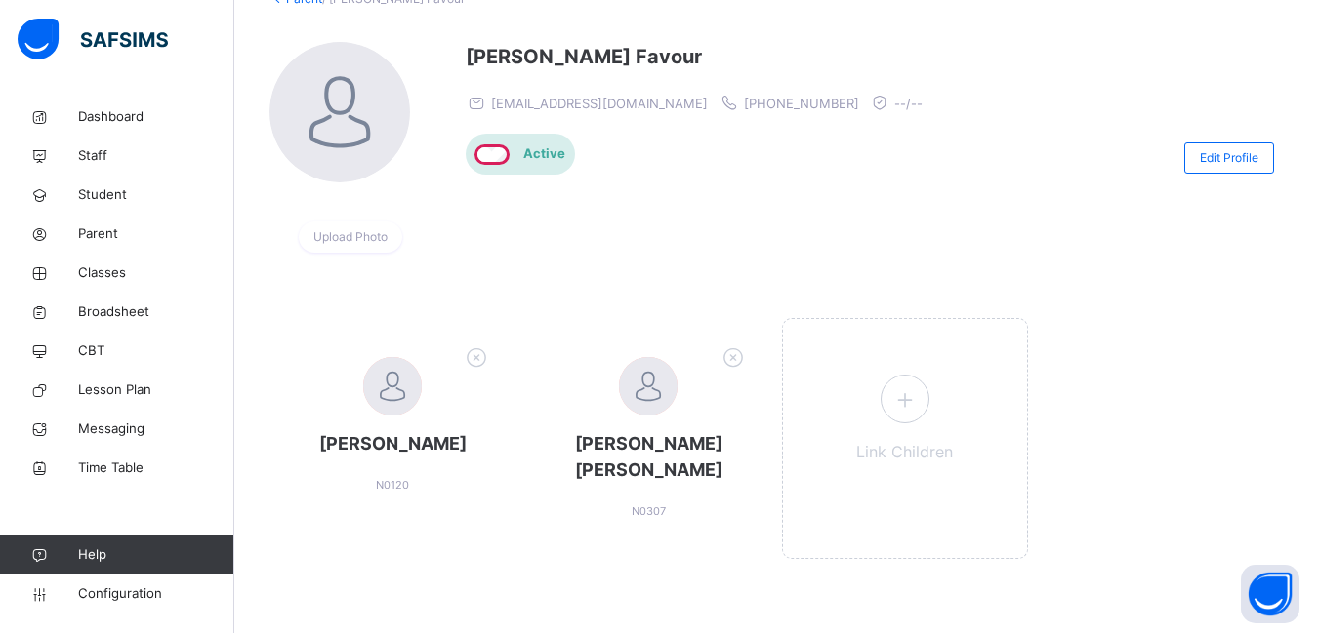
scroll to position [141, 0]
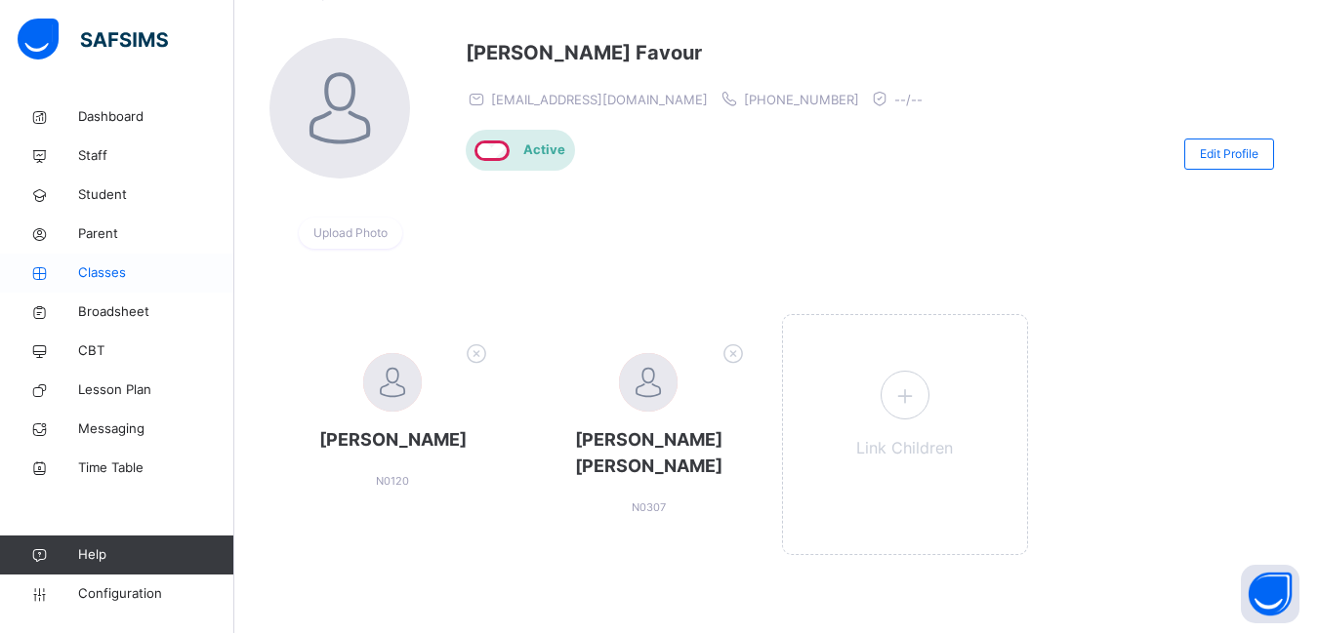
click at [84, 275] on span "Classes" at bounding box center [156, 274] width 156 height 20
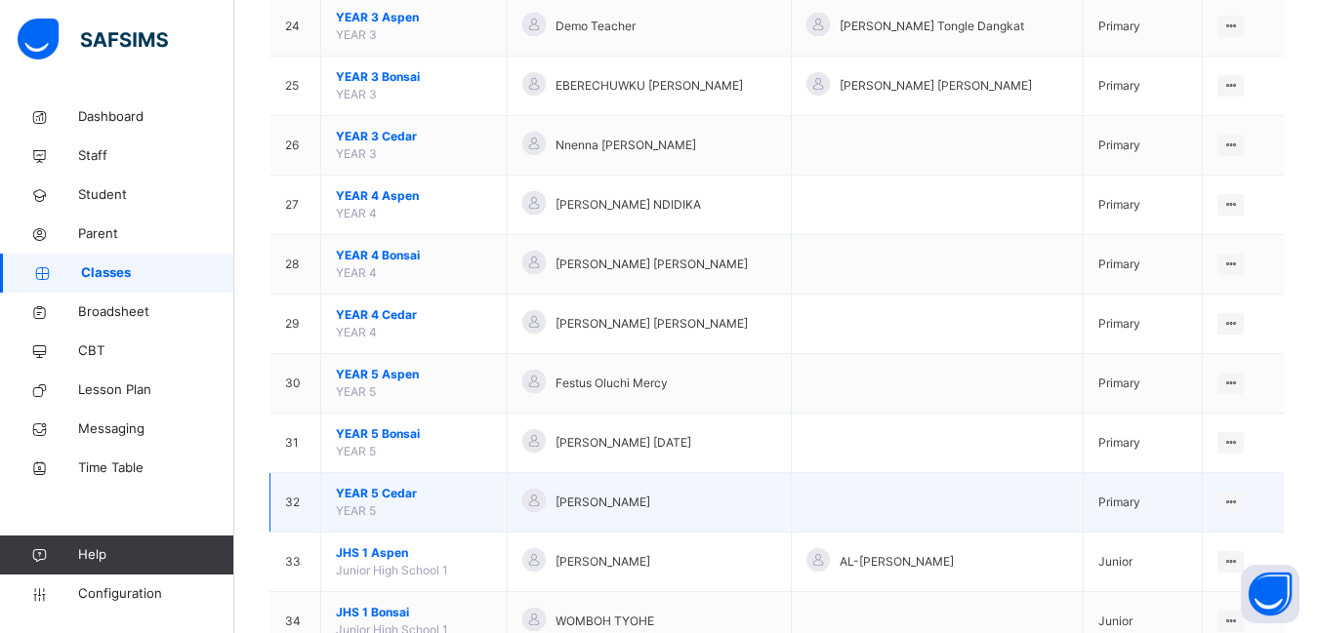
scroll to position [1562, 0]
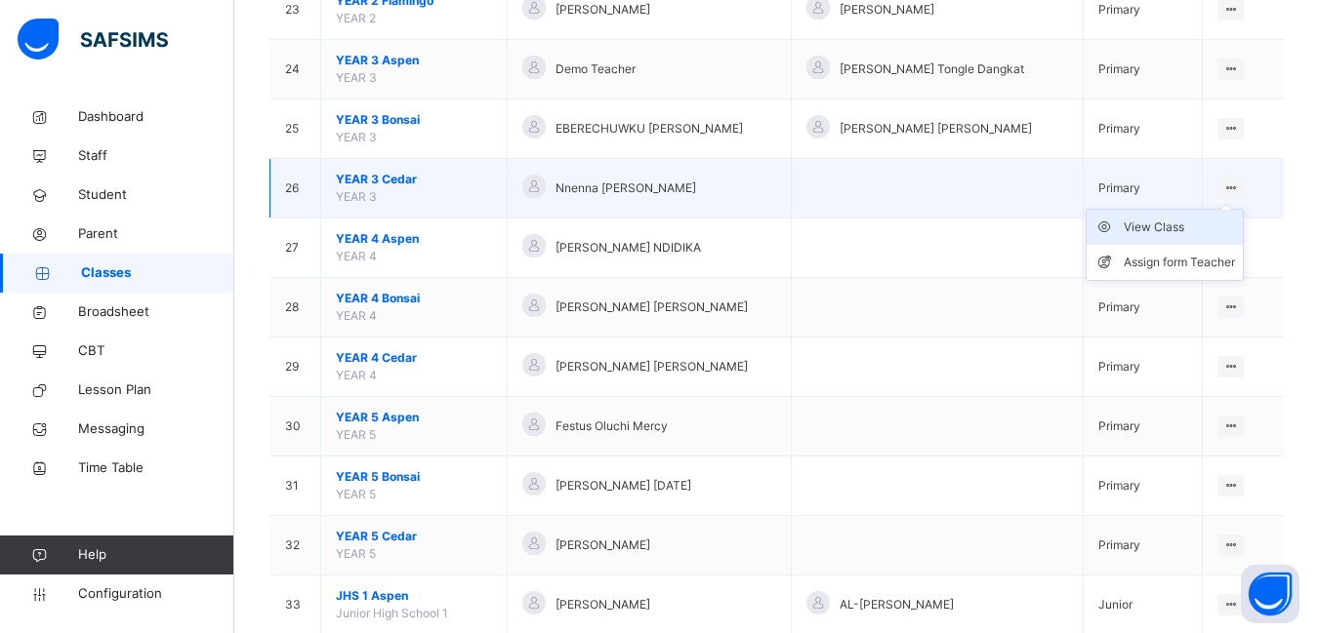
click at [1159, 224] on div "View Class" at bounding box center [1178, 228] width 111 height 20
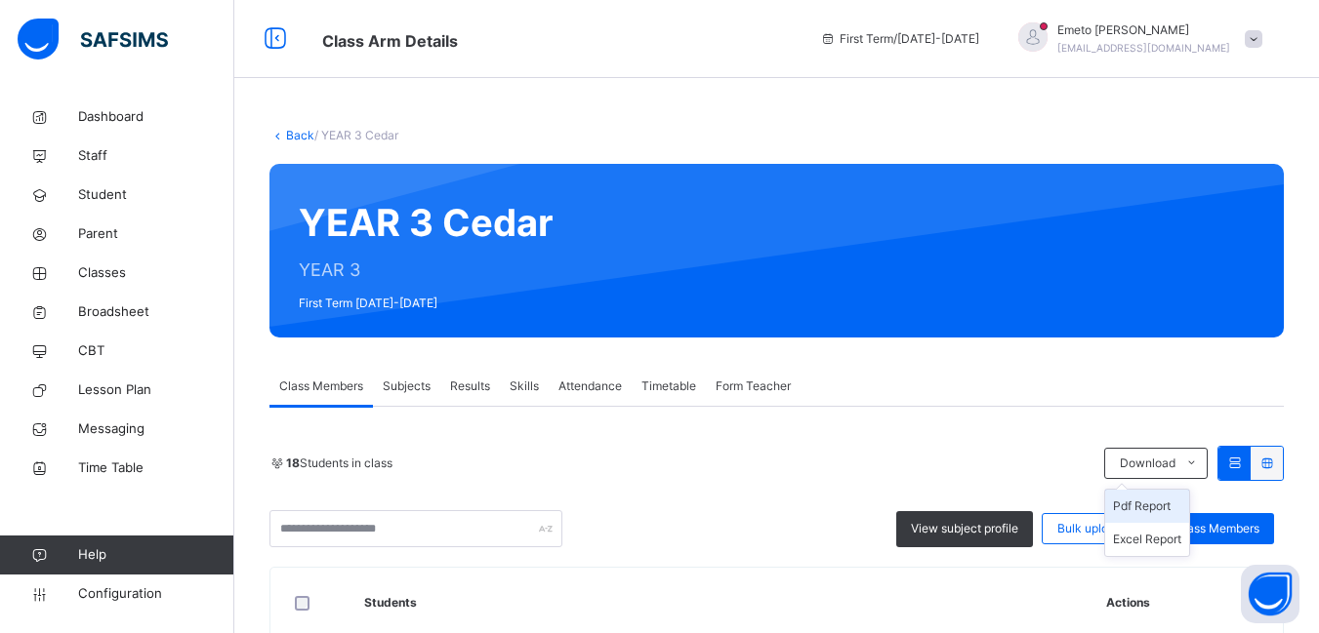
click at [1163, 506] on li "Pdf Report" at bounding box center [1147, 506] width 84 height 33
click at [308, 135] on link "Back" at bounding box center [300, 135] width 28 height 15
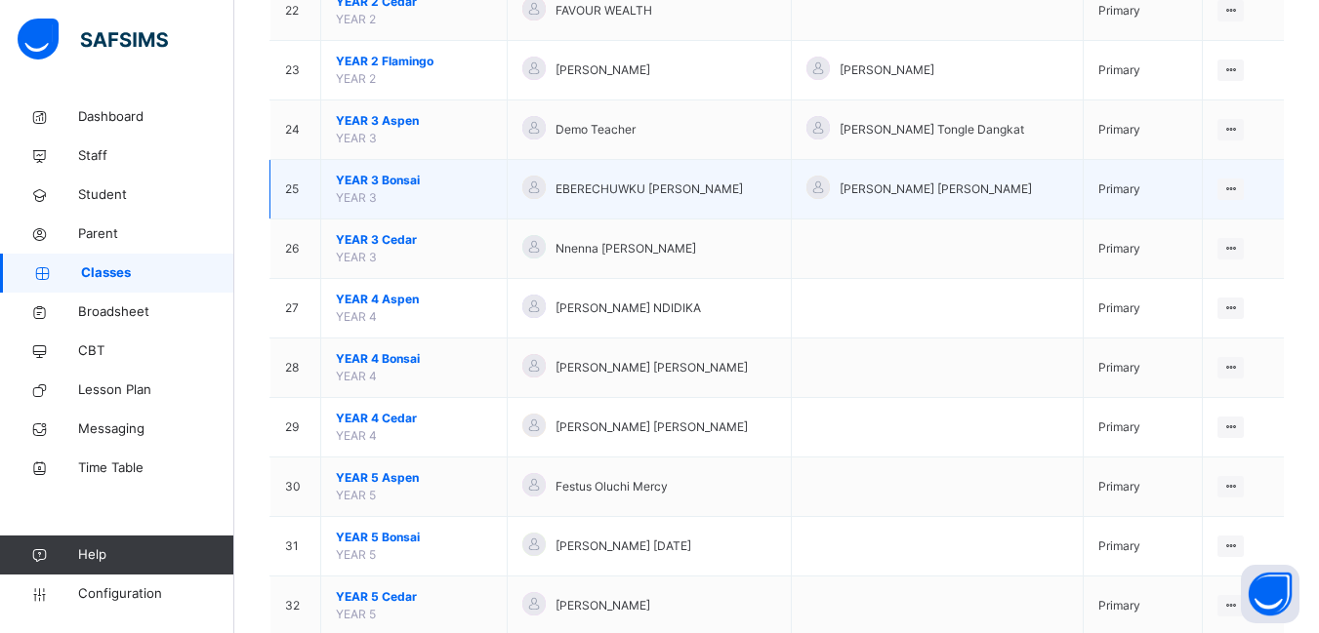
scroll to position [1562, 0]
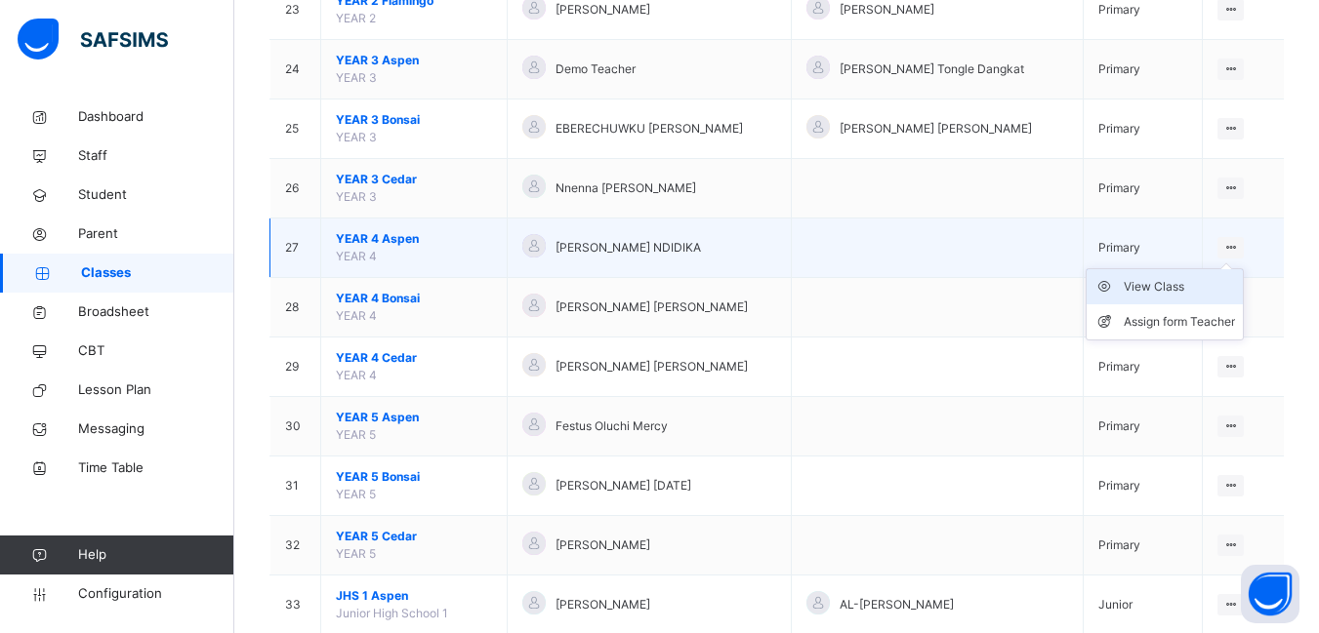
click at [1164, 283] on div "View Class" at bounding box center [1178, 287] width 111 height 20
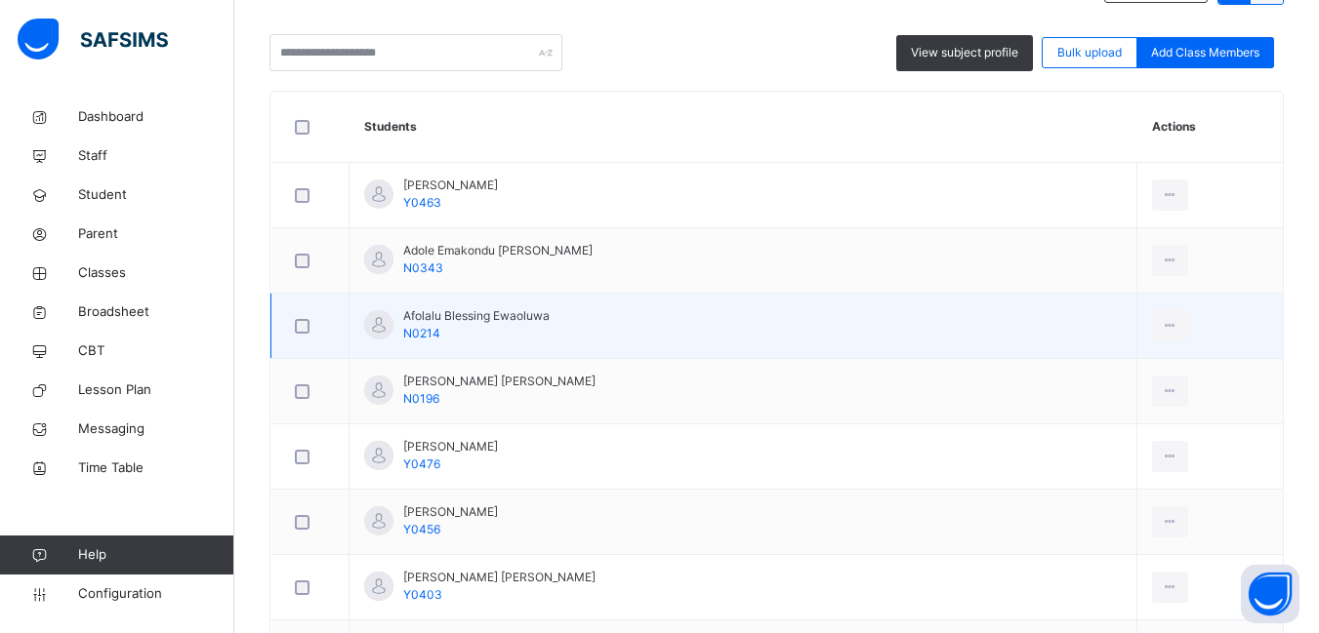
scroll to position [86, 0]
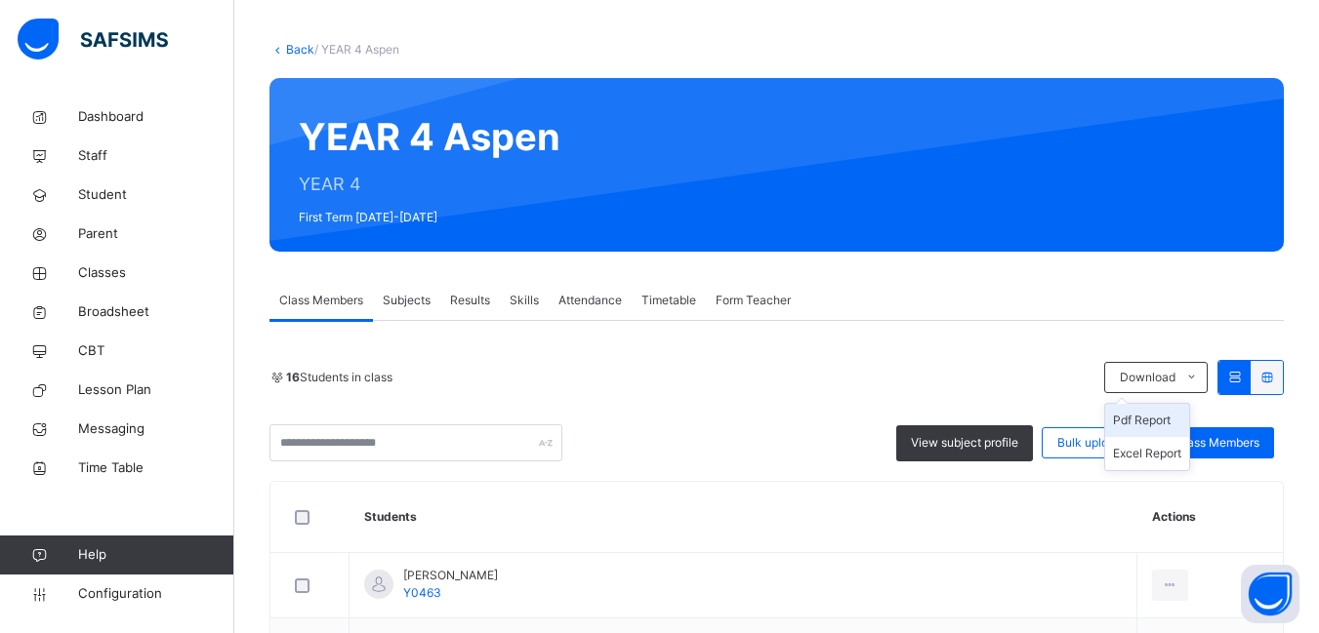
click at [1168, 414] on li "Pdf Report" at bounding box center [1147, 420] width 84 height 33
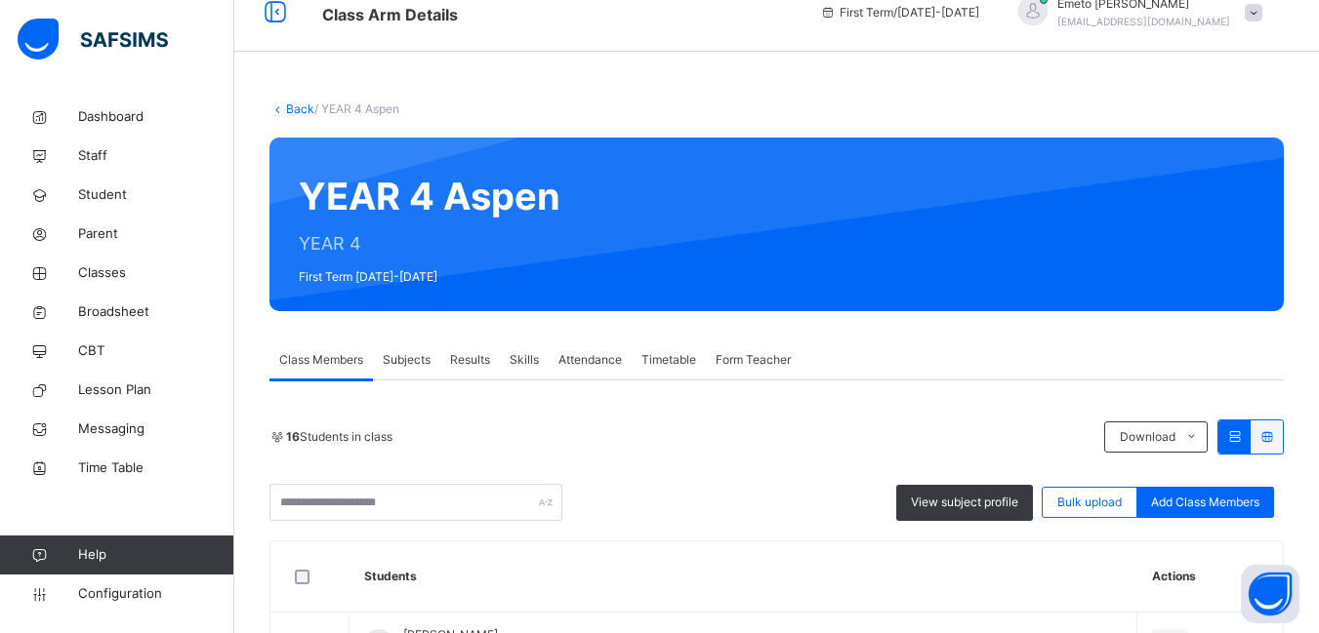
scroll to position [0, 0]
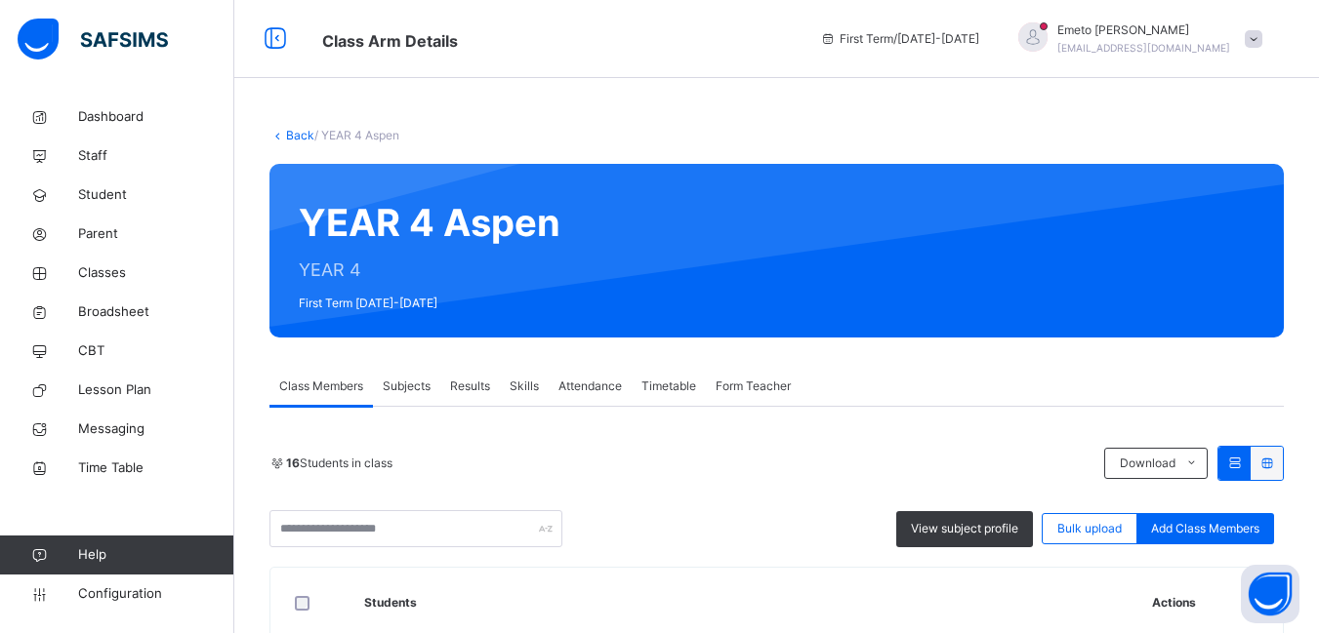
click at [301, 136] on link "Back" at bounding box center [300, 135] width 28 height 15
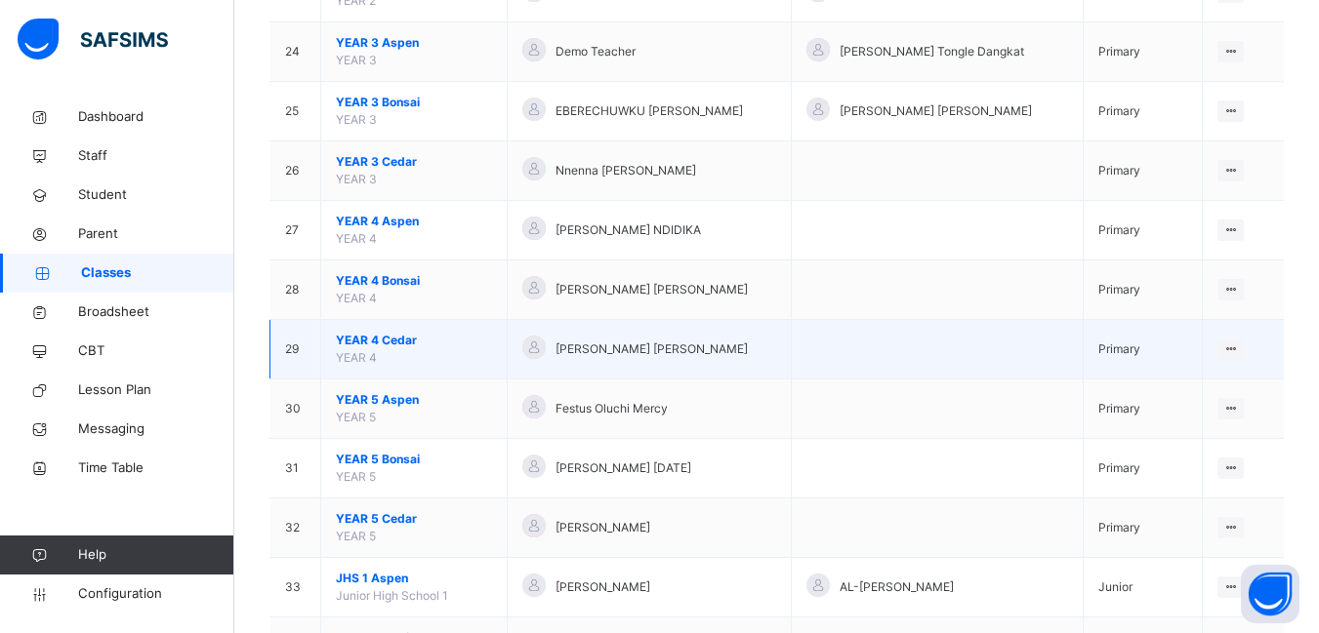
scroll to position [1659, 0]
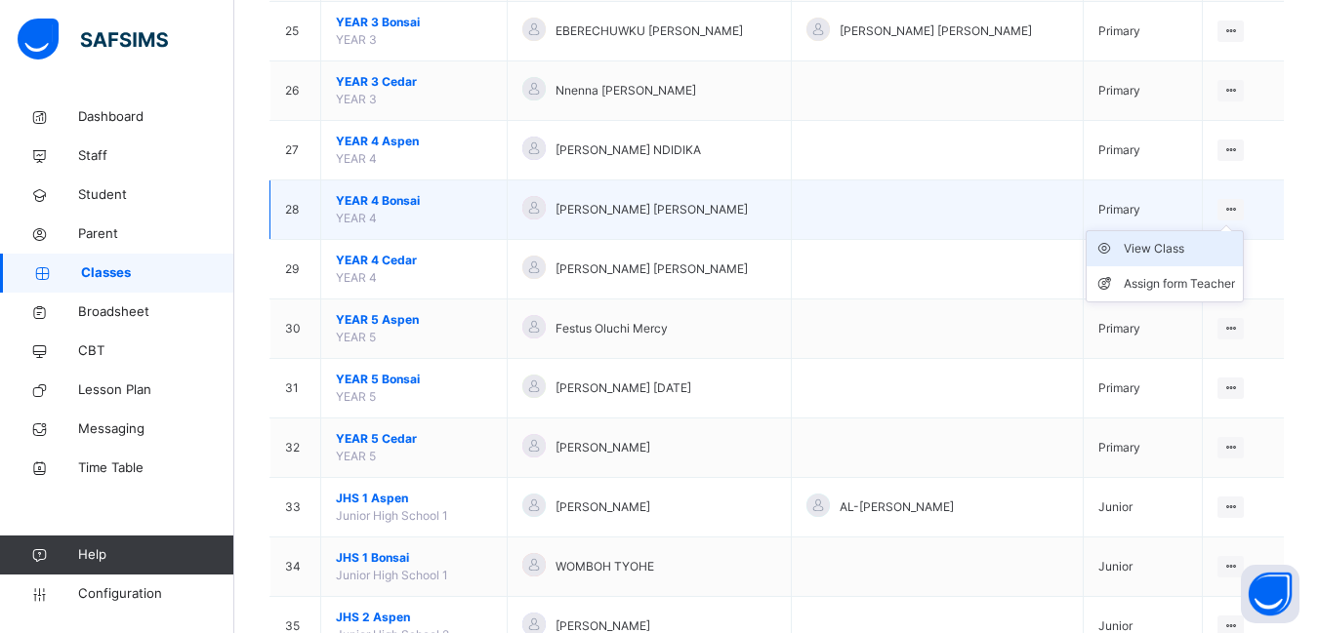
click at [1145, 248] on div "View Class" at bounding box center [1178, 249] width 111 height 20
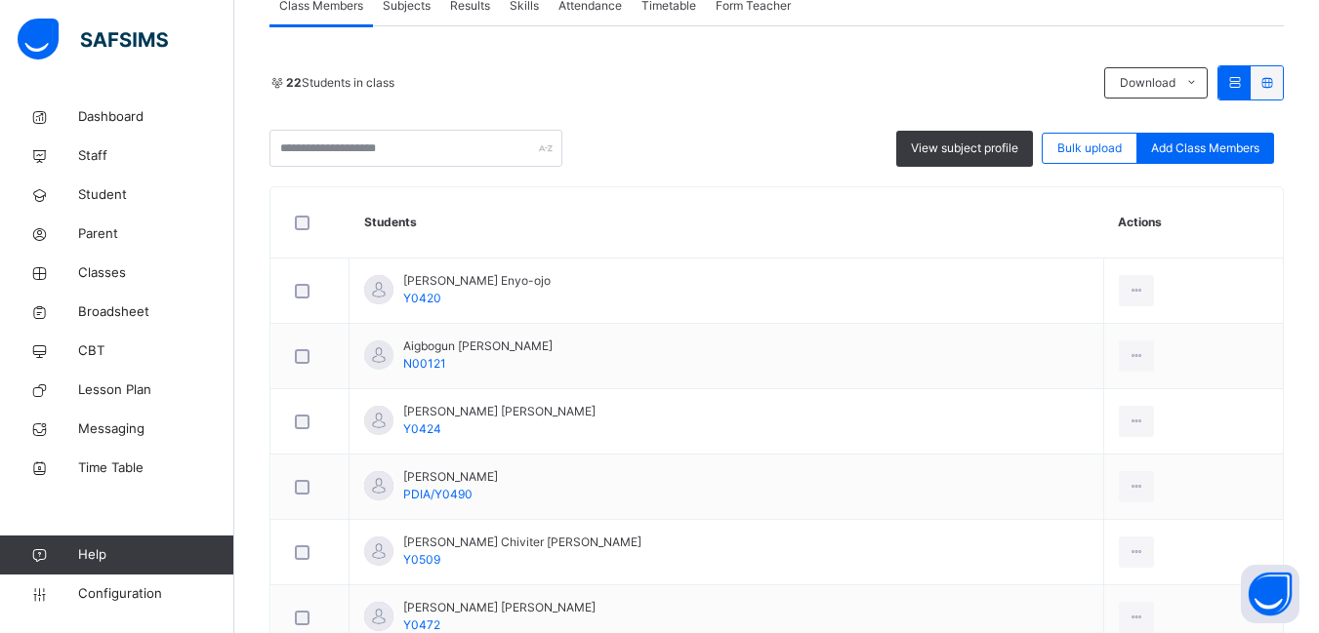
scroll to position [478, 0]
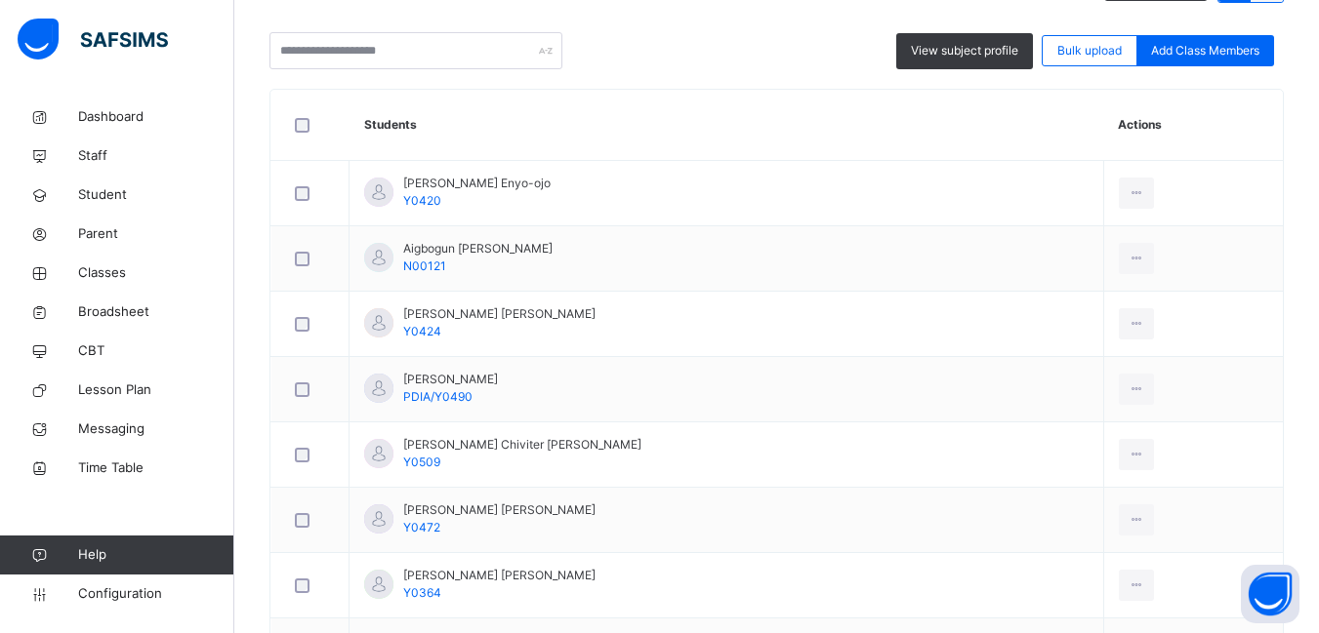
click at [0, 0] on div "Remove from Class" at bounding box center [0, 0] width 0 height 0
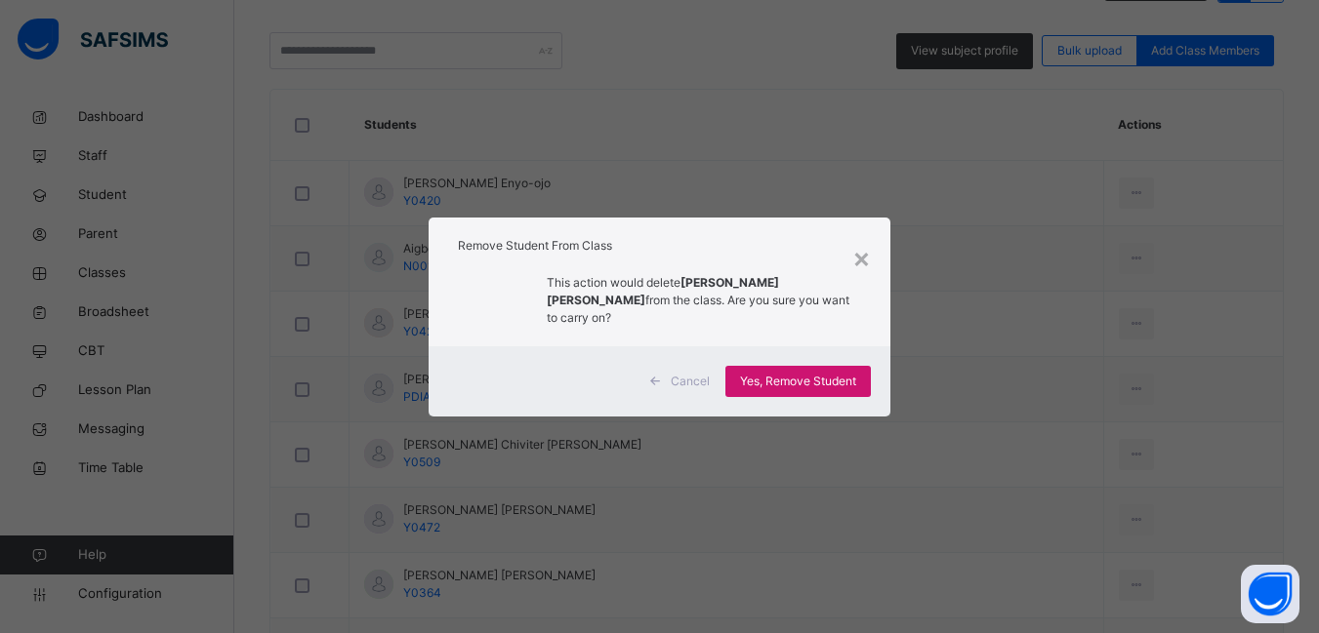
click at [801, 373] on span "Yes, Remove Student" at bounding box center [798, 382] width 116 height 18
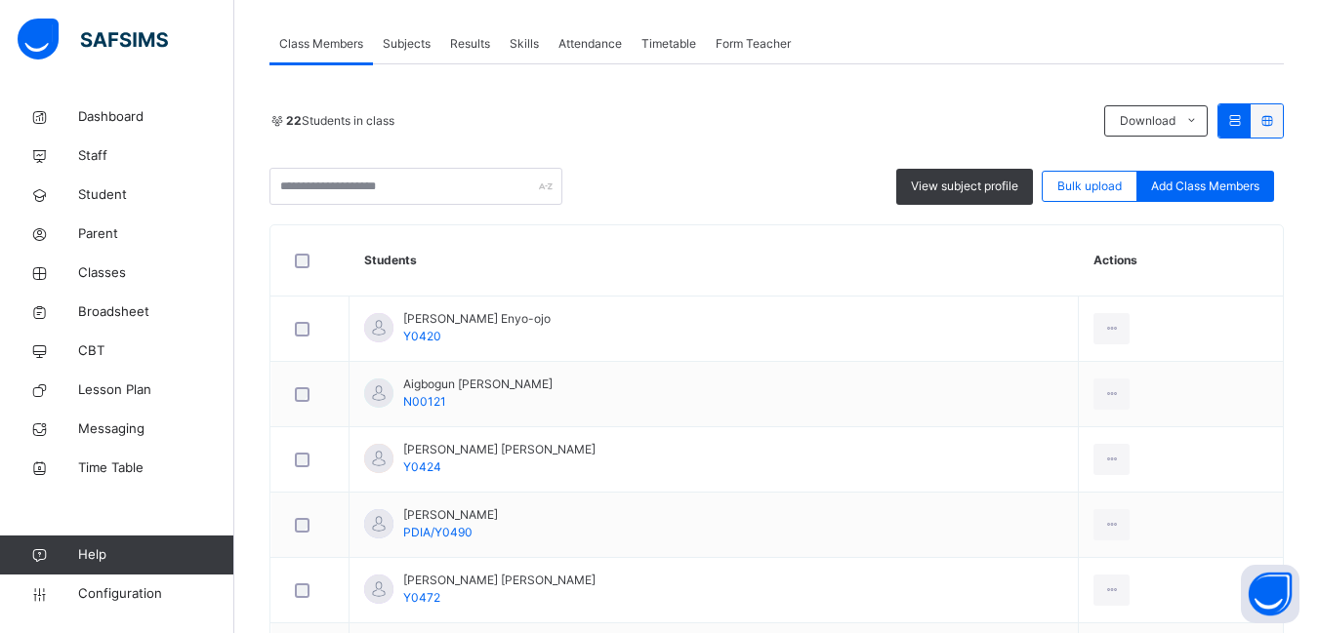
scroll to position [315, 0]
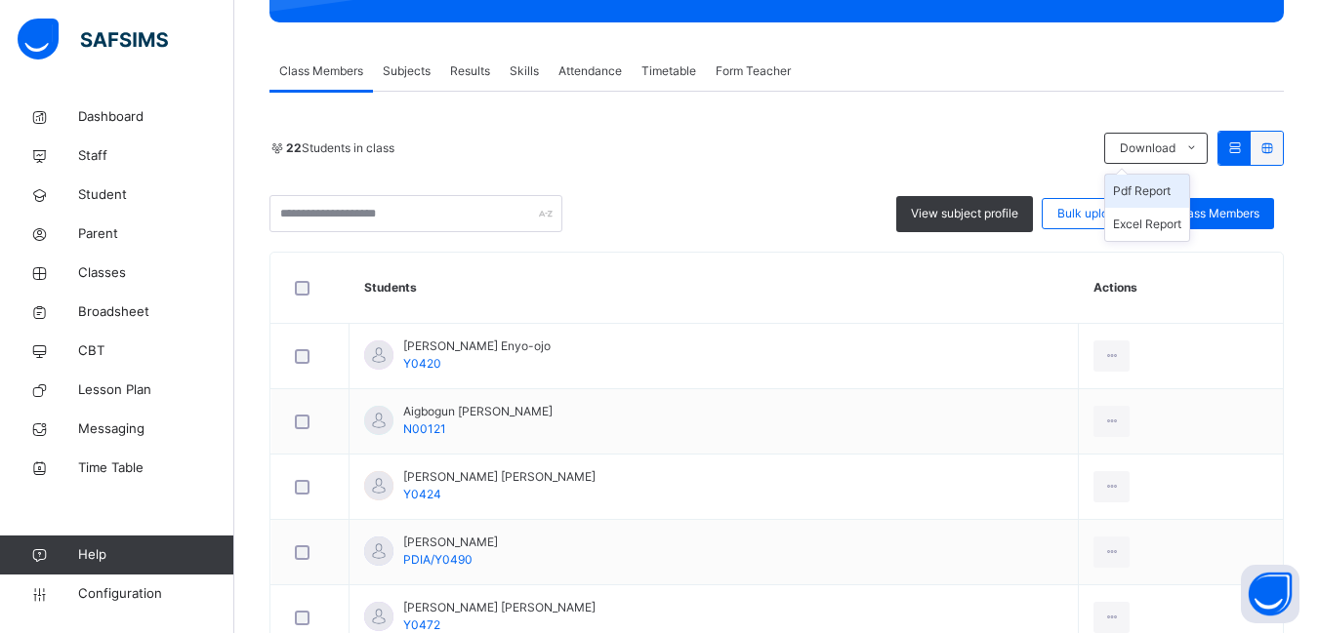
click at [1148, 189] on li "Pdf Report" at bounding box center [1147, 191] width 84 height 33
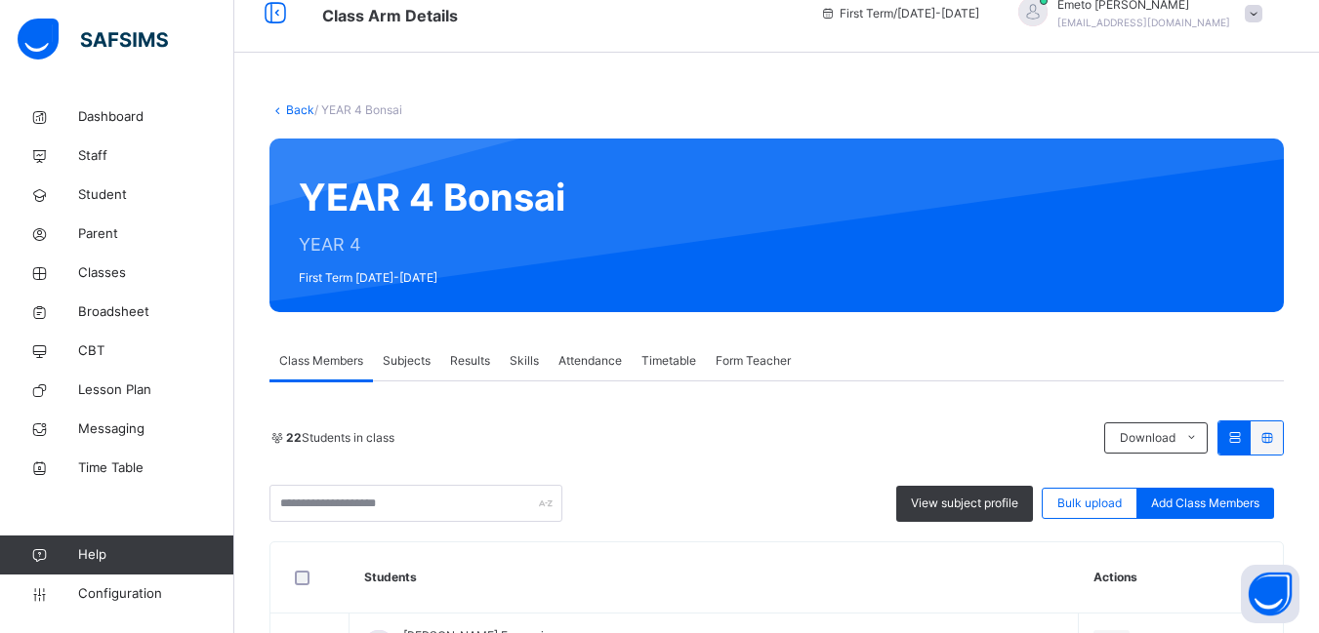
scroll to position [22, 0]
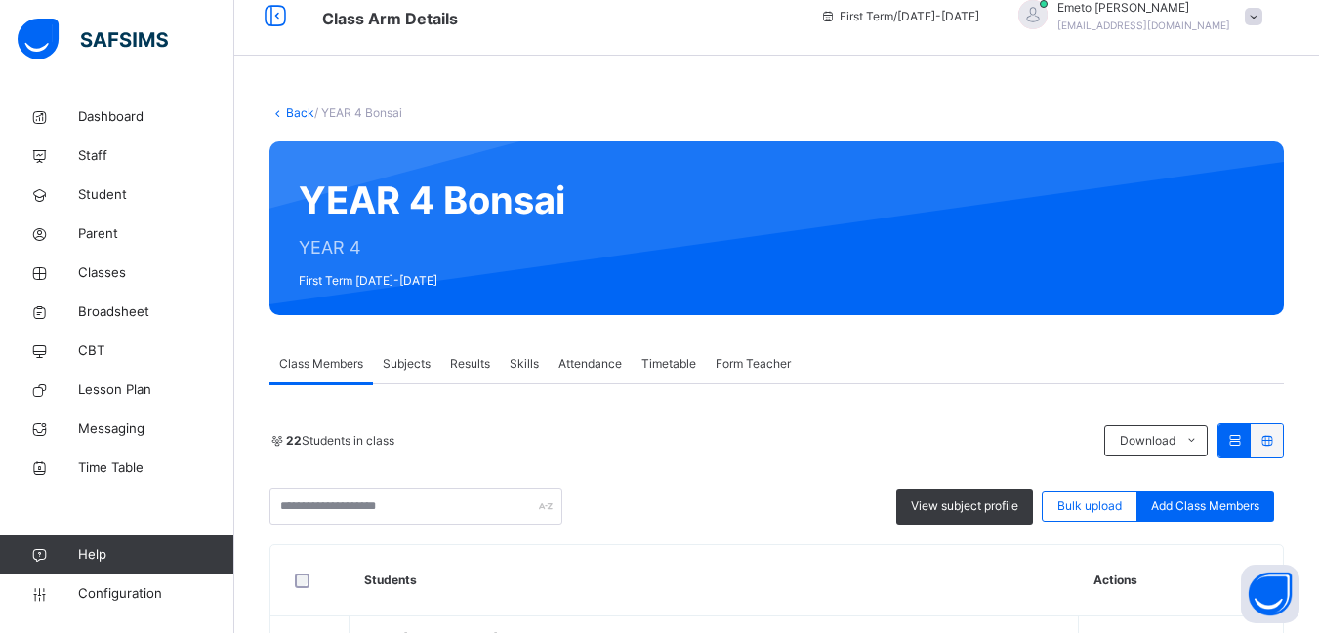
click at [299, 114] on link "Back" at bounding box center [300, 112] width 28 height 15
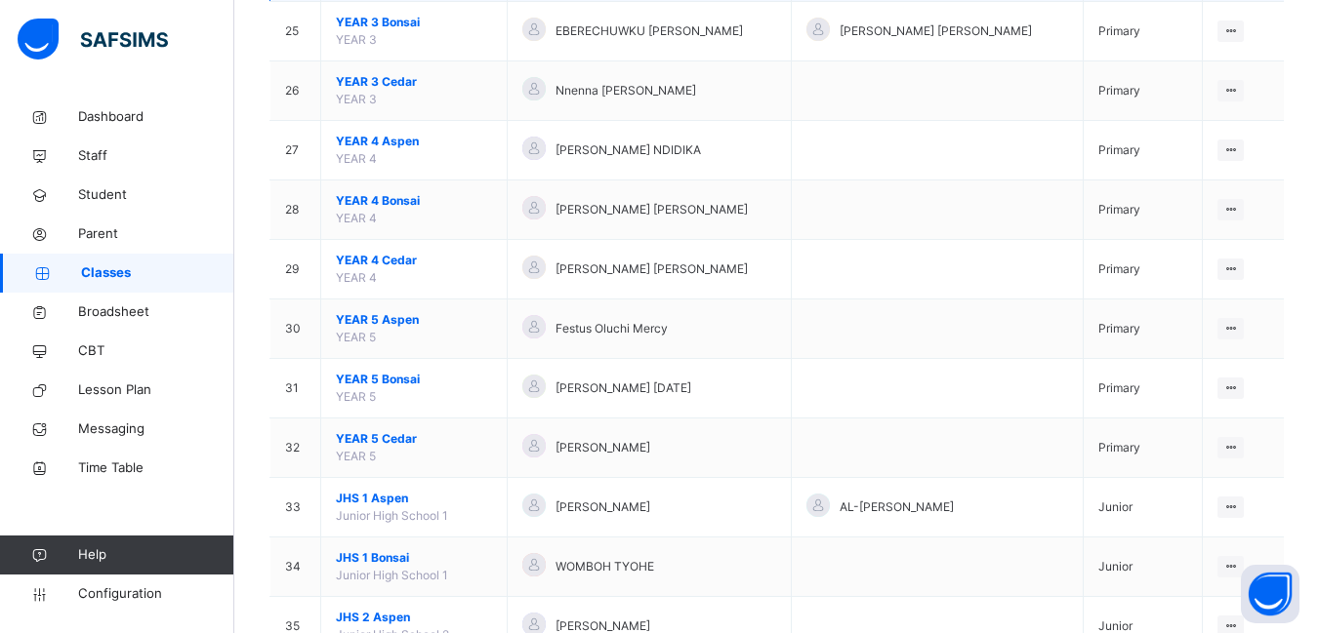
scroll to position [1757, 0]
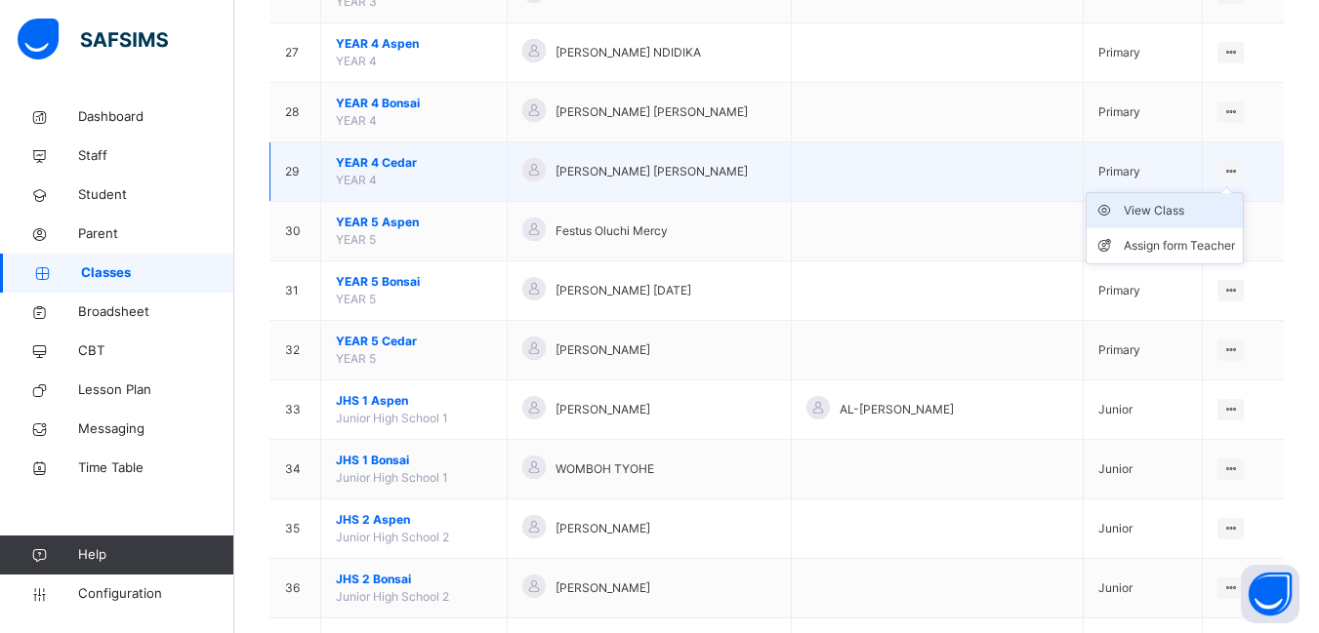
click at [1174, 209] on div "View Class" at bounding box center [1178, 211] width 111 height 20
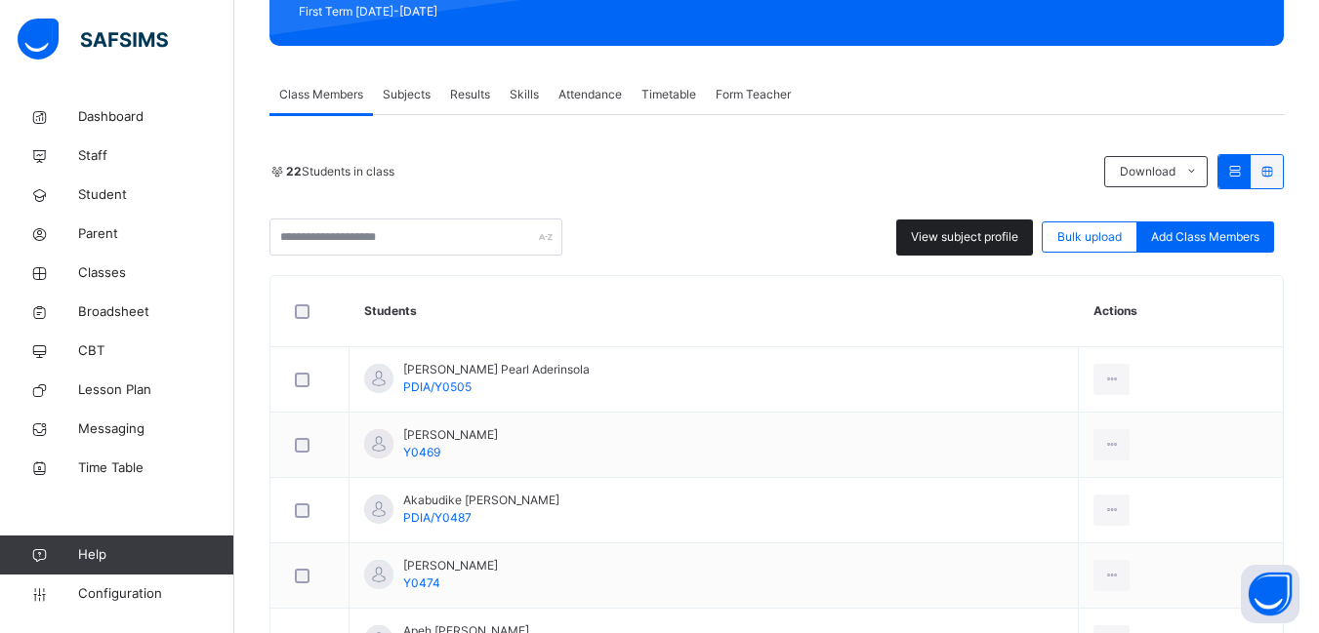
scroll to position [293, 0]
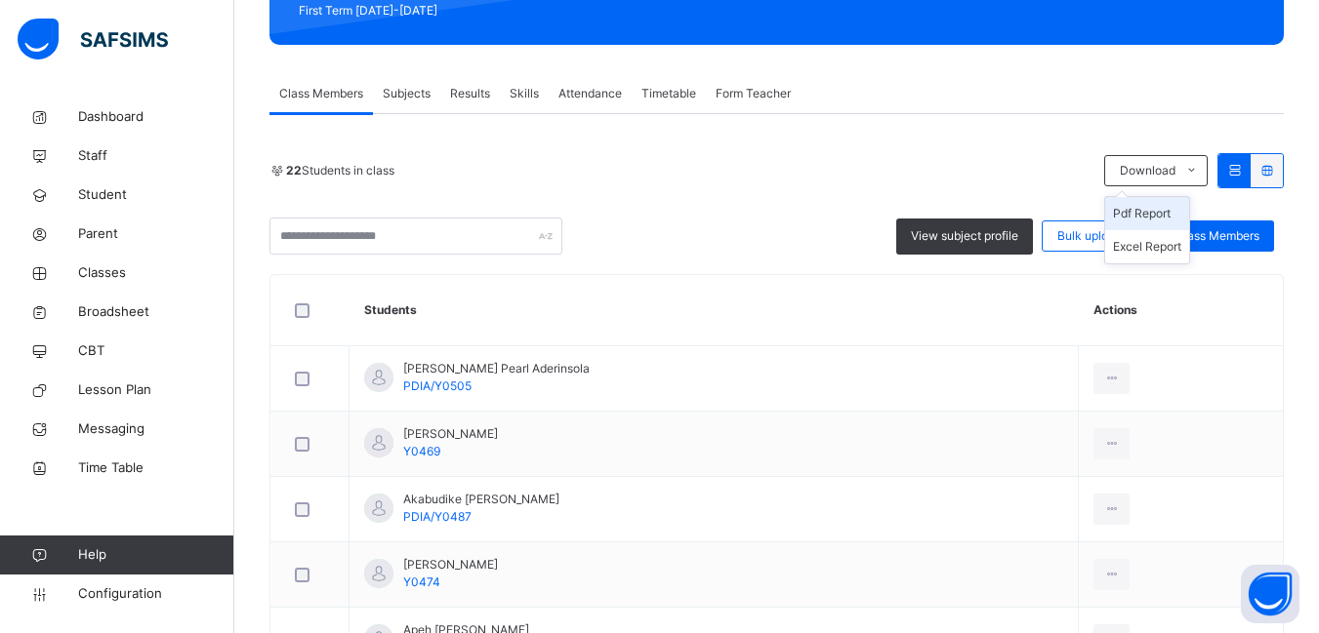
click at [1165, 209] on li "Pdf Report" at bounding box center [1147, 213] width 84 height 33
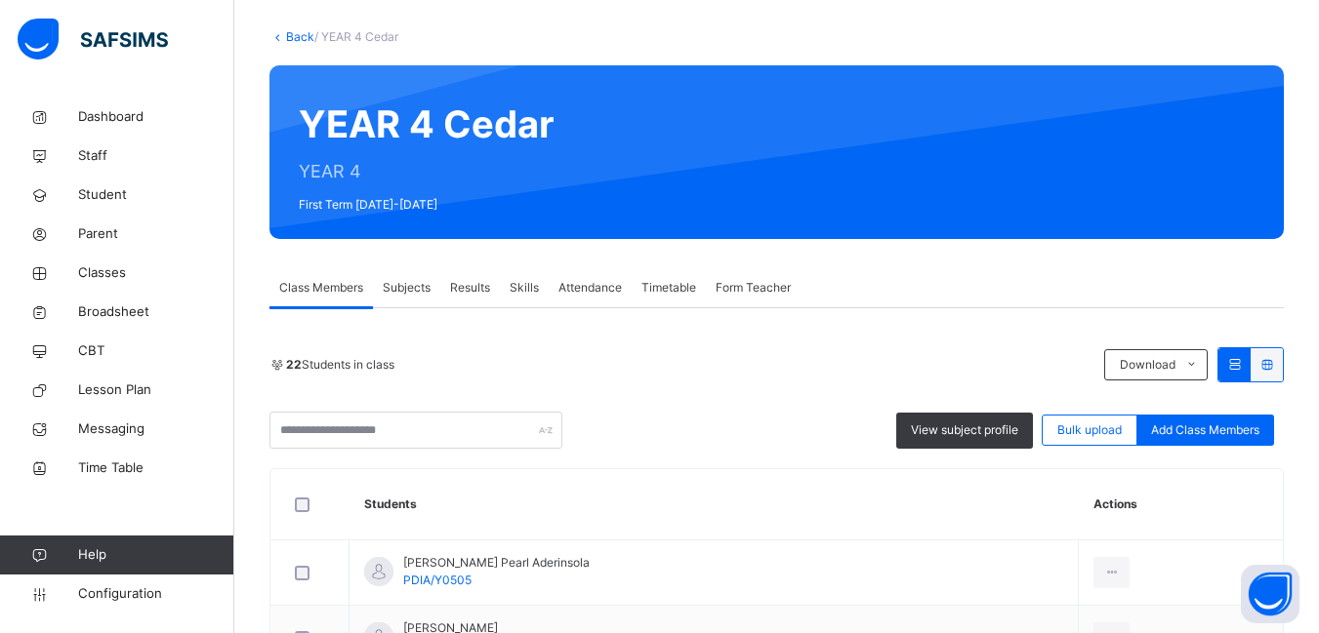
scroll to position [98, 0]
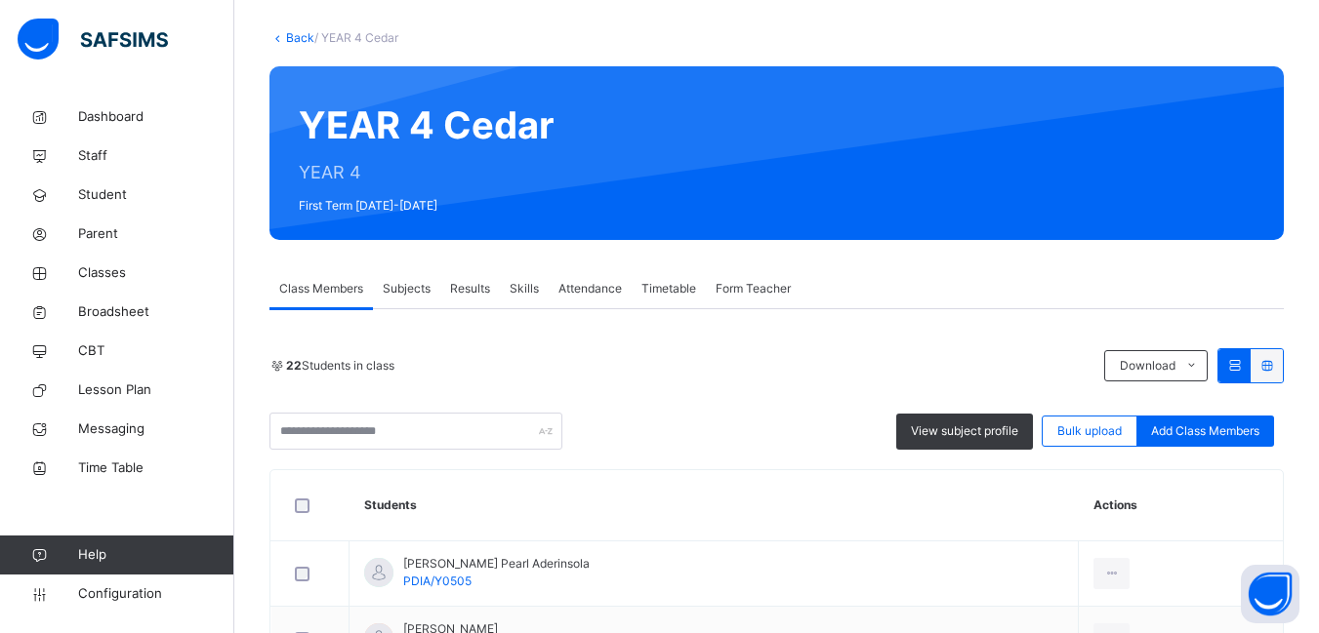
click at [298, 35] on link "Back" at bounding box center [300, 37] width 28 height 15
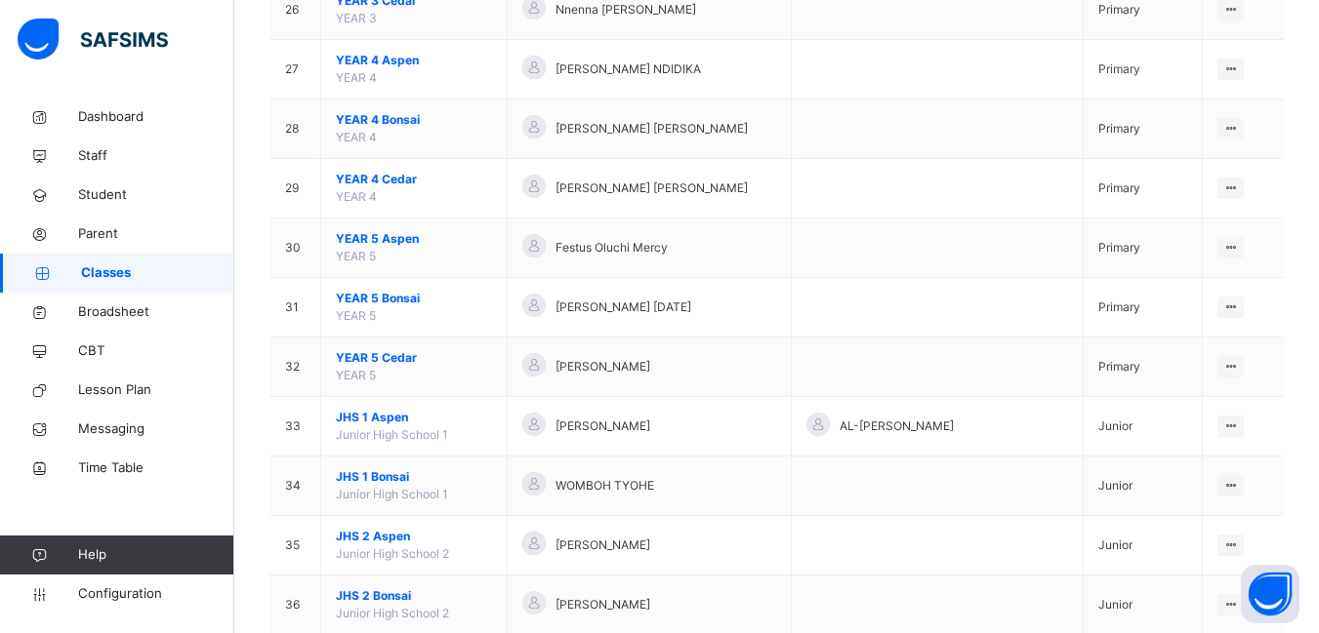
scroll to position [1757, 0]
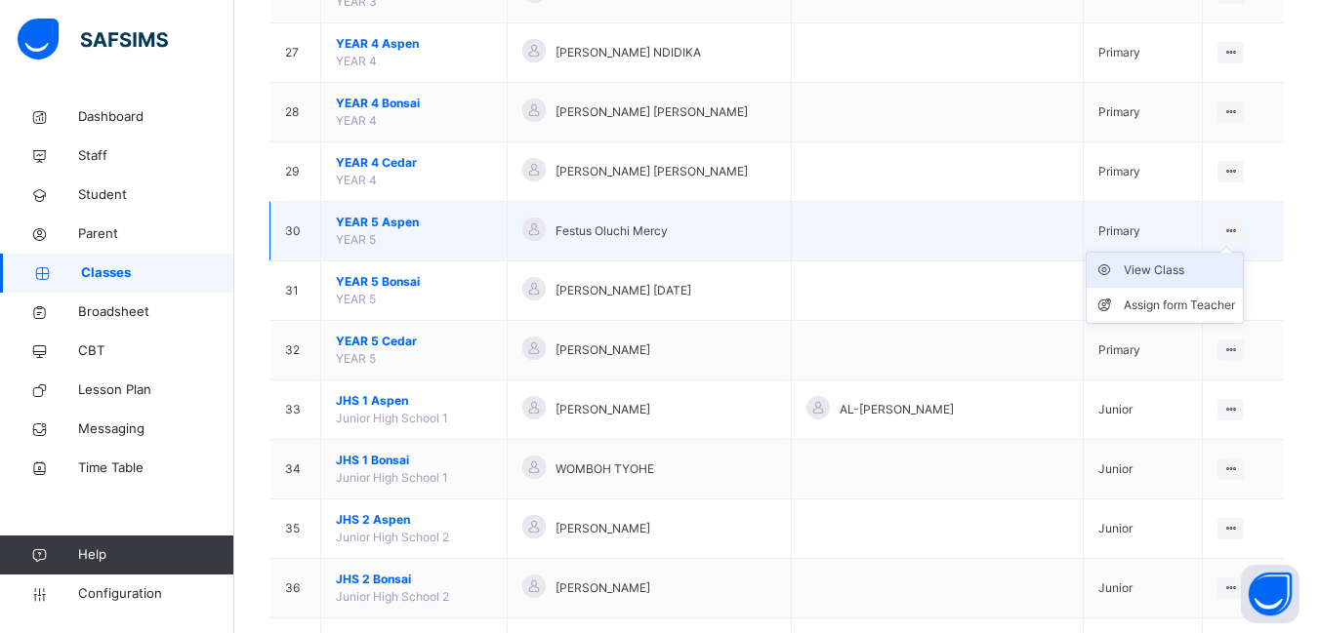
click at [1169, 266] on div "View Class" at bounding box center [1178, 271] width 111 height 20
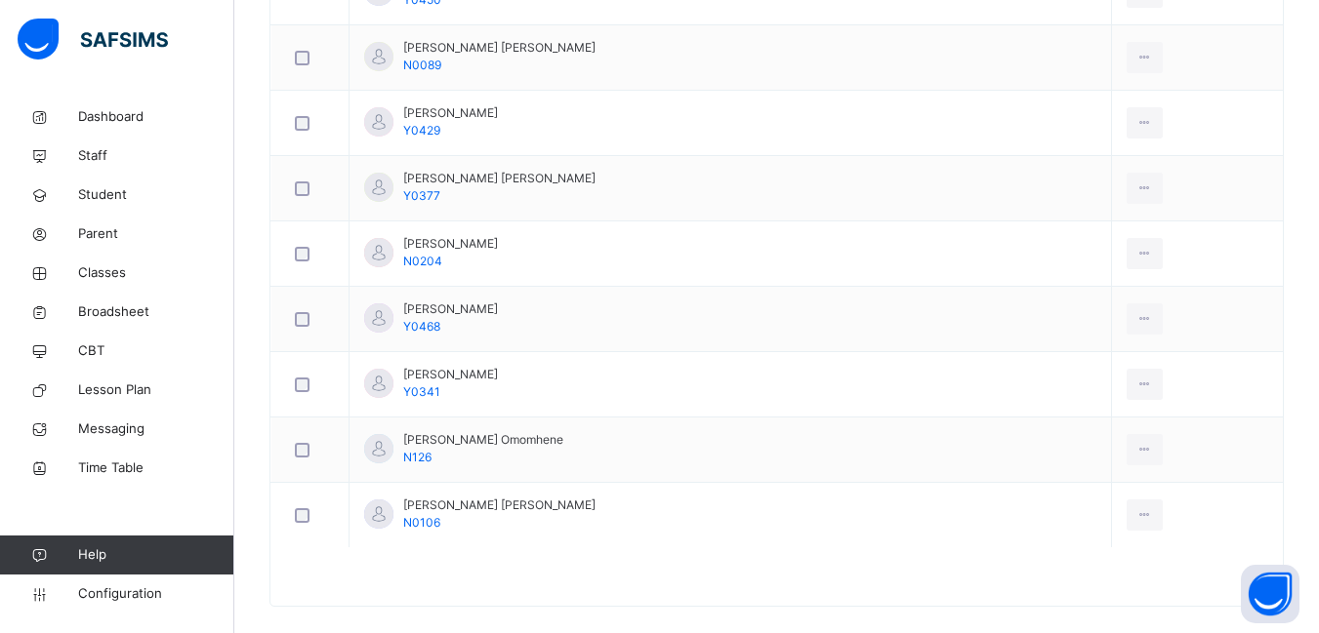
scroll to position [1487, 0]
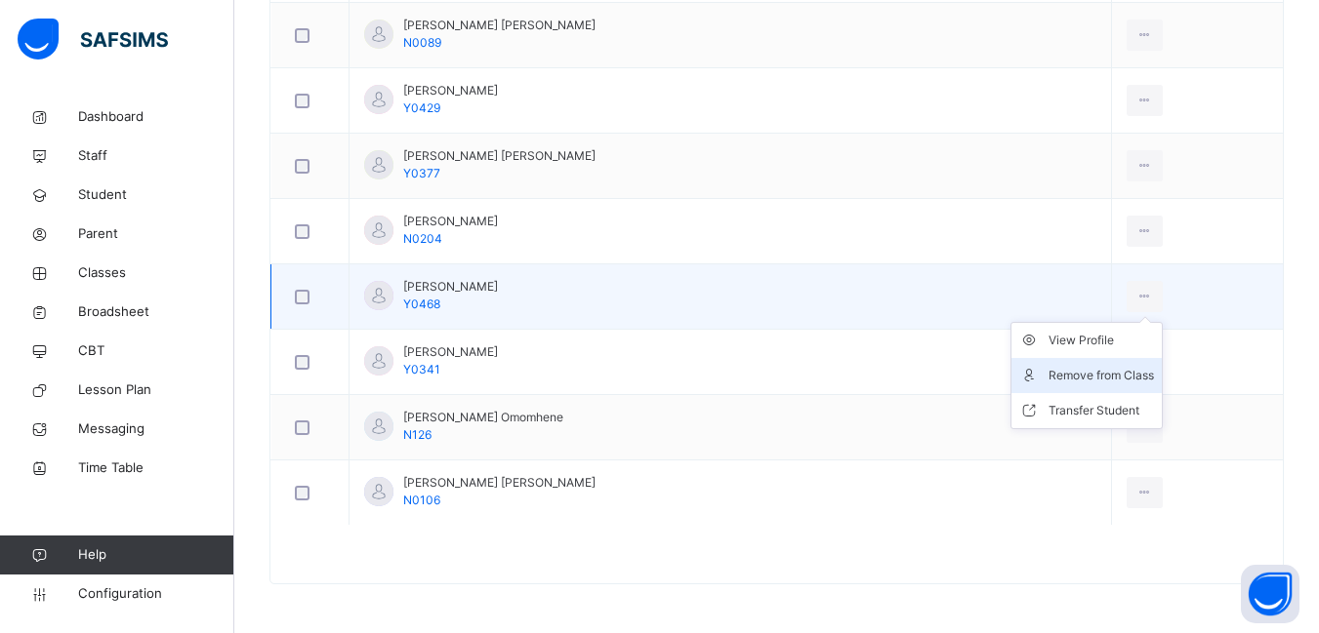
click at [1105, 370] on div "Remove from Class" at bounding box center [1100, 376] width 105 height 20
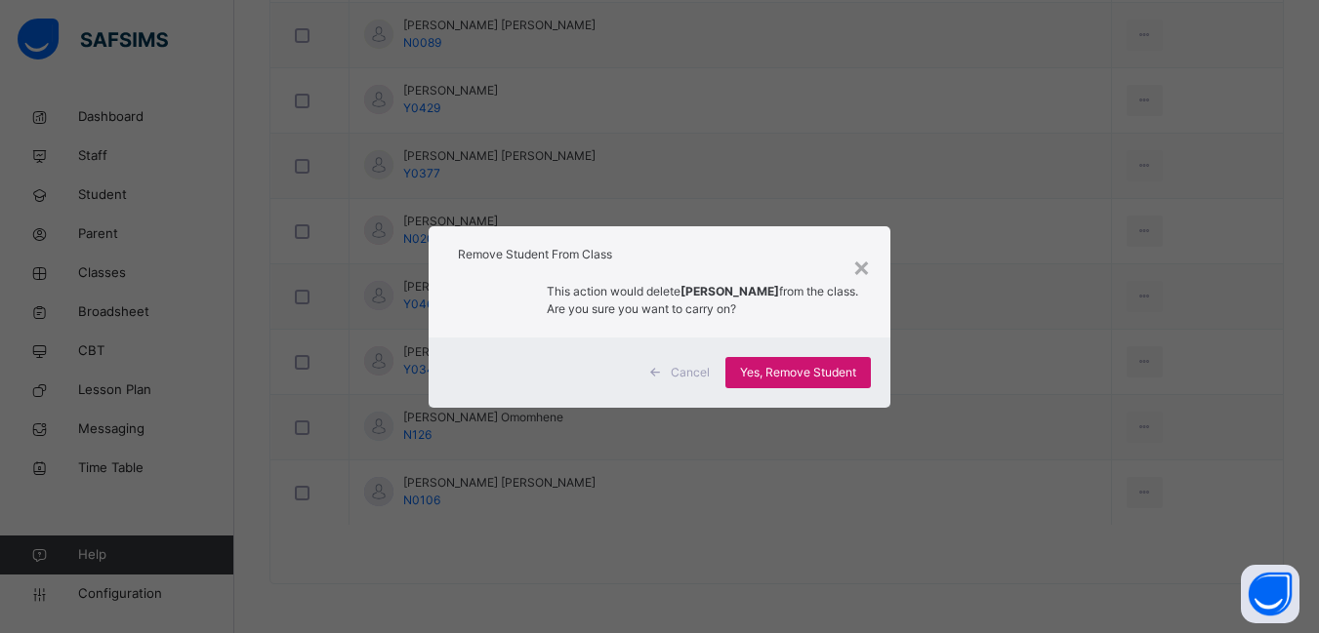
click at [804, 374] on span "Yes, Remove Student" at bounding box center [798, 373] width 116 height 18
click at [805, 379] on div "Yes, Remove Student" at bounding box center [797, 372] width 145 height 31
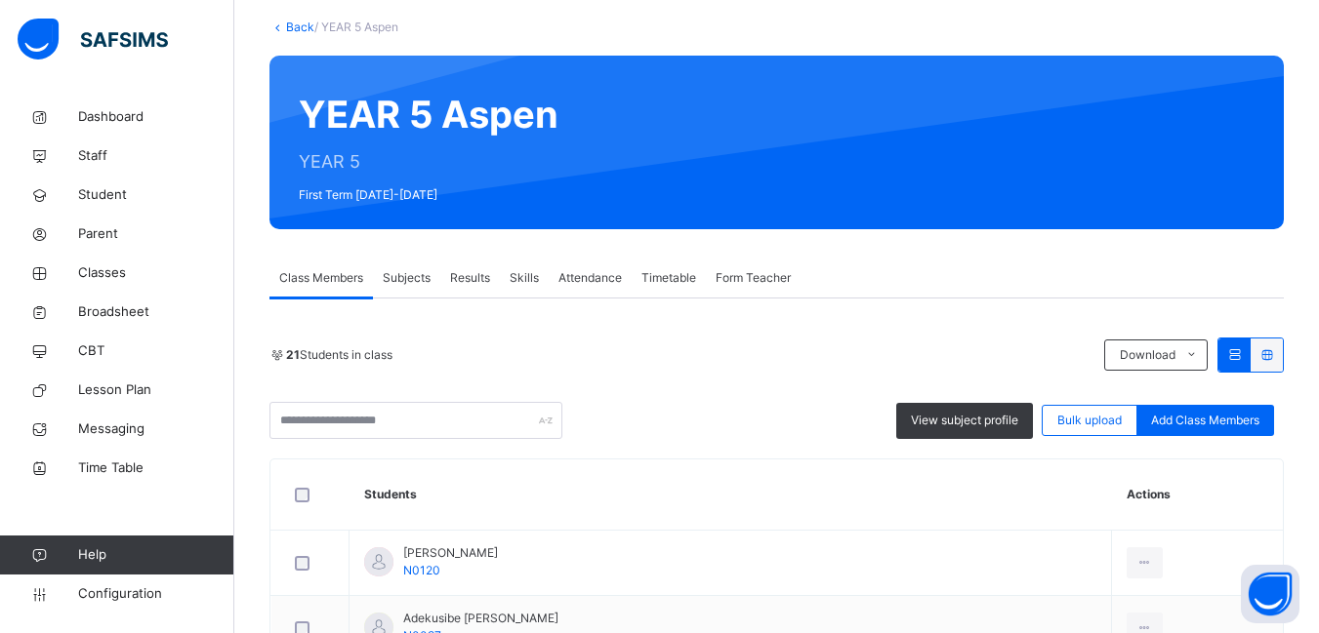
scroll to position [195, 0]
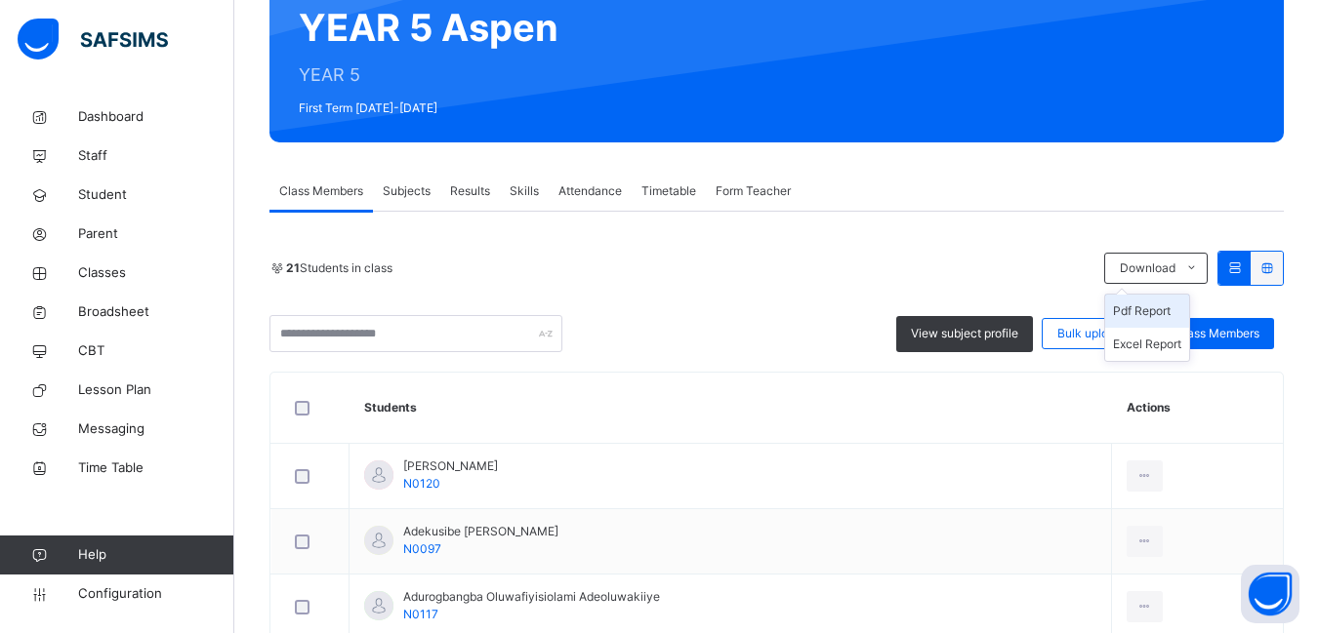
click at [1143, 312] on li "Pdf Report" at bounding box center [1147, 311] width 84 height 33
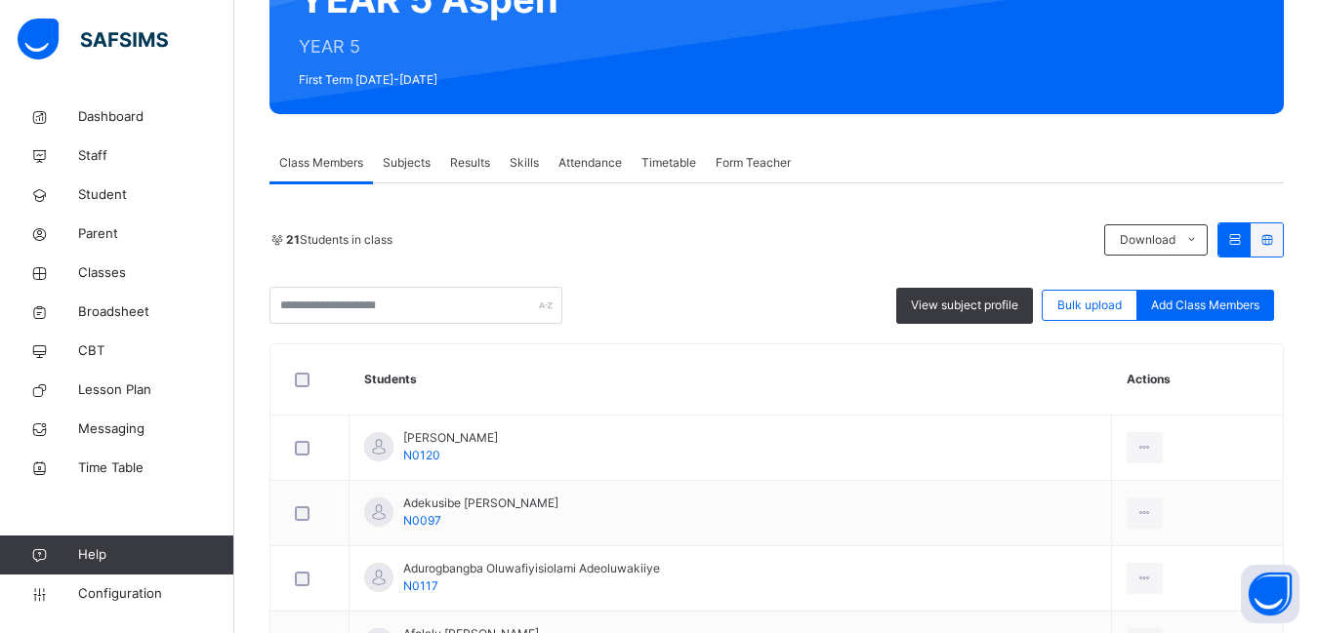
scroll to position [0, 0]
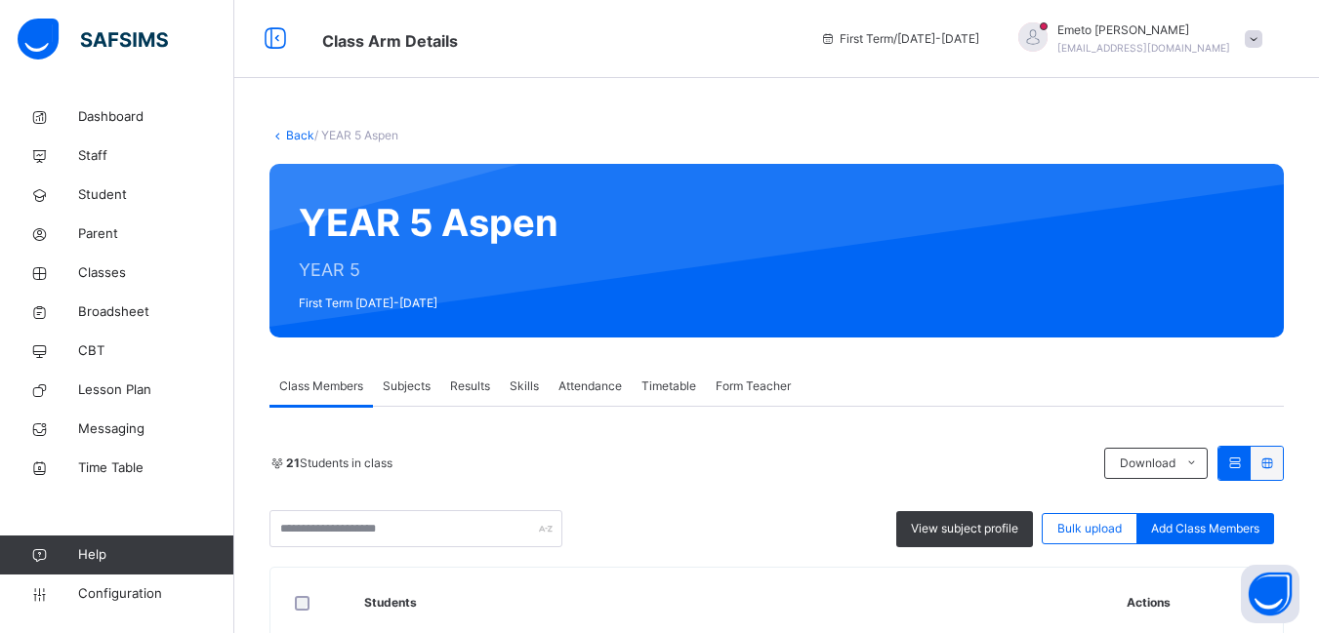
click at [296, 137] on link "Back" at bounding box center [300, 135] width 28 height 15
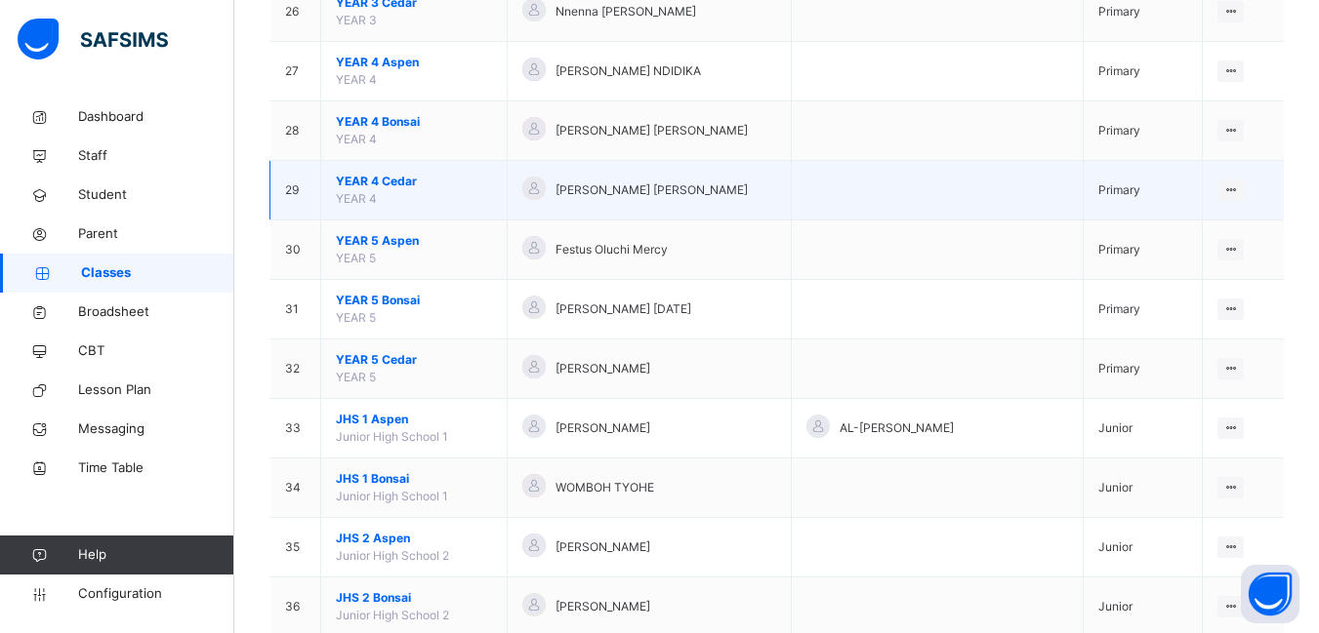
scroll to position [1757, 0]
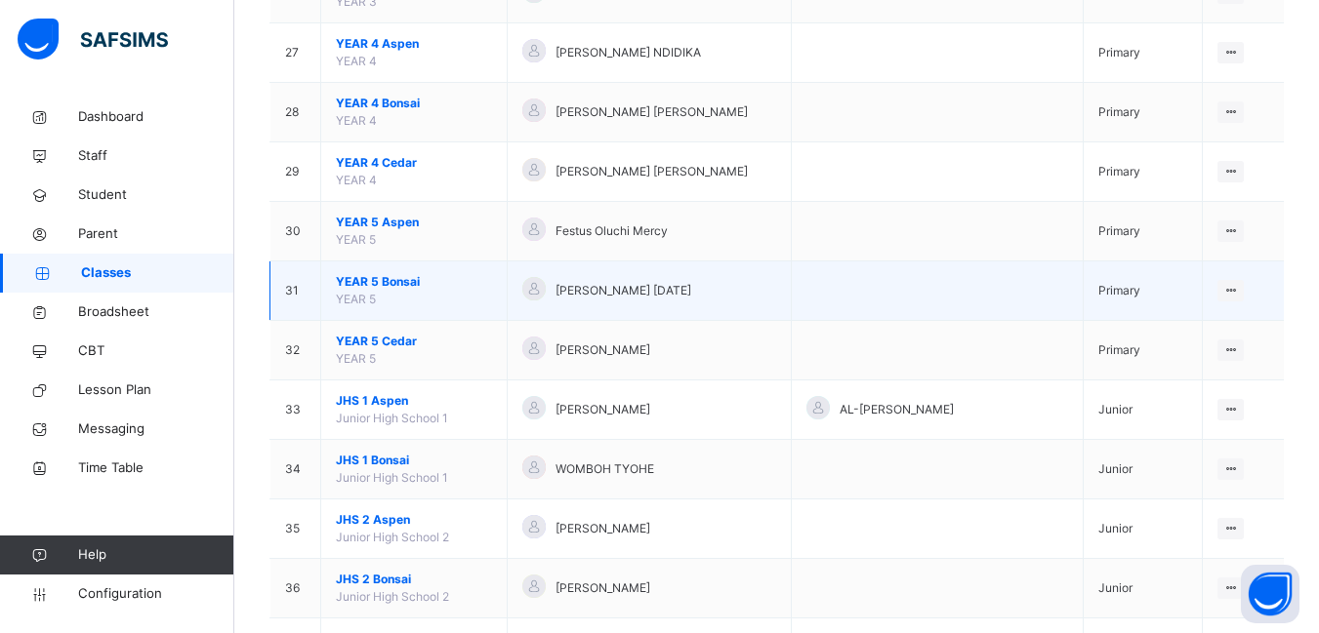
click at [389, 281] on span "YEAR 5 Bonsai" at bounding box center [414, 282] width 156 height 18
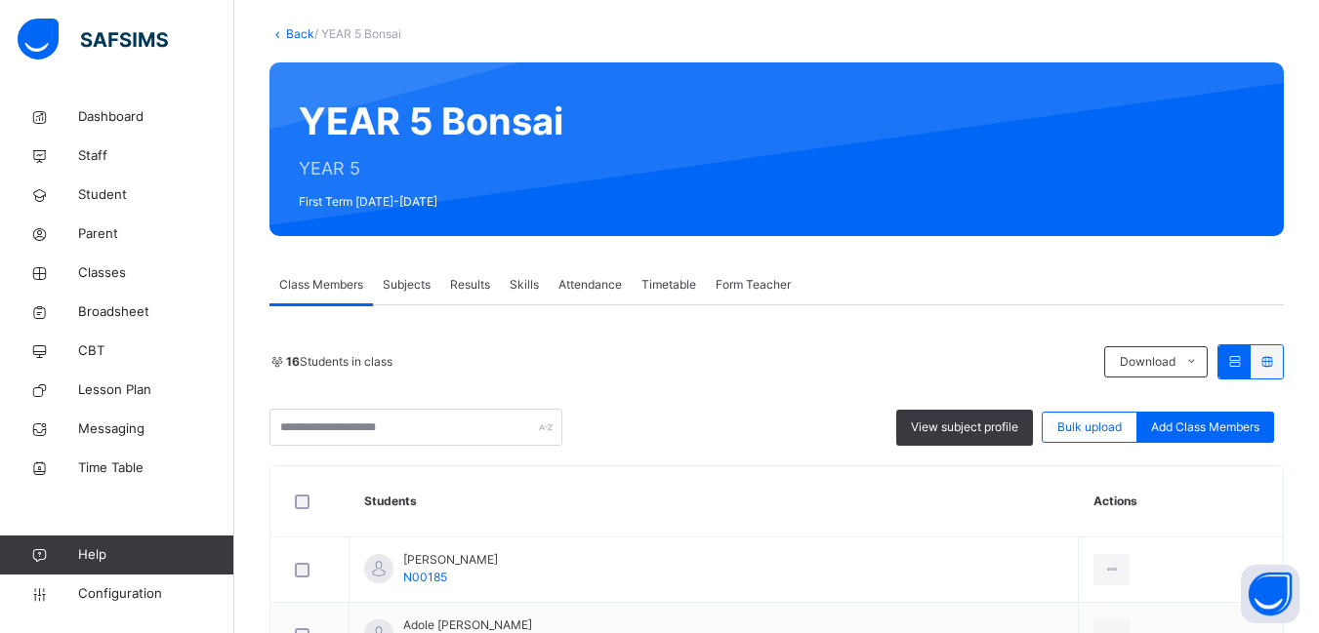
scroll to position [86, 0]
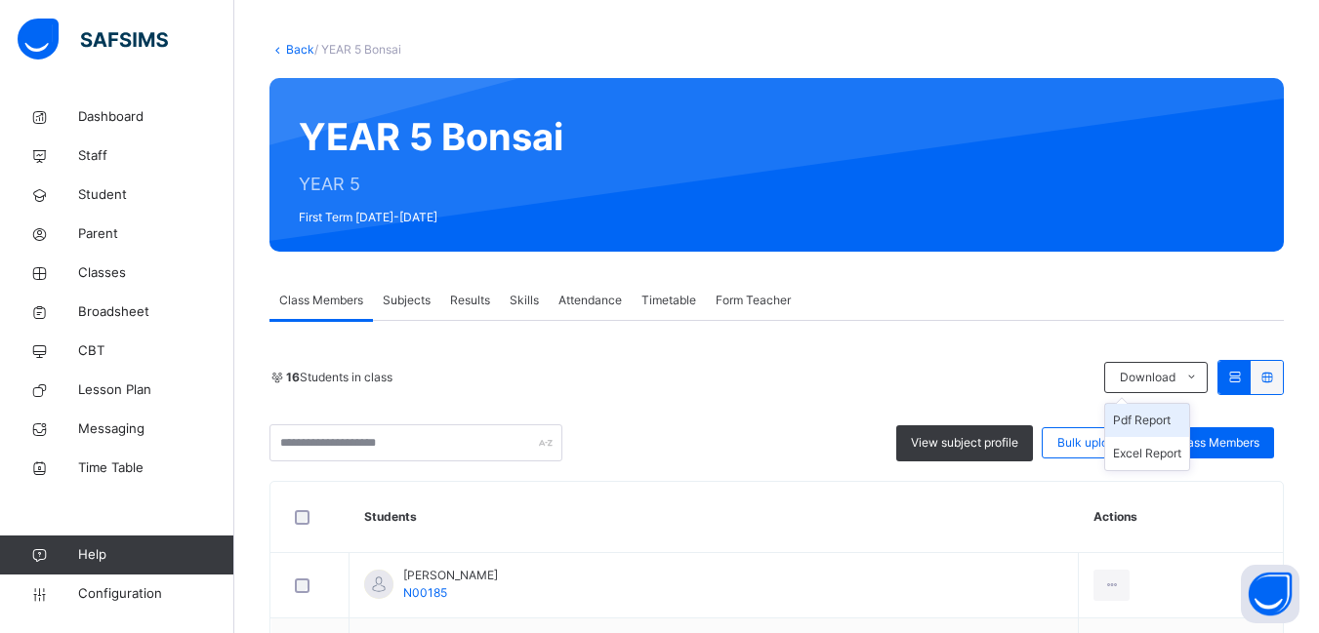
click at [1151, 417] on li "Pdf Report" at bounding box center [1147, 420] width 84 height 33
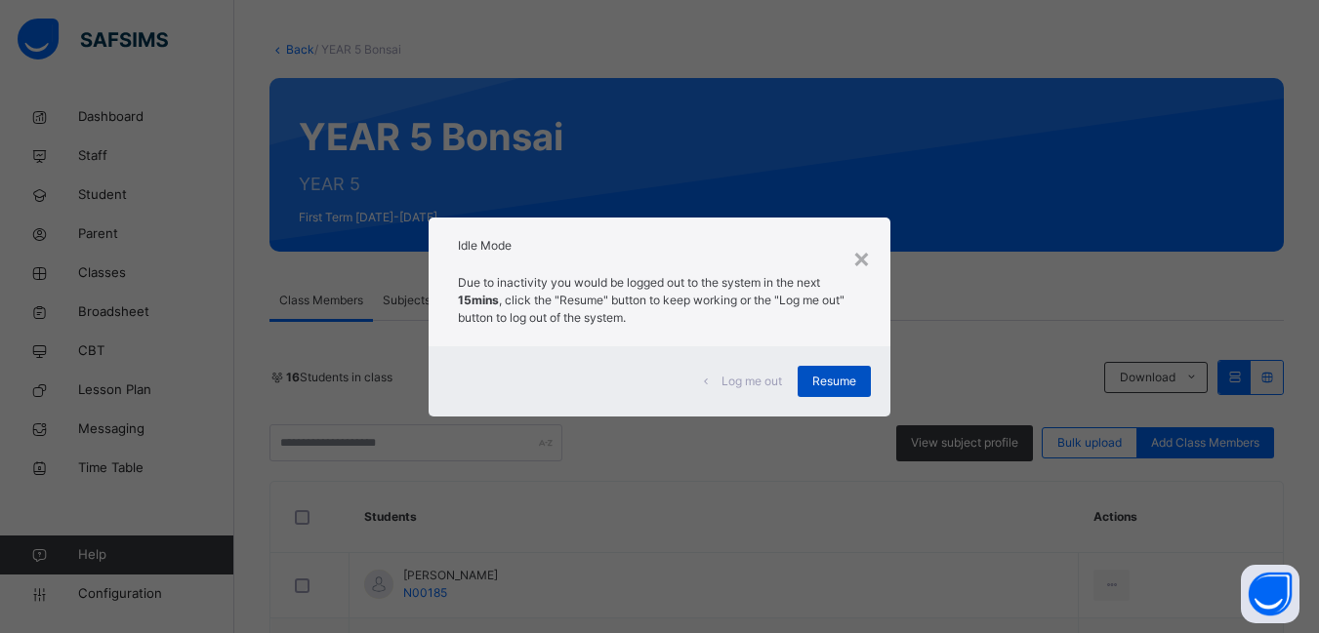
click at [842, 381] on span "Resume" at bounding box center [834, 382] width 44 height 18
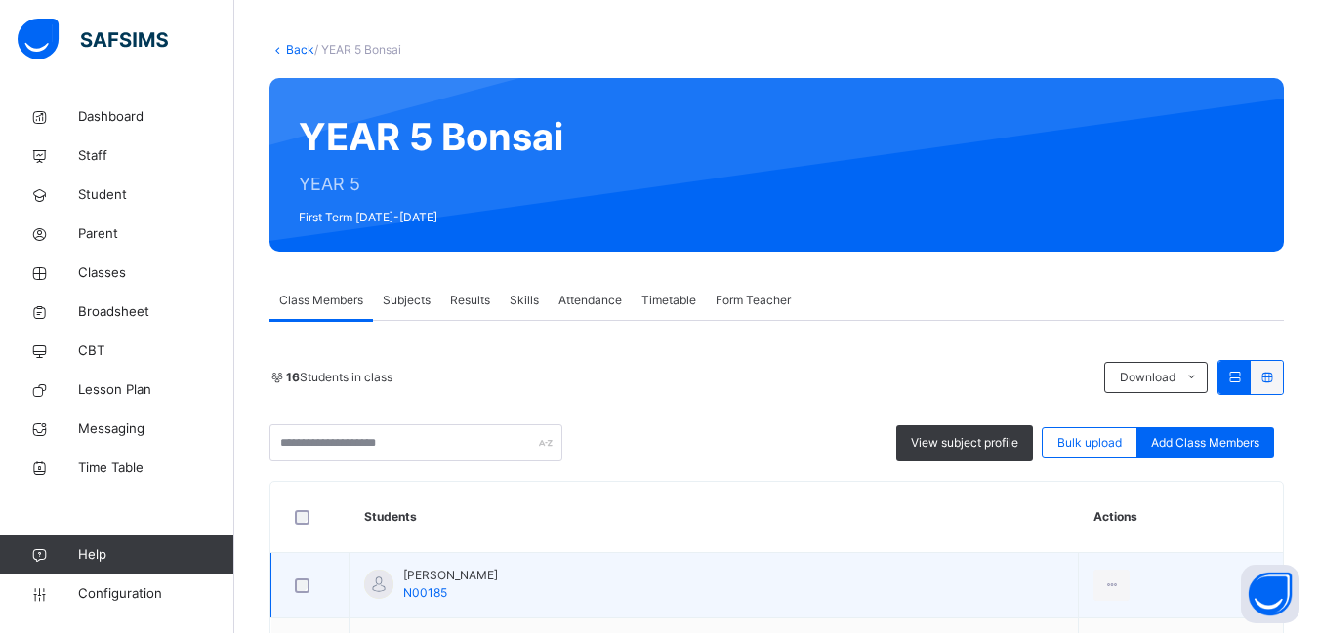
scroll to position [184, 0]
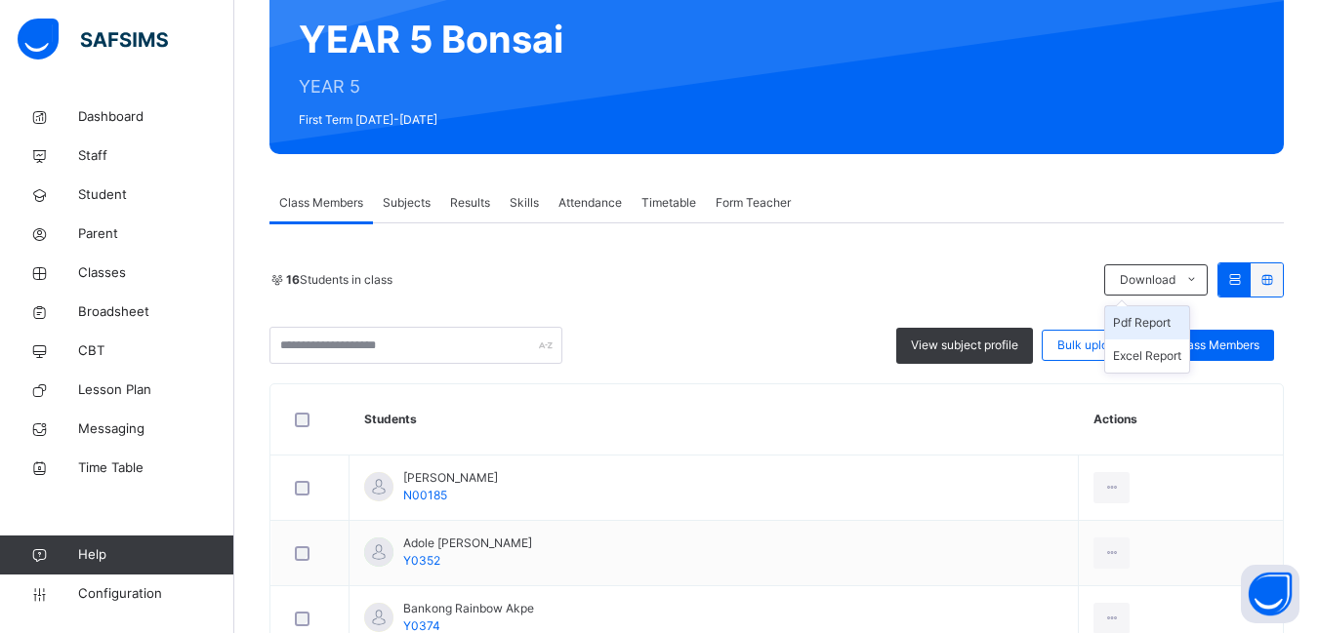
click at [1156, 323] on li "Pdf Report" at bounding box center [1147, 322] width 84 height 33
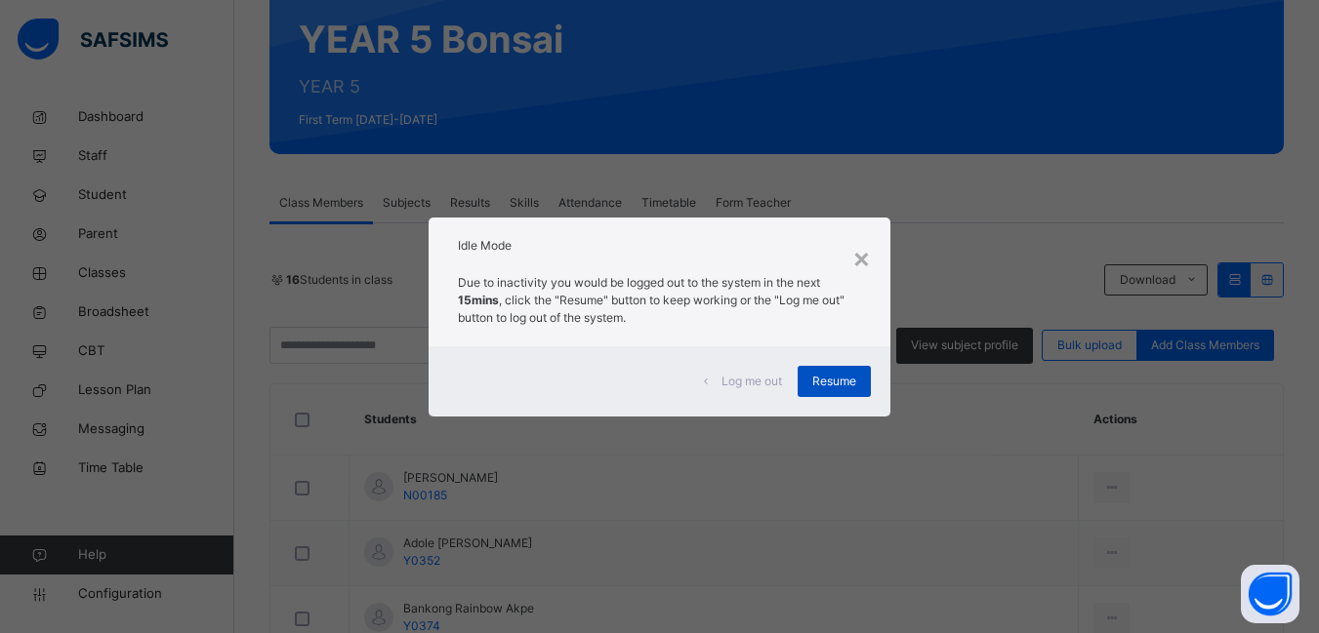
click at [845, 380] on span "Resume" at bounding box center [834, 382] width 44 height 18
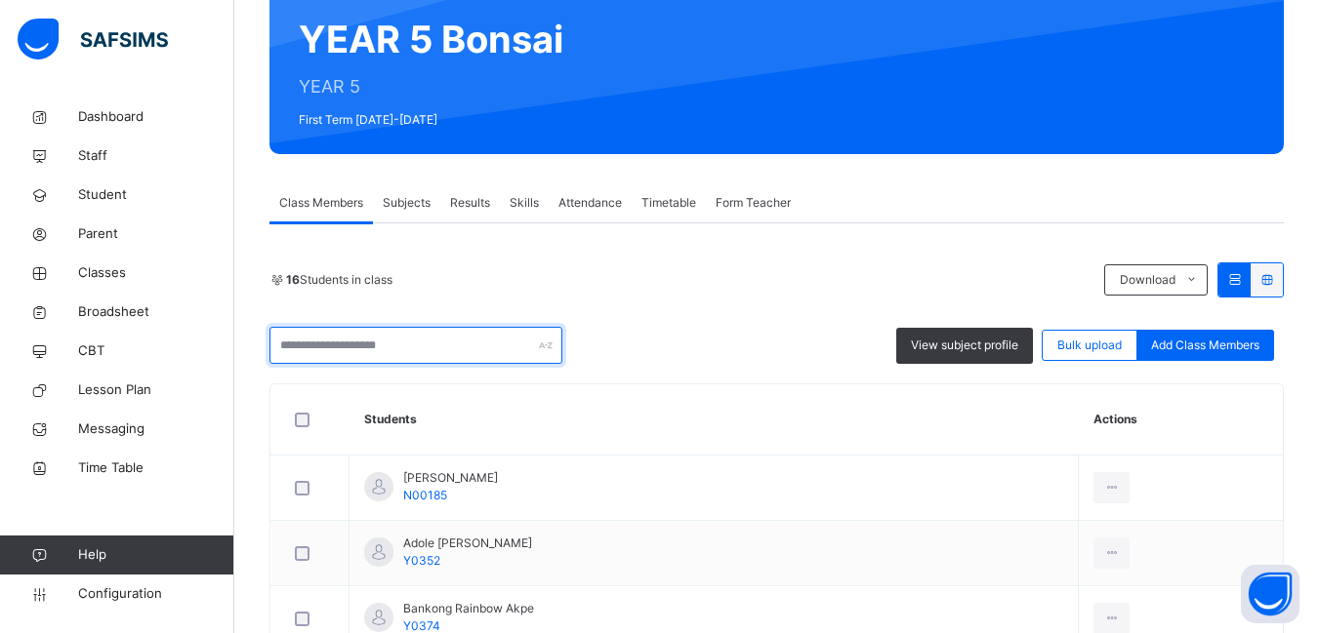
click at [320, 352] on input "text" at bounding box center [415, 345] width 293 height 37
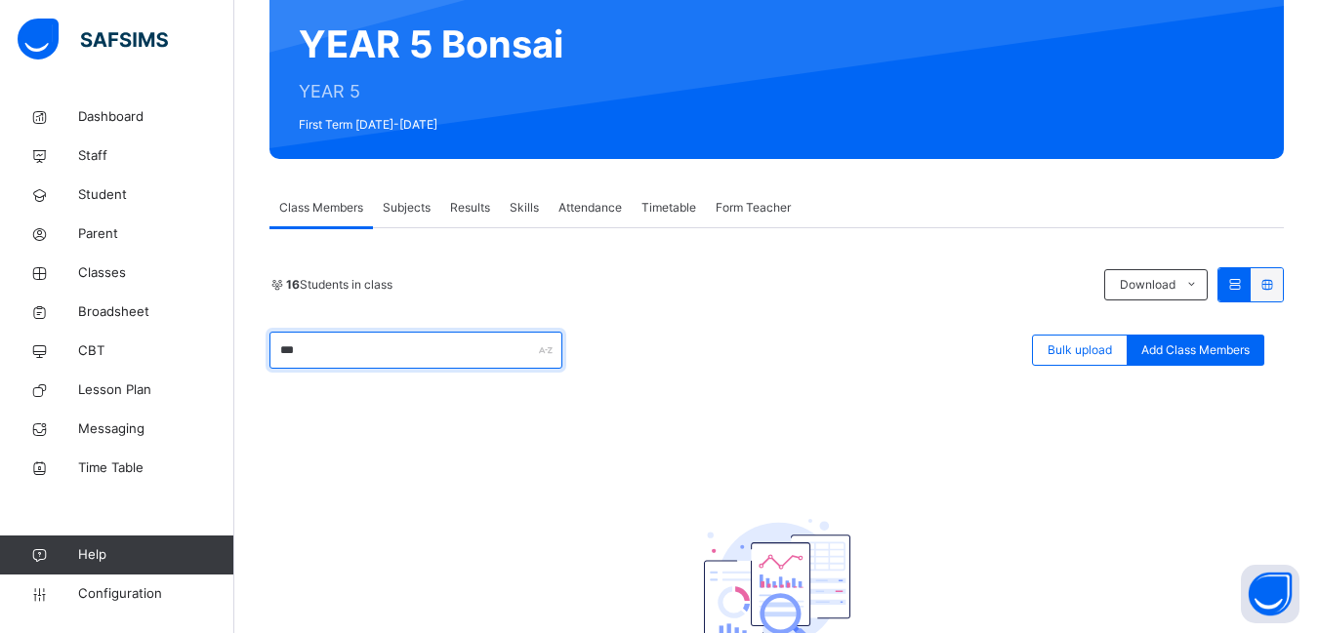
scroll to position [184, 0]
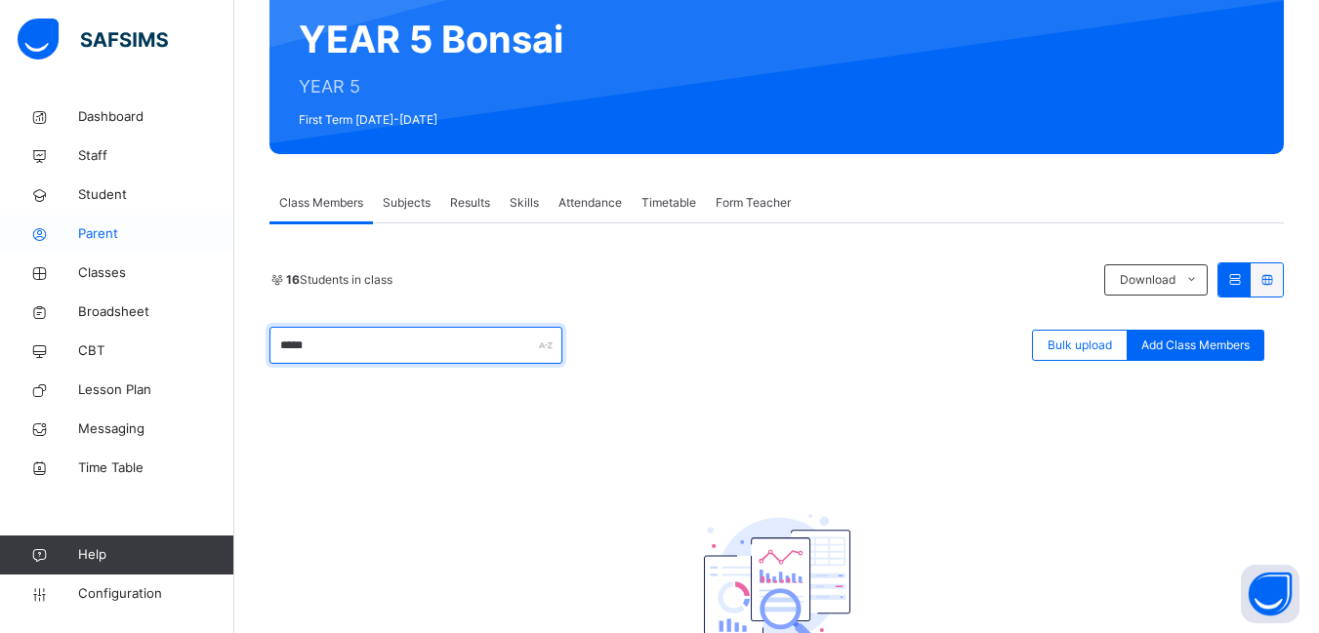
type input "*****"
click at [96, 235] on span "Parent" at bounding box center [156, 234] width 156 height 20
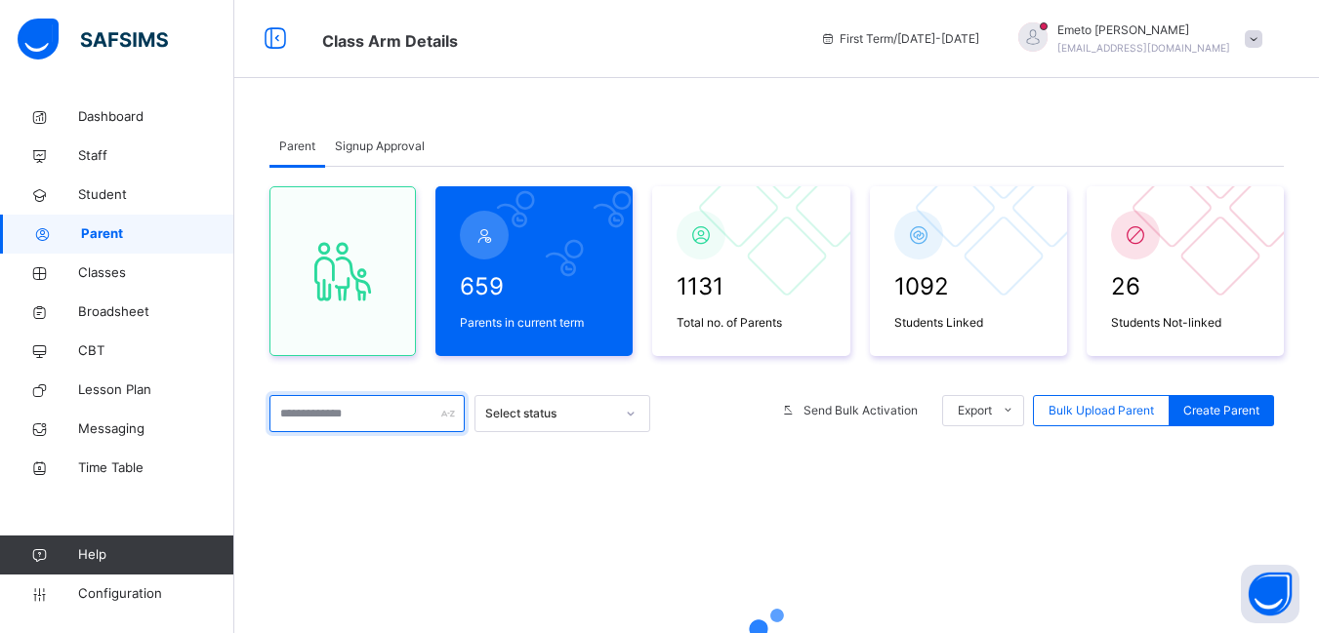
click at [330, 416] on input "text" at bounding box center [366, 413] width 195 height 37
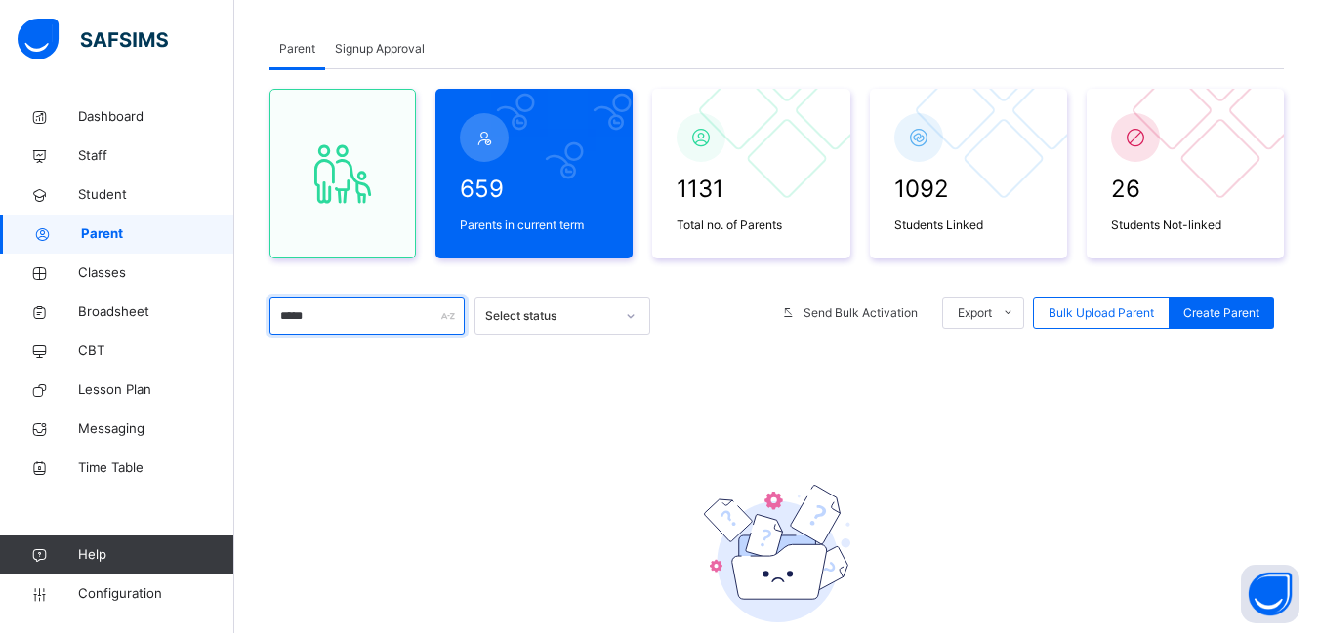
click at [322, 315] on input "*****" at bounding box center [366, 316] width 195 height 37
type input "*"
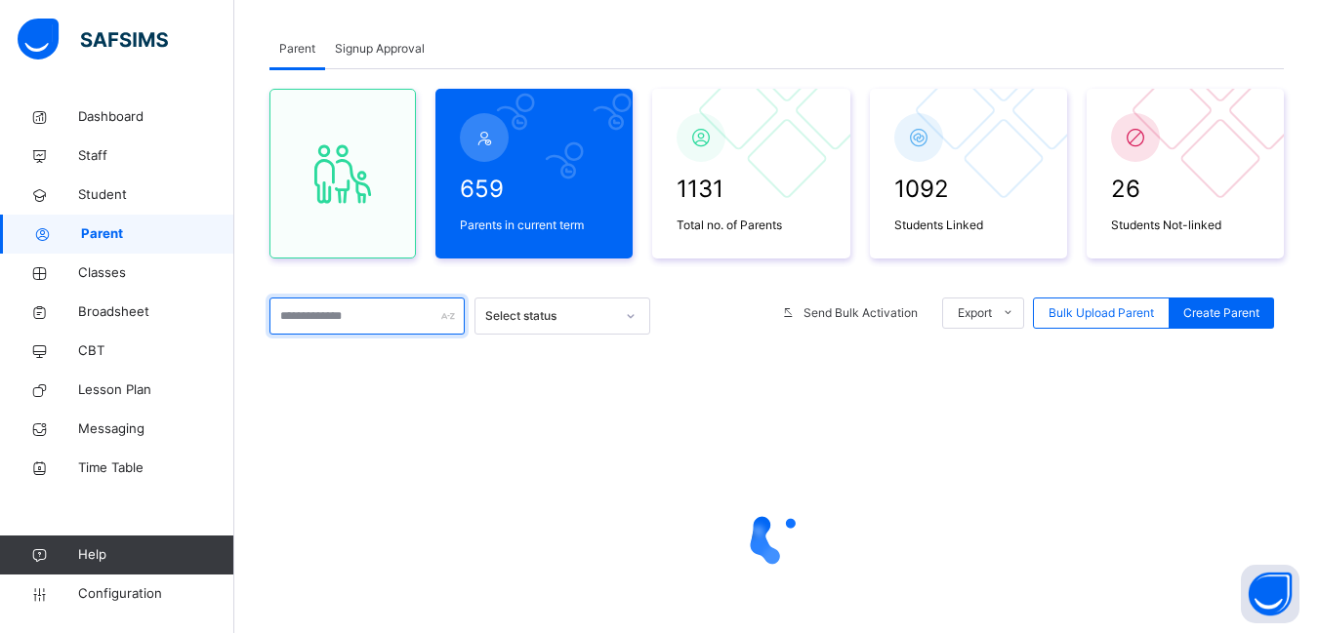
click at [284, 315] on input "text" at bounding box center [366, 316] width 195 height 37
click at [425, 322] on input "*****" at bounding box center [366, 316] width 195 height 37
click at [408, 314] on input "*****" at bounding box center [366, 316] width 195 height 37
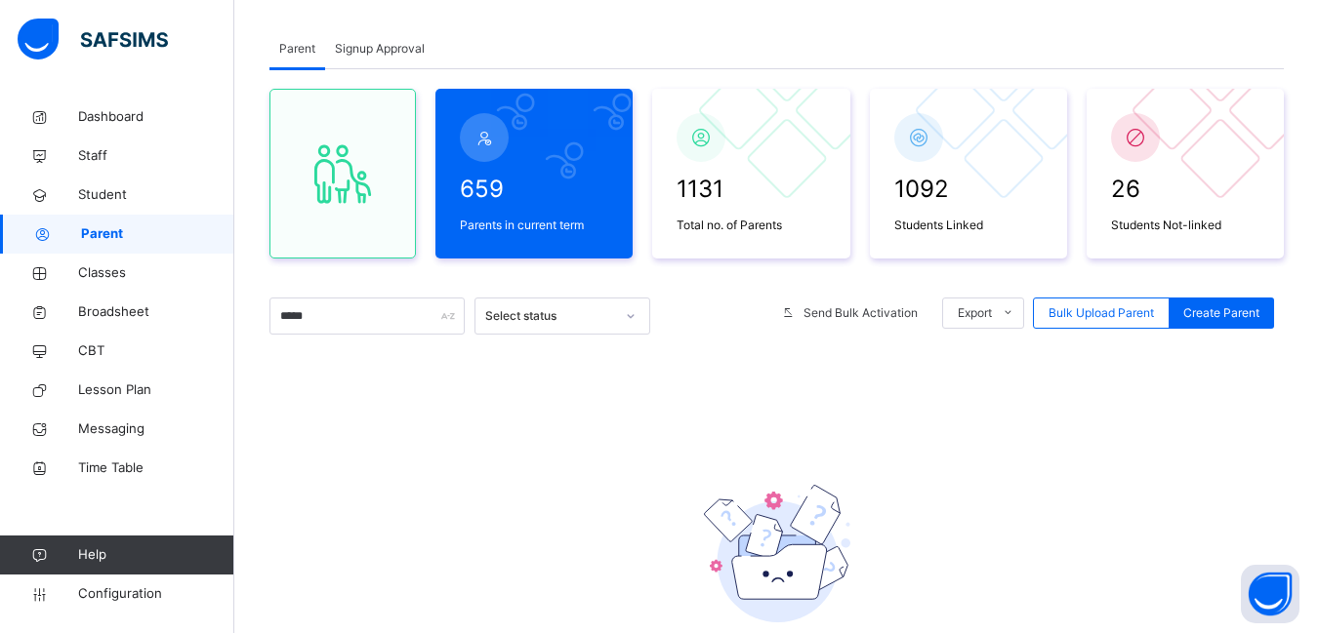
click at [124, 235] on span "Parent" at bounding box center [157, 234] width 153 height 20
click at [383, 331] on input "*****" at bounding box center [366, 316] width 195 height 37
type input "*"
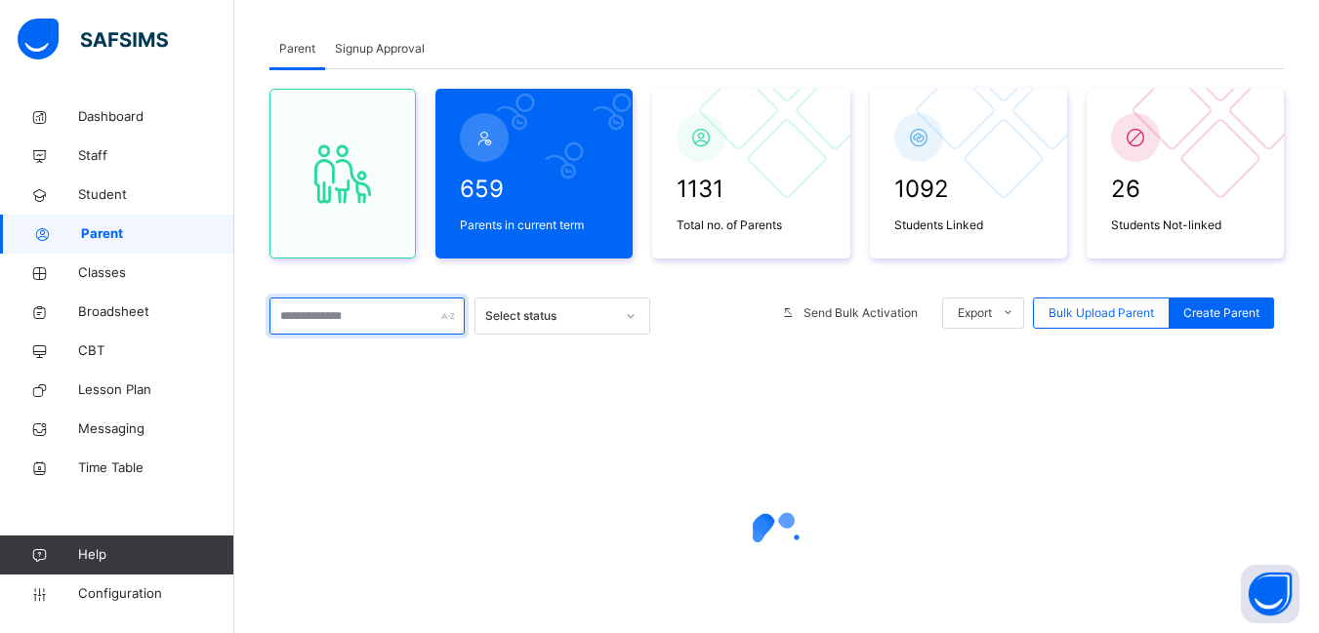
click at [373, 308] on input "text" at bounding box center [366, 316] width 195 height 37
type input "*****"
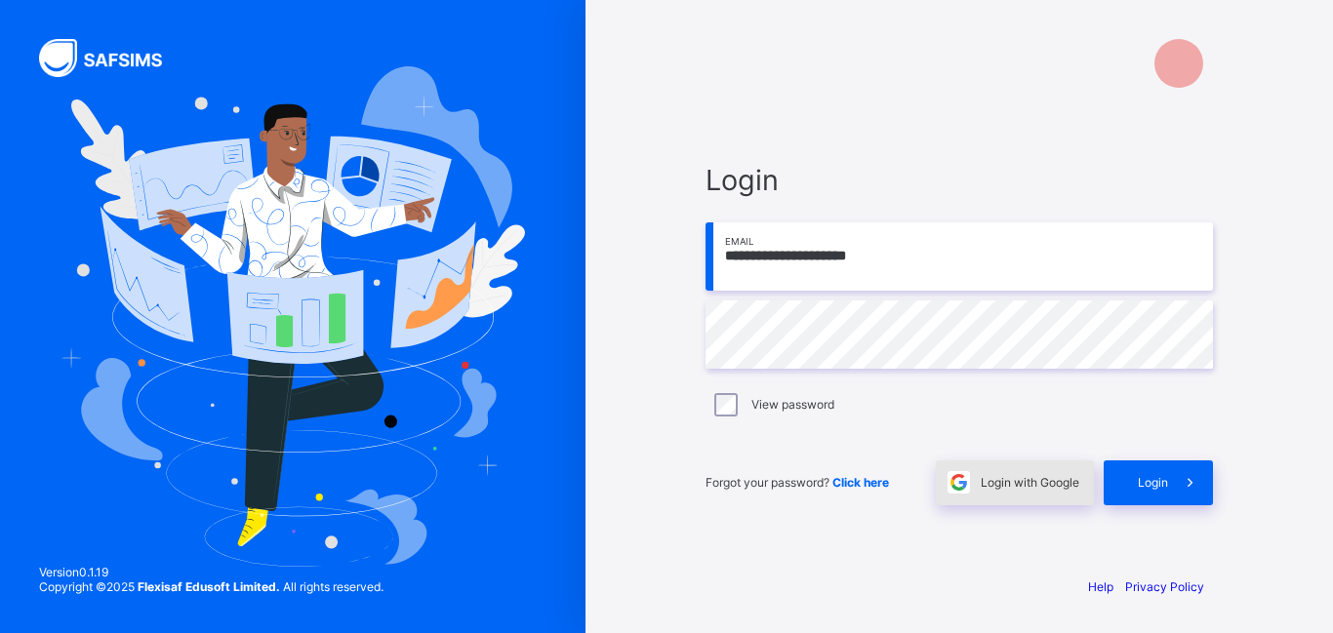
click at [984, 487] on span "Login with Google" at bounding box center [1030, 482] width 99 height 15
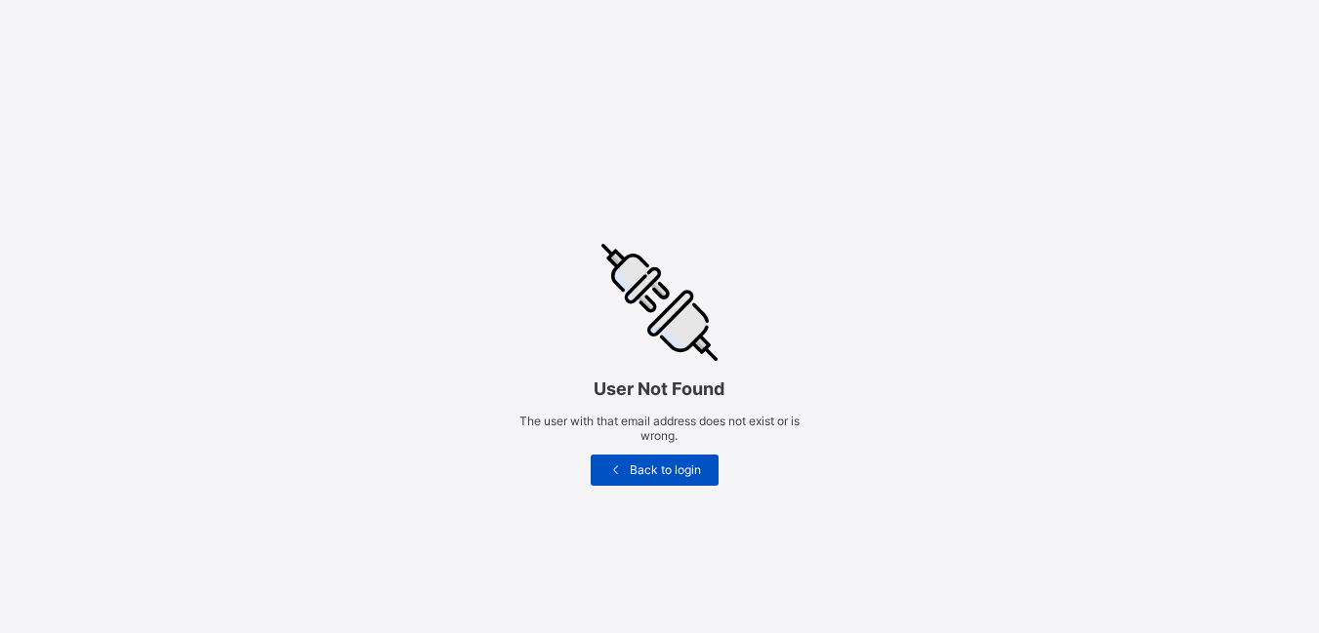
click at [679, 471] on span "Back to login" at bounding box center [665, 470] width 77 height 15
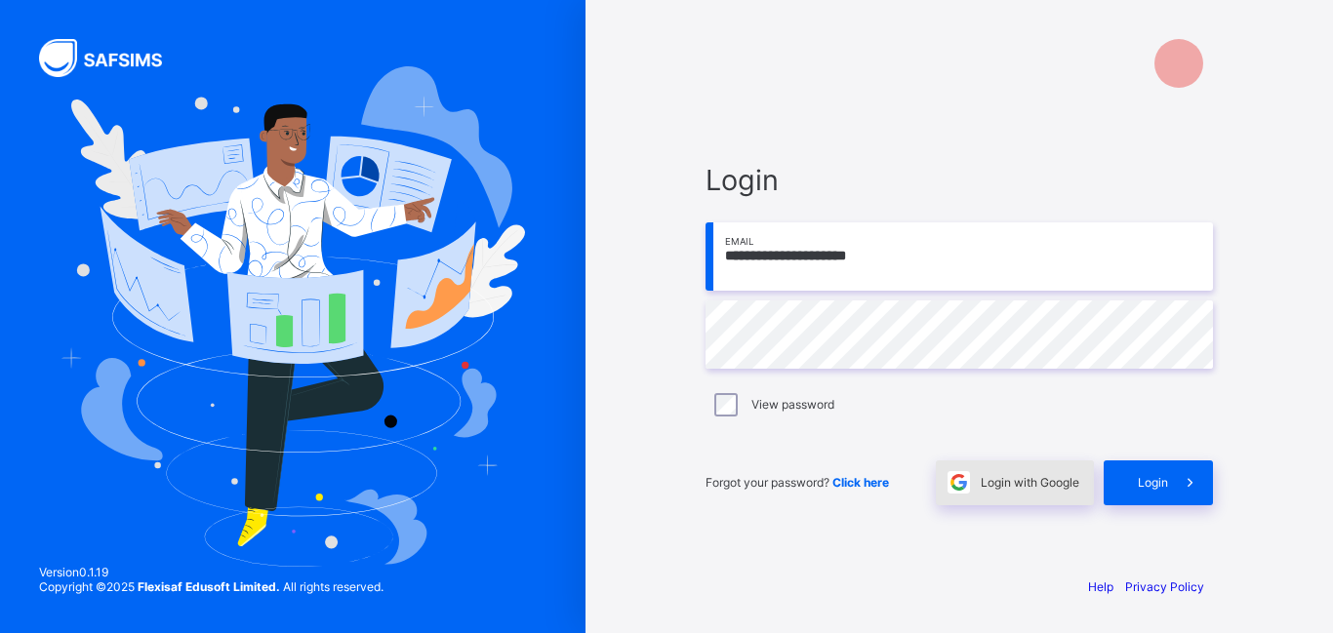
click at [1013, 482] on span "Login with Google" at bounding box center [1030, 482] width 99 height 15
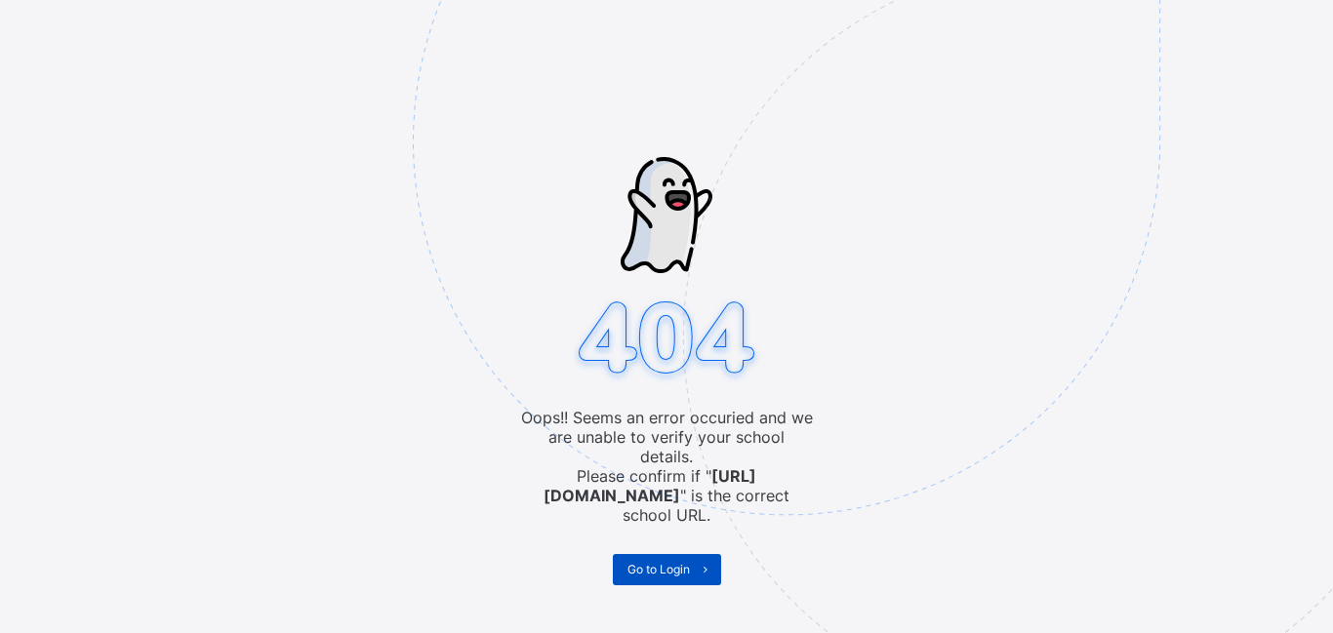
click at [665, 562] on span "Go to Login" at bounding box center [659, 569] width 62 height 15
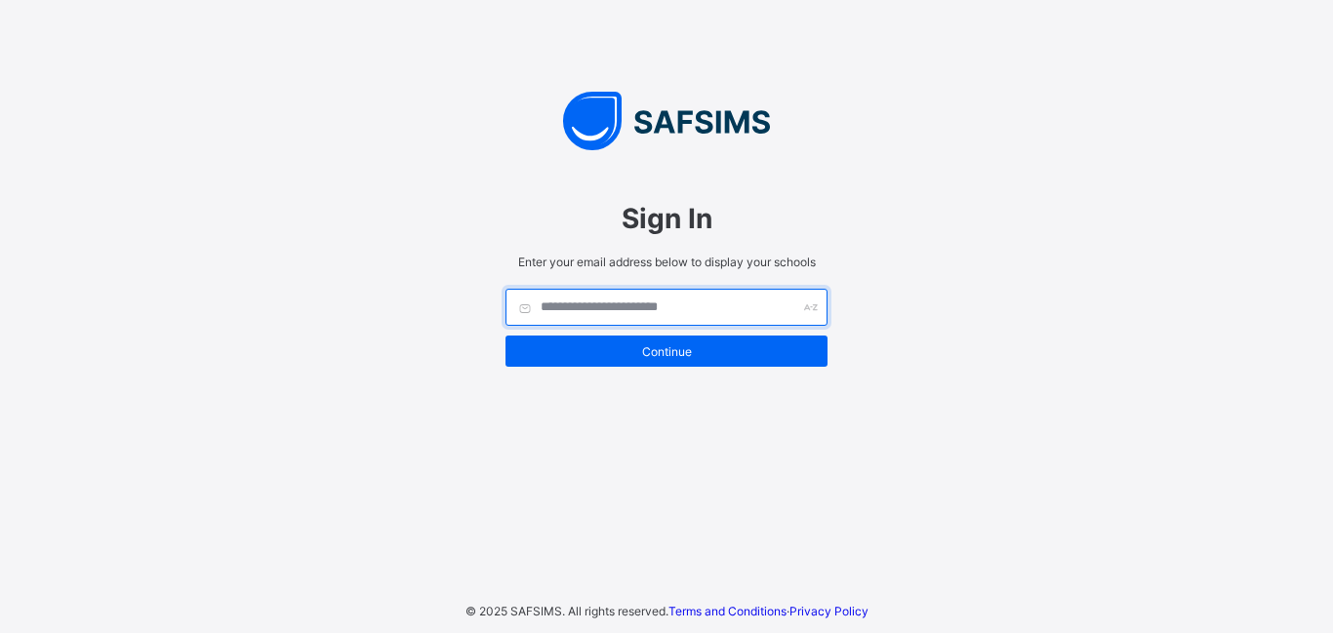
click at [661, 303] on input "text" at bounding box center [667, 307] width 322 height 37
click at [649, 315] on input "text" at bounding box center [667, 307] width 322 height 37
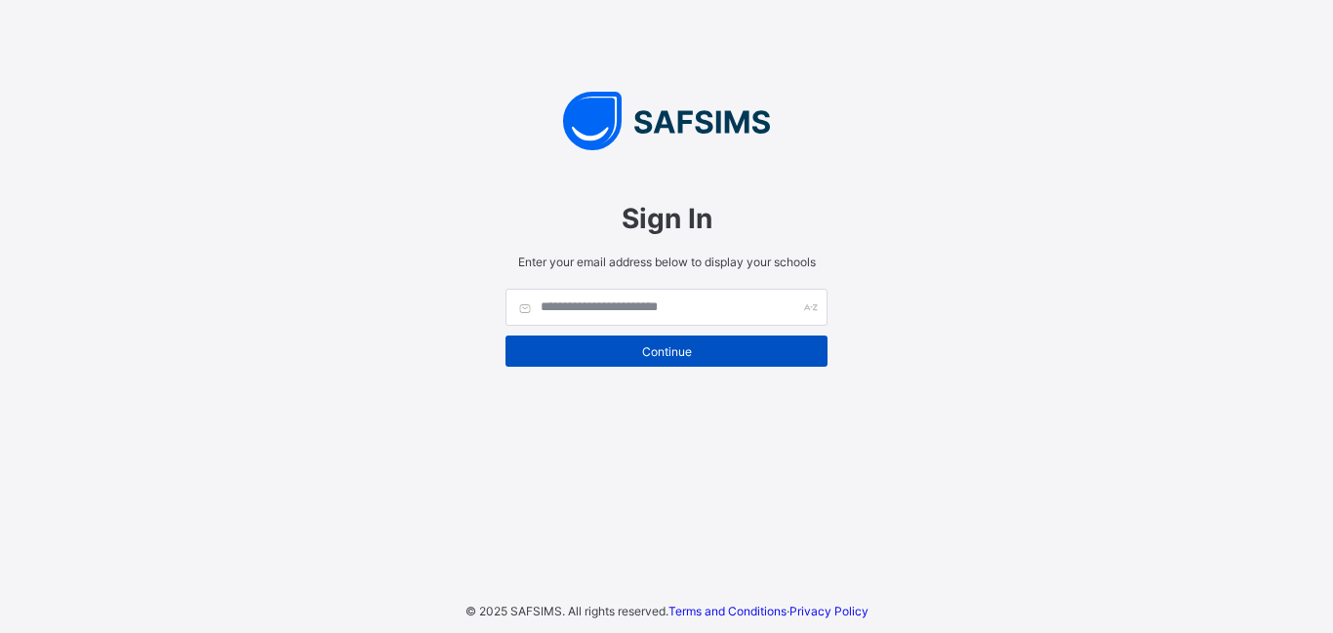
click at [698, 348] on span "Continue" at bounding box center [666, 352] width 293 height 15
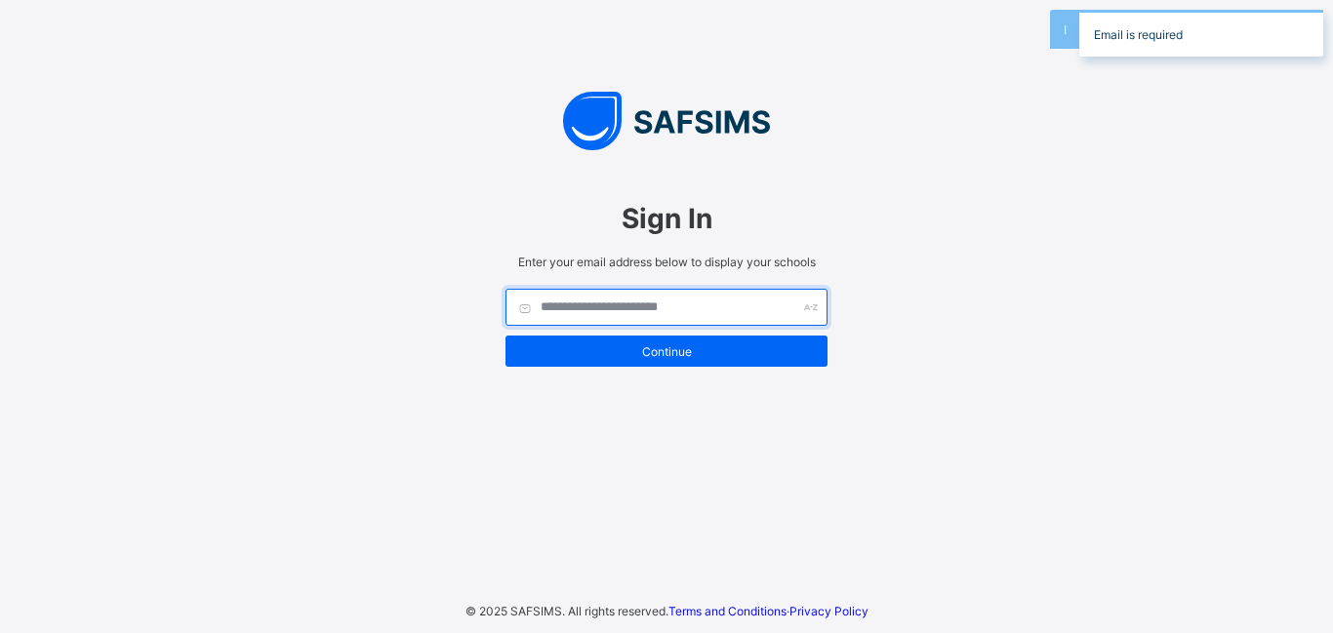
click at [609, 306] on input "text" at bounding box center [667, 307] width 322 height 37
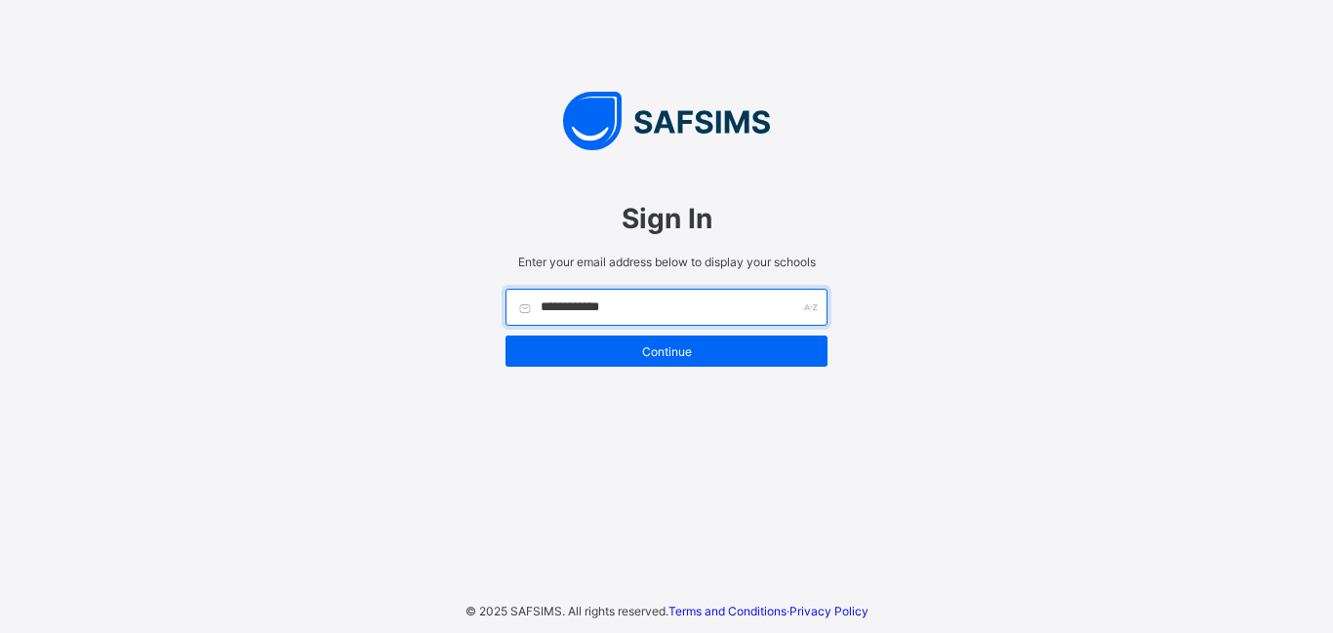
type input "**********"
